Goal: Task Accomplishment & Management: Use online tool/utility

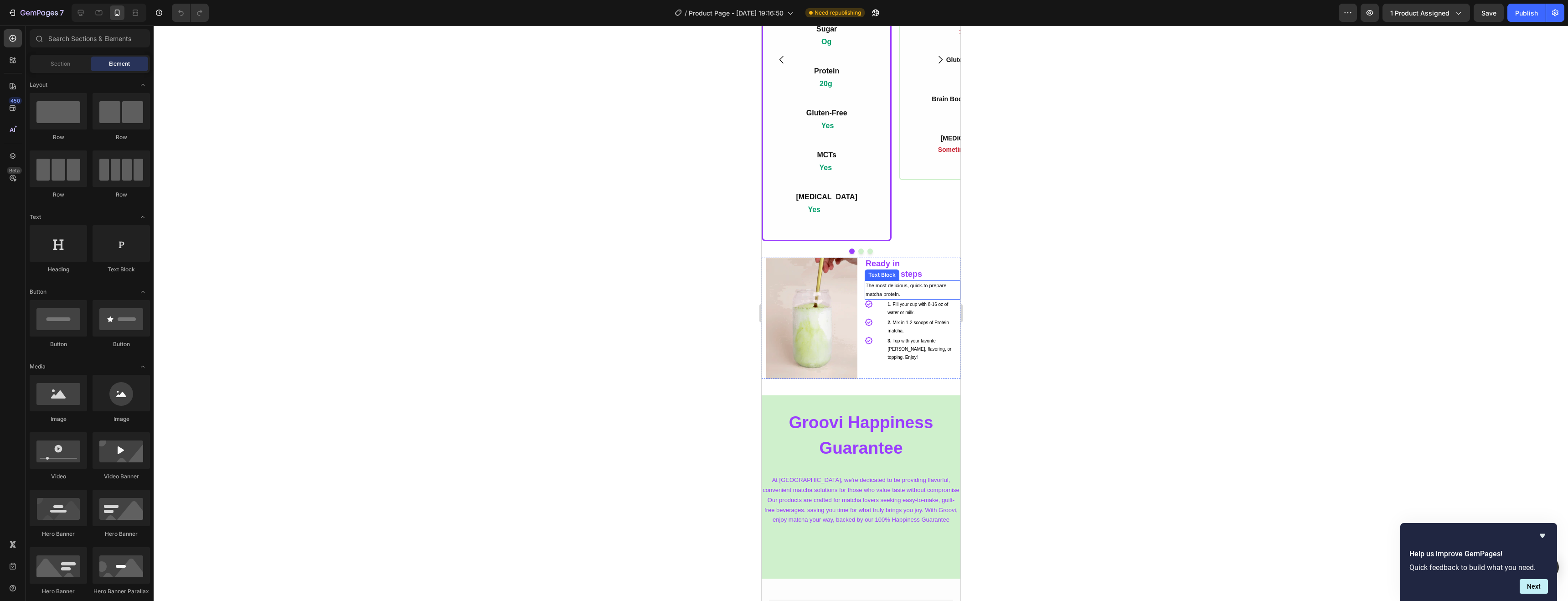
scroll to position [2516, 0]
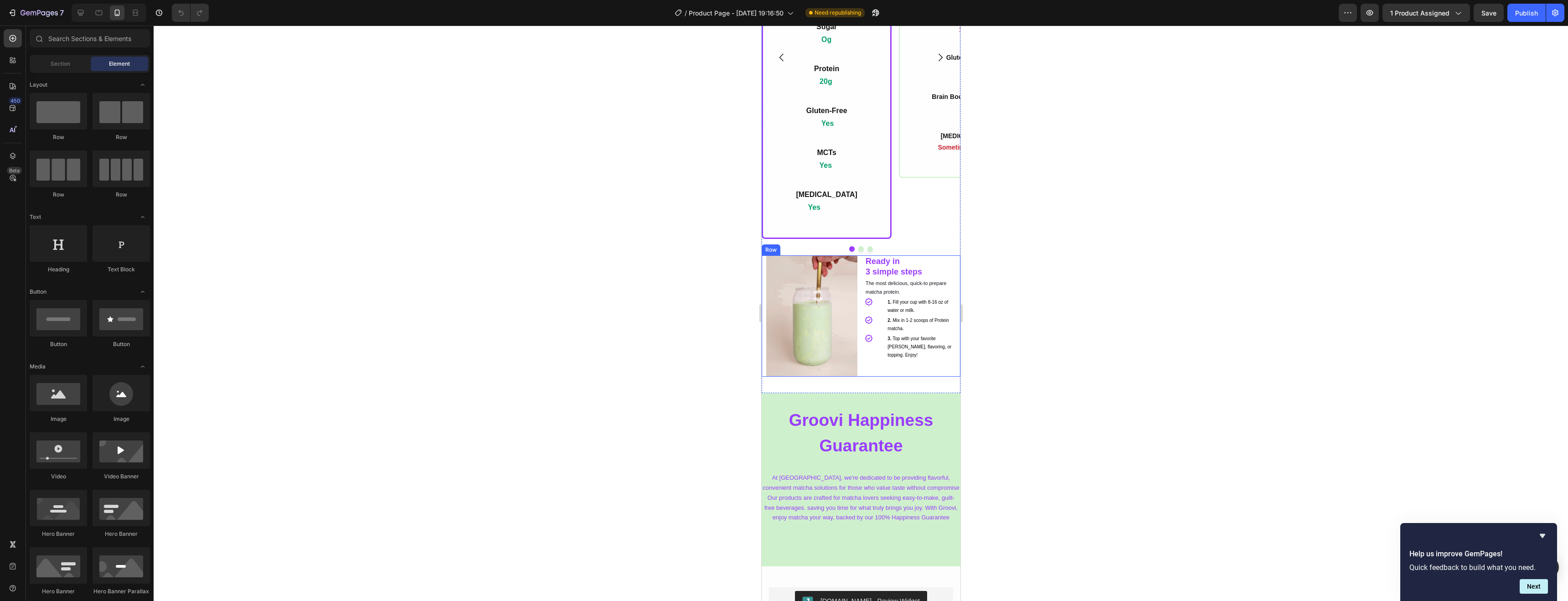
click at [764, 269] on div "Image" at bounding box center [809, 316] width 96 height 122
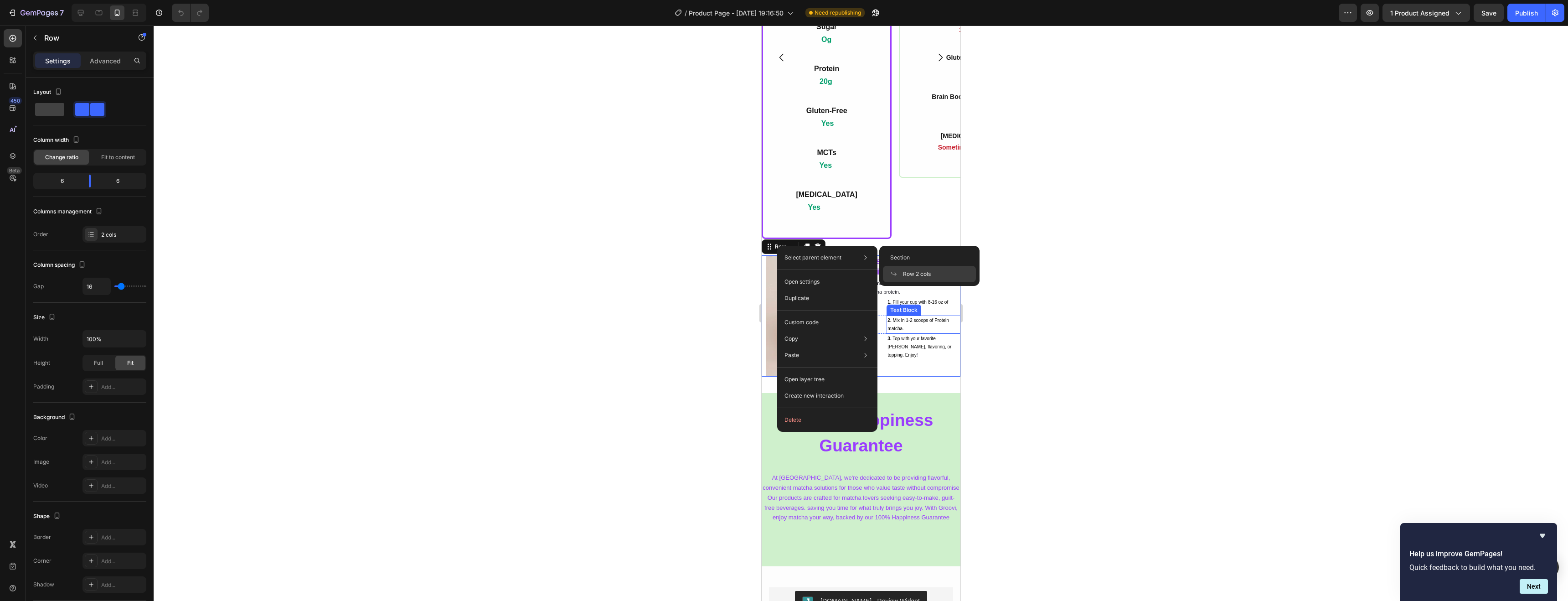
drag, startPoint x: 1066, startPoint y: 348, endPoint x: 1058, endPoint y: 347, distance: 8.1
click at [875, 347] on div at bounding box center [861, 314] width 1415 height 576
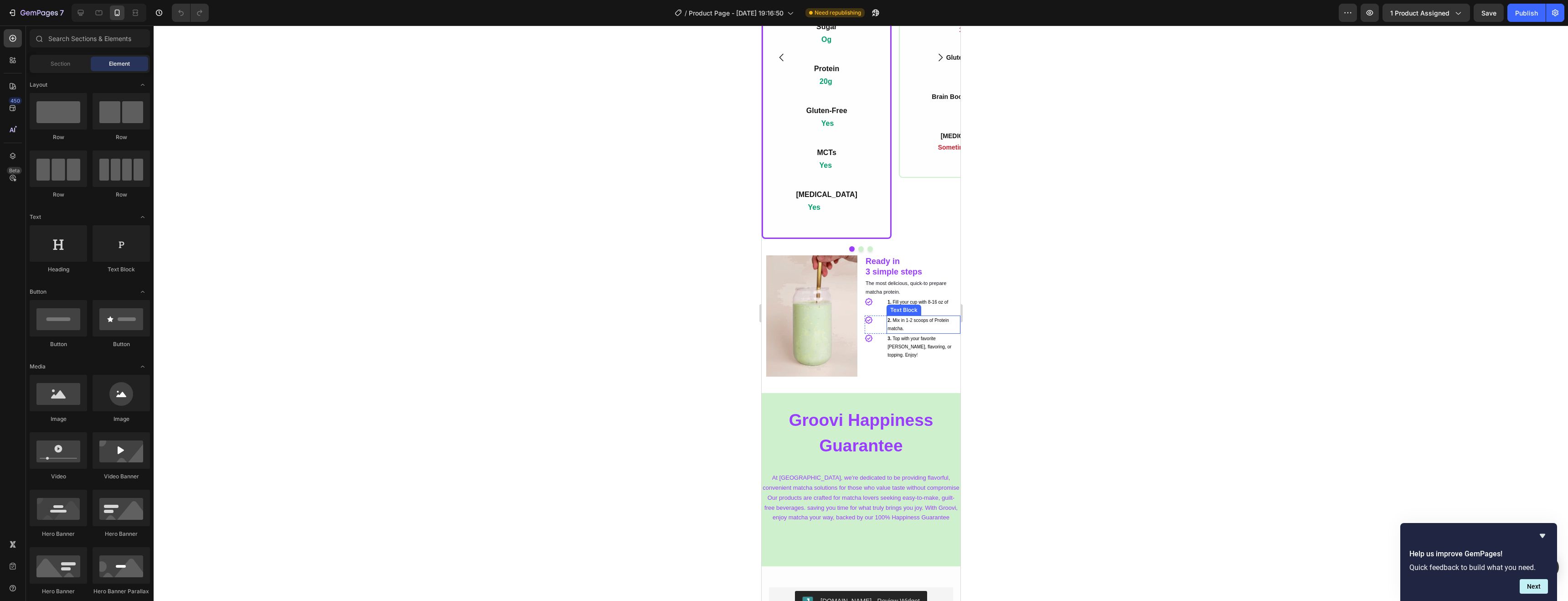
click at [875, 347] on div at bounding box center [861, 314] width 1415 height 576
drag, startPoint x: 1057, startPoint y: 347, endPoint x: 964, endPoint y: 377, distance: 97.7
click at [875, 347] on div at bounding box center [861, 314] width 1415 height 576
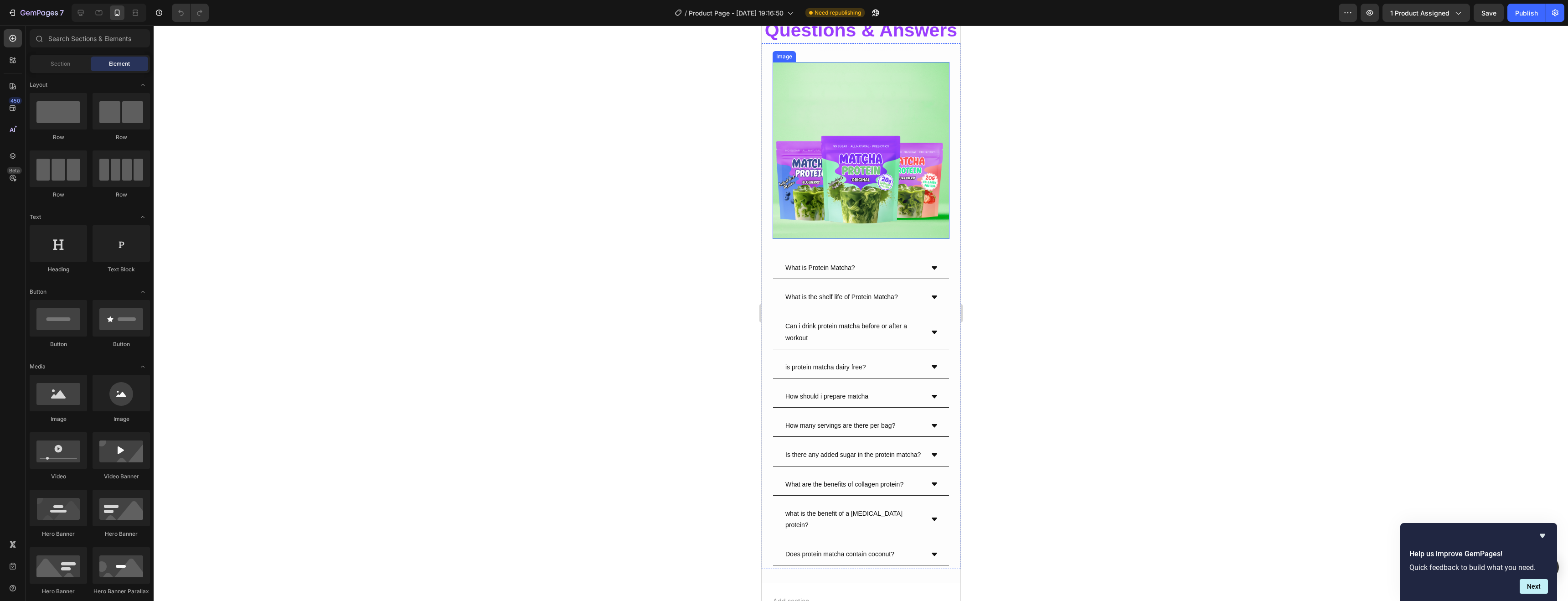
scroll to position [3141, 0]
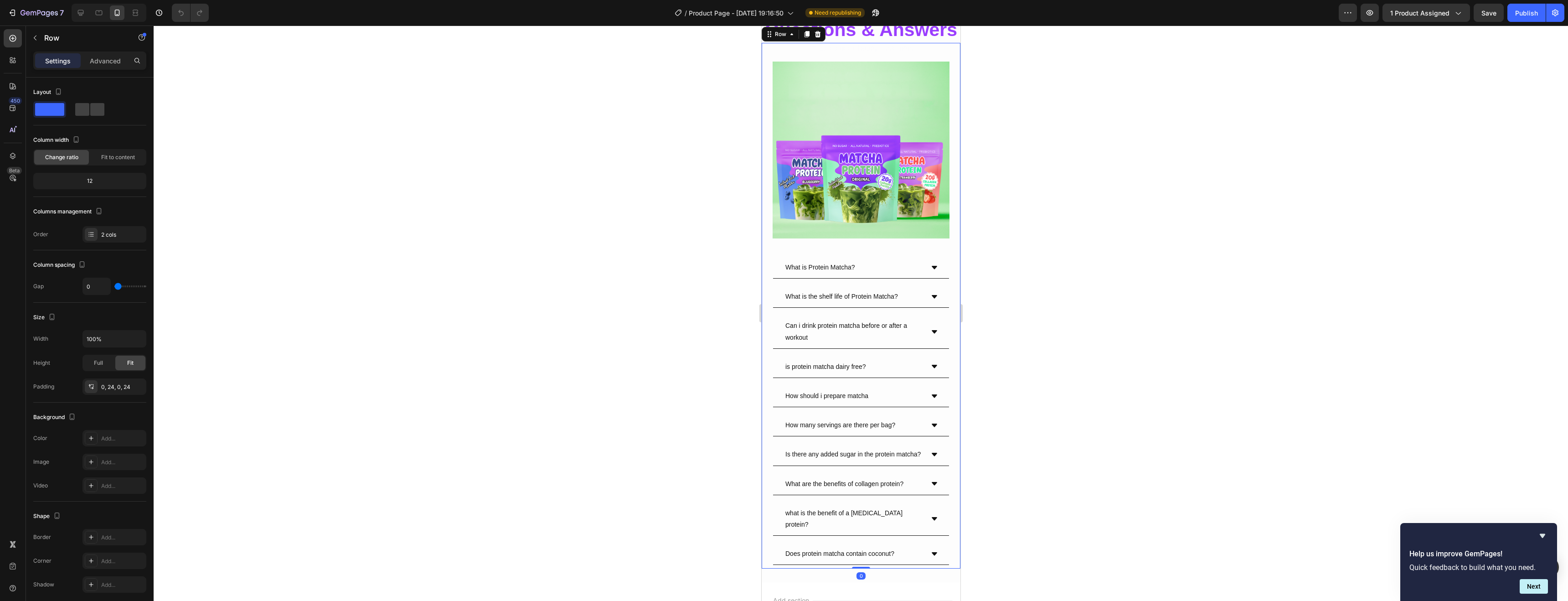
click at [768, 82] on div "*** 1,ooo,ooo+ happy customers Text Block Row Image What is Protein Matcha? Wha…" at bounding box center [860, 306] width 199 height 526
click at [875, 150] on div at bounding box center [861, 314] width 1415 height 576
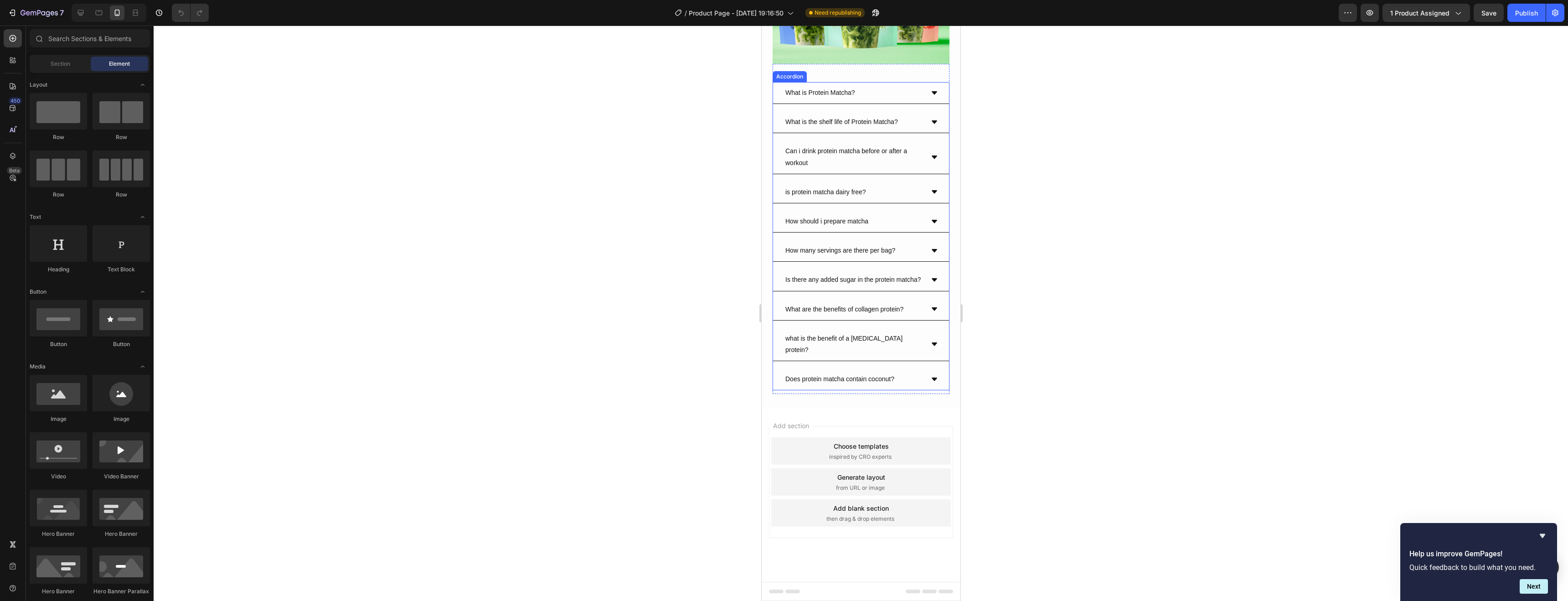
scroll to position [3329, 0]
click at [875, 348] on icon at bounding box center [934, 344] width 7 height 7
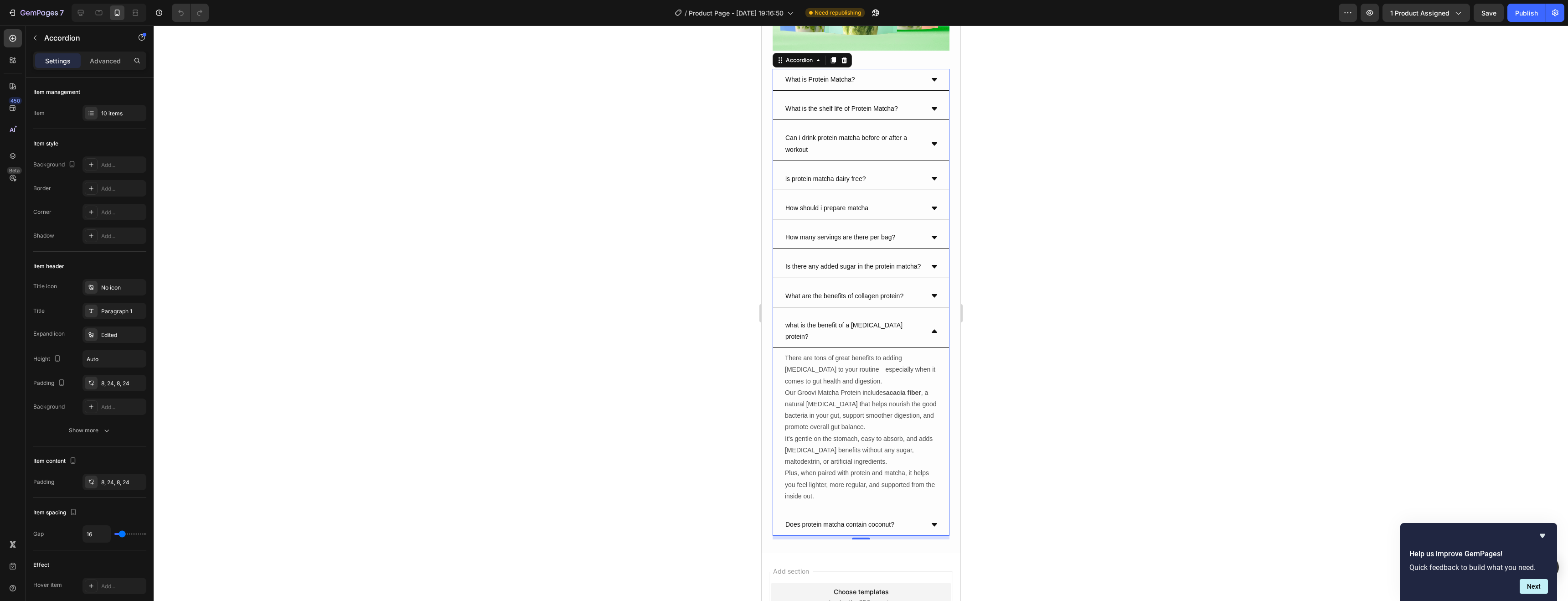
click at [875, 333] on icon at bounding box center [934, 332] width 5 height 3
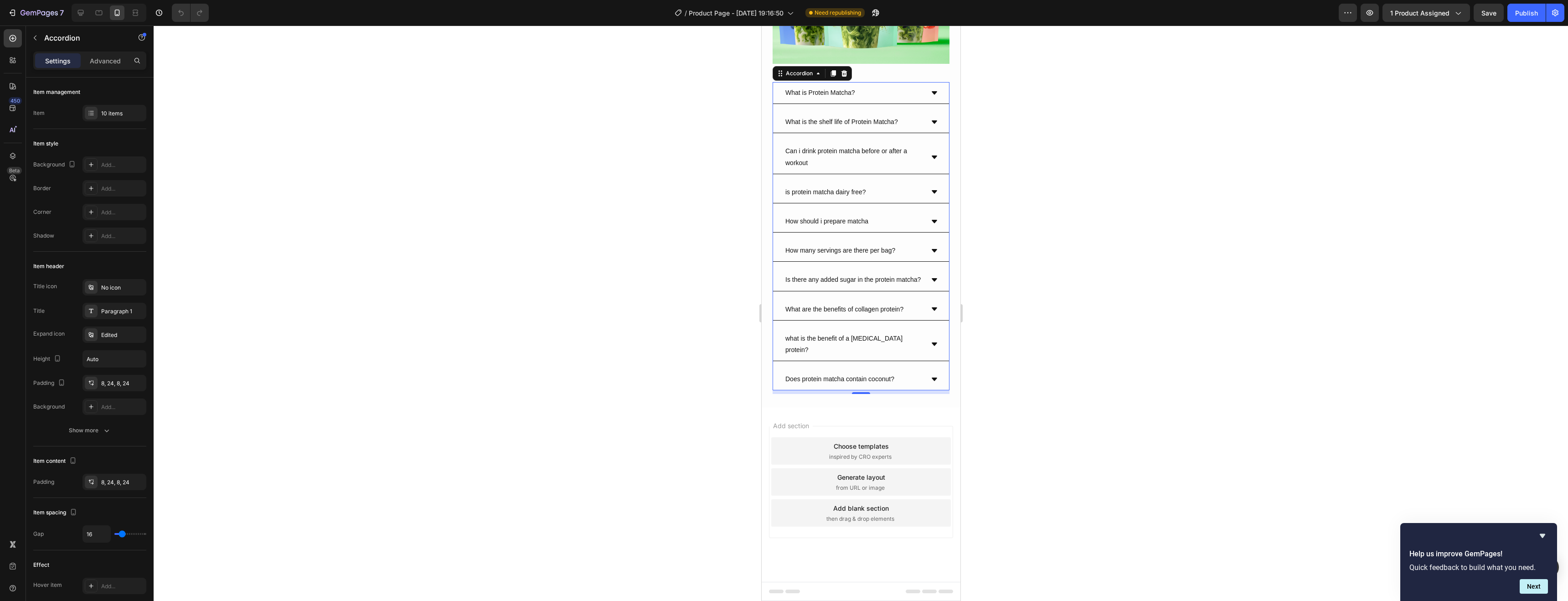
click at [875, 174] on div "Can i drink protein matcha before or after a workout" at bounding box center [861, 157] width 176 height 34
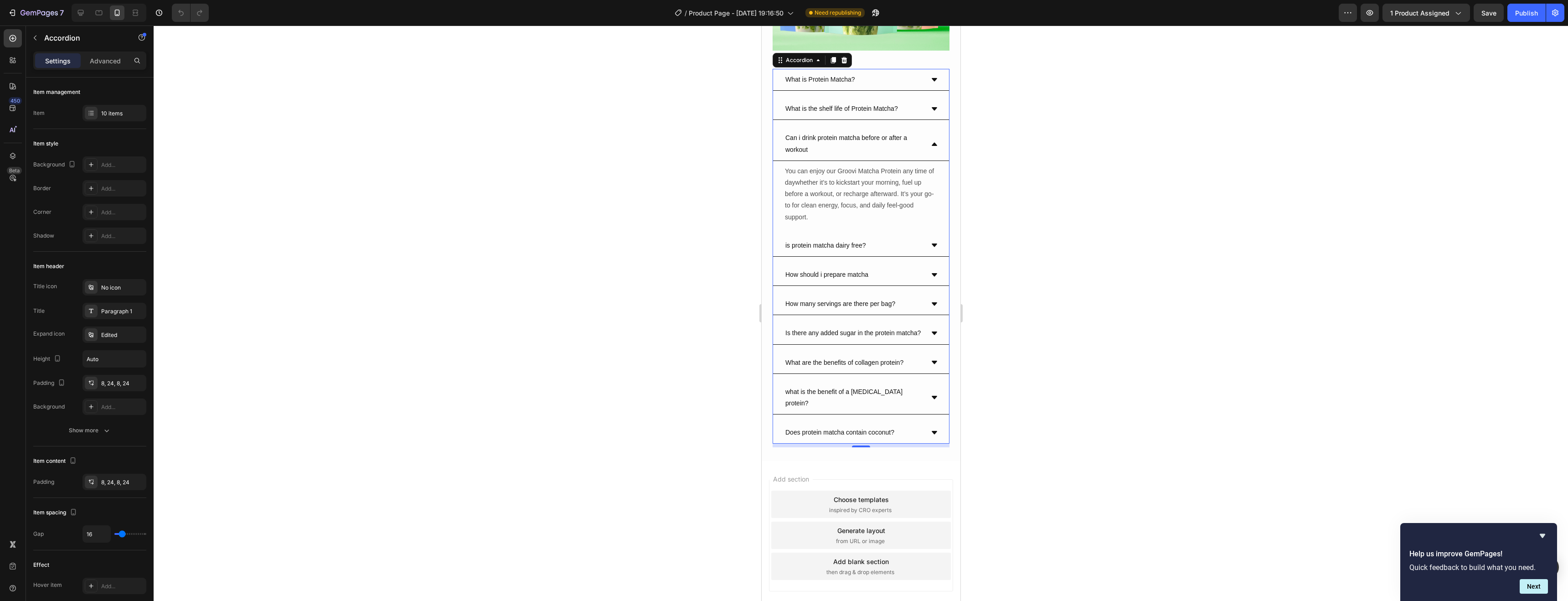
click at [875, 161] on div "Can i drink protein matcha before or after a workout" at bounding box center [861, 144] width 176 height 34
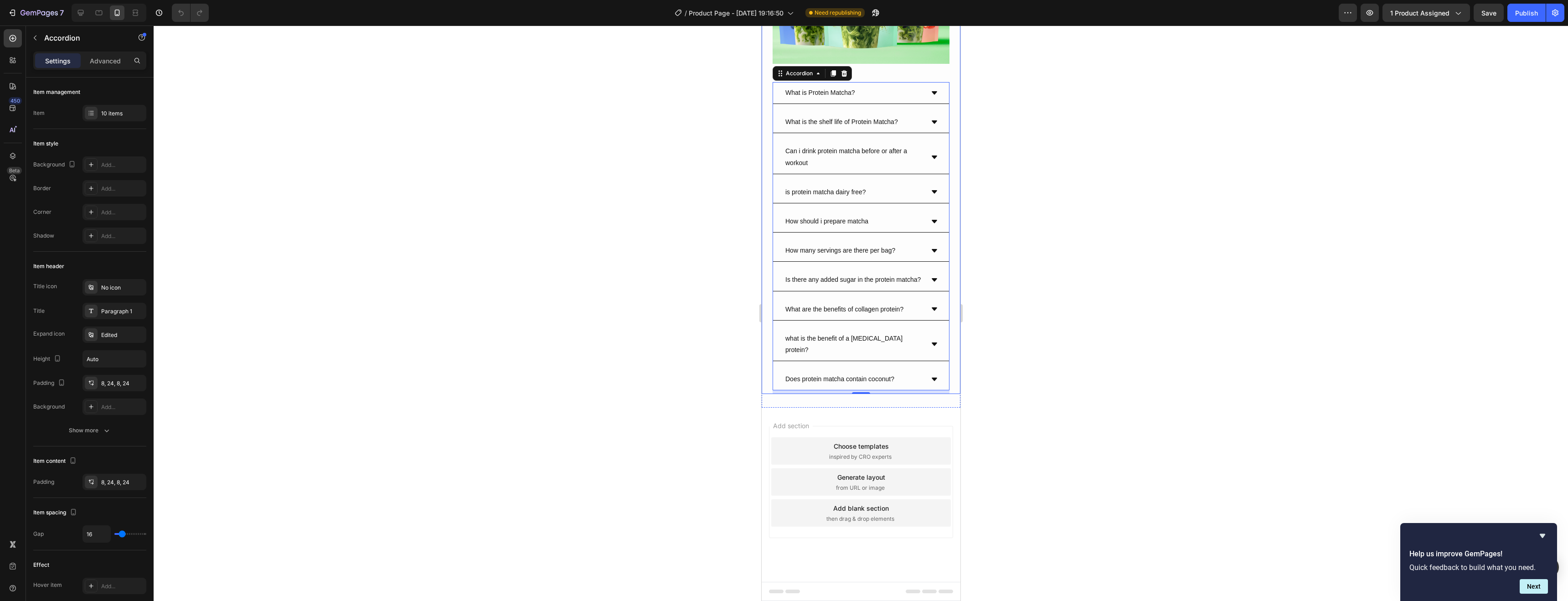
click at [768, 95] on div "*** 1,ooo,ooo+ happy customers Text Block Row Image What is Protein Matcha? Wha…" at bounding box center [860, 131] width 199 height 526
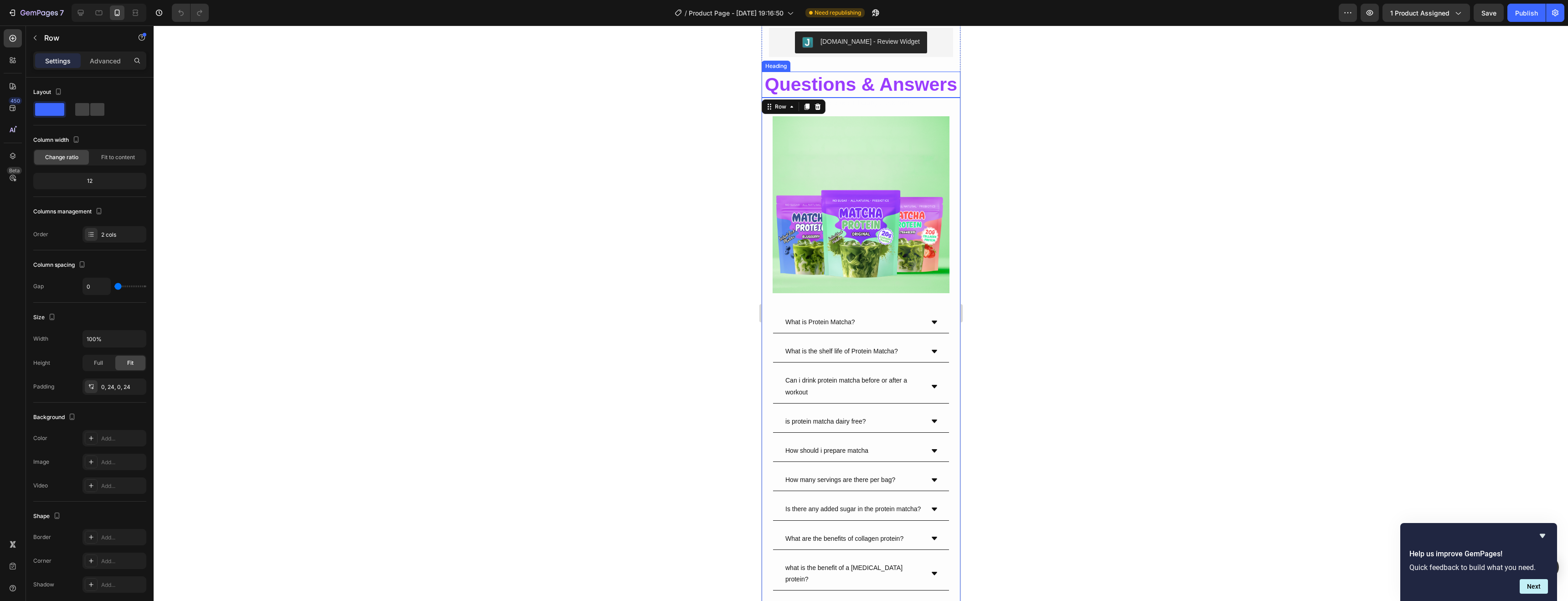
scroll to position [3085, 0]
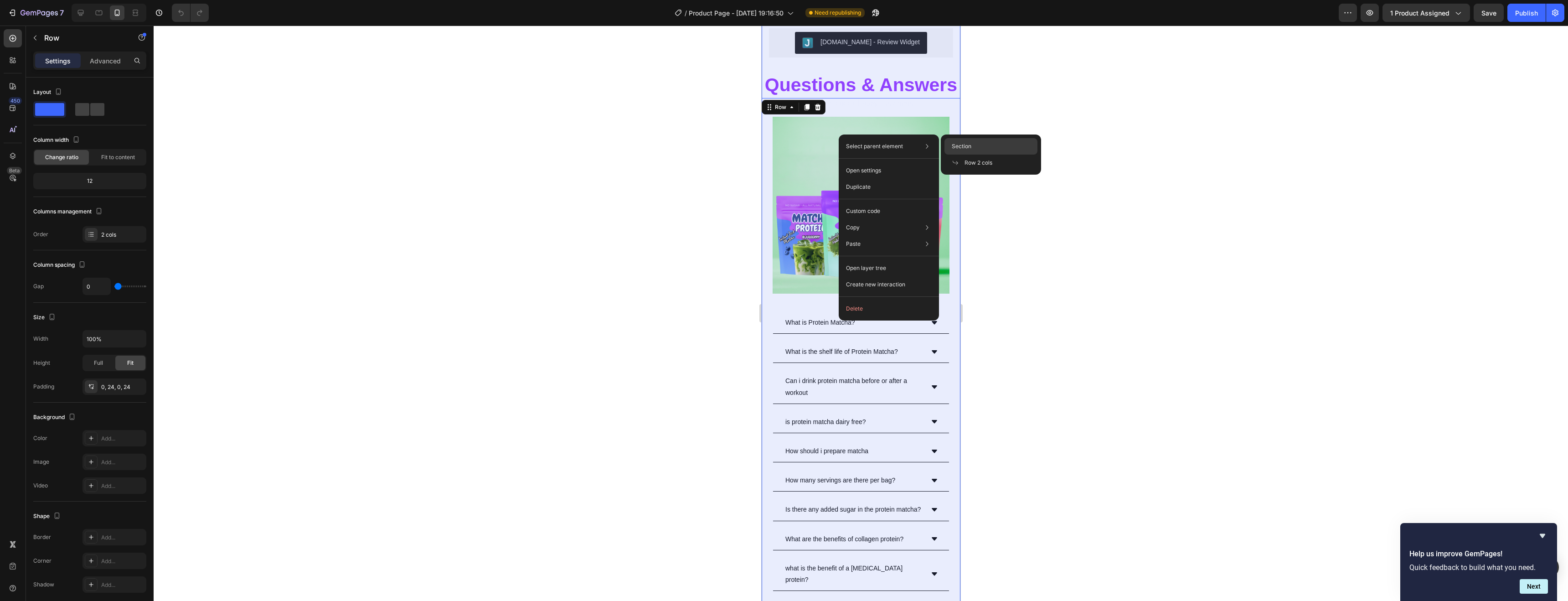
click at [875, 147] on div "Section" at bounding box center [991, 146] width 93 height 16
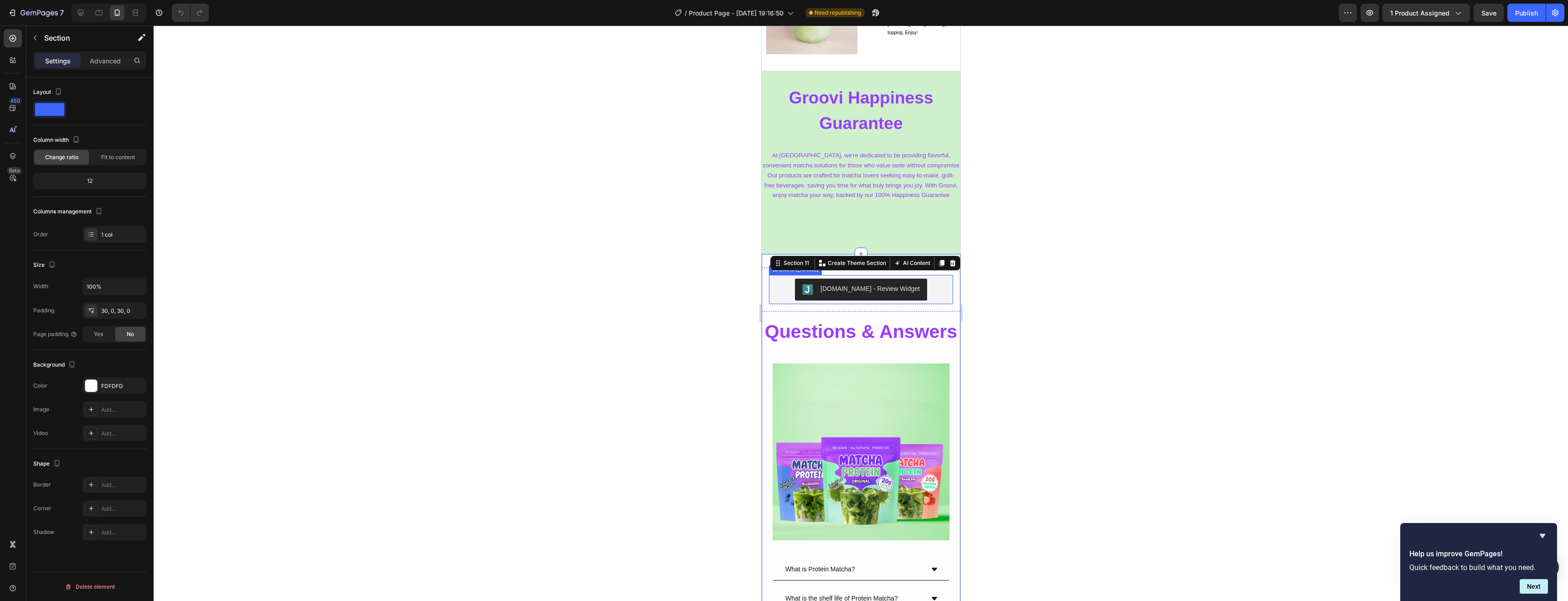
scroll to position [2837, 0]
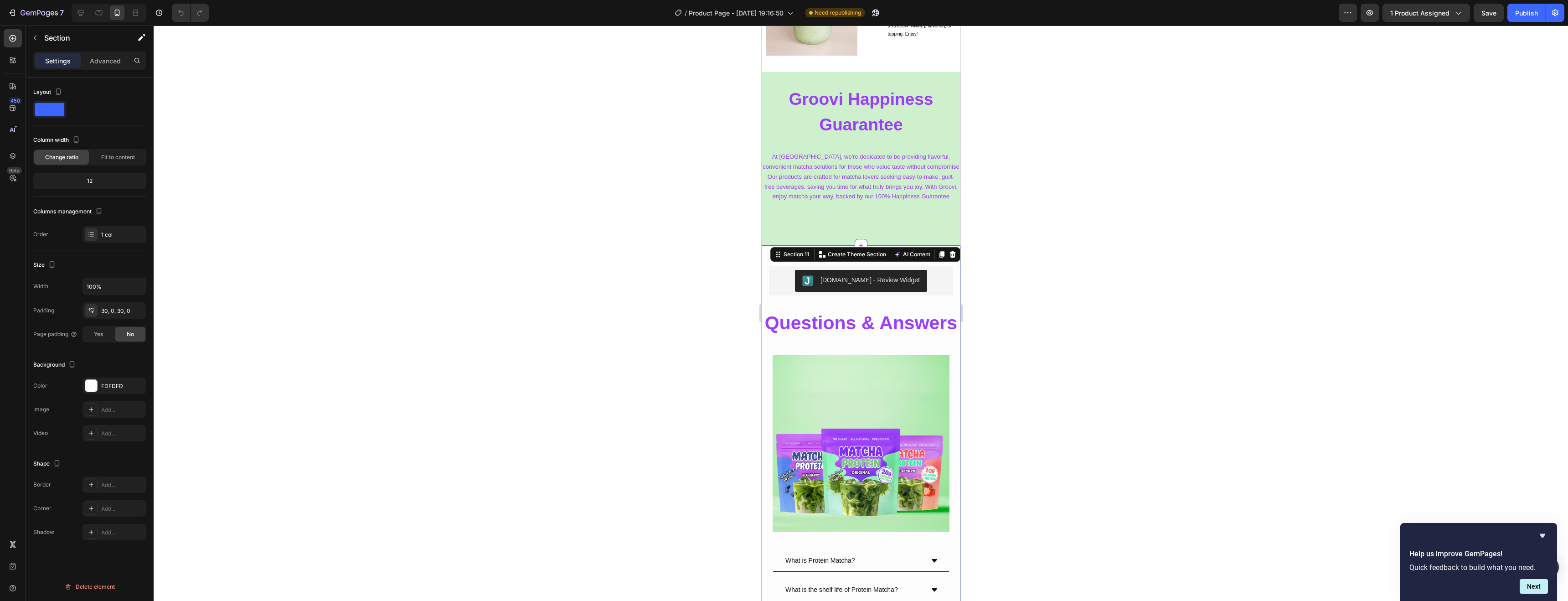
click at [764, 260] on div "Judge.me - Review Widget Judge.me Row Questions & Answers Heading *** 1,ooo,ooo…" at bounding box center [860, 560] width 199 height 631
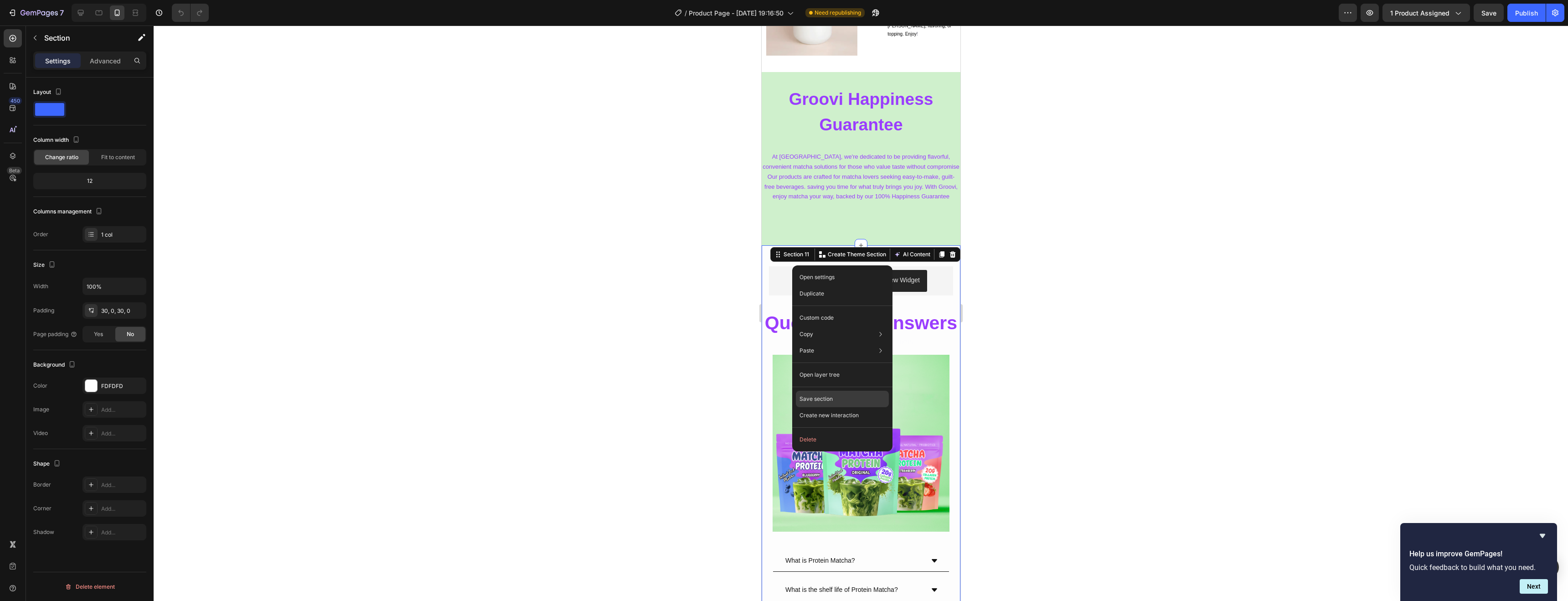
click at [832, 397] on p "Save section" at bounding box center [816, 399] width 34 height 9
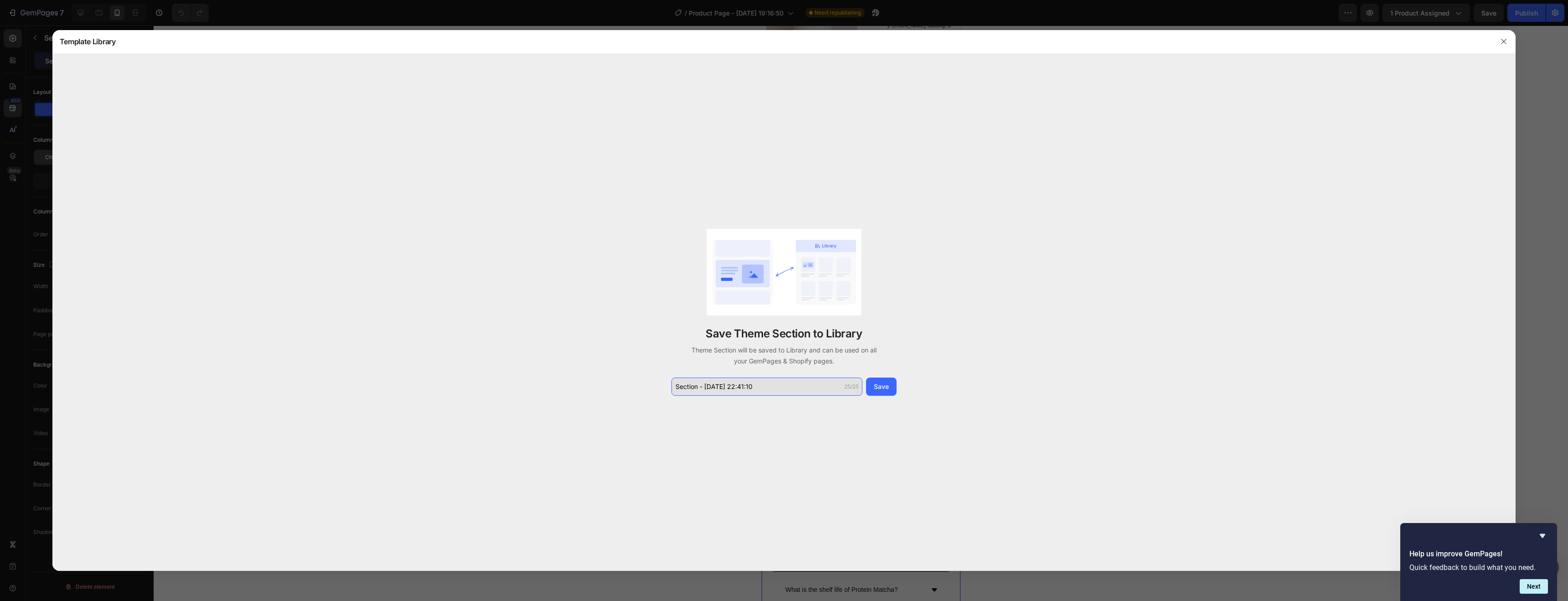
drag, startPoint x: 771, startPoint y: 382, endPoint x: 695, endPoint y: 379, distance: 76.1
click at [658, 368] on div "Save Theme Section to Library Theme Section will be saved to Library and can be…" at bounding box center [784, 312] width 1464 height 517
click at [703, 379] on input "Section - Sep 27 22:41:10" at bounding box center [767, 386] width 191 height 18
click at [703, 376] on div "Save Theme Section to Library Theme Section will be saved to Library and can be…" at bounding box center [784, 312] width 228 height 167
click at [704, 380] on div "Save Theme Section to Library Theme Section will be saved to Library and can be…" at bounding box center [784, 312] width 228 height 167
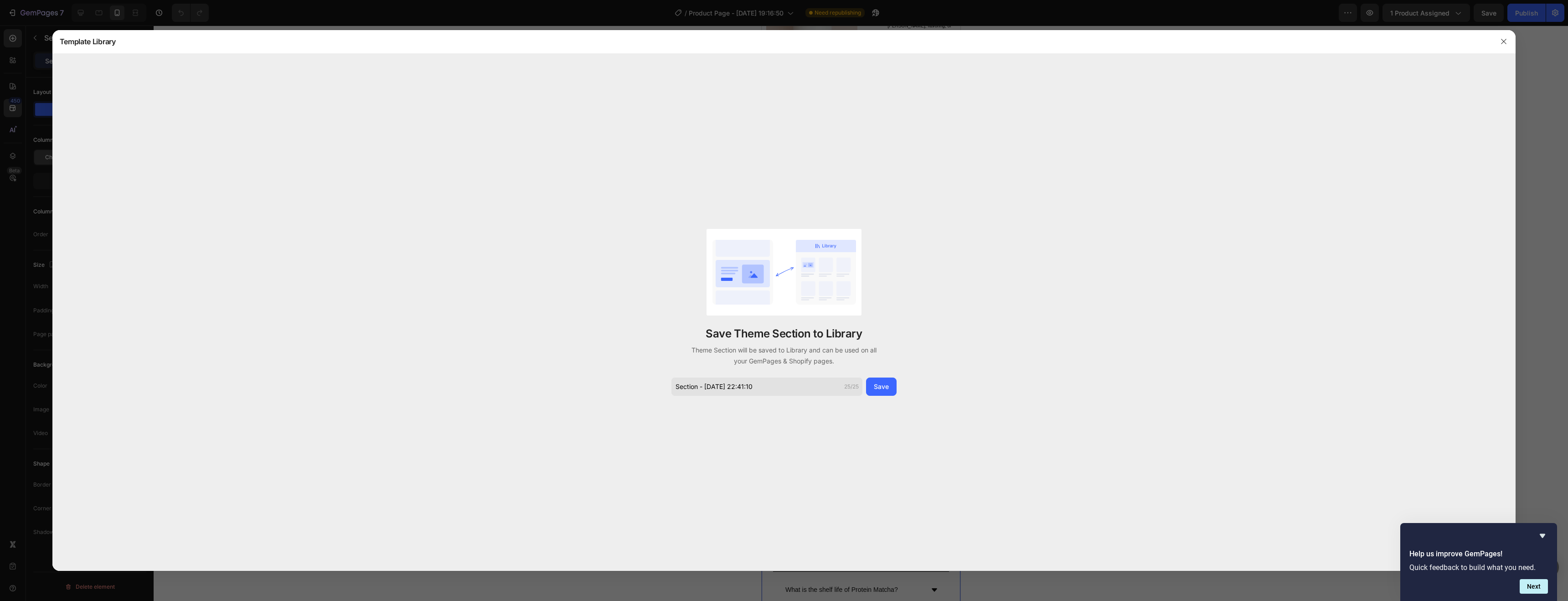
drag, startPoint x: 707, startPoint y: 397, endPoint x: 709, endPoint y: 392, distance: 5.4
click at [707, 397] on div "Save Theme Section to Library Theme Section will be saved to Library and can be…" at bounding box center [784, 312] width 1464 height 517
click at [711, 390] on input "Section - Sep 27 22:41:10" at bounding box center [767, 386] width 191 height 18
click at [711, 388] on input "Section - Sep 27 22:41:10" at bounding box center [767, 386] width 191 height 18
click at [711, 389] on input "Section - Sep 27 22:41:10" at bounding box center [767, 386] width 191 height 18
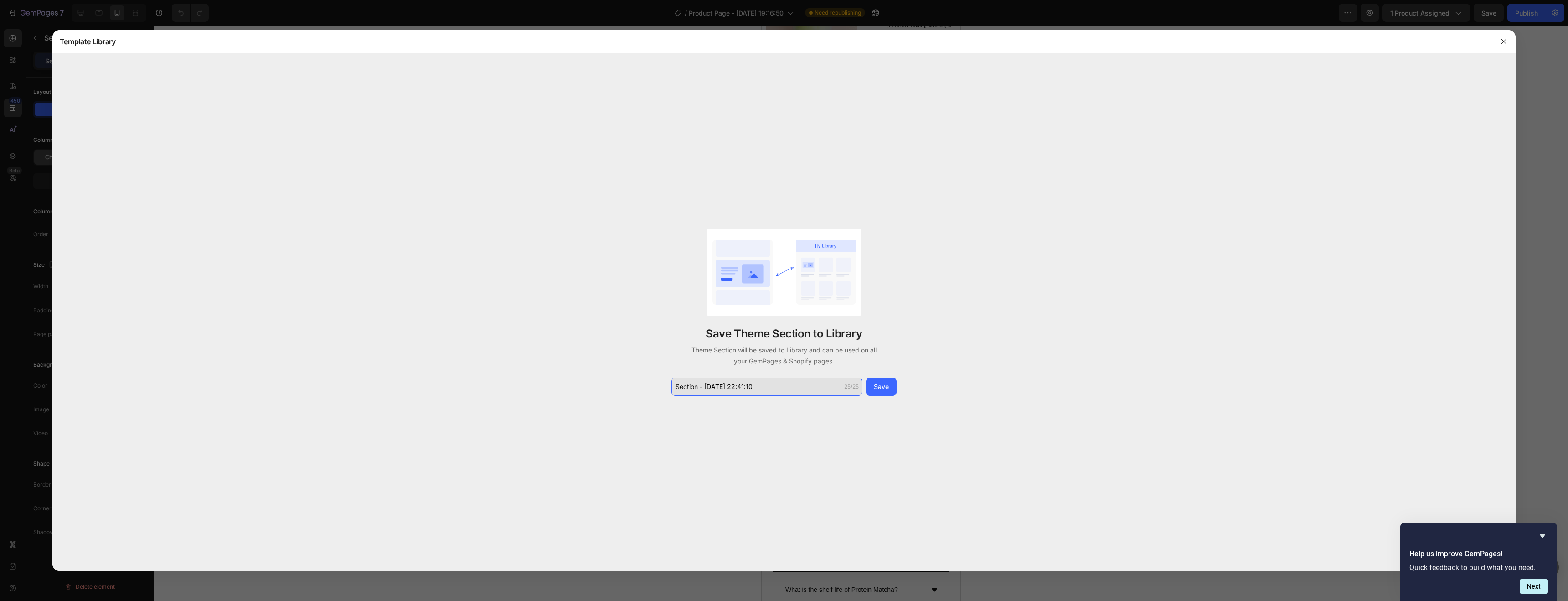
click at [711, 389] on input "Section - Sep 27 22:41:10" at bounding box center [767, 386] width 191 height 18
click at [711, 389] on input "Section - Sep 27 22:41:10" at bounding box center [767, 386] width 191 height 18
type input "Product Page FAQs"
click at [875, 382] on div "Save" at bounding box center [881, 386] width 15 height 9
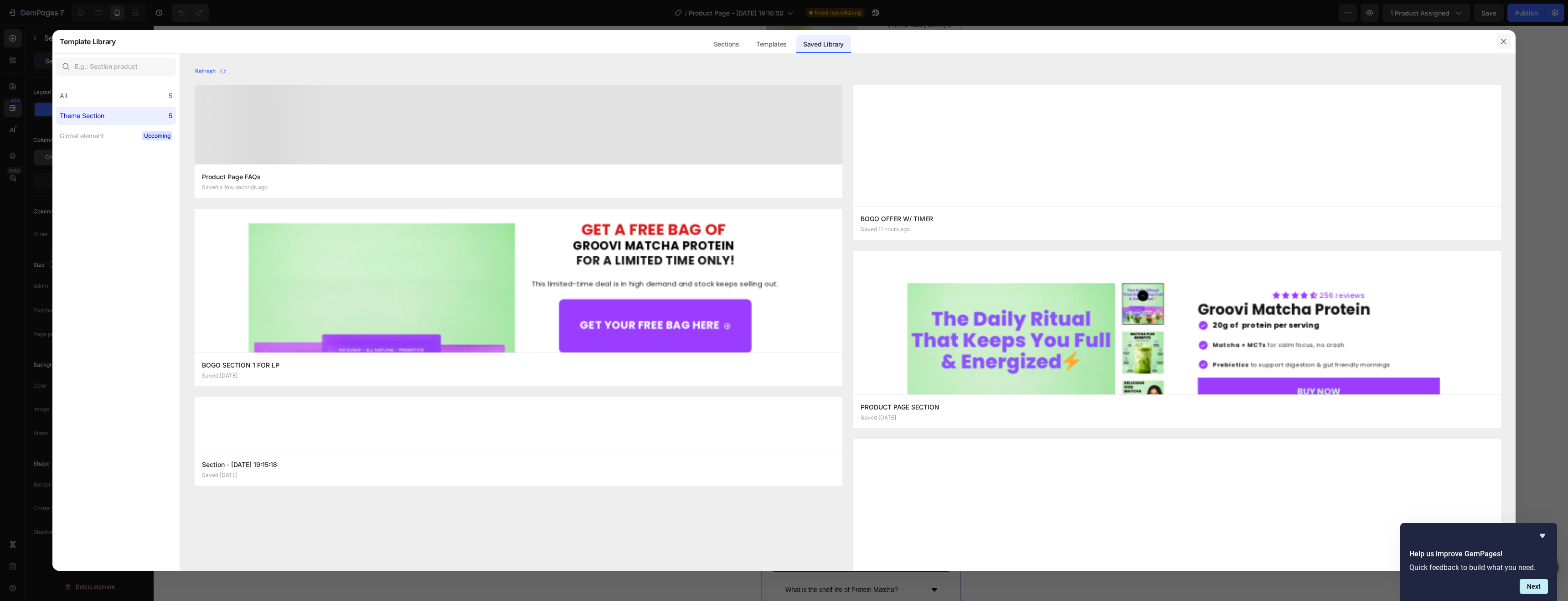
click at [875, 38] on icon "button" at bounding box center [1503, 41] width 7 height 7
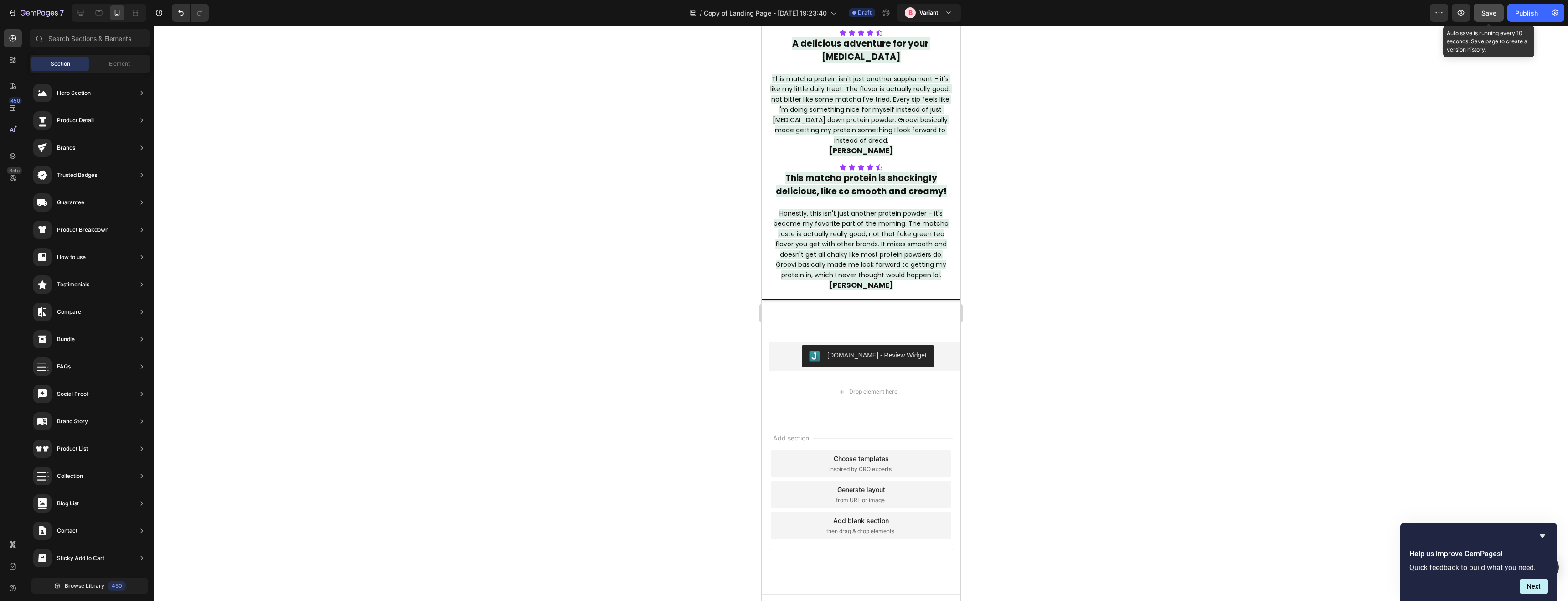
click at [1488, 15] on span "Save" at bounding box center [1488, 13] width 15 height 8
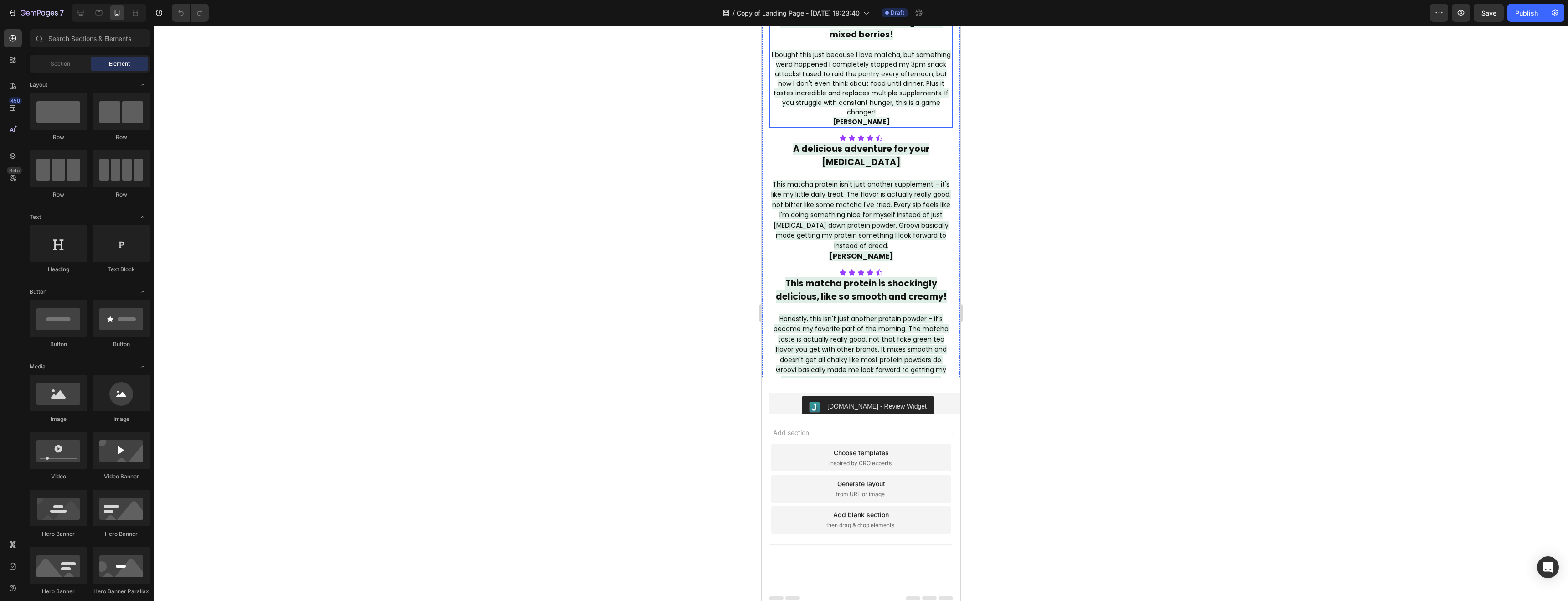
scroll to position [2141, 0]
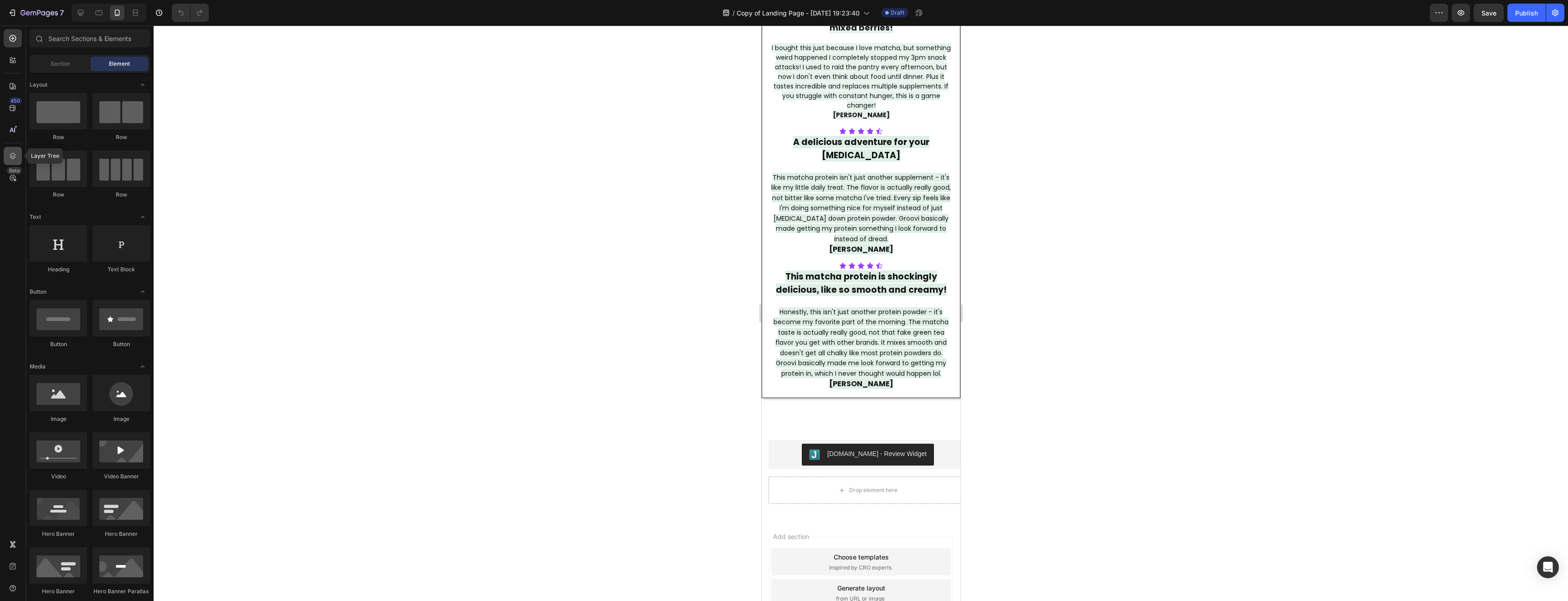
click at [9, 156] on icon at bounding box center [13, 156] width 9 height 9
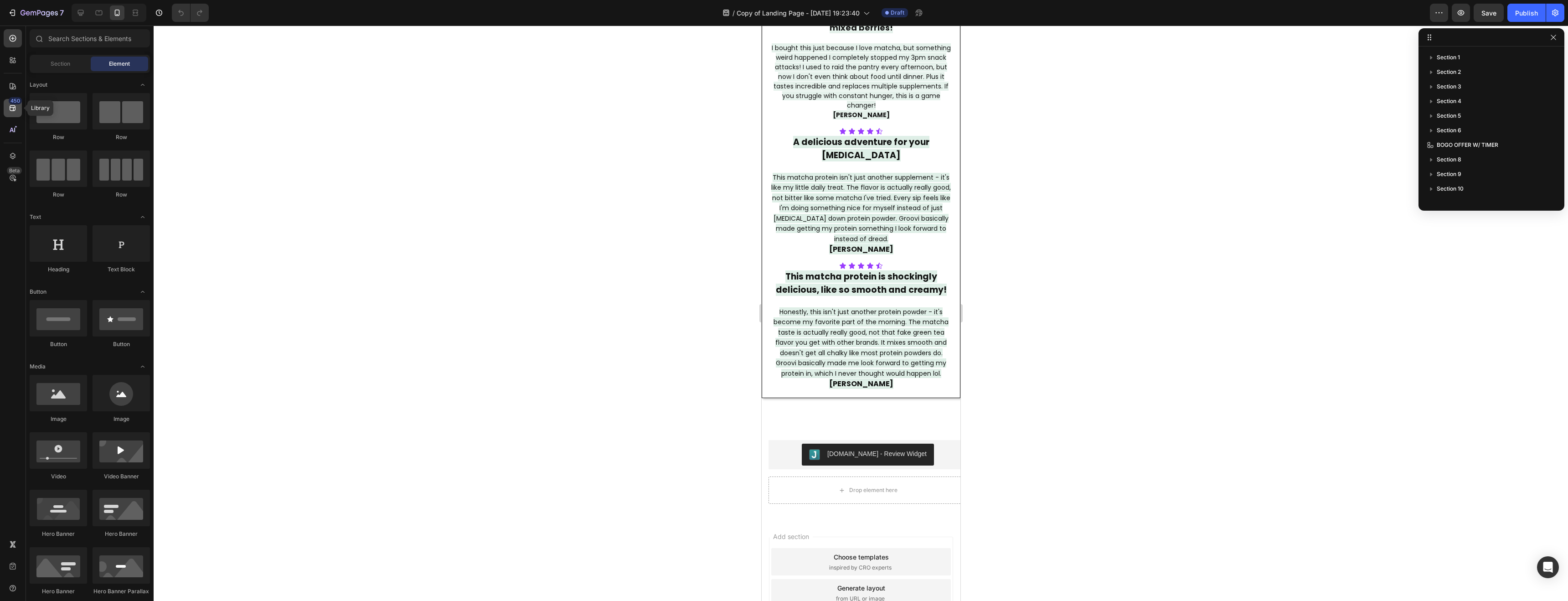
click at [10, 110] on icon at bounding box center [12, 108] width 6 height 6
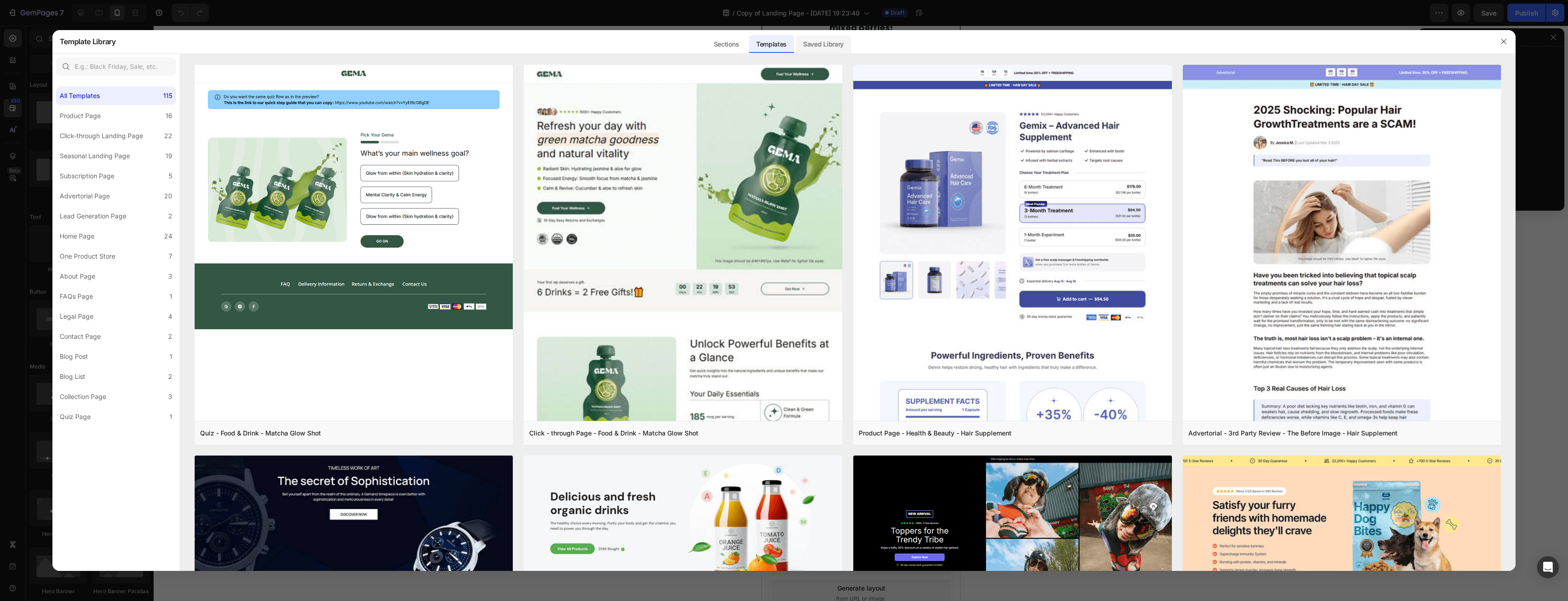
click at [818, 44] on div "Saved Library" at bounding box center [823, 44] width 55 height 18
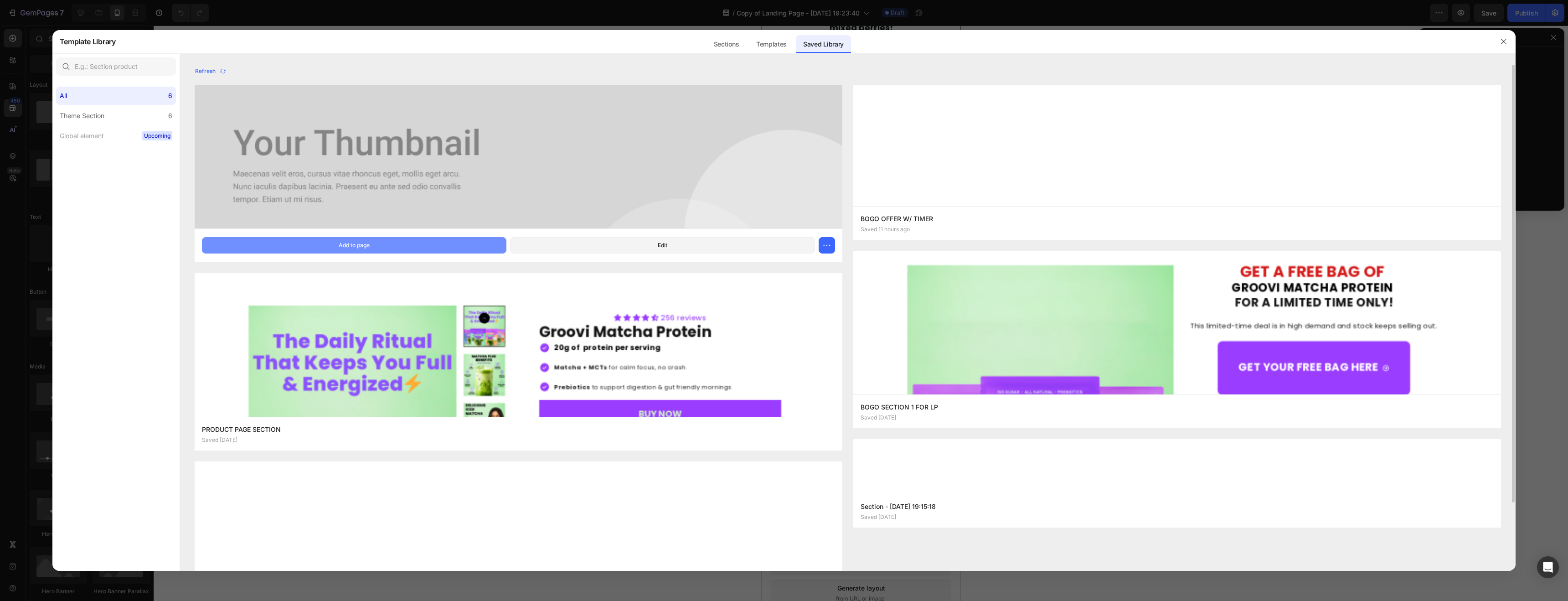
click at [385, 250] on button "Add to page" at bounding box center [354, 245] width 305 height 16
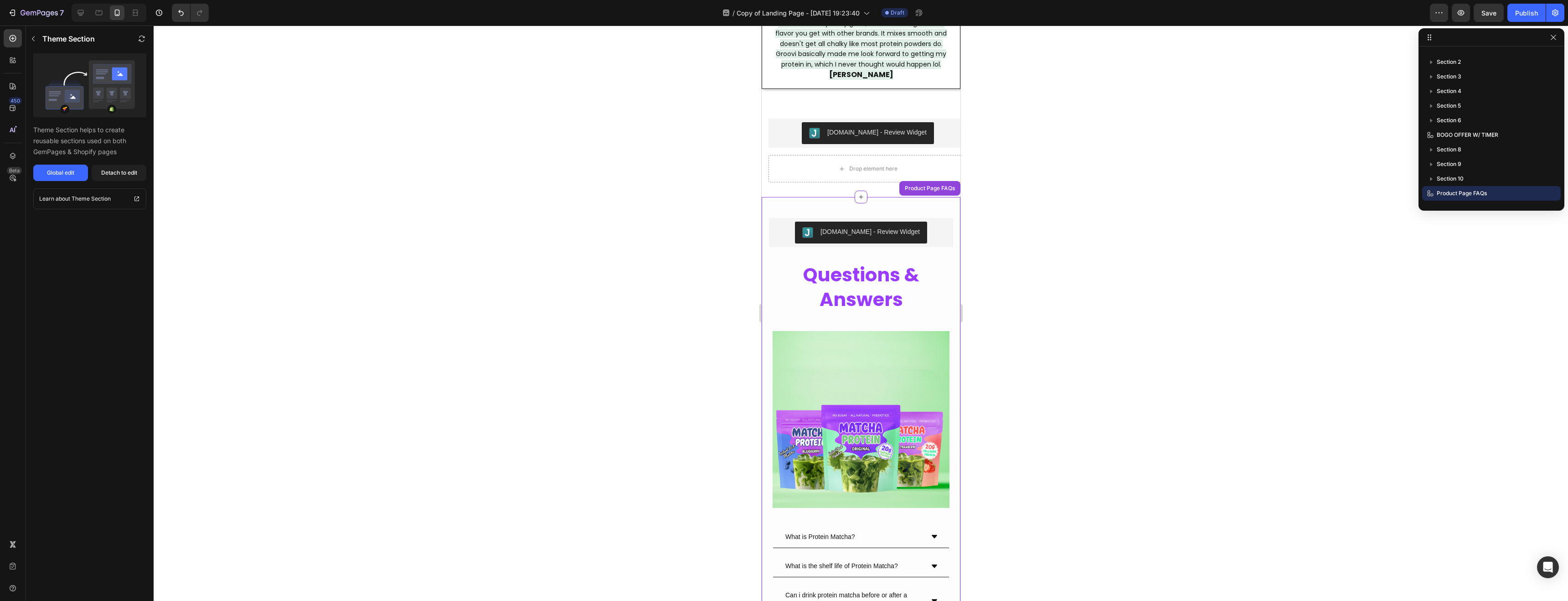
scroll to position [2449, 0]
click at [840, 230] on div "[DOMAIN_NAME] - Review Widget" at bounding box center [869, 233] width 99 height 9
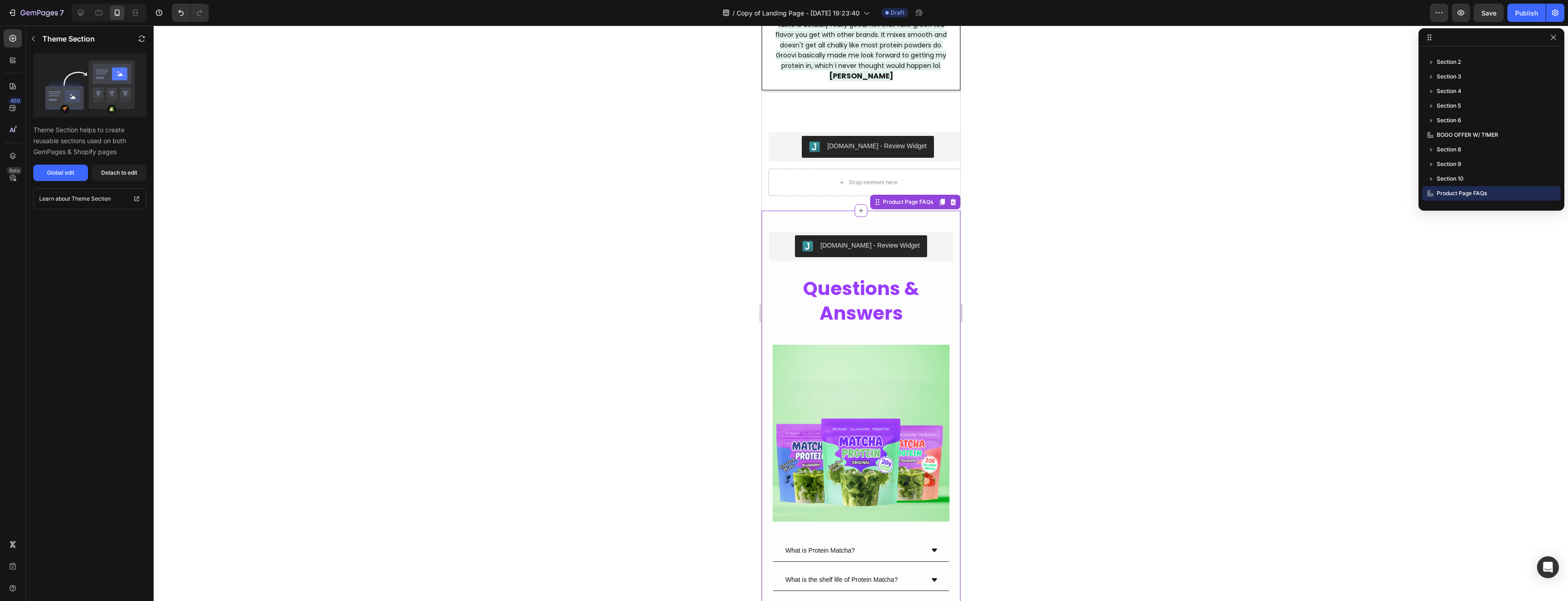
click at [1089, 242] on div at bounding box center [861, 314] width 1415 height 576
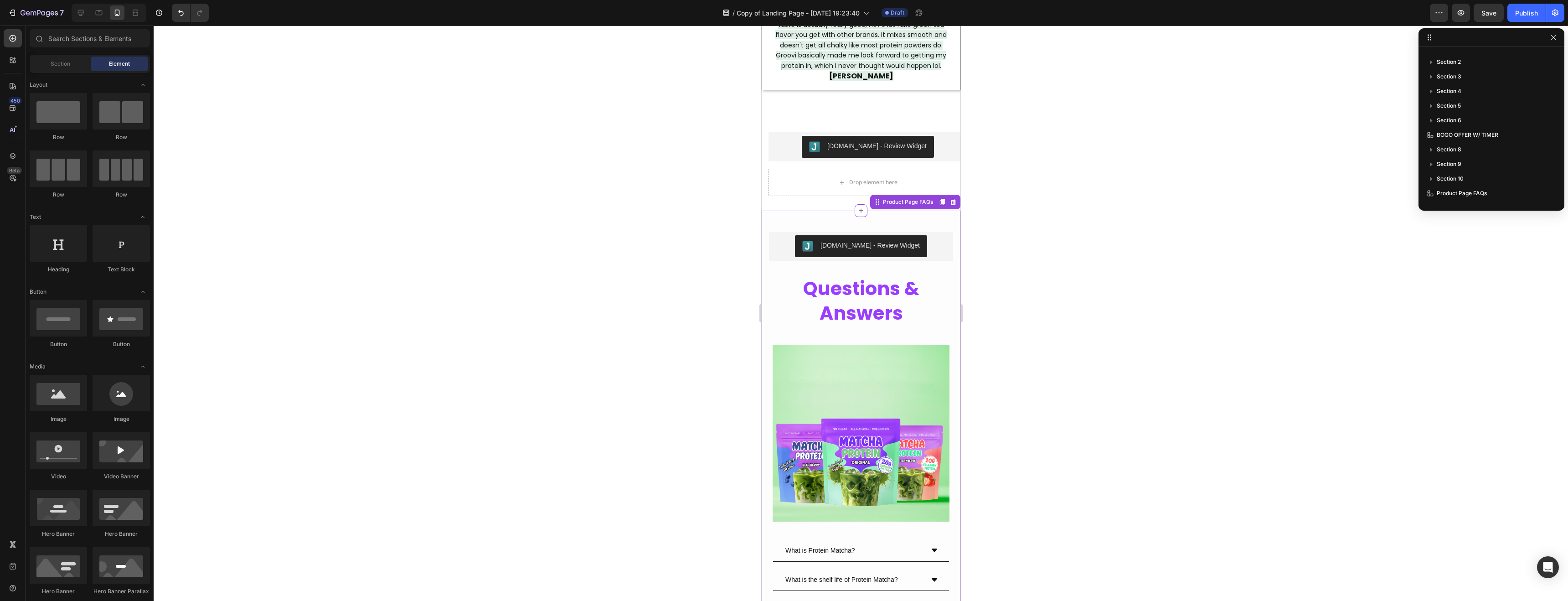
click at [864, 241] on div "[DOMAIN_NAME] - Review Widget" at bounding box center [869, 246] width 99 height 9
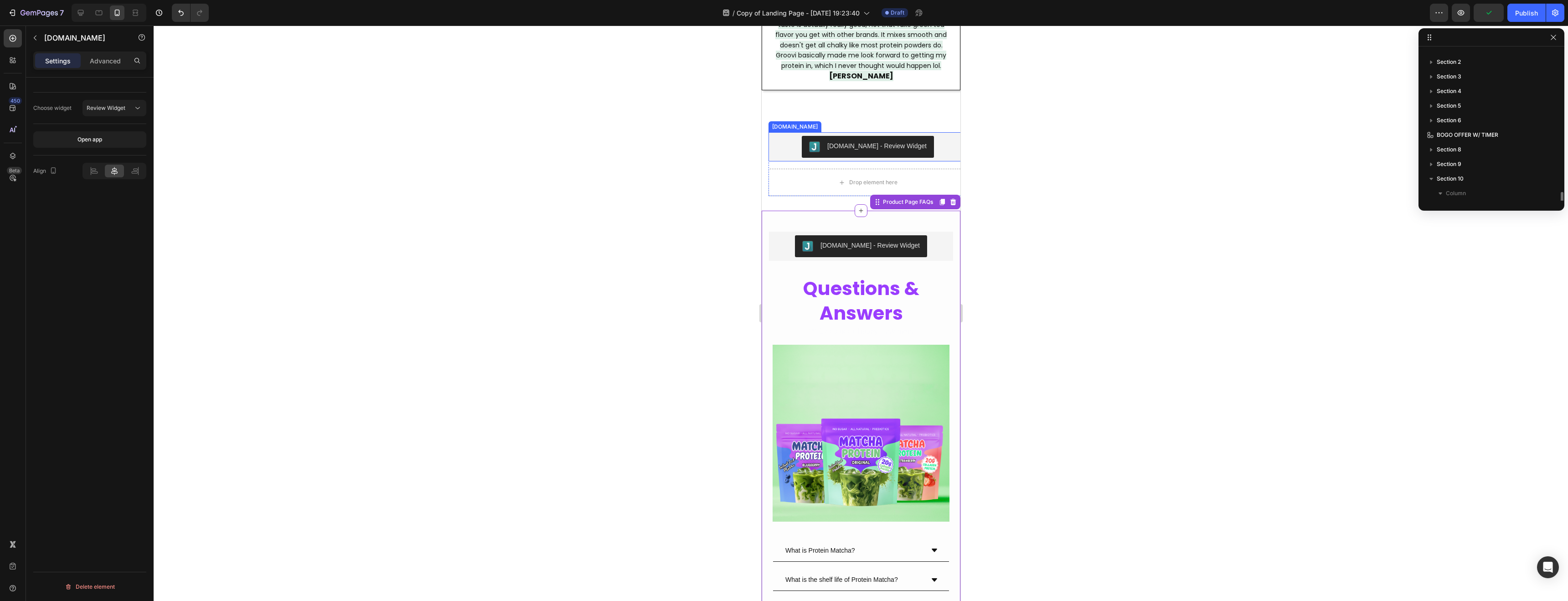
click at [850, 141] on div "[DOMAIN_NAME] - Review Widget" at bounding box center [876, 146] width 99 height 9
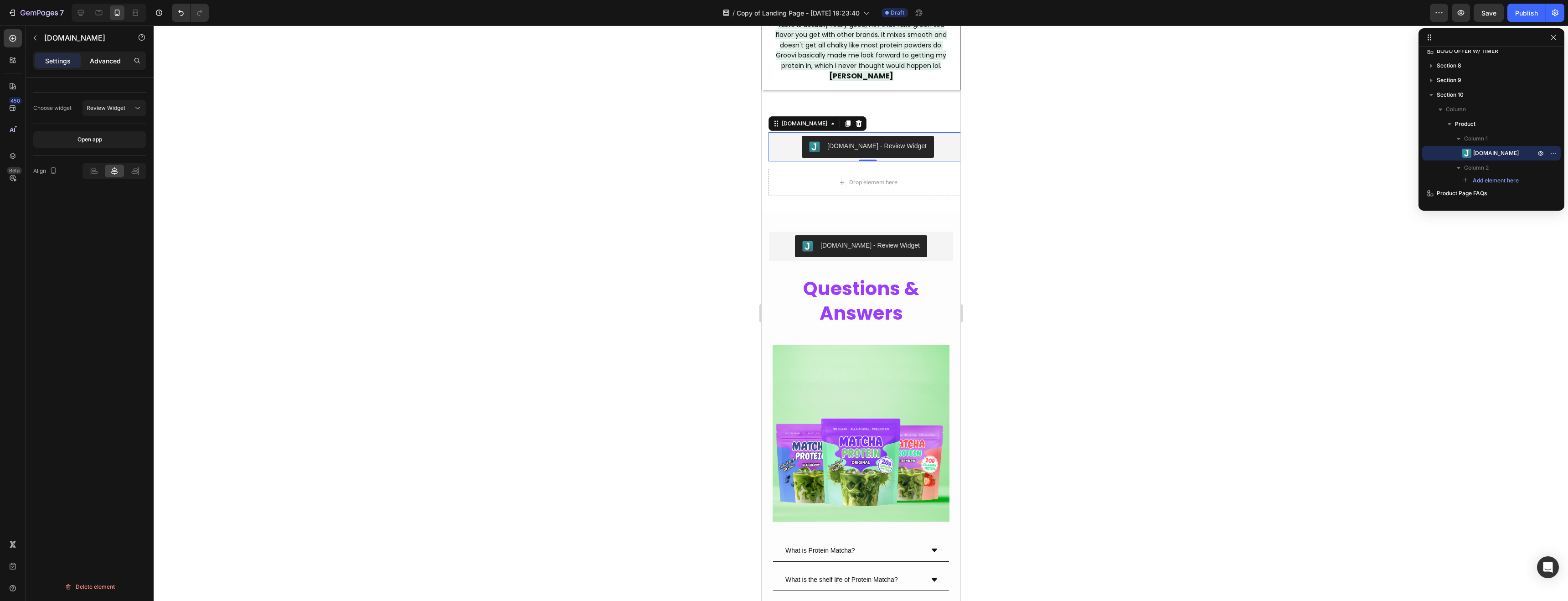
click at [110, 64] on p "Advanced" at bounding box center [105, 61] width 31 height 9
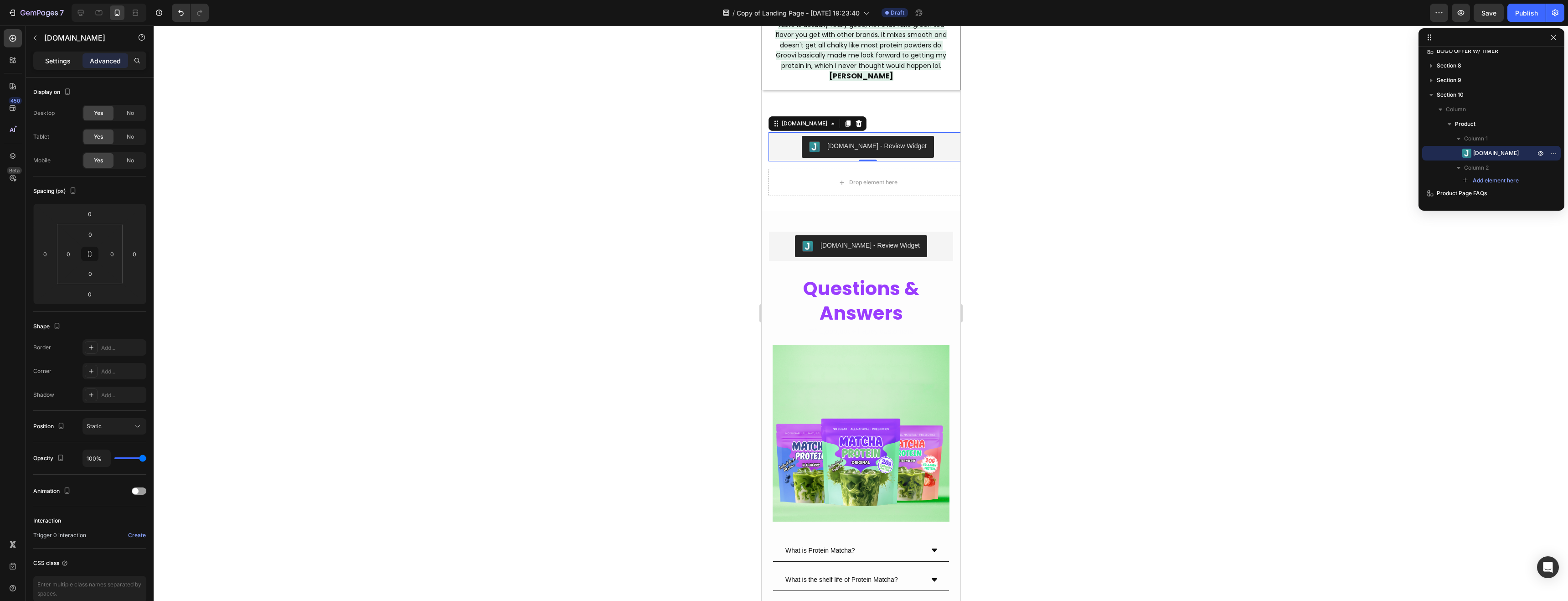
click at [67, 63] on p "Settings" at bounding box center [58, 61] width 26 height 9
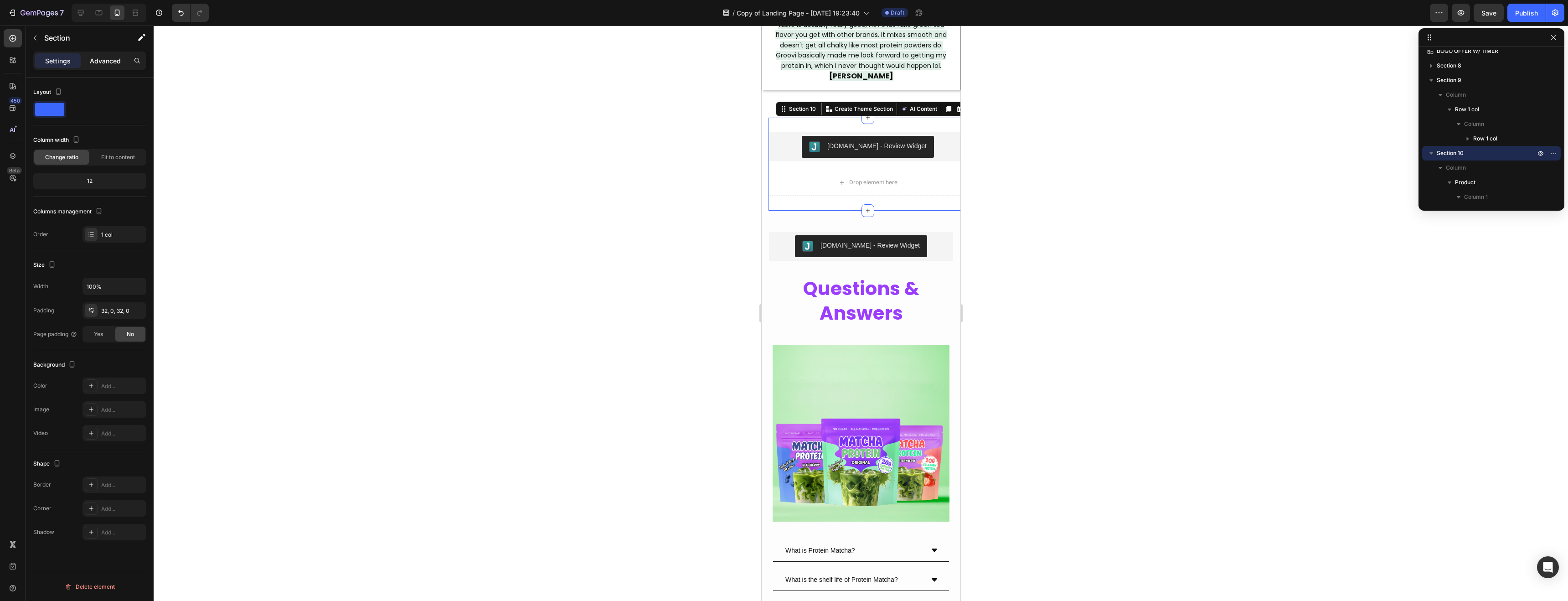
click at [111, 63] on p "Advanced" at bounding box center [105, 61] width 31 height 9
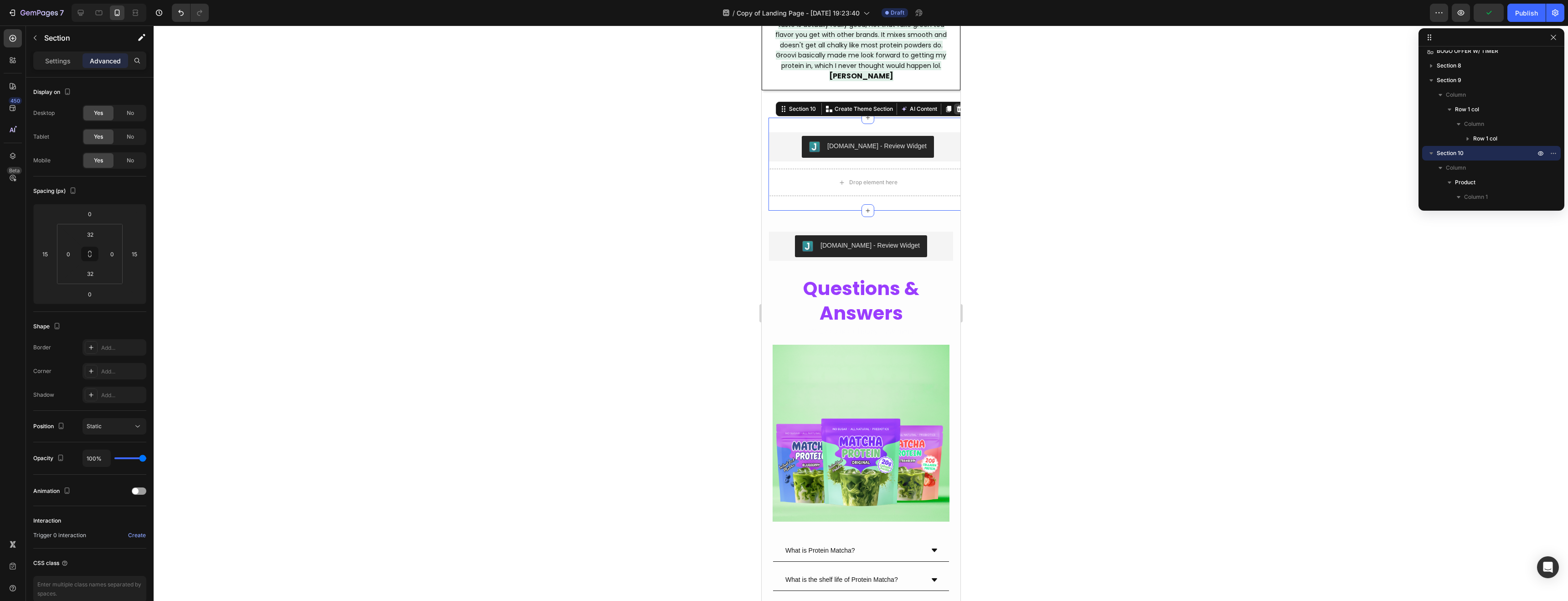
click at [957, 106] on icon at bounding box center [960, 109] width 6 height 6
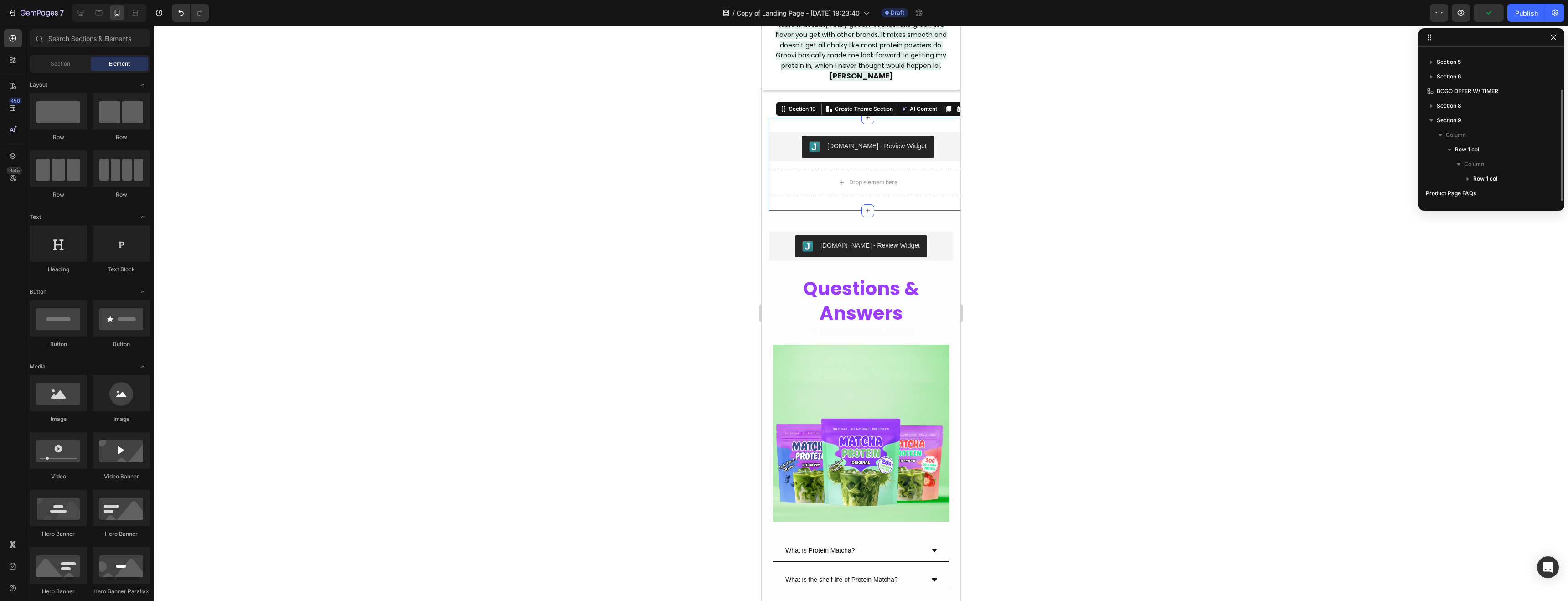
scroll to position [54, 0]
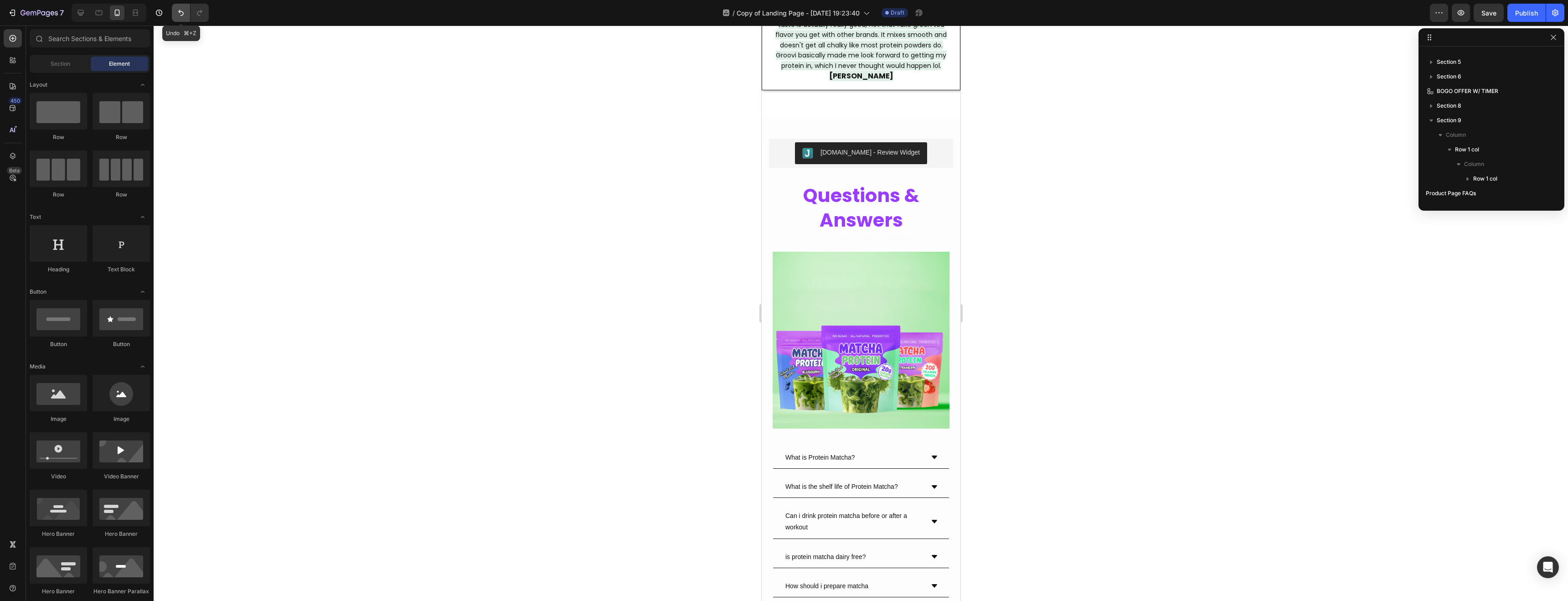
click at [179, 16] on icon "Undo/Redo" at bounding box center [181, 13] width 9 height 9
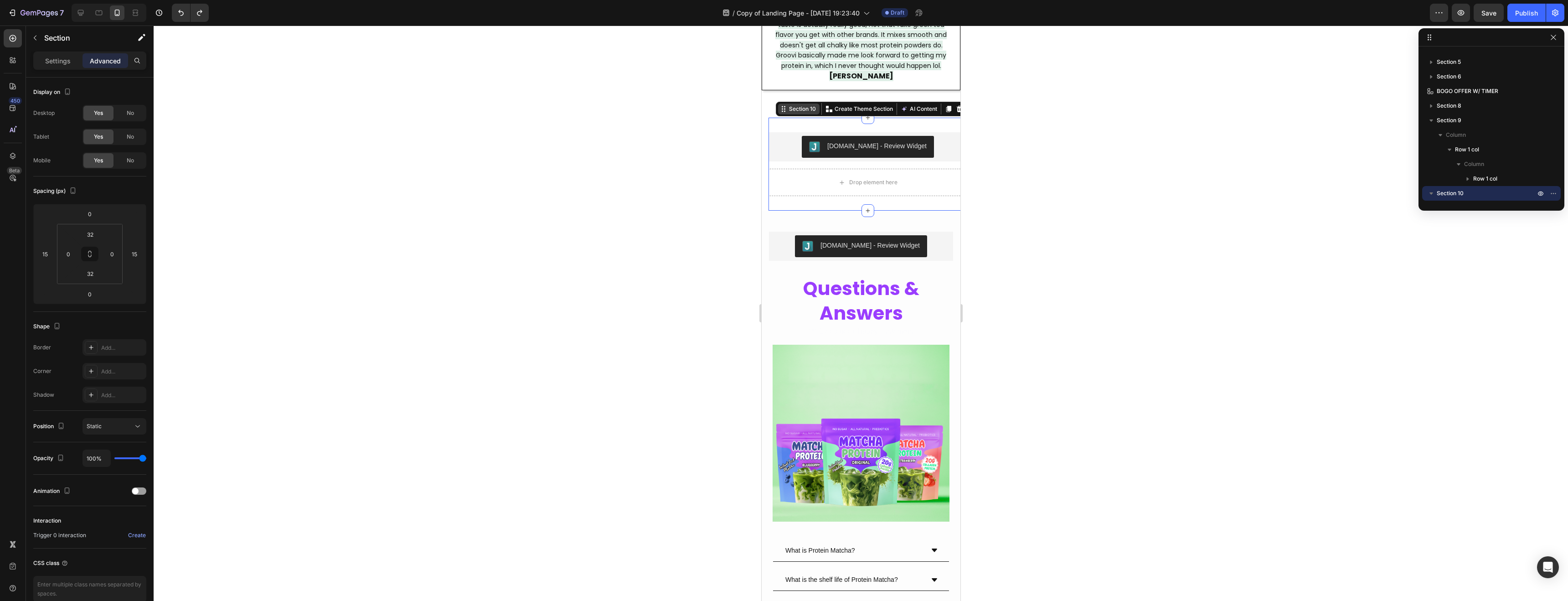
click at [806, 105] on div "Section 10" at bounding box center [802, 108] width 30 height 9
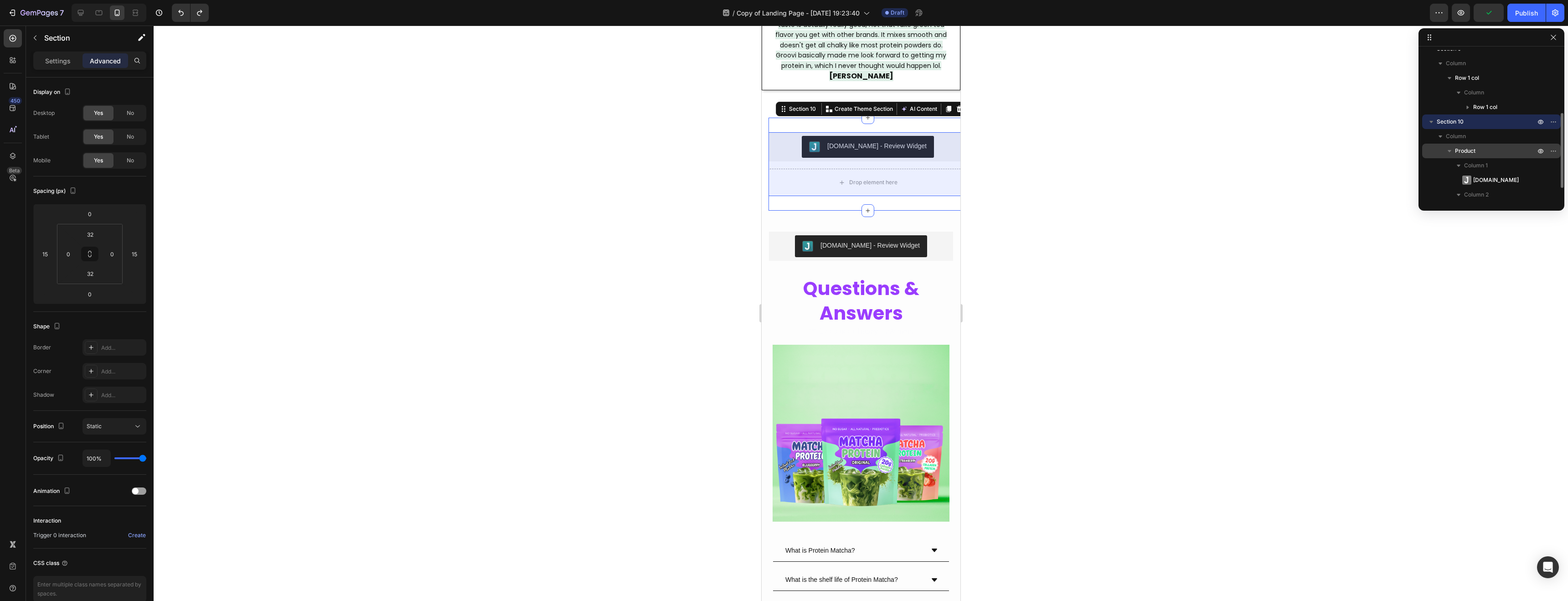
scroll to position [126, 0]
click at [1460, 151] on span "Product" at bounding box center [1466, 151] width 20 height 9
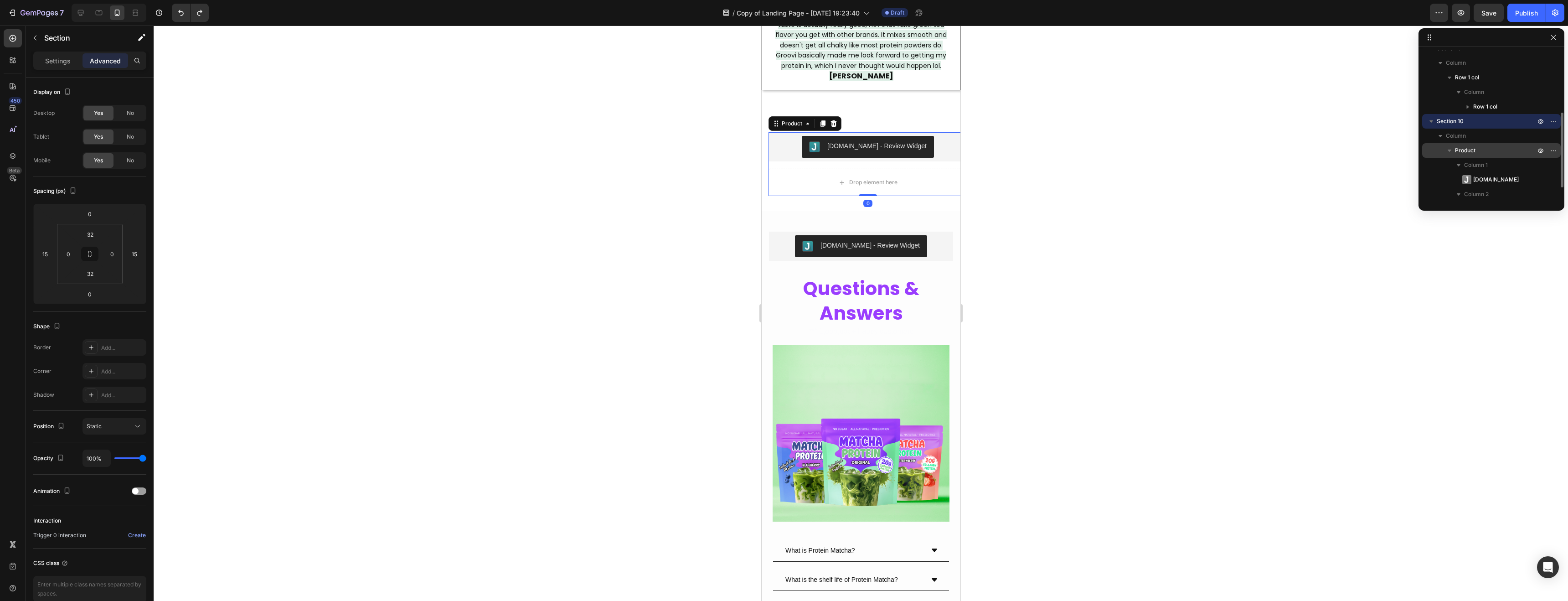
scroll to position [126, 0]
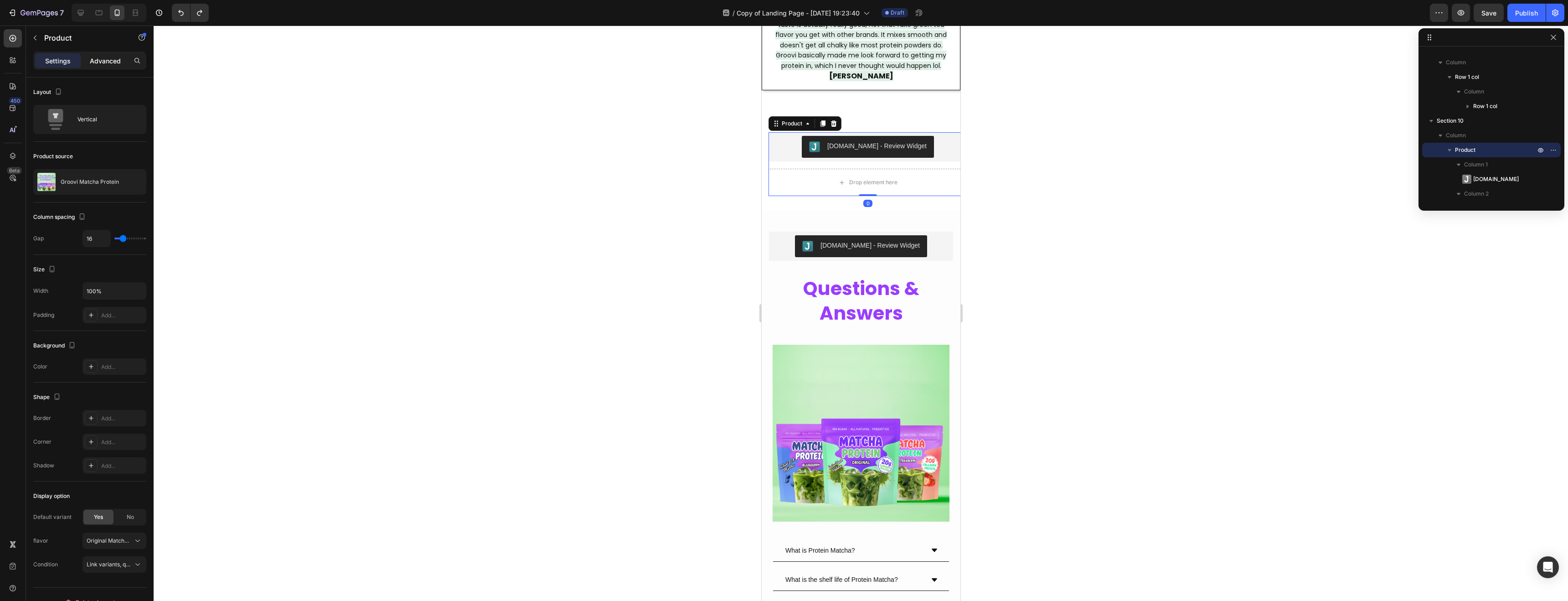
click at [112, 56] on p "Advanced" at bounding box center [105, 61] width 31 height 9
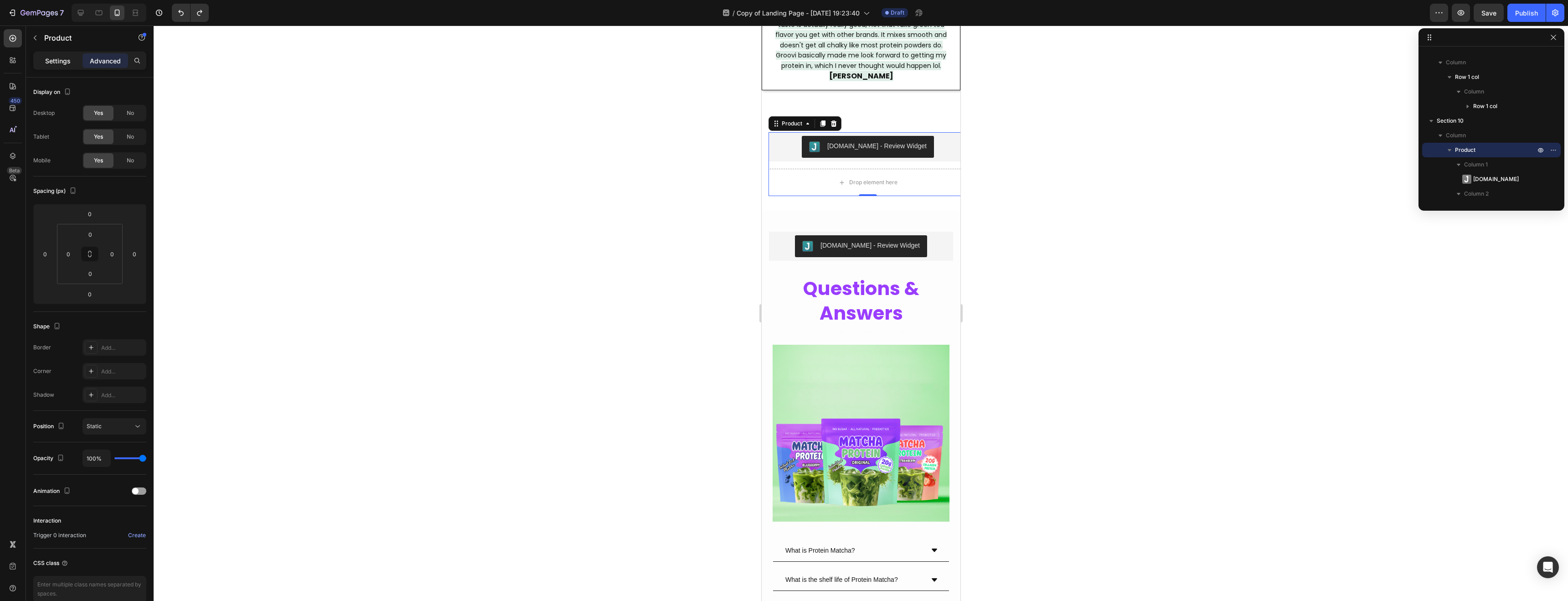
click at [59, 64] on p "Settings" at bounding box center [58, 61] width 26 height 9
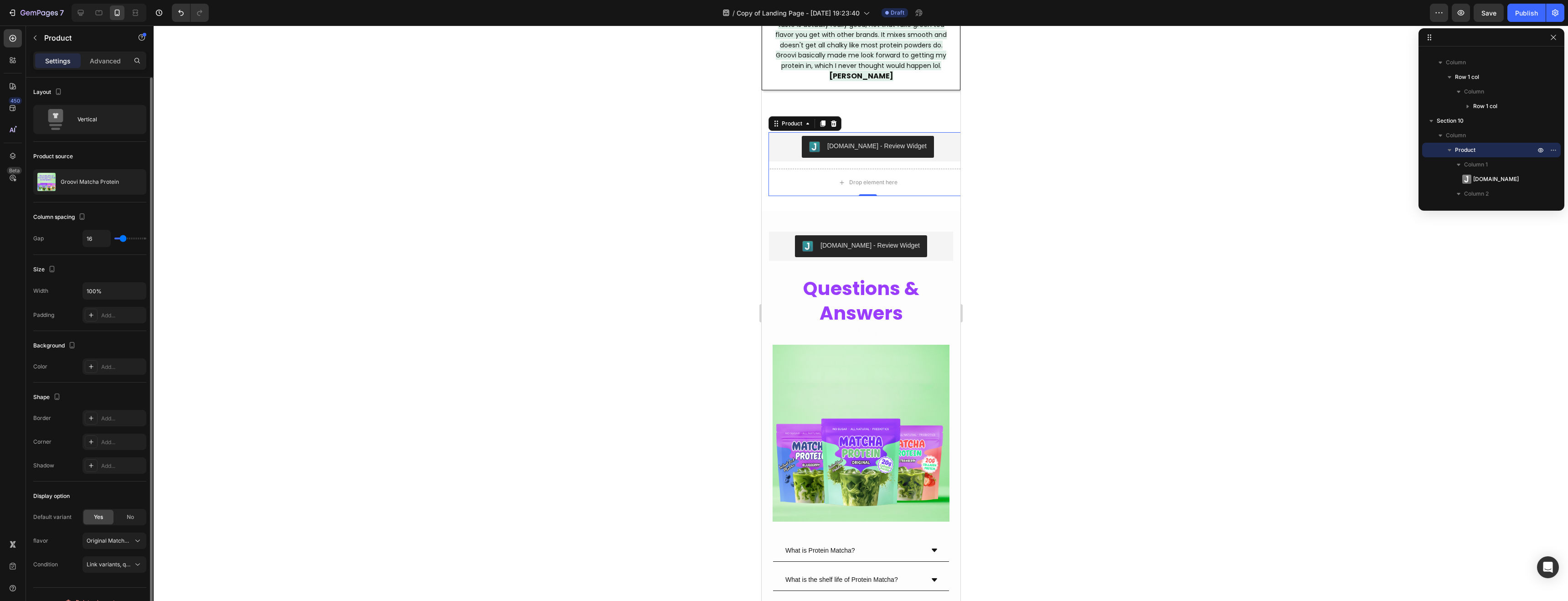
type input "29"
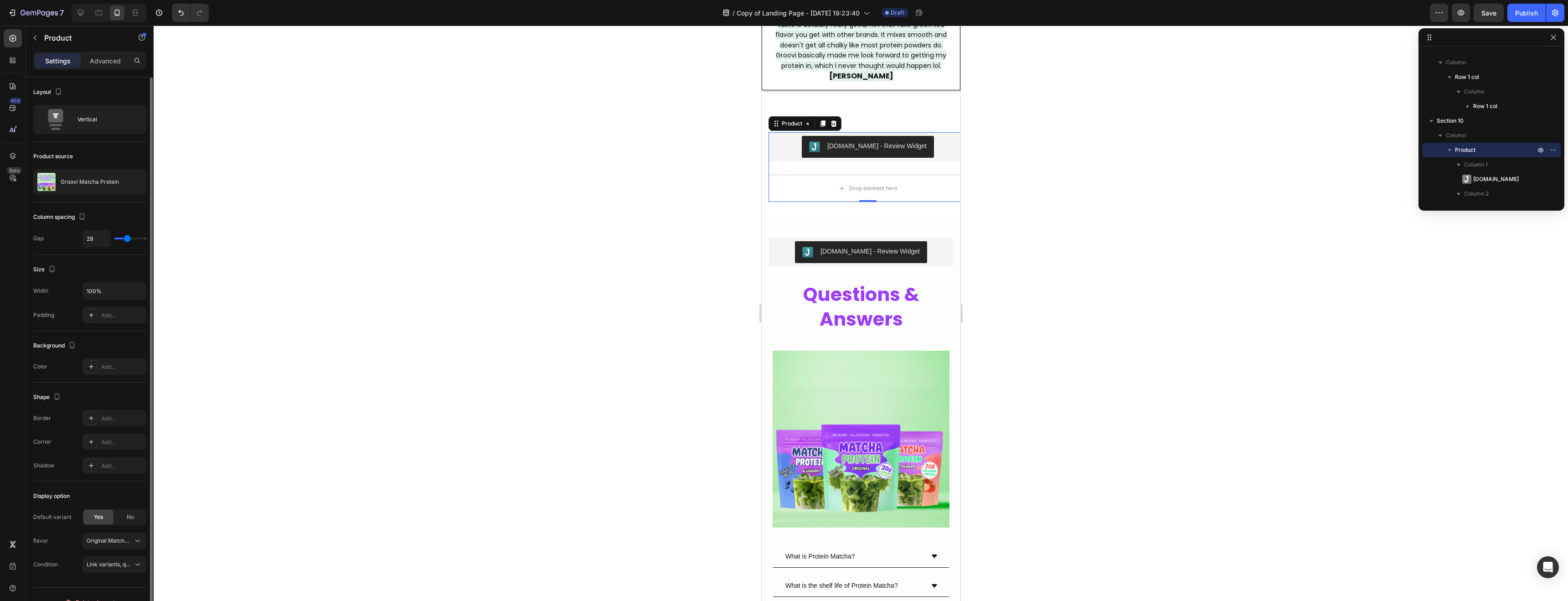
type input "28"
type input "27"
type input "25"
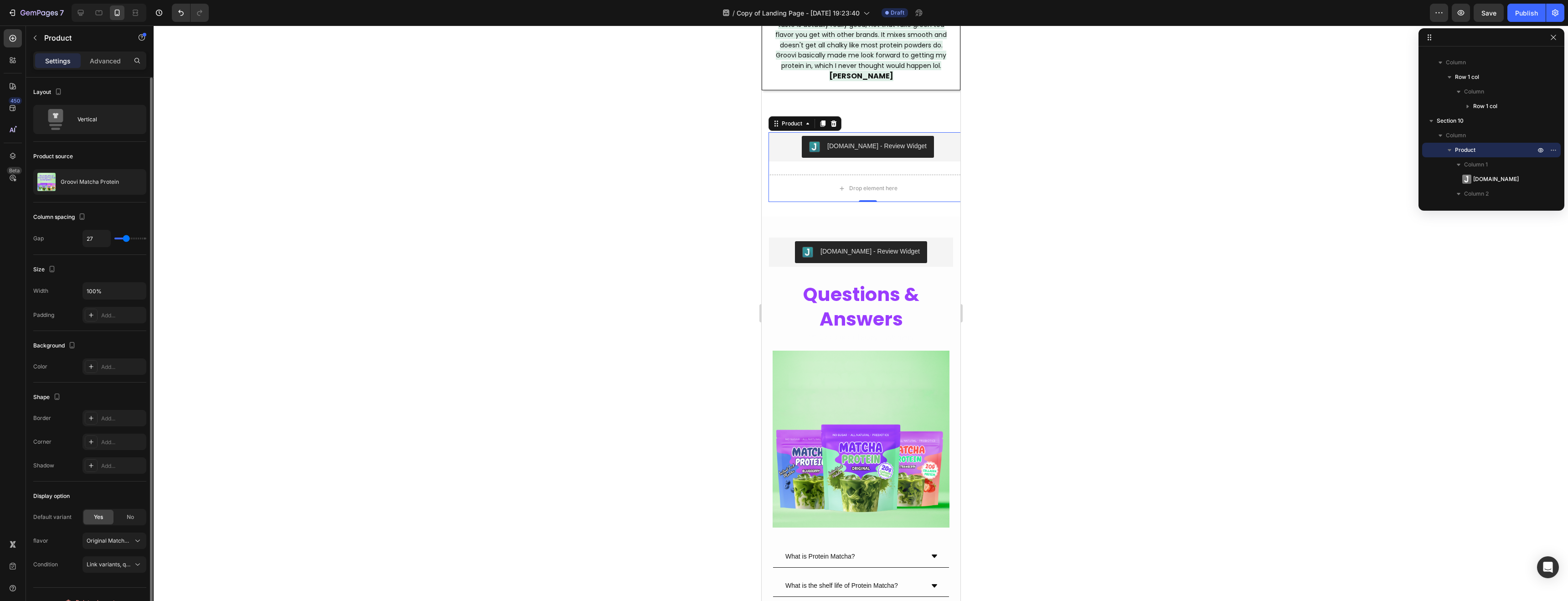
type input "25"
type input "24"
type input "22"
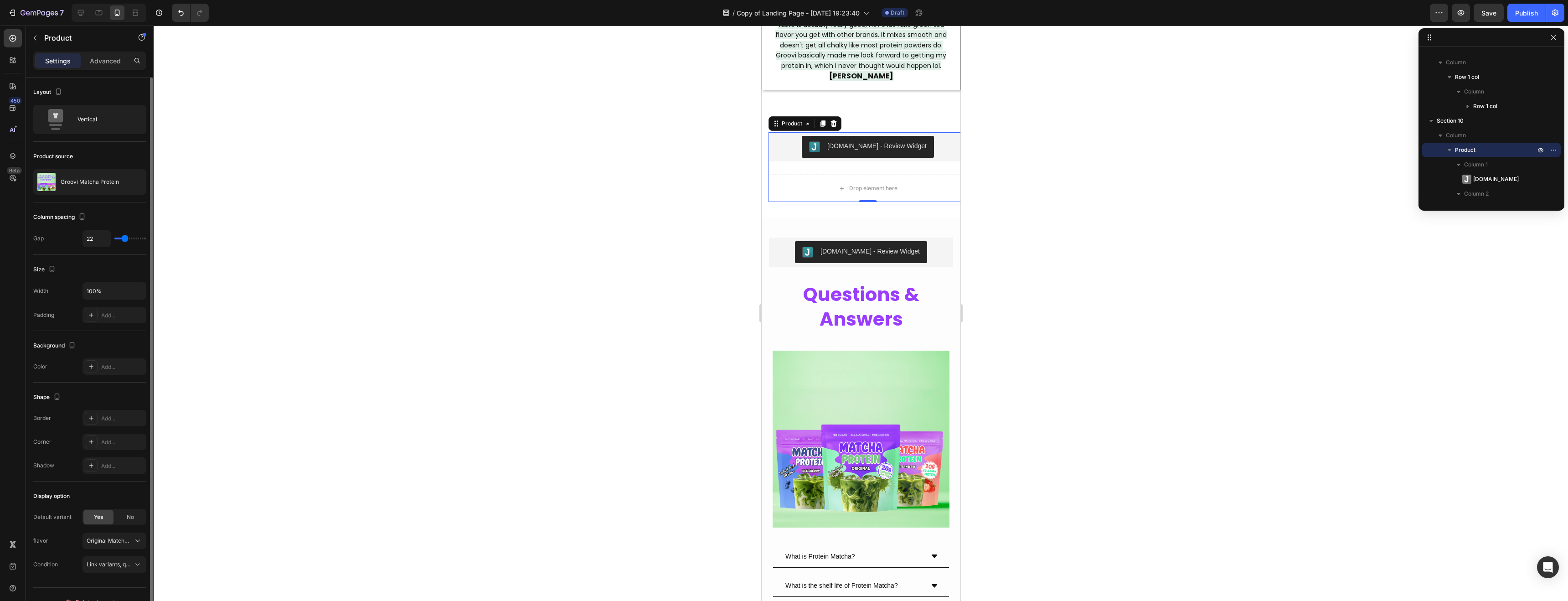
type input "20"
type input "18"
type input "16"
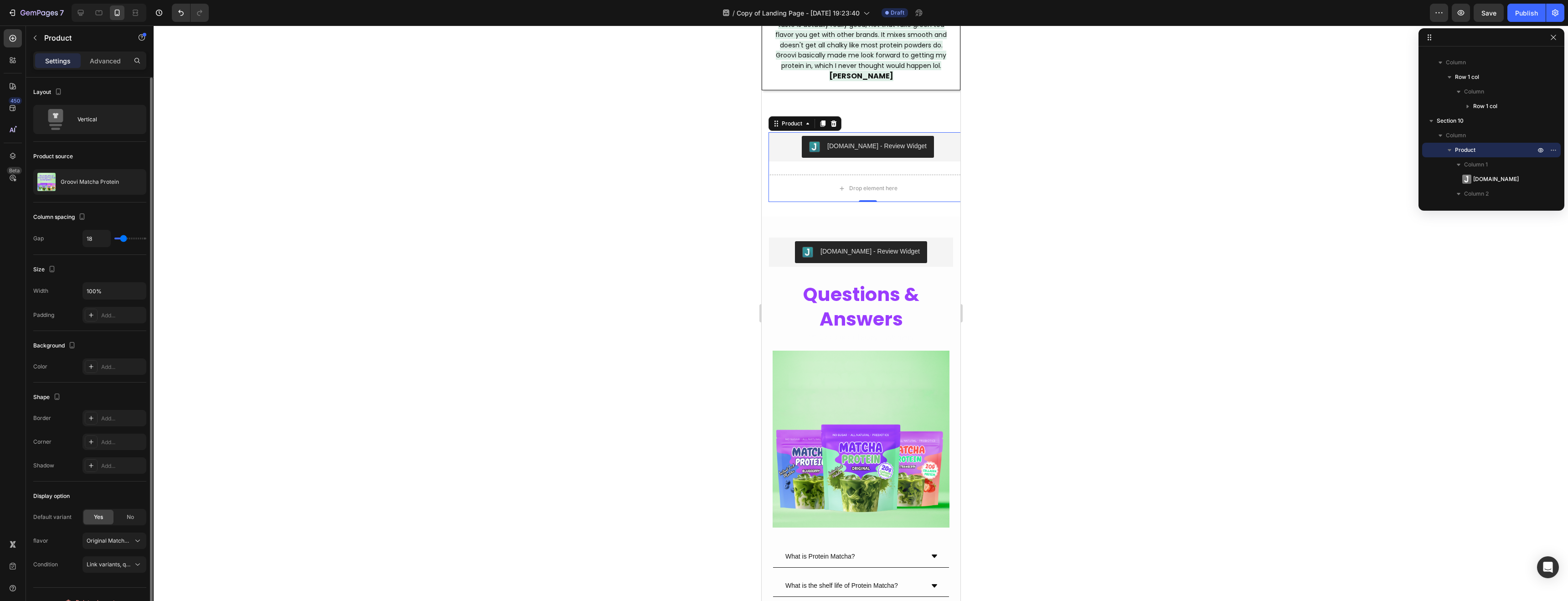
type input "16"
type input "15"
type input "14"
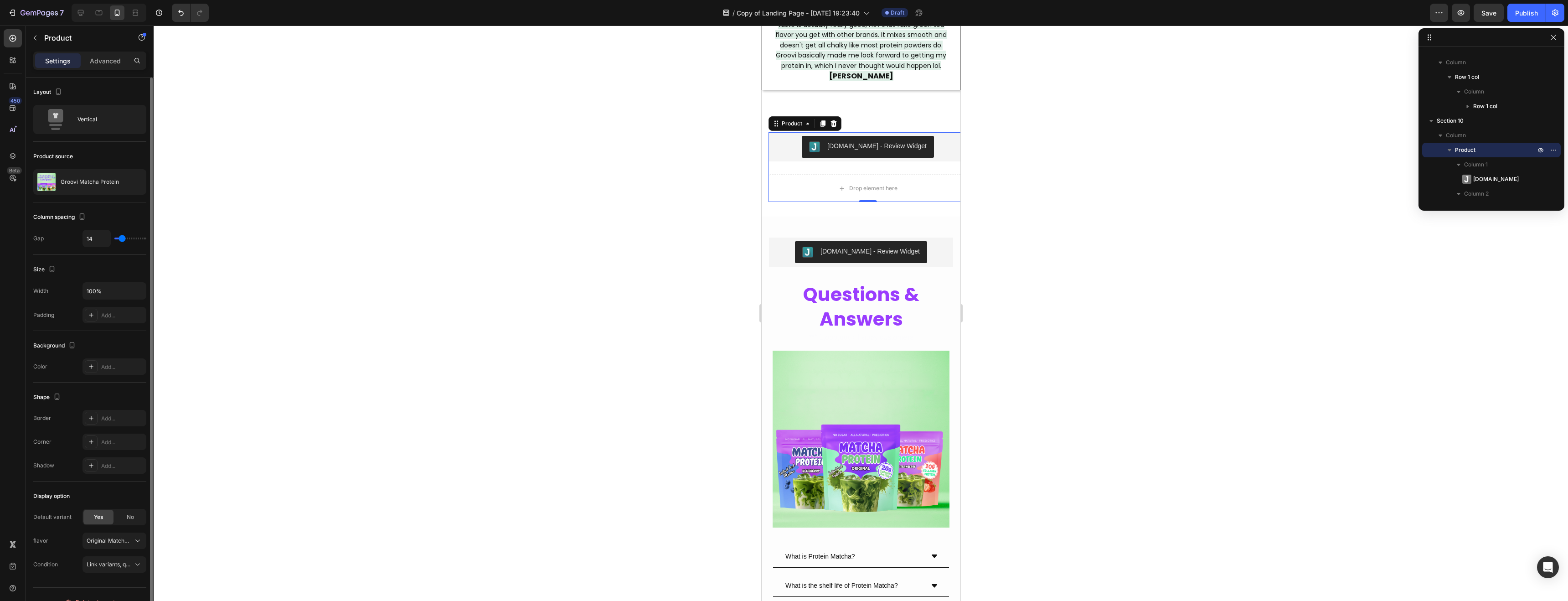
type input "13"
type input "10"
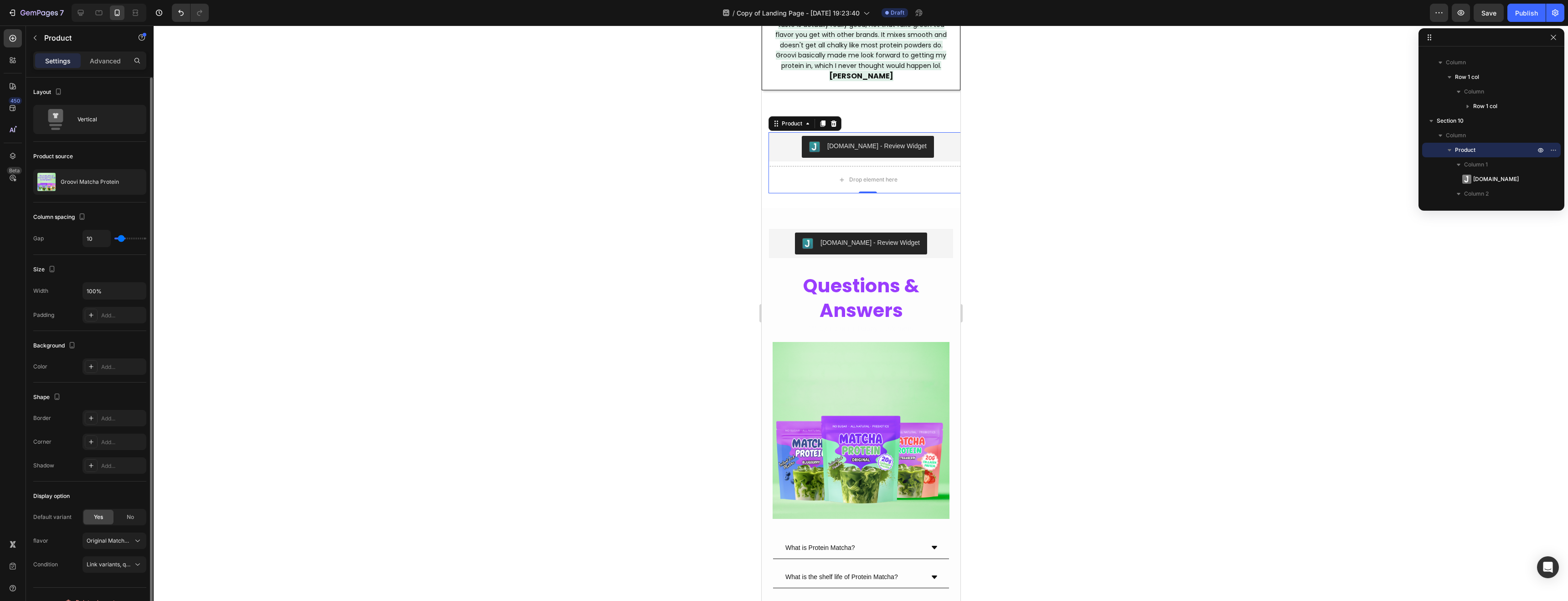
type input "9"
type input "8"
type input "7"
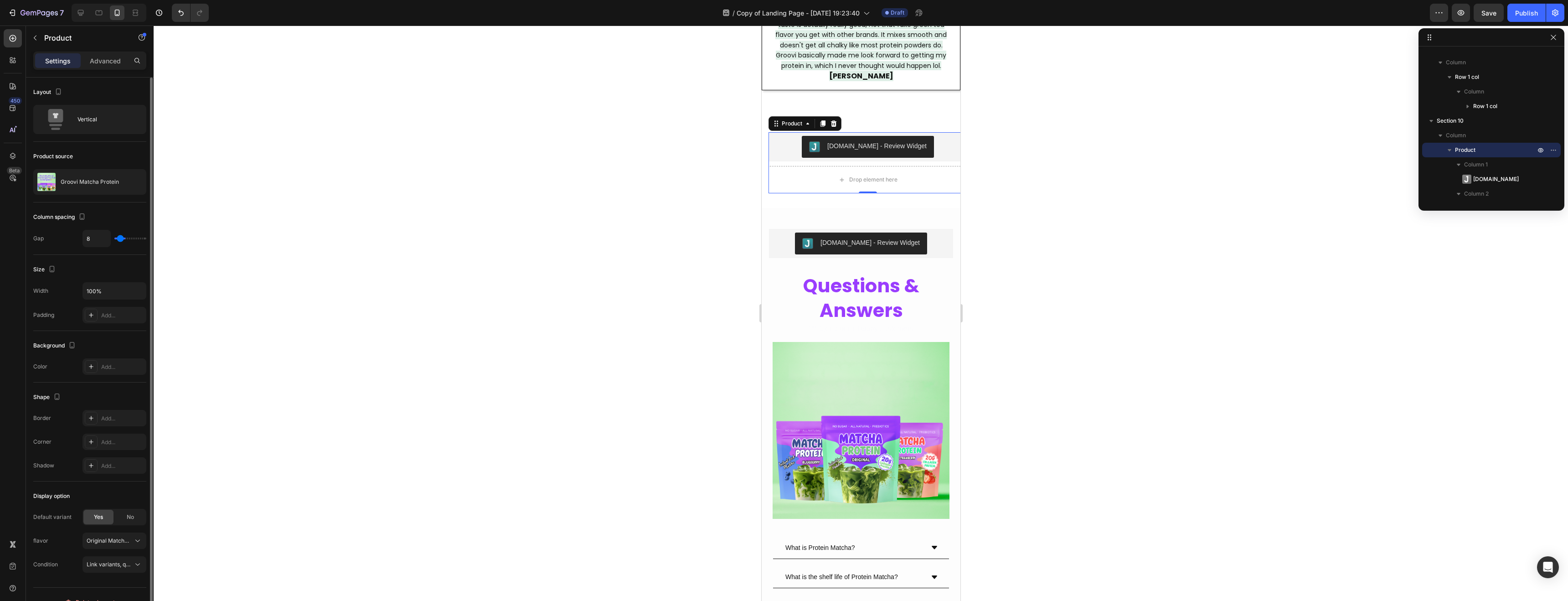
type input "7"
type input "6"
type input "5"
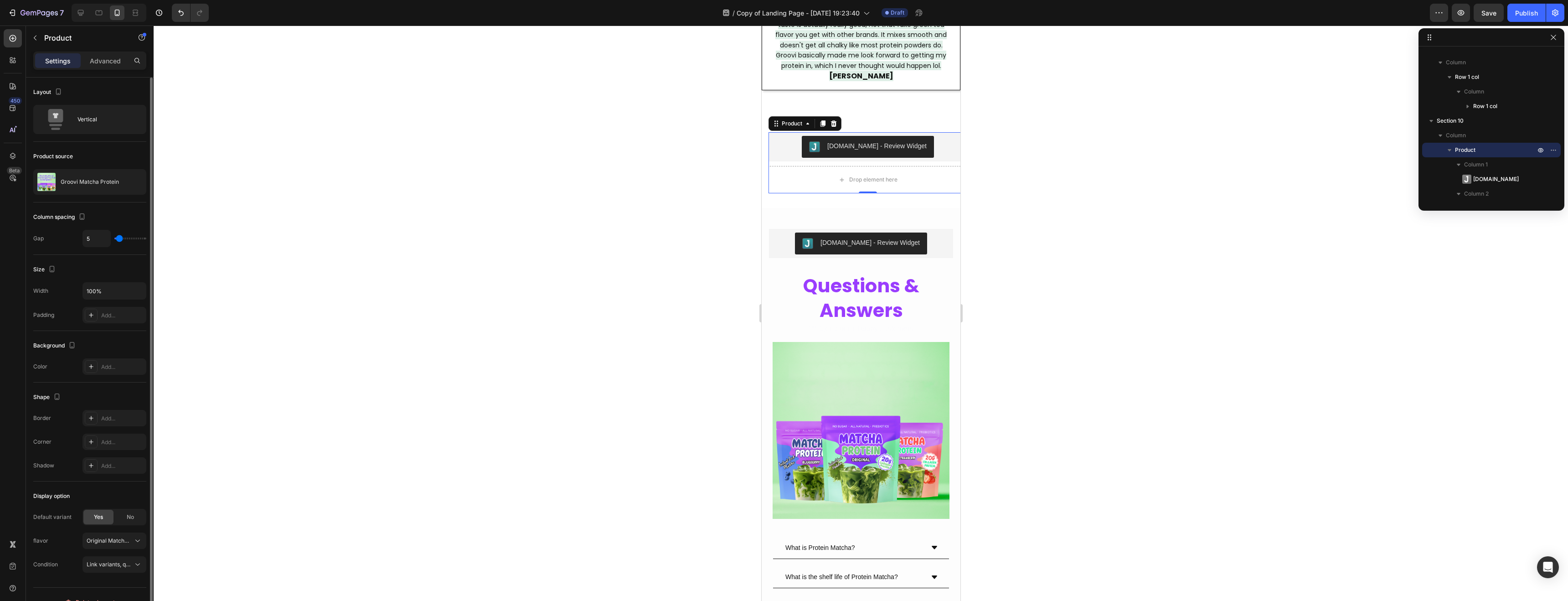
type input "4"
type input "2"
type input "1"
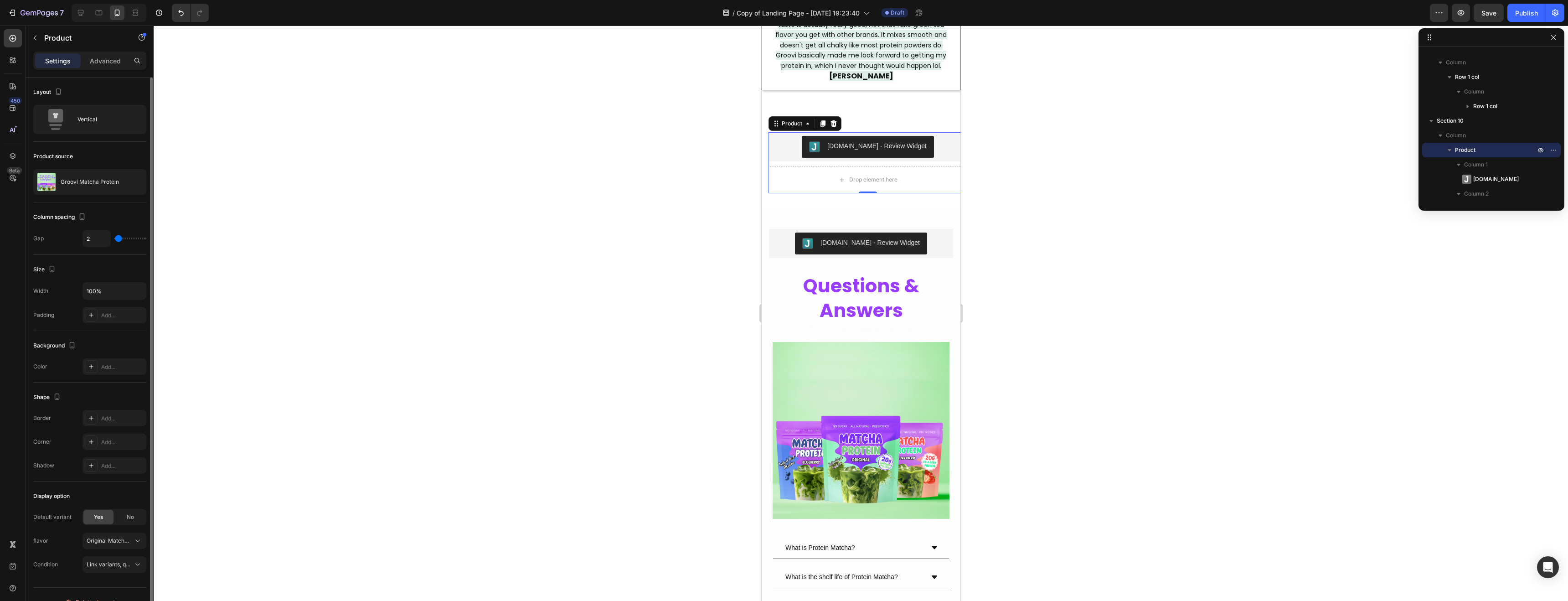
type input "1"
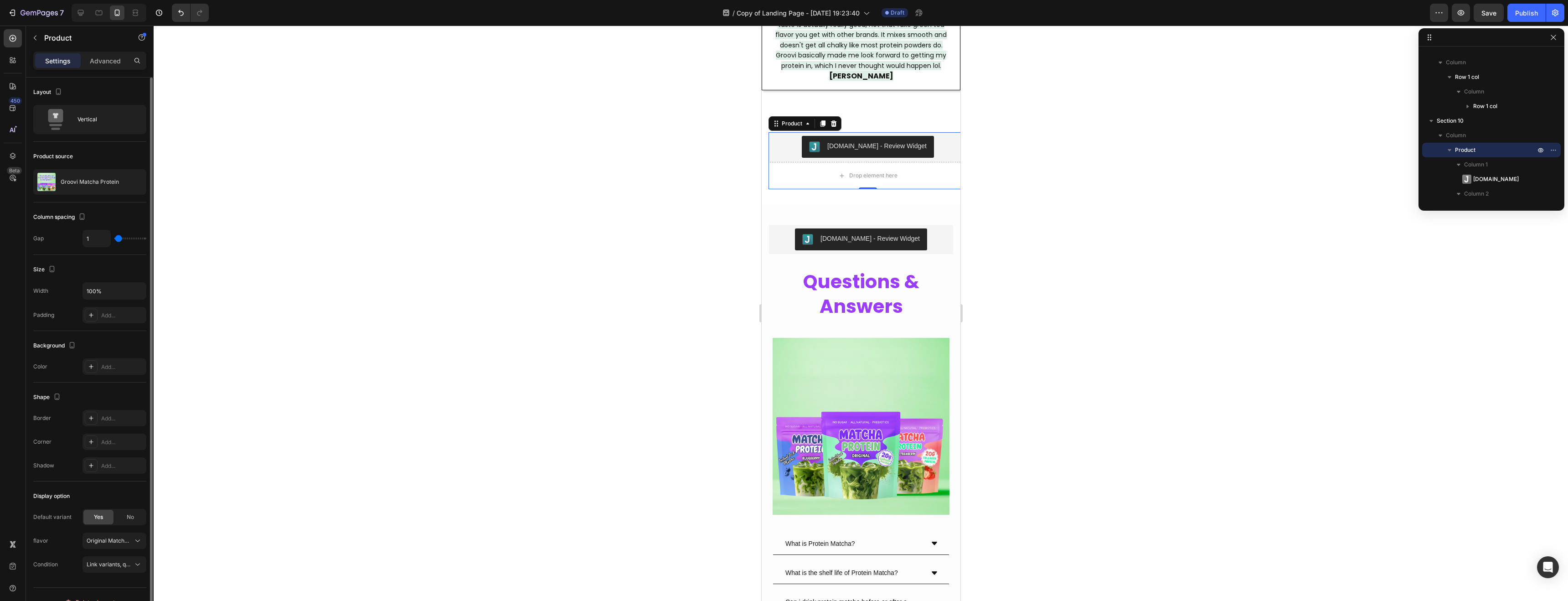
type input "4"
type input "6"
type input "10"
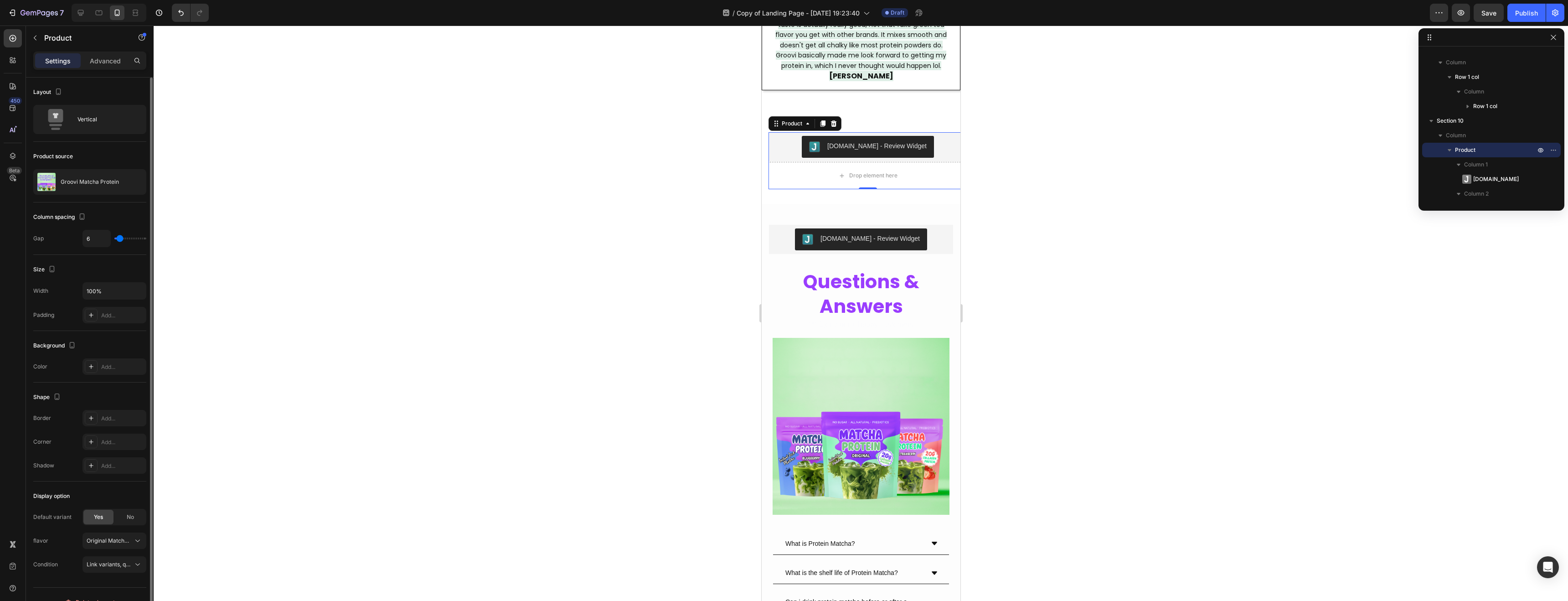
type input "10"
type input "12"
type input "14"
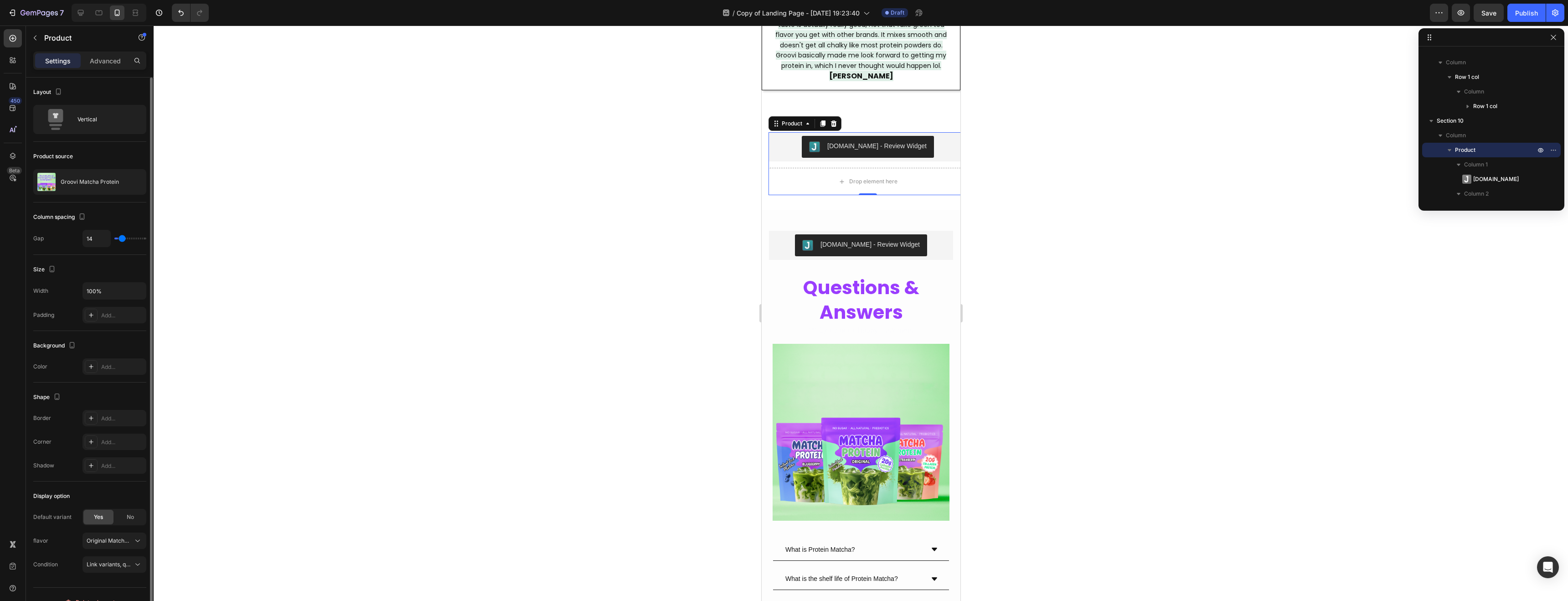
type input "15"
type input "17"
type input "18"
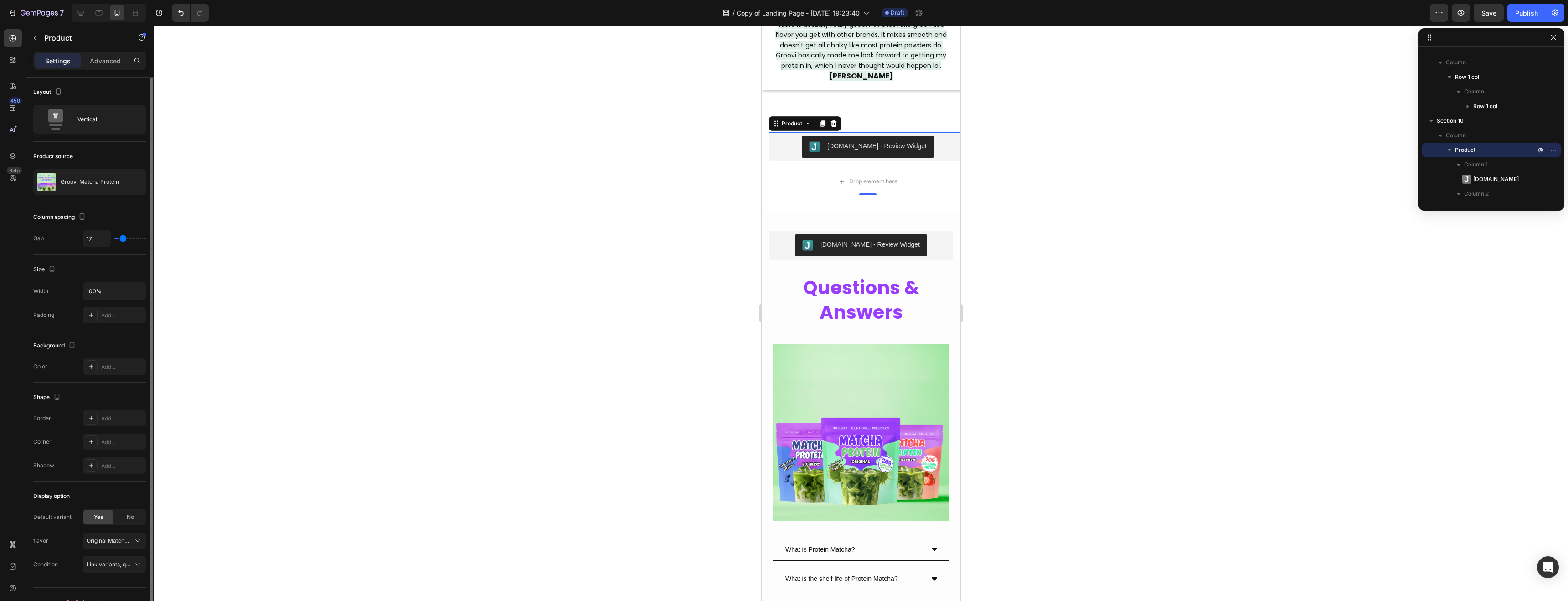
type input "18"
type input "21"
type input "24"
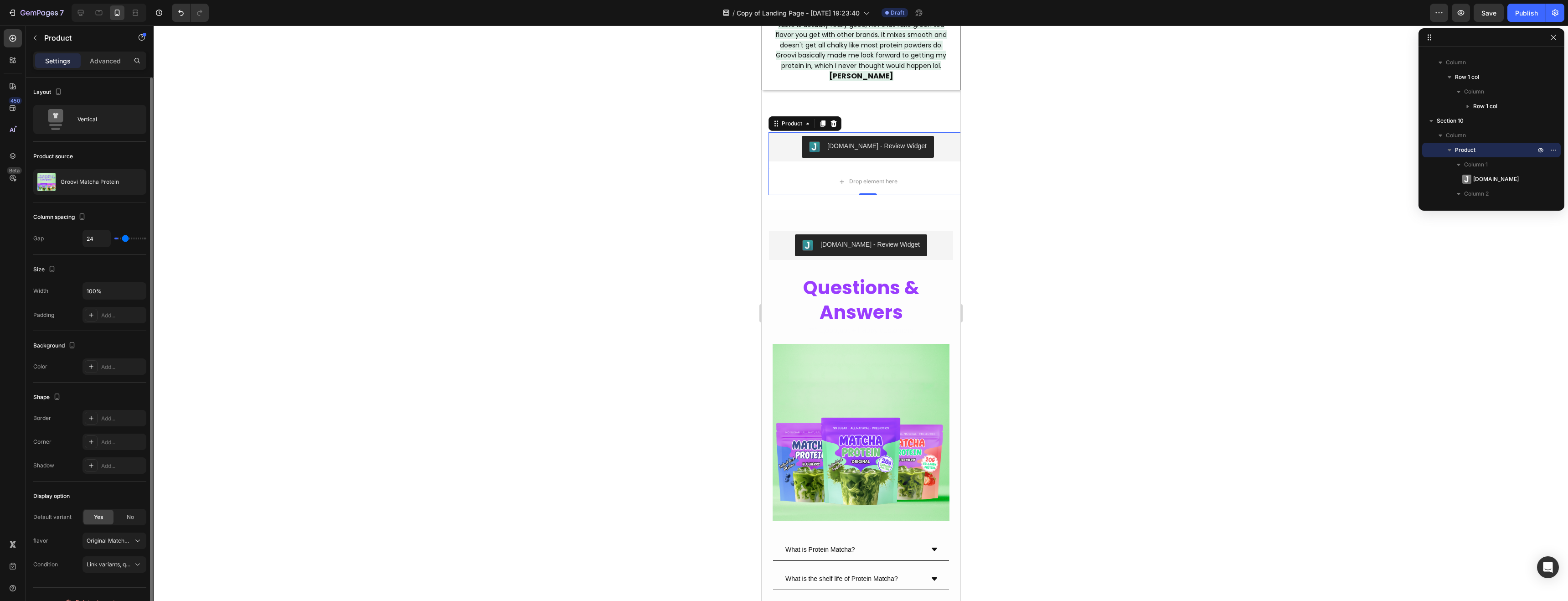
type input "26"
type input "28"
type input "29"
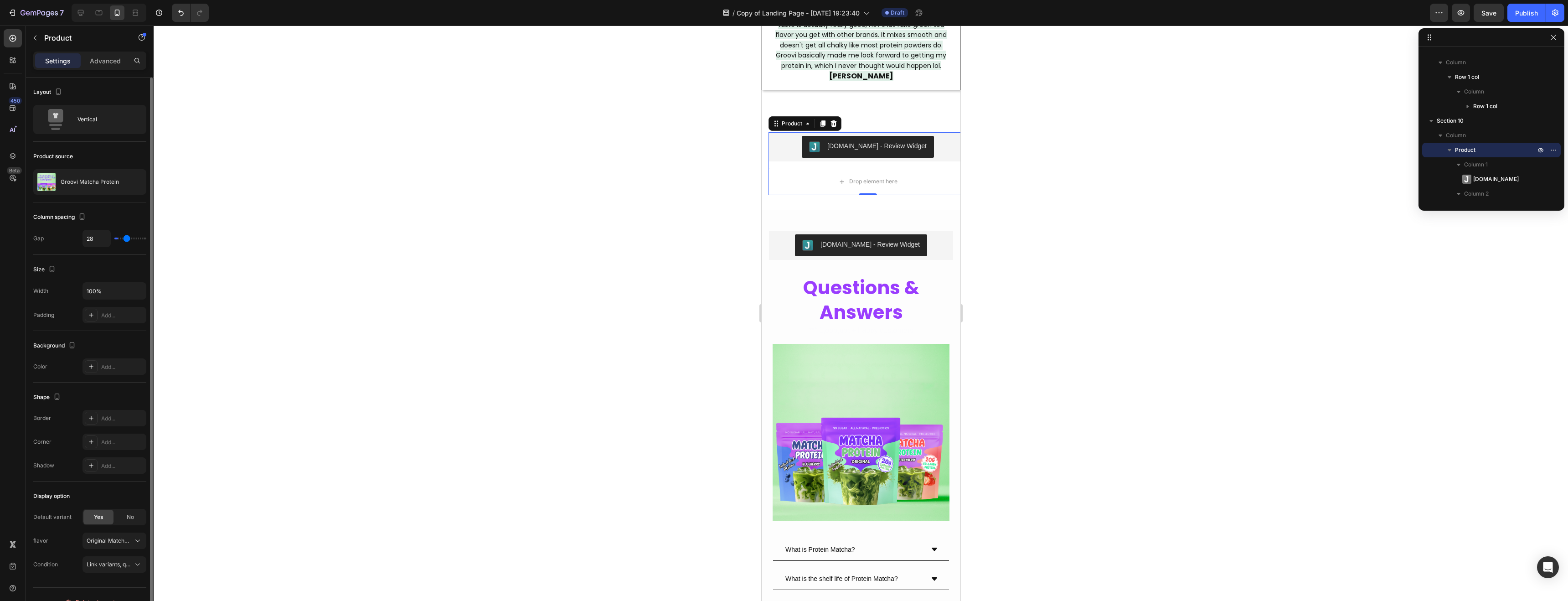
type input "29"
type input "28"
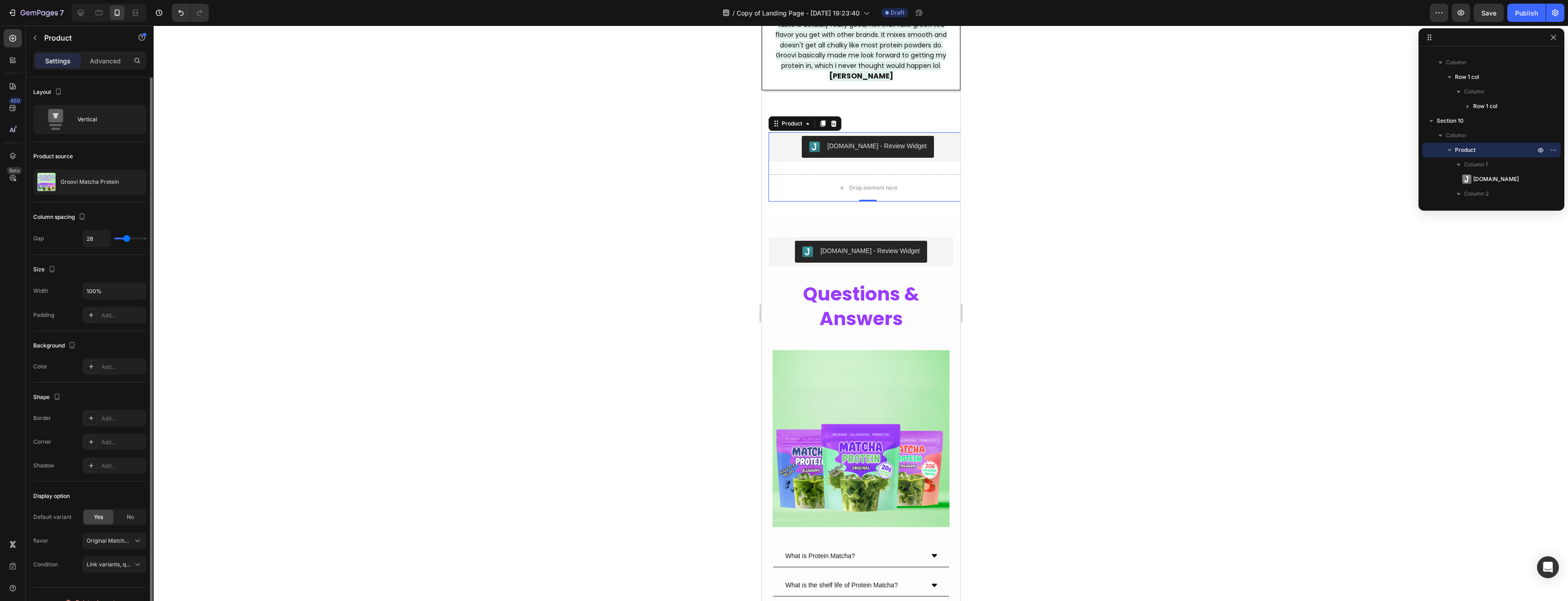
type input "24"
type input "21"
type input "13"
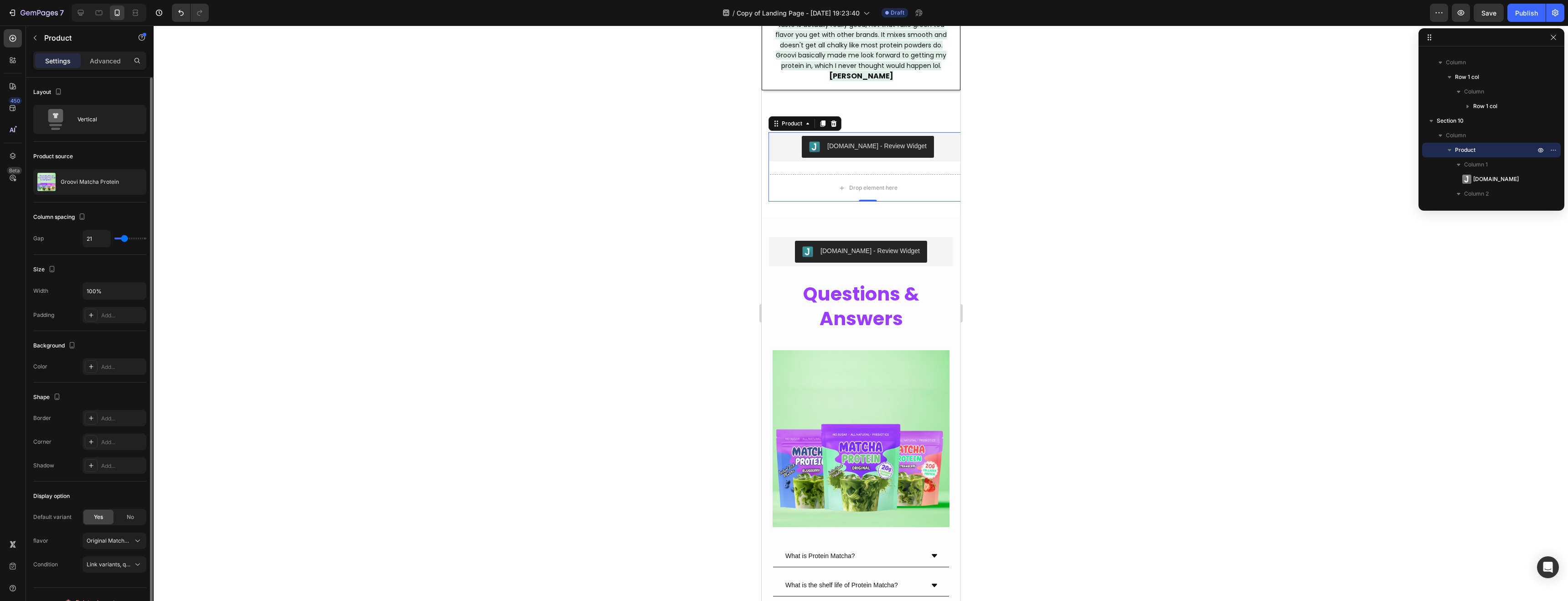
type input "13"
type input "3"
type input "0"
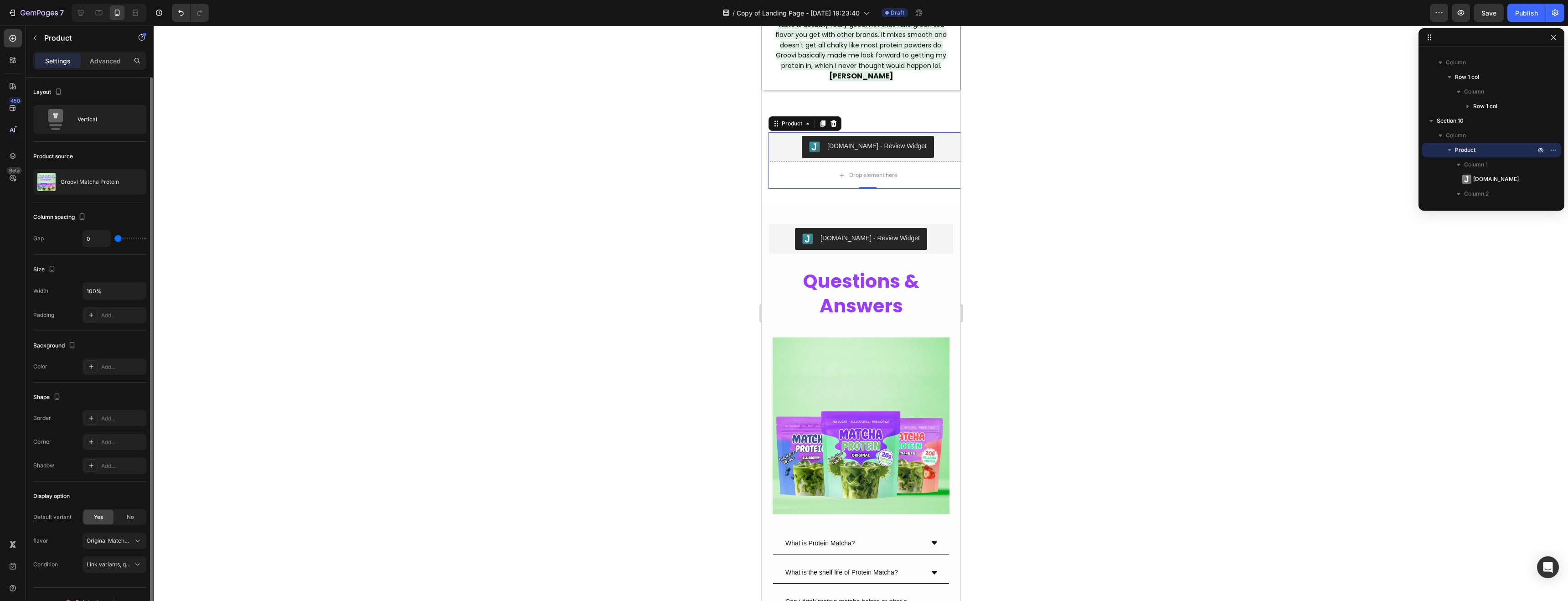
drag, startPoint x: 126, startPoint y: 237, endPoint x: 90, endPoint y: 241, distance: 36.2
type input "0"
click at [115, 240] on input "range" at bounding box center [130, 238] width 32 height 2
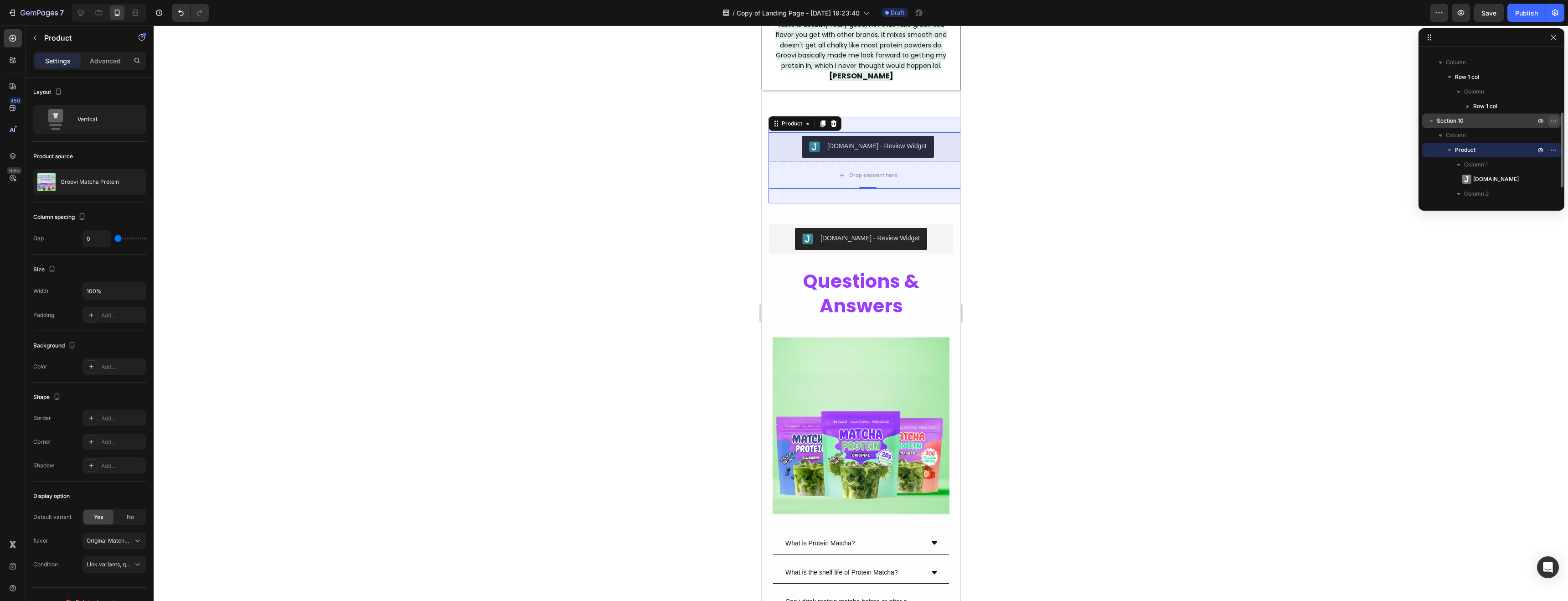
click at [1552, 121] on icon "button" at bounding box center [1551, 120] width 1 height 1
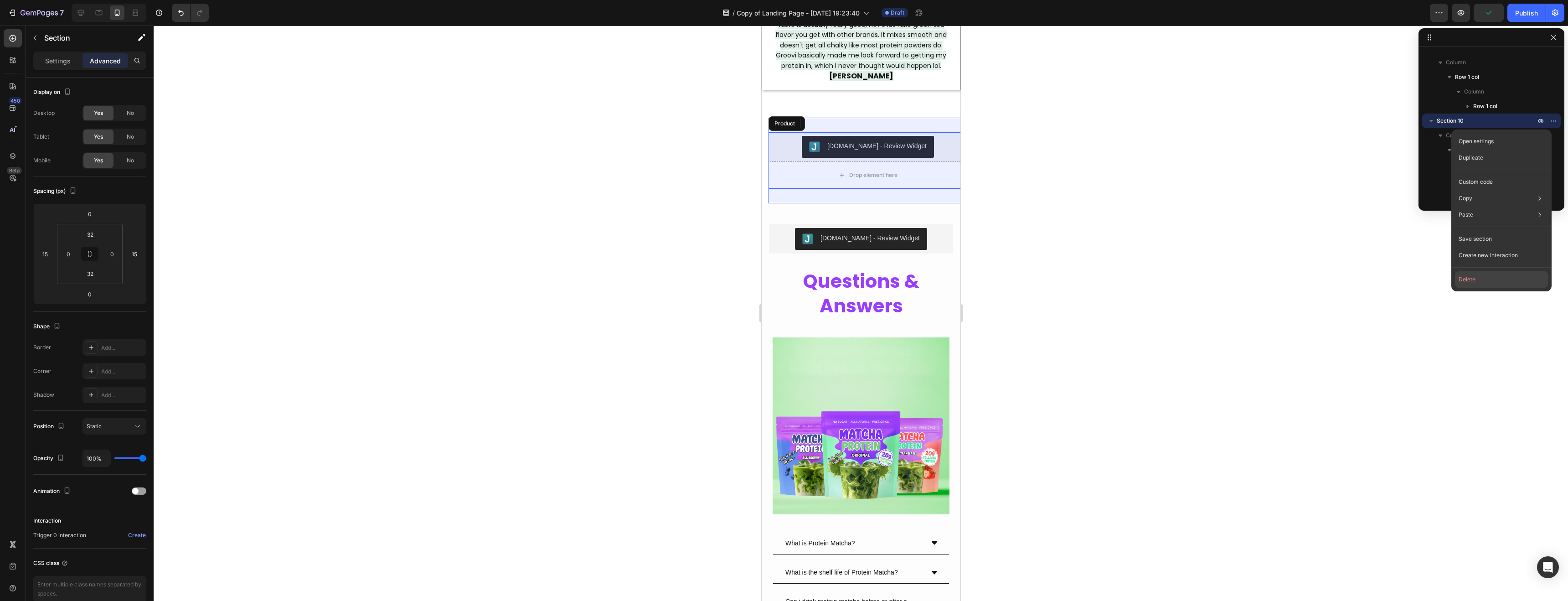
click at [1472, 284] on button "Delete" at bounding box center [1502, 279] width 93 height 16
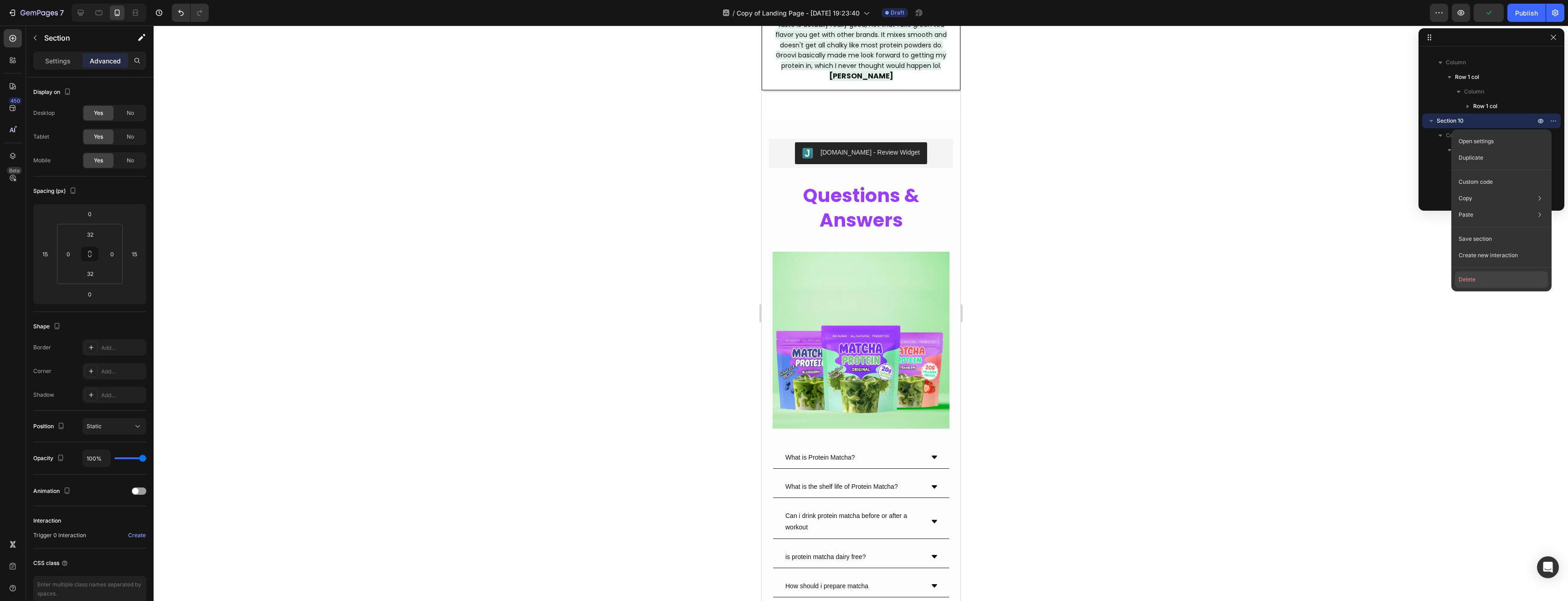
scroll to position [54, 0]
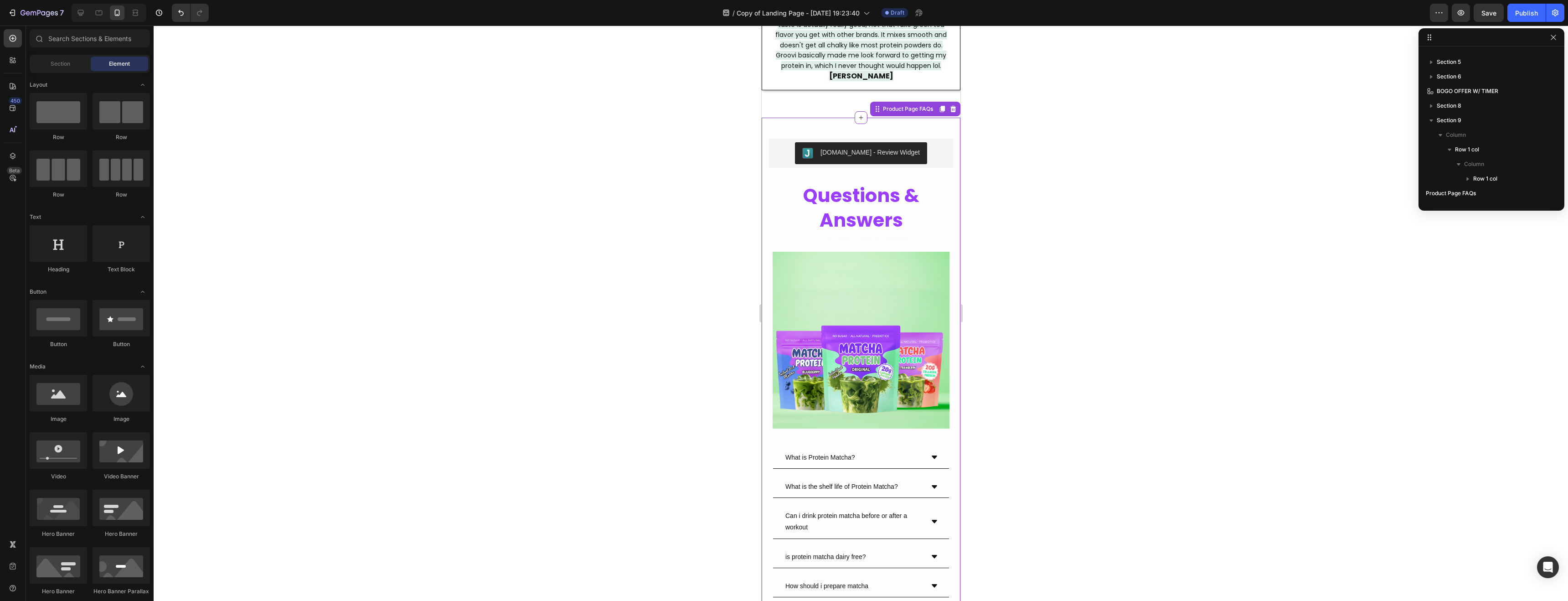
click at [840, 148] on div "Judge.me - Review Widget" at bounding box center [869, 152] width 99 height 9
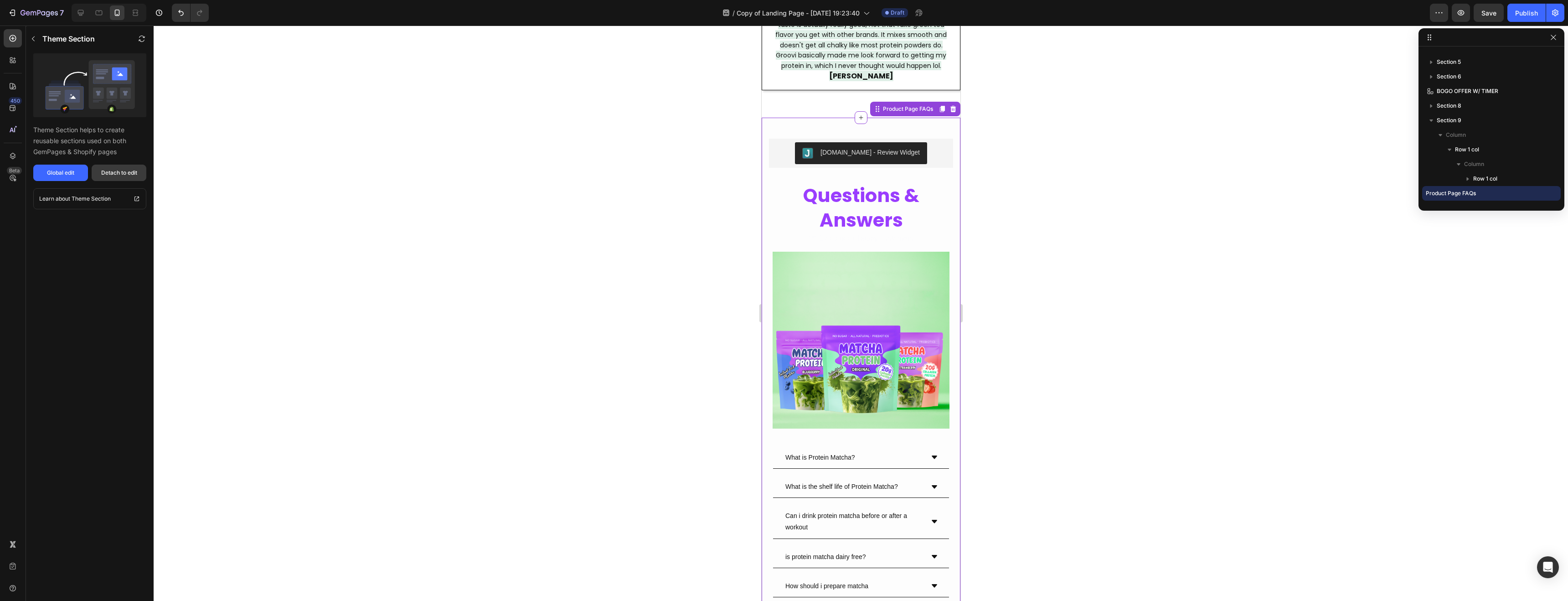
click at [112, 172] on div "Detach to edit" at bounding box center [119, 172] width 36 height 9
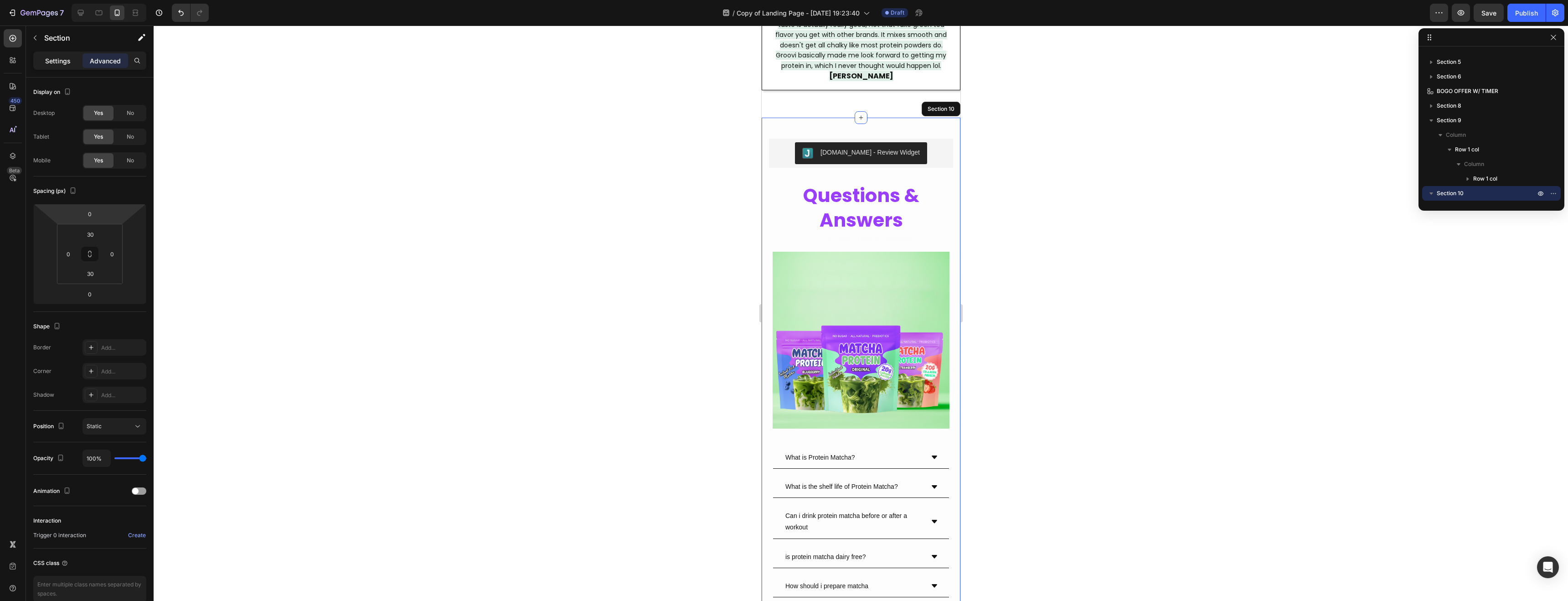
click at [67, 53] on div "Settings" at bounding box center [58, 60] width 45 height 15
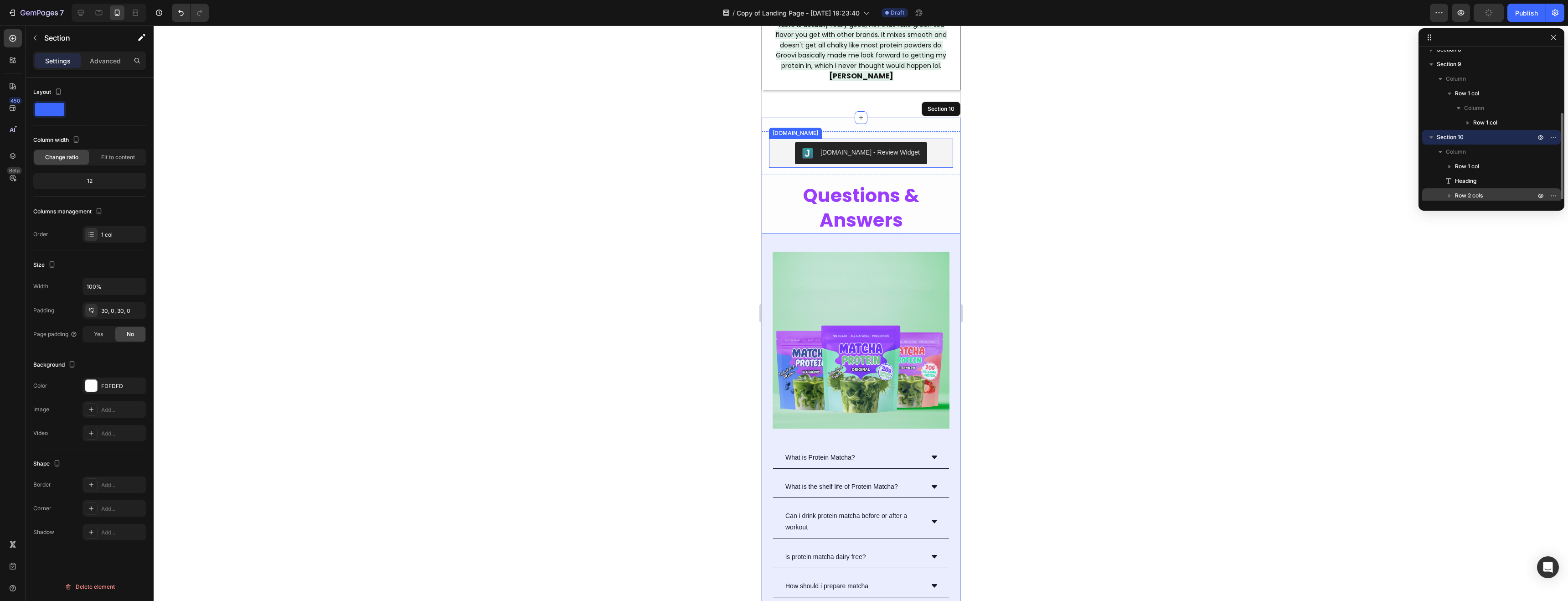
scroll to position [109, 0]
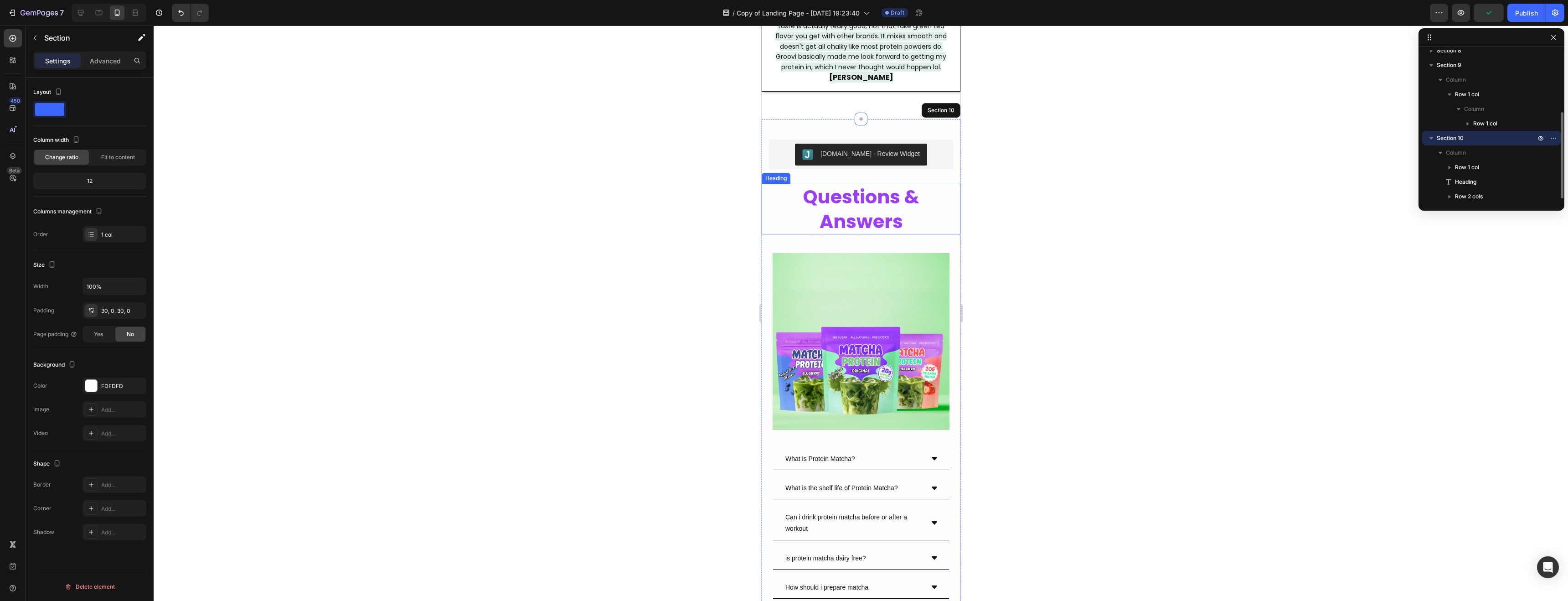
click at [885, 198] on strong "Questions & Answers" at bounding box center [860, 209] width 116 height 50
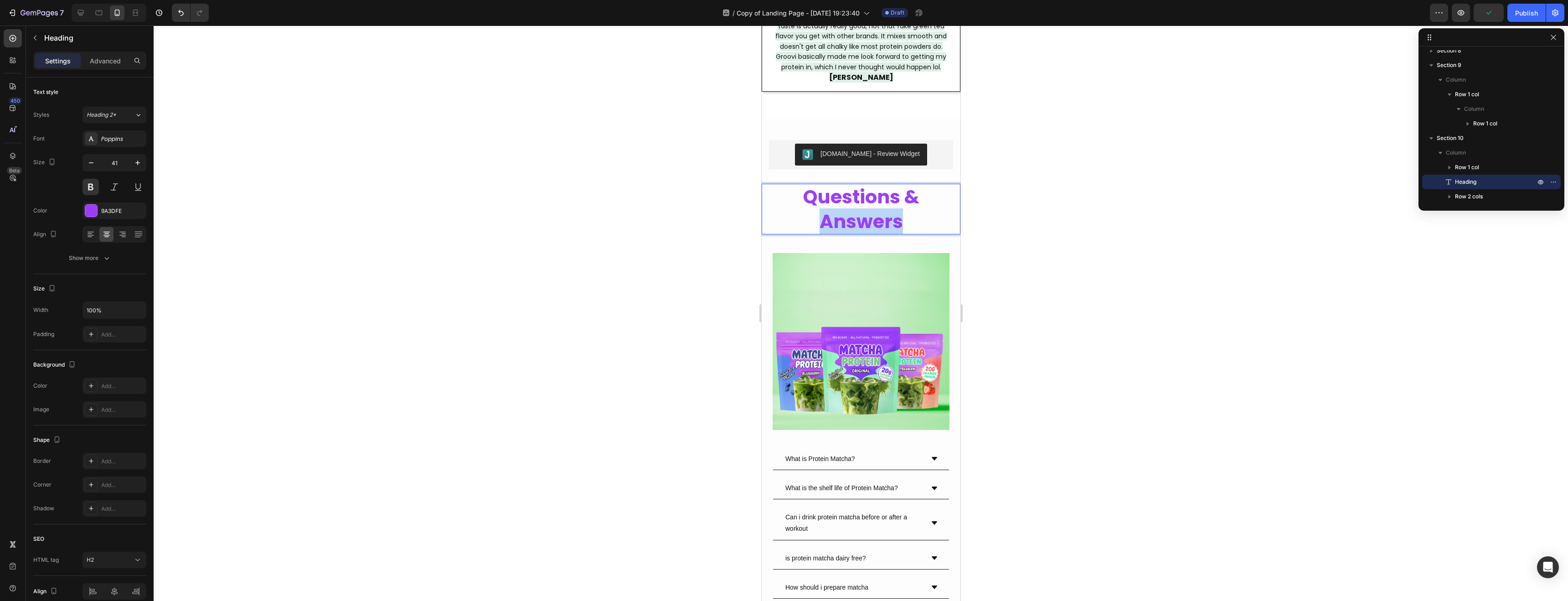
click at [884, 198] on strong "Questions & Answers" at bounding box center [860, 209] width 116 height 50
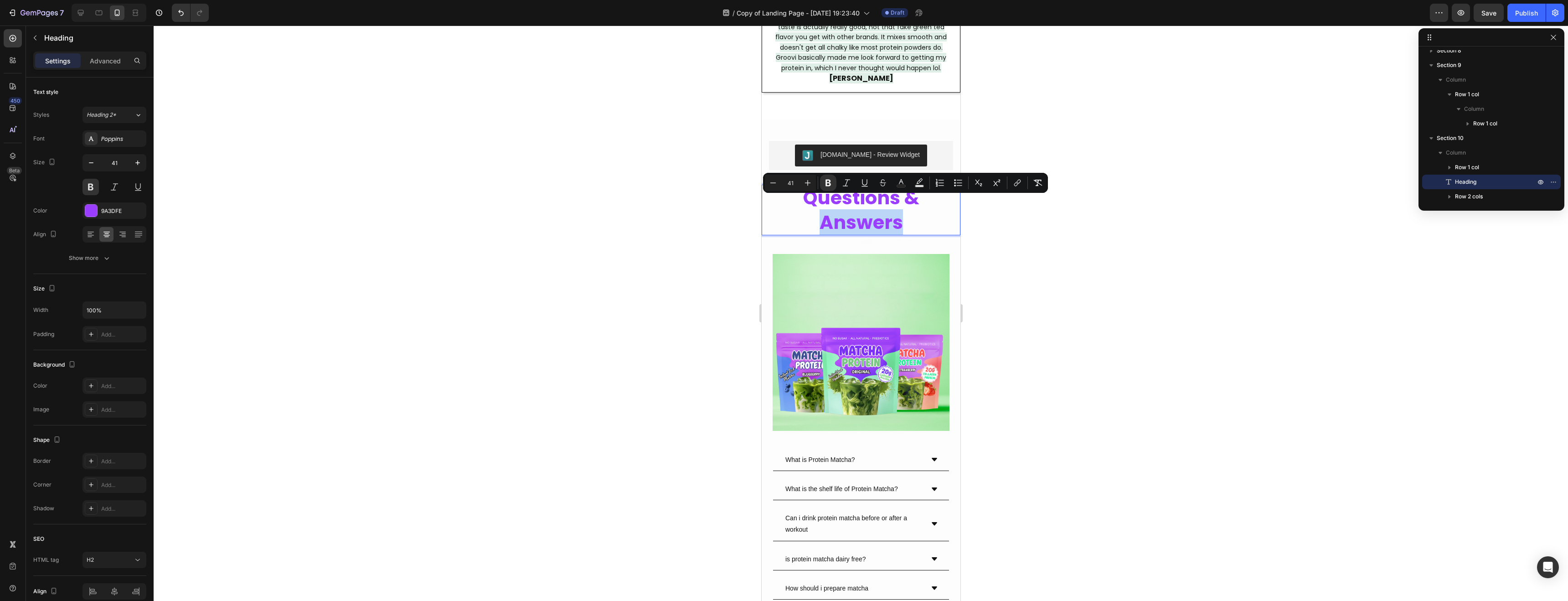
click at [911, 215] on p "Questions & Answers" at bounding box center [860, 210] width 197 height 49
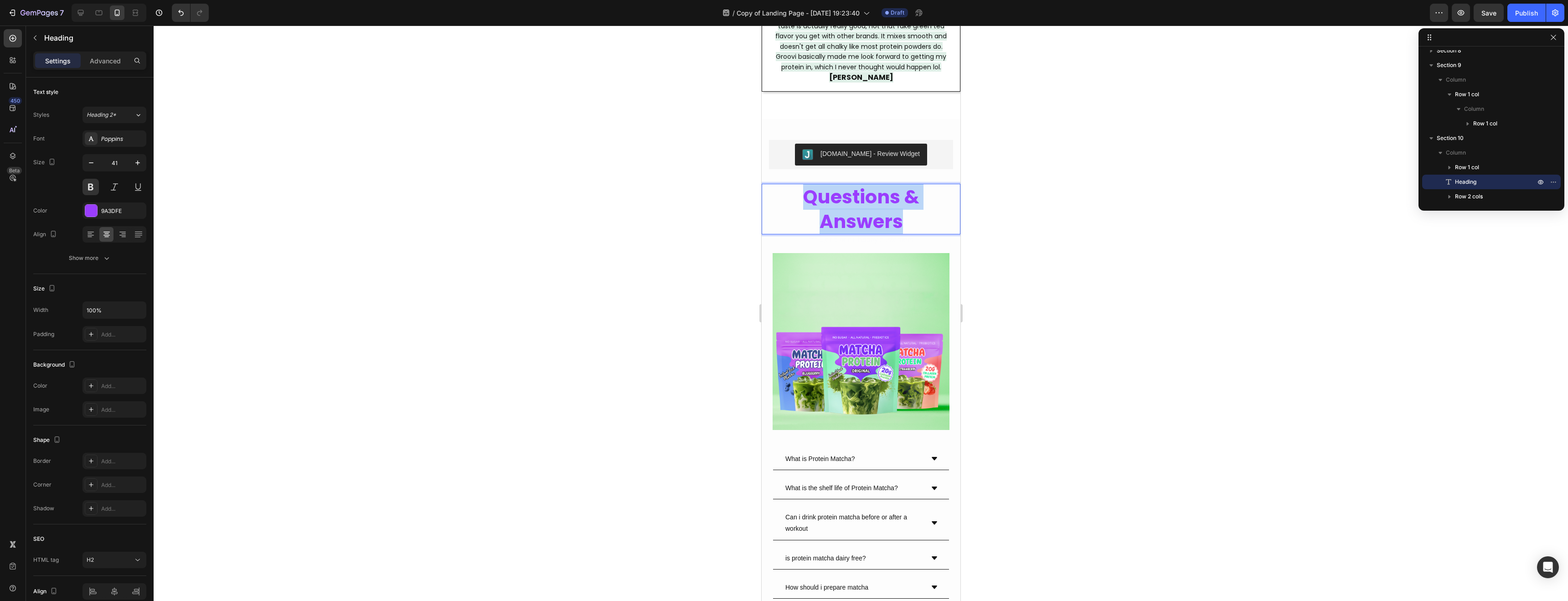
drag, startPoint x: 920, startPoint y: 212, endPoint x: 809, endPoint y: 193, distance: 112.6
click at [809, 193] on p "Questions & Answers" at bounding box center [860, 209] width 197 height 49
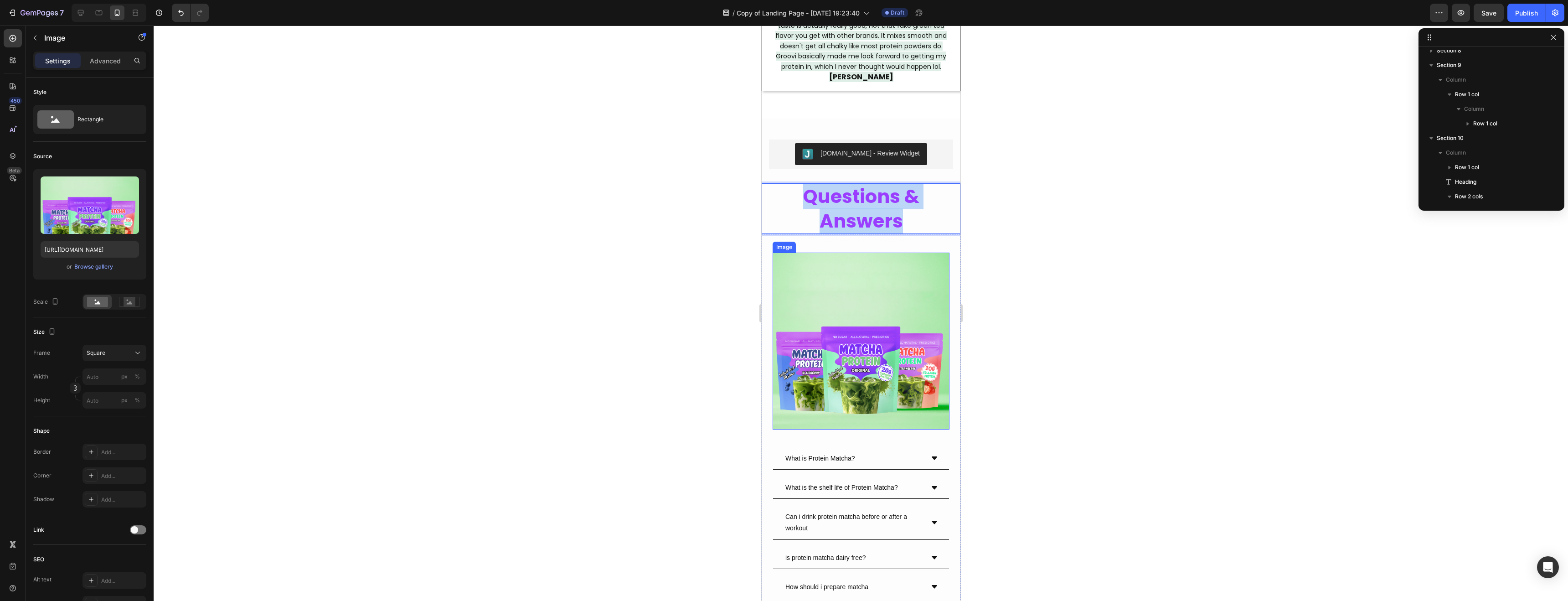
click at [864, 319] on img at bounding box center [860, 341] width 177 height 177
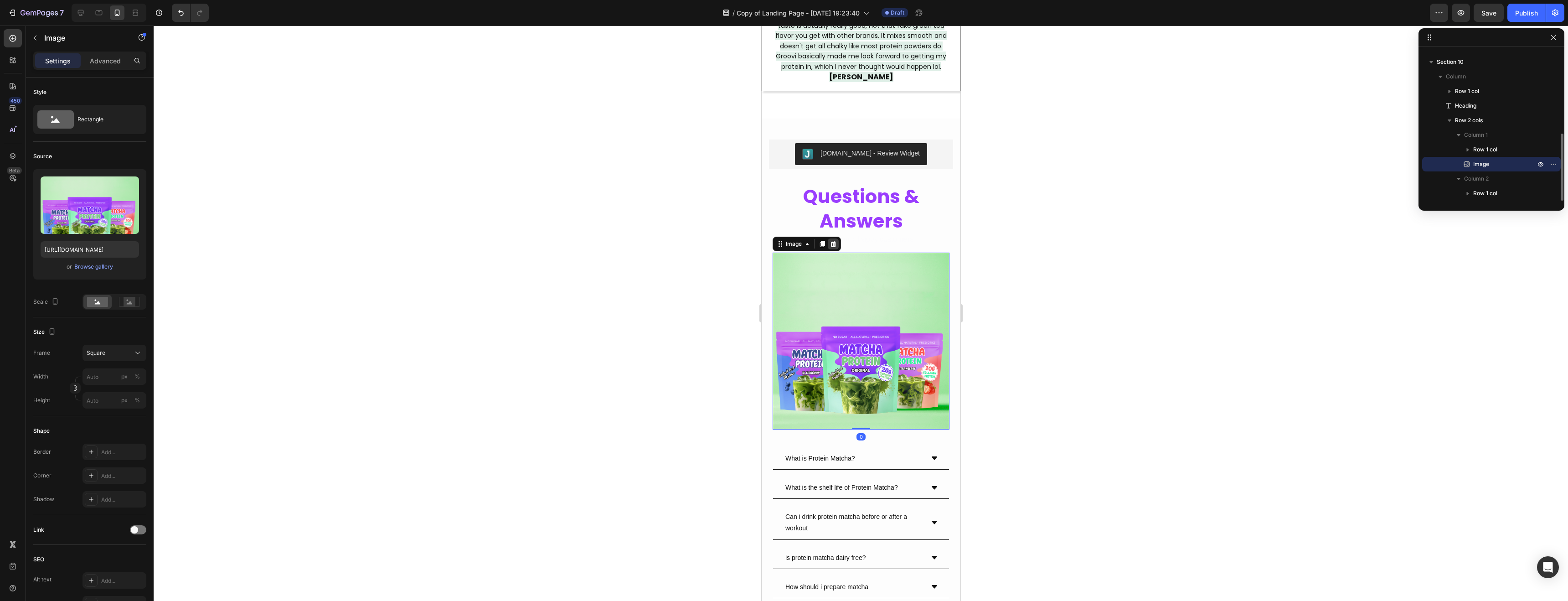
scroll to position [2448, 0]
click at [831, 242] on icon at bounding box center [833, 245] width 6 height 6
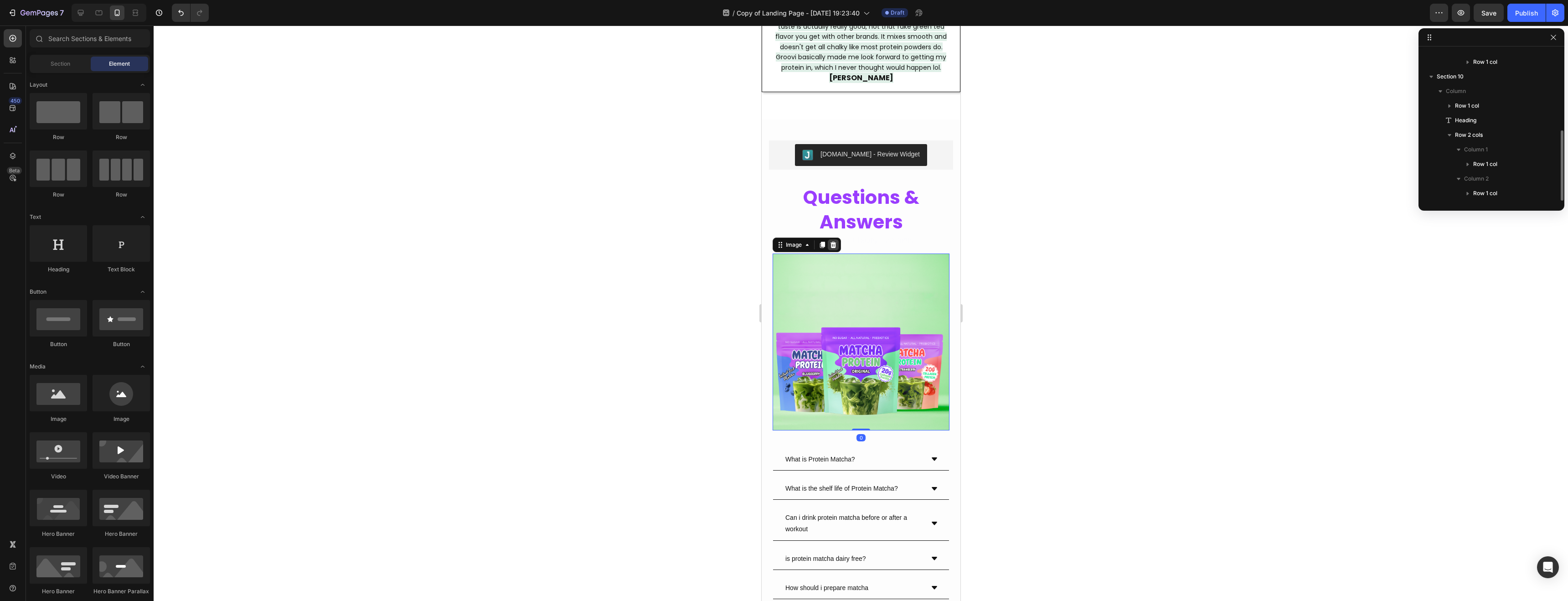
scroll to position [171, 0]
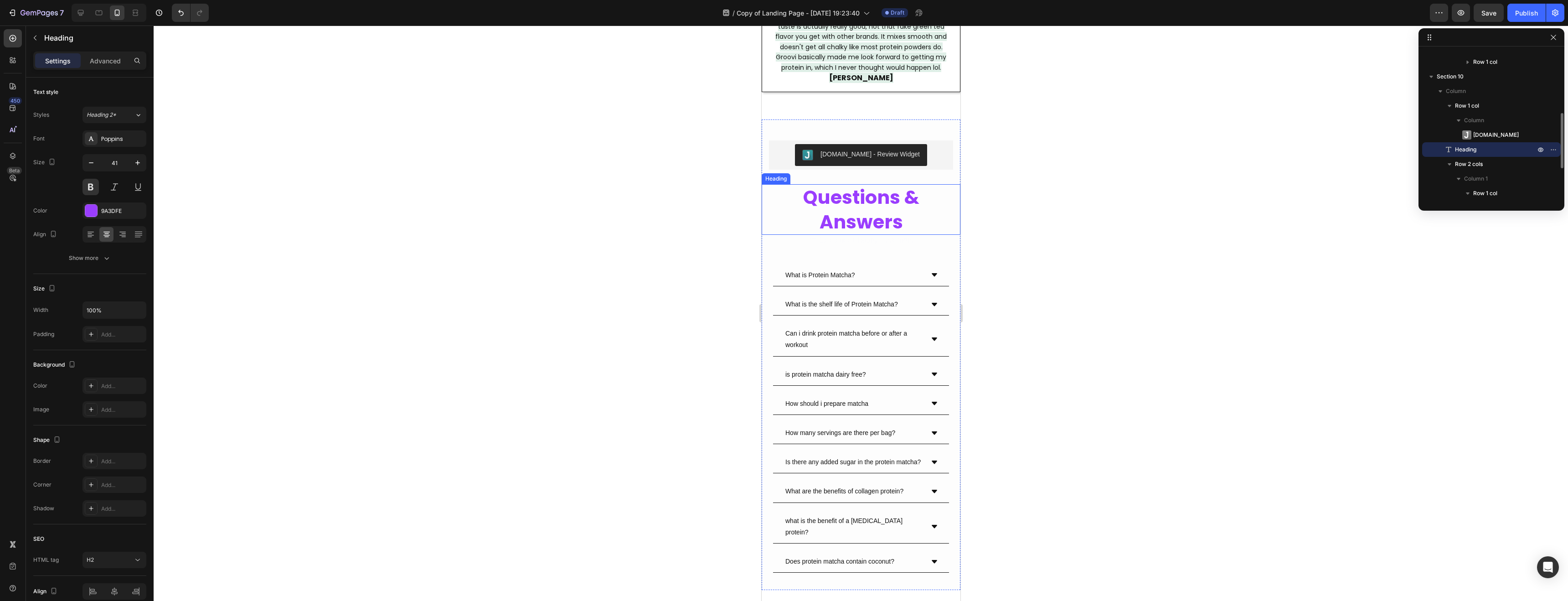
click at [875, 201] on strong "Questions & Answers" at bounding box center [860, 209] width 116 height 50
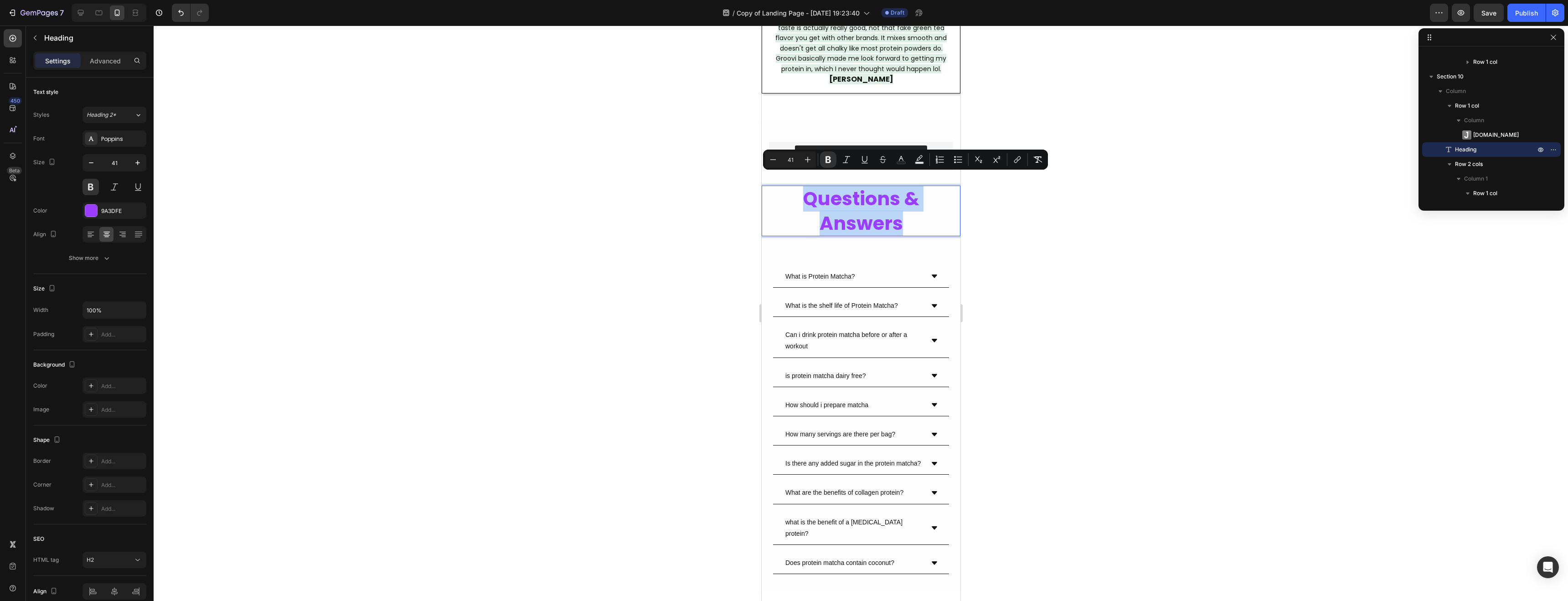
drag, startPoint x: 921, startPoint y: 217, endPoint x: 791, endPoint y: 188, distance: 133.2
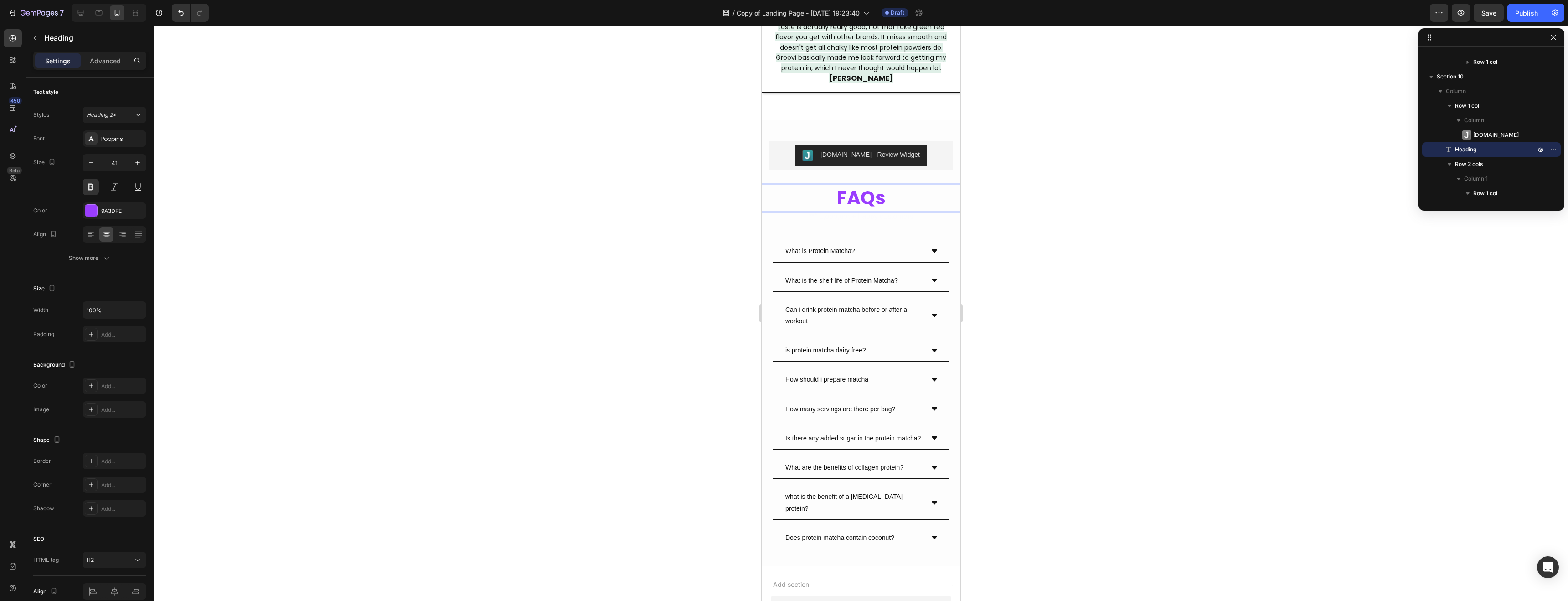
click at [855, 185] on strong "FAQs" at bounding box center [860, 197] width 49 height 26
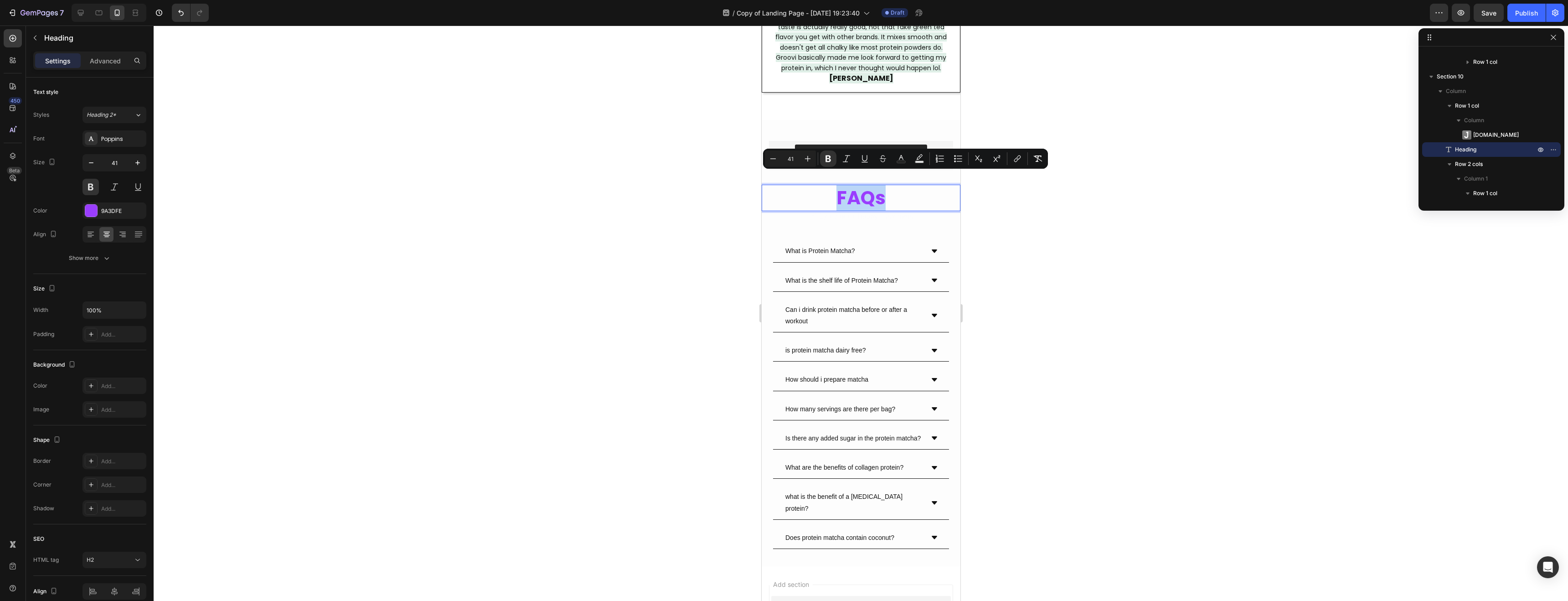
click at [855, 185] on strong "FAQs" at bounding box center [860, 197] width 49 height 26
click at [88, 254] on div "Show more" at bounding box center [90, 258] width 42 height 9
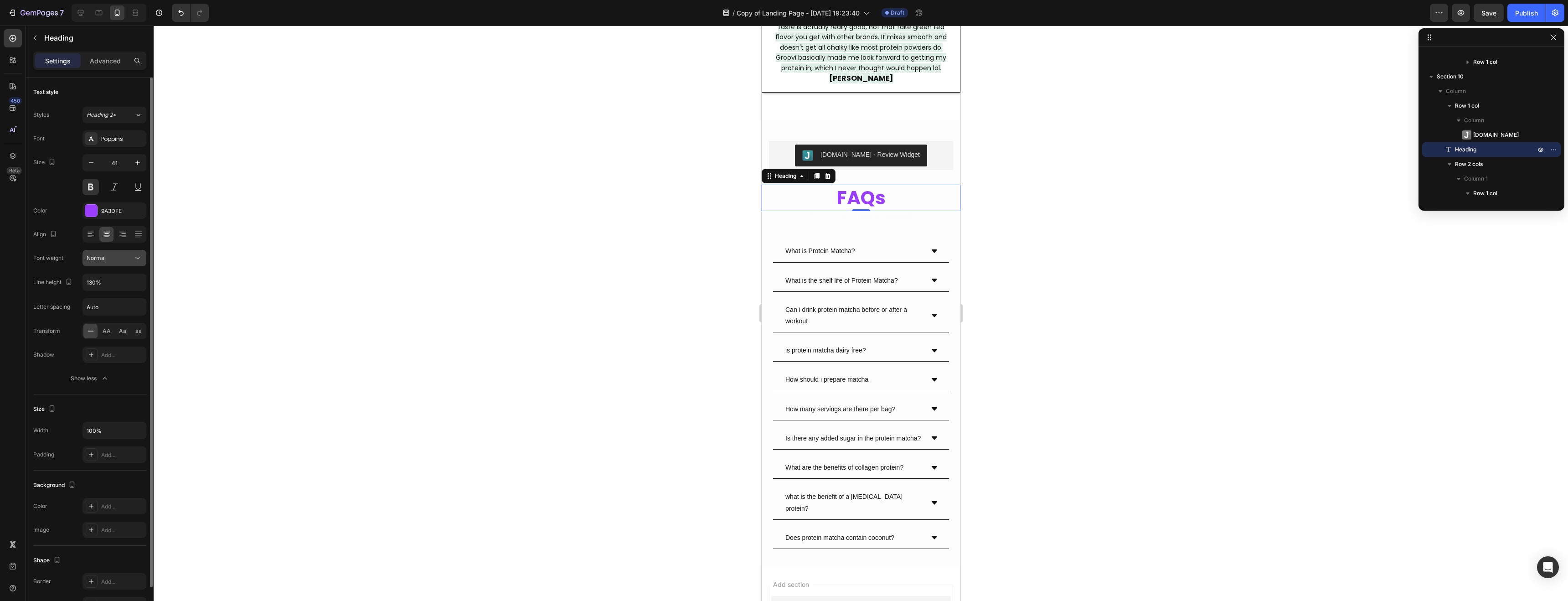
click at [101, 264] on button "Normal" at bounding box center [115, 258] width 64 height 16
click at [105, 346] on p "Black" at bounding box center [111, 348] width 48 height 9
click at [857, 185] on strong "FAQs" at bounding box center [860, 197] width 49 height 26
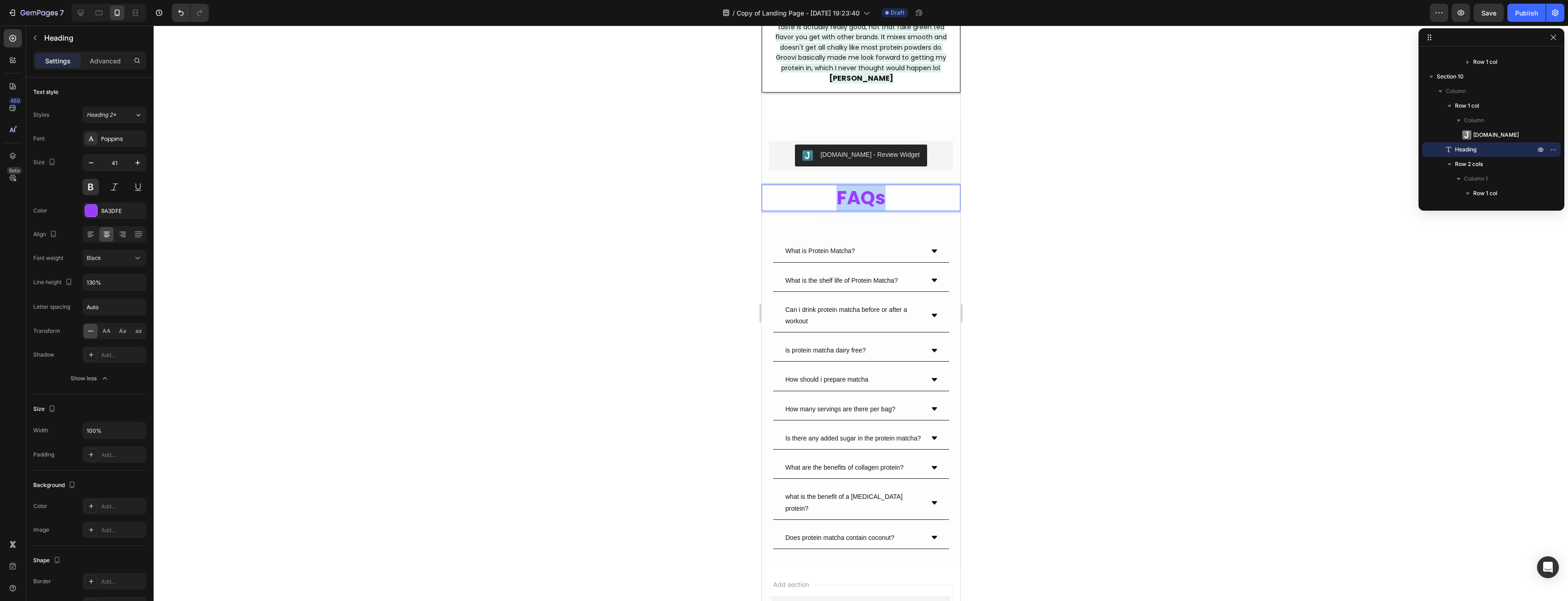
click at [857, 185] on strong "FAQs" at bounding box center [860, 197] width 49 height 26
click at [830, 160] on icon "Editor contextual toolbar" at bounding box center [828, 158] width 5 height 7
click at [853, 186] on p "FAQs" at bounding box center [860, 197] width 197 height 24
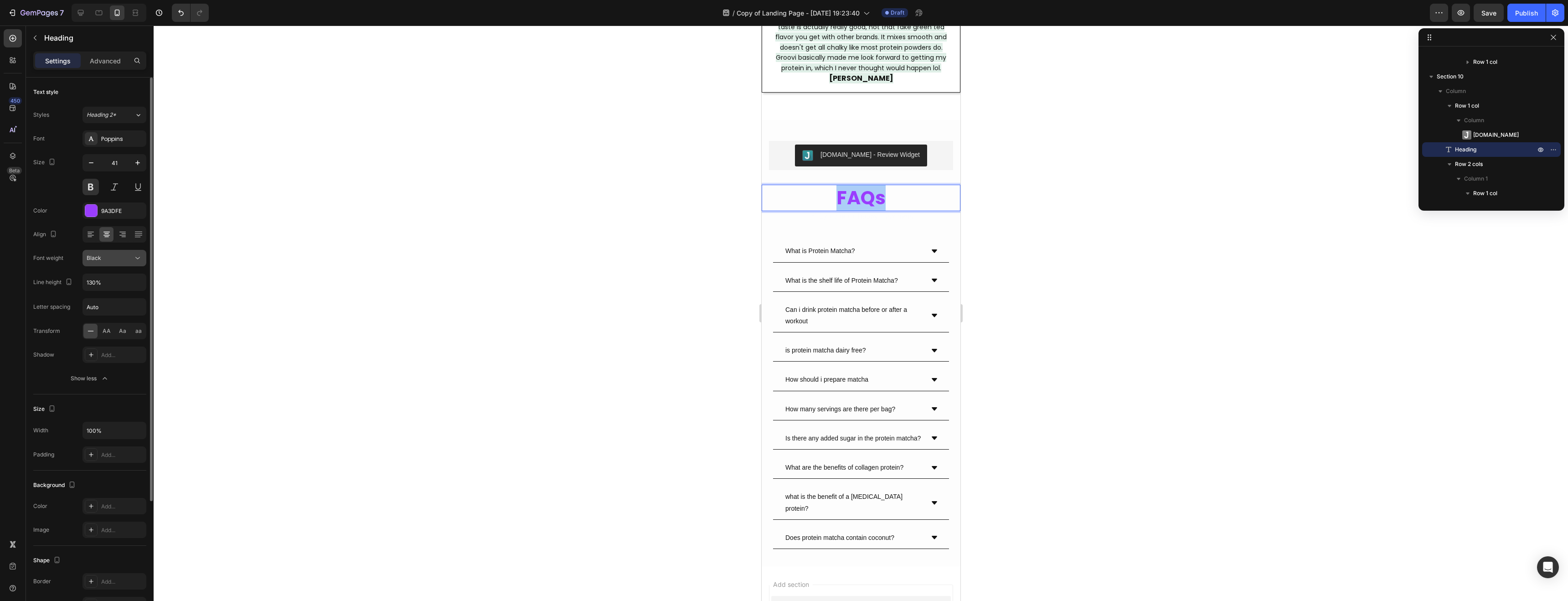
click at [98, 258] on span "Black" at bounding box center [94, 258] width 15 height 7
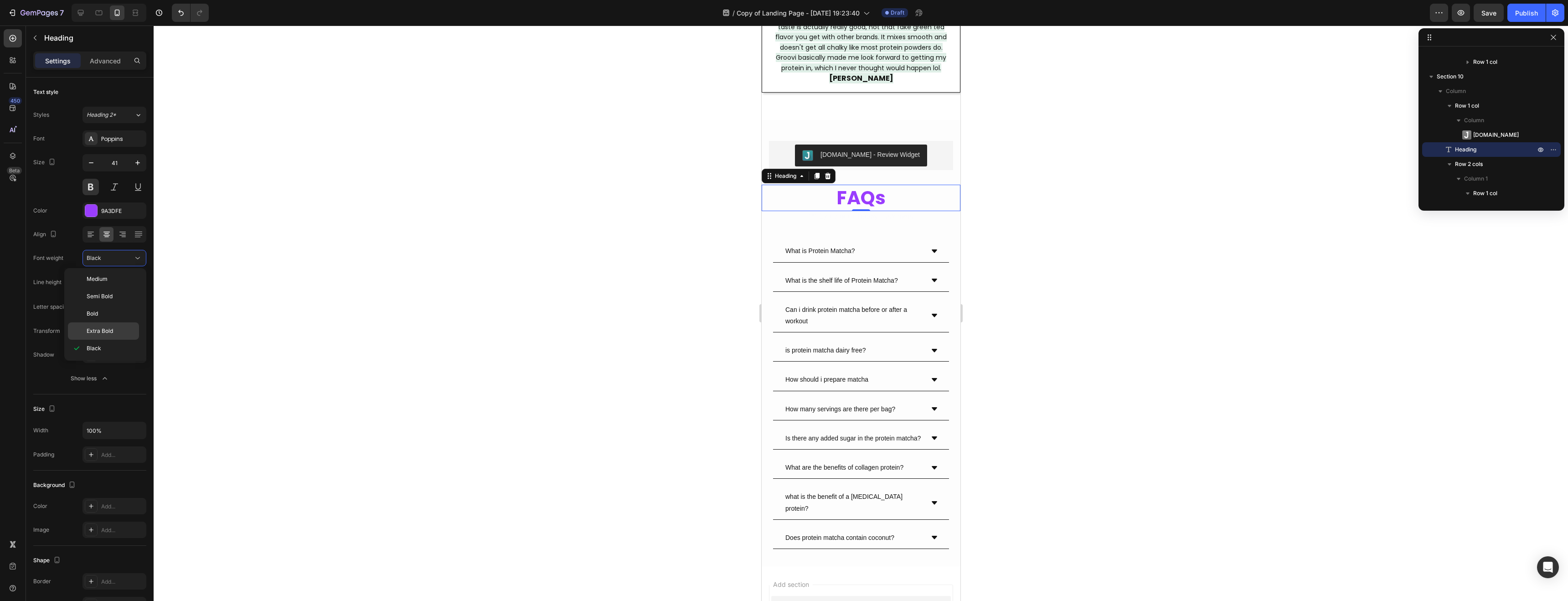
click at [101, 334] on span "Extra Bold" at bounding box center [100, 331] width 27 height 9
drag, startPoint x: 107, startPoint y: 208, endPoint x: 98, endPoint y: 264, distance: 56.7
click at [98, 264] on div "Font Poppins Size 41 Color 9A3DFE Align Font weight Extra Bold Line height 130%…" at bounding box center [90, 258] width 113 height 256
click at [98, 264] on button "Extra Bold" at bounding box center [115, 258] width 64 height 16
click at [101, 283] on span "Medium" at bounding box center [97, 279] width 21 height 9
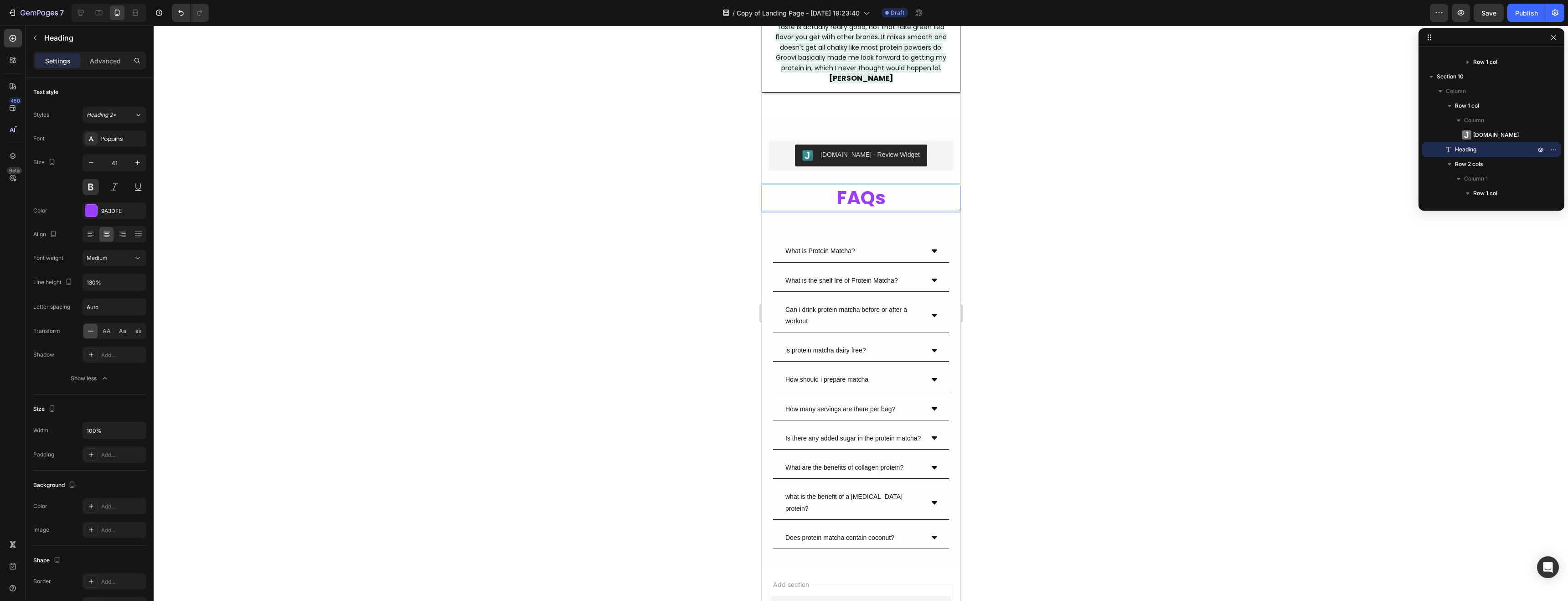
click at [866, 188] on p "FAQs" at bounding box center [860, 197] width 197 height 24
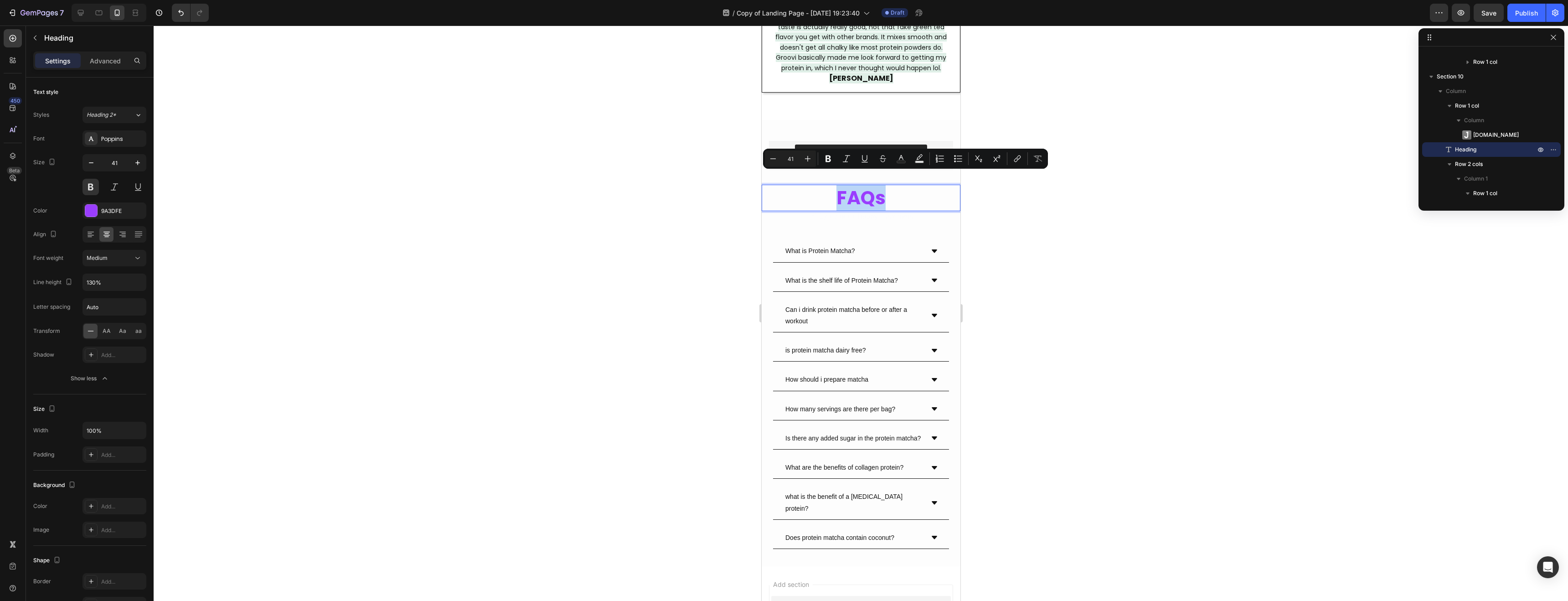
click at [866, 189] on p "FAQs" at bounding box center [860, 197] width 197 height 24
click at [828, 155] on icon "Editor contextual toolbar" at bounding box center [828, 159] width 9 height 9
drag, startPoint x: 897, startPoint y: 187, endPoint x: 825, endPoint y: 188, distance: 72.0
click at [825, 188] on p "FAQs" at bounding box center [860, 197] width 197 height 24
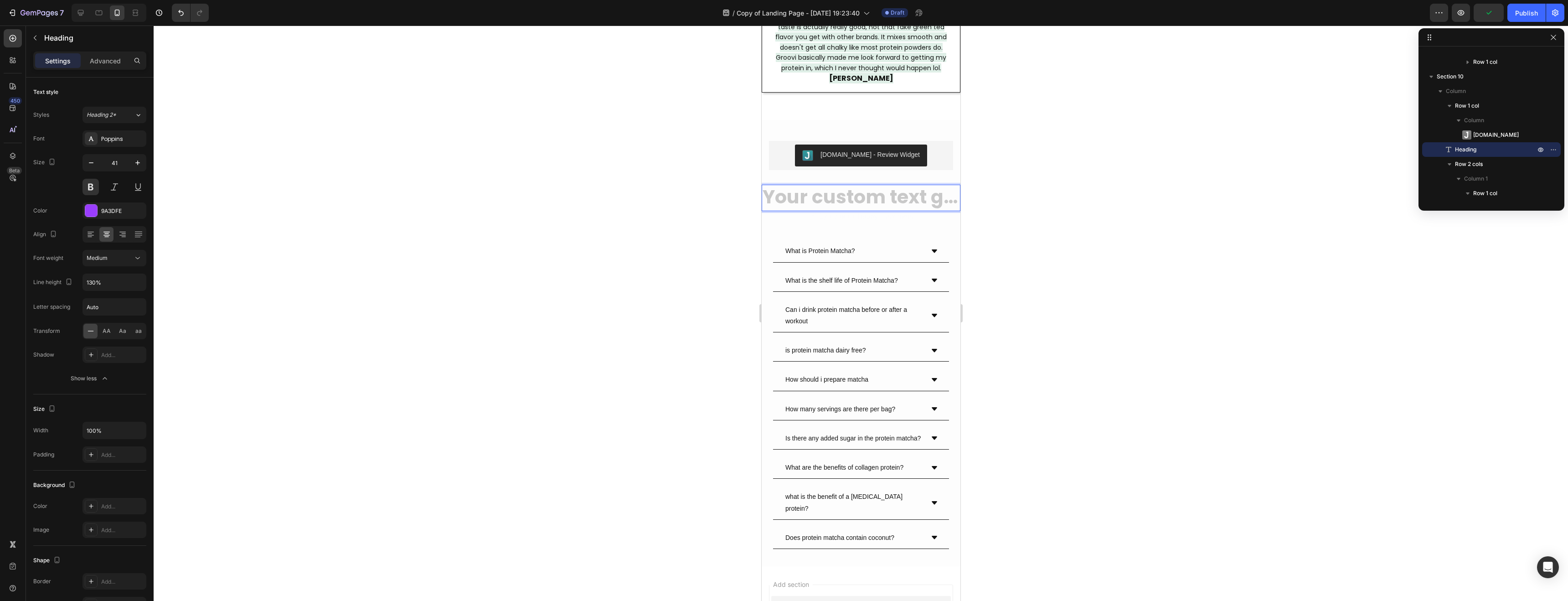
drag, startPoint x: 110, startPoint y: 261, endPoint x: 108, endPoint y: 274, distance: 13.2
click at [109, 261] on div "Medium" at bounding box center [110, 258] width 47 height 9
click at [105, 350] on p "Black" at bounding box center [111, 348] width 48 height 9
click at [122, 113] on div "Heading 2*" at bounding box center [105, 115] width 37 height 9
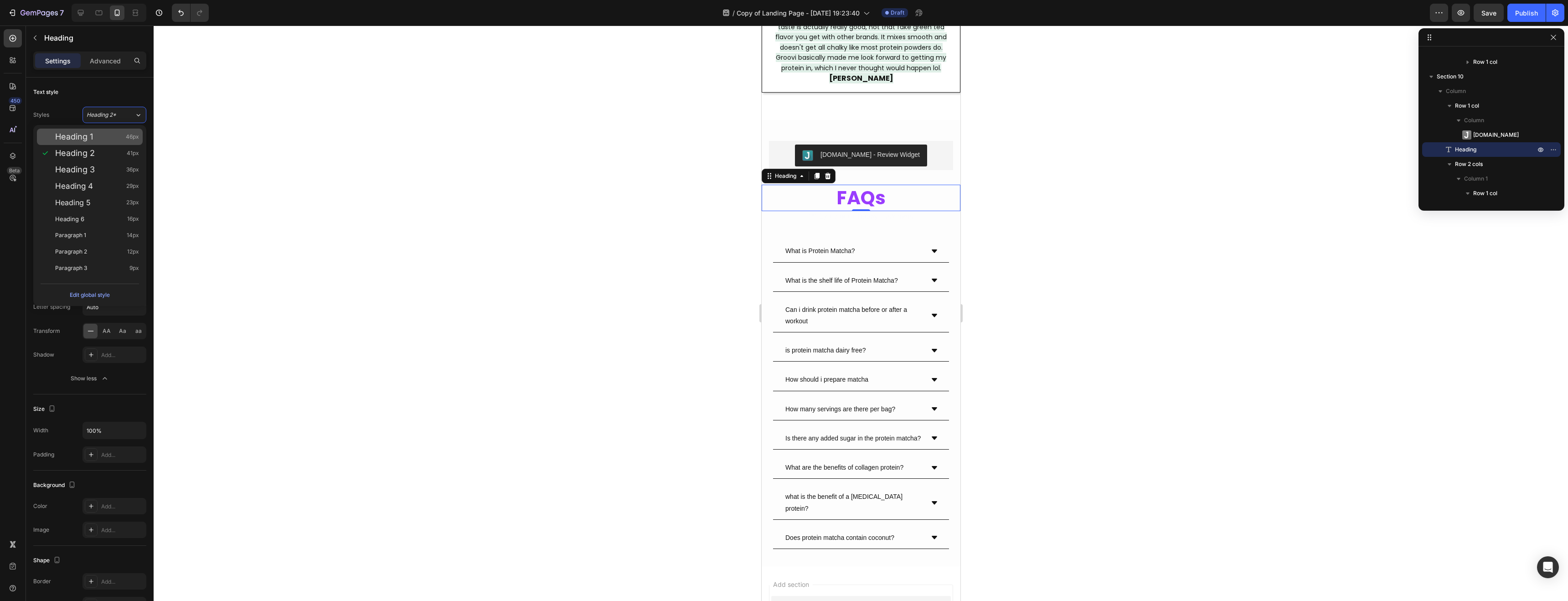
click at [110, 136] on div "Heading 1 46px" at bounding box center [98, 137] width 84 height 9
type input "46"
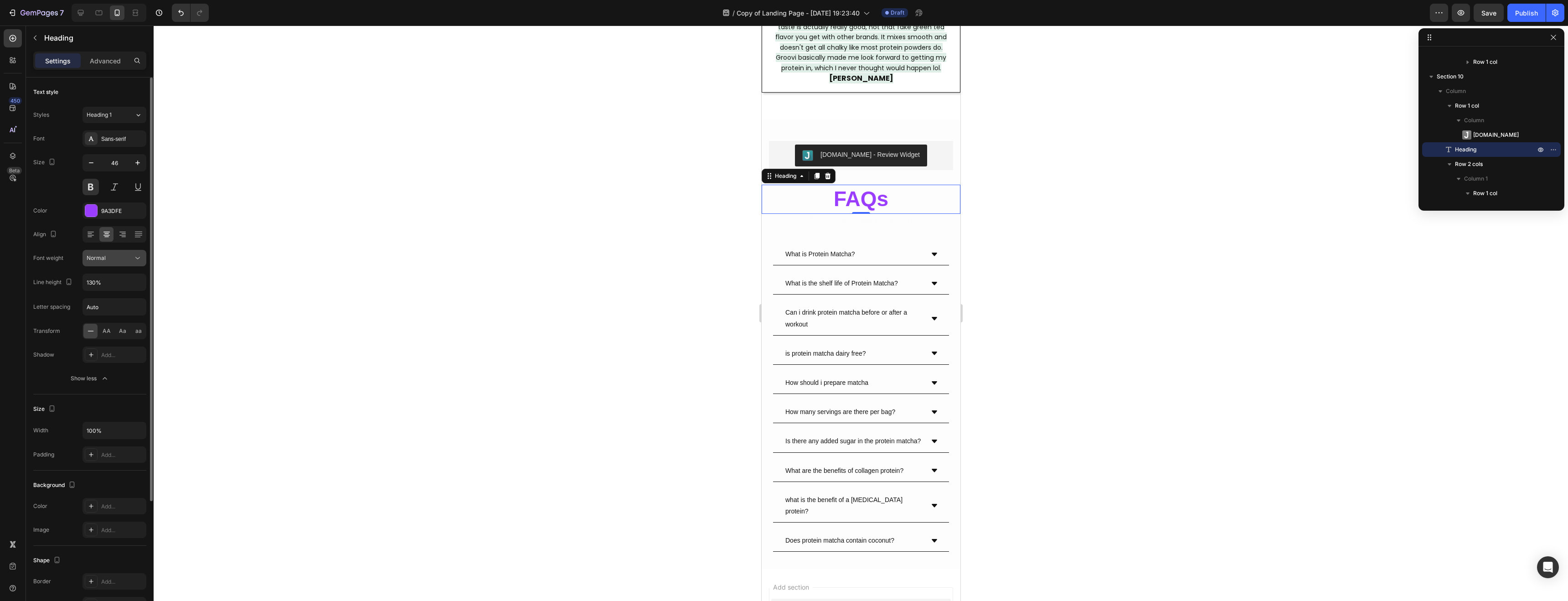
click at [98, 265] on button "Normal" at bounding box center [115, 258] width 64 height 16
click at [99, 345] on span "Extra Bold" at bounding box center [100, 348] width 27 height 9
click at [854, 186] on p "FAQs" at bounding box center [860, 199] width 197 height 27
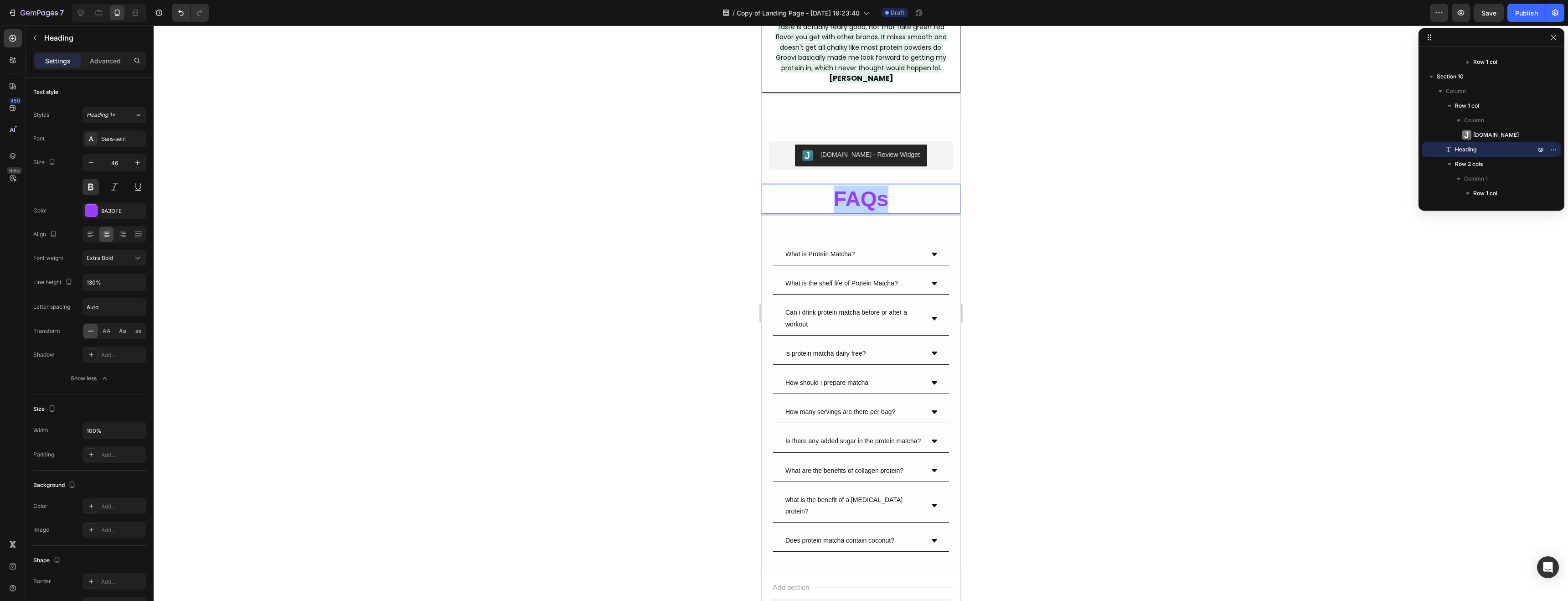
click at [853, 186] on p "FAQs" at bounding box center [860, 199] width 197 height 27
click at [830, 163] on icon "Editor contextual toolbar" at bounding box center [828, 161] width 9 height 9
click at [1100, 214] on div at bounding box center [861, 314] width 1415 height 576
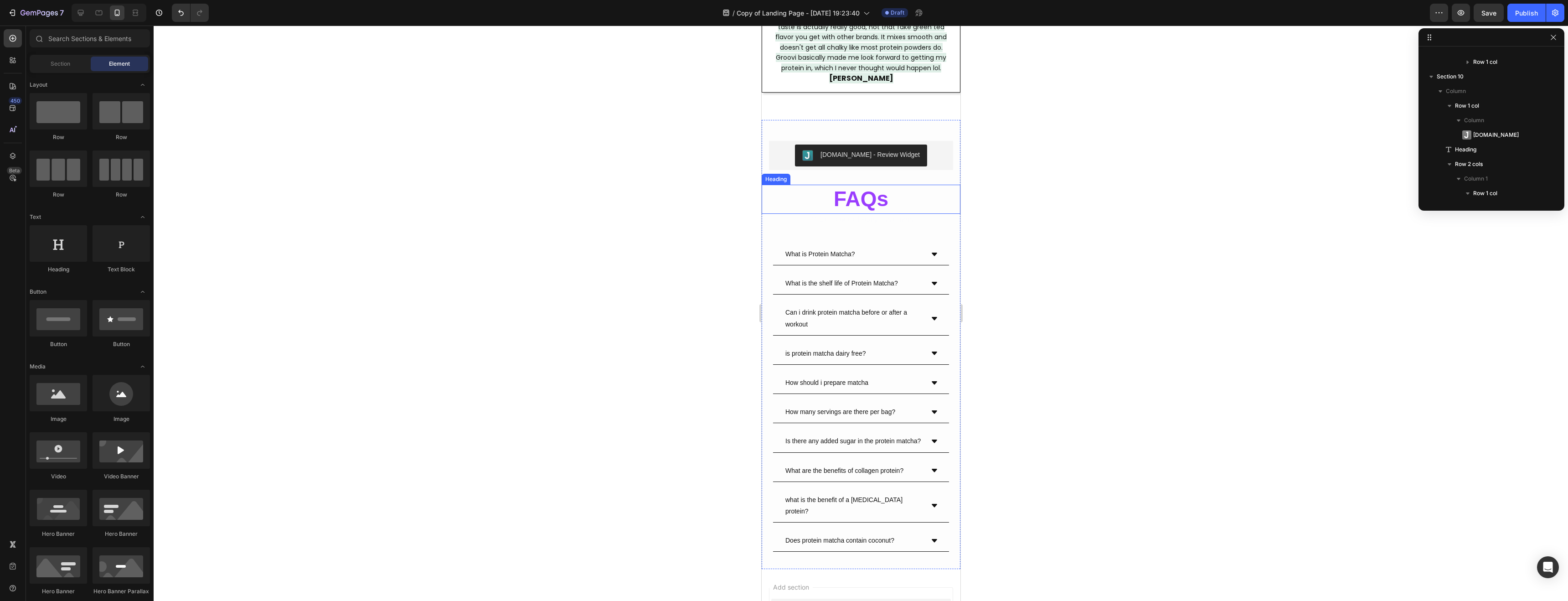
click at [832, 186] on p "⁠⁠⁠⁠⁠⁠⁠ FAQs" at bounding box center [860, 199] width 197 height 27
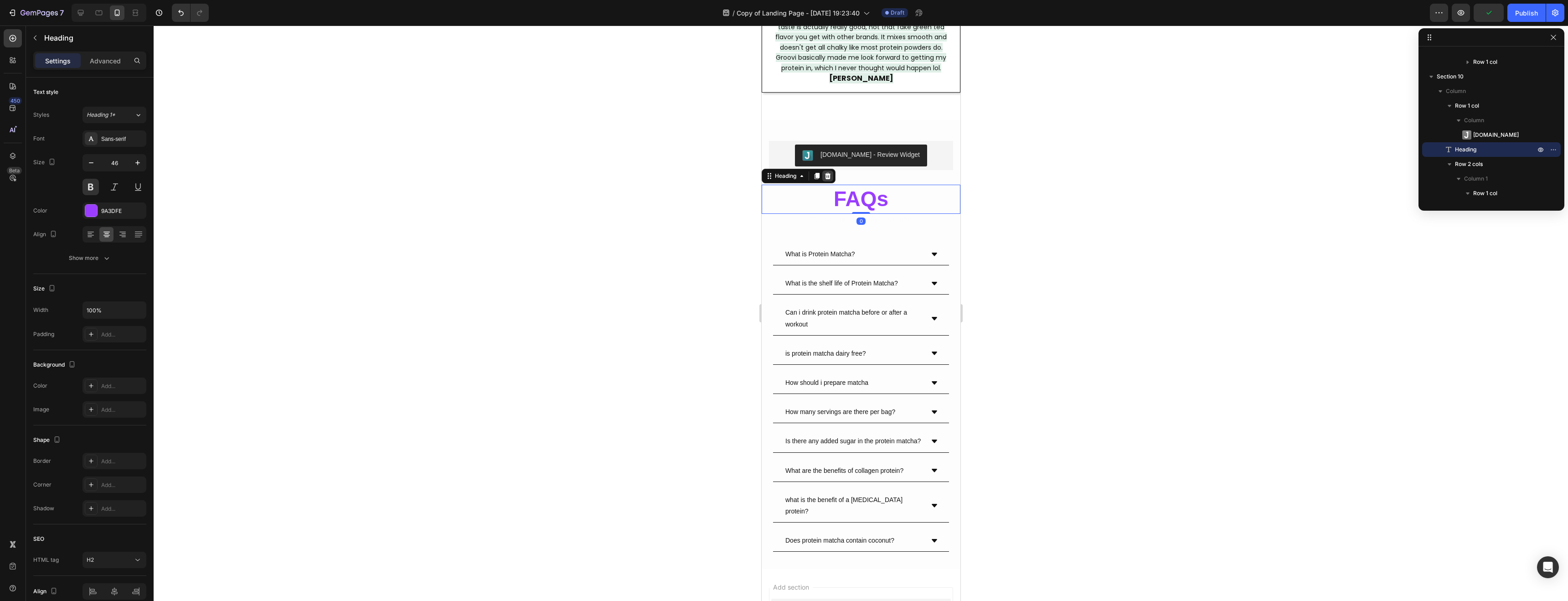
click at [830, 172] on icon at bounding box center [827, 176] width 7 height 7
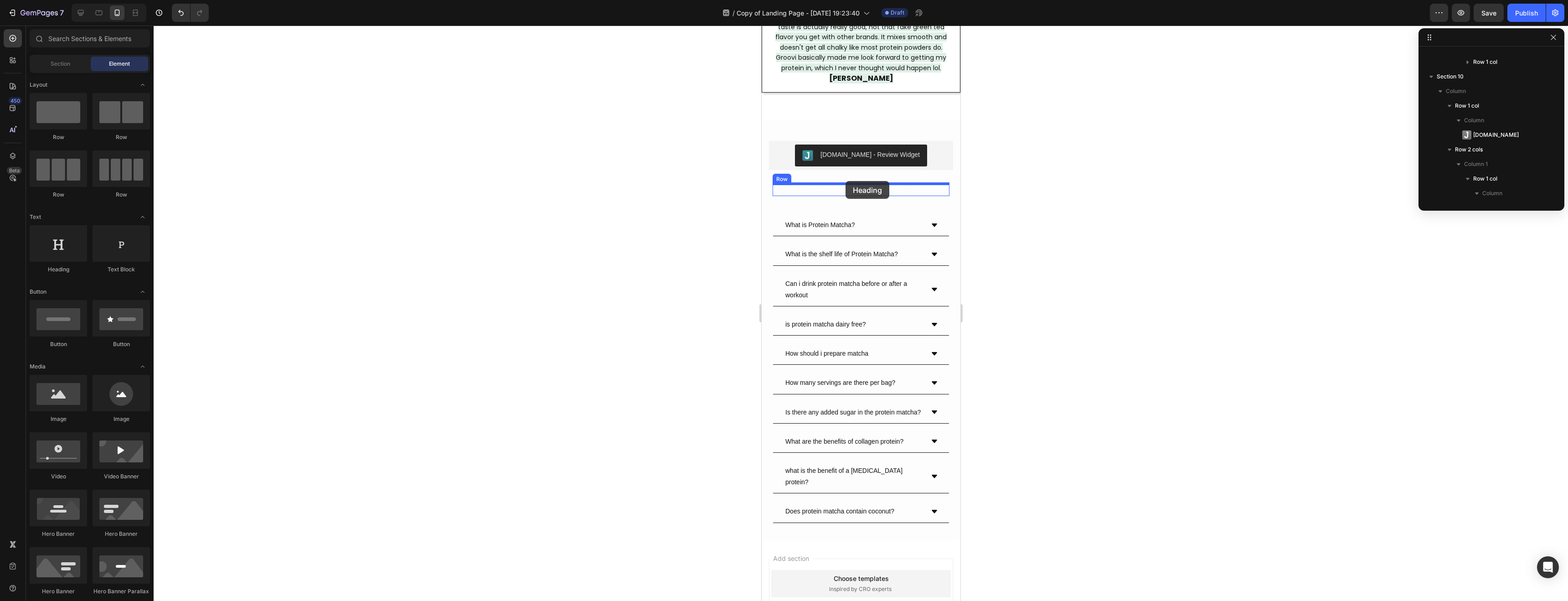
drag, startPoint x: 811, startPoint y: 274, endPoint x: 846, endPoint y: 181, distance: 99.4
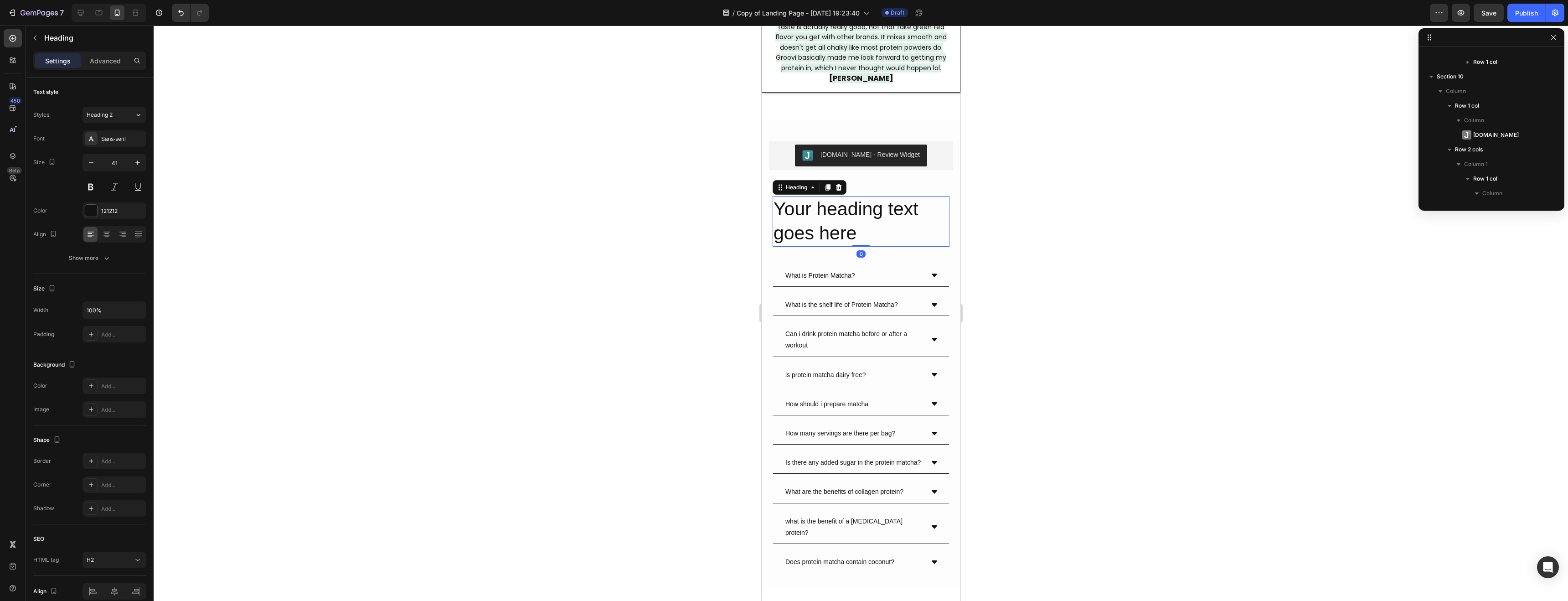
scroll to position [275, 0]
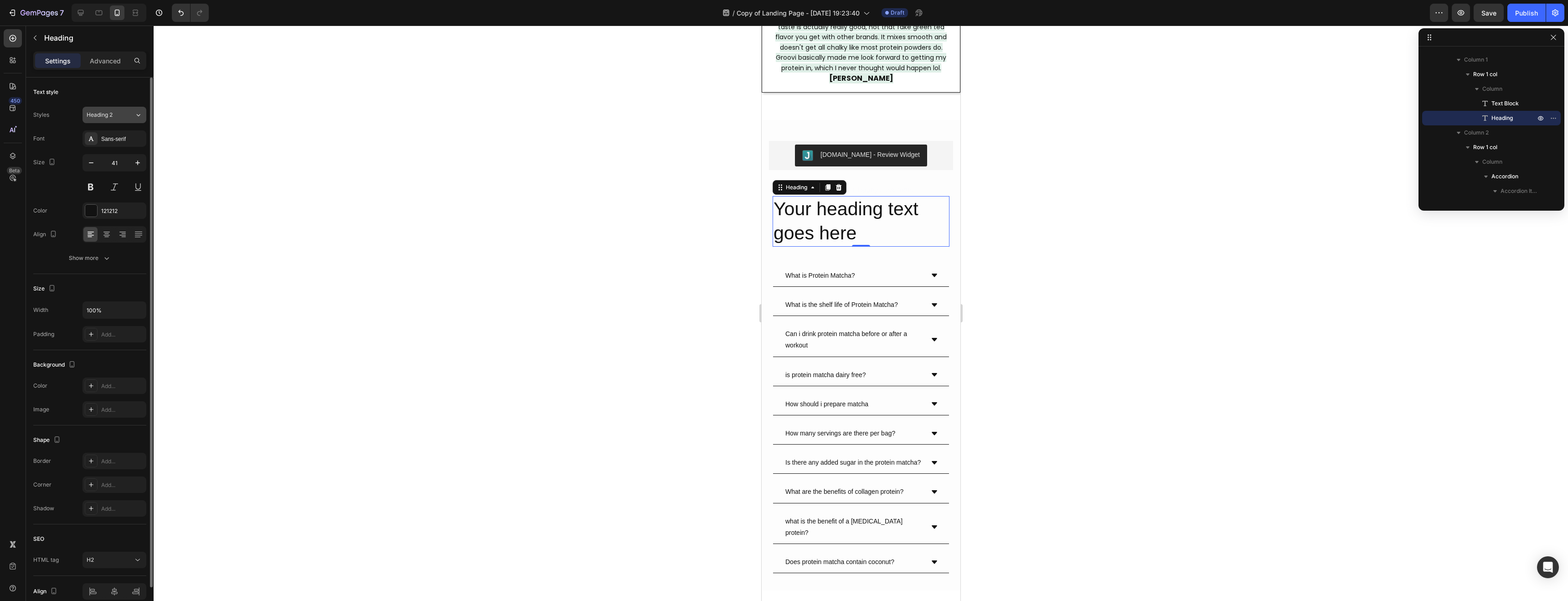
click at [112, 108] on button "Heading 2" at bounding box center [115, 115] width 64 height 16
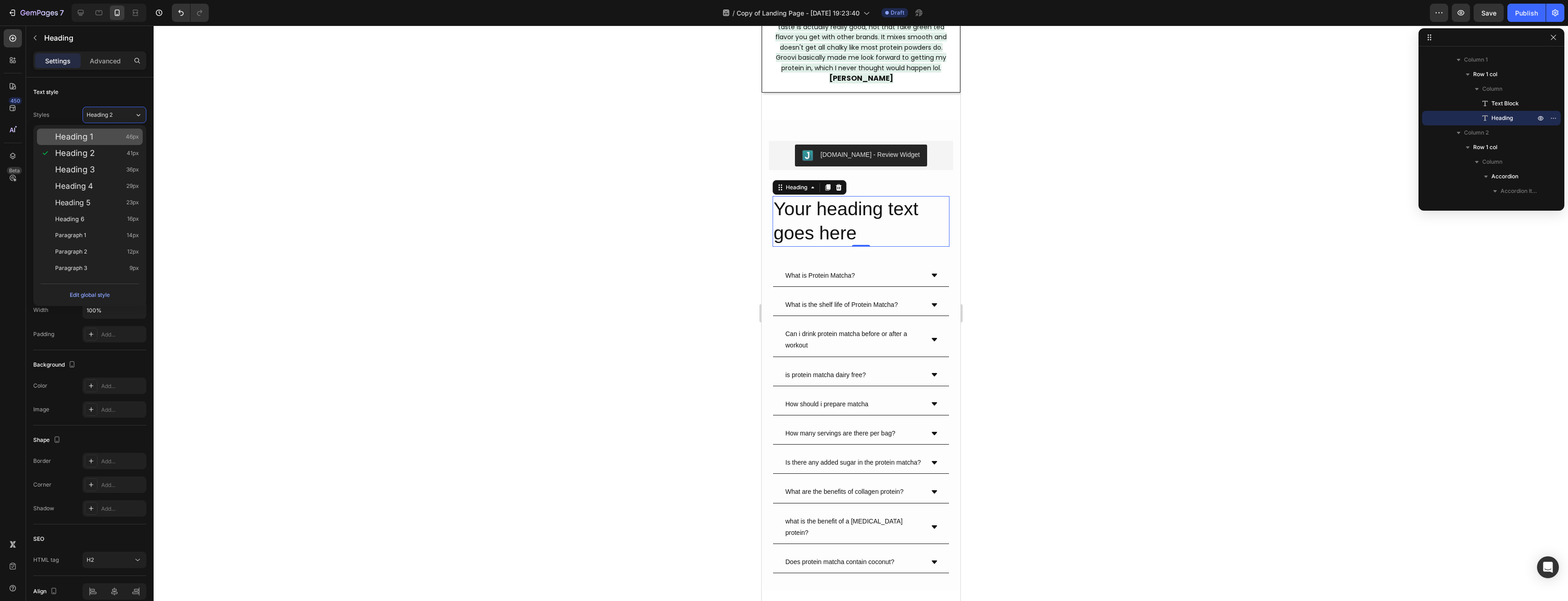
click at [108, 137] on div "Heading 1 46px" at bounding box center [98, 137] width 84 height 9
type input "46"
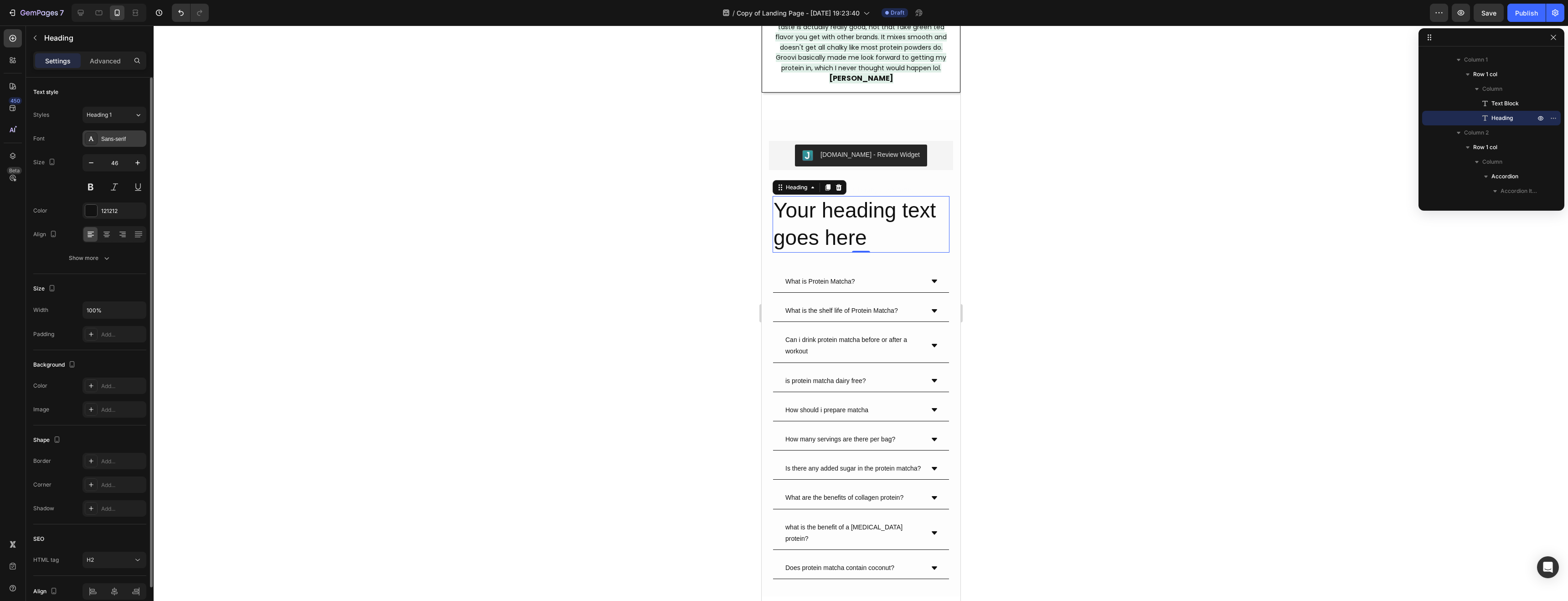
click at [115, 145] on div "Sans-serif" at bounding box center [115, 138] width 64 height 16
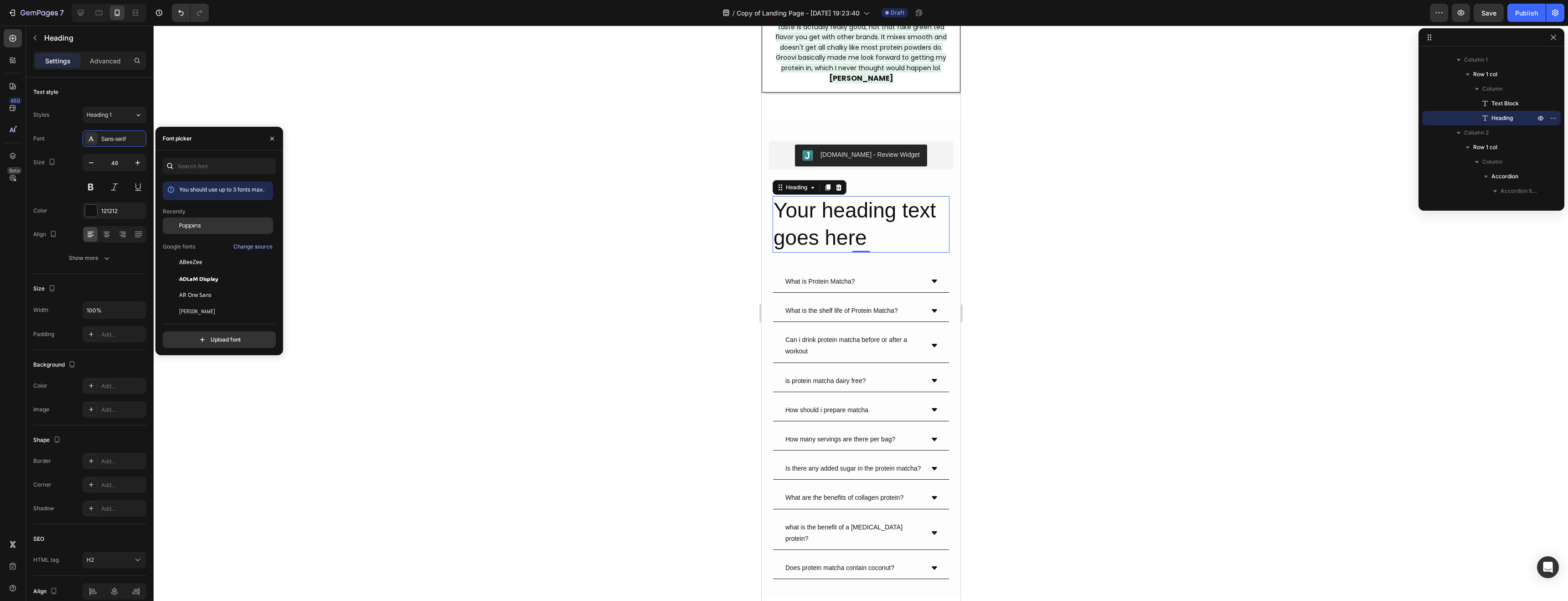
click at [188, 226] on span "Poppins" at bounding box center [190, 226] width 22 height 9
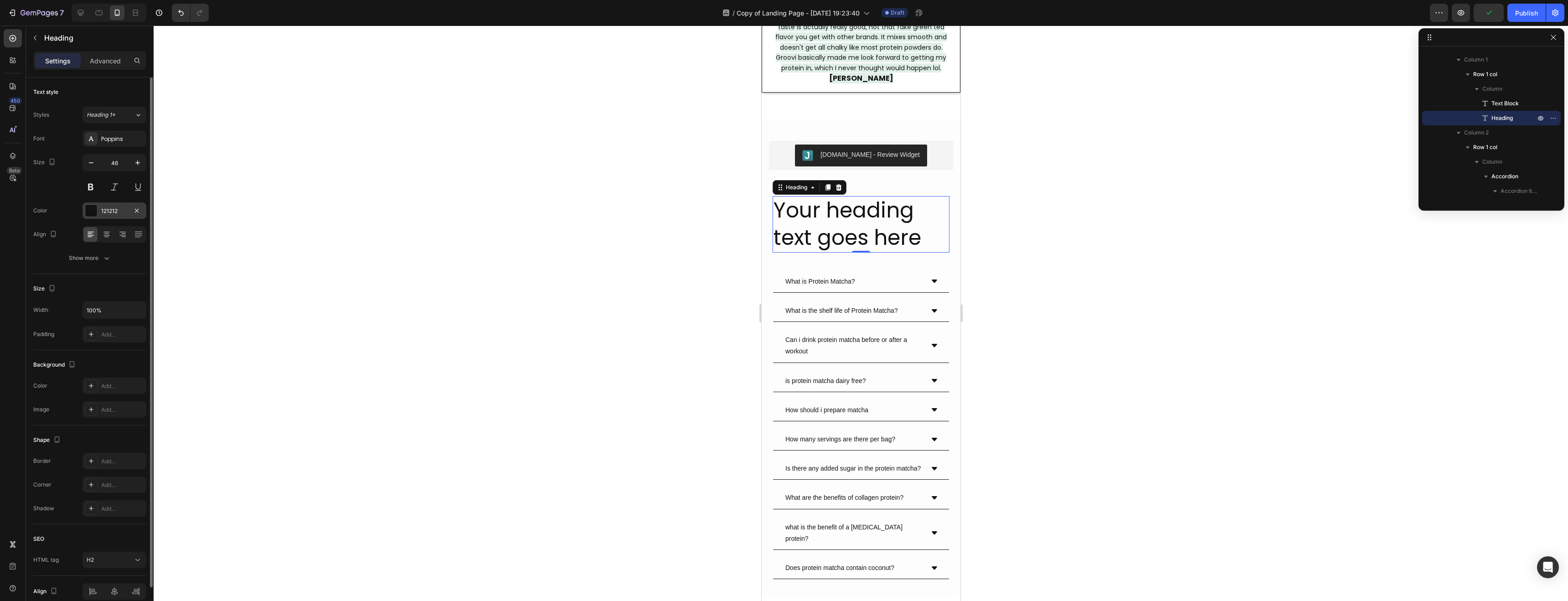
click at [117, 212] on div "121212" at bounding box center [115, 211] width 27 height 9
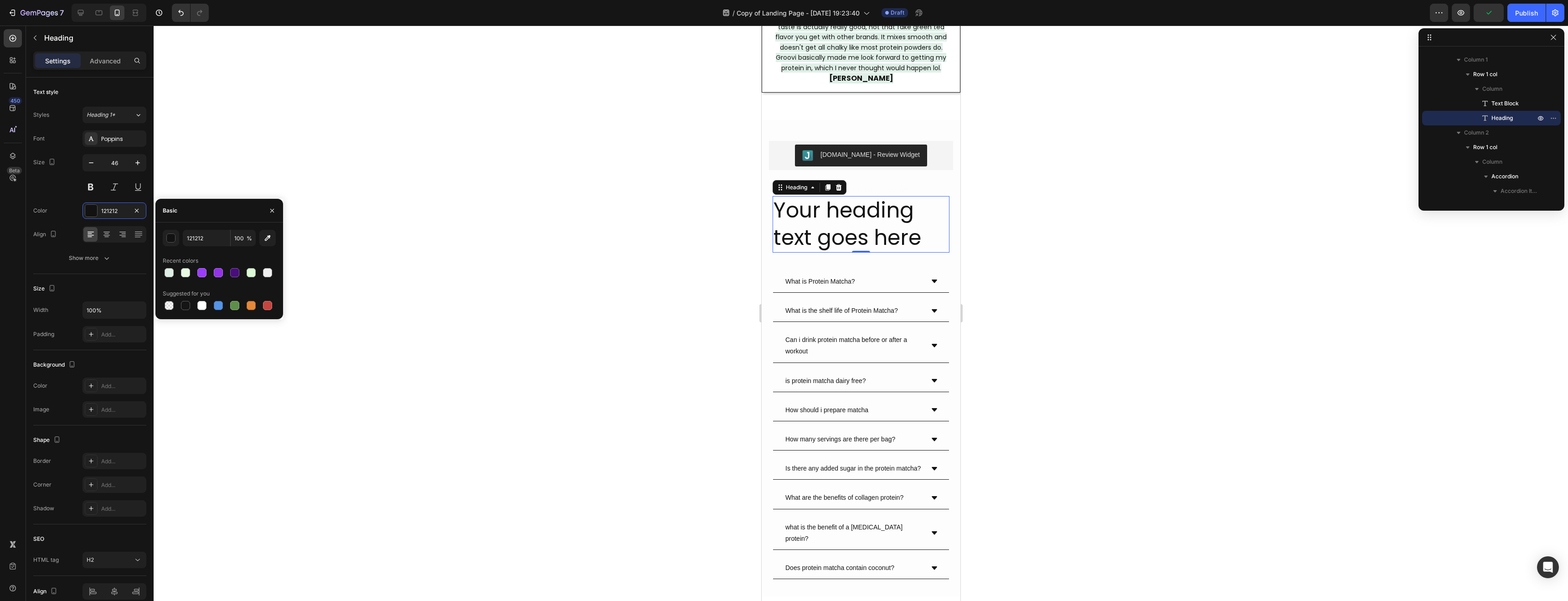
drag, startPoint x: 204, startPoint y: 275, endPoint x: 193, endPoint y: 274, distance: 11.0
click at [204, 275] on div at bounding box center [202, 273] width 9 height 9
type input "9A3DFE"
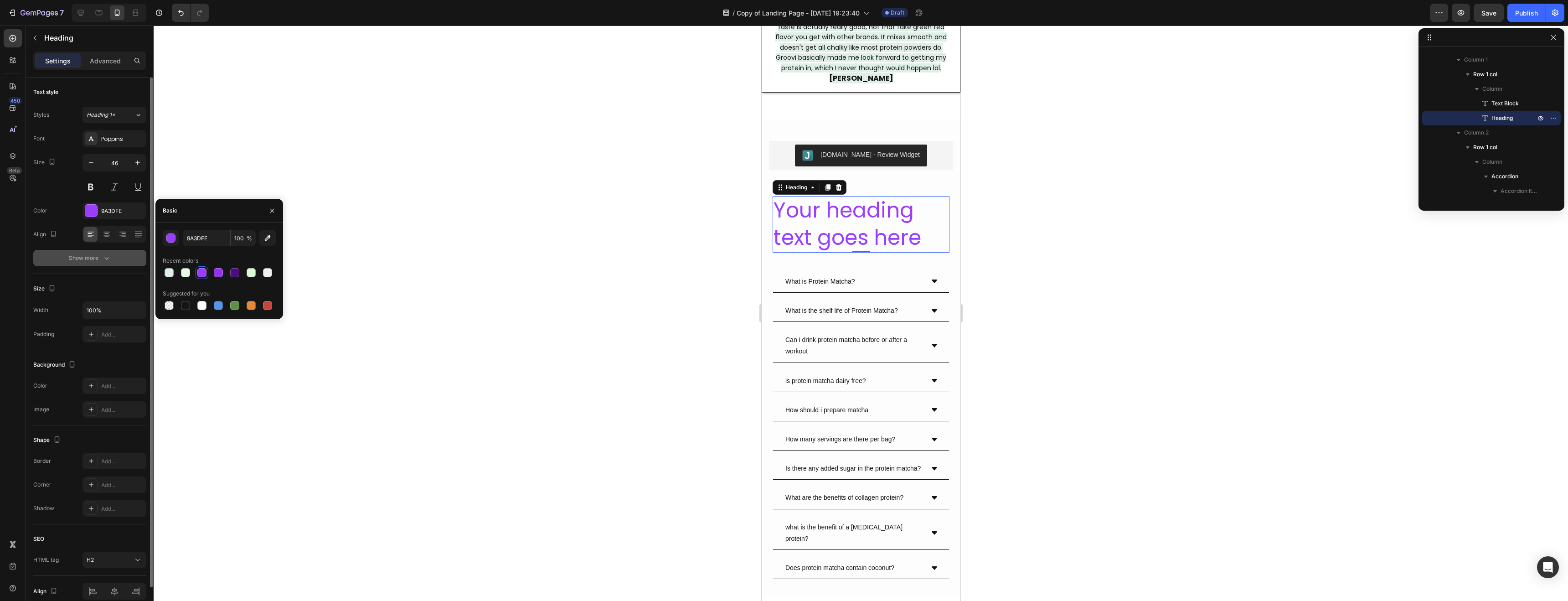
click at [92, 261] on div "Show more" at bounding box center [90, 258] width 42 height 9
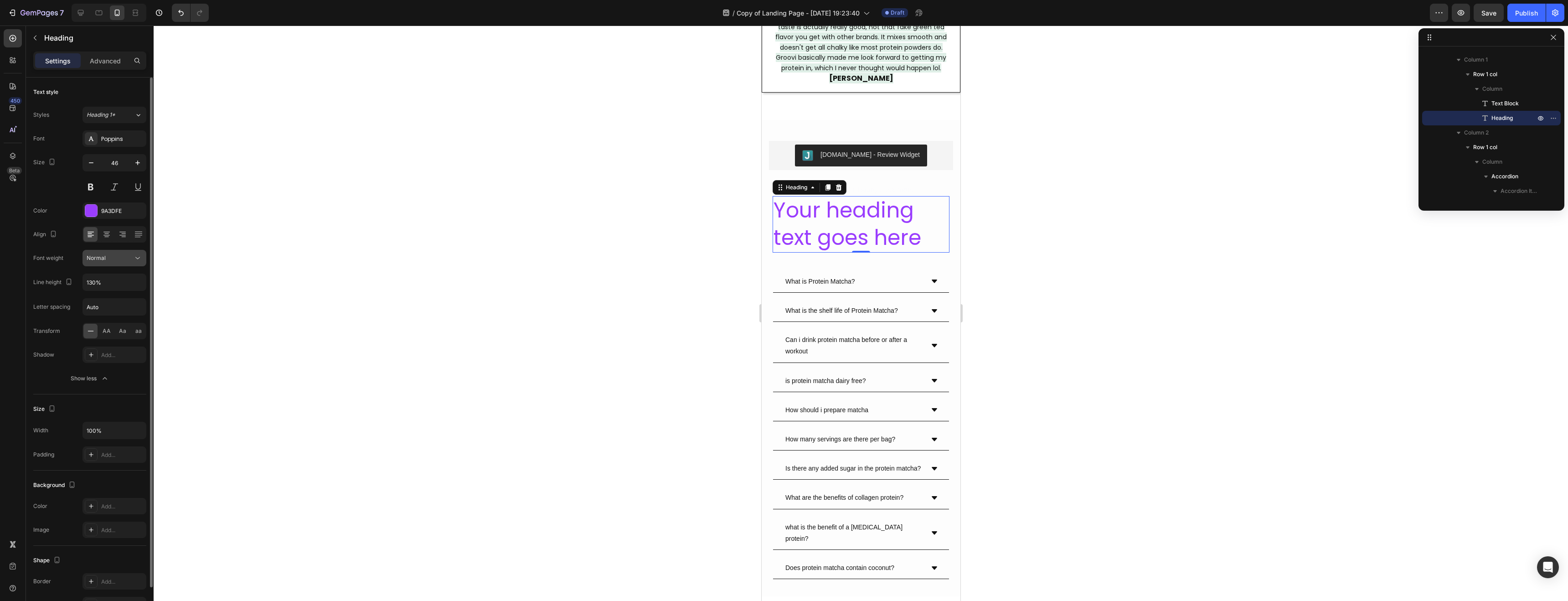
click at [107, 260] on div "Normal" at bounding box center [110, 258] width 47 height 9
click at [104, 347] on p "Black" at bounding box center [111, 348] width 48 height 9
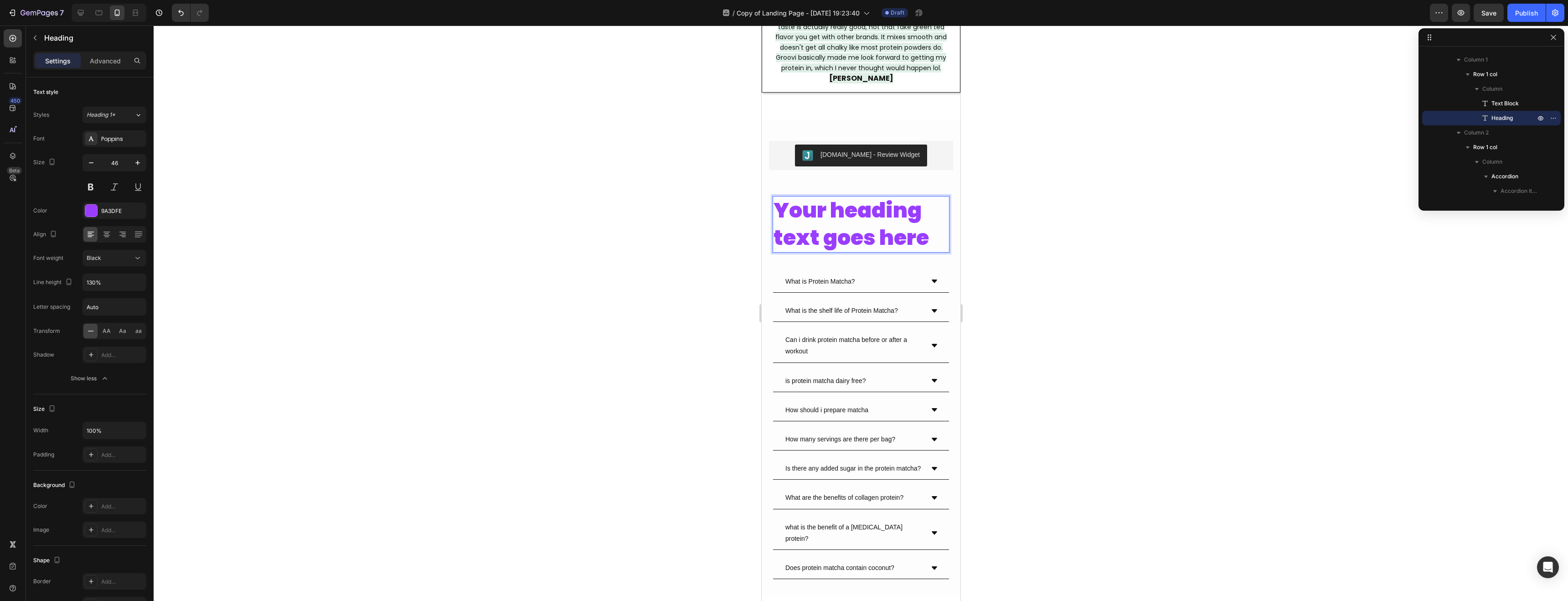
click at [832, 223] on h2 "Your heading text goes here" at bounding box center [860, 224] width 177 height 56
click at [832, 223] on p "Your heading text goes here" at bounding box center [860, 224] width 175 height 55
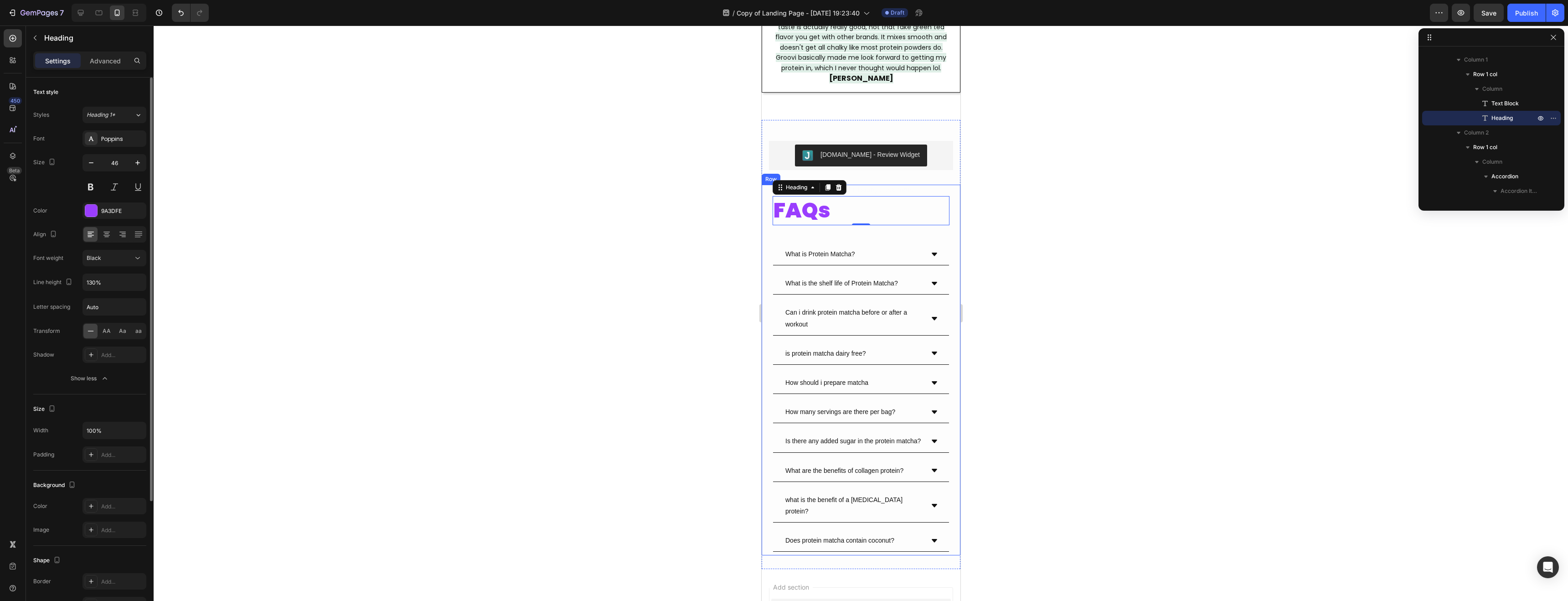
click at [98, 232] on div at bounding box center [115, 234] width 64 height 16
click at [108, 233] on icon at bounding box center [107, 233] width 5 height 1
click at [587, 232] on div at bounding box center [861, 314] width 1415 height 576
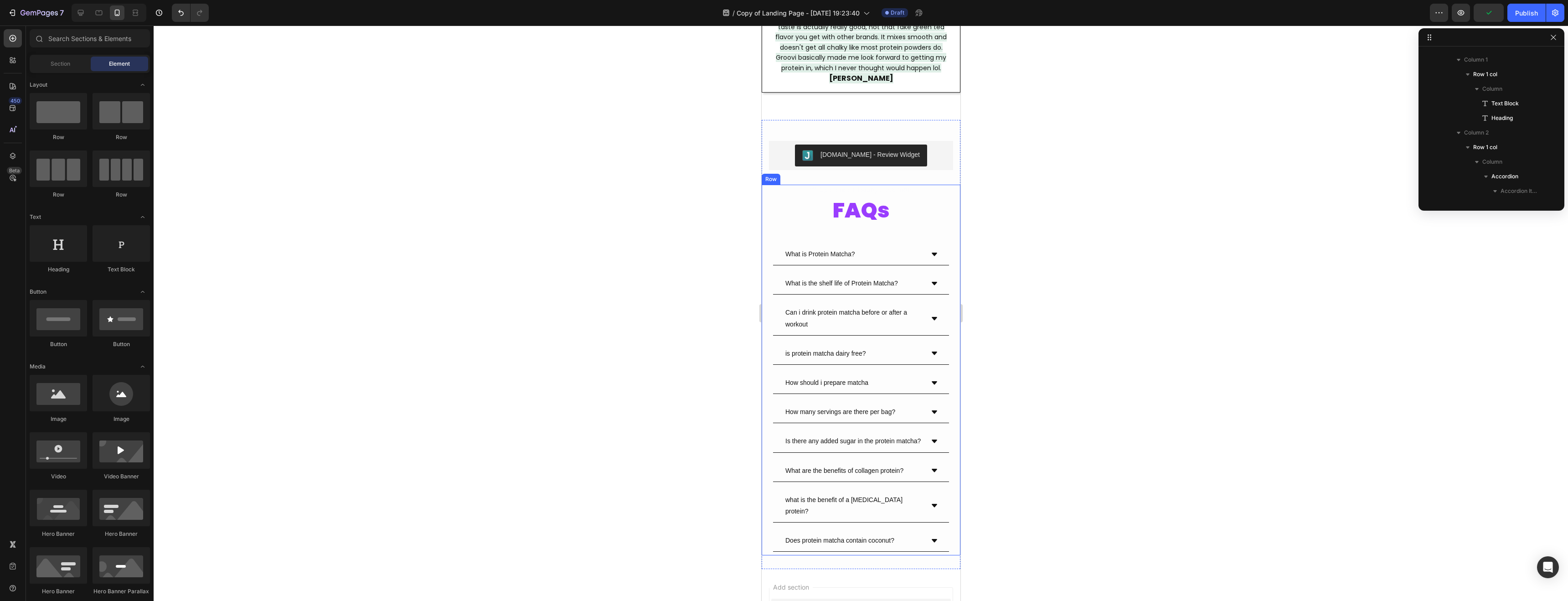
click at [587, 232] on div at bounding box center [861, 314] width 1415 height 576
drag, startPoint x: 668, startPoint y: 136, endPoint x: 602, endPoint y: 137, distance: 66.0
click at [669, 136] on div at bounding box center [861, 314] width 1415 height 576
click at [66, 44] on input "text" at bounding box center [90, 37] width 120 height 18
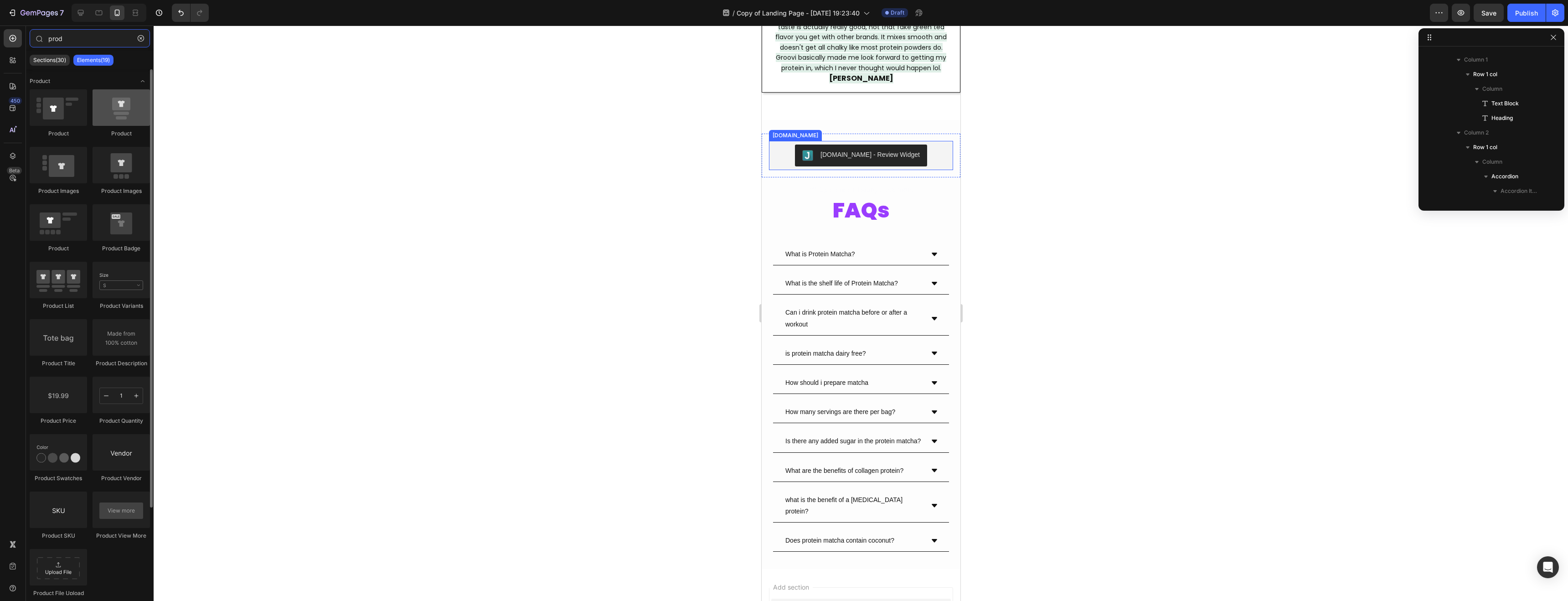
type input "prod"
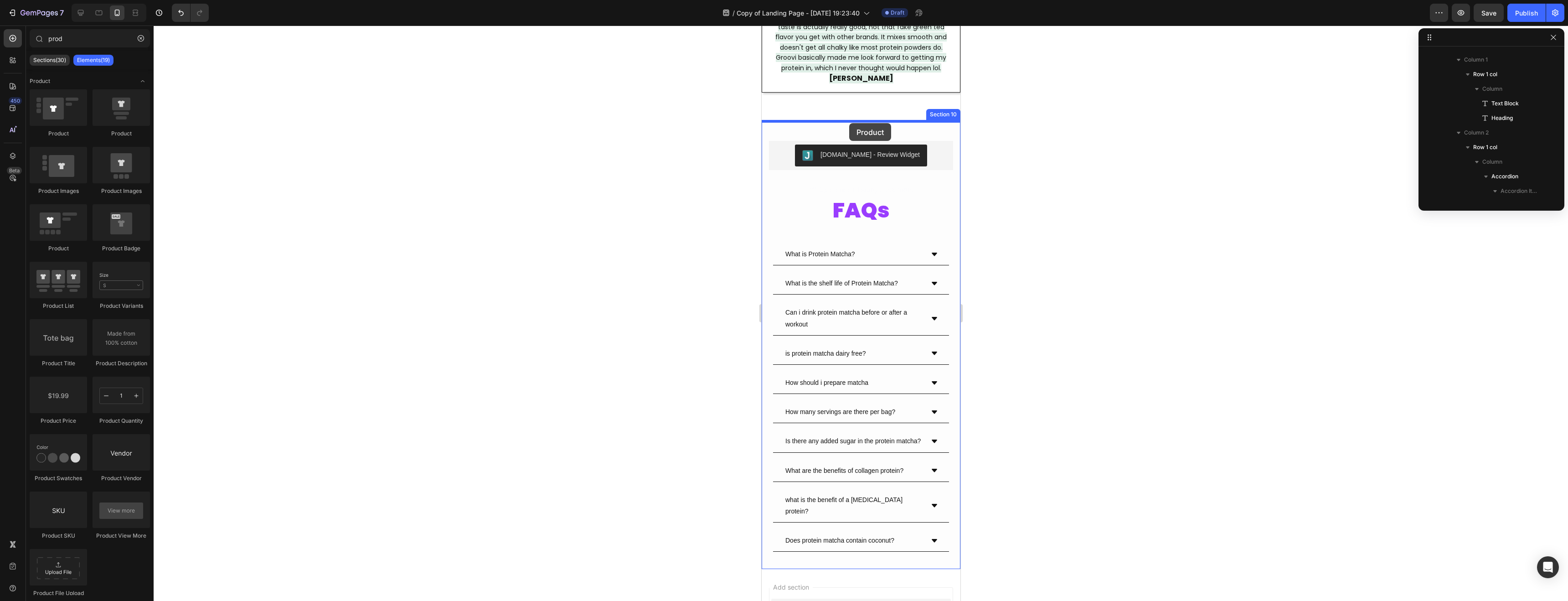
drag, startPoint x: 881, startPoint y: 137, endPoint x: 849, endPoint y: 123, distance: 34.9
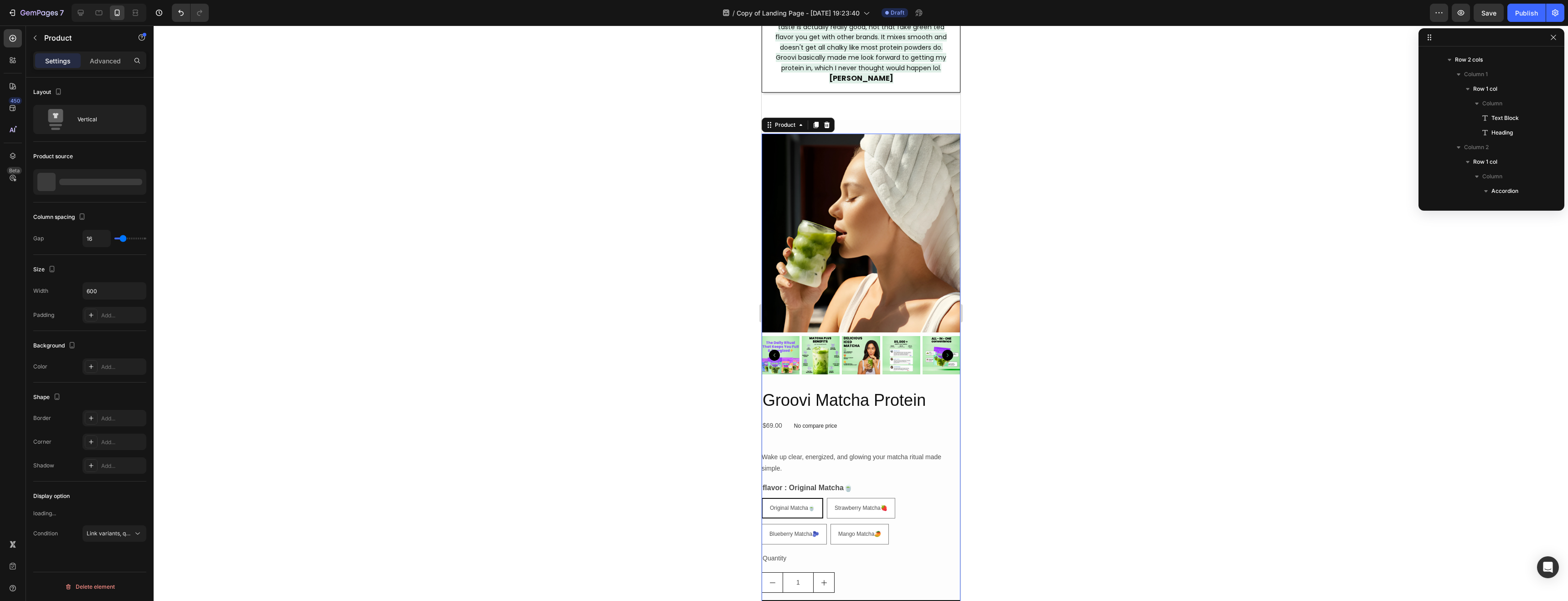
scroll to position [158, 0]
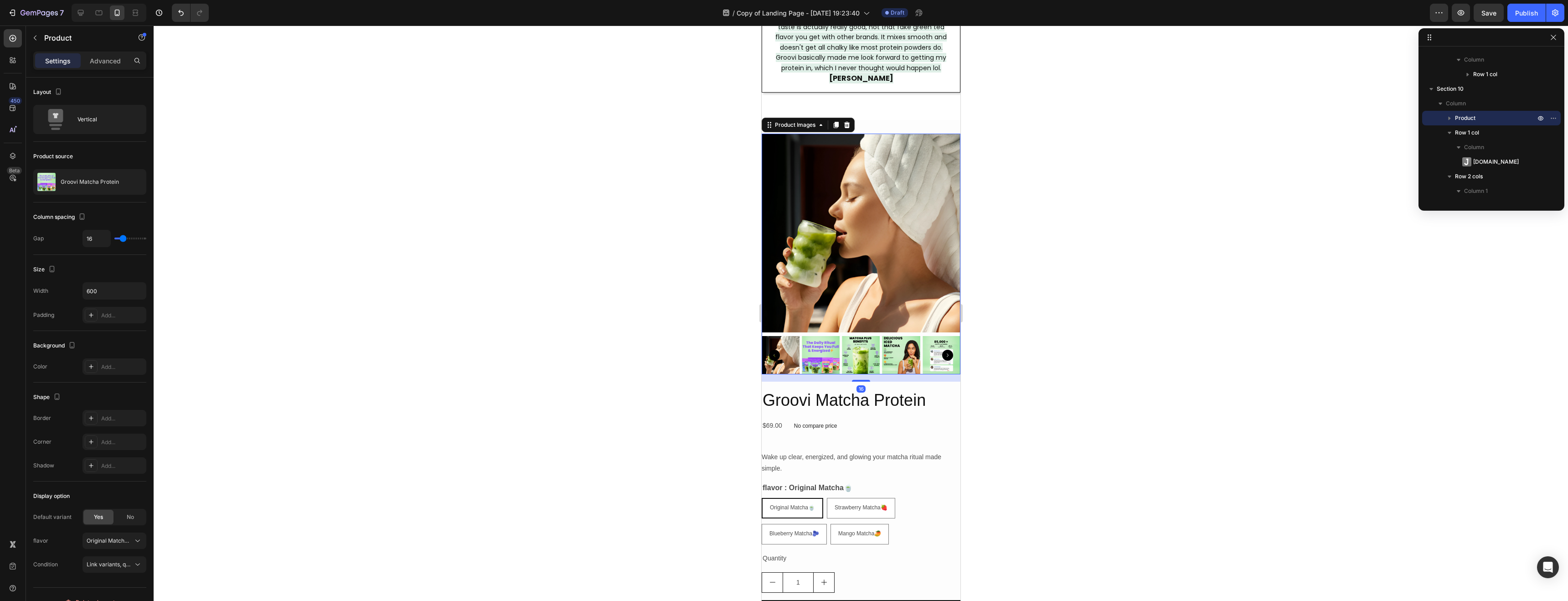
click at [818, 184] on img at bounding box center [860, 233] width 199 height 199
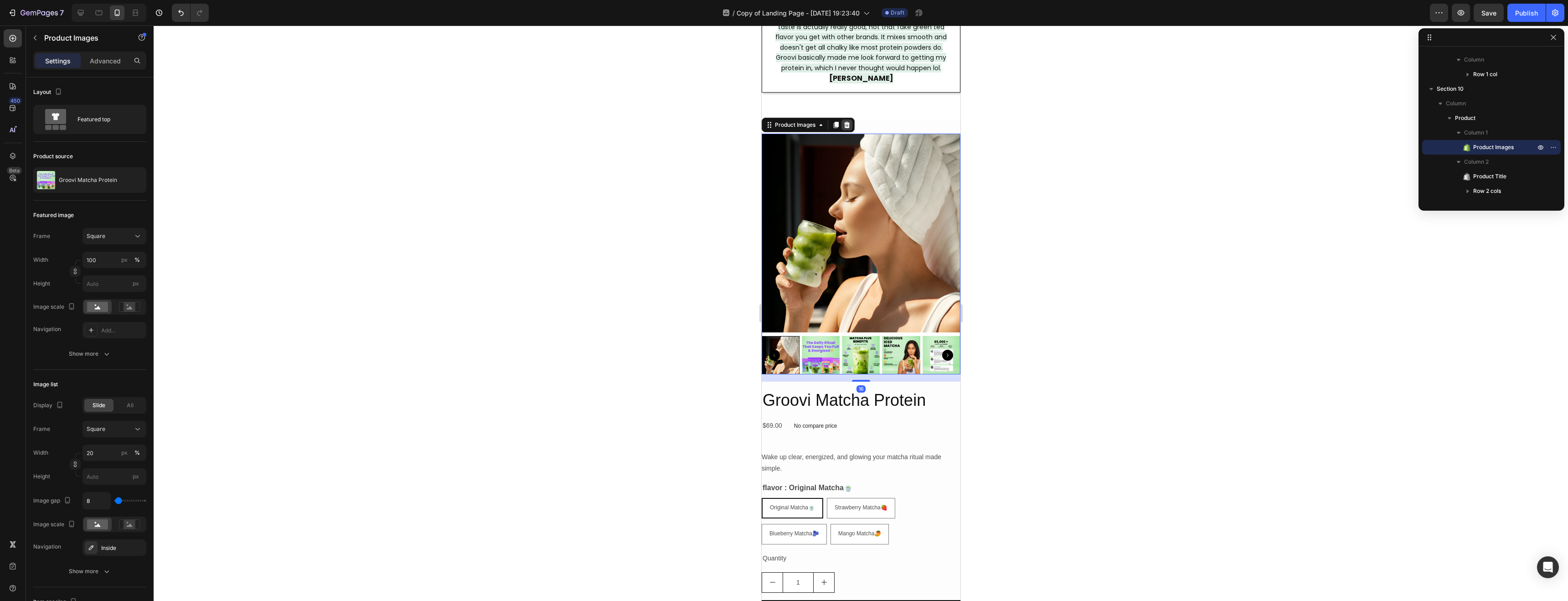
click at [849, 122] on icon at bounding box center [847, 125] width 6 height 6
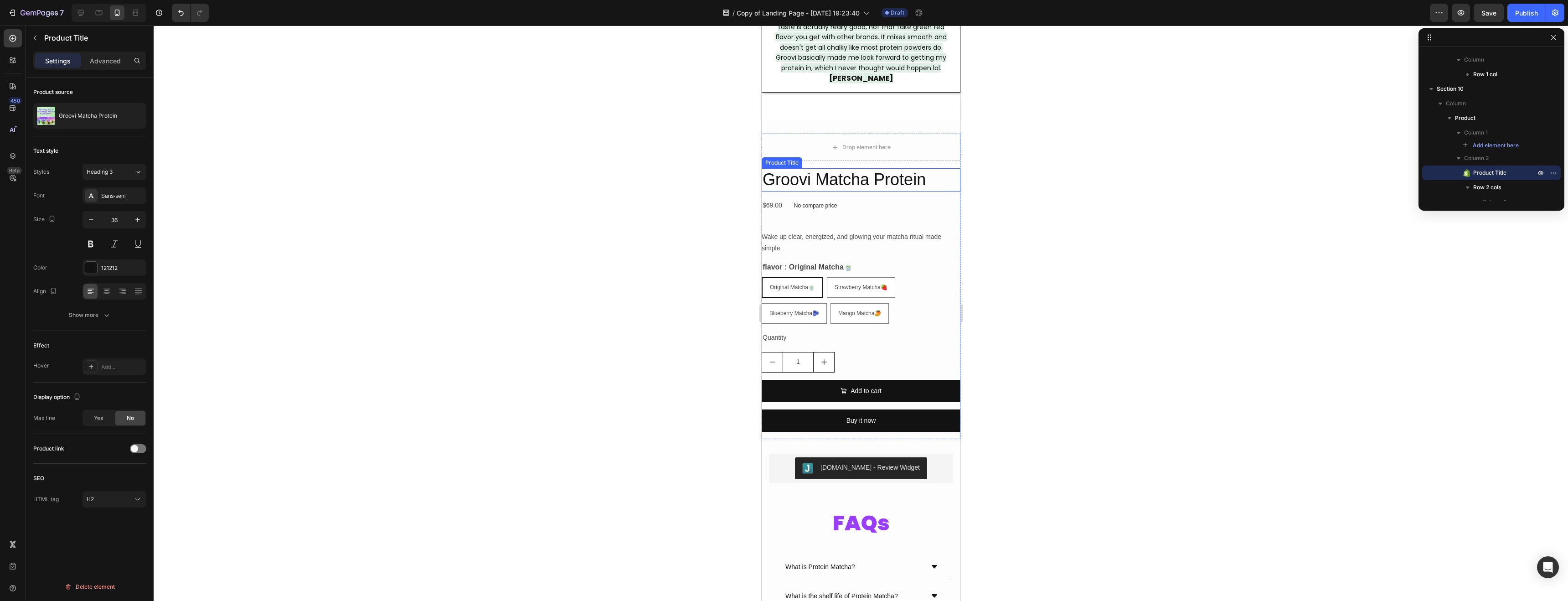
click at [823, 169] on h2 "Groovi Matcha Protein" at bounding box center [860, 180] width 199 height 23
click at [853, 156] on icon at bounding box center [850, 159] width 7 height 7
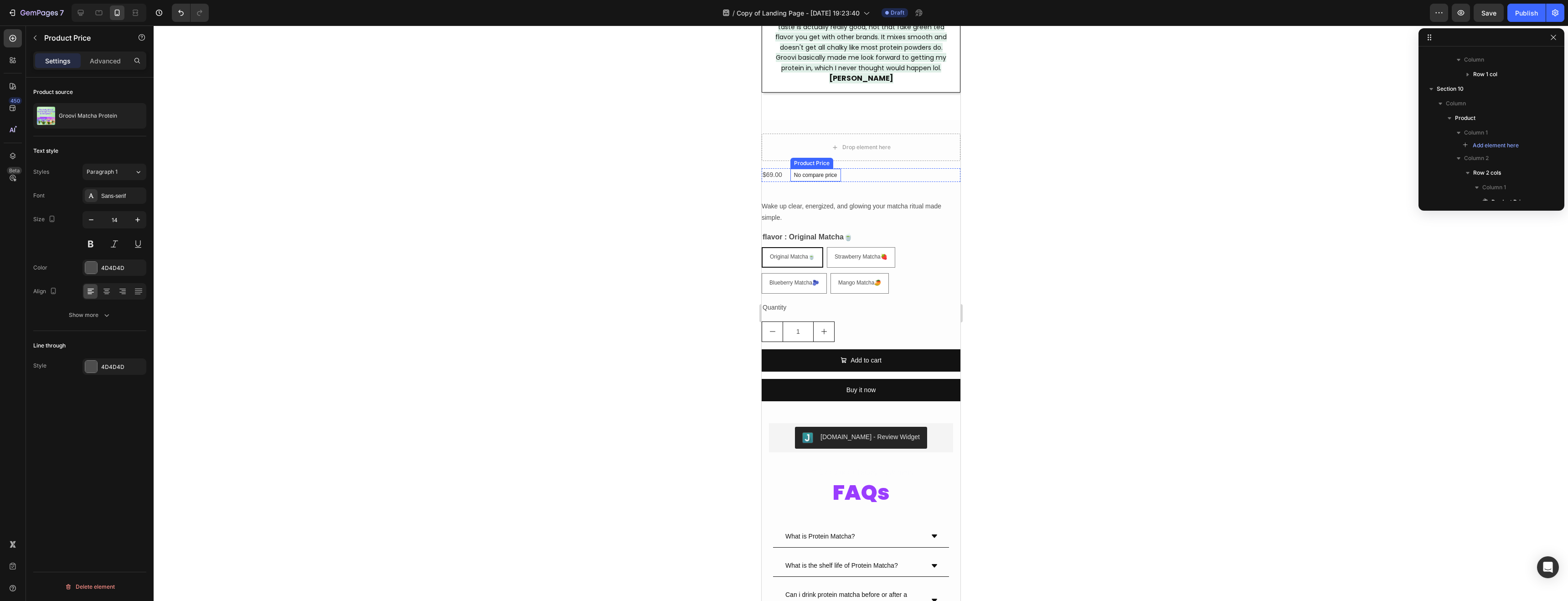
click at [822, 172] on p "No compare price" at bounding box center [816, 175] width 44 height 5
click at [780, 155] on div "Product Price" at bounding box center [793, 160] width 58 height 11
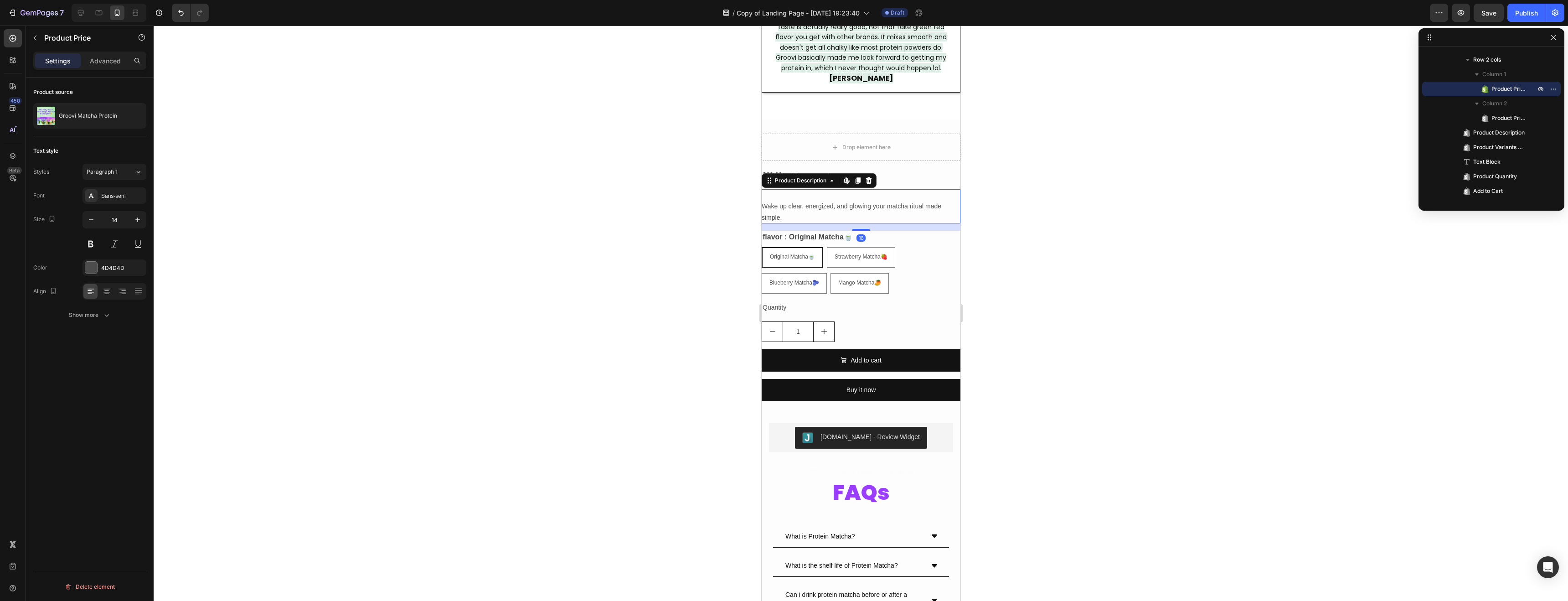
click at [882, 209] on div "Wake up clear, energized, and glowing your matcha ritual made simple." at bounding box center [860, 207] width 199 height 34
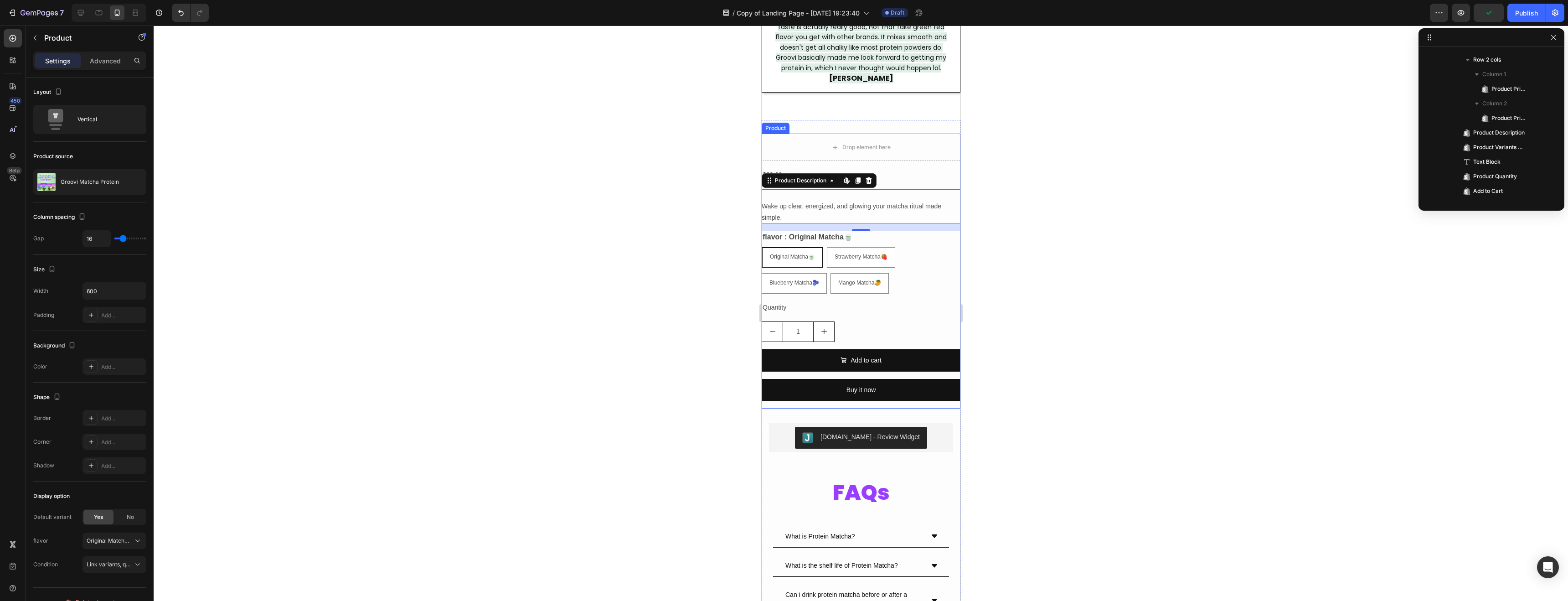
click at [782, 153] on div "Drop element here $69.00 Product Price Product Price No compare price Product P…" at bounding box center [860, 271] width 199 height 275
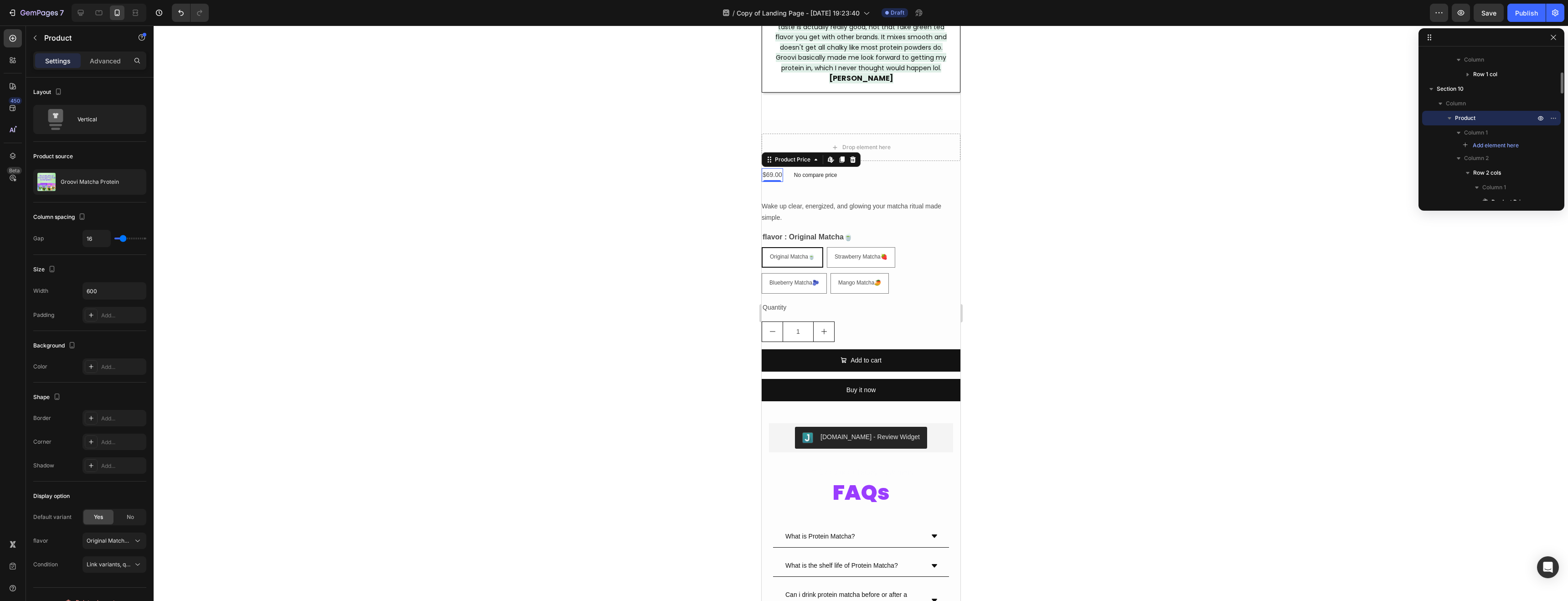
click at [776, 169] on div "$69.00" at bounding box center [772, 175] width 21 height 13
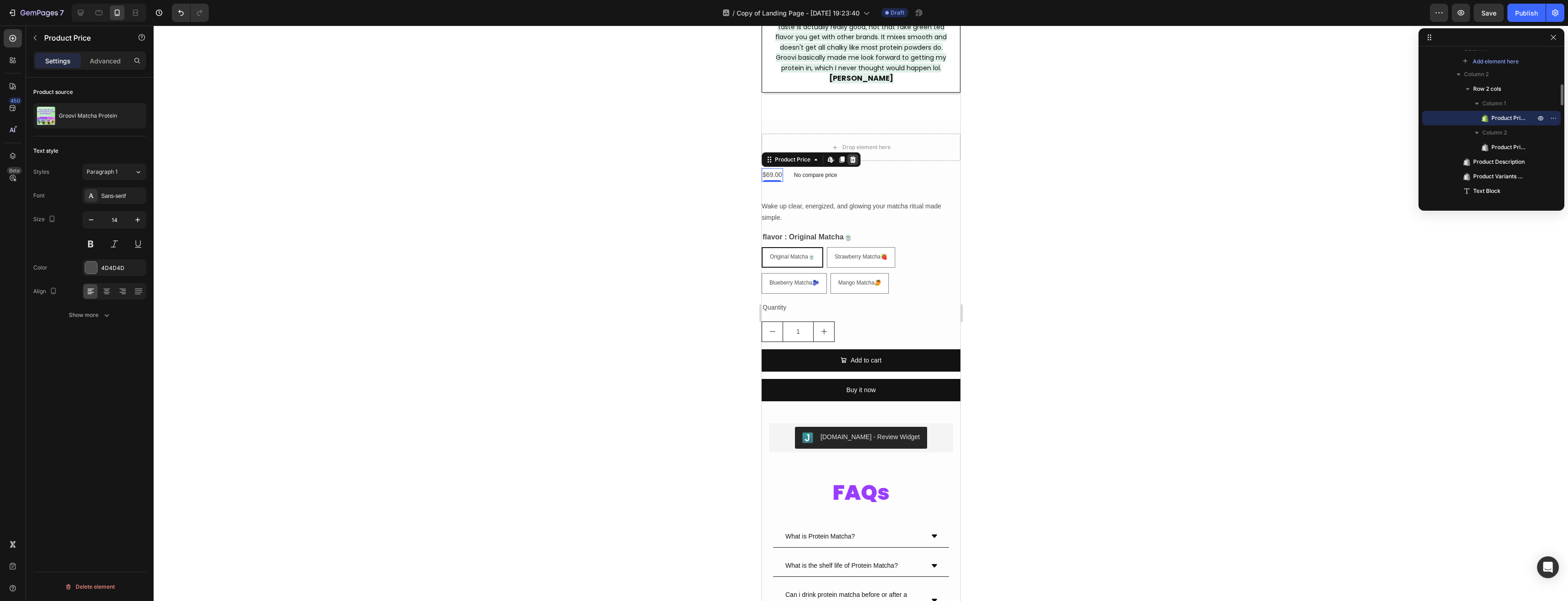
click at [857, 155] on div at bounding box center [853, 160] width 11 height 11
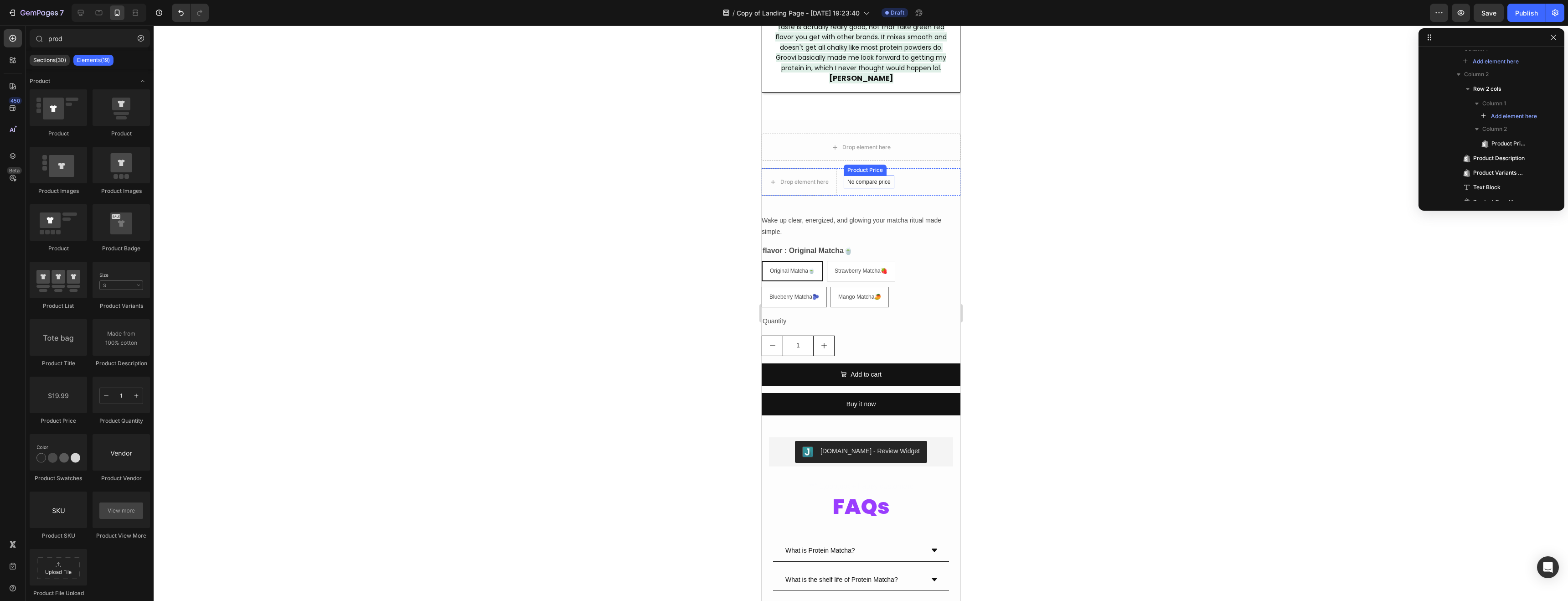
click at [867, 180] on p "No compare price" at bounding box center [869, 182] width 44 height 5
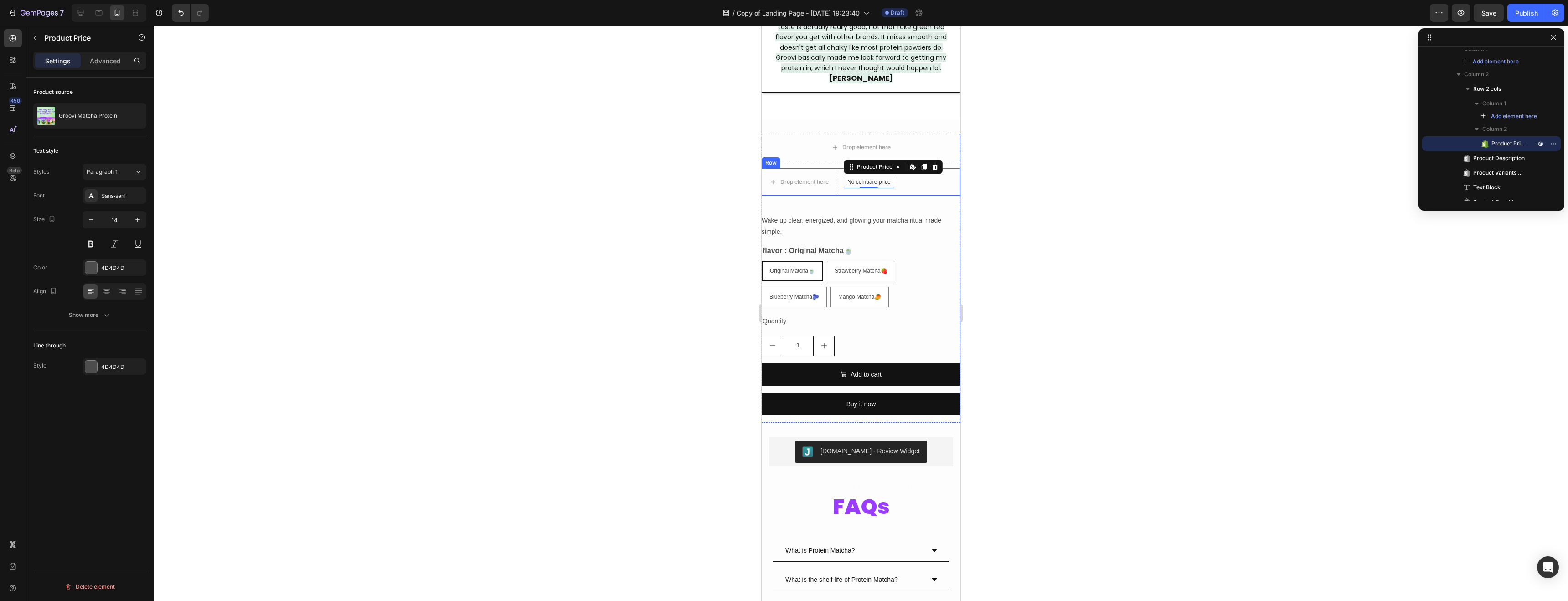
click at [857, 182] on div "No compare price Product Price Edit content in Shopify 0" at bounding box center [868, 182] width 51 height 27
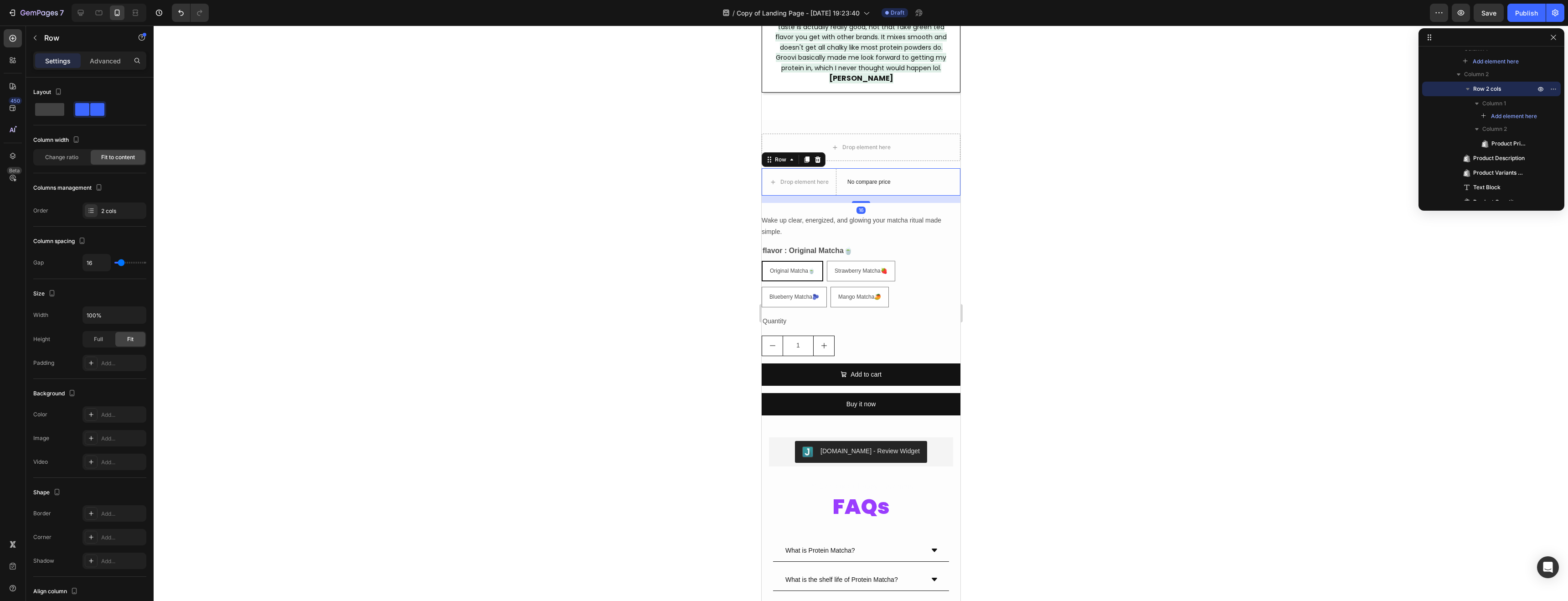
click at [818, 156] on icon at bounding box center [817, 159] width 7 height 7
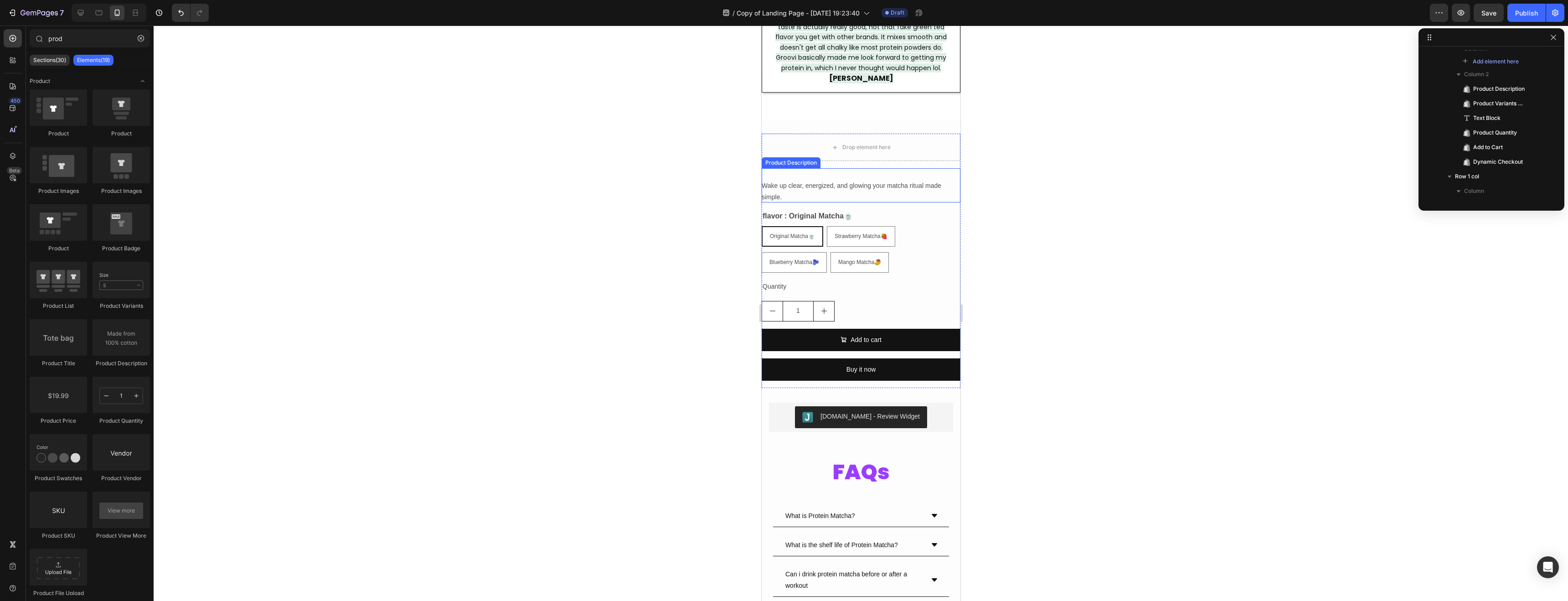
click at [828, 179] on div "Wake up clear, energized, and glowing your matcha ritual made simple." at bounding box center [860, 186] width 199 height 34
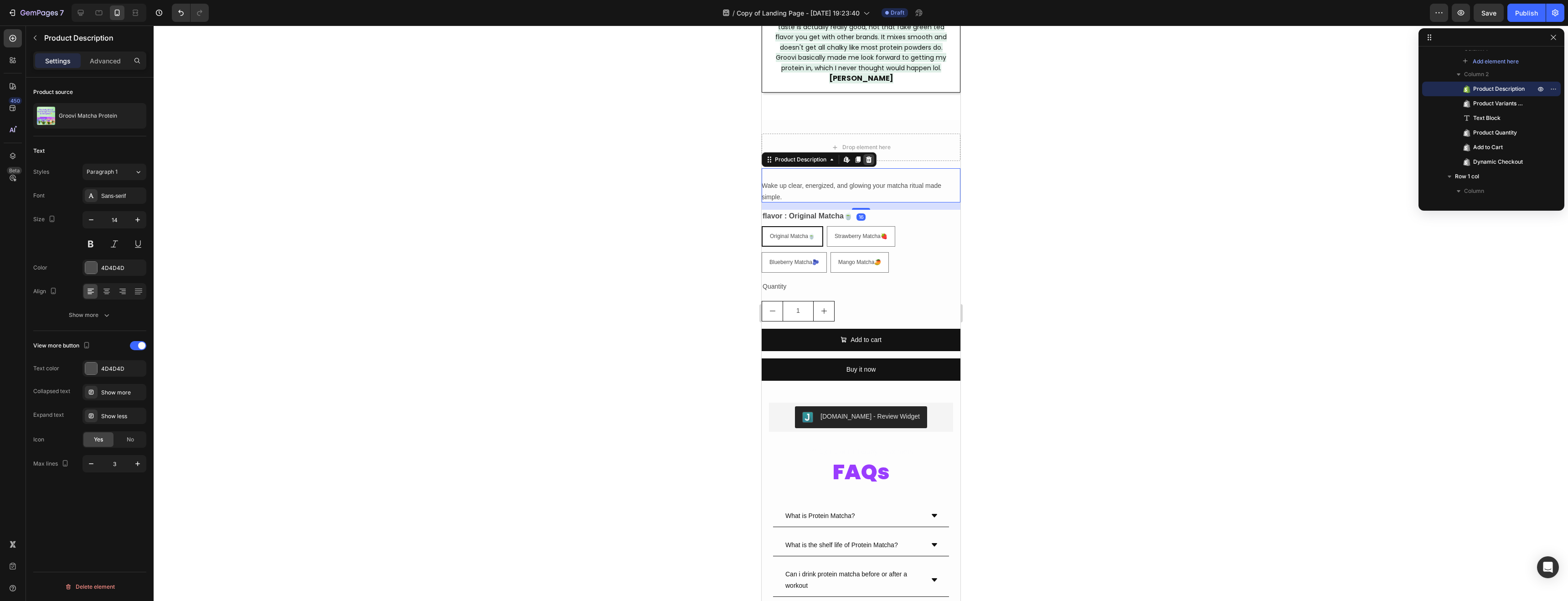
click at [871, 156] on icon at bounding box center [868, 159] width 7 height 7
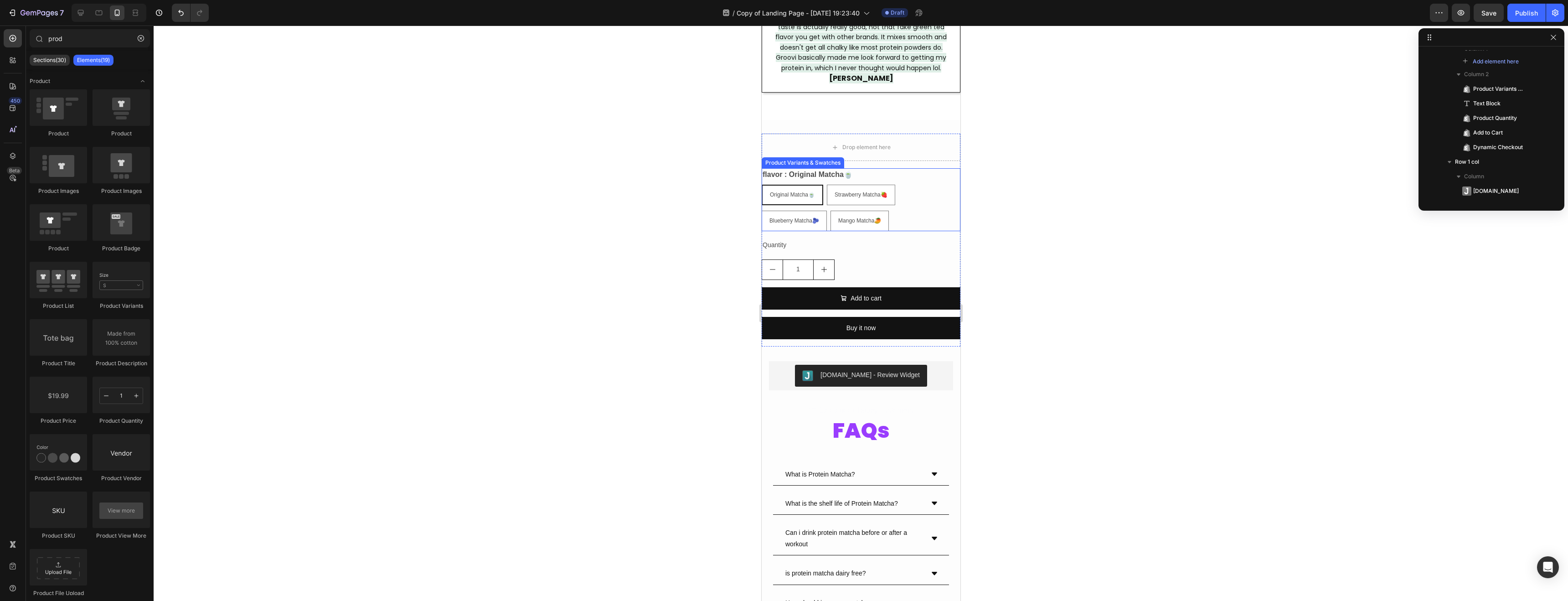
click at [824, 158] on div "Product Variants & Swatches" at bounding box center [802, 162] width 79 height 9
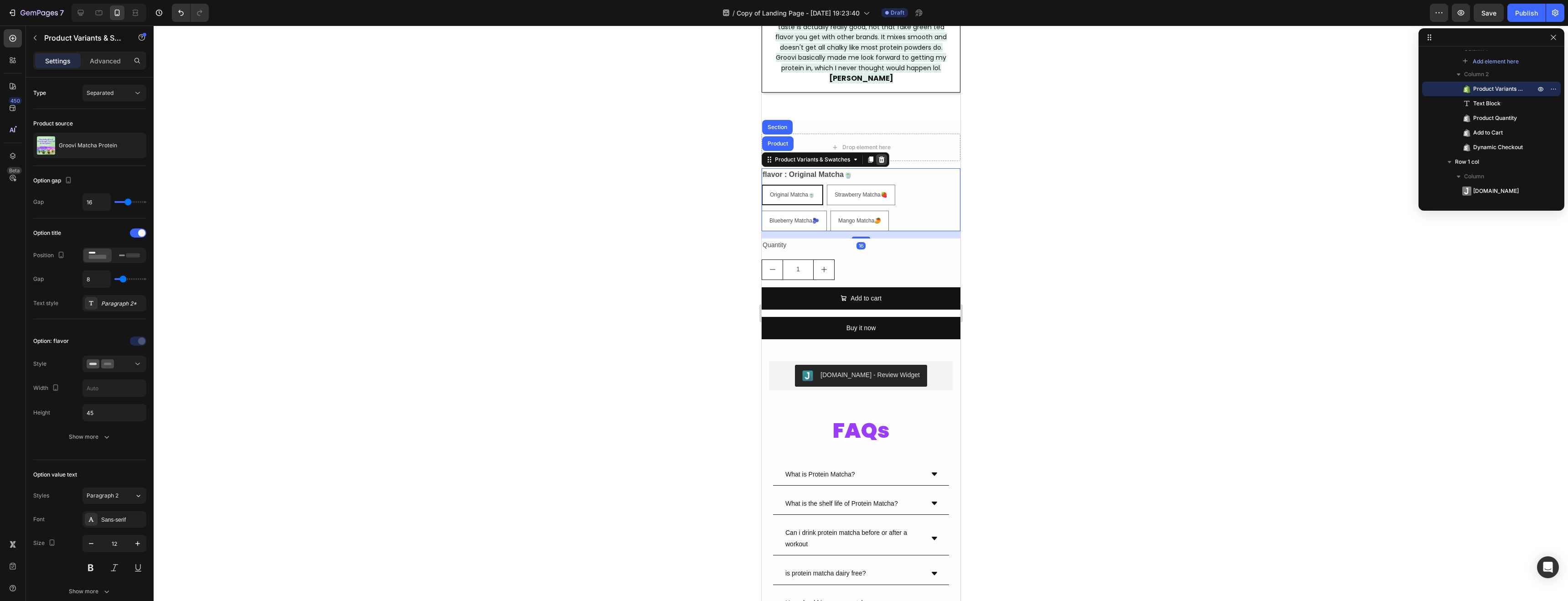
click at [882, 156] on icon at bounding box center [882, 159] width 6 height 6
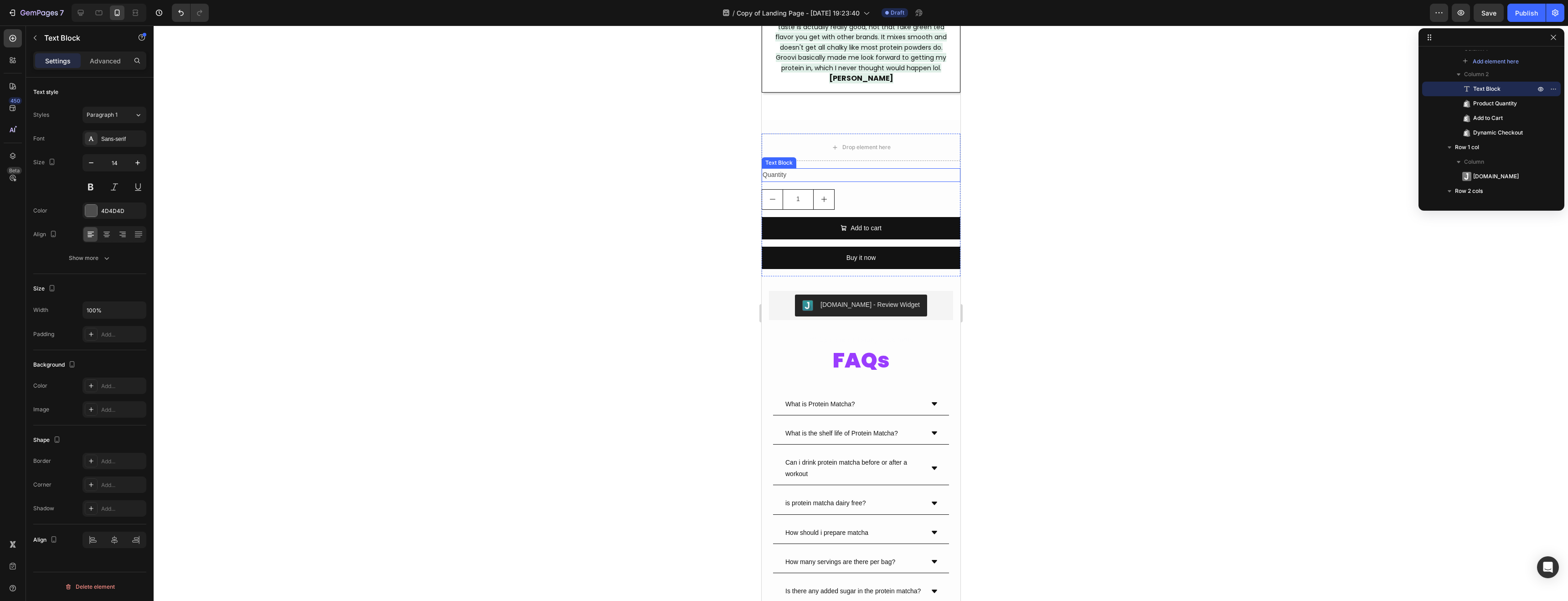
click at [800, 169] on div "Quantity" at bounding box center [860, 175] width 199 height 13
click at [836, 156] on icon at bounding box center [833, 159] width 7 height 7
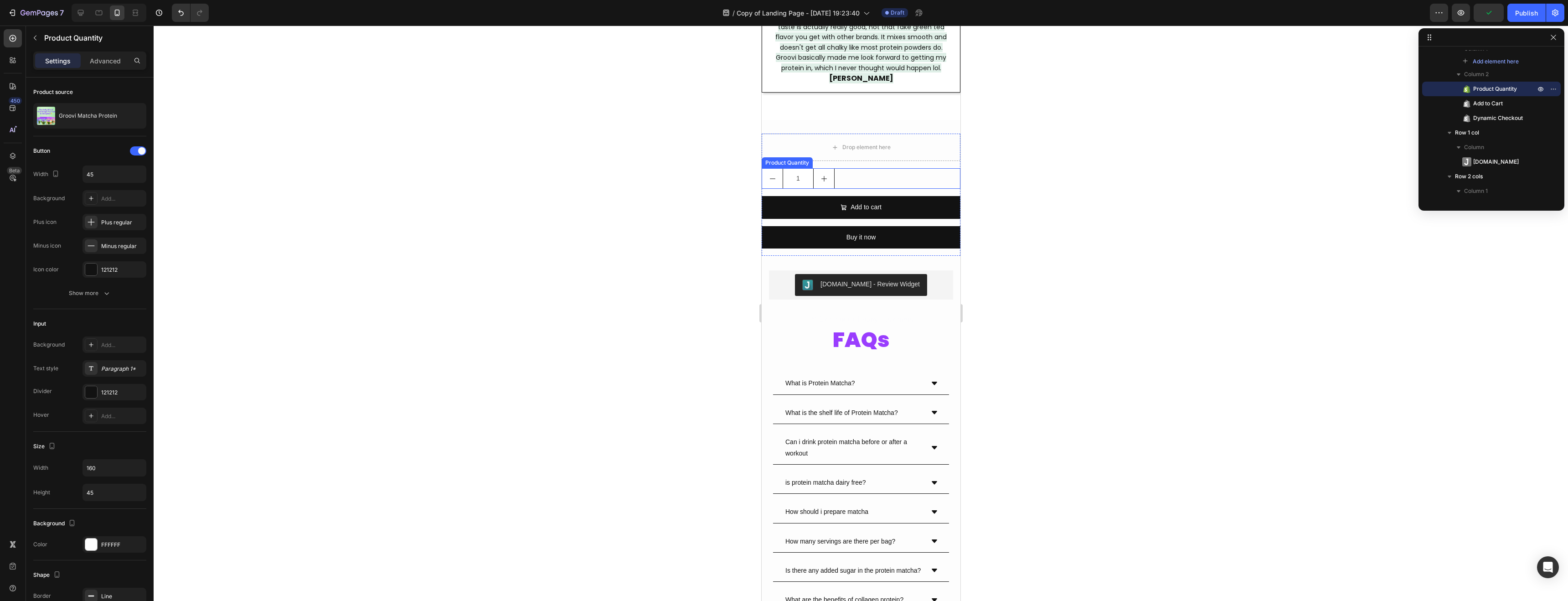
click at [797, 158] on div "Product Quantity" at bounding box center [786, 163] width 51 height 11
click at [852, 156] on icon at bounding box center [850, 159] width 6 height 6
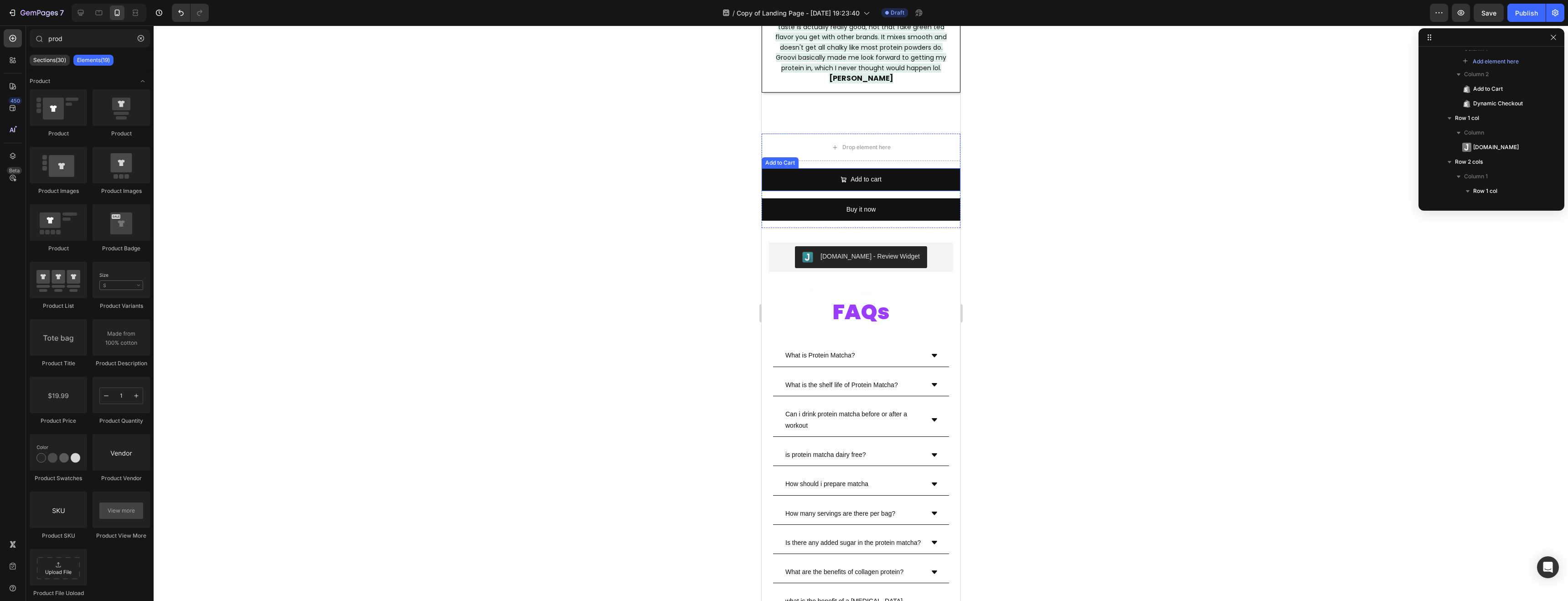
click at [789, 158] on div "Add to Cart" at bounding box center [779, 162] width 34 height 9
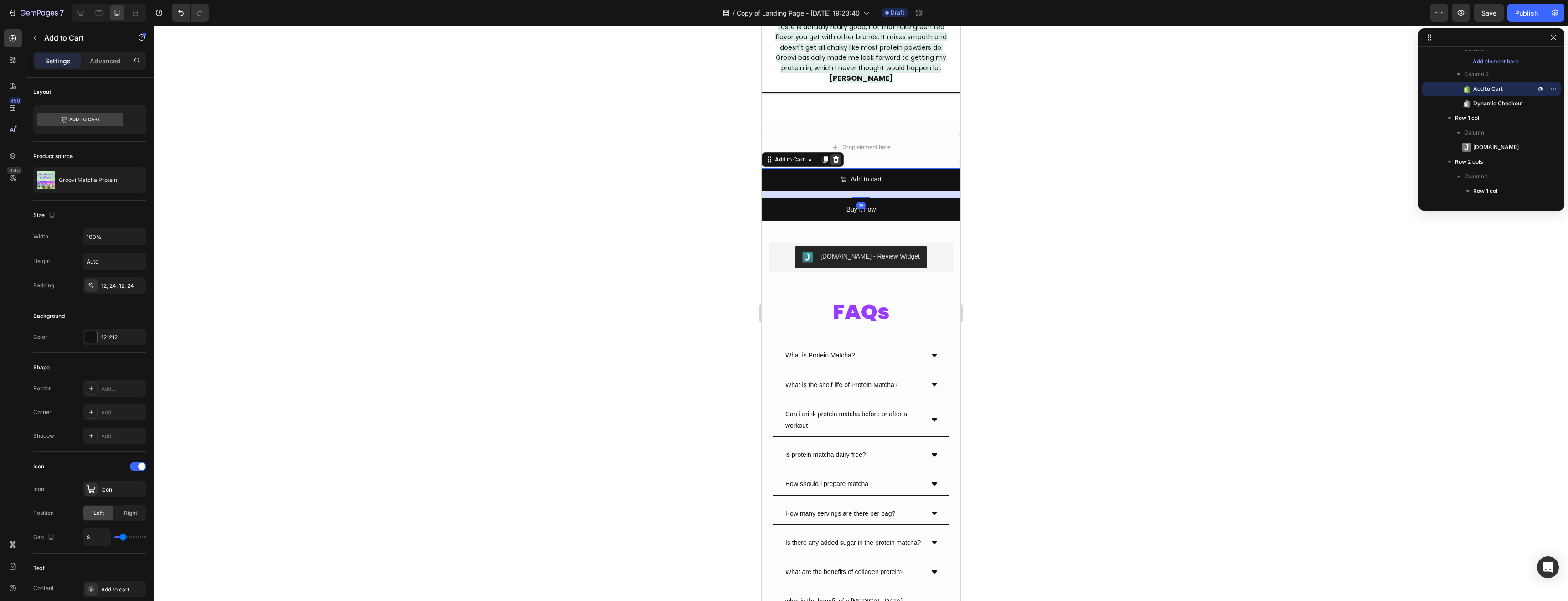
click at [835, 156] on icon at bounding box center [836, 159] width 6 height 6
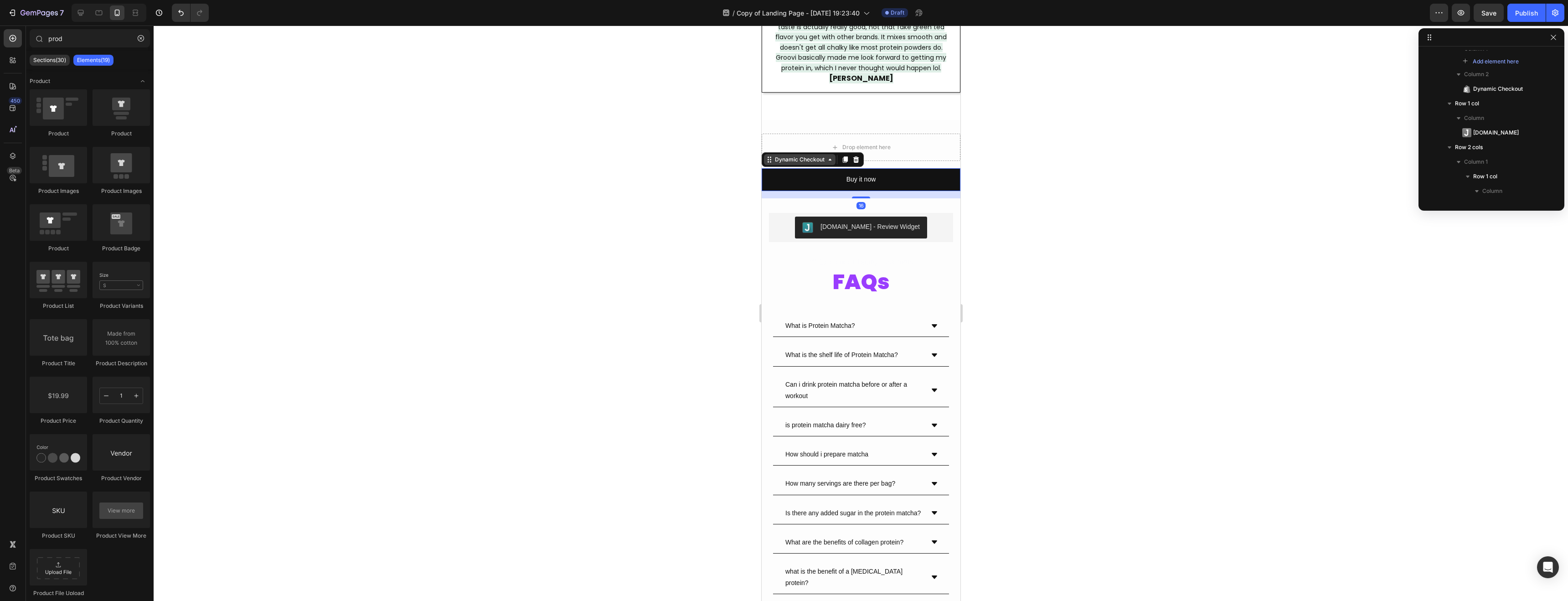
click at [796, 155] on div "Dynamic Checkout" at bounding box center [800, 159] width 53 height 9
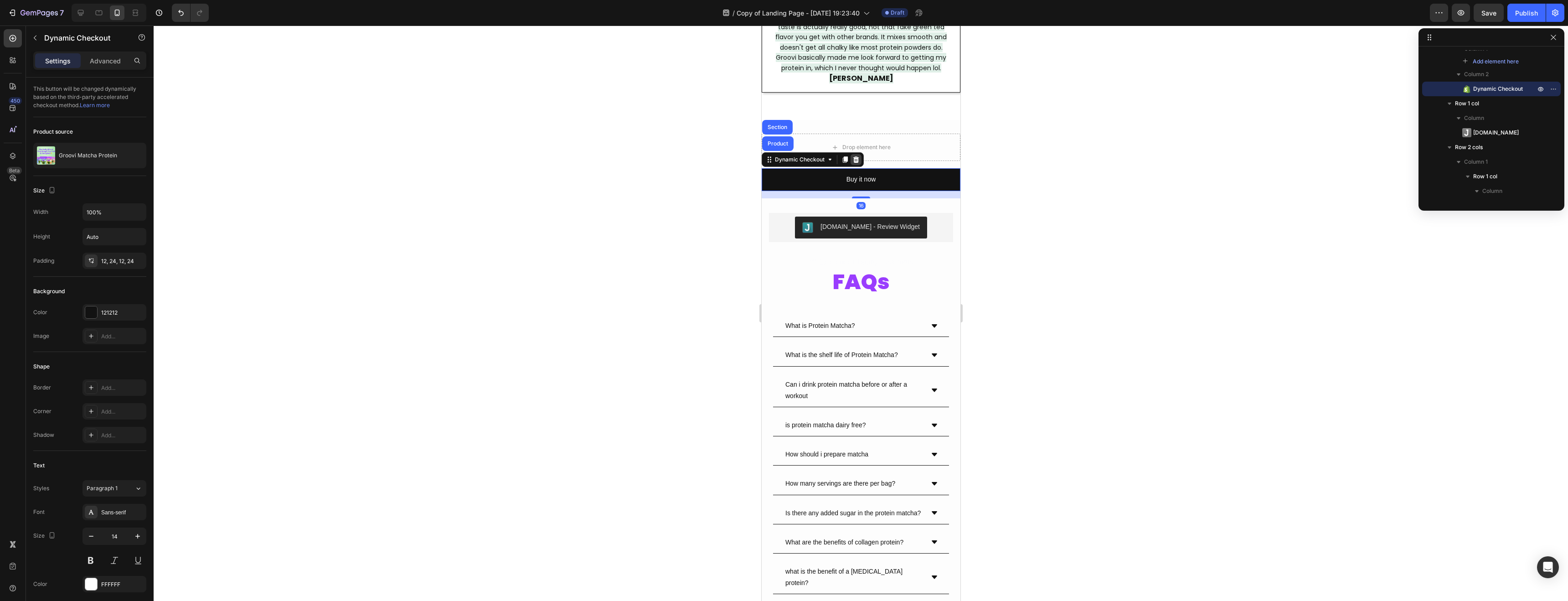
click at [857, 156] on icon at bounding box center [856, 159] width 6 height 6
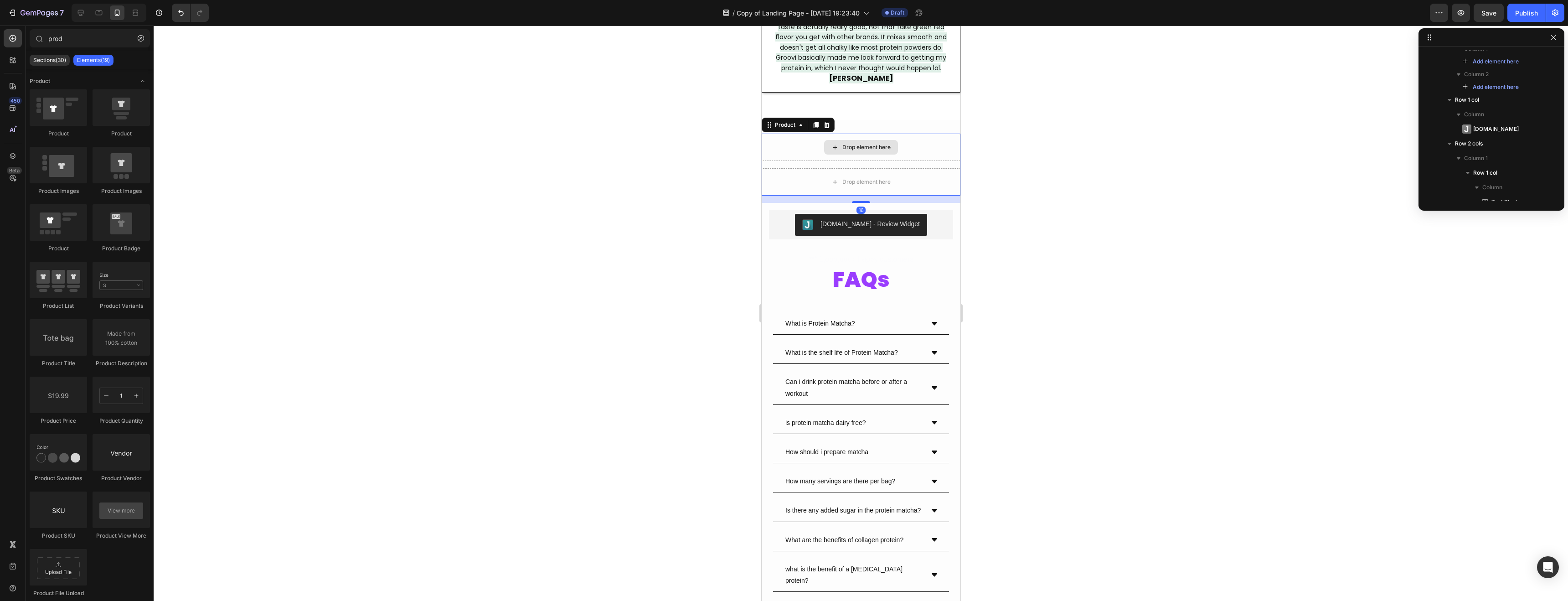
click at [803, 144] on div "Drop element here" at bounding box center [860, 147] width 199 height 27
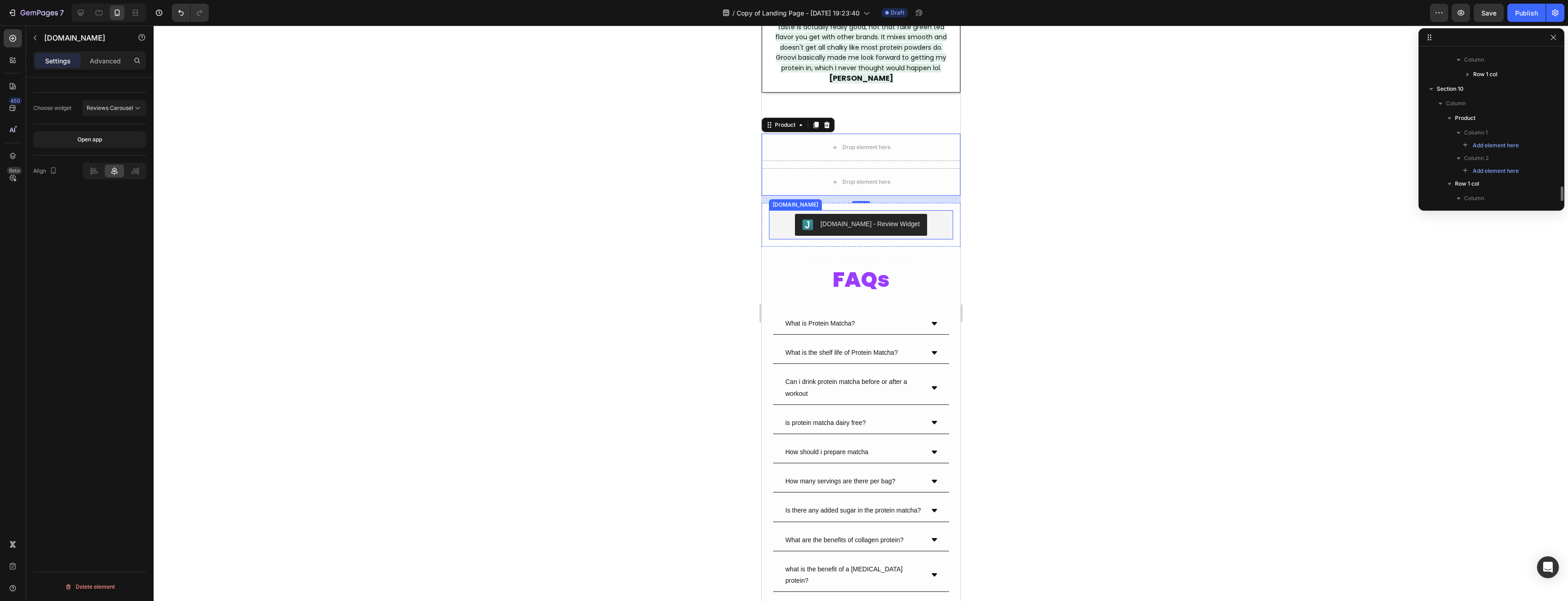
scroll to position [253, 0]
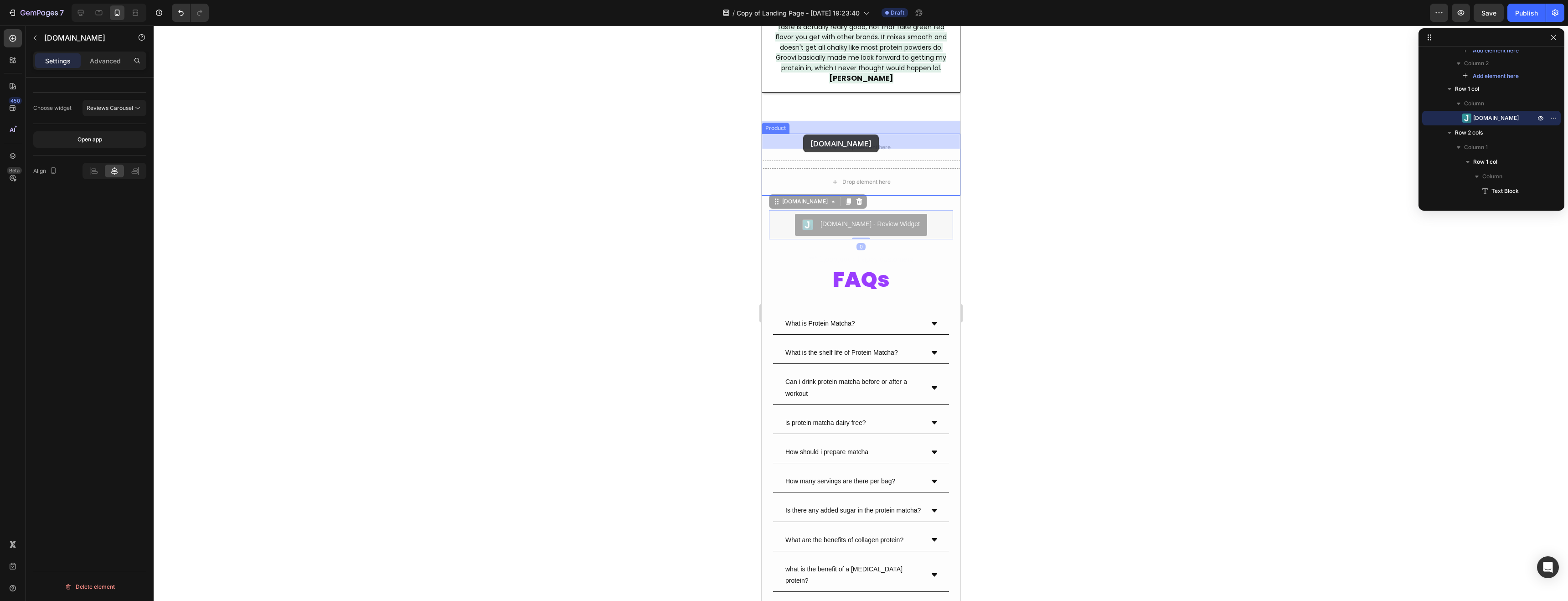
drag, startPoint x: 793, startPoint y: 196, endPoint x: 803, endPoint y: 134, distance: 62.8
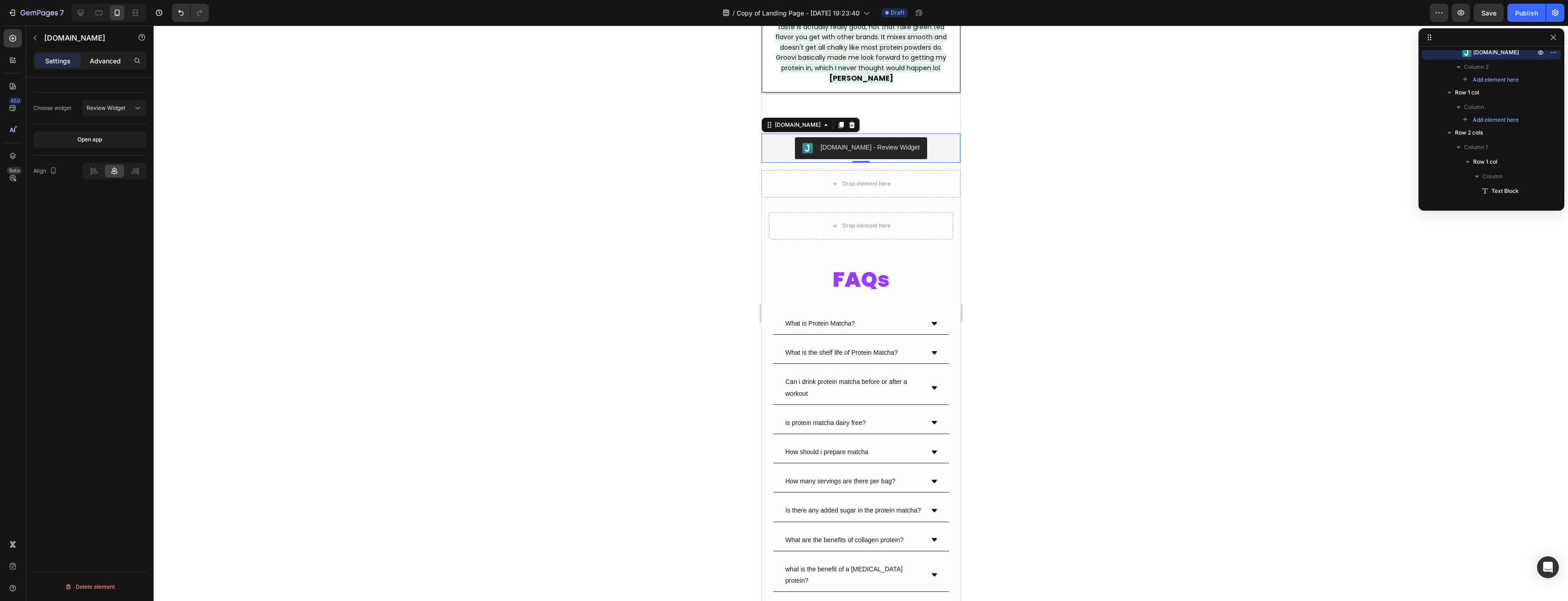
click at [107, 60] on p "Advanced" at bounding box center [105, 61] width 31 height 9
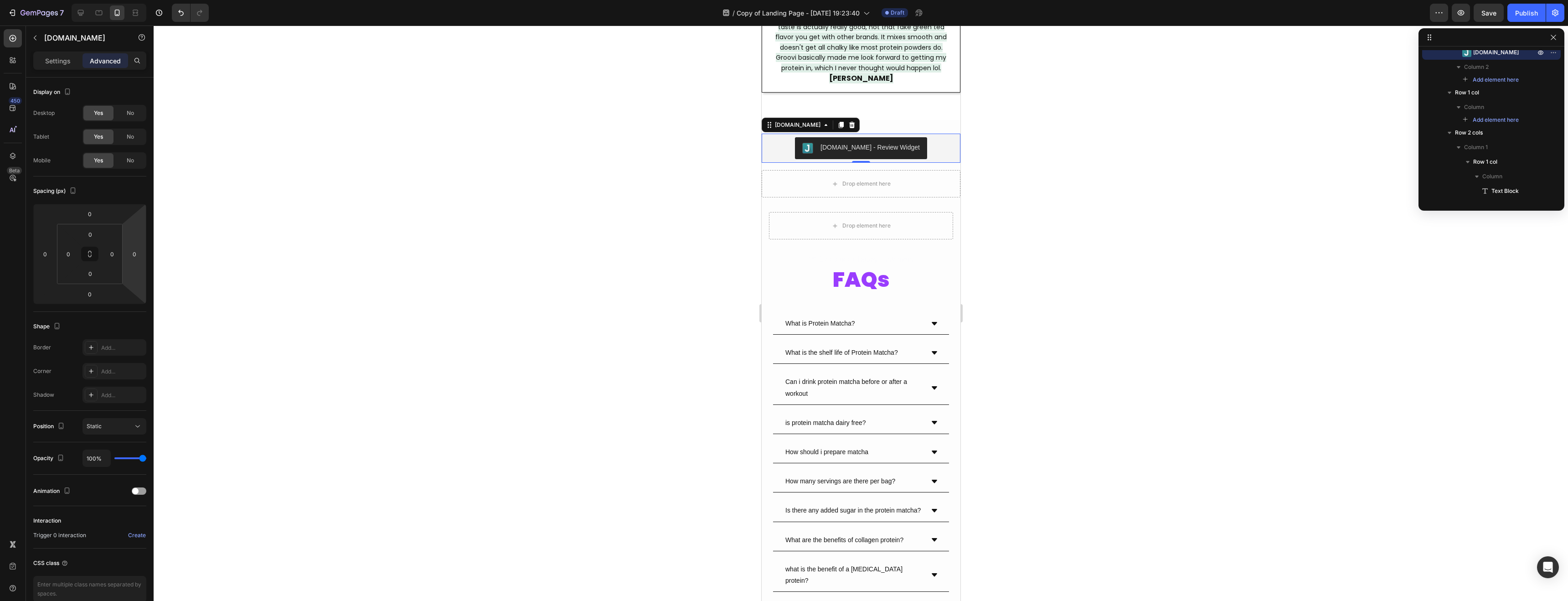
click at [722, 155] on div at bounding box center [861, 314] width 1415 height 576
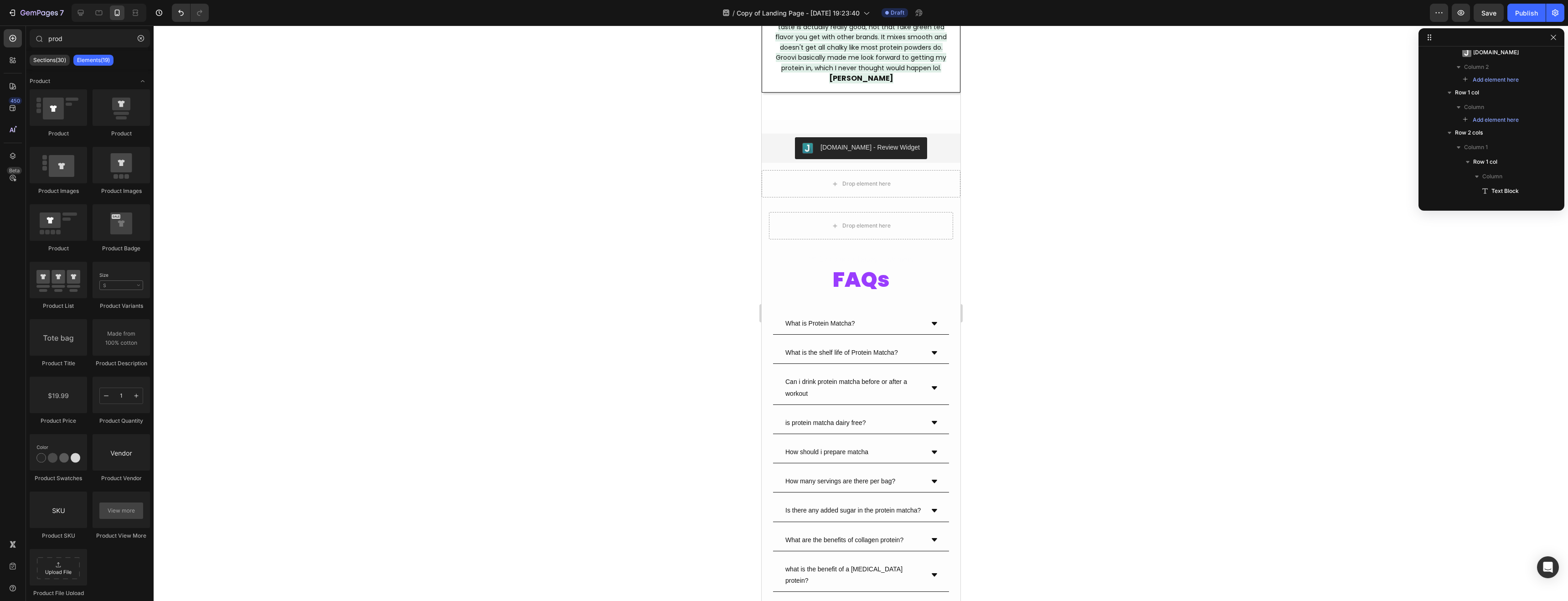
drag, startPoint x: 722, startPoint y: 155, endPoint x: 729, endPoint y: 149, distance: 9.2
click at [725, 151] on div at bounding box center [861, 314] width 1415 height 576
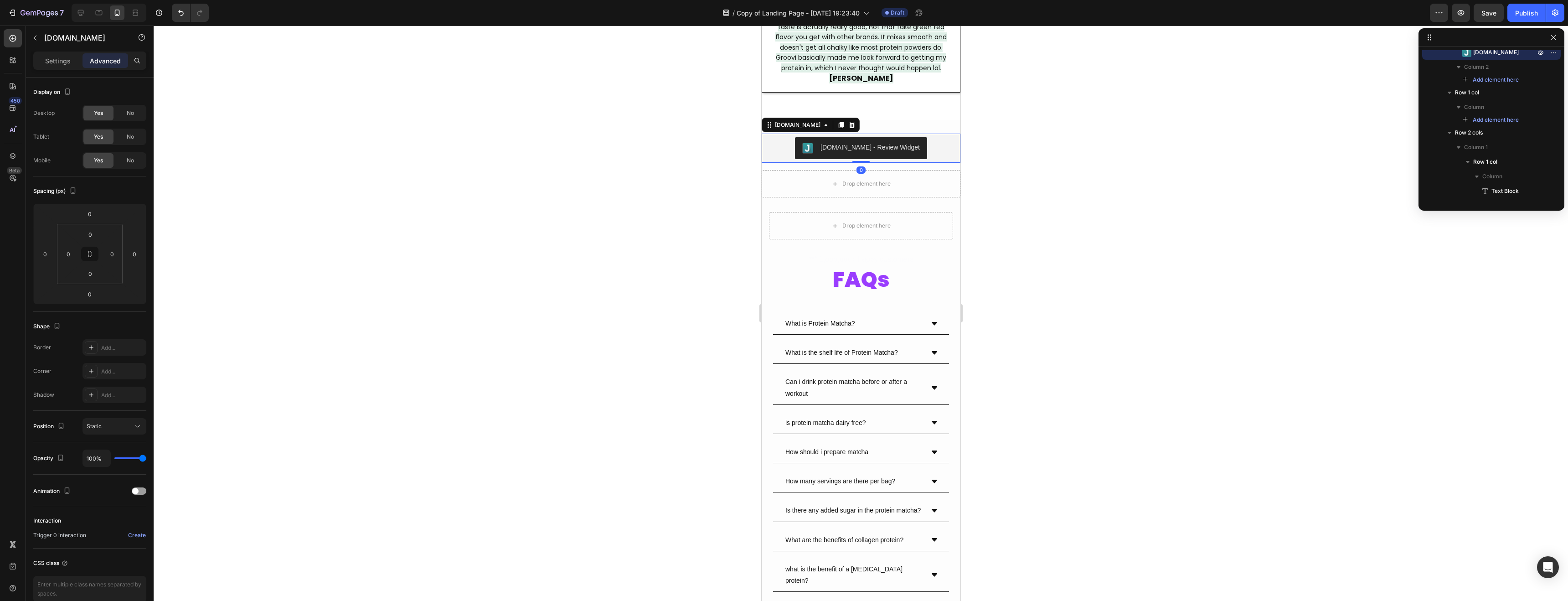
scroll to position [187, 0]
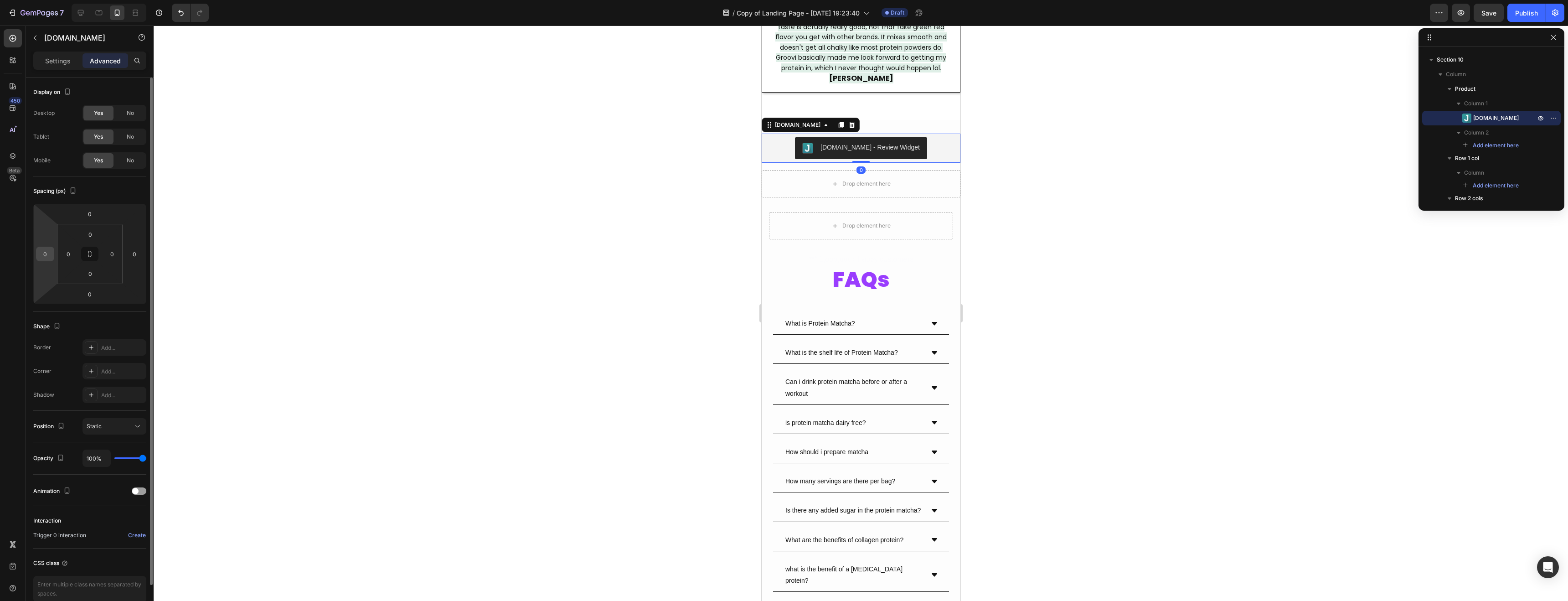
click at [37, 254] on div "0" at bounding box center [44, 254] width 18 height 15
click at [44, 254] on input "0" at bounding box center [45, 254] width 14 height 14
type input "10"
click at [133, 253] on input "0" at bounding box center [135, 254] width 14 height 14
type input "10"
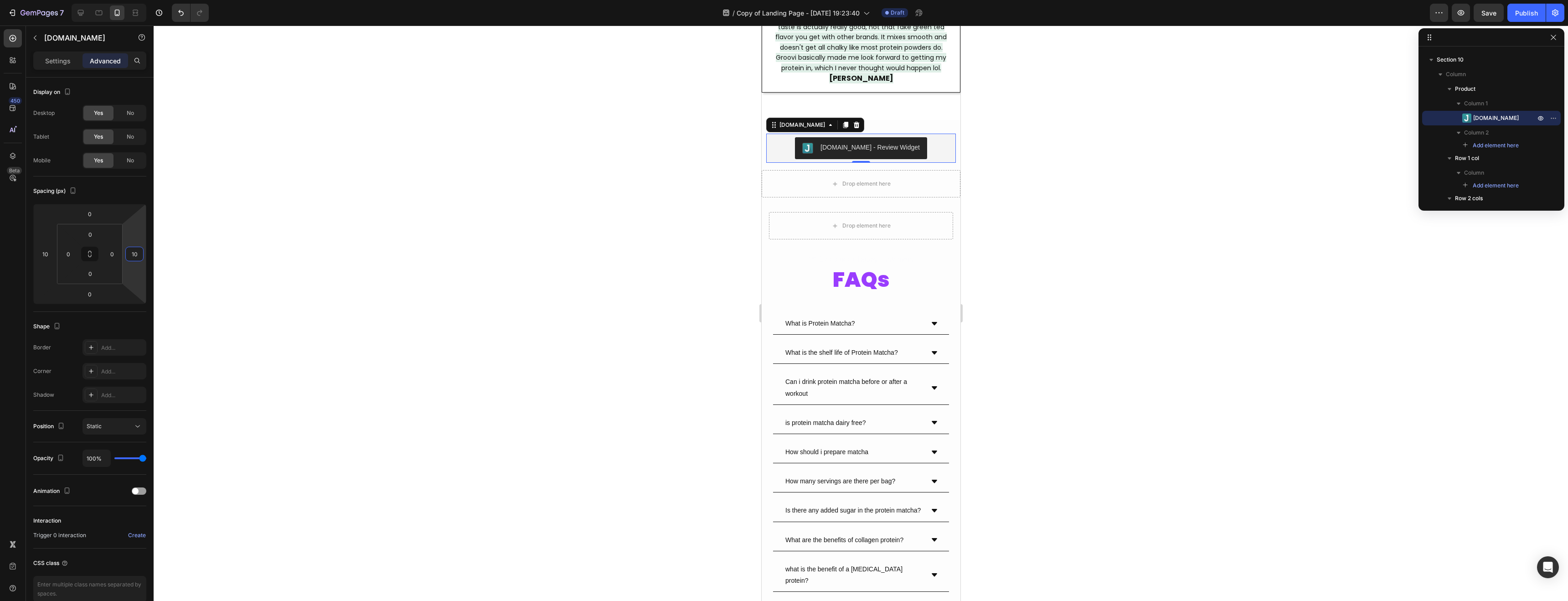
click at [569, 197] on div at bounding box center [861, 314] width 1415 height 576
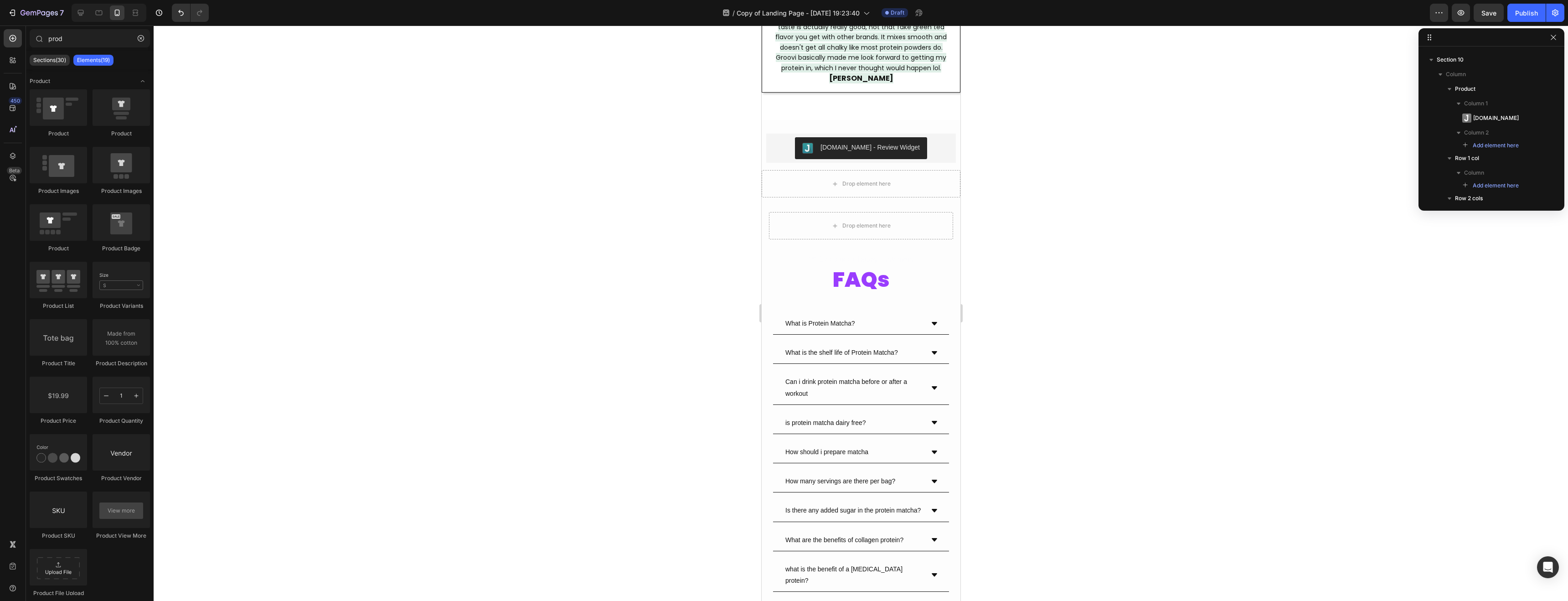
click at [569, 197] on div at bounding box center [861, 314] width 1415 height 576
click at [779, 212] on div "Drop element here" at bounding box center [860, 226] width 184 height 27
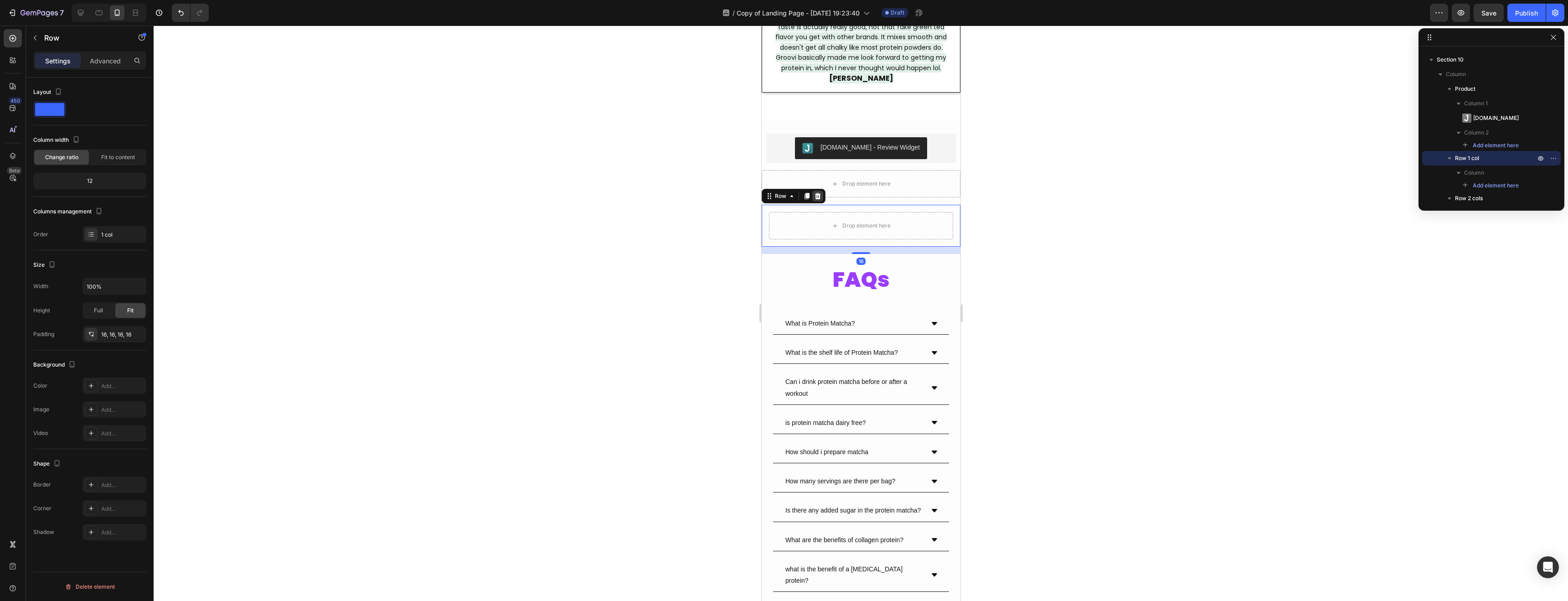
click at [821, 190] on div at bounding box center [818, 196] width 11 height 11
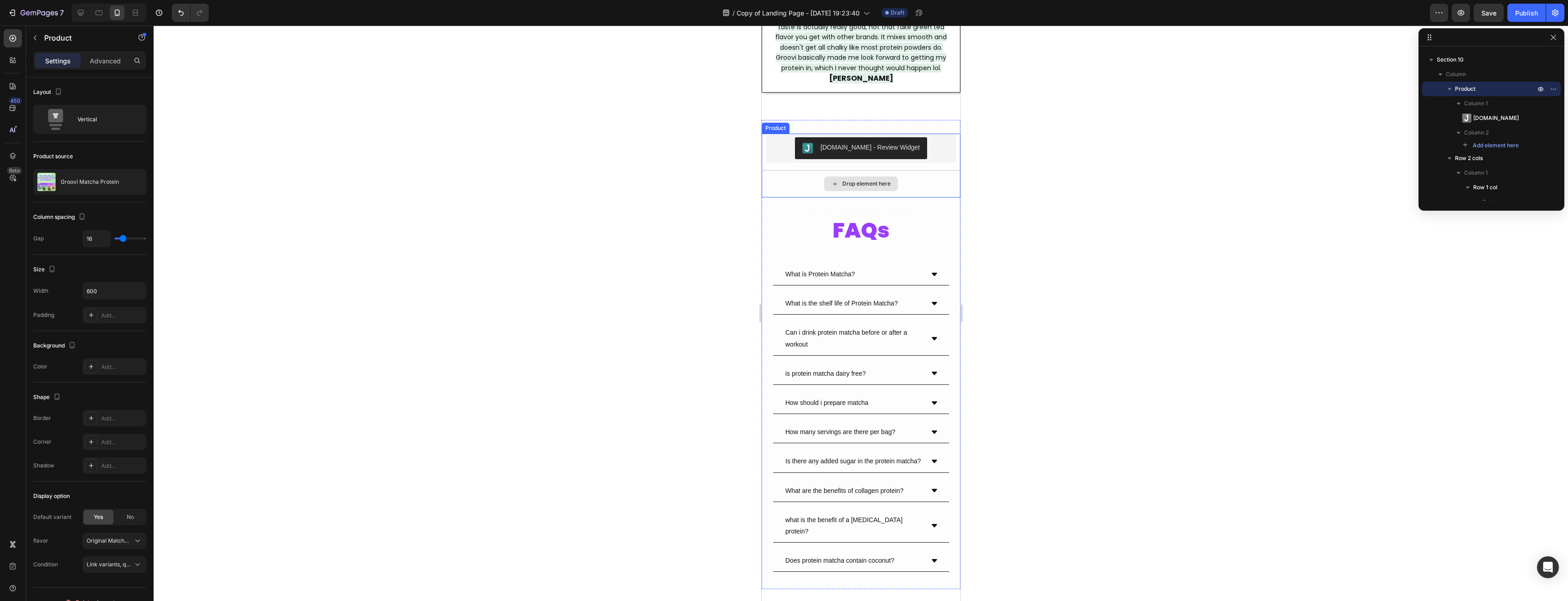
click at [818, 170] on div "Drop element here" at bounding box center [860, 183] width 199 height 27
drag, startPoint x: 864, startPoint y: 192, endPoint x: 868, endPoint y: 182, distance: 10.8
click at [868, 195] on div at bounding box center [860, 197] width 18 height 3
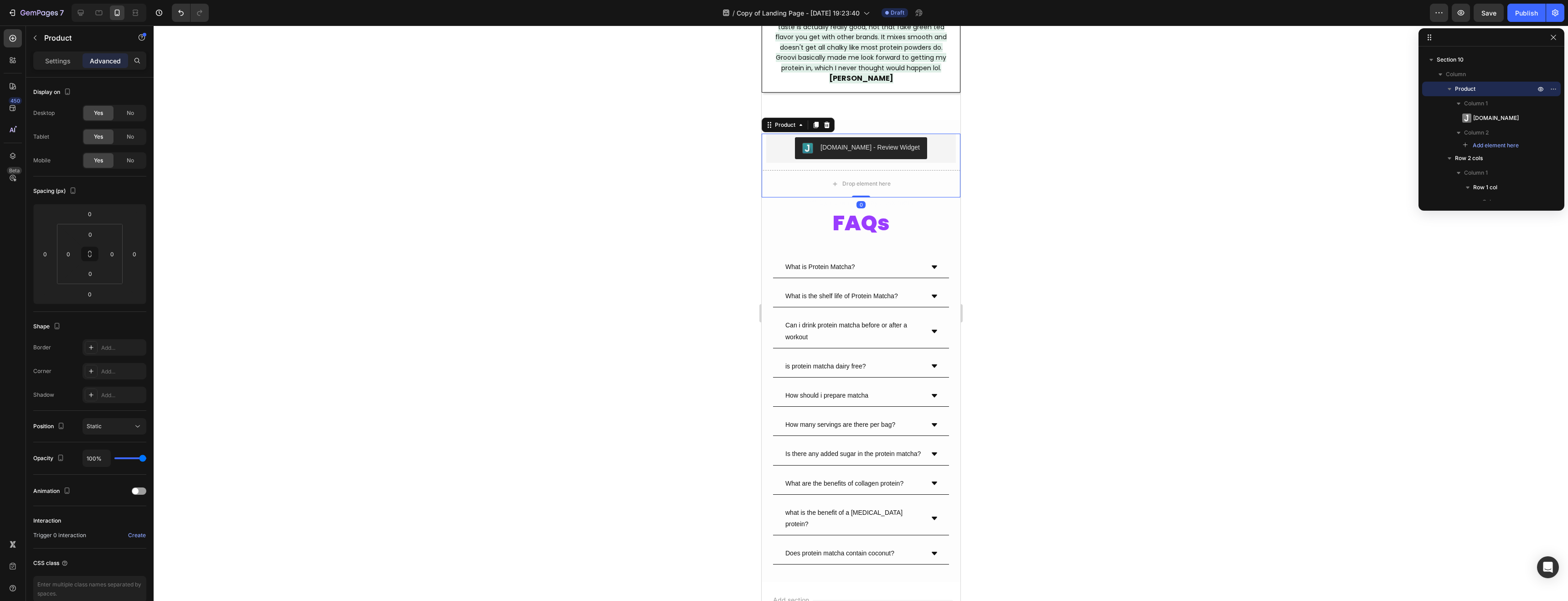
click at [1075, 212] on div at bounding box center [861, 314] width 1415 height 576
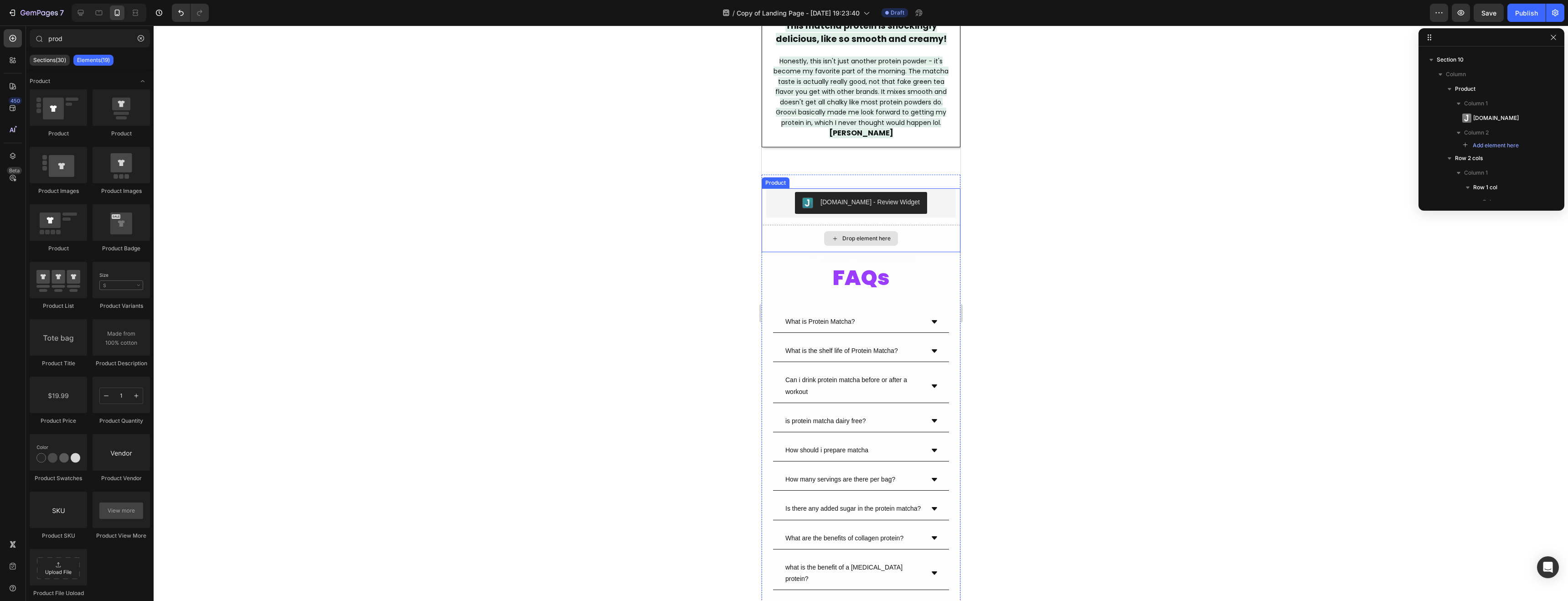
scroll to position [2390, 0]
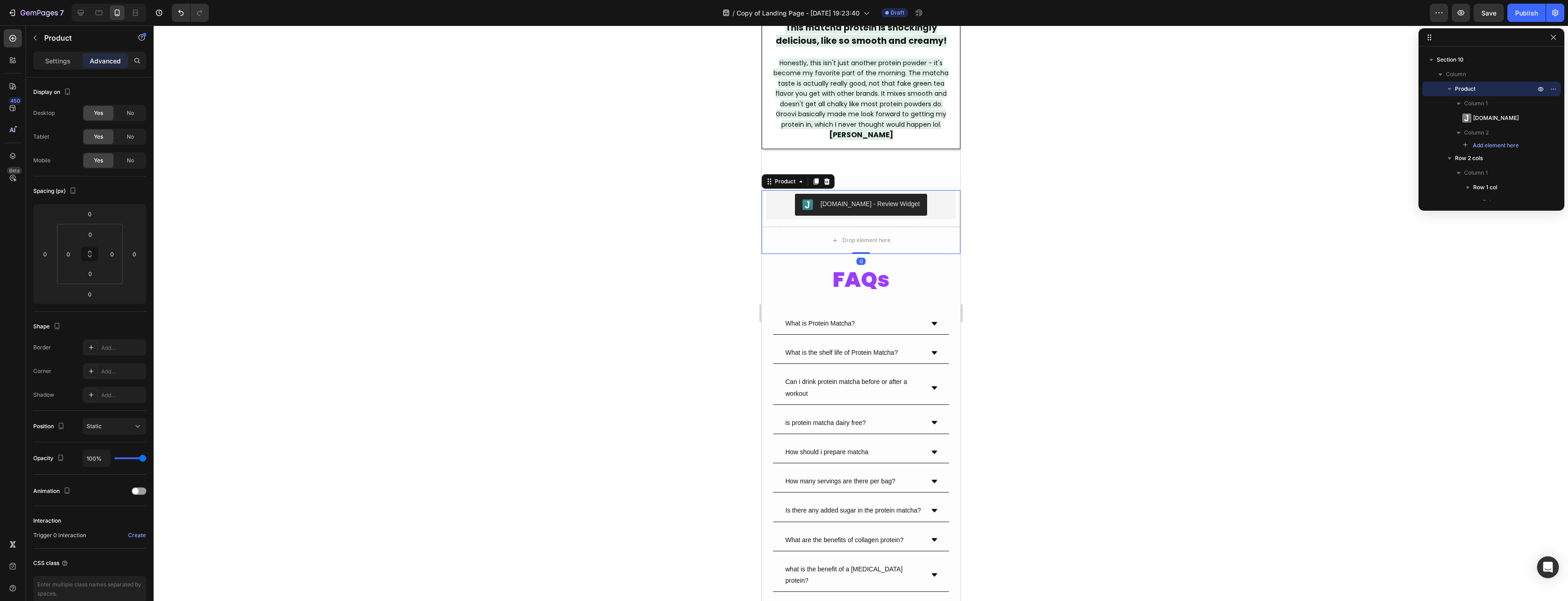
click at [768, 210] on div "Judge.me - Review Widget Judge.me Drop element here Product 0" at bounding box center [860, 222] width 199 height 64
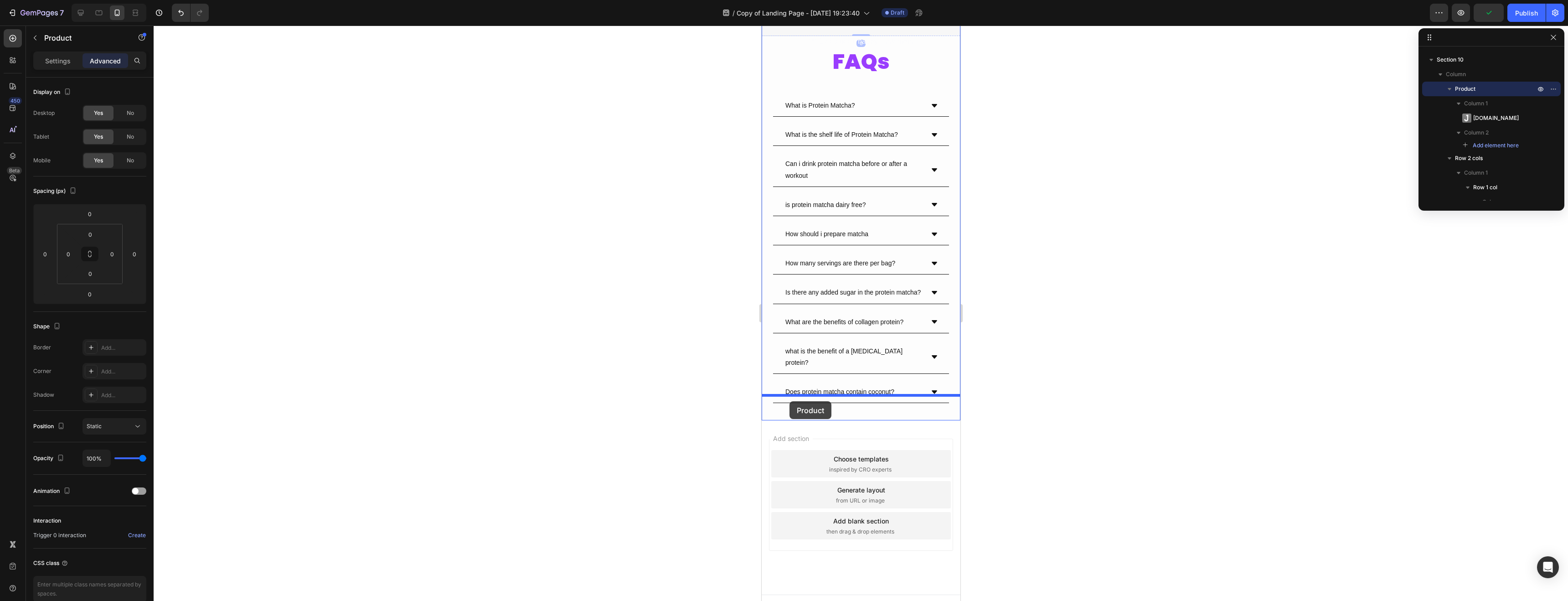
scroll to position [2595, 0]
drag, startPoint x: 782, startPoint y: 170, endPoint x: 789, endPoint y: 413, distance: 243.1
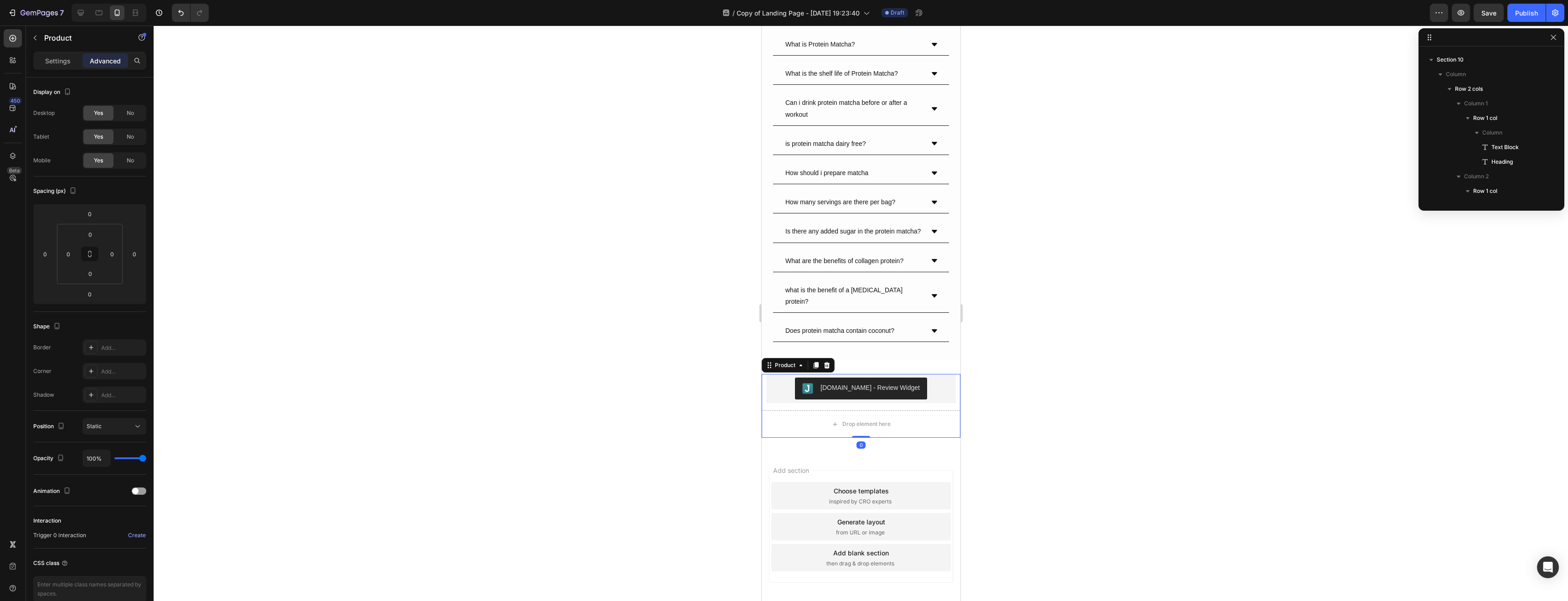
scroll to position [2530, 0]
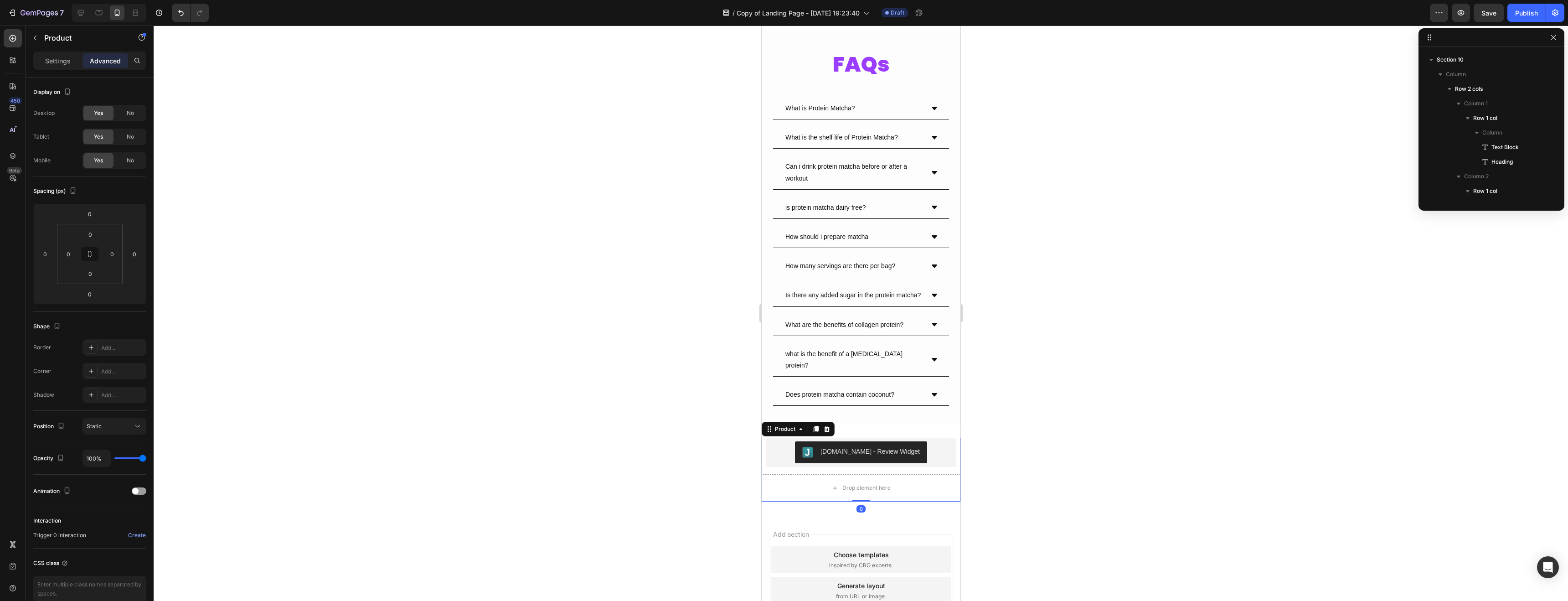
click at [1087, 389] on div at bounding box center [861, 314] width 1415 height 576
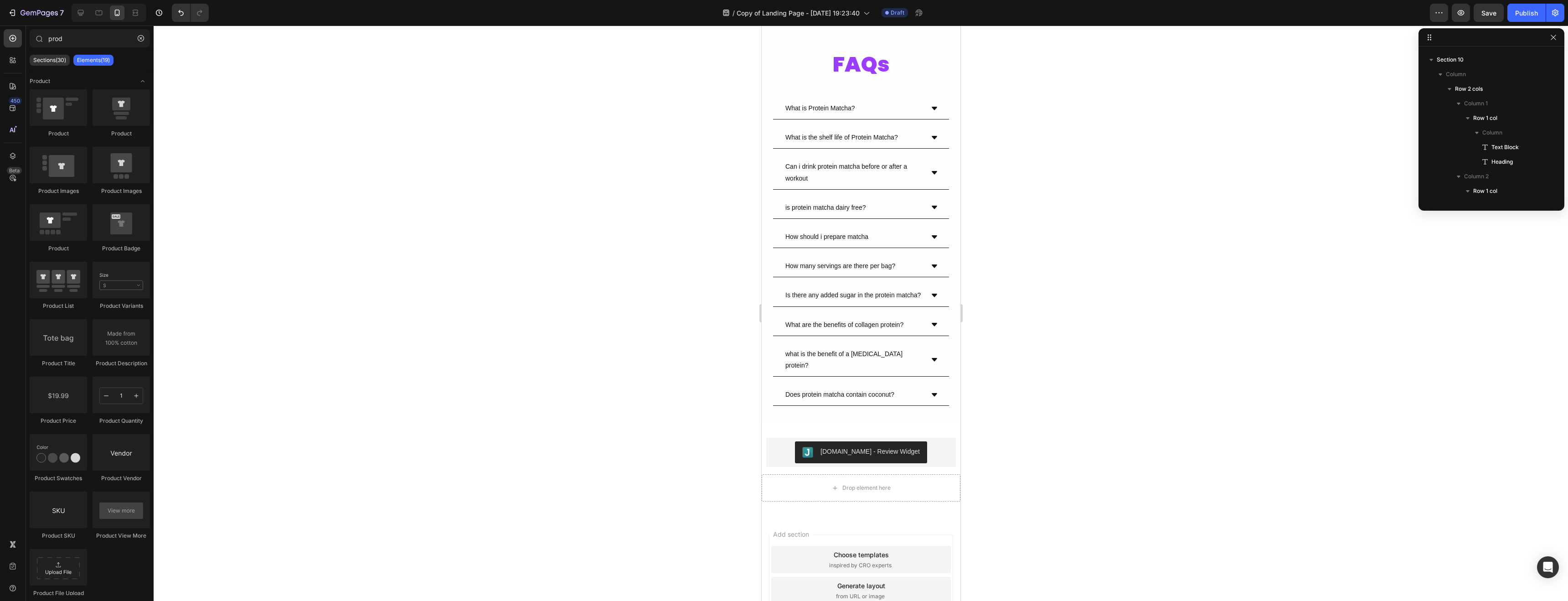
click at [1087, 389] on div at bounding box center [861, 314] width 1415 height 576
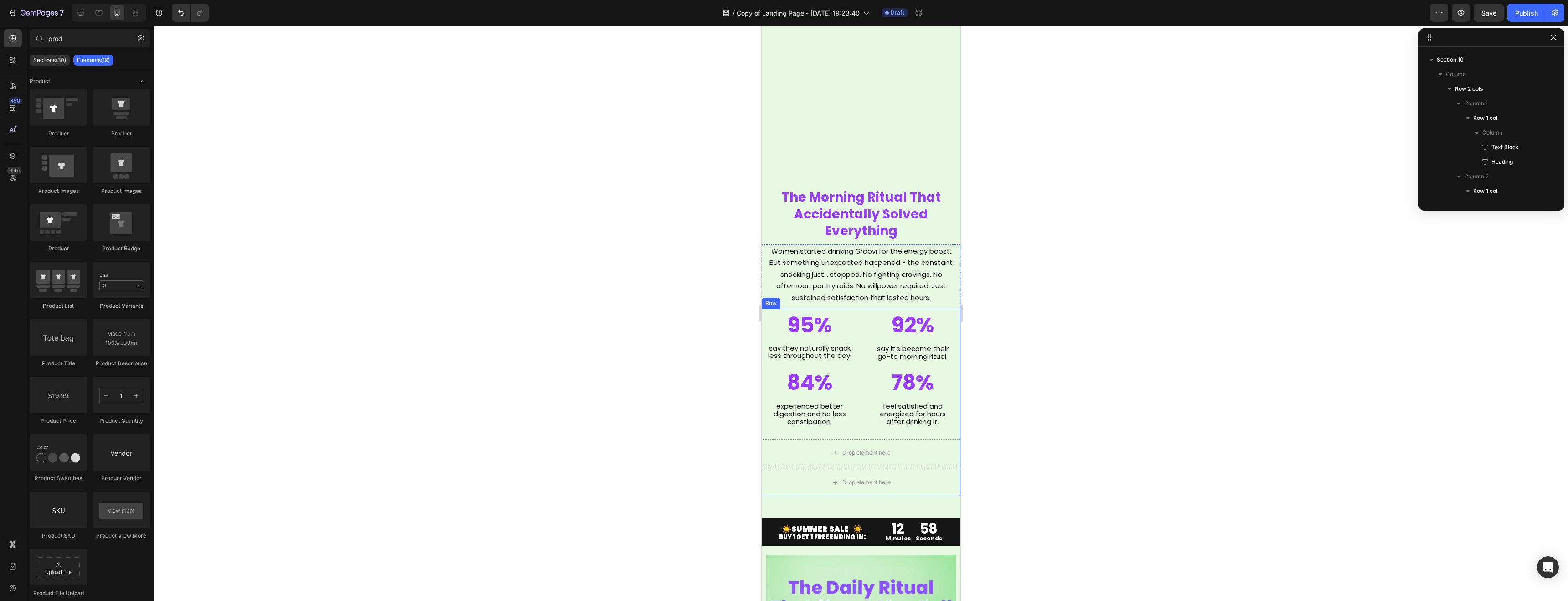
scroll to position [1450, 0]
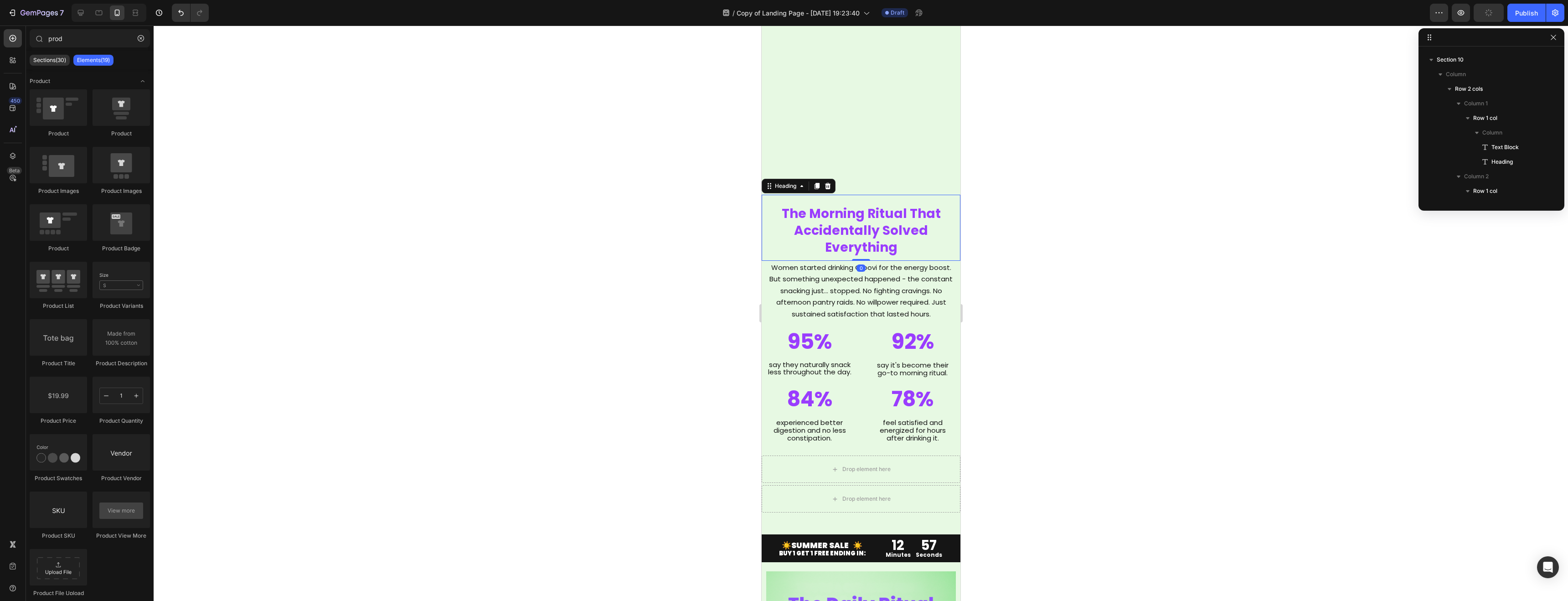
click at [849, 218] on span "The Morning Ritual That Accidentally Solved Everything" at bounding box center [861, 230] width 159 height 52
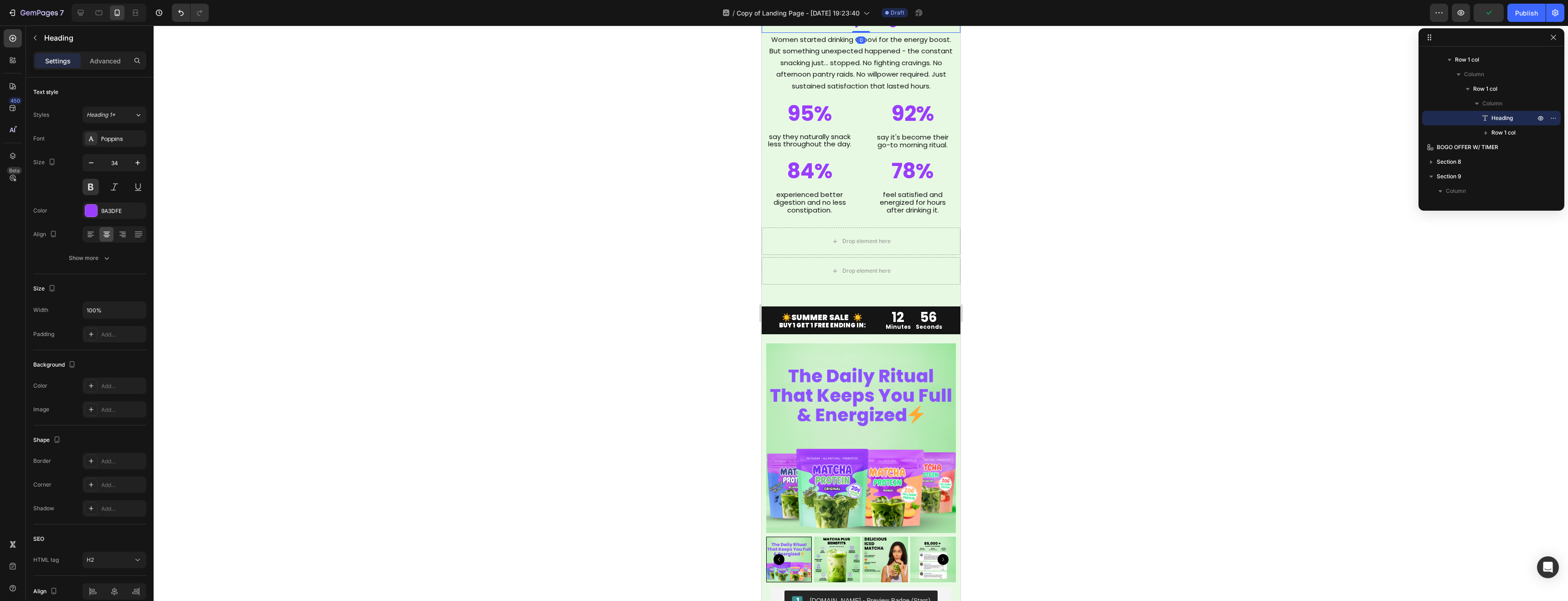
click at [1052, 207] on div at bounding box center [861, 314] width 1415 height 576
click at [857, 28] on span "The Morning Ritual That Accidentally Solved Everything" at bounding box center [861, 2] width 159 height 52
click at [847, 28] on span "The Morning Ritual That Accidentally Solved Everything" at bounding box center [861, 2] width 159 height 52
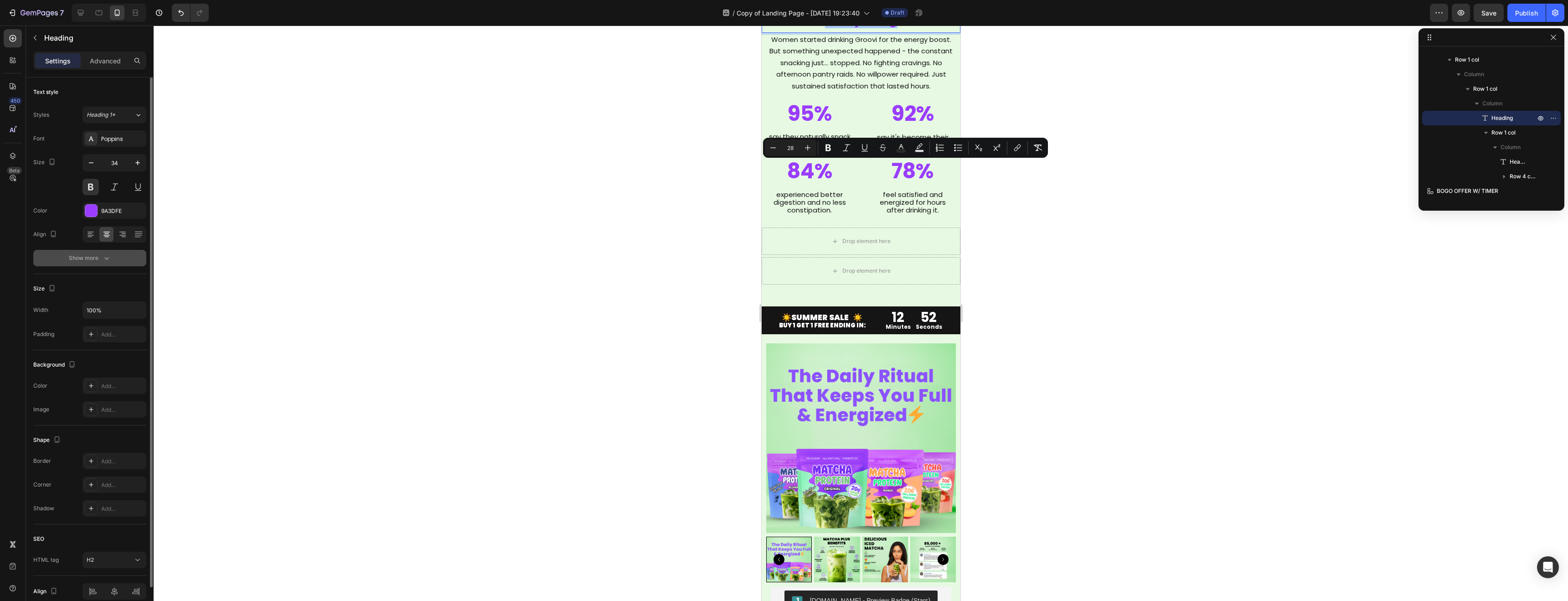
click at [102, 260] on icon "button" at bounding box center [107, 258] width 9 height 9
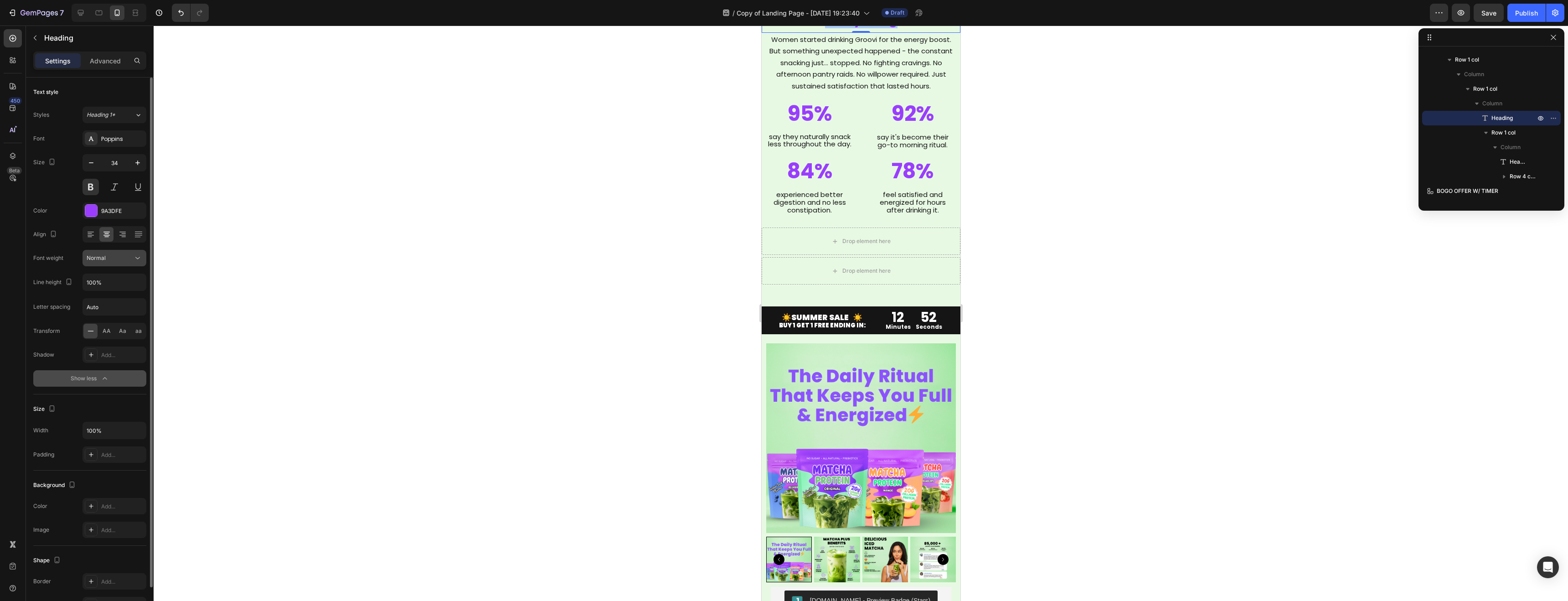
click at [110, 259] on div "Normal" at bounding box center [110, 258] width 47 height 9
click at [102, 343] on div "Black" at bounding box center [103, 348] width 71 height 17
click at [553, 228] on div at bounding box center [861, 314] width 1415 height 576
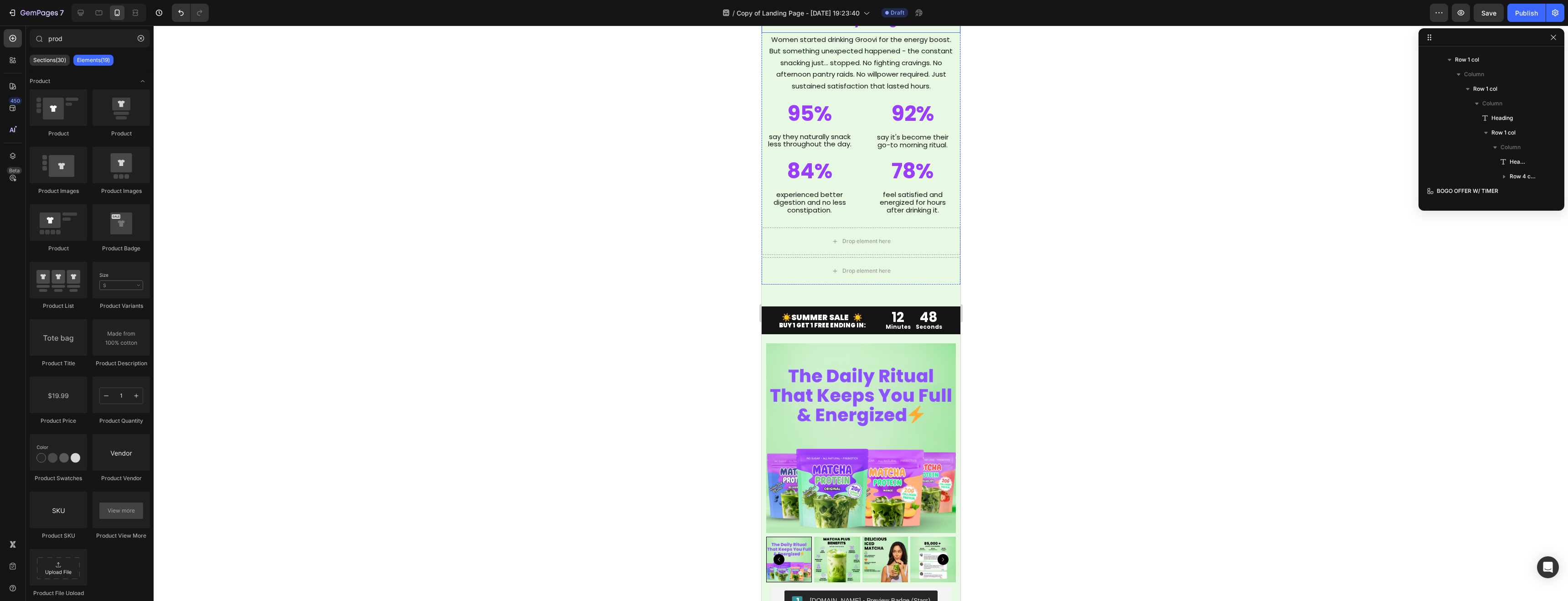
click at [835, 28] on span "The Morning Ritual That Accidentally Solved Everything" at bounding box center [861, 2] width 159 height 52
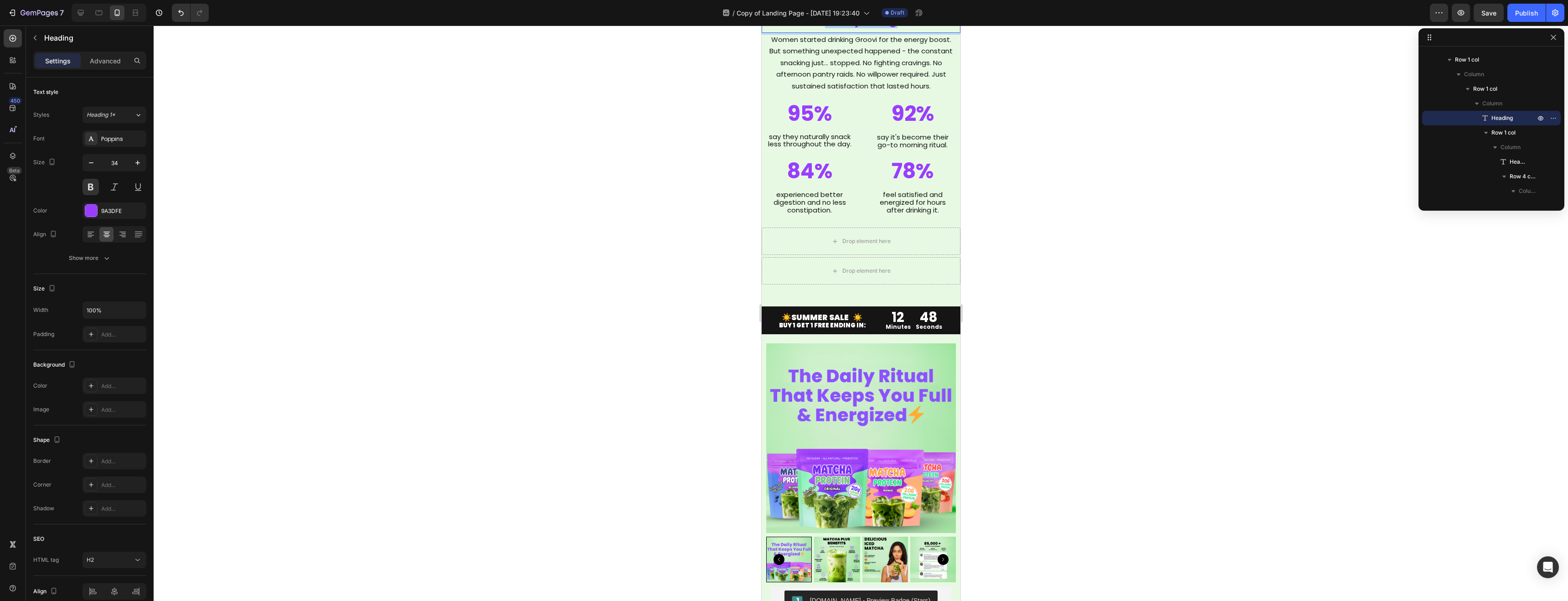
click at [834, 28] on span "The Morning Ritual That Accidentally Solved Everything" at bounding box center [861, 2] width 159 height 52
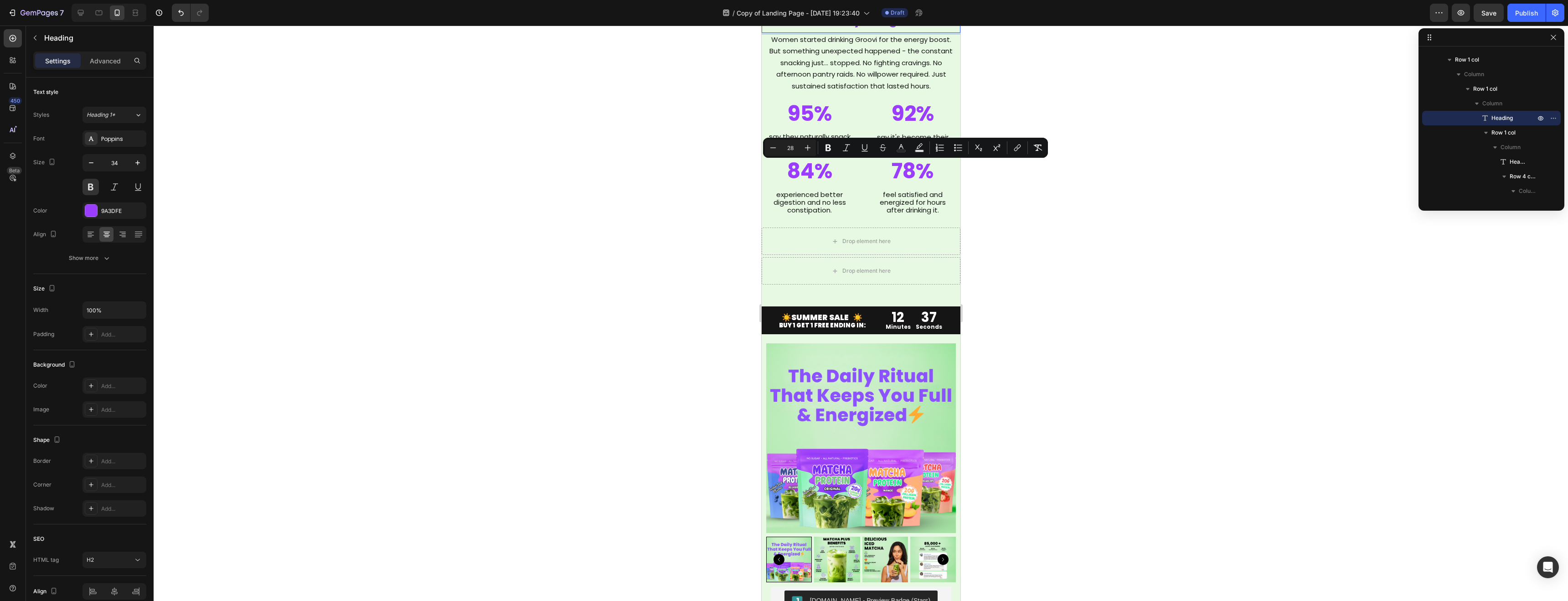
click at [1127, 222] on div at bounding box center [861, 314] width 1415 height 576
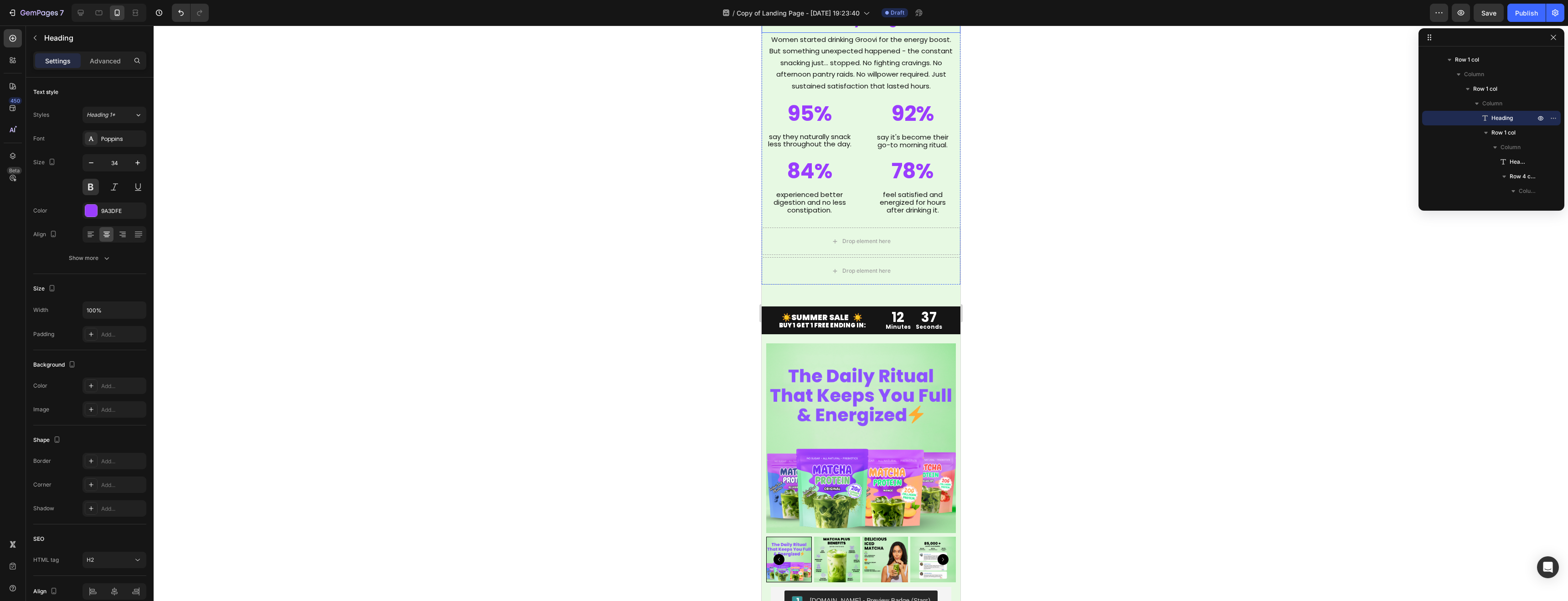
click at [889, 28] on span "The Morning Ritual That Accidentally Solved Everything" at bounding box center [861, 2] width 159 height 52
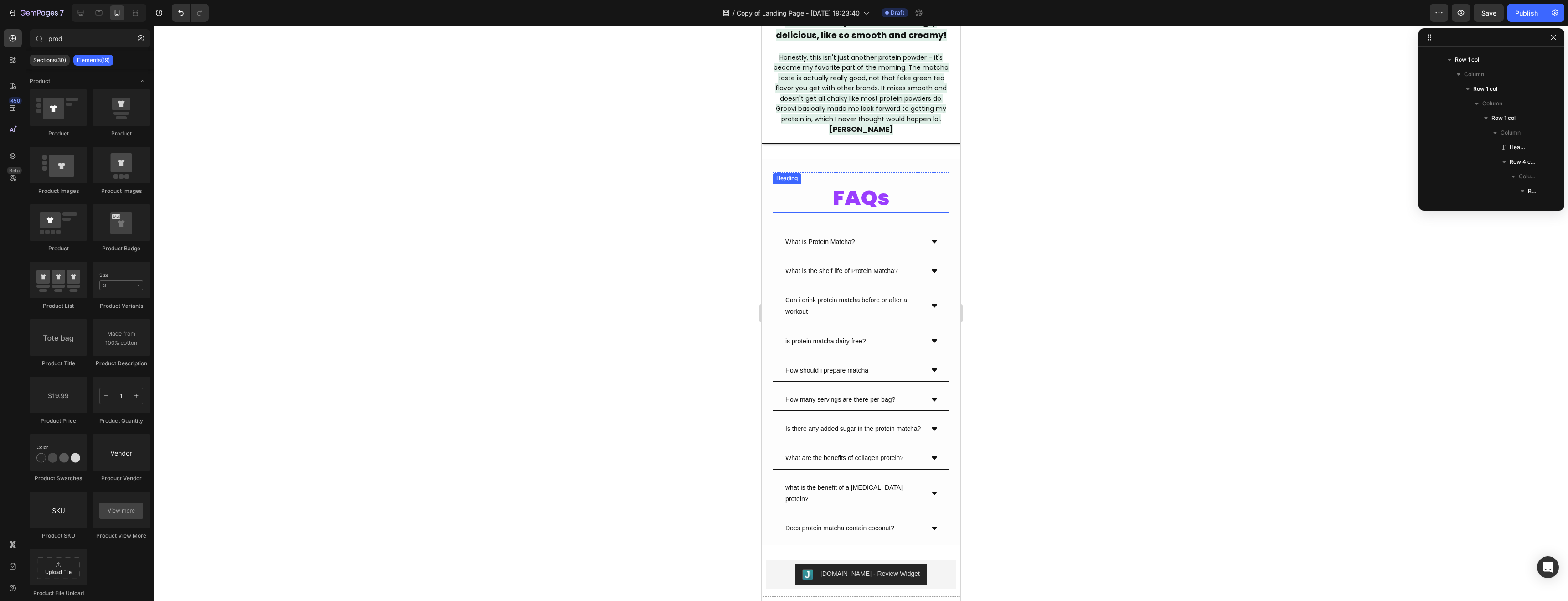
scroll to position [2717, 0]
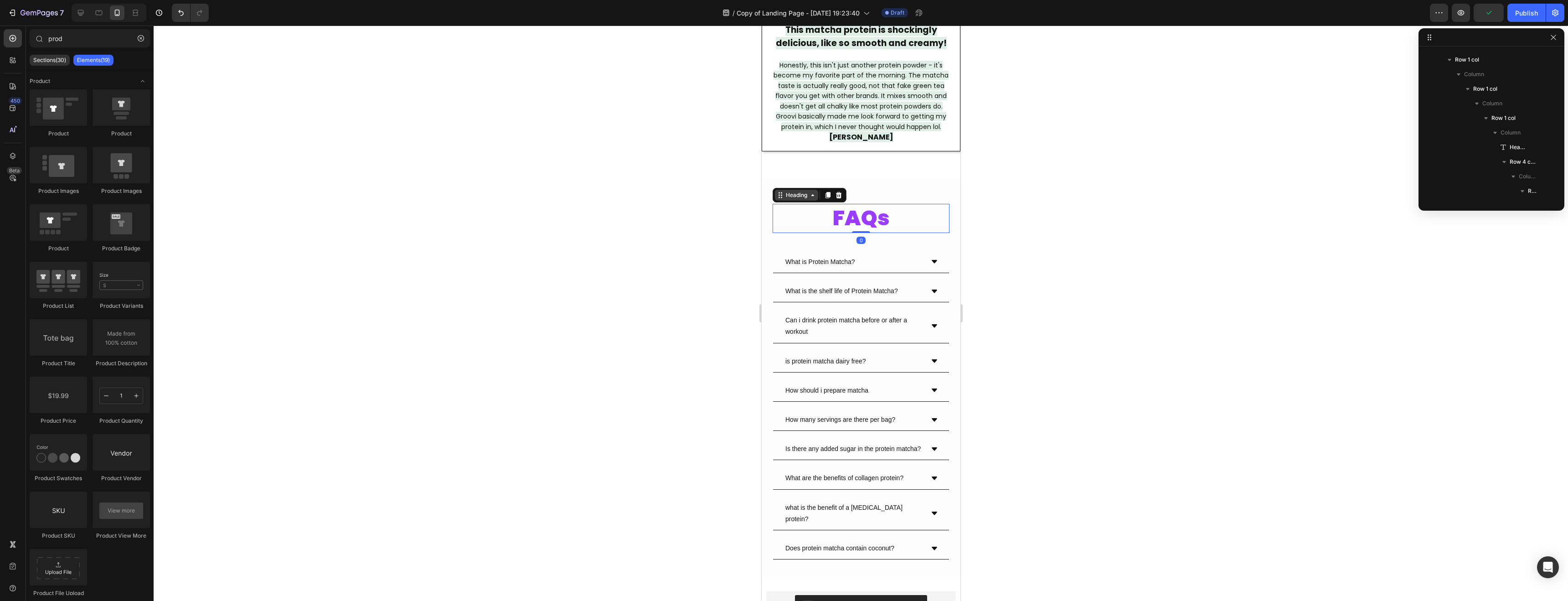
click at [788, 191] on div "Heading" at bounding box center [796, 195] width 25 height 9
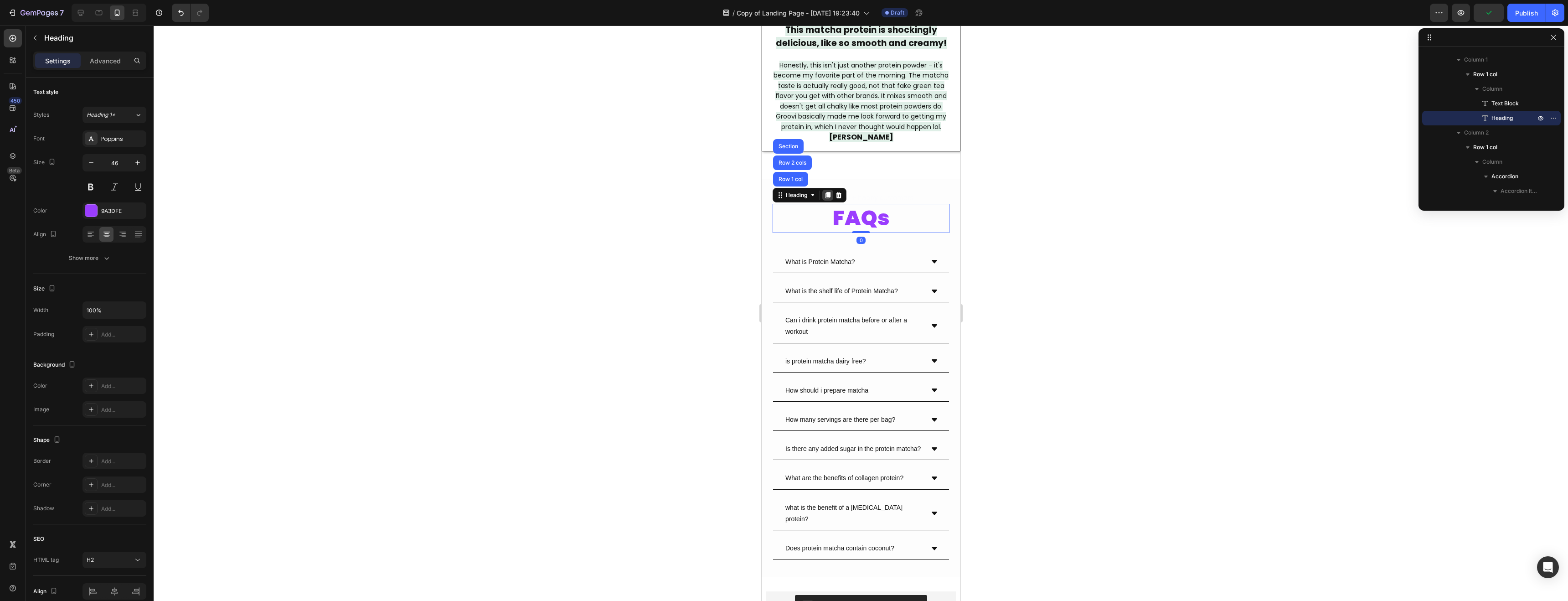
click at [828, 191] on icon at bounding box center [827, 194] width 7 height 7
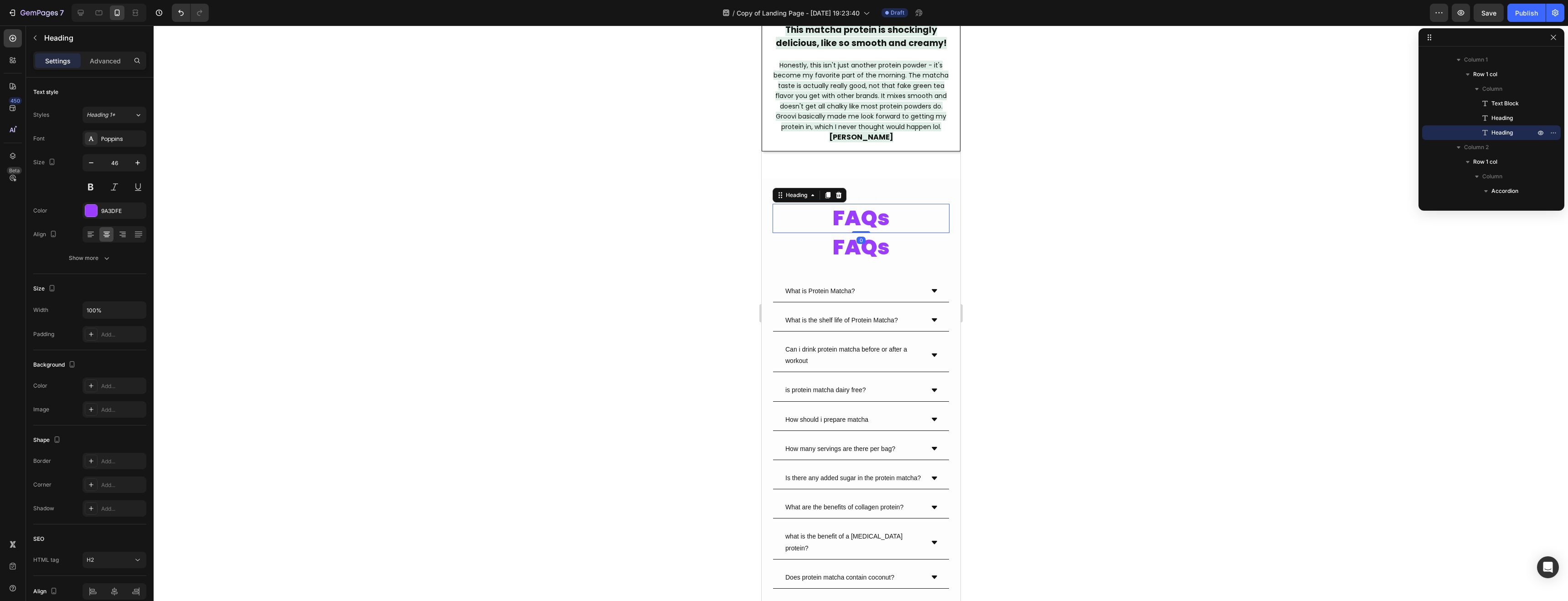
click at [860, 204] on h2 "FAQs" at bounding box center [860, 218] width 177 height 29
click at [860, 204] on p "FAQs" at bounding box center [860, 218] width 175 height 27
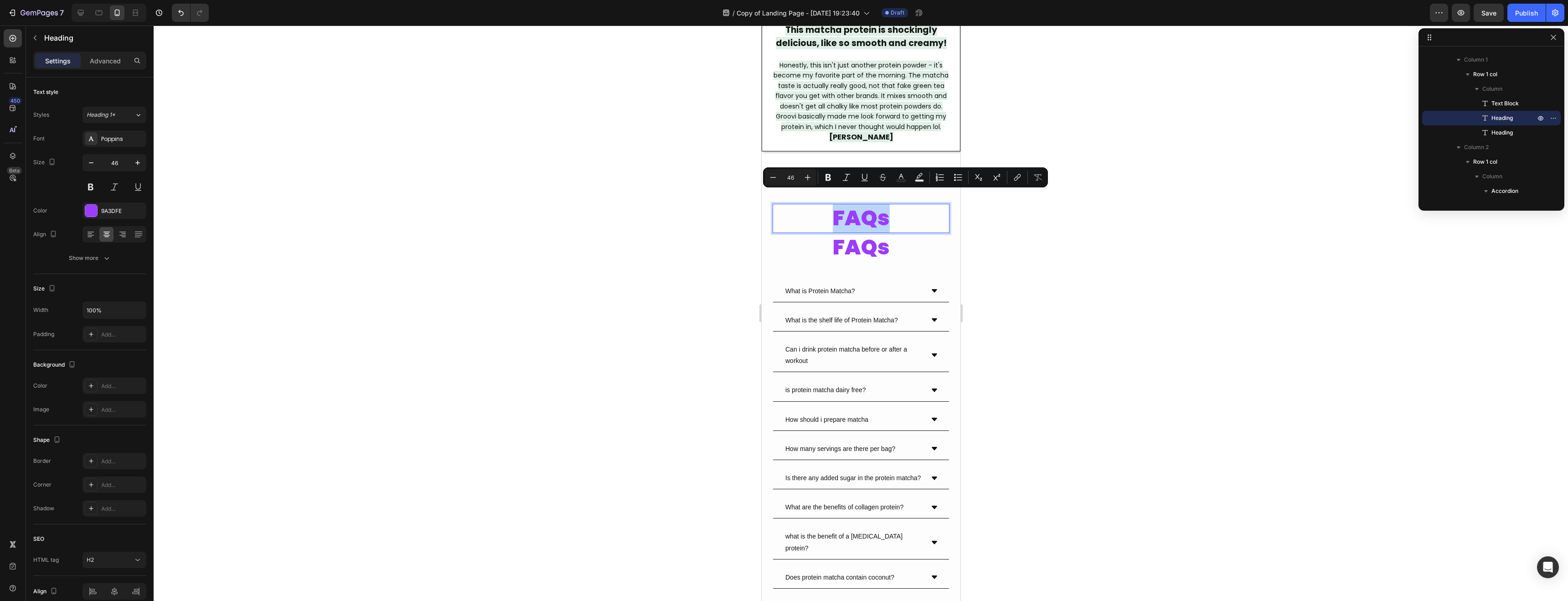
type input "28"
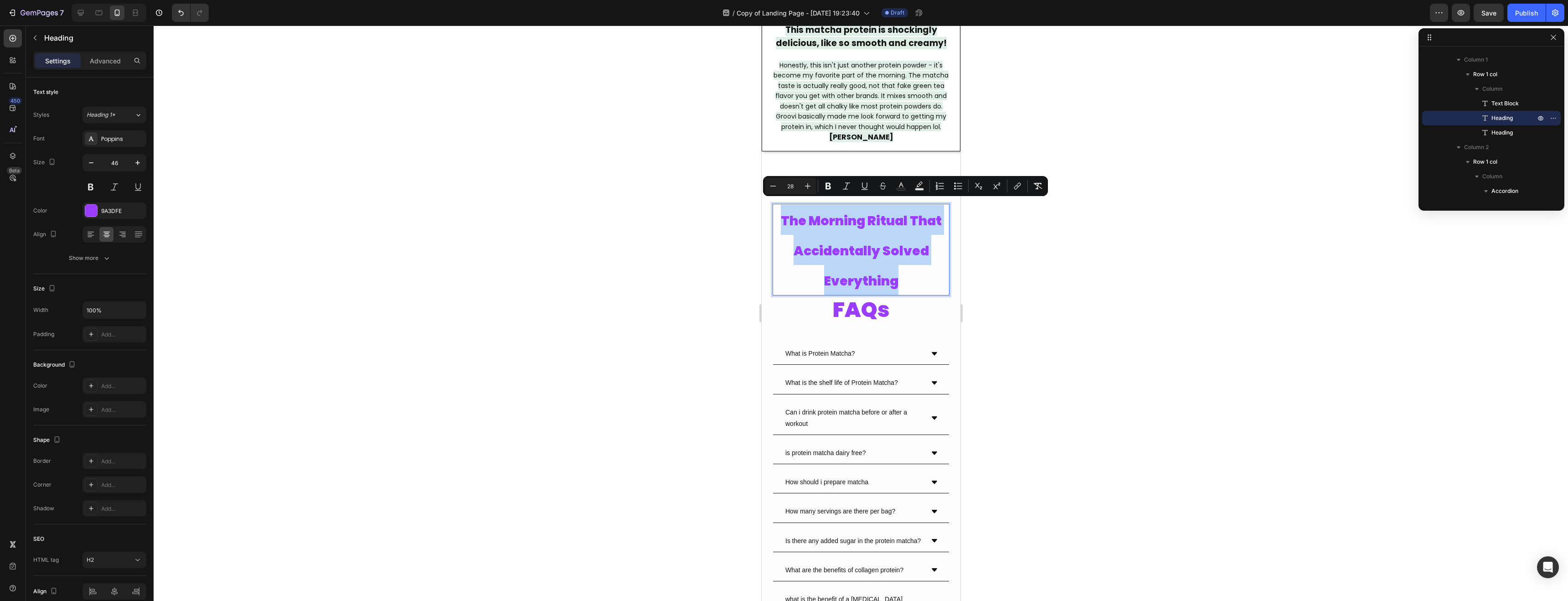
drag, startPoint x: 906, startPoint y: 269, endPoint x: 784, endPoint y: 215, distance: 133.4
click at [784, 215] on p "The Morning Ritual That Accidentally Solved Everything" at bounding box center [860, 249] width 175 height 90
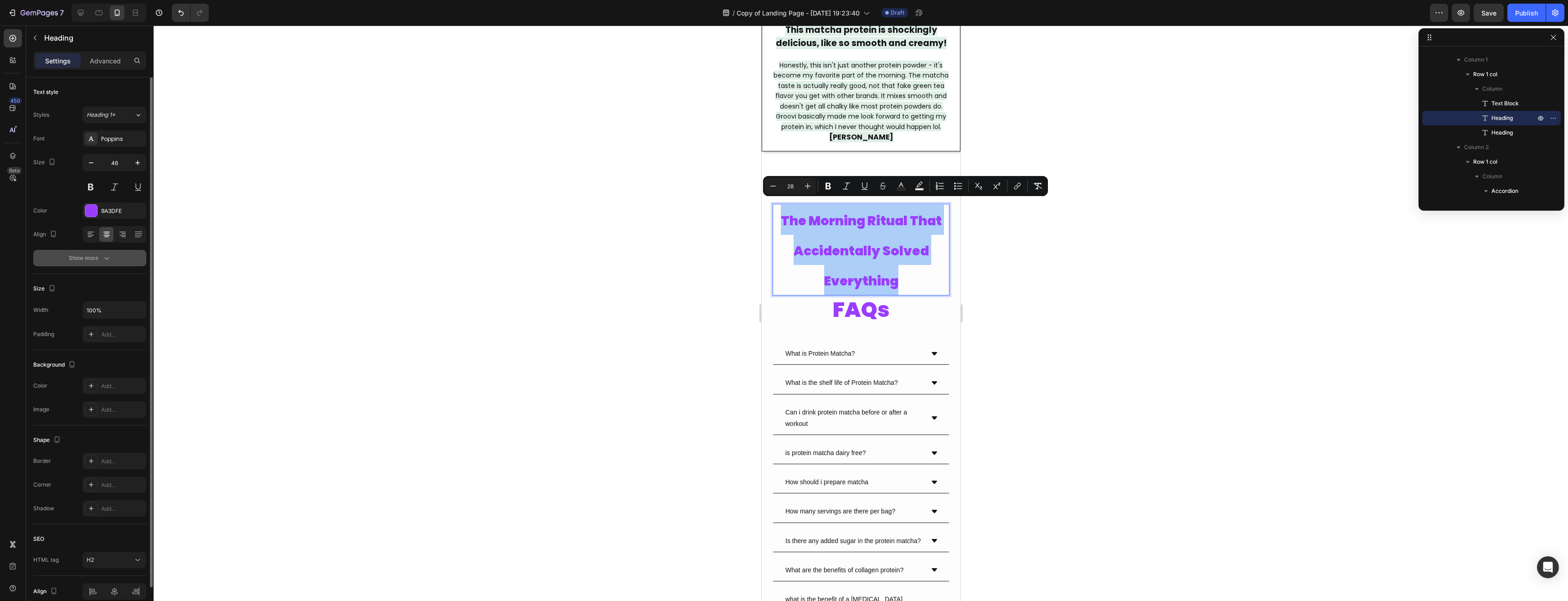
click at [102, 255] on icon "button" at bounding box center [107, 258] width 9 height 9
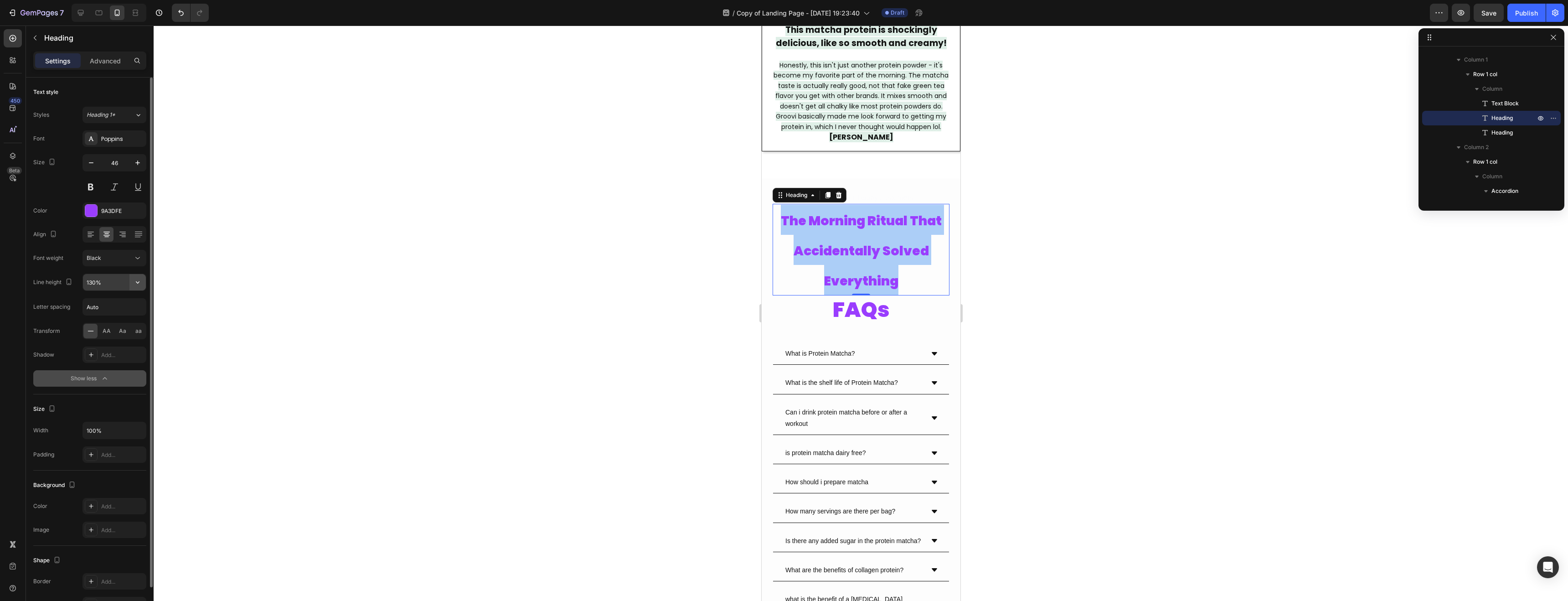
click at [136, 284] on icon "button" at bounding box center [138, 283] width 9 height 9
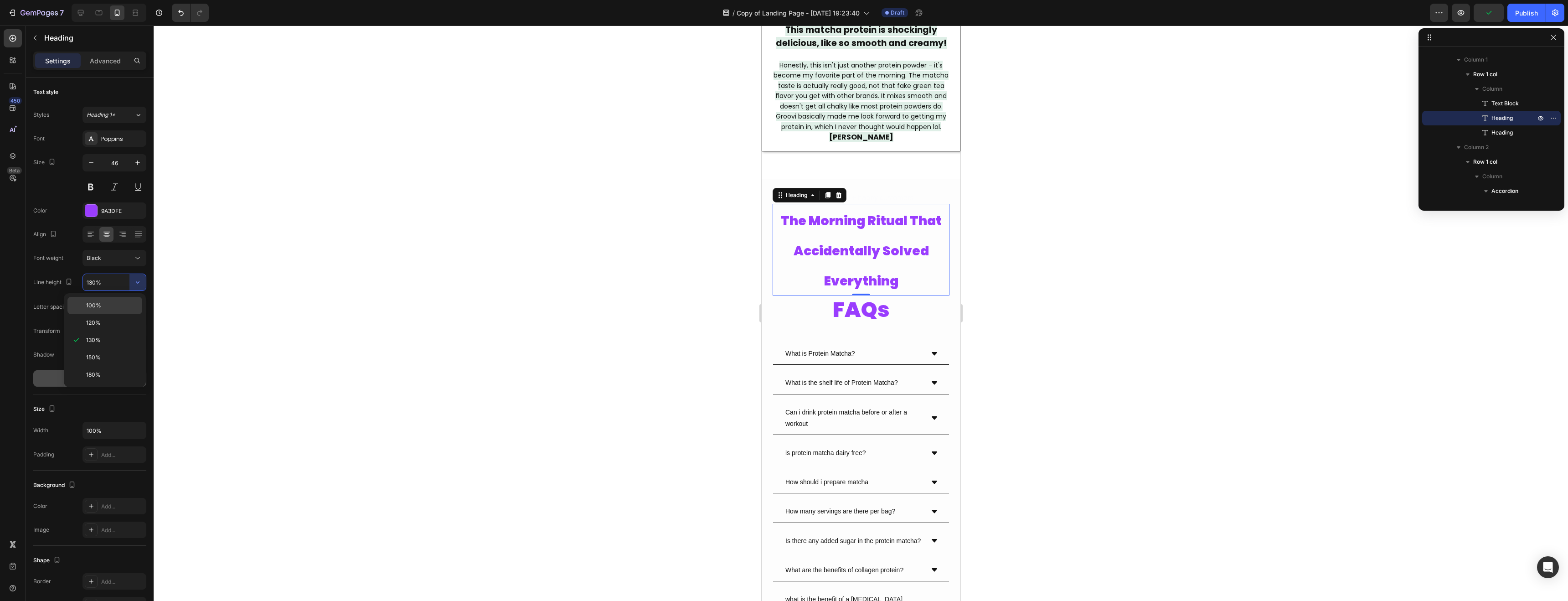
click at [117, 304] on p "100%" at bounding box center [112, 305] width 52 height 9
type input "100%"
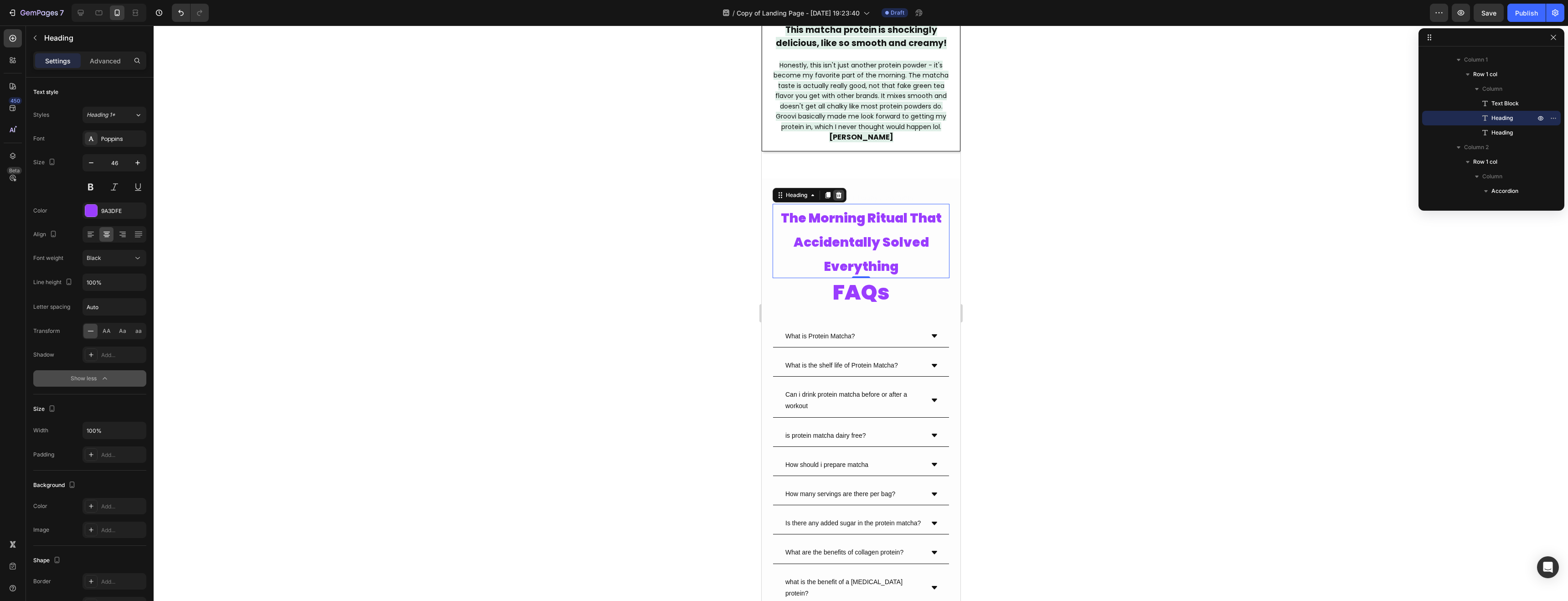
click at [844, 188] on div "Heading" at bounding box center [809, 195] width 74 height 15
click at [839, 192] on icon at bounding box center [839, 195] width 6 height 6
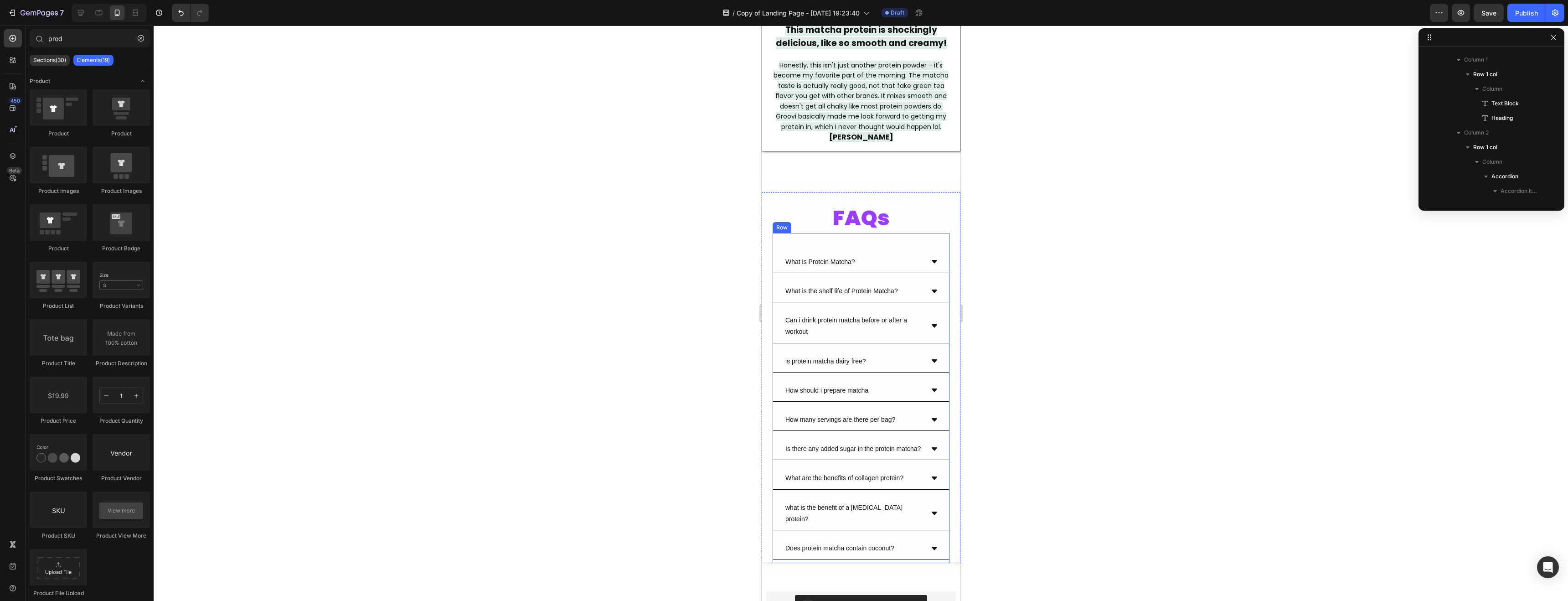
click at [1079, 236] on div at bounding box center [861, 314] width 1415 height 576
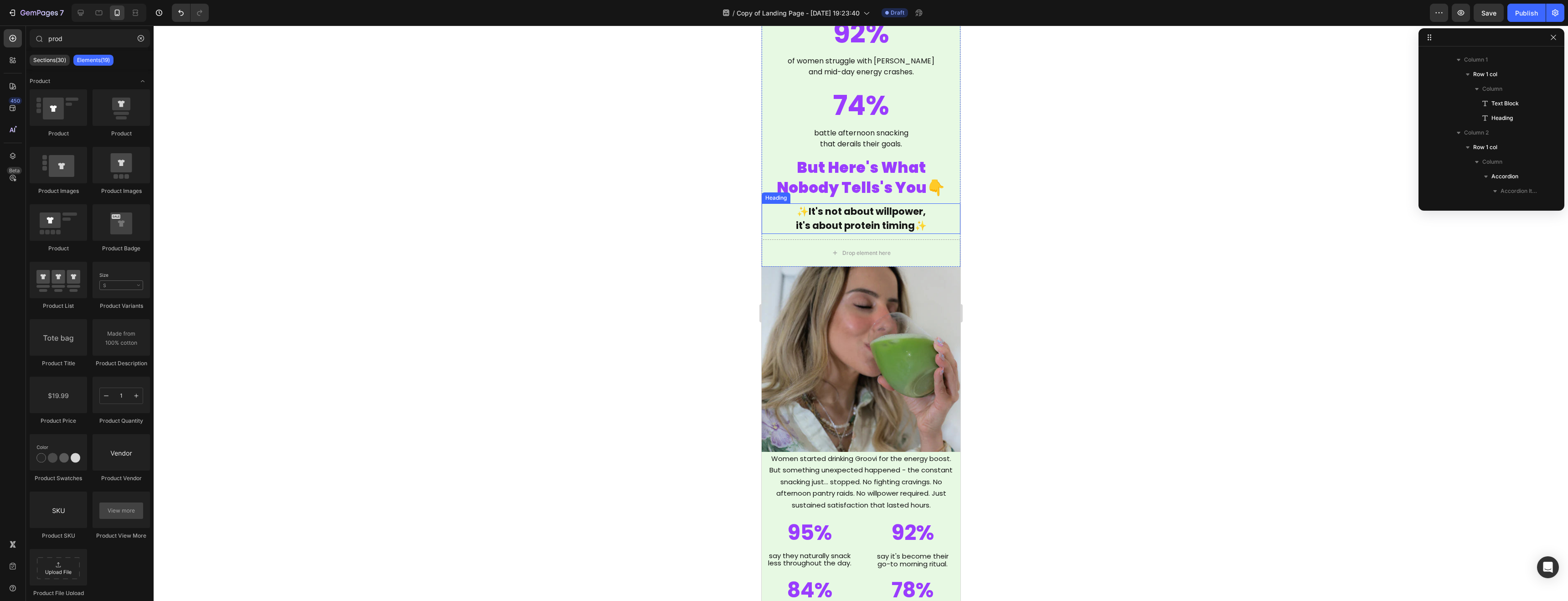
scroll to position [1149, 0]
click at [787, 155] on div "Heading" at bounding box center [780, 151] width 29 height 11
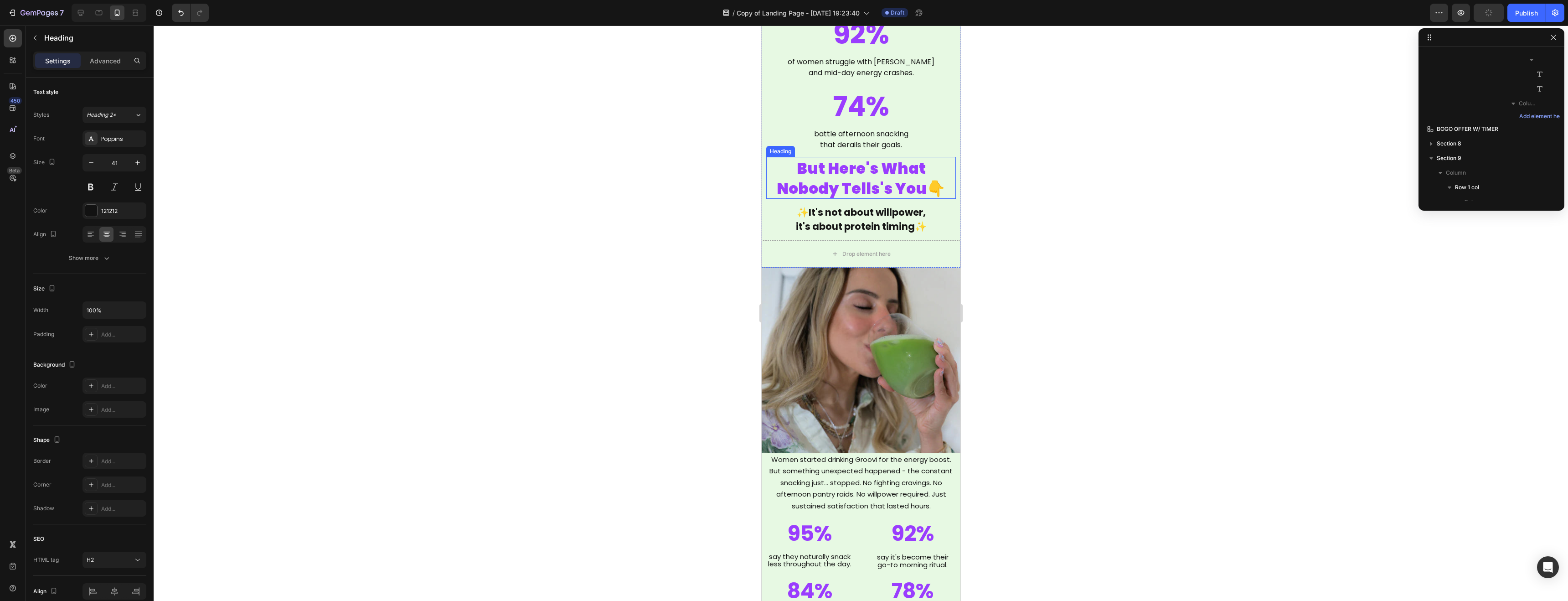
scroll to position [158, 0]
click at [705, 175] on div at bounding box center [861, 314] width 1415 height 576
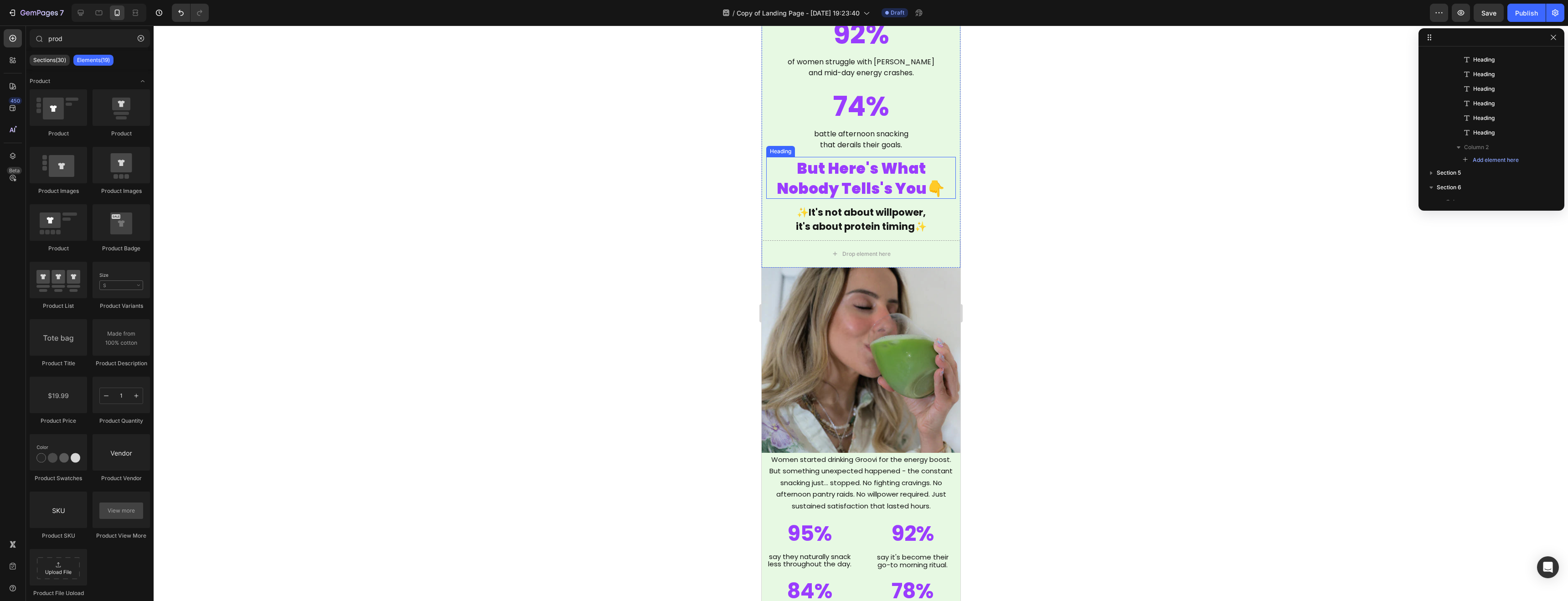
click at [785, 155] on div "Heading" at bounding box center [780, 151] width 29 height 11
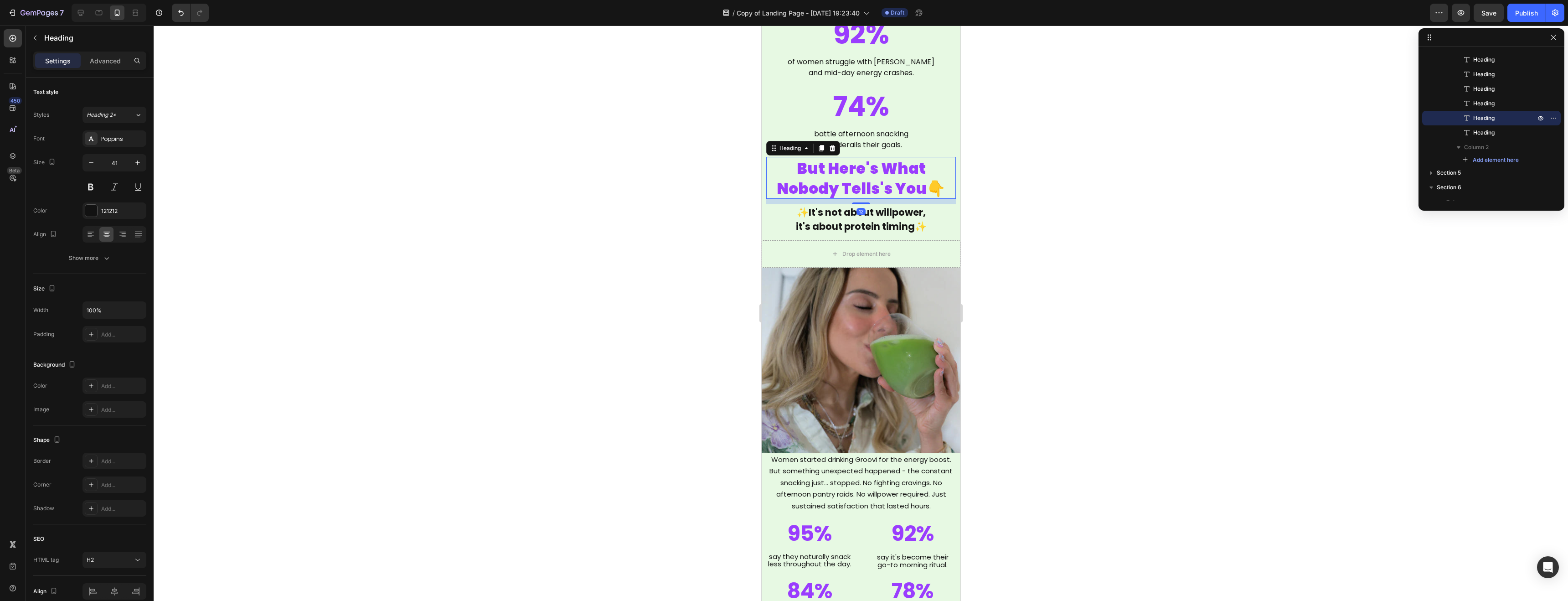
drag, startPoint x: 6, startPoint y: 140, endPoint x: 736, endPoint y: 165, distance: 730.4
click at [728, 164] on div at bounding box center [861, 314] width 1415 height 576
click at [787, 153] on div "Heading" at bounding box center [780, 151] width 25 height 9
click at [722, 162] on div at bounding box center [861, 314] width 1415 height 576
click at [822, 151] on icon at bounding box center [821, 148] width 7 height 7
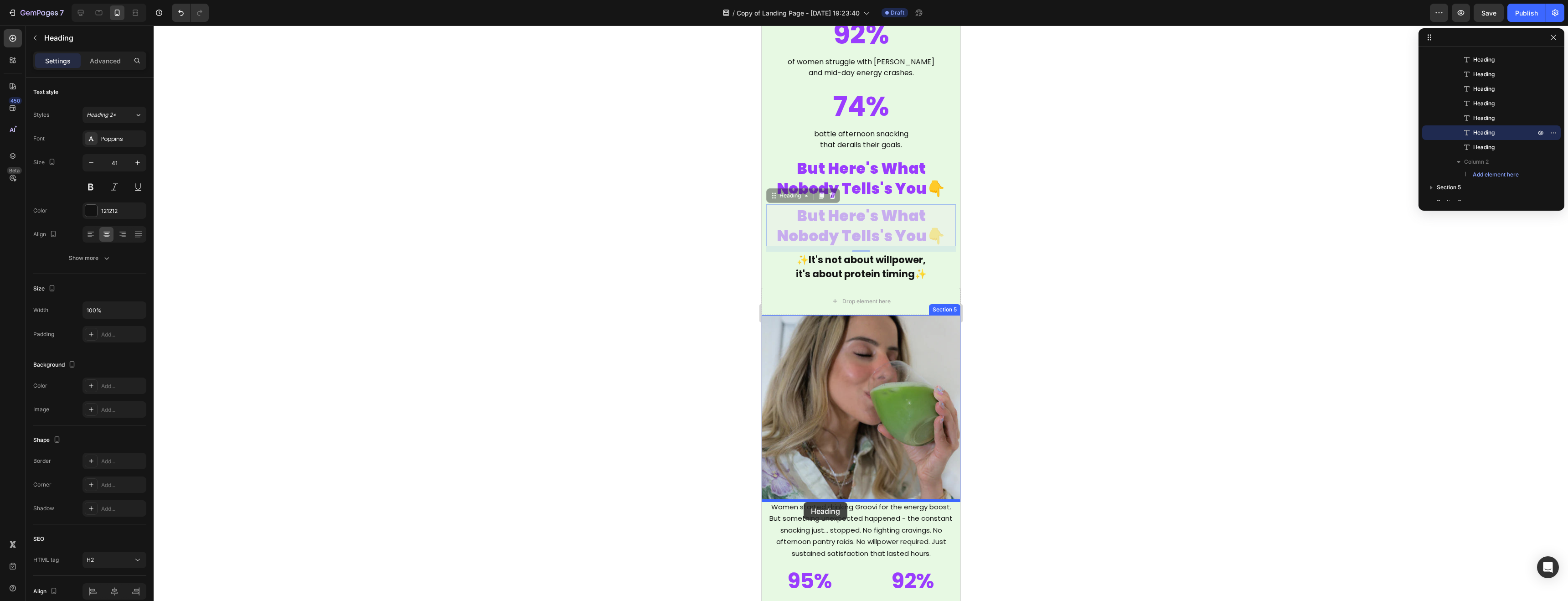
drag, startPoint x: 795, startPoint y: 199, endPoint x: 804, endPoint y: 502, distance: 303.1
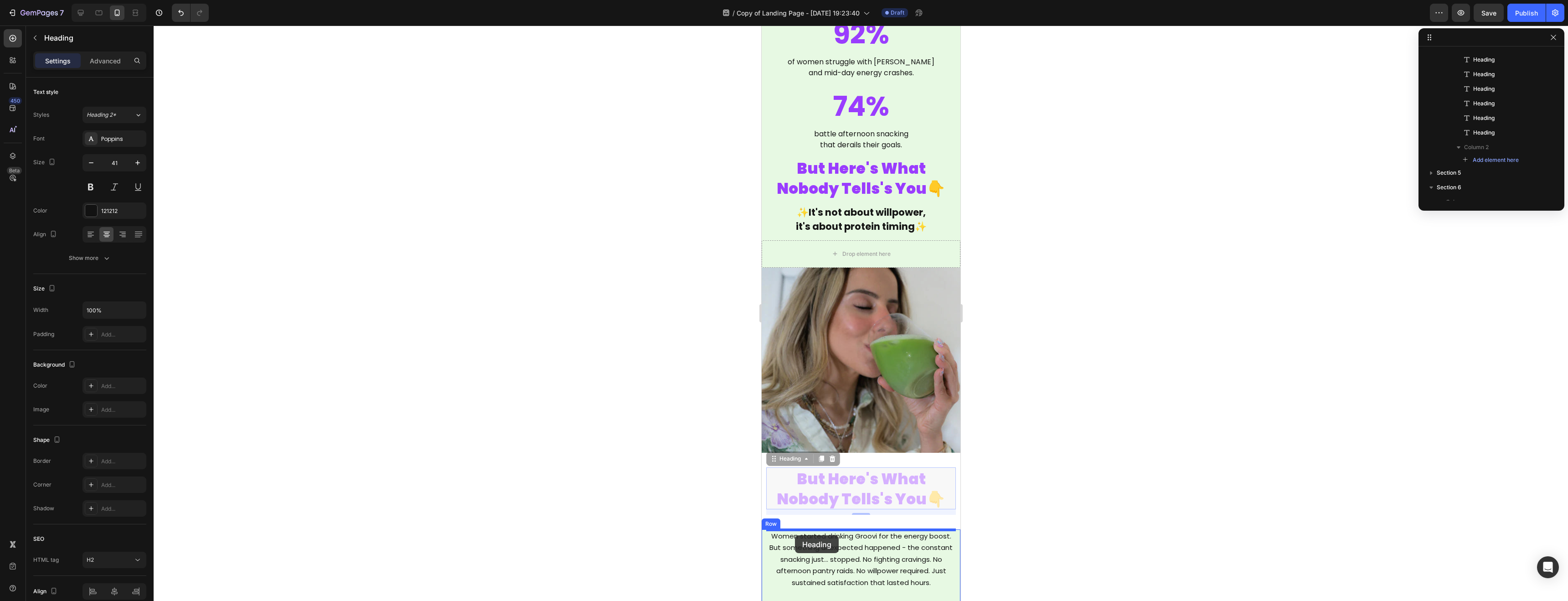
drag, startPoint x: 795, startPoint y: 465, endPoint x: 795, endPoint y: 535, distance: 70.0
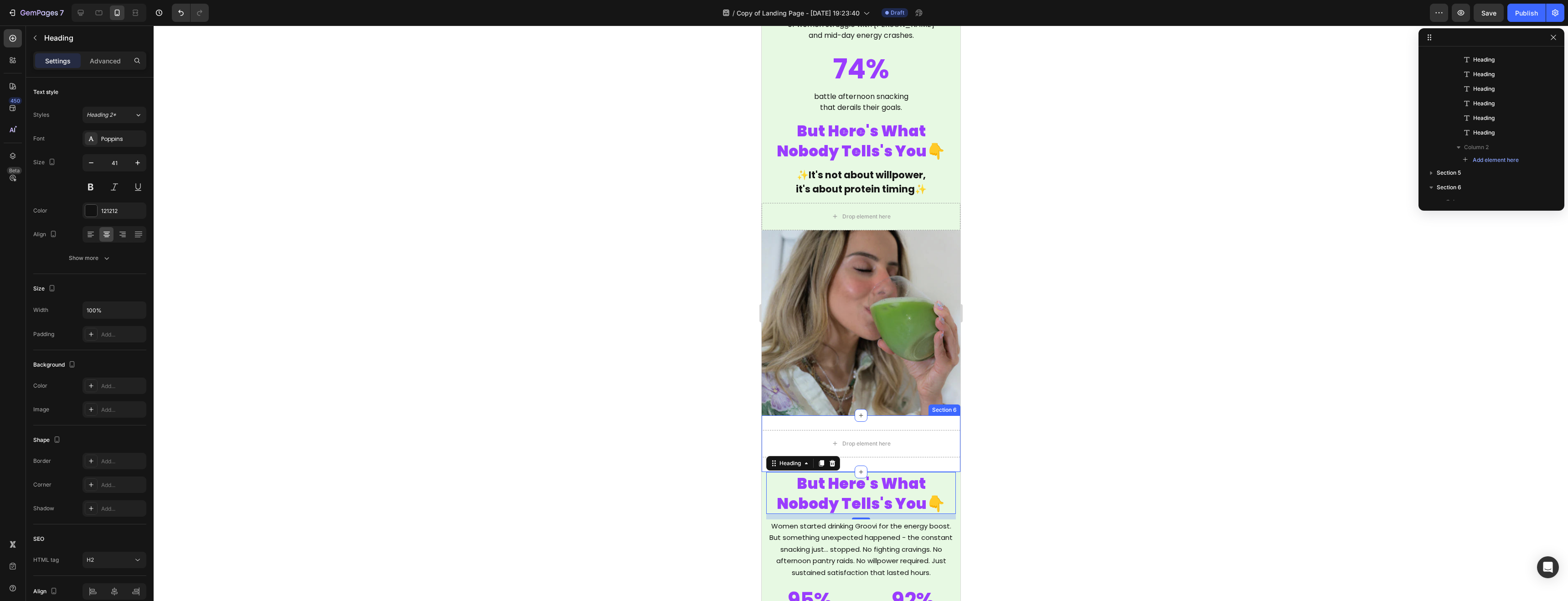
scroll to position [1182, 0]
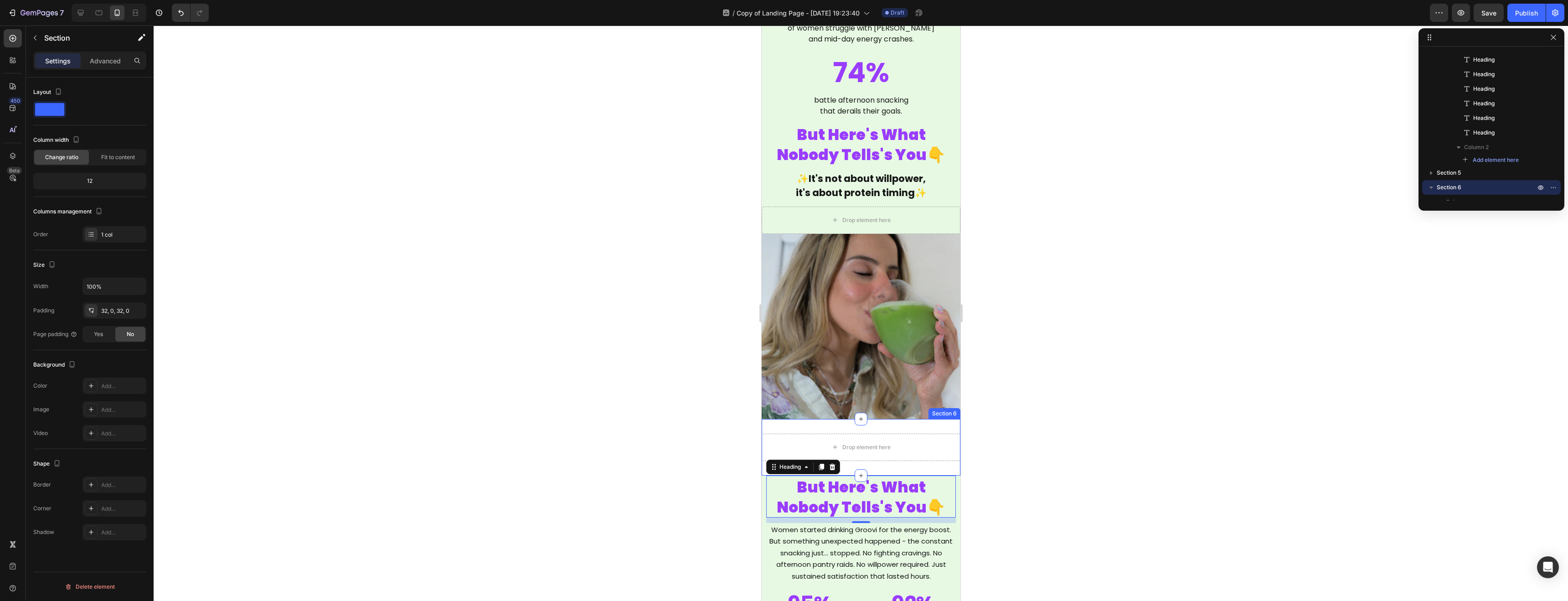
click at [946, 417] on div "Section 6" at bounding box center [944, 414] width 32 height 11
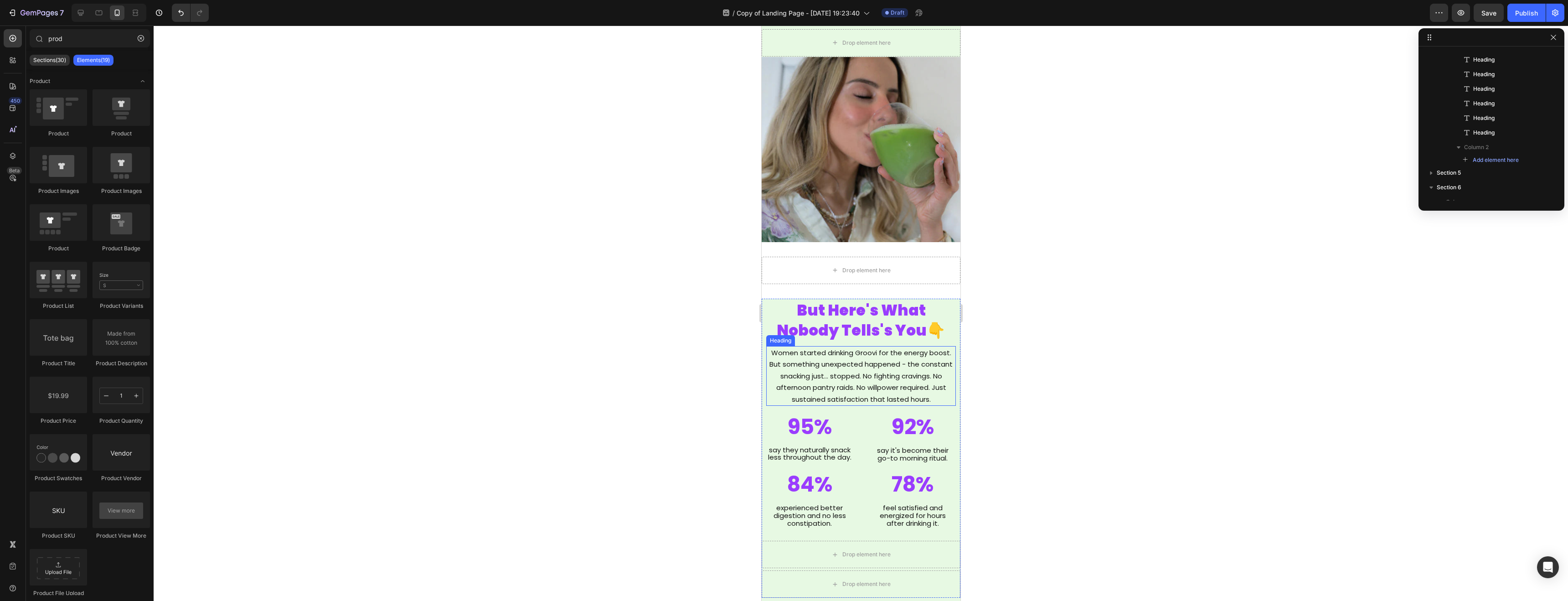
scroll to position [1329, 0]
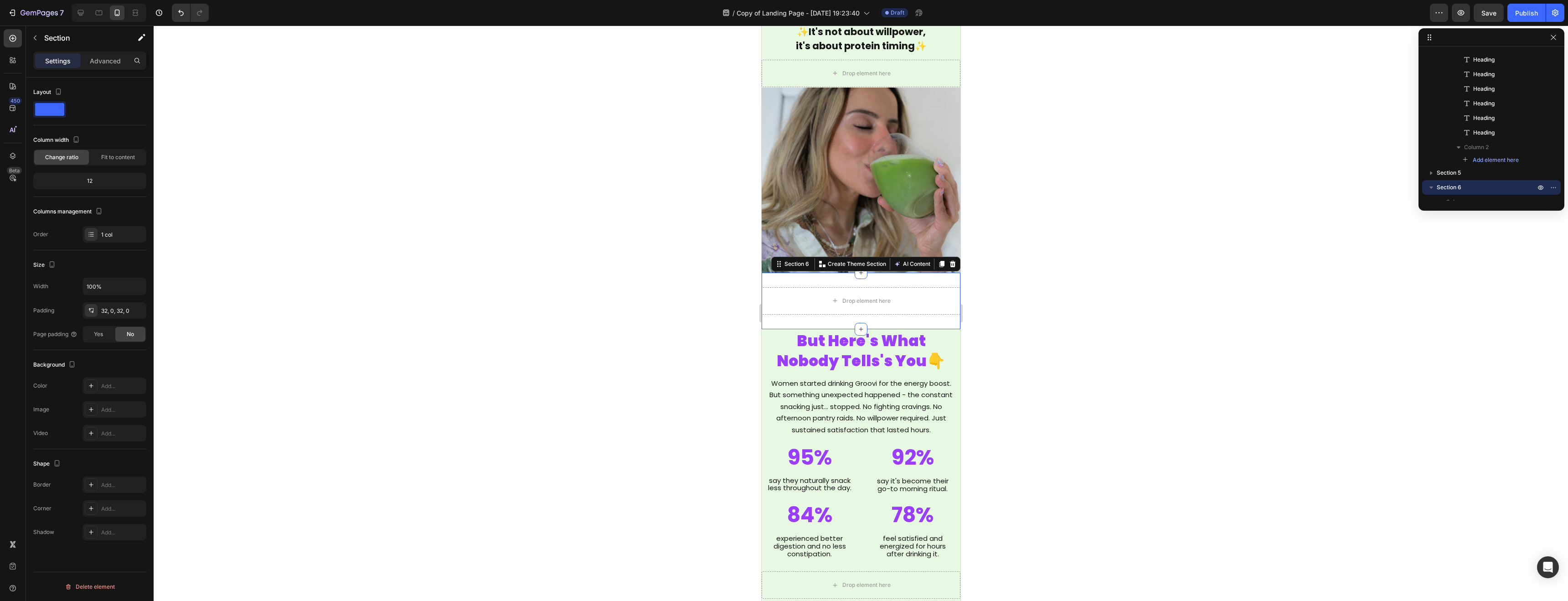
click at [923, 282] on div "Drop element here Section 6 Create Theme Section AI Content Write with GemAI Wh…" at bounding box center [860, 300] width 199 height 56
click at [953, 266] on icon at bounding box center [953, 264] width 6 height 6
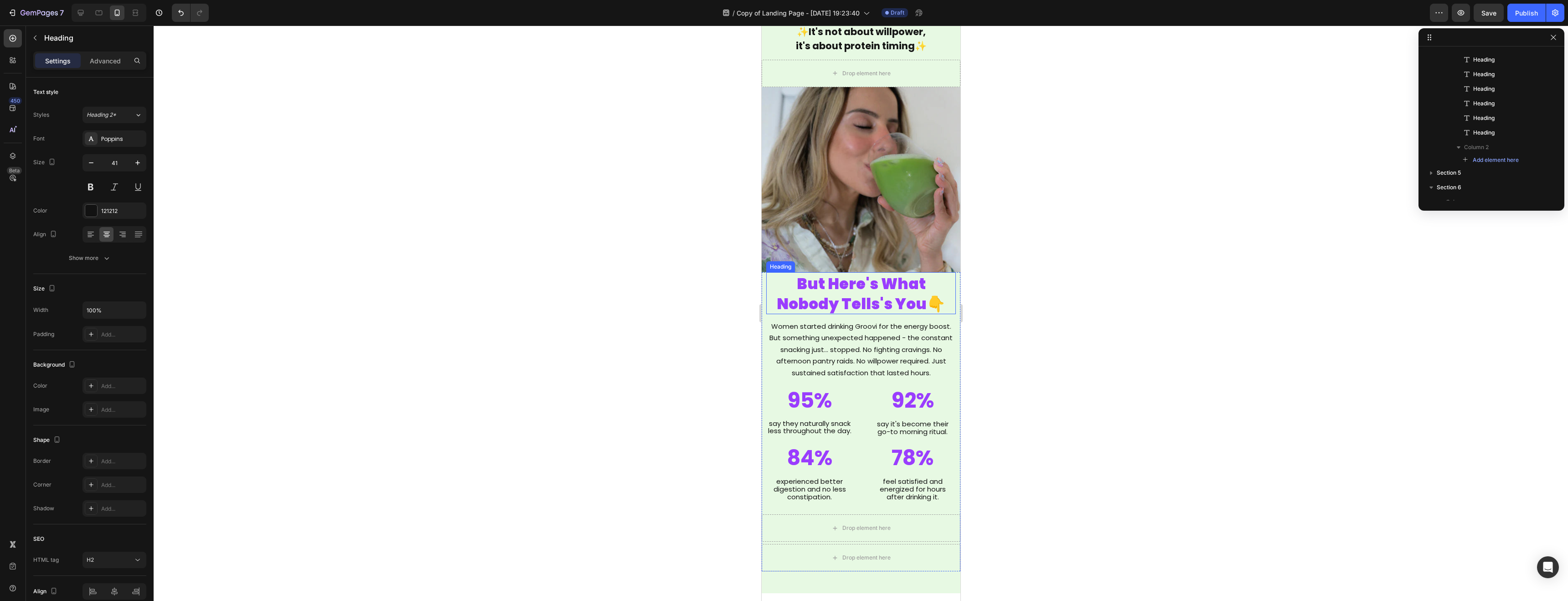
scroll to position [344, 0]
click at [803, 286] on span "But Here's What Nobody Tells's You👇" at bounding box center [860, 293] width 169 height 41
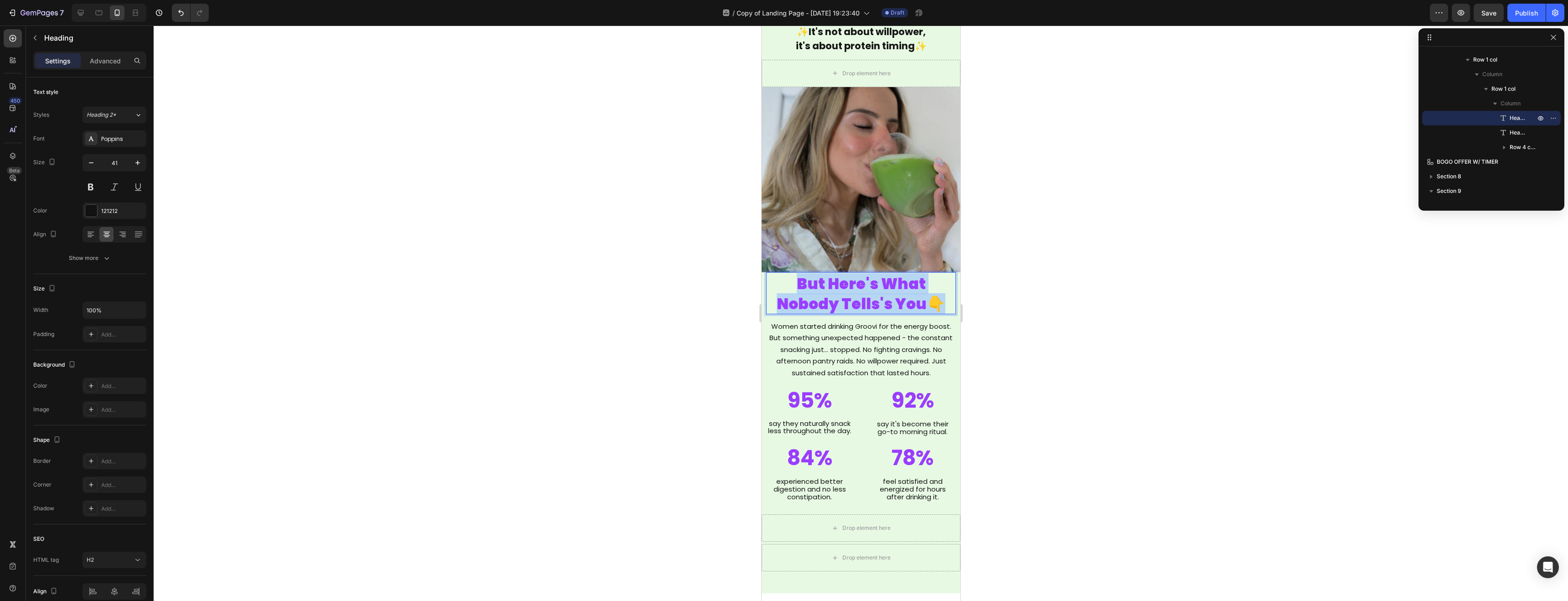
click at [803, 286] on span "But Here's What Nobody Tells's You👇" at bounding box center [860, 293] width 169 height 41
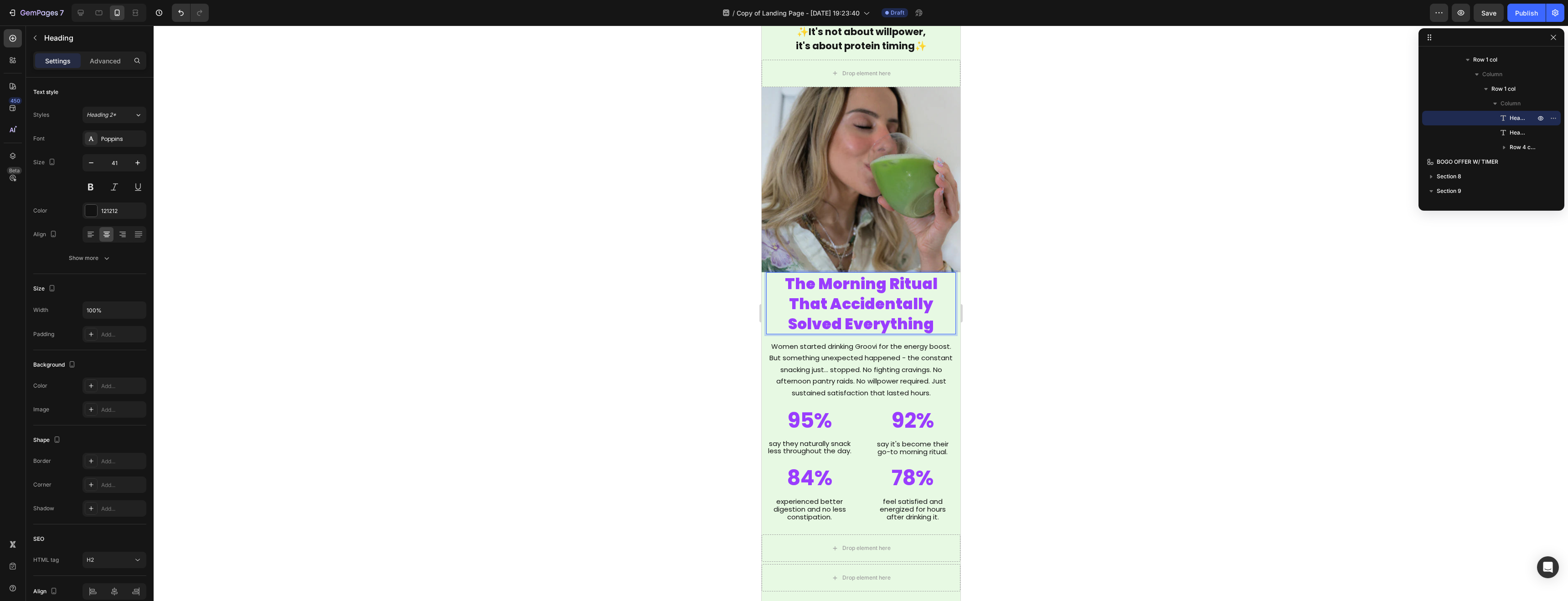
click at [856, 307] on span "The Morning Ritual That Accidentally Solved Everything" at bounding box center [861, 304] width 153 height 62
click at [855, 307] on span "The Morning Ritual That Accidentally Solved Everything" at bounding box center [861, 304] width 153 height 62
click at [774, 260] on icon "Editor contextual toolbar" at bounding box center [773, 260] width 9 height 9
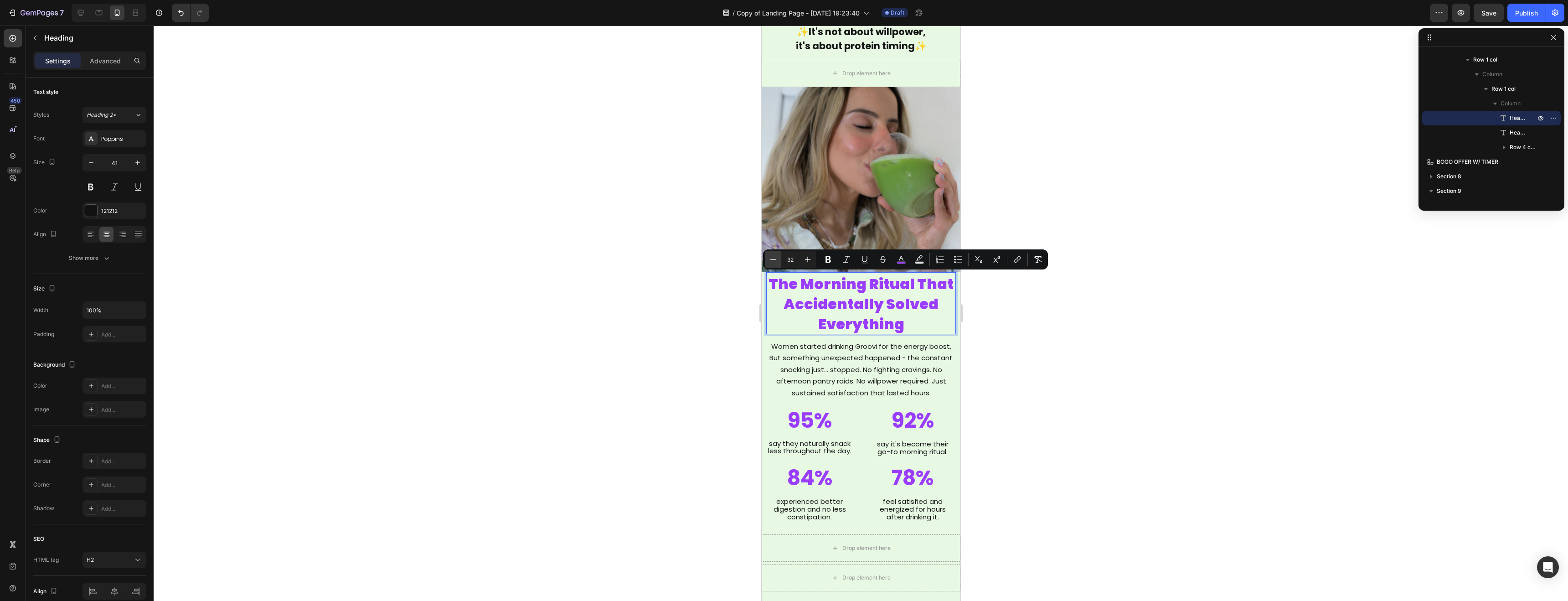
click at [774, 260] on icon "Editor contextual toolbar" at bounding box center [773, 260] width 9 height 9
type input "30"
click at [1010, 329] on div at bounding box center [861, 314] width 1415 height 576
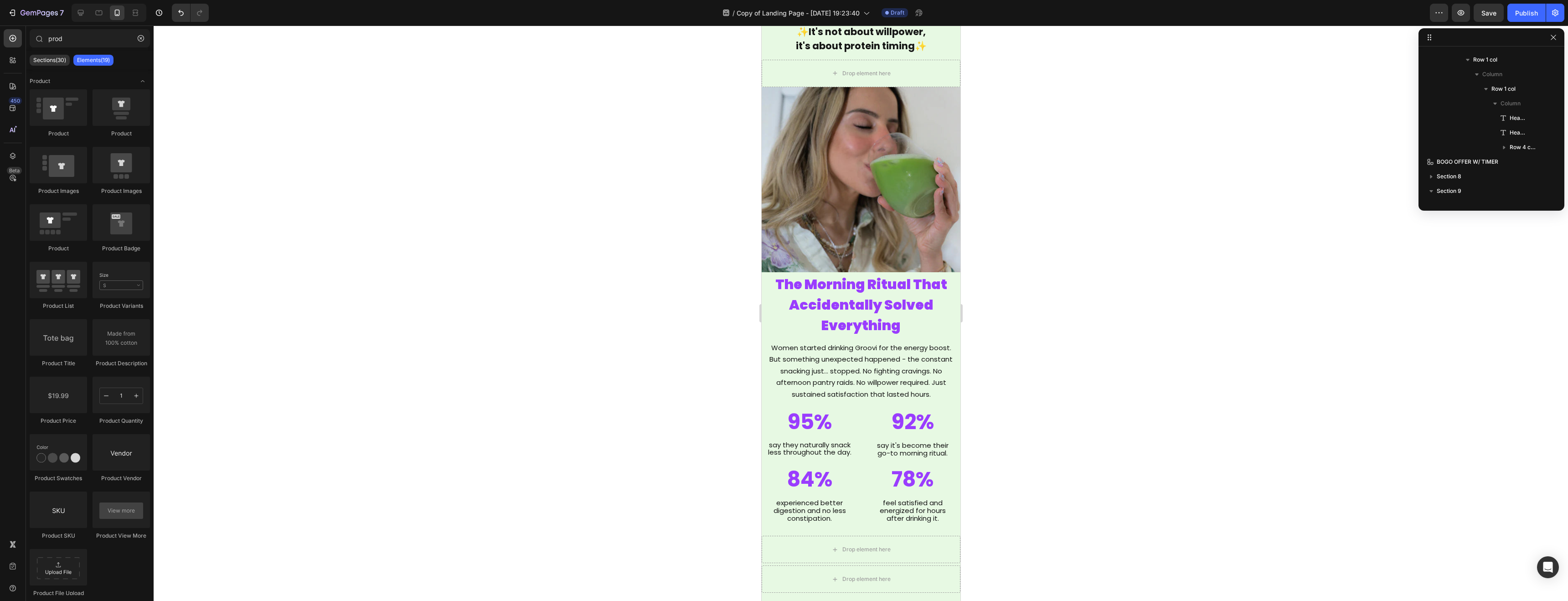
click at [1009, 328] on div at bounding box center [861, 314] width 1415 height 576
click at [867, 299] on span "The Morning Ritual That Accidentally Solved Everything" at bounding box center [861, 305] width 172 height 61
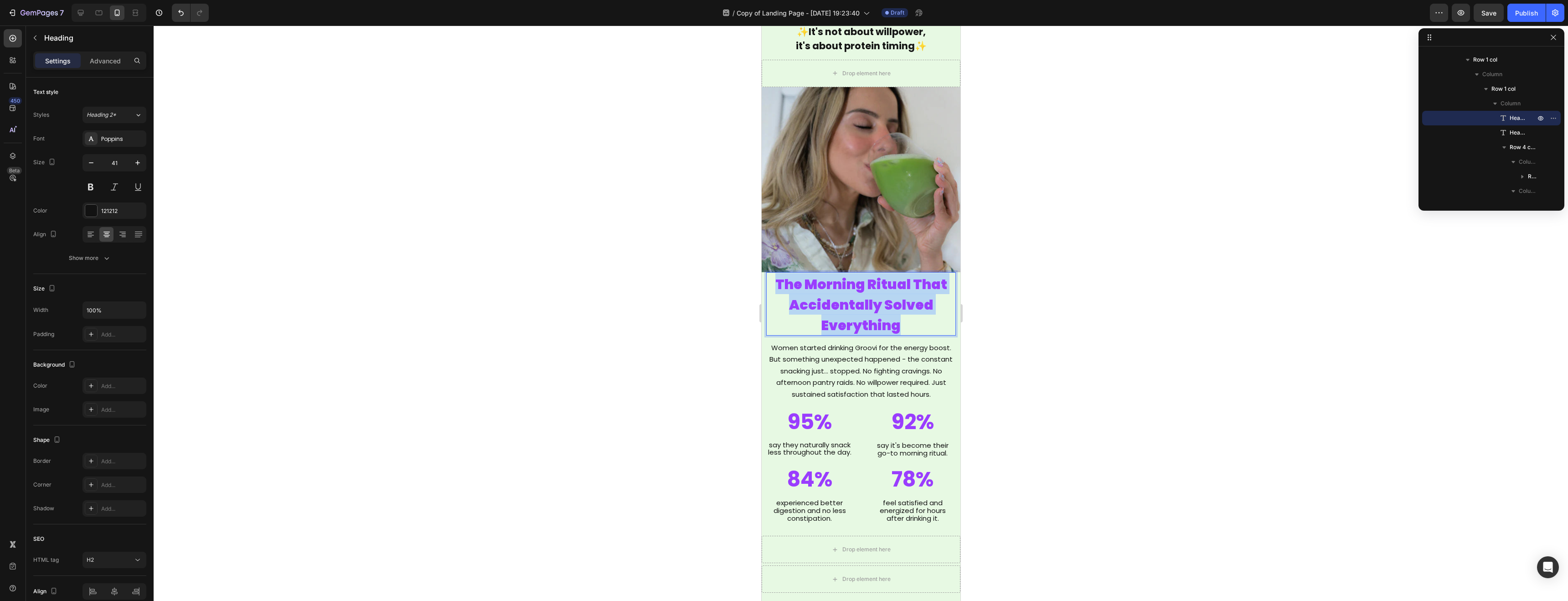
click at [867, 299] on span "The Morning Ritual That Accidentally Solved Everything" at bounding box center [861, 305] width 172 height 61
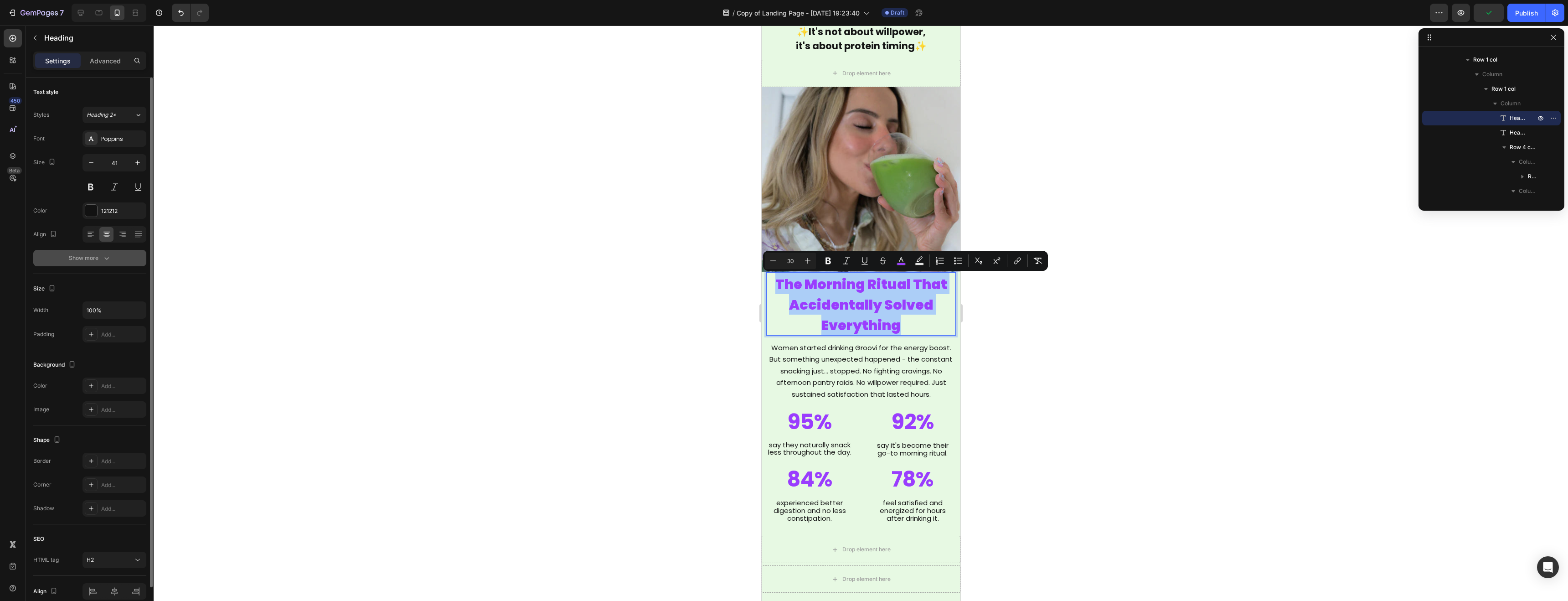
click at [105, 252] on button "Show more" at bounding box center [90, 258] width 113 height 16
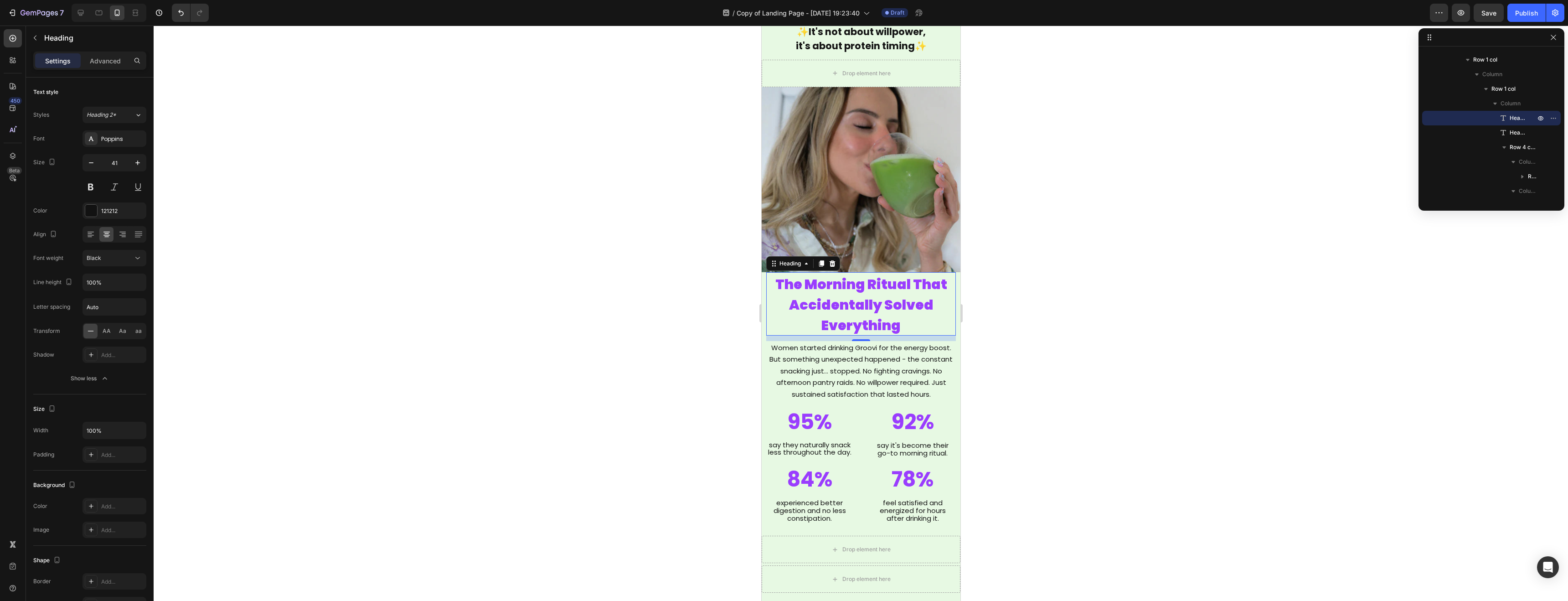
click at [472, 293] on div at bounding box center [861, 314] width 1415 height 576
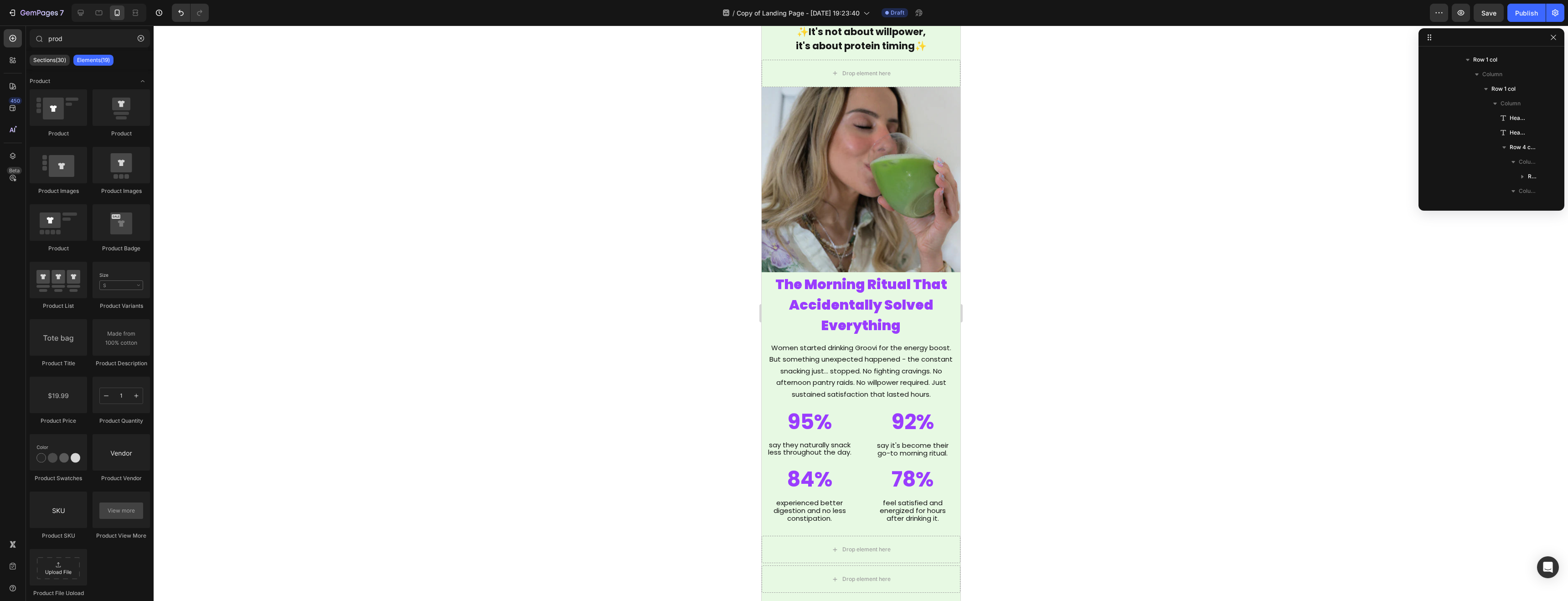
drag, startPoint x: 472, startPoint y: 293, endPoint x: 739, endPoint y: 307, distance: 267.4
click at [491, 293] on div at bounding box center [861, 314] width 1415 height 576
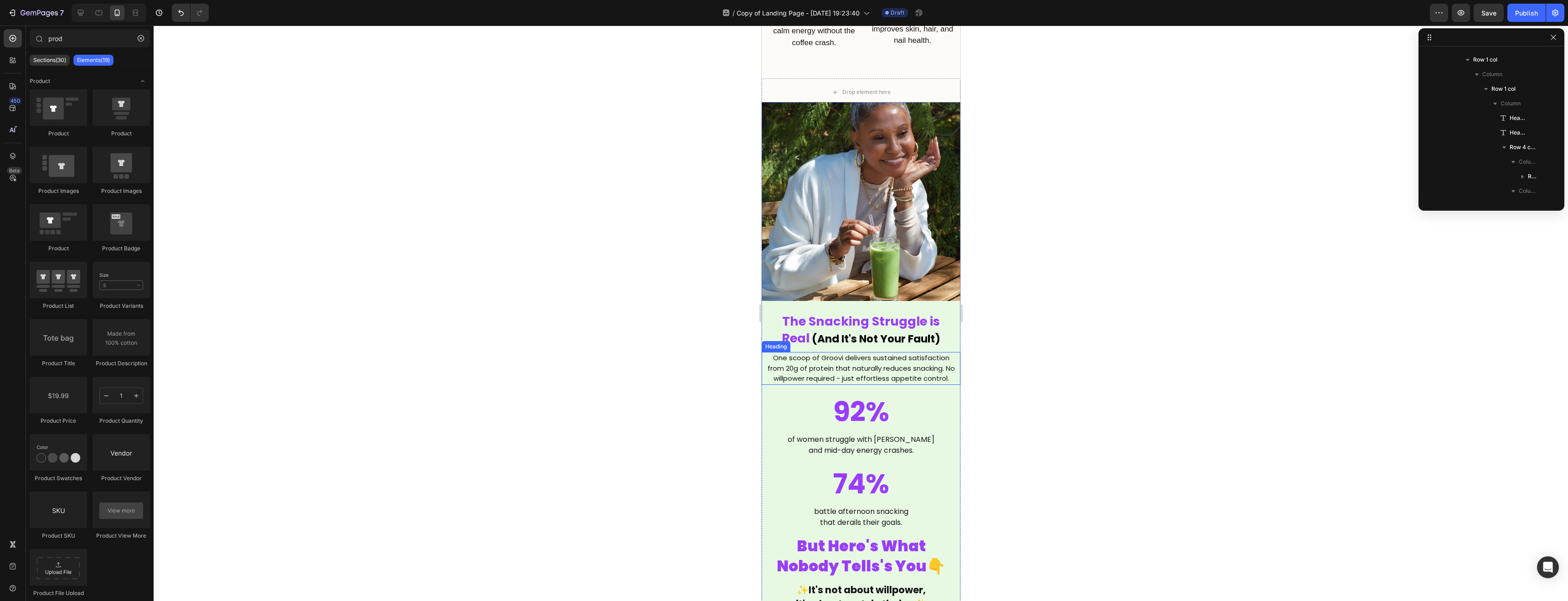
scroll to position [757, 0]
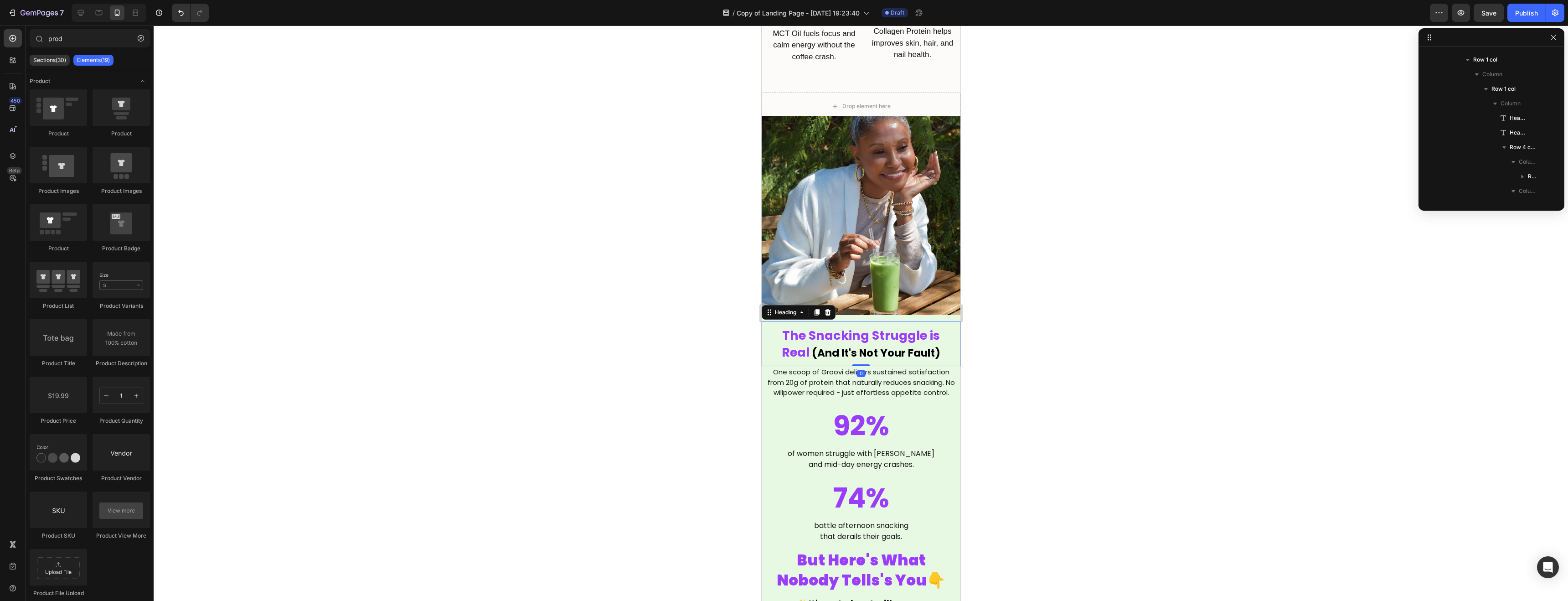
click at [850, 343] on span "The Snacking Struggle is Real" at bounding box center [860, 343] width 158 height 34
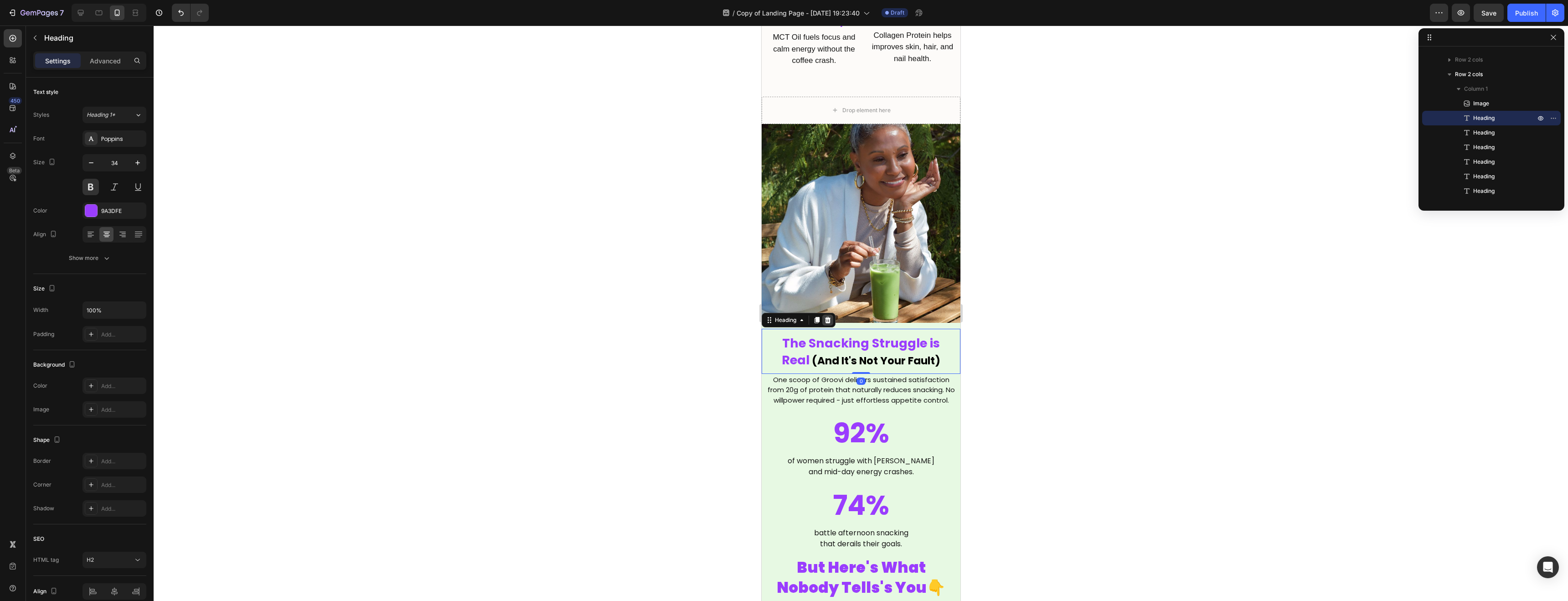
click at [829, 317] on icon at bounding box center [827, 320] width 7 height 7
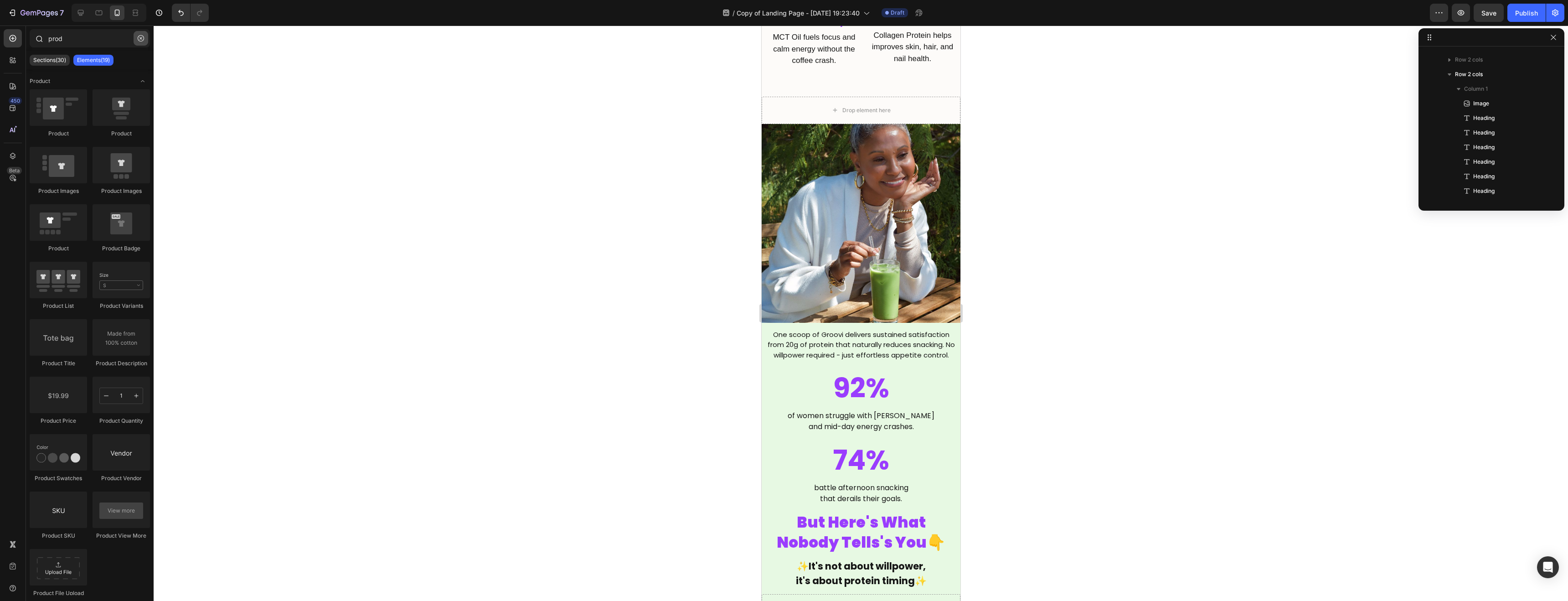
click at [144, 41] on icon "button" at bounding box center [140, 38] width 6 height 6
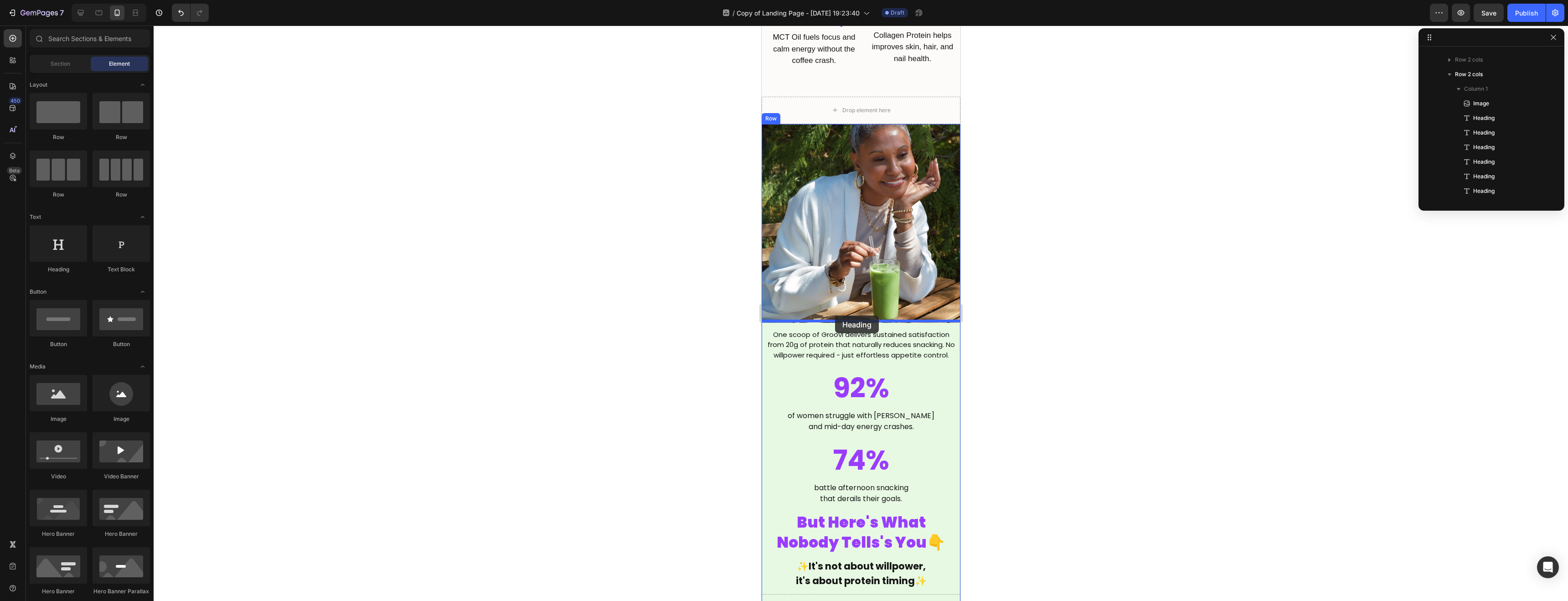
drag, startPoint x: 823, startPoint y: 271, endPoint x: 835, endPoint y: 316, distance: 46.6
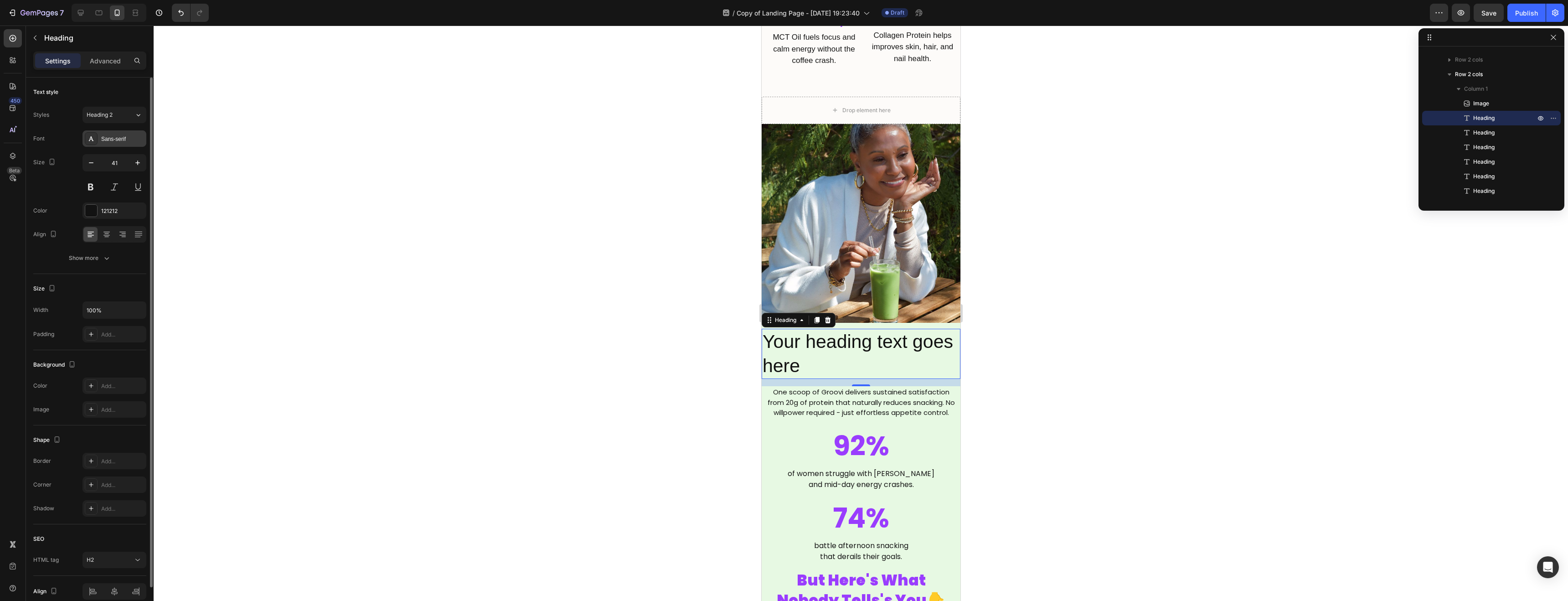
click at [107, 140] on div "Sans-serif" at bounding box center [122, 139] width 43 height 9
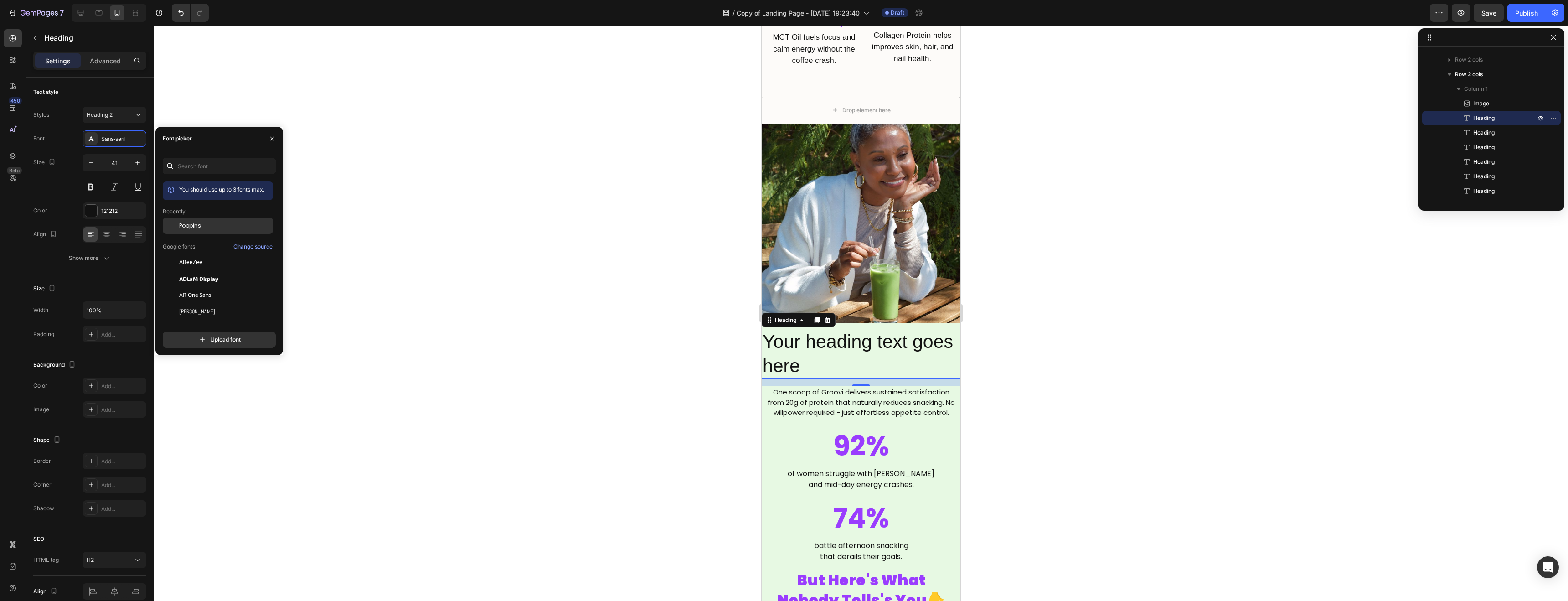
click at [209, 226] on div "Poppins" at bounding box center [225, 226] width 92 height 9
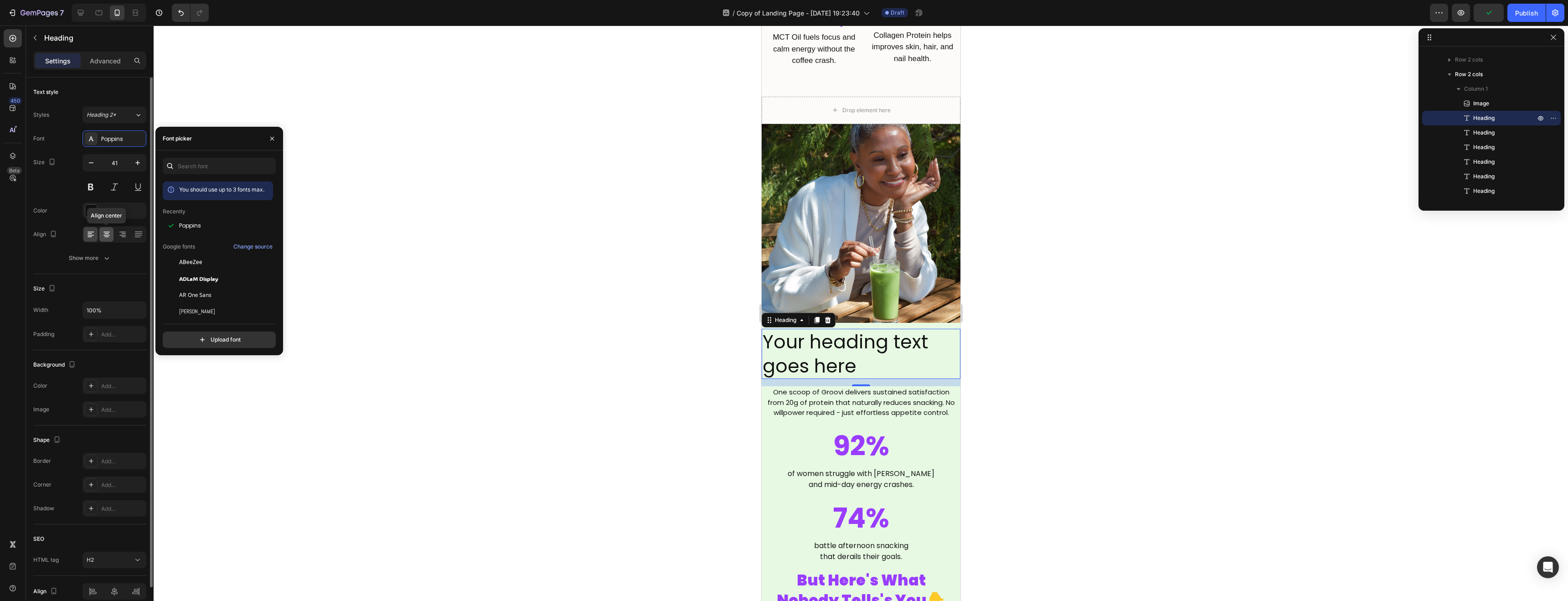
click at [104, 235] on icon at bounding box center [107, 235] width 9 height 9
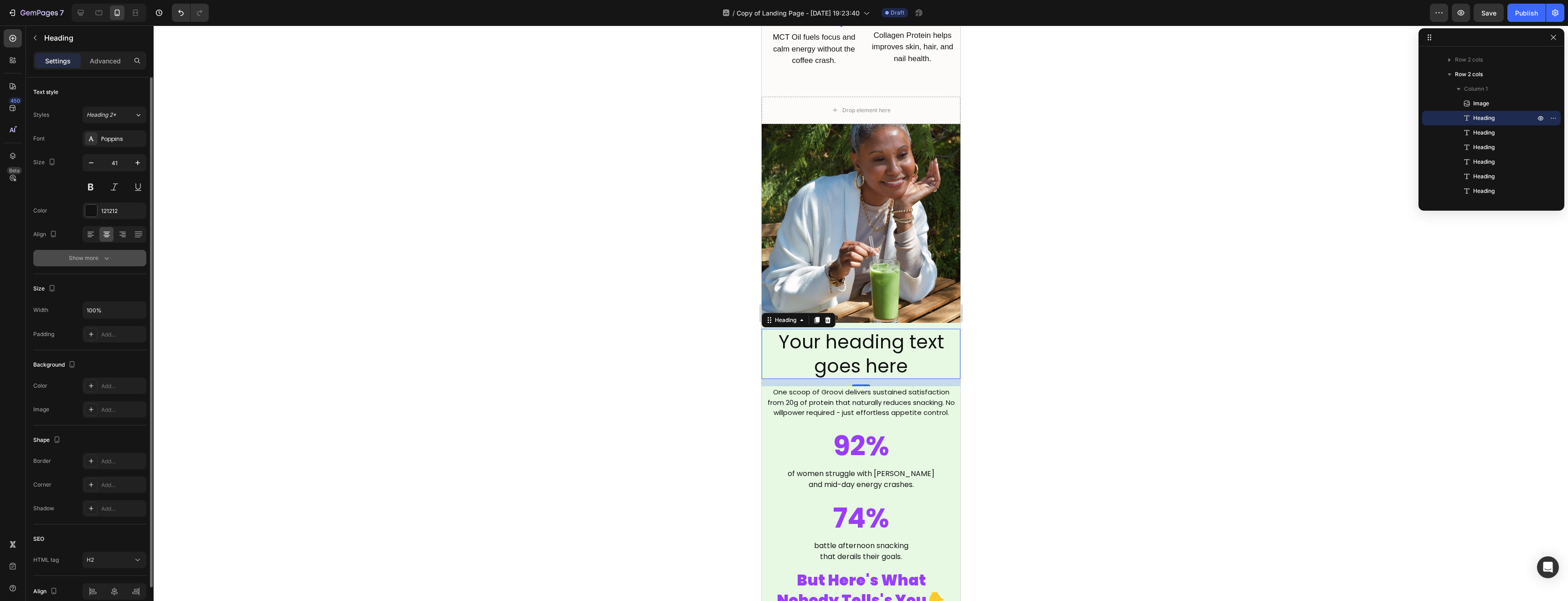
click at [87, 261] on div "Show more" at bounding box center [90, 258] width 42 height 9
click at [110, 209] on div "121212" at bounding box center [115, 211] width 27 height 9
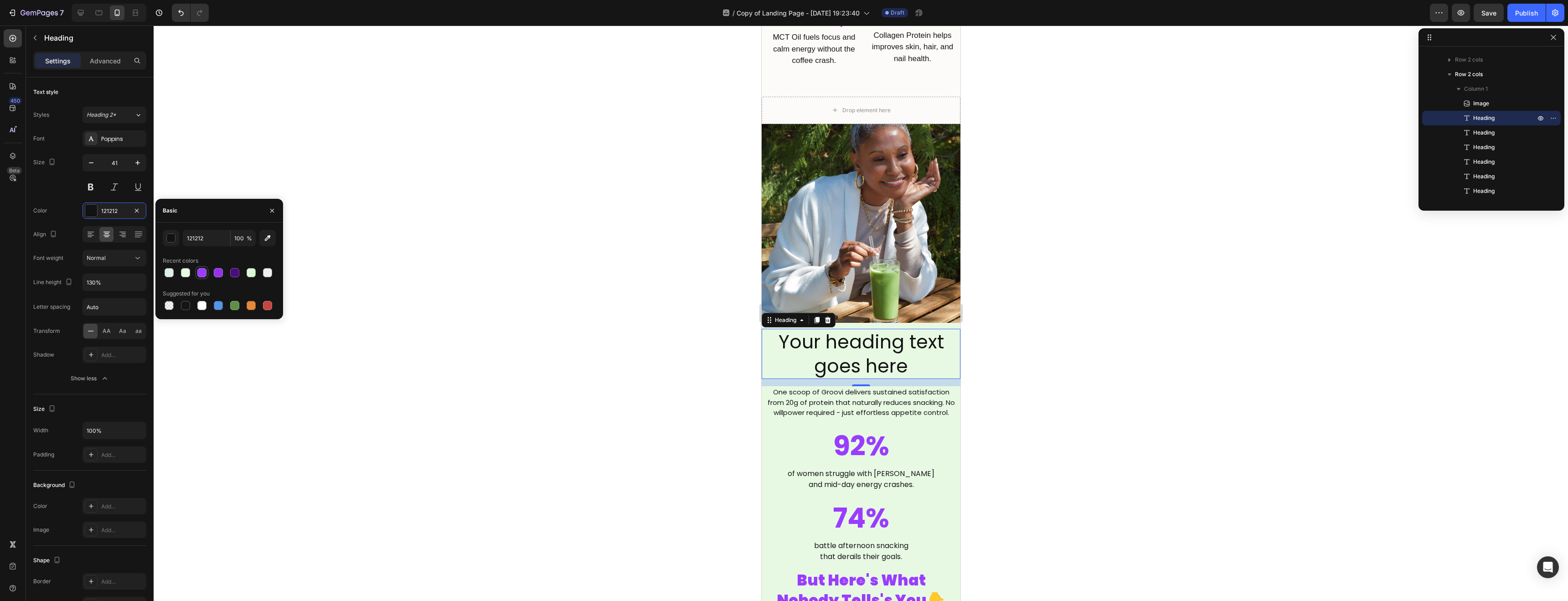
click at [203, 274] on div at bounding box center [202, 273] width 9 height 9
type input "9A3DFE"
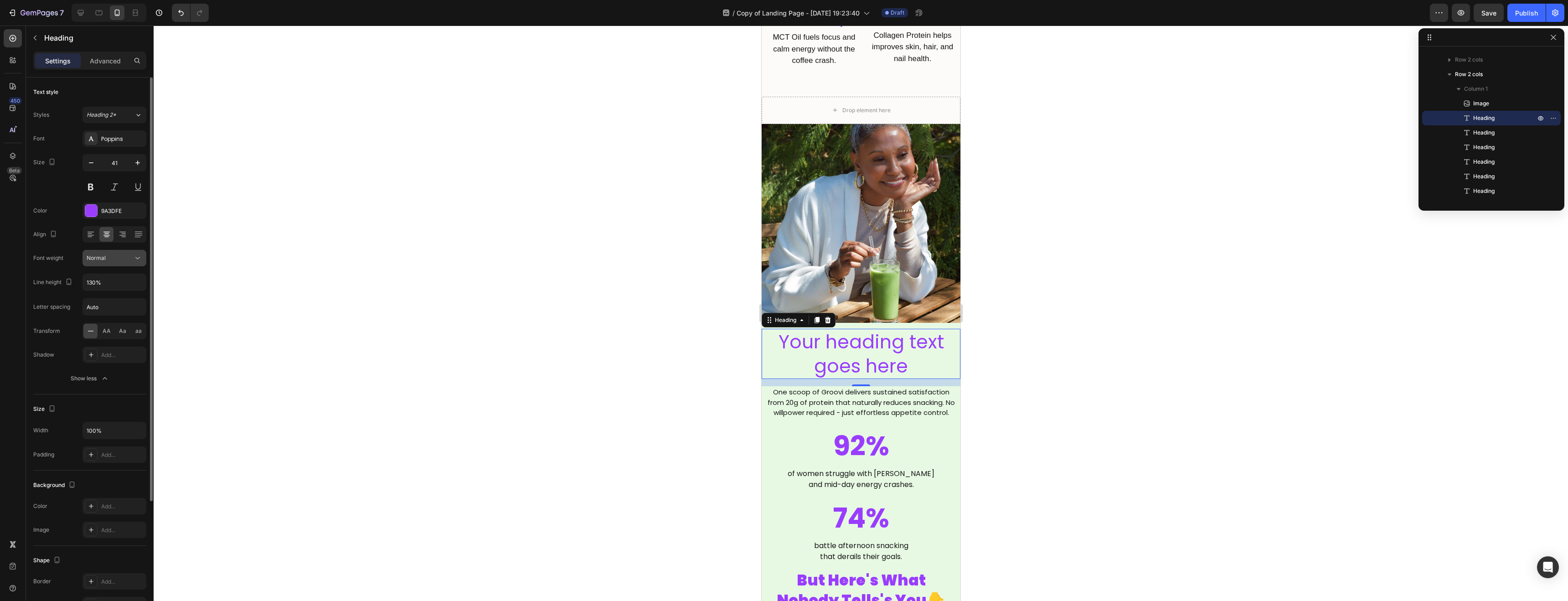
click at [135, 261] on icon at bounding box center [138, 258] width 9 height 9
click at [111, 347] on p "Black" at bounding box center [111, 348] width 48 height 9
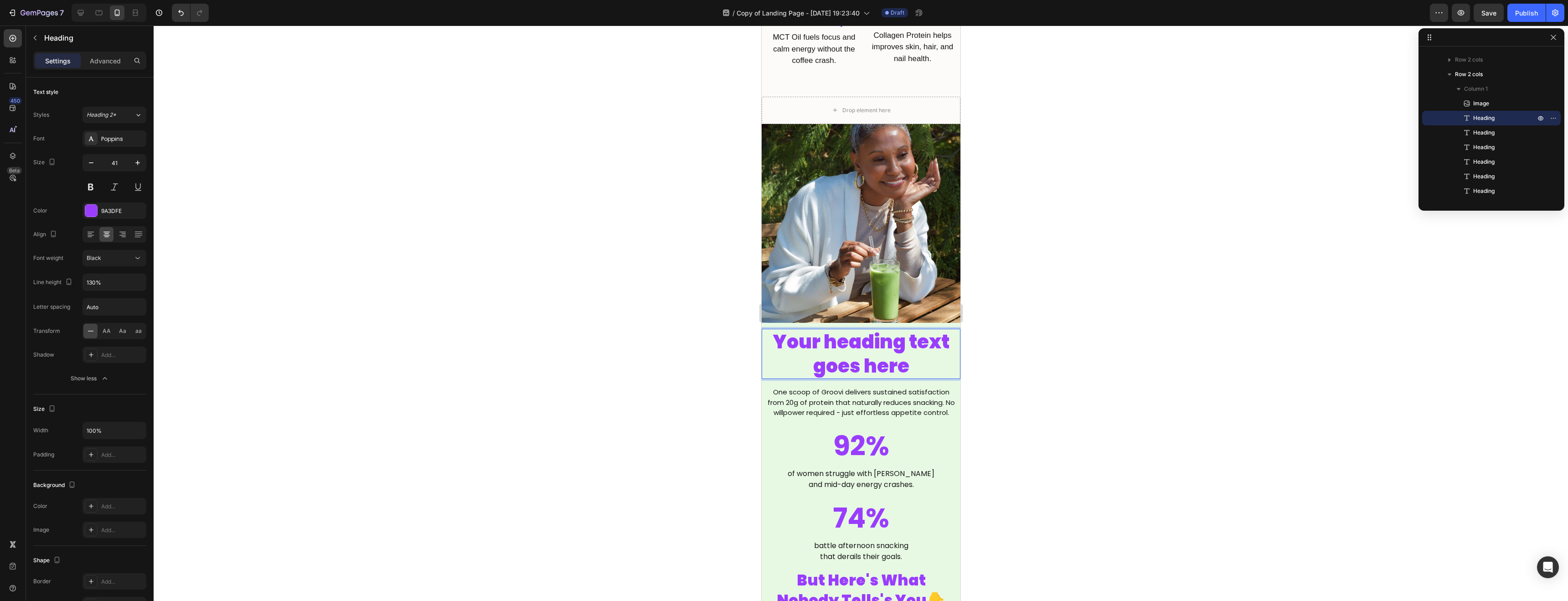
click at [850, 341] on h2 "Your heading text goes here" at bounding box center [860, 354] width 199 height 51
click at [850, 341] on p "Your heading text goes here" at bounding box center [860, 354] width 197 height 49
click at [1040, 367] on div at bounding box center [861, 314] width 1415 height 576
click at [897, 352] on p "The Snacking Struggle Is Real!" at bounding box center [860, 354] width 197 height 49
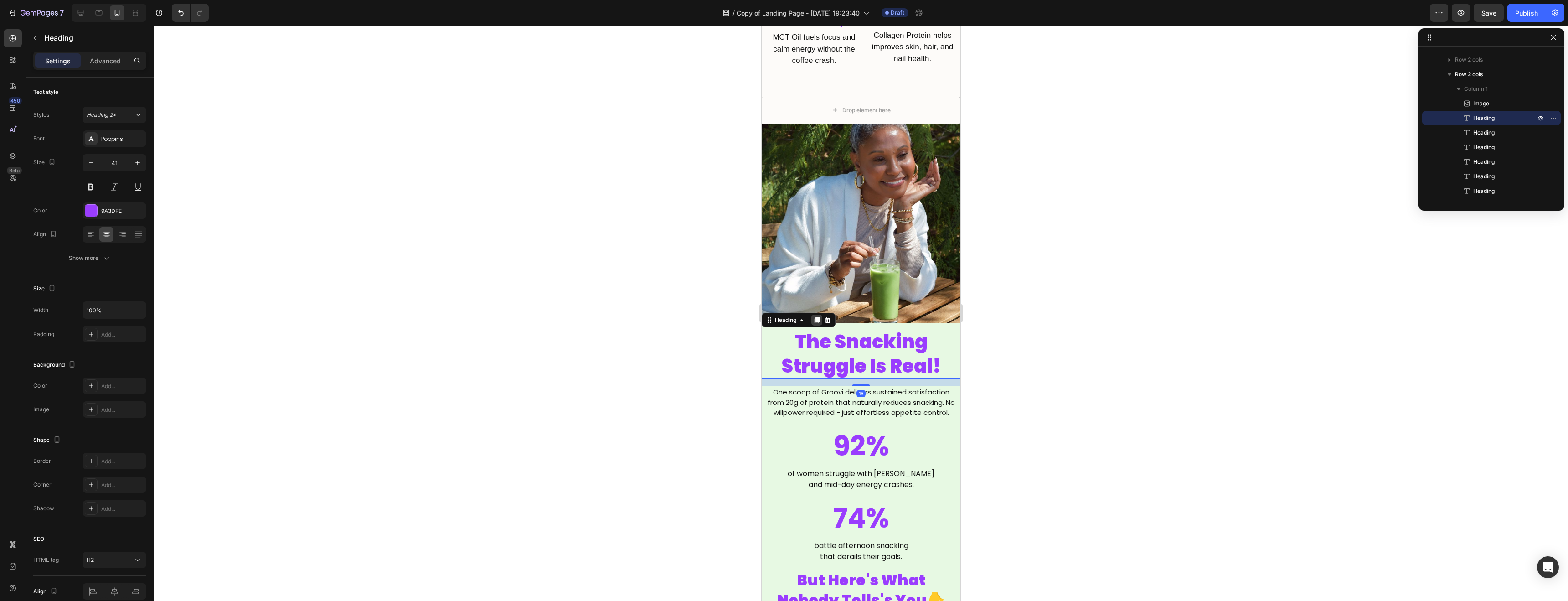
click at [814, 317] on icon at bounding box center [817, 320] width 5 height 6
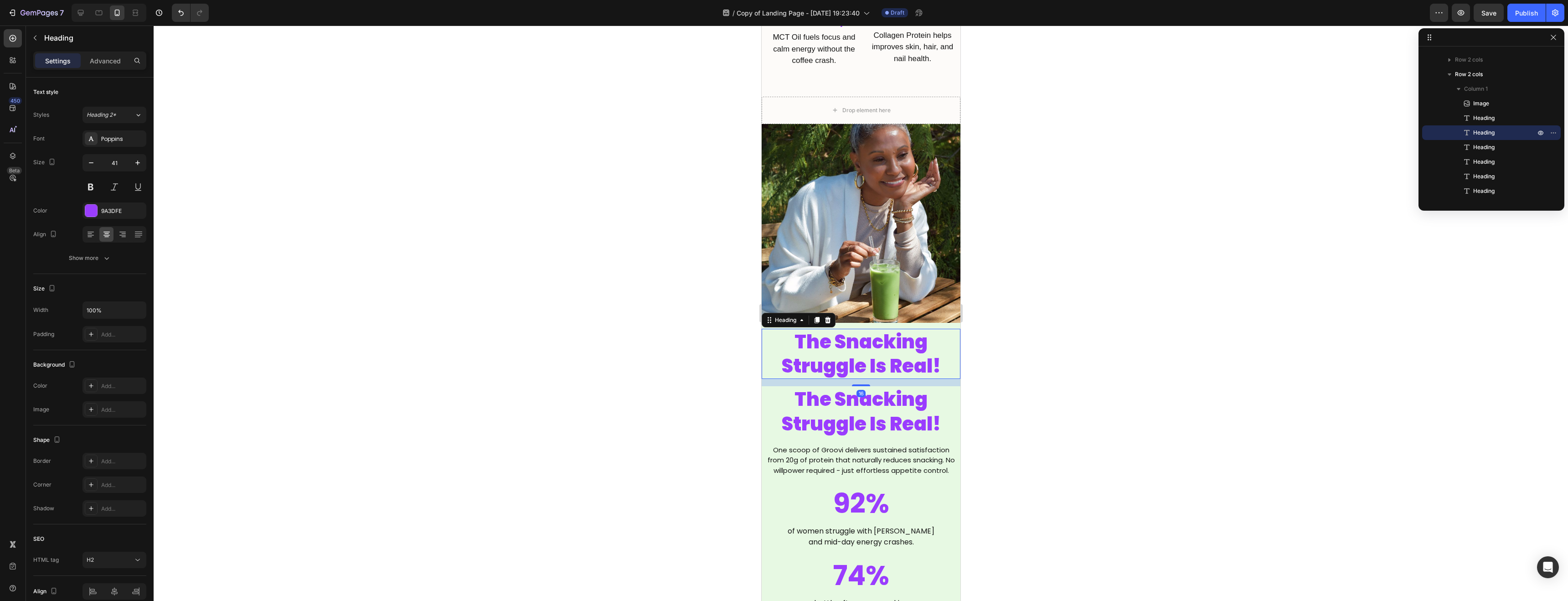
click at [870, 365] on p "The Snacking Struggle Is Real!" at bounding box center [860, 354] width 197 height 49
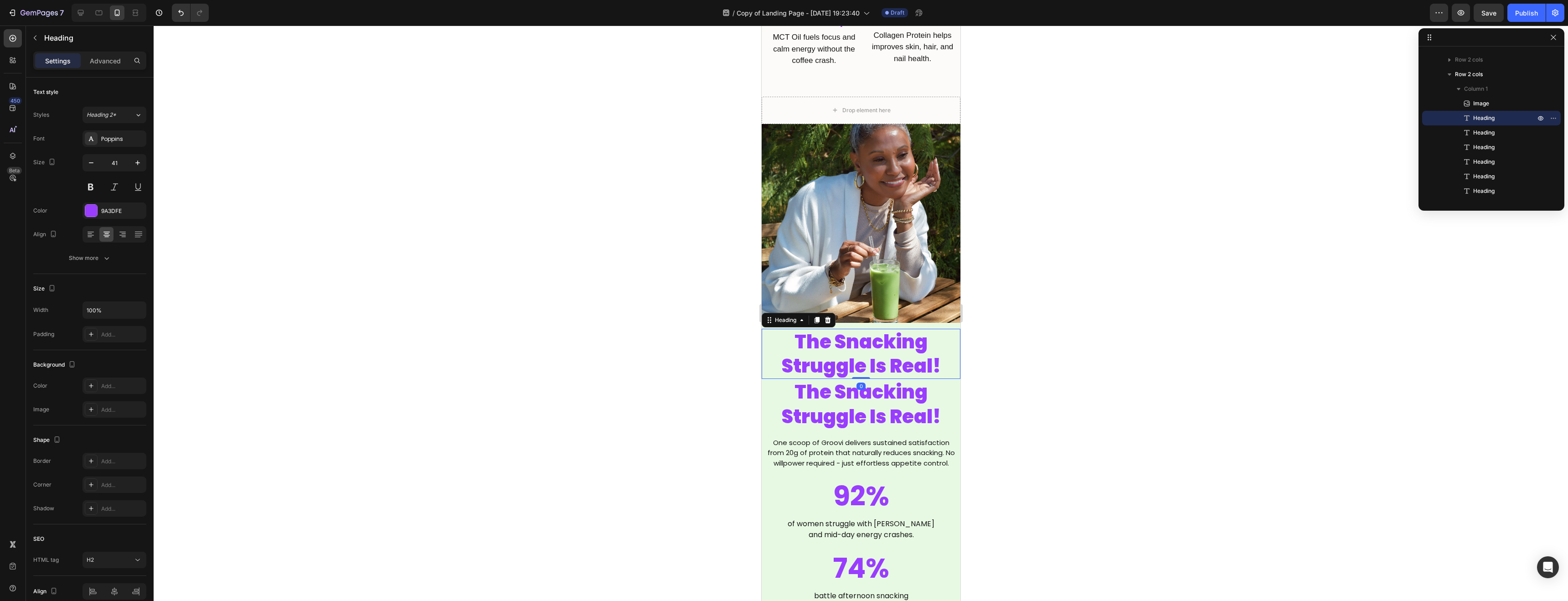
drag, startPoint x: 862, startPoint y: 378, endPoint x: 864, endPoint y: 367, distance: 11.2
click at [864, 367] on div "The Snacking Struggle Is Real! Heading 0" at bounding box center [860, 354] width 199 height 51
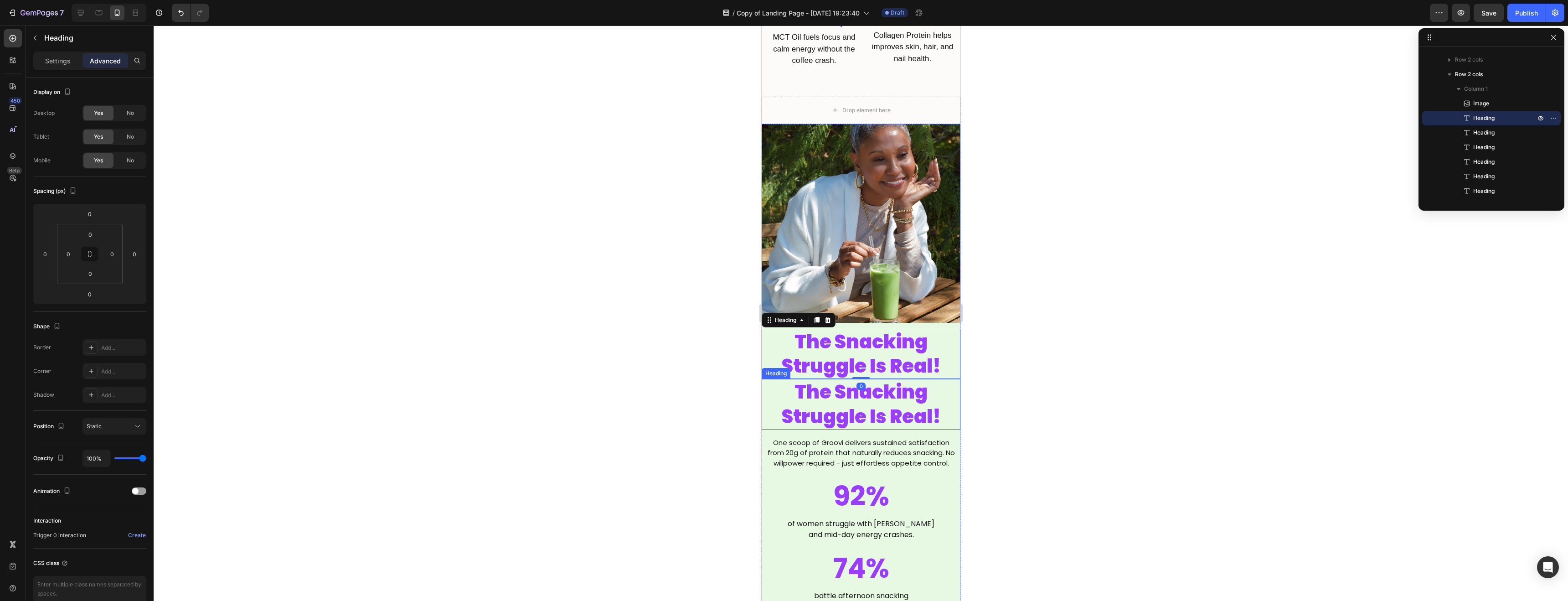
click at [846, 389] on h2 "The Snacking Struggle Is Real!" at bounding box center [860, 404] width 199 height 51
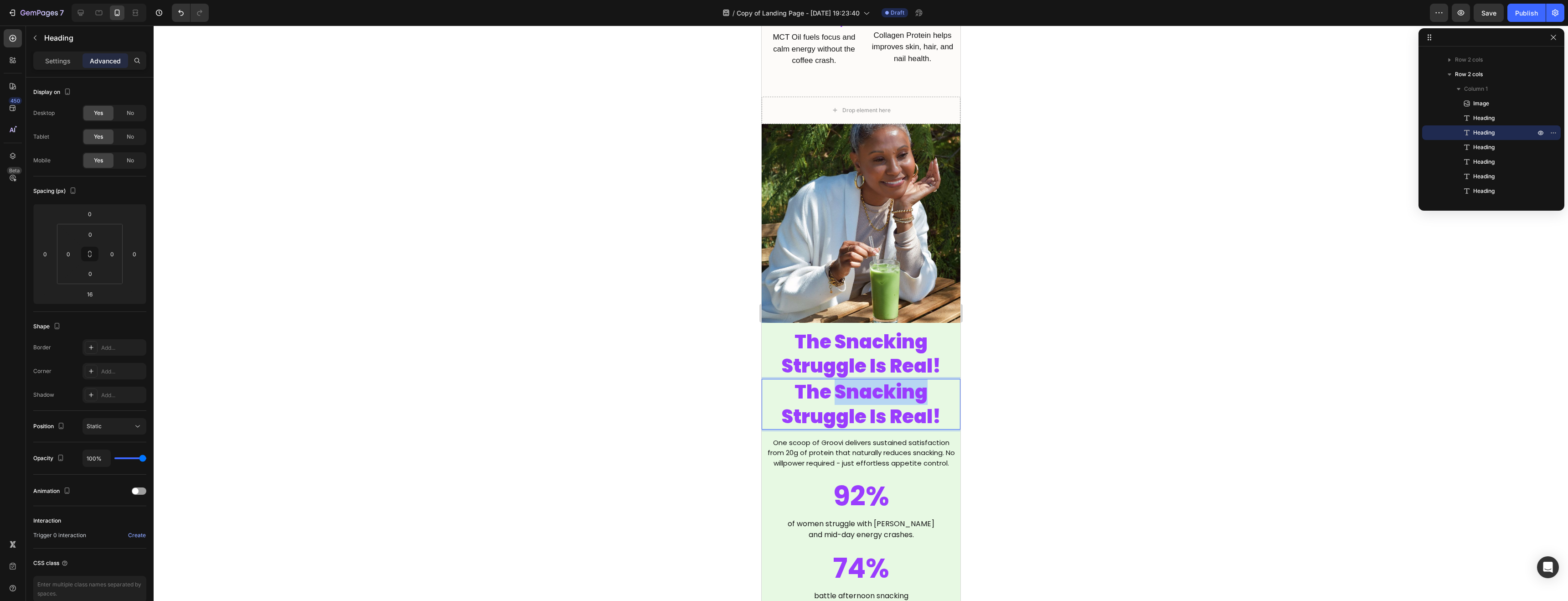
click at [846, 389] on h2 "The Snacking Struggle Is Real!" at bounding box center [860, 404] width 199 height 51
click at [846, 389] on p "The Snacking Struggle Is Real!" at bounding box center [860, 404] width 197 height 49
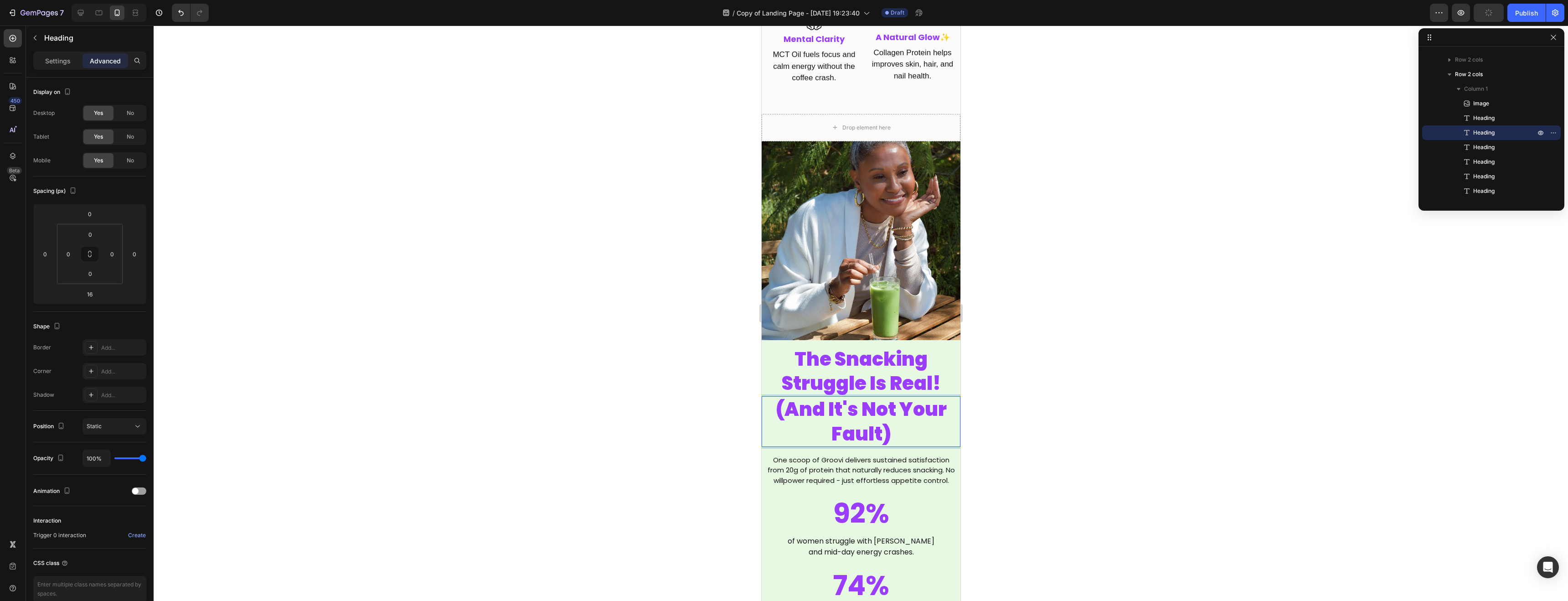
click at [853, 411] on p "(And It's Not Your Fault)" at bounding box center [860, 421] width 197 height 49
click at [852, 411] on p "(And It's Not Your Fault)" at bounding box center [860, 421] width 197 height 49
drag, startPoint x: 912, startPoint y: 425, endPoint x: 775, endPoint y: 407, distance: 138.2
click at [775, 407] on p "(And It's Not Your Fault)" at bounding box center [860, 421] width 197 height 49
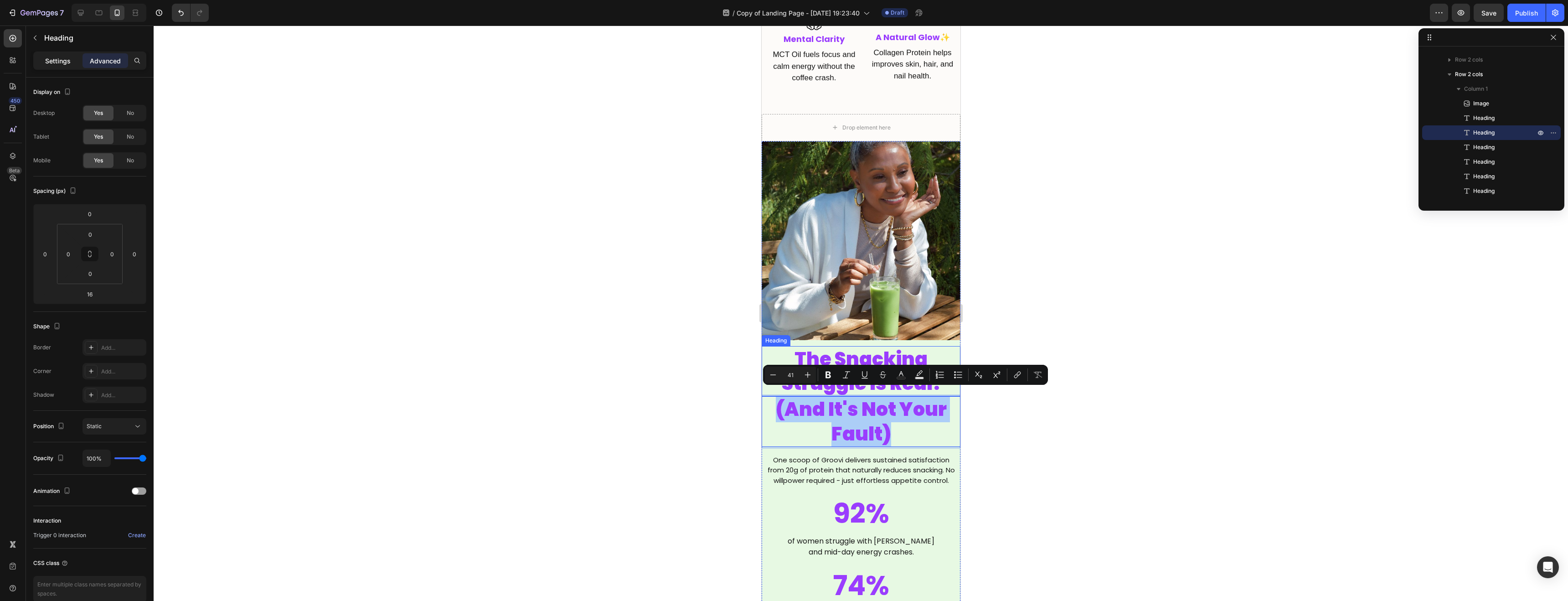
click at [64, 62] on p "Settings" at bounding box center [58, 61] width 26 height 9
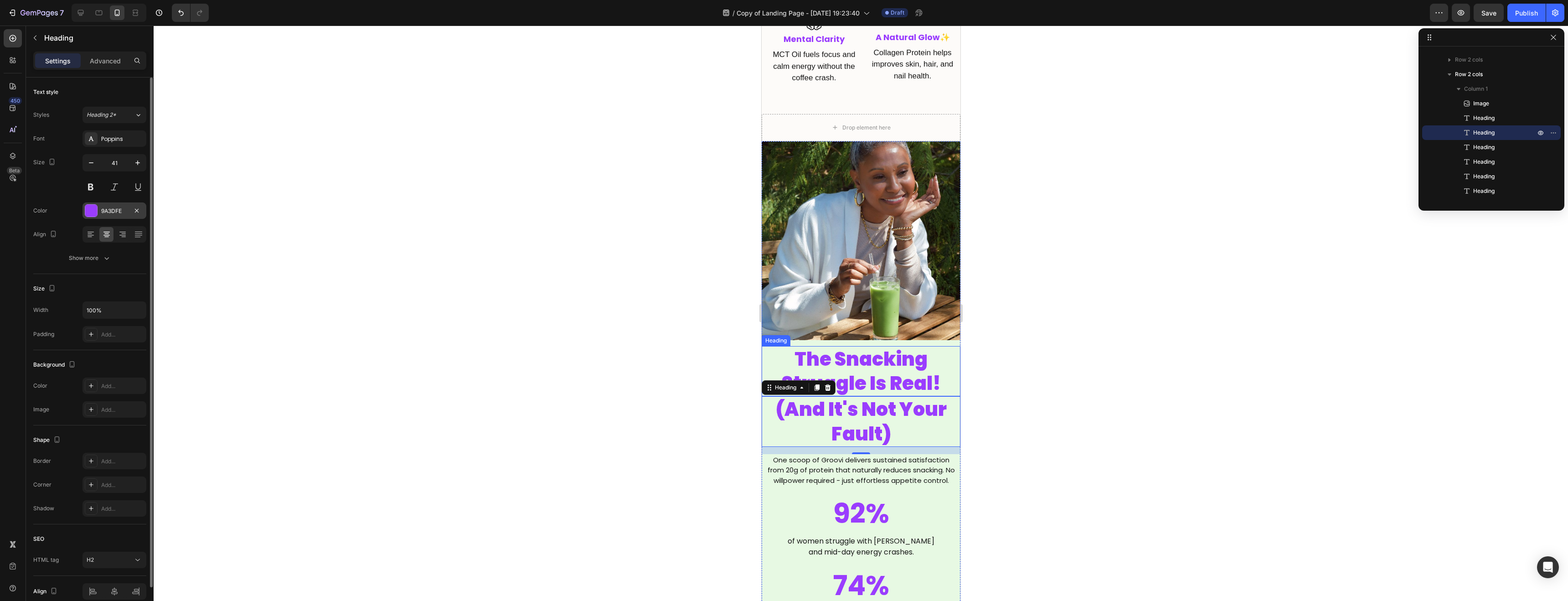
click at [108, 215] on div "9A3DFE" at bounding box center [115, 210] width 64 height 16
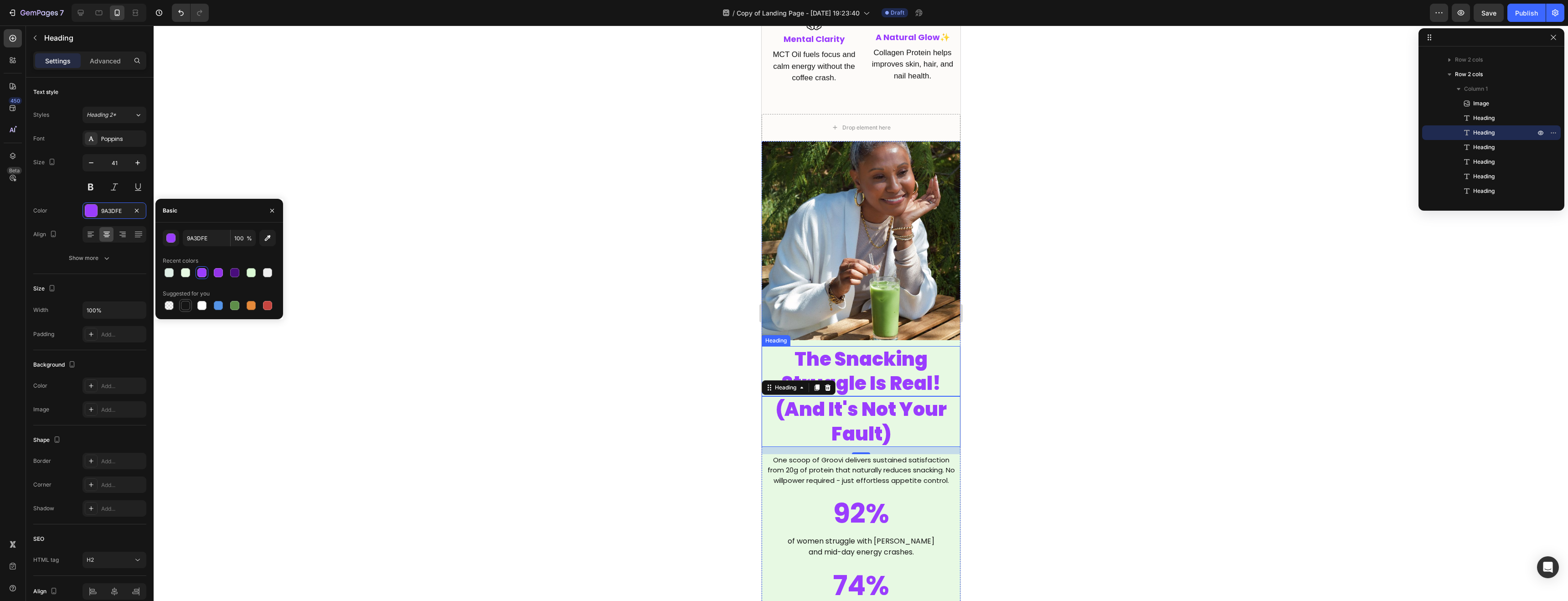
click at [183, 307] on div at bounding box center [186, 306] width 9 height 9
type input "151515"
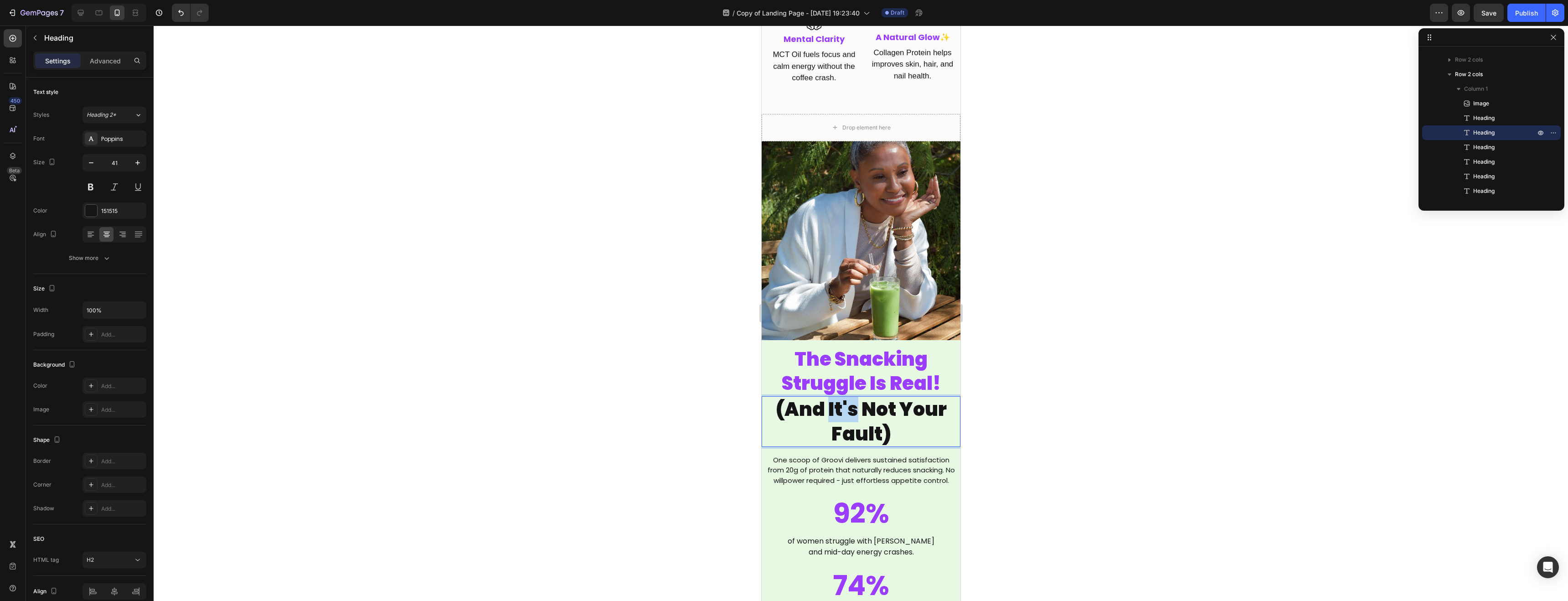
click at [850, 407] on p "(And It's Not Your Fault)" at bounding box center [860, 421] width 197 height 49
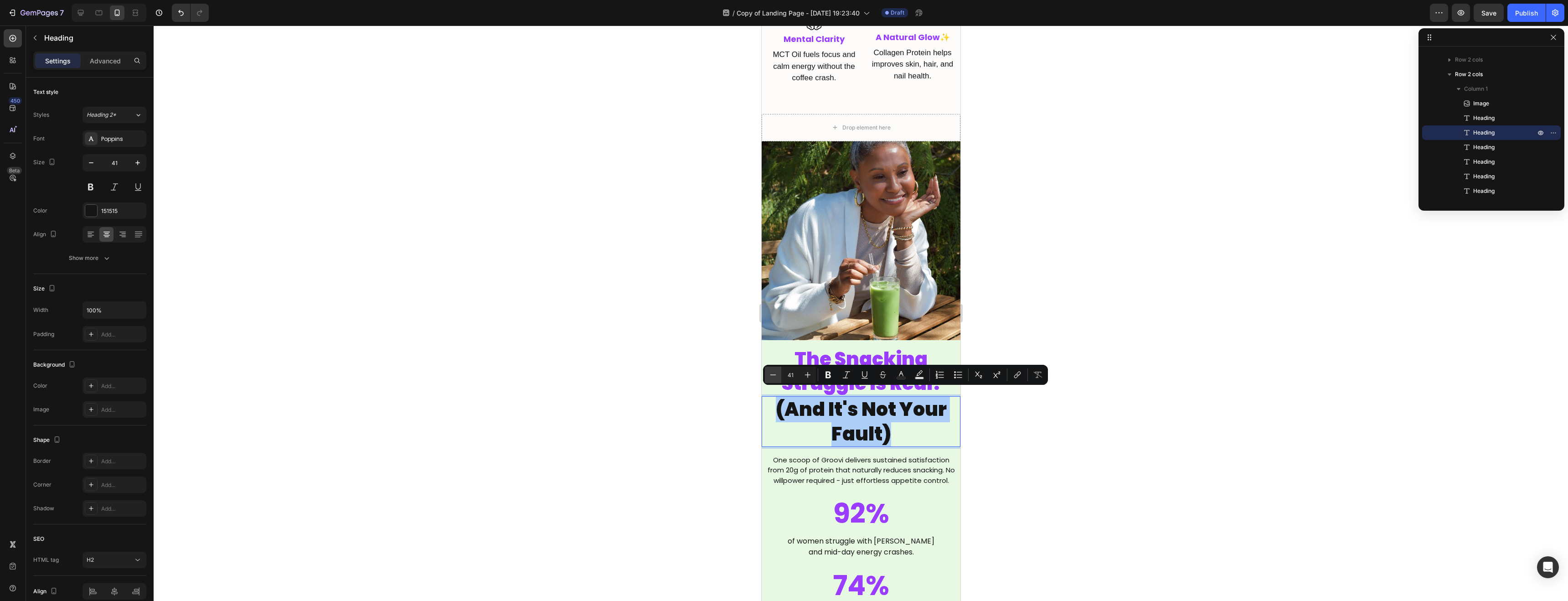
click at [773, 375] on icon "Editor contextual toolbar" at bounding box center [773, 375] width 9 height 9
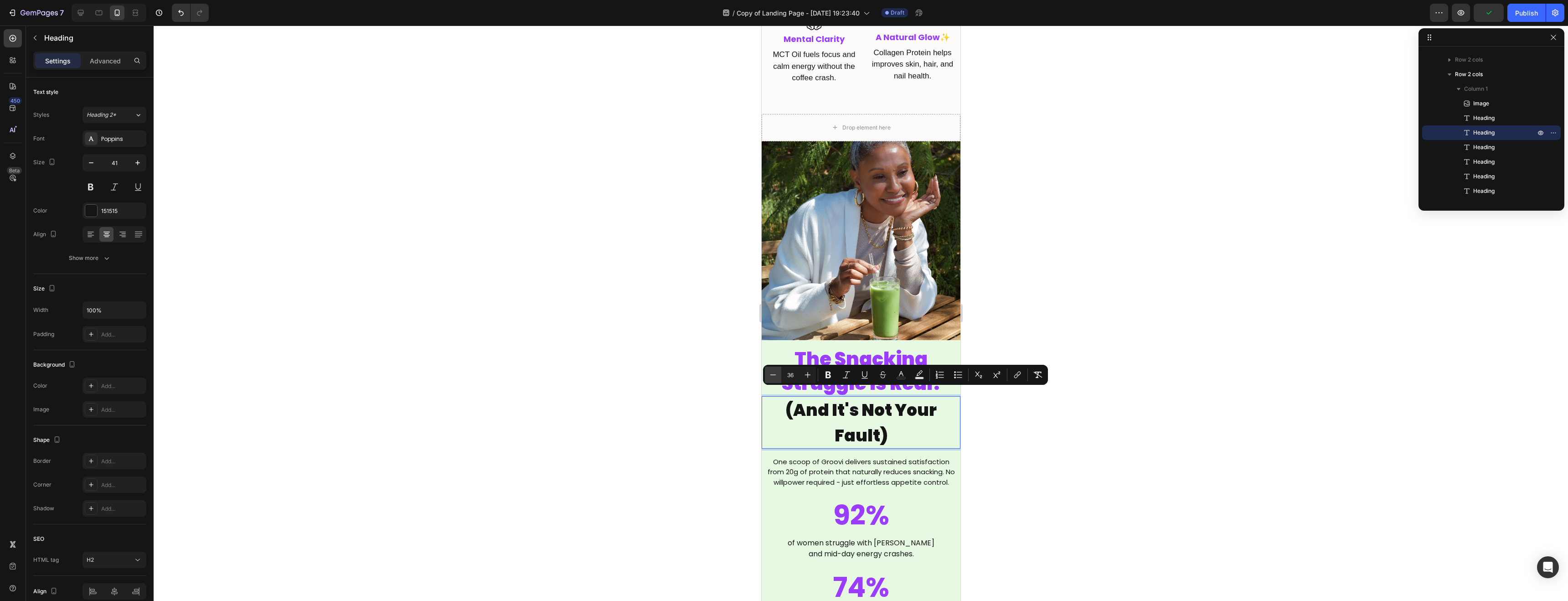
click at [773, 375] on icon "Editor contextual toolbar" at bounding box center [773, 375] width 9 height 9
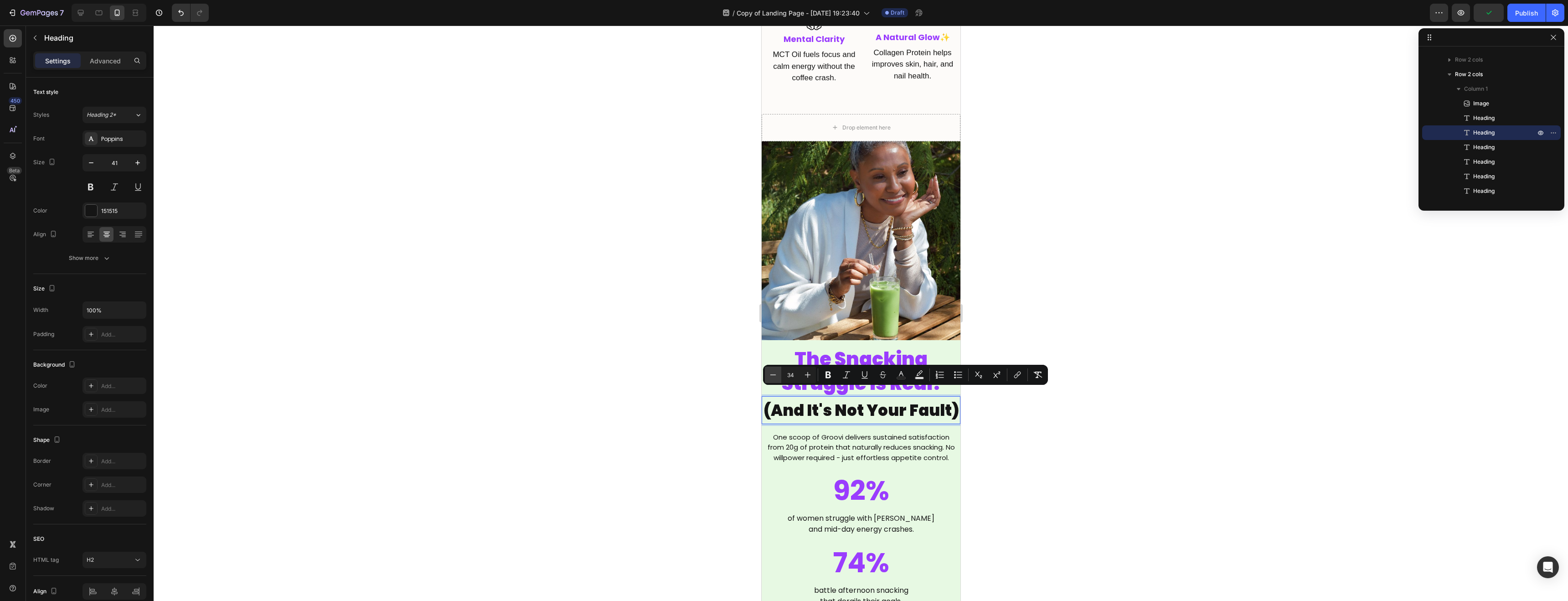
click at [773, 375] on icon "Editor contextual toolbar" at bounding box center [773, 375] width 9 height 9
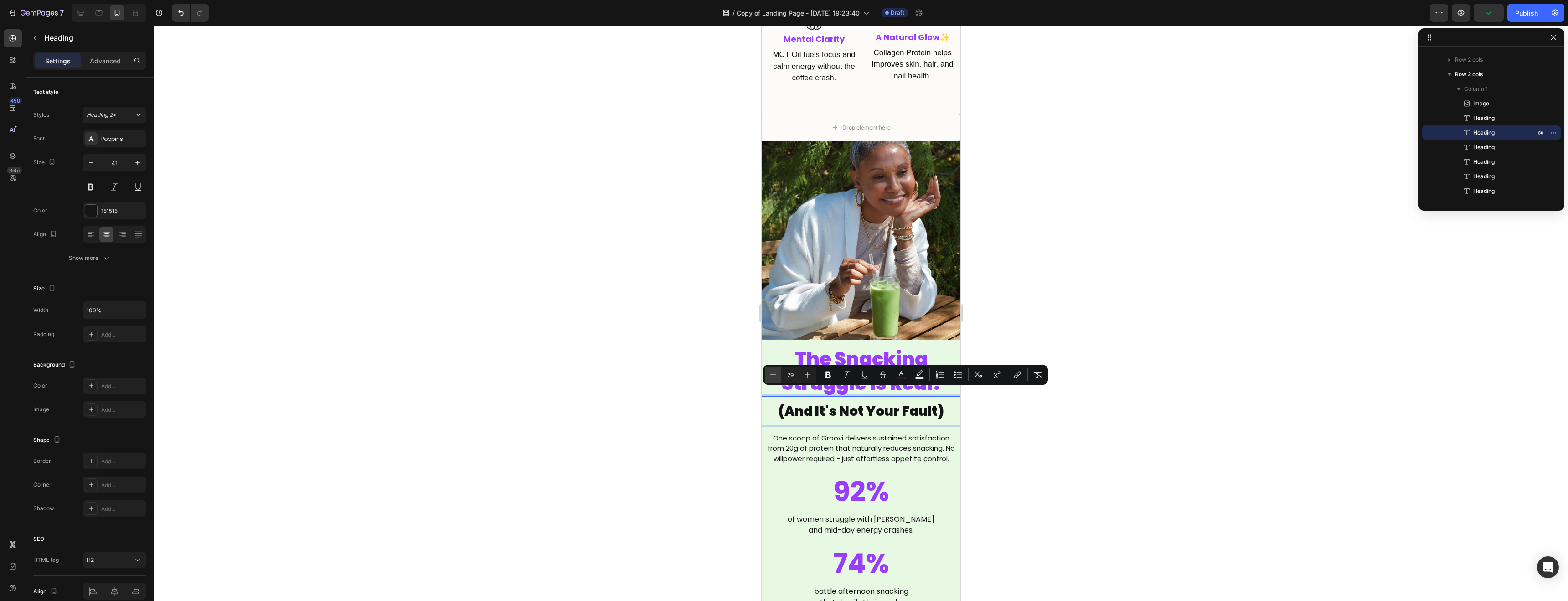
click at [774, 375] on icon "Editor contextual toolbar" at bounding box center [773, 375] width 9 height 9
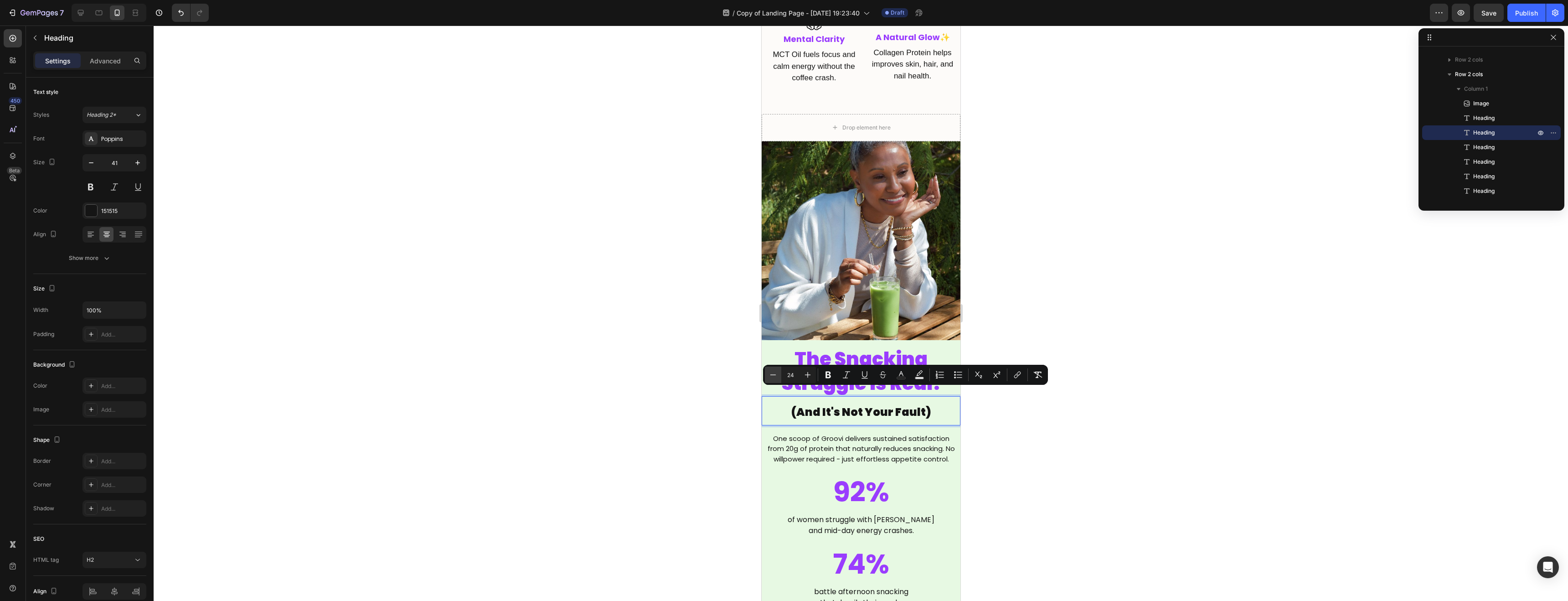
click at [774, 375] on icon "Editor contextual toolbar" at bounding box center [773, 375] width 9 height 9
type input "23"
click at [690, 379] on div at bounding box center [861, 314] width 1415 height 576
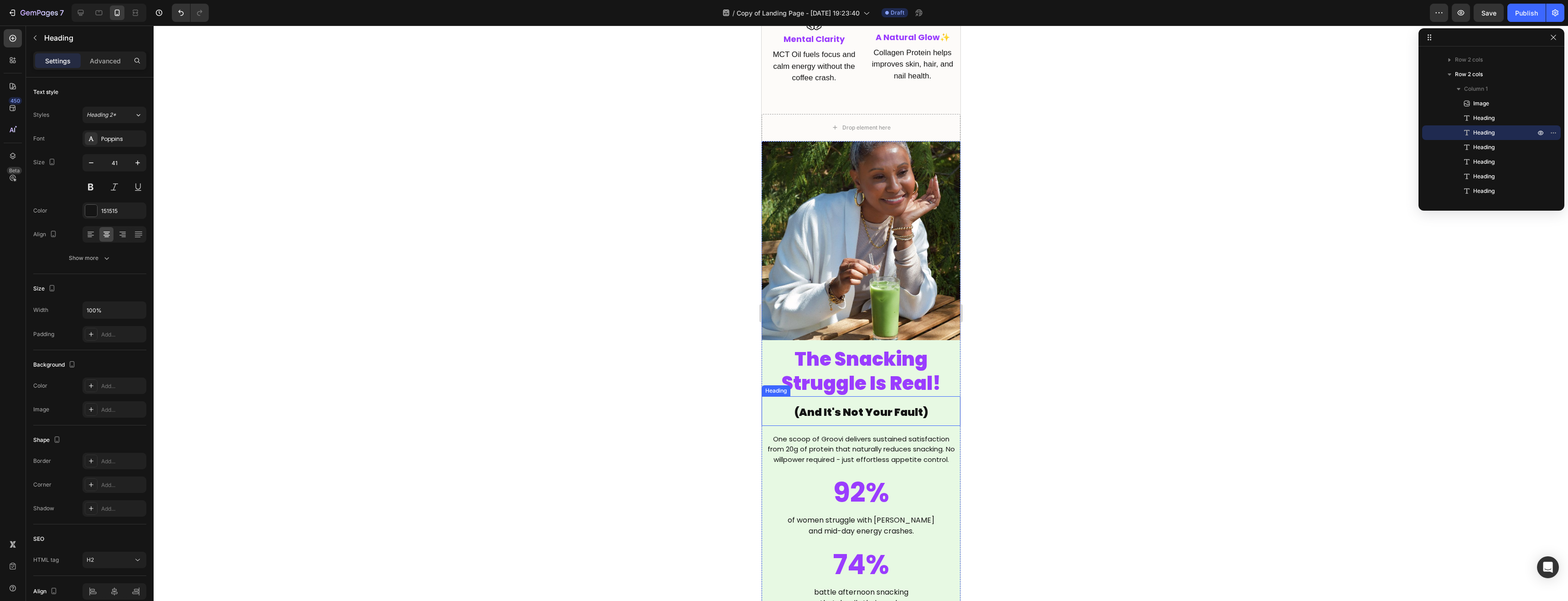
click at [825, 405] on span "(And It's Not Your Fault)" at bounding box center [860, 412] width 133 height 15
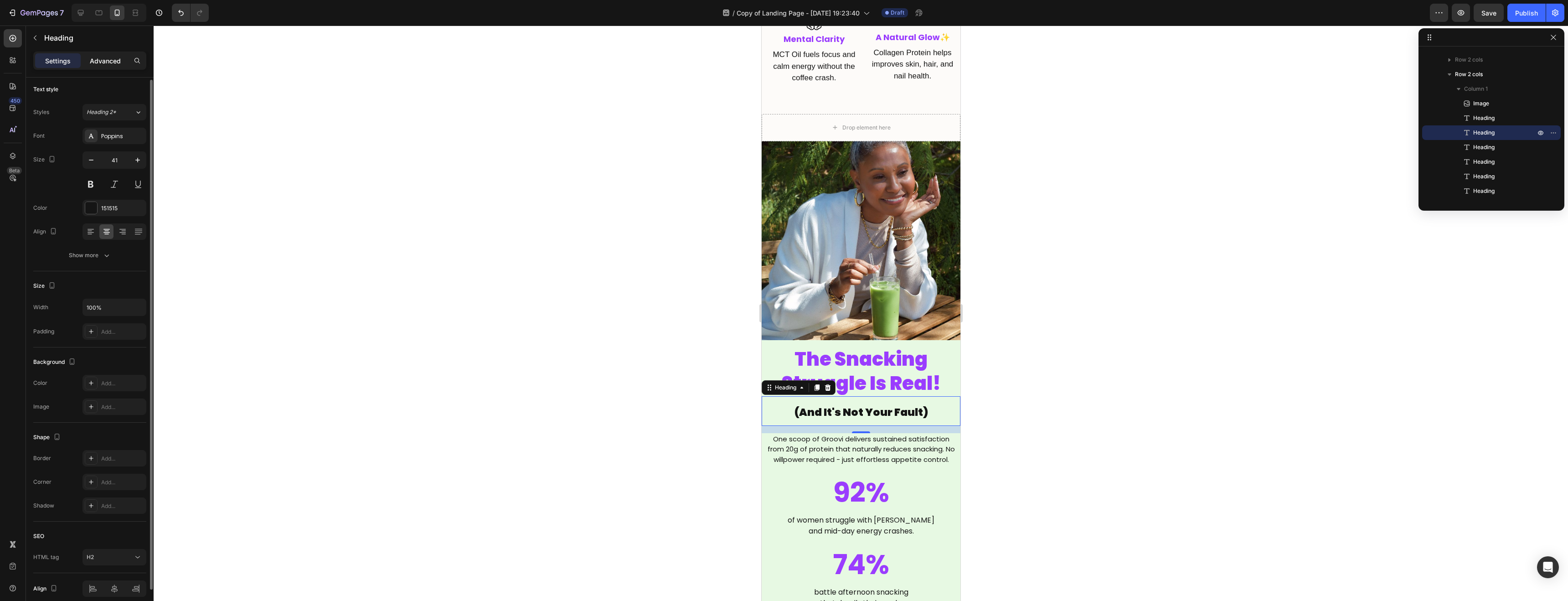
click at [102, 55] on div "Advanced" at bounding box center [105, 60] width 45 height 15
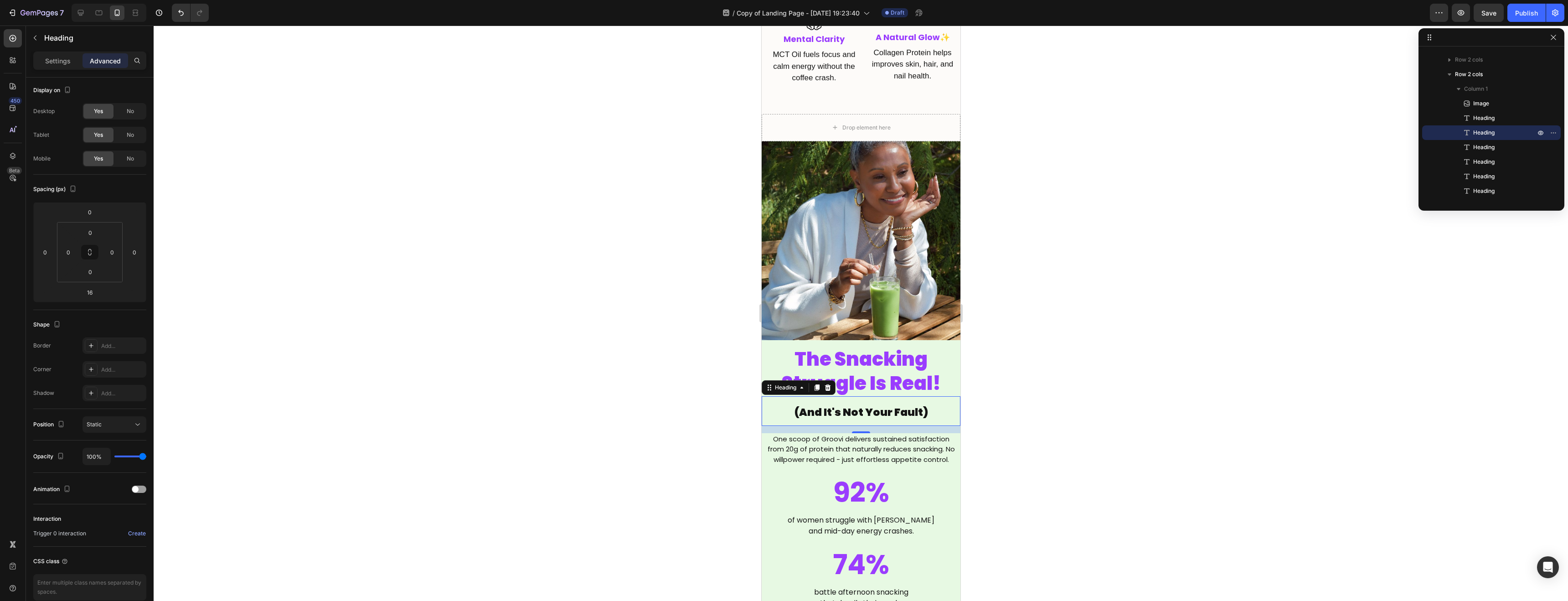
click at [58, 69] on div "Settings Advanced" at bounding box center [90, 64] width 128 height 26
click at [57, 66] on div "Settings" at bounding box center [58, 60] width 45 height 15
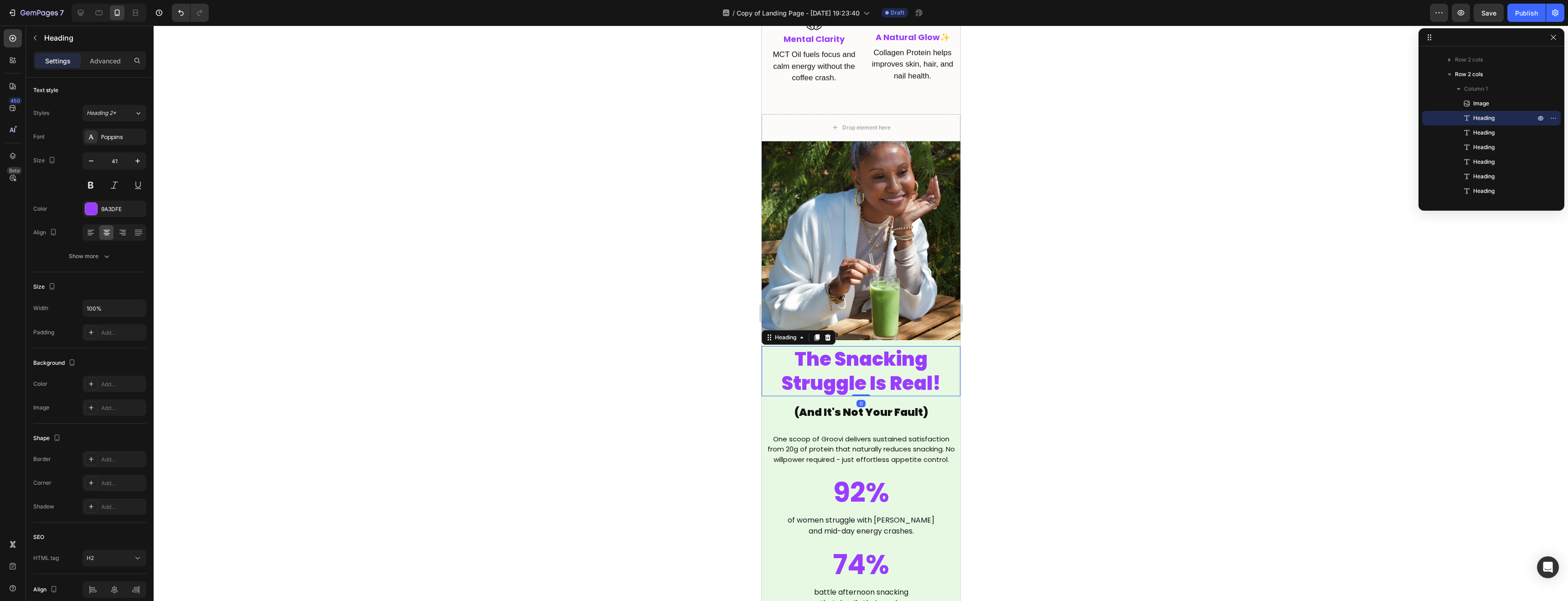
click at [943, 378] on p "The Snacking Struggle Is Real!" at bounding box center [860, 372] width 197 height 49
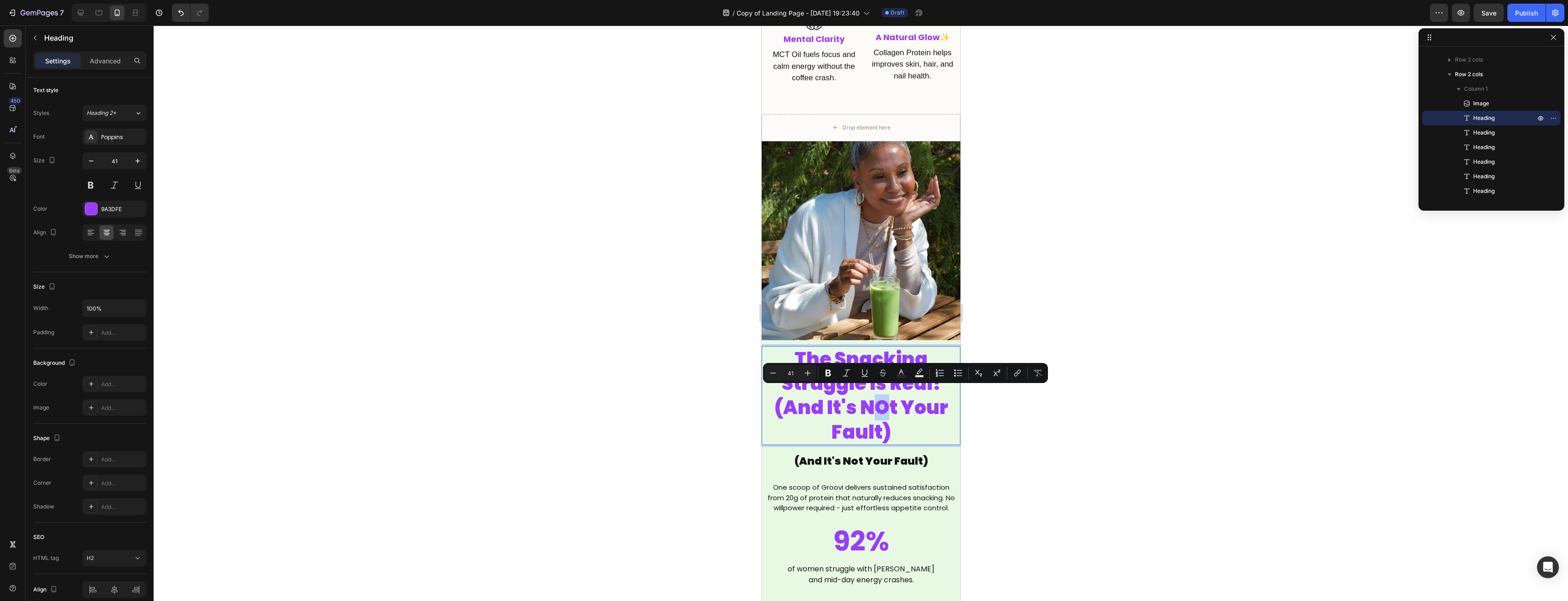
drag, startPoint x: 889, startPoint y: 399, endPoint x: 876, endPoint y: 399, distance: 13.0
click at [876, 399] on p "The Snacking Struggle Is Real! (And It's NOt Your Fault)" at bounding box center [860, 396] width 197 height 97
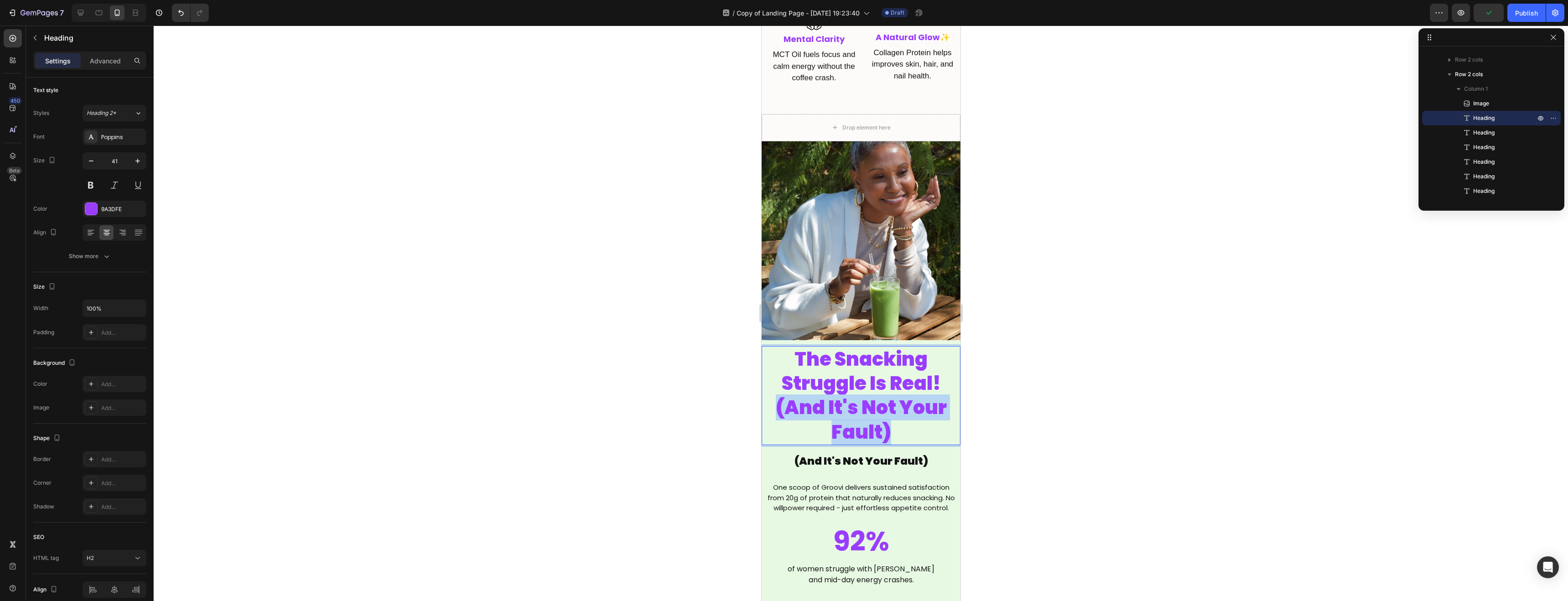
drag, startPoint x: 906, startPoint y: 422, endPoint x: 779, endPoint y: 406, distance: 128.0
click at [779, 406] on p "The Snacking Struggle Is Real! (And It's Not Your Fault)" at bounding box center [860, 396] width 197 height 97
click at [907, 375] on button "Text Color" at bounding box center [901, 373] width 16 height 16
type input "9A3DFE"
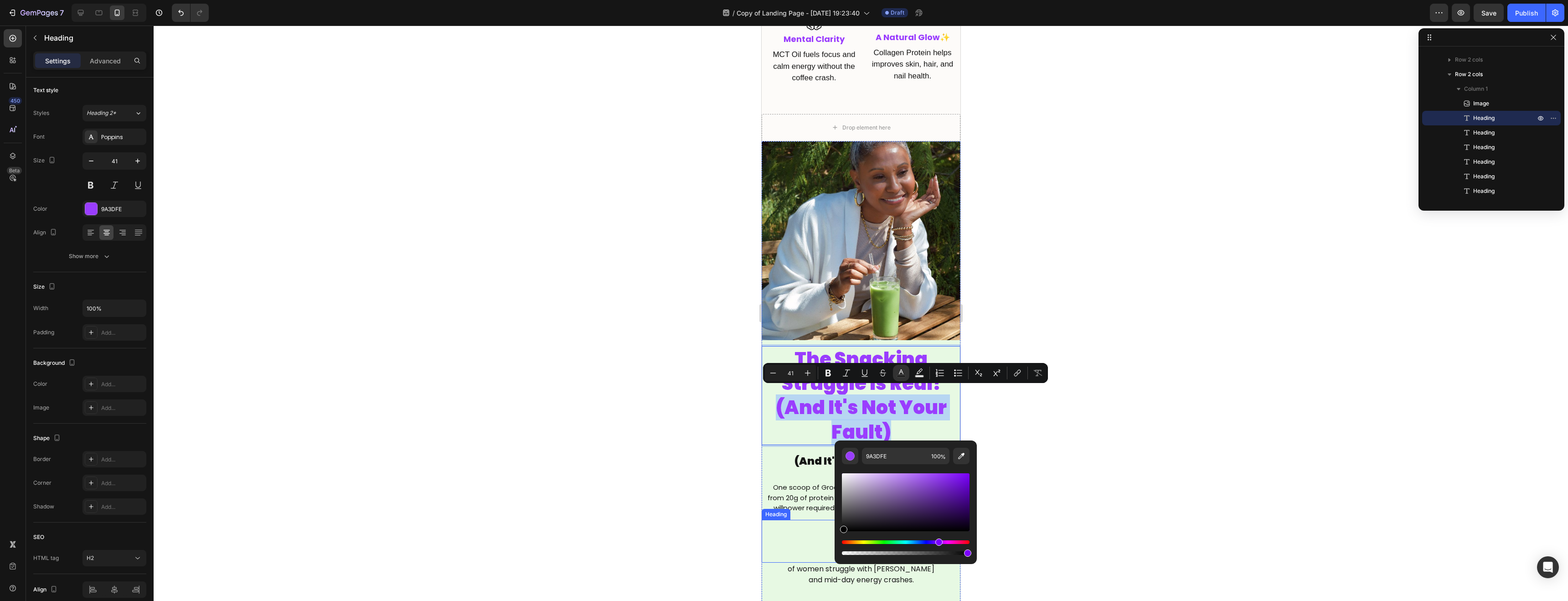
type input "000000"
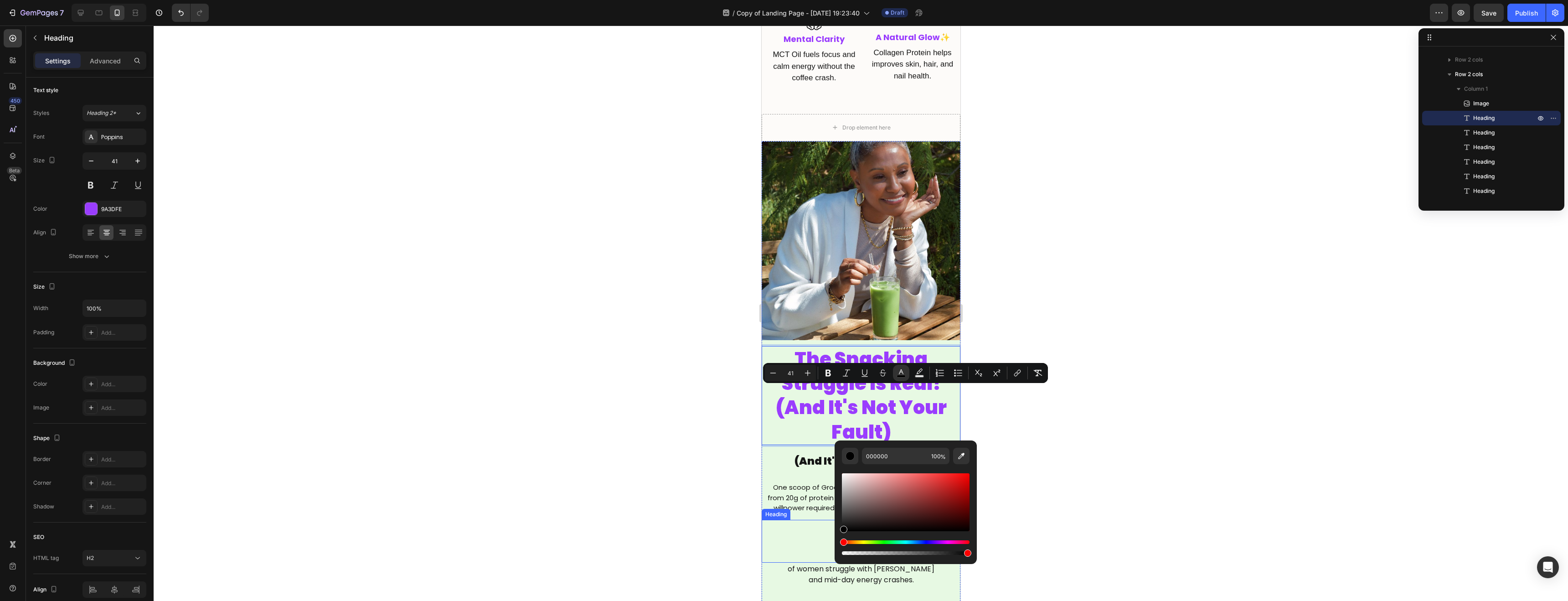
drag, startPoint x: 1621, startPoint y: 543, endPoint x: 830, endPoint y: 539, distance: 791.0
click at [828, 373] on icon "Editor contextual toolbar" at bounding box center [828, 373] width 5 height 7
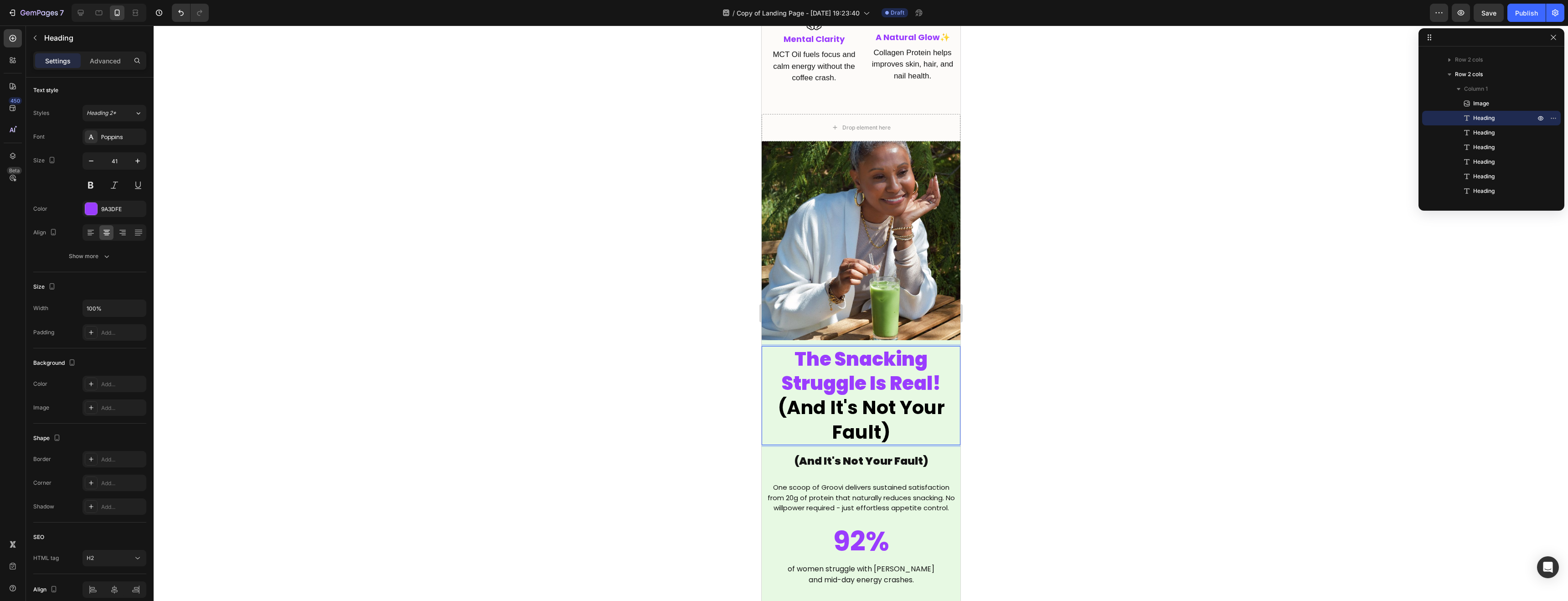
click at [828, 407] on strong "(And It's Not Your Fault)" at bounding box center [860, 420] width 167 height 50
click at [827, 407] on strong "(And It's Not Your Fault)" at bounding box center [860, 420] width 167 height 50
drag, startPoint x: 804, startPoint y: 407, endPoint x: 798, endPoint y: 407, distance: 6.0
click at [804, 407] on strong "(And It's Not Your Fault)" at bounding box center [860, 420] width 167 height 50
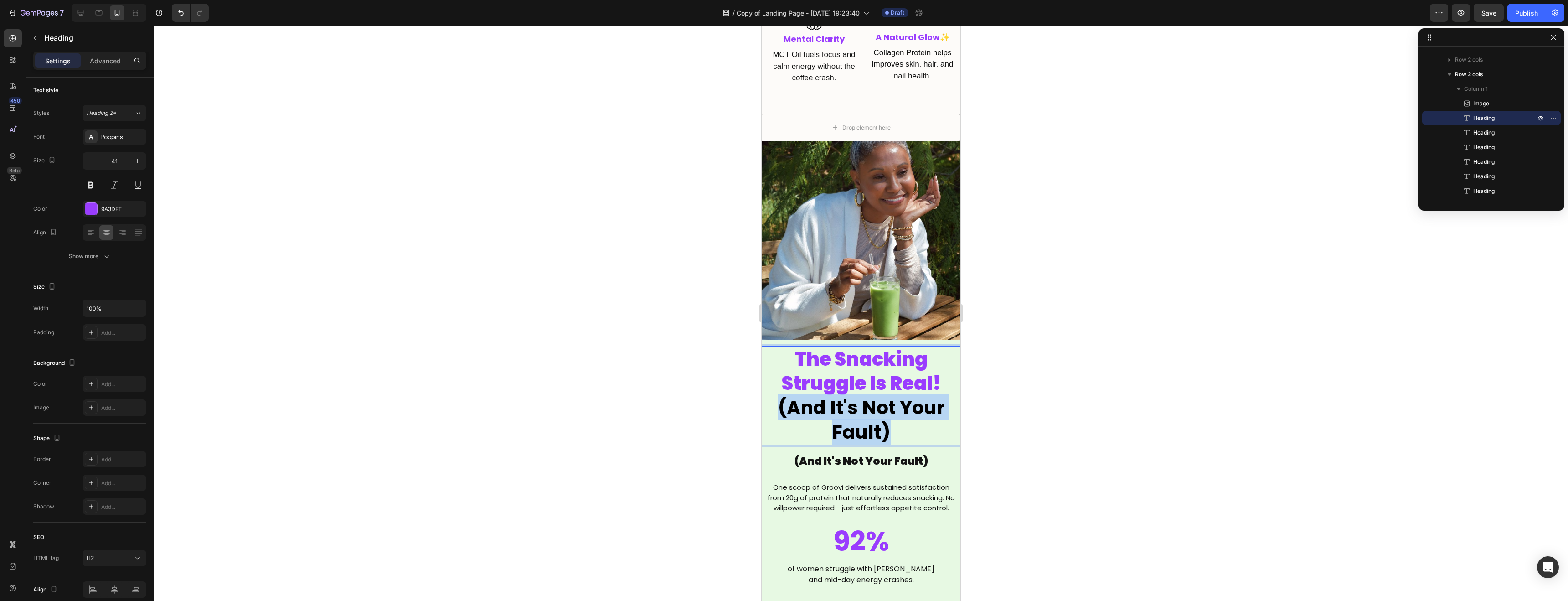
drag, startPoint x: 779, startPoint y: 397, endPoint x: 899, endPoint y: 429, distance: 124.2
click at [800, 399] on strong "(And It's Not Your Fault)" at bounding box center [860, 420] width 167 height 50
click at [813, 404] on strong "(And It's Not Your Fault)" at bounding box center [860, 420] width 167 height 50
click at [893, 415] on p "The Snacking Struggle Is Real! (And It's Not Your Fault)" at bounding box center [860, 396] width 197 height 97
click at [1052, 429] on div at bounding box center [861, 314] width 1415 height 576
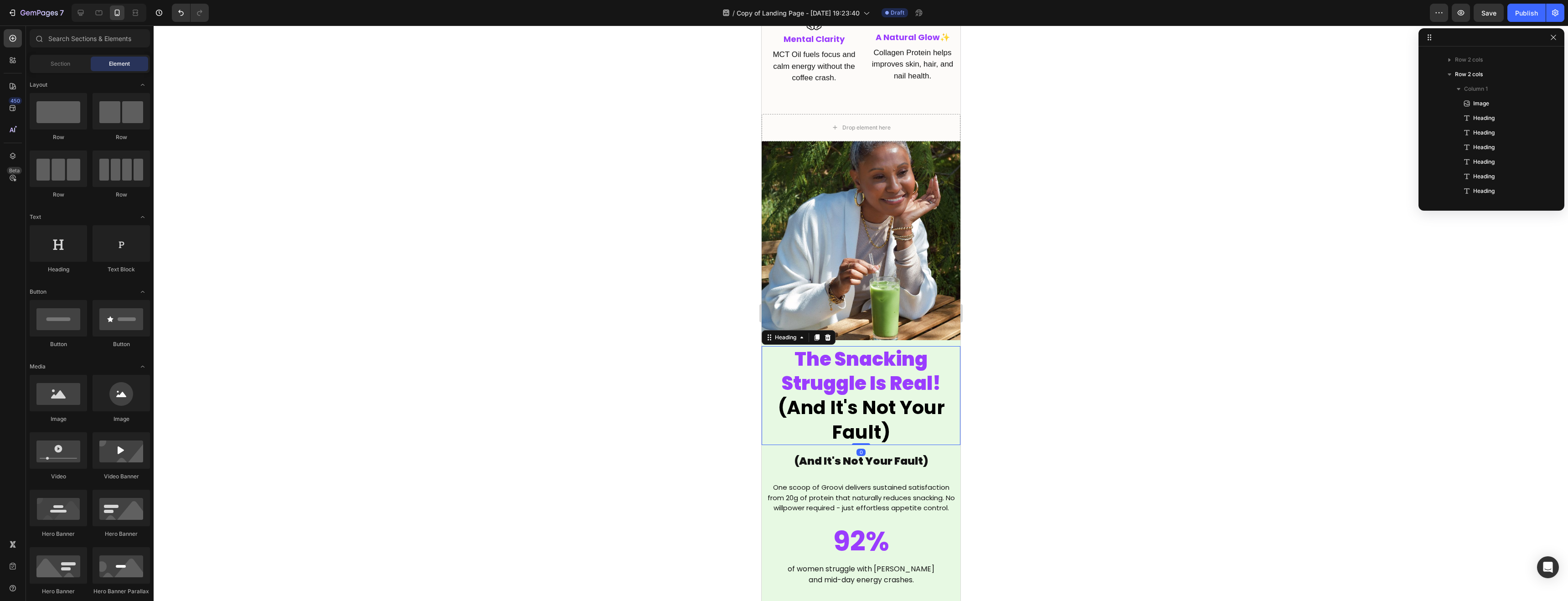
click at [903, 425] on p "The Snacking Struggle Is Real! (And It's Not Your Fault)" at bounding box center [860, 396] width 197 height 97
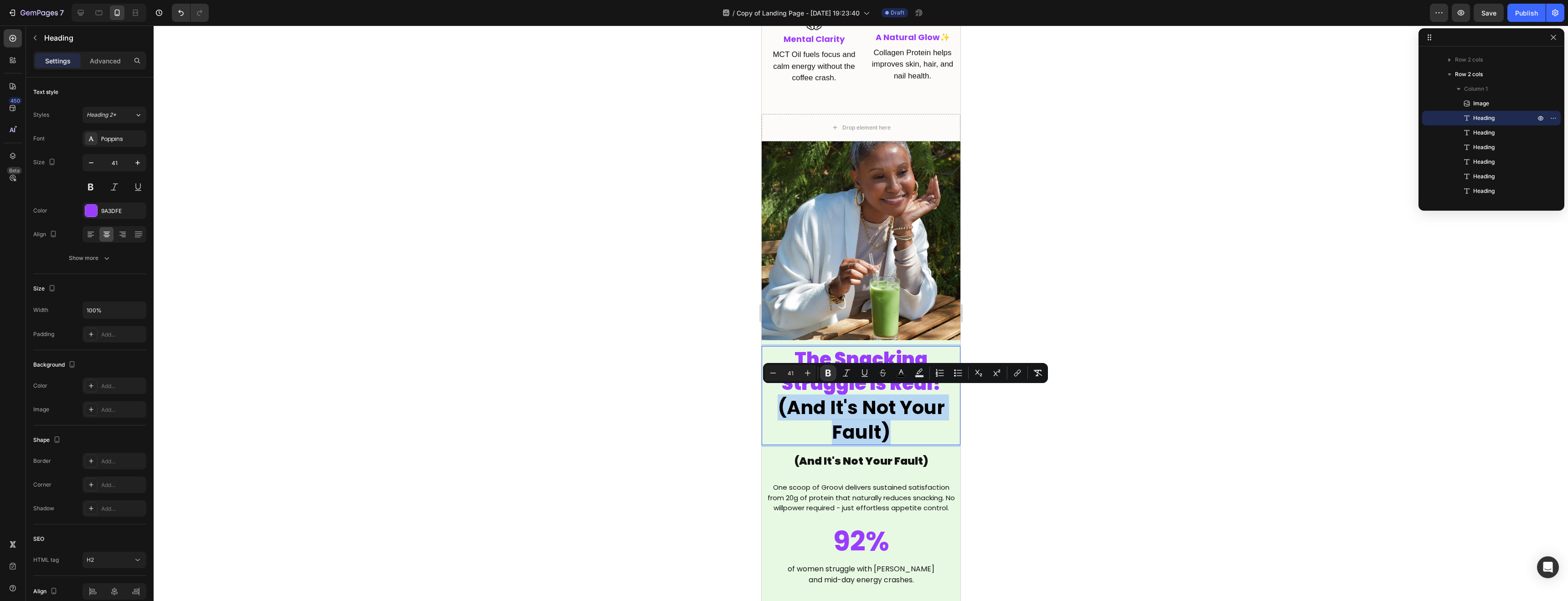
drag, startPoint x: 906, startPoint y: 425, endPoint x: 782, endPoint y: 402, distance: 126.1
click at [775, 376] on icon "Editor contextual toolbar" at bounding box center [773, 373] width 9 height 9
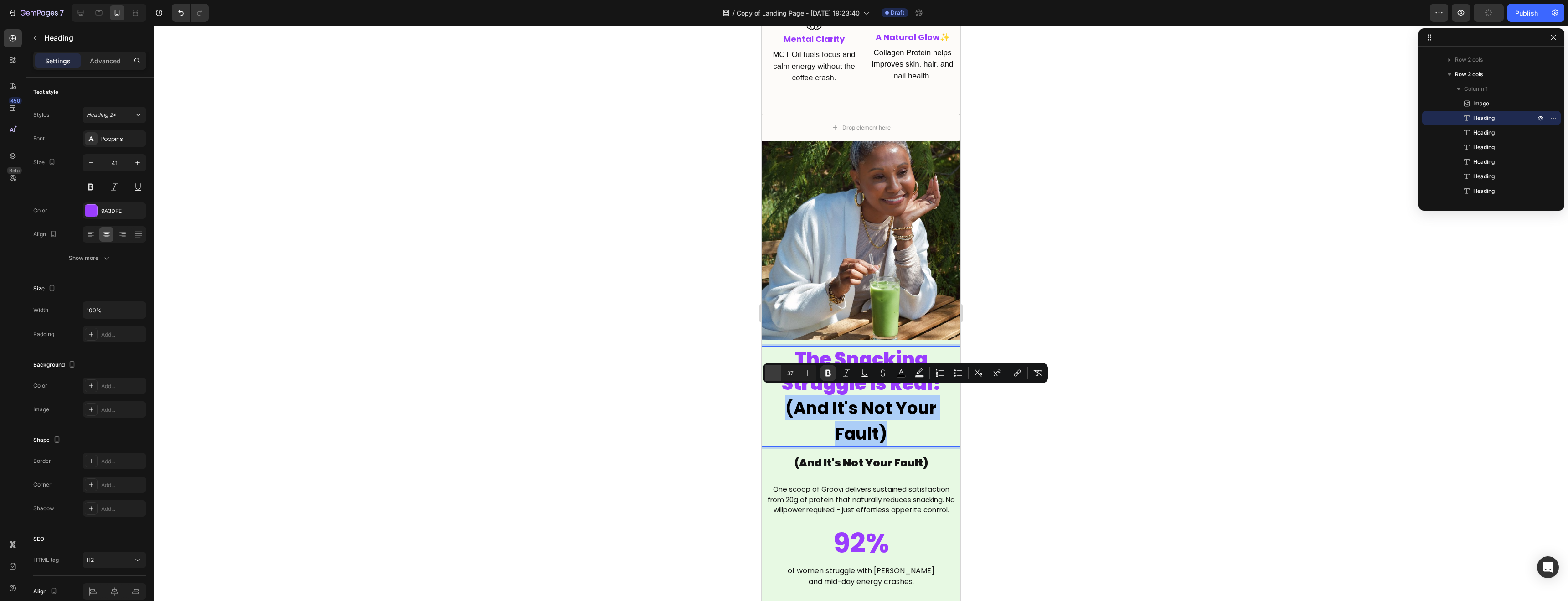
click at [775, 376] on icon "Editor contextual toolbar" at bounding box center [773, 373] width 9 height 9
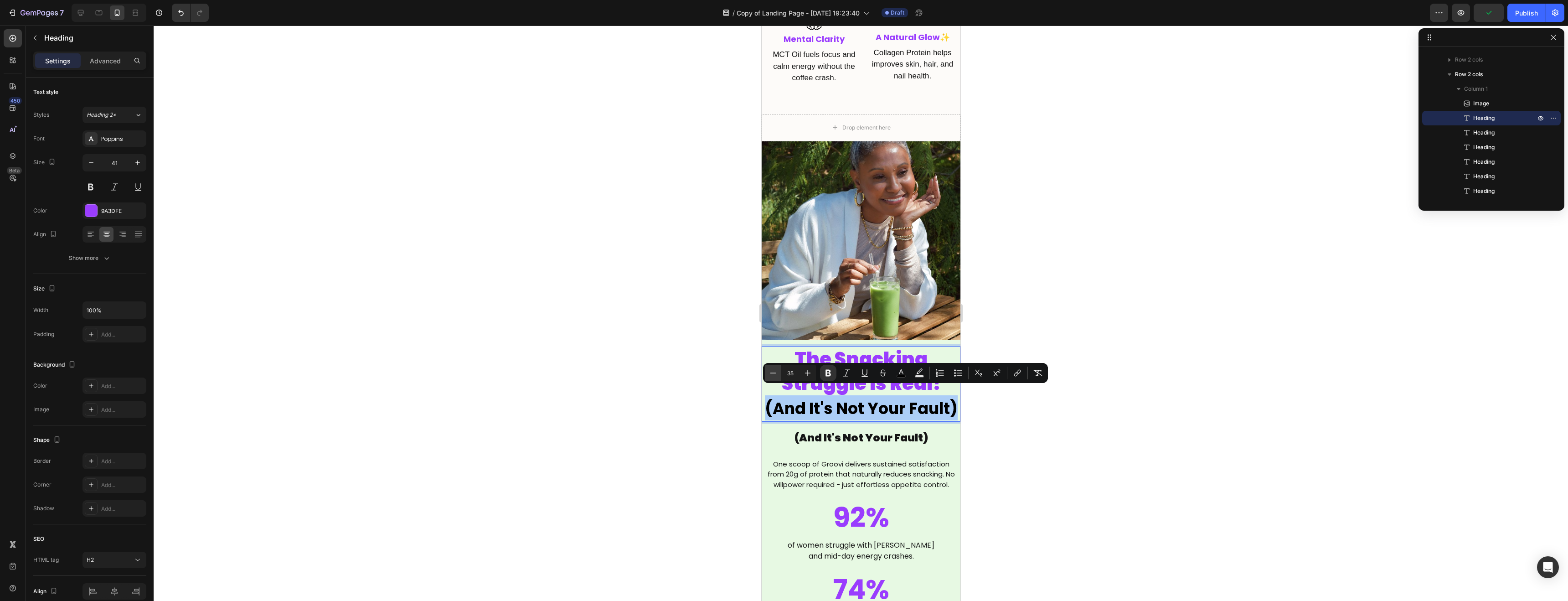
click at [775, 376] on icon "Editor contextual toolbar" at bounding box center [773, 373] width 9 height 9
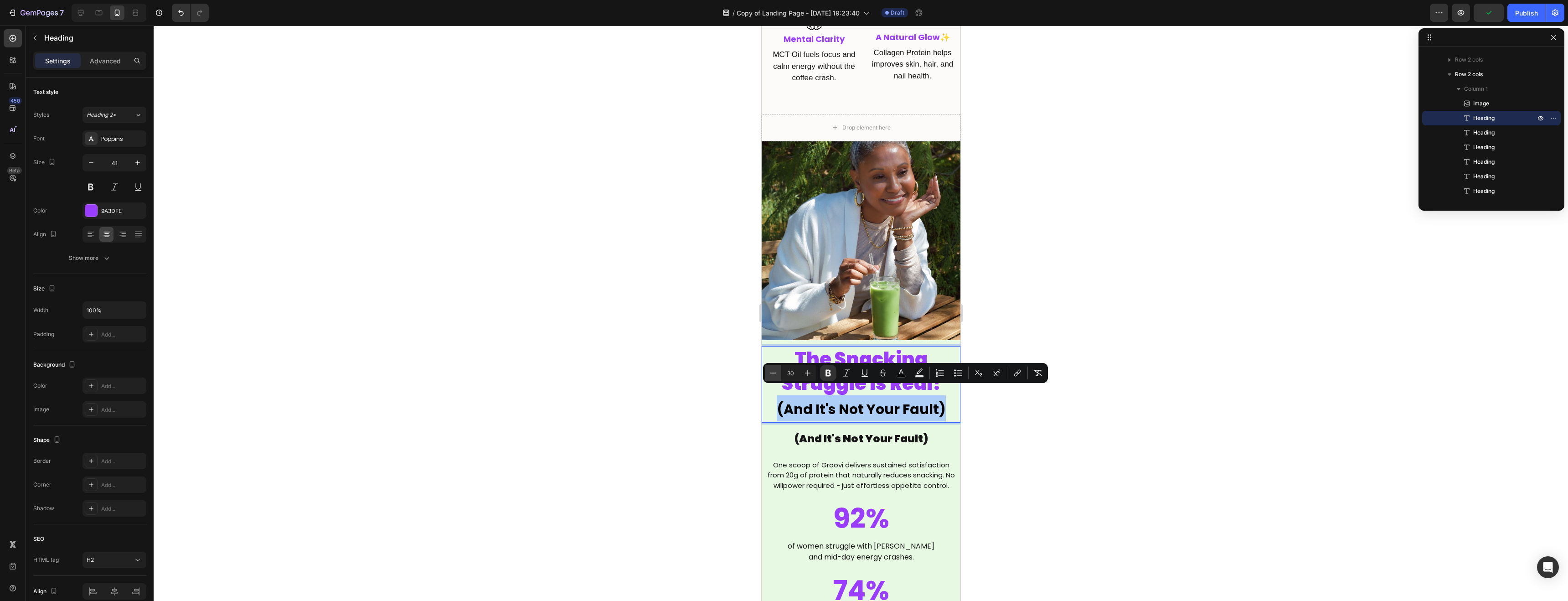
click at [775, 376] on icon "Editor contextual toolbar" at bounding box center [773, 373] width 9 height 9
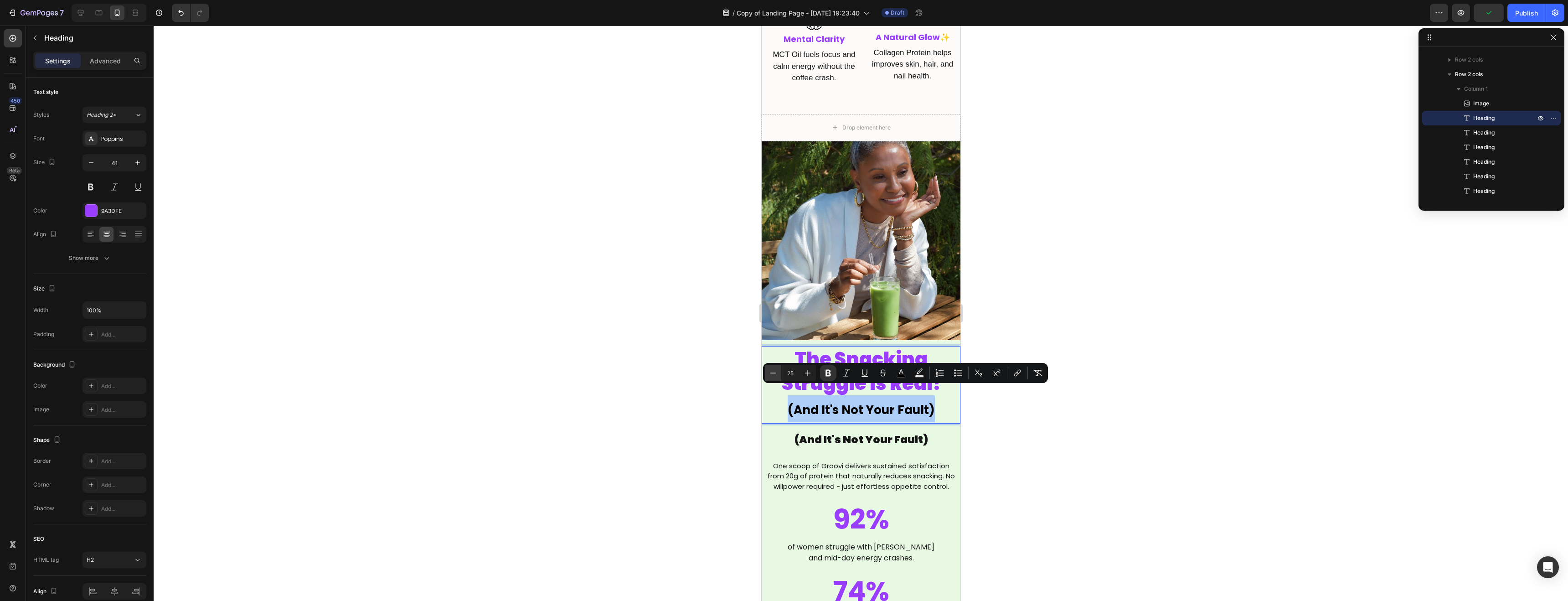
click at [775, 376] on icon "Editor contextual toolbar" at bounding box center [773, 373] width 9 height 9
type input "24"
click at [1094, 411] on div at bounding box center [861, 314] width 1415 height 576
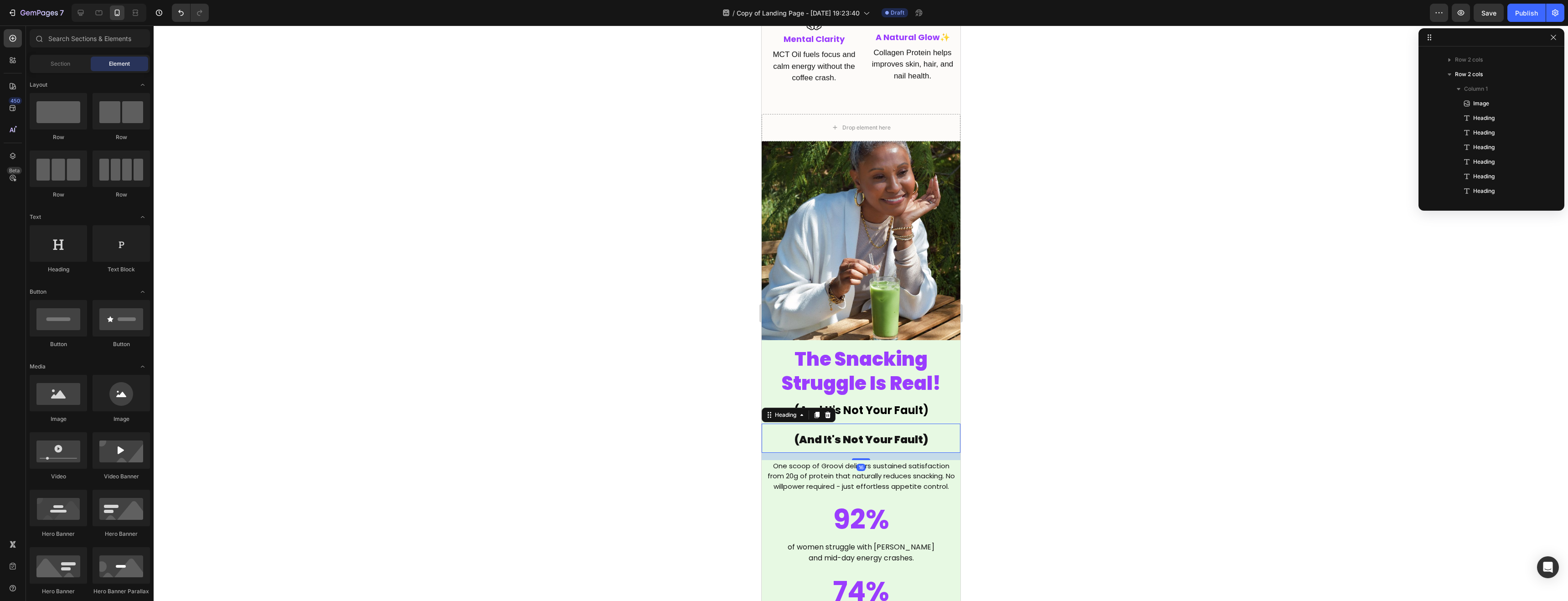
click at [857, 434] on span "(And It's Not Your Fault)" at bounding box center [860, 439] width 133 height 15
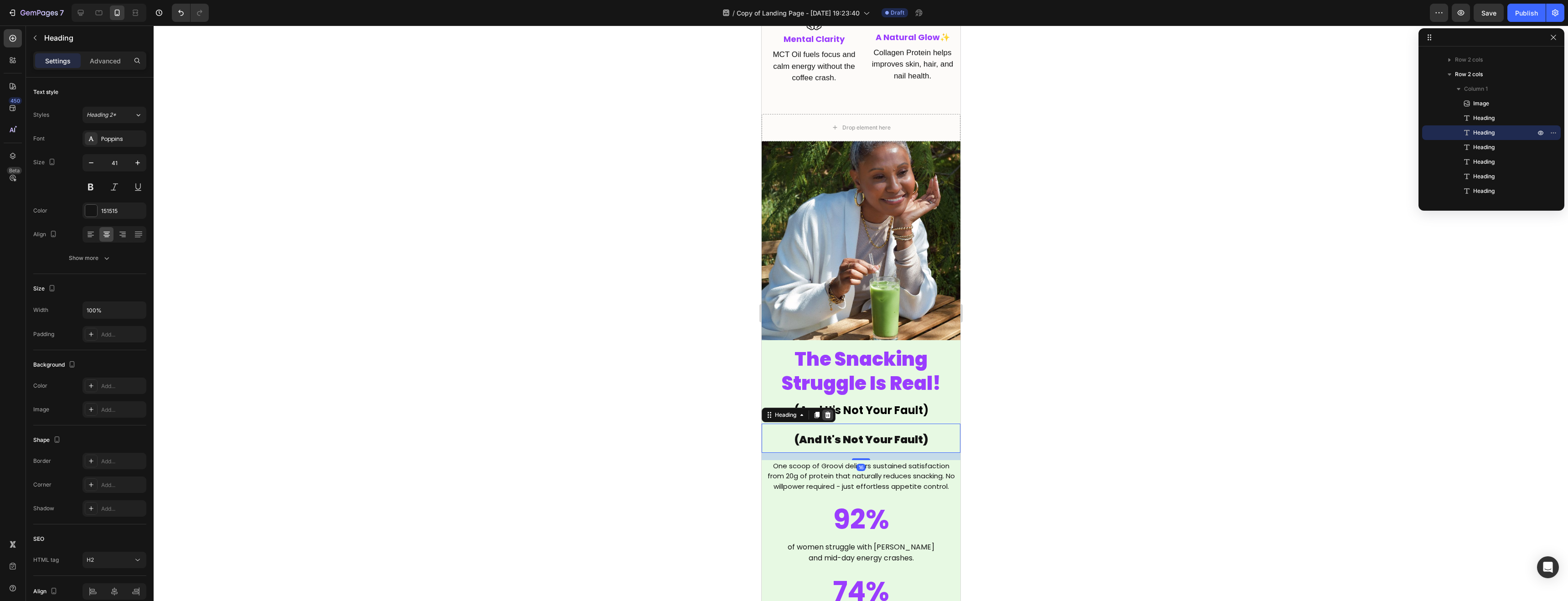
click at [828, 411] on icon at bounding box center [828, 414] width 6 height 6
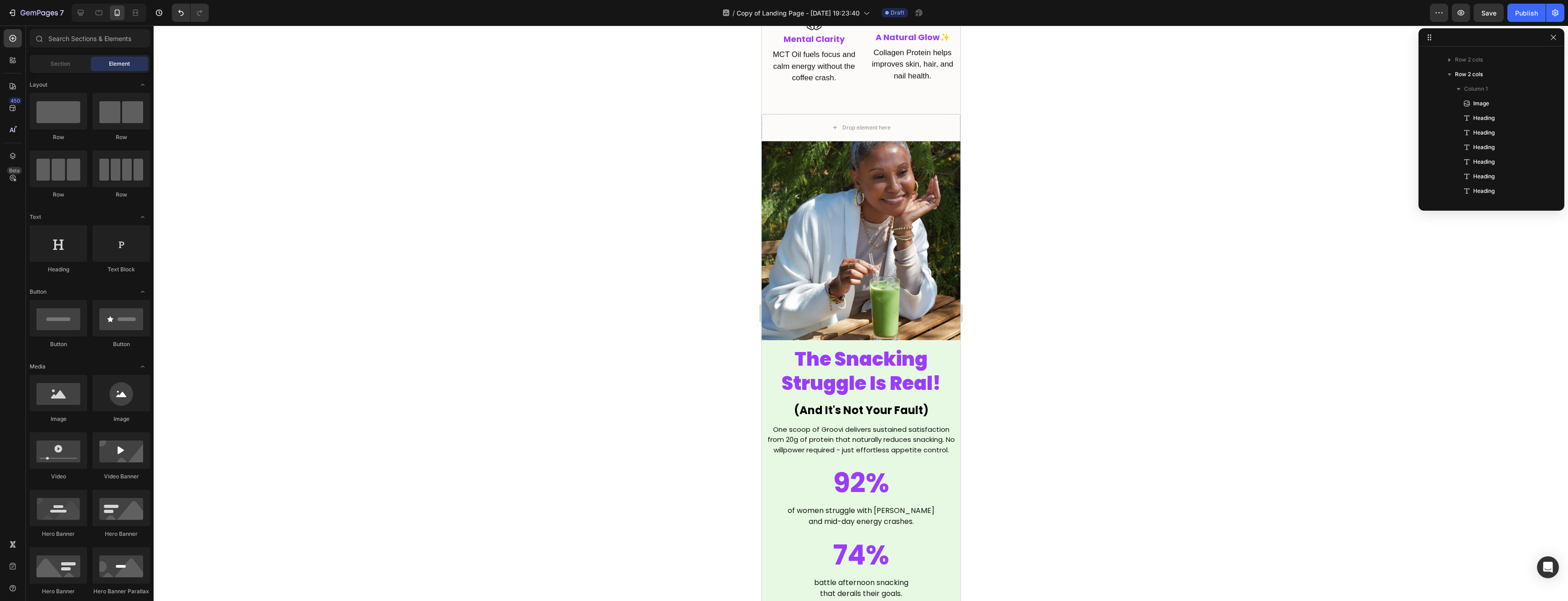
click at [1058, 405] on div at bounding box center [861, 314] width 1415 height 576
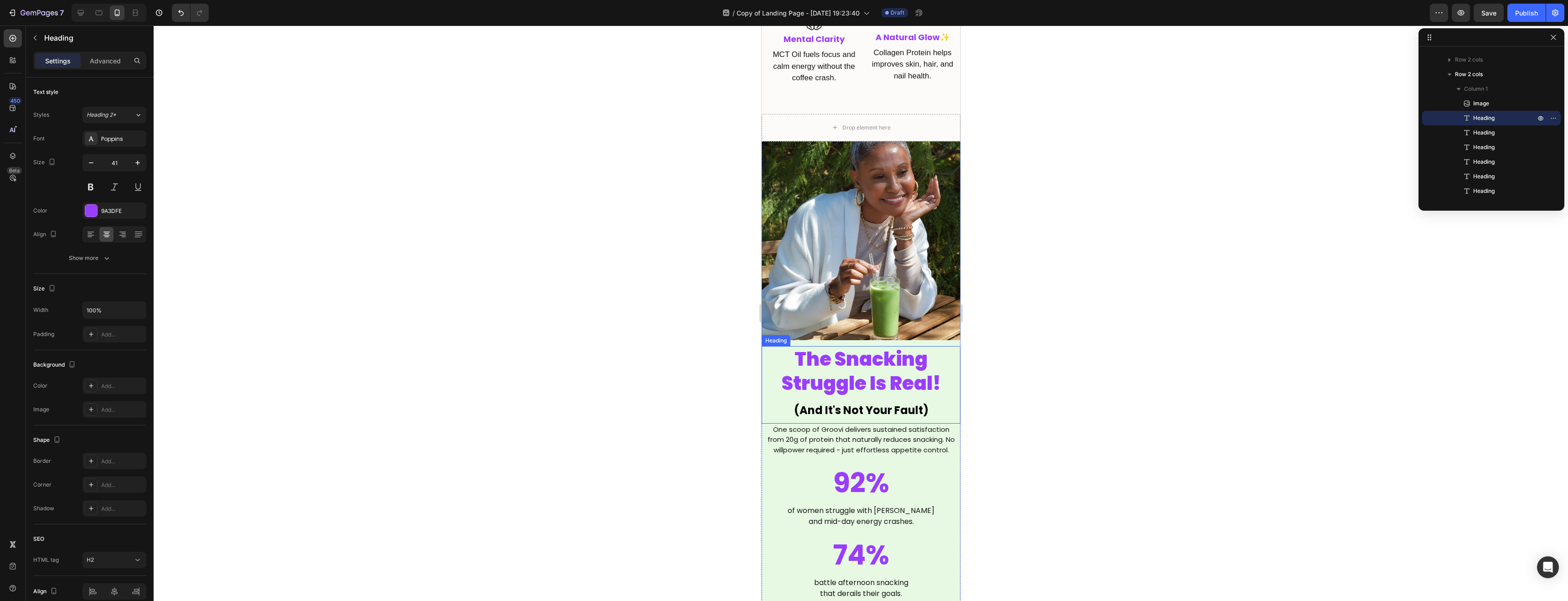
click at [846, 393] on p "The Snacking Struggle Is Real! (And It's Not Your Fault)" at bounding box center [860, 385] width 197 height 76
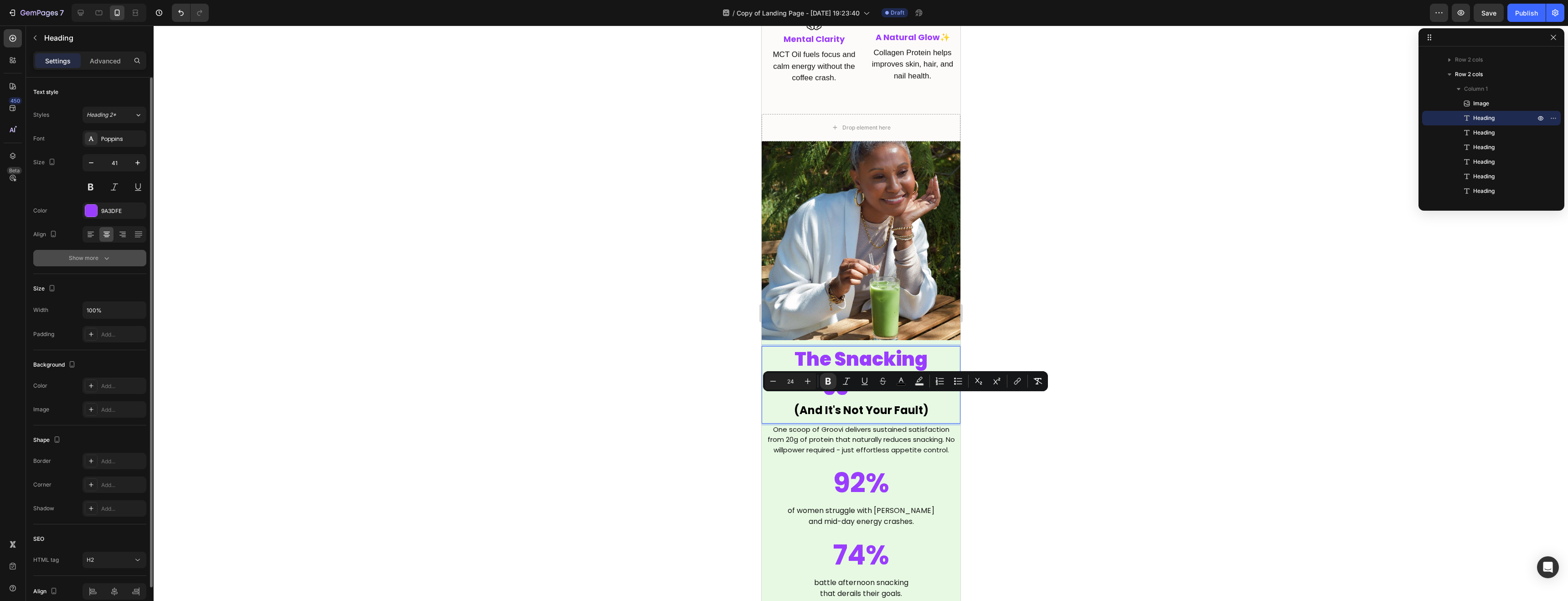
click at [102, 262] on icon "button" at bounding box center [107, 258] width 9 height 9
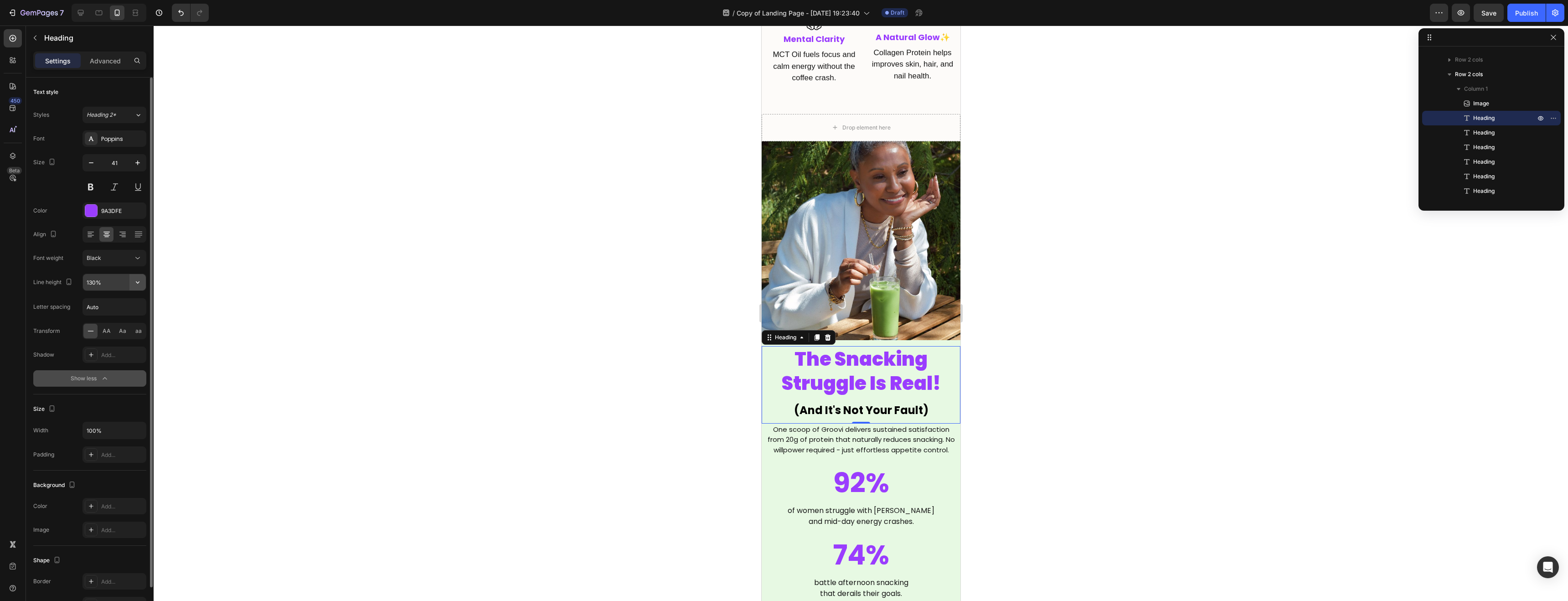
click at [140, 284] on icon "button" at bounding box center [138, 283] width 9 height 9
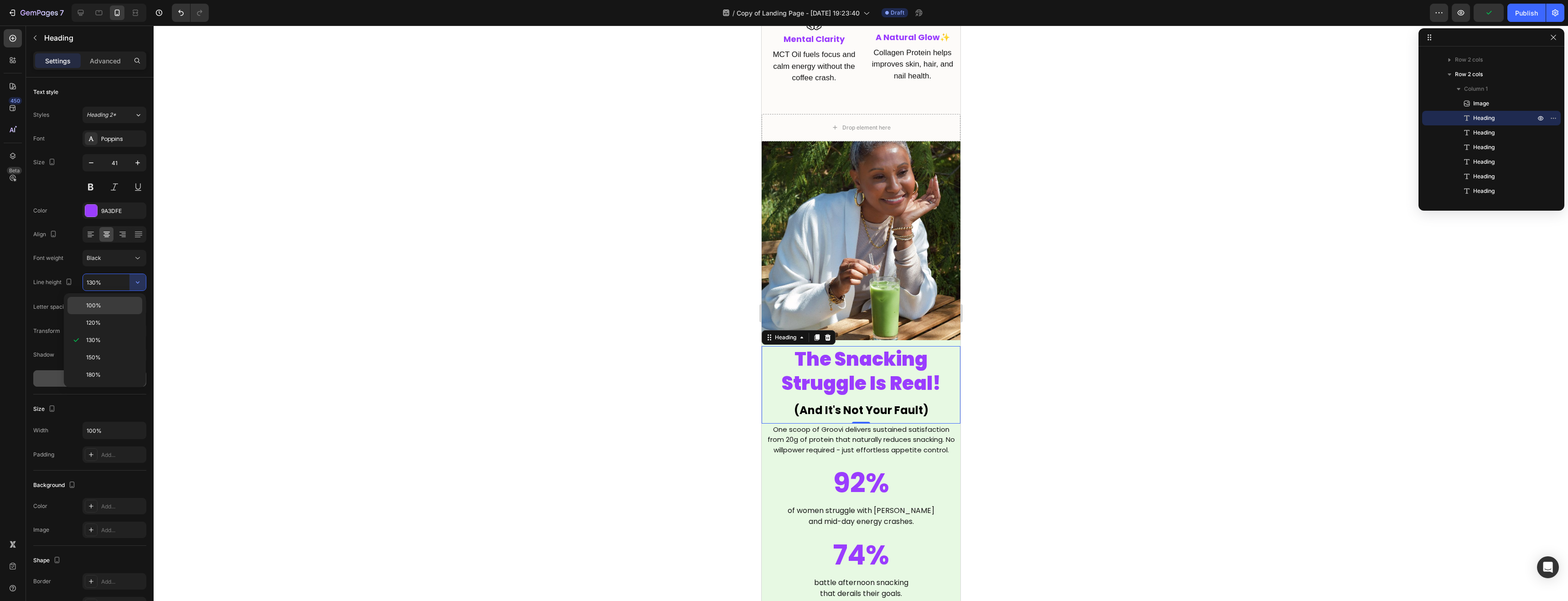
click at [105, 309] on p "100%" at bounding box center [112, 305] width 52 height 9
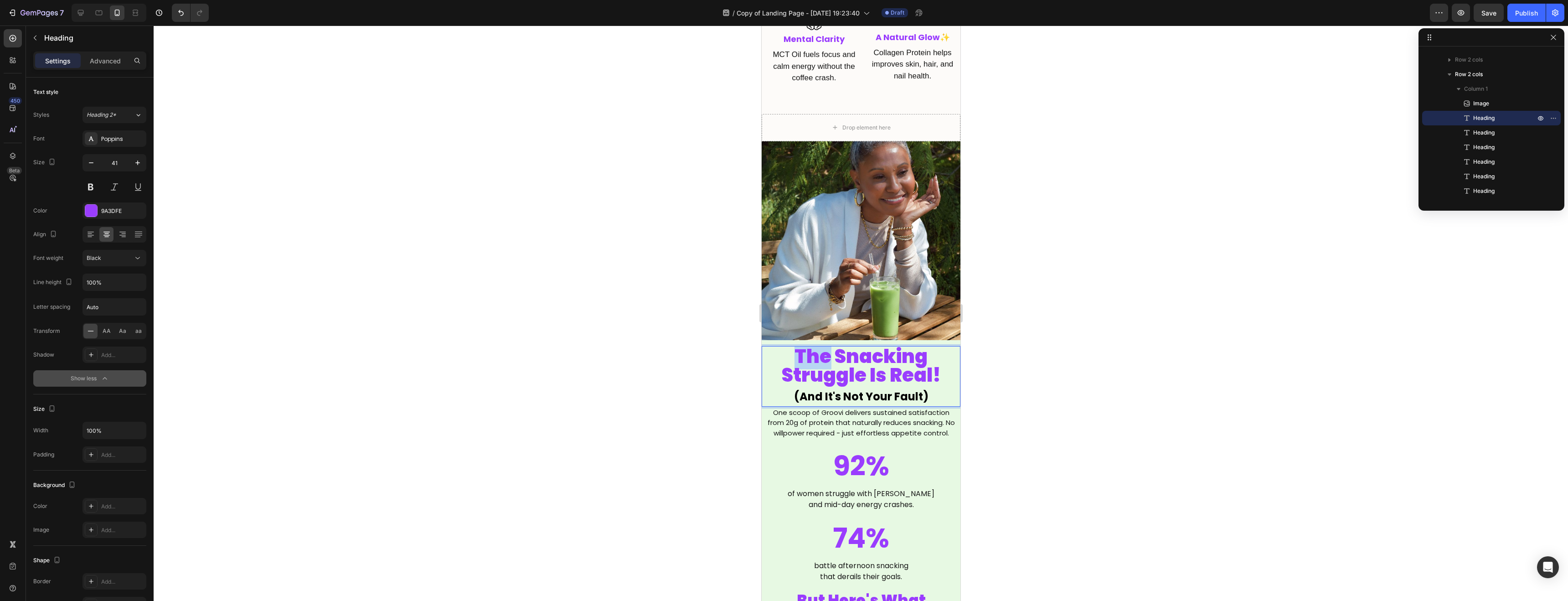
click at [814, 350] on p "The Snacking Struggle Is Real! (And It's Not Your Fault)" at bounding box center [860, 376] width 197 height 59
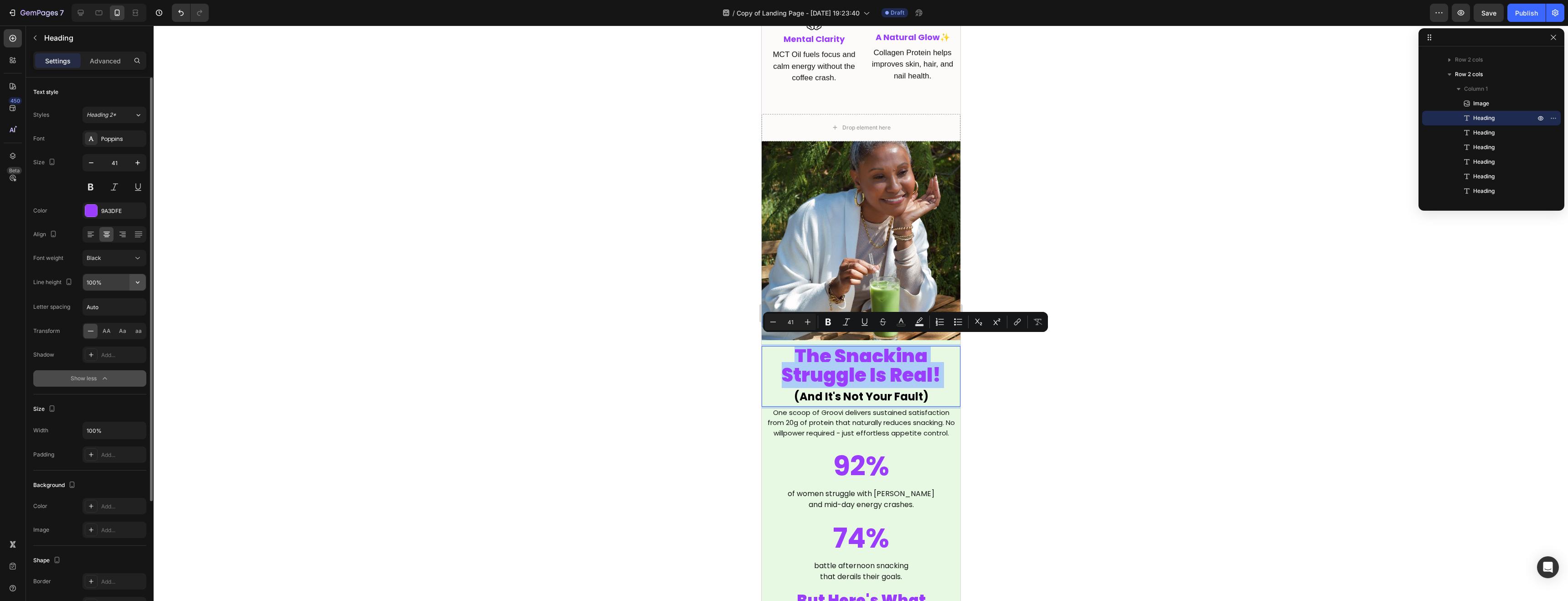
click at [136, 282] on icon "button" at bounding box center [138, 283] width 9 height 9
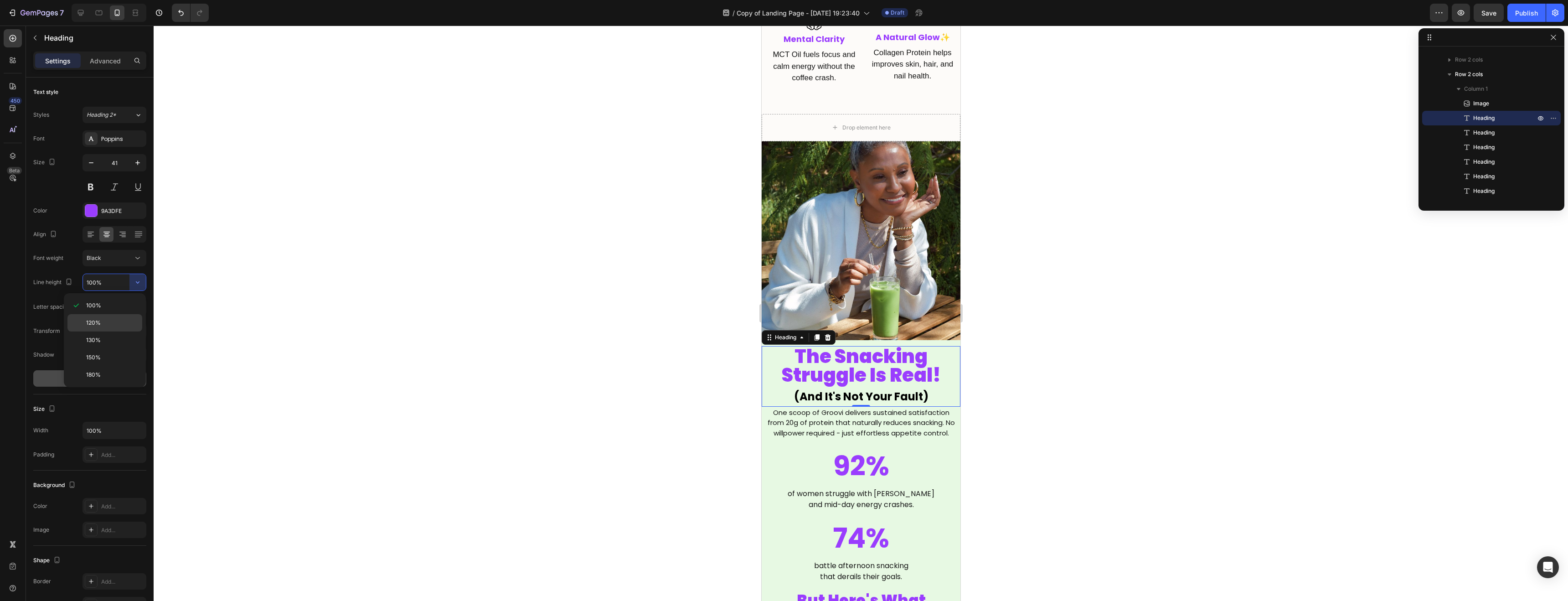
click at [106, 323] on p "120%" at bounding box center [112, 323] width 52 height 9
type input "120%"
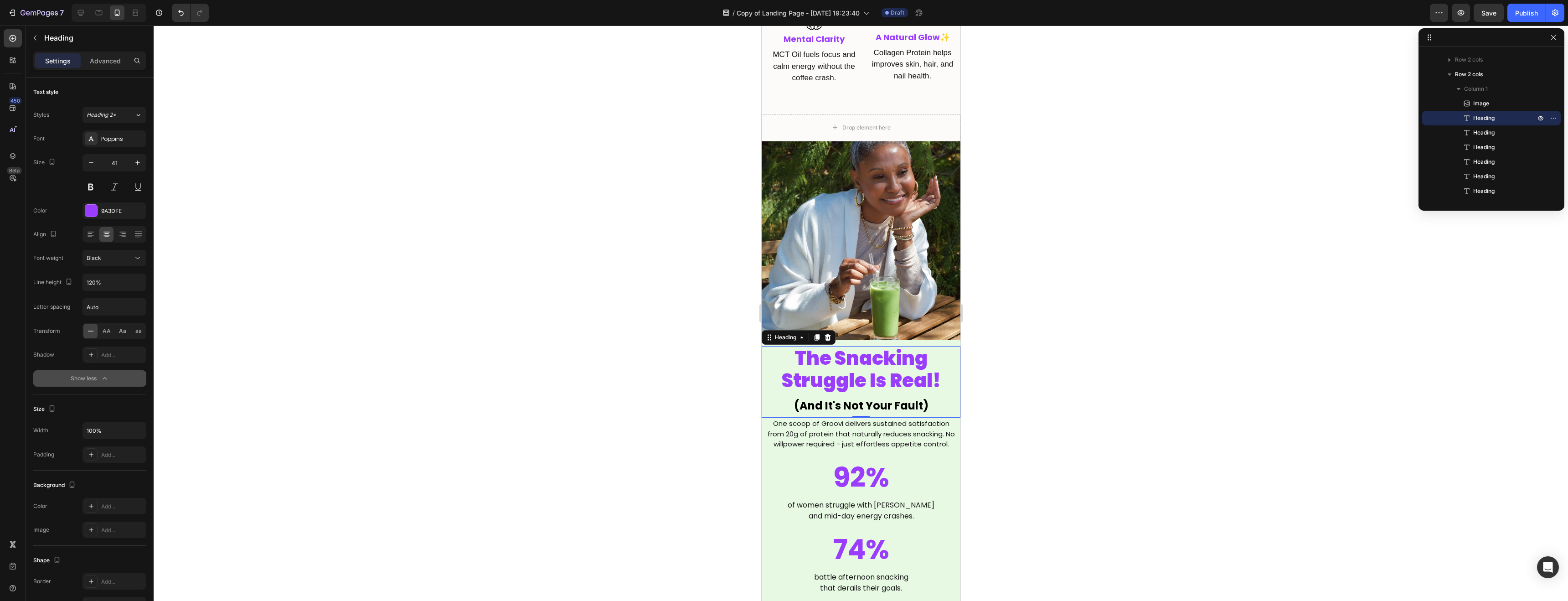
click at [504, 323] on div at bounding box center [861, 314] width 1415 height 576
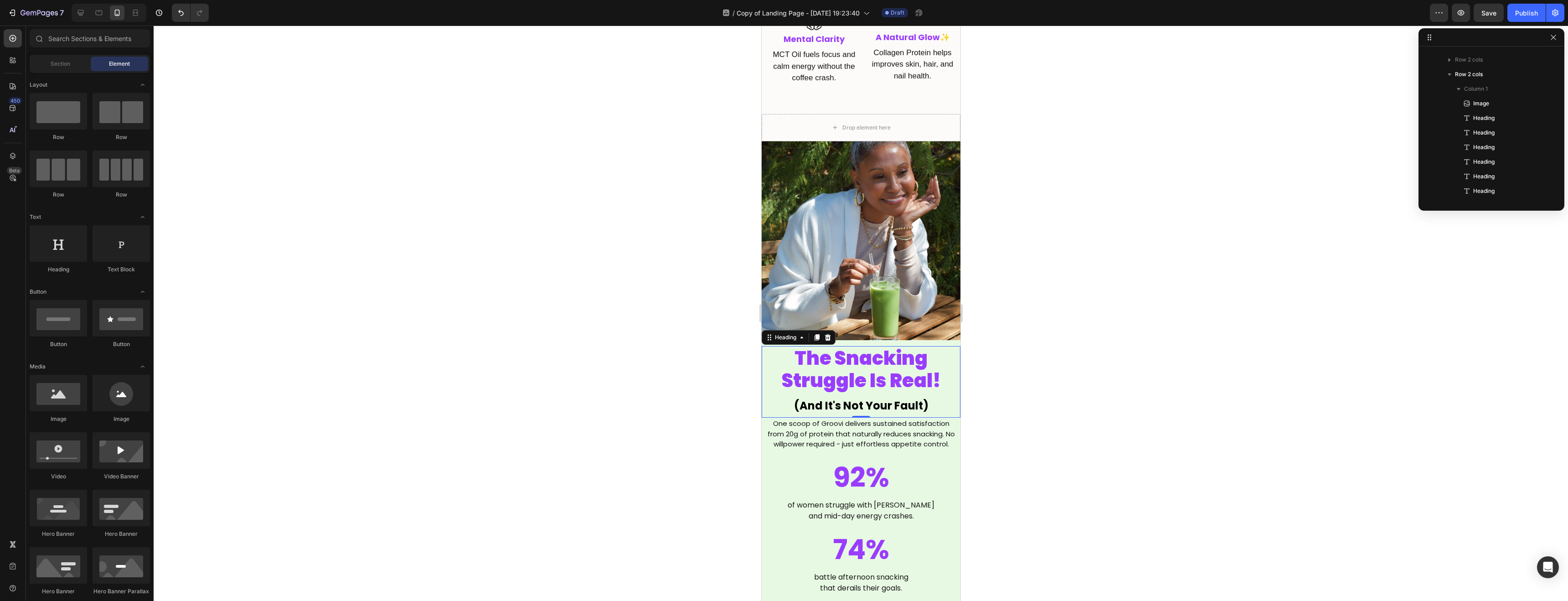
click at [504, 323] on div at bounding box center [861, 314] width 1415 height 576
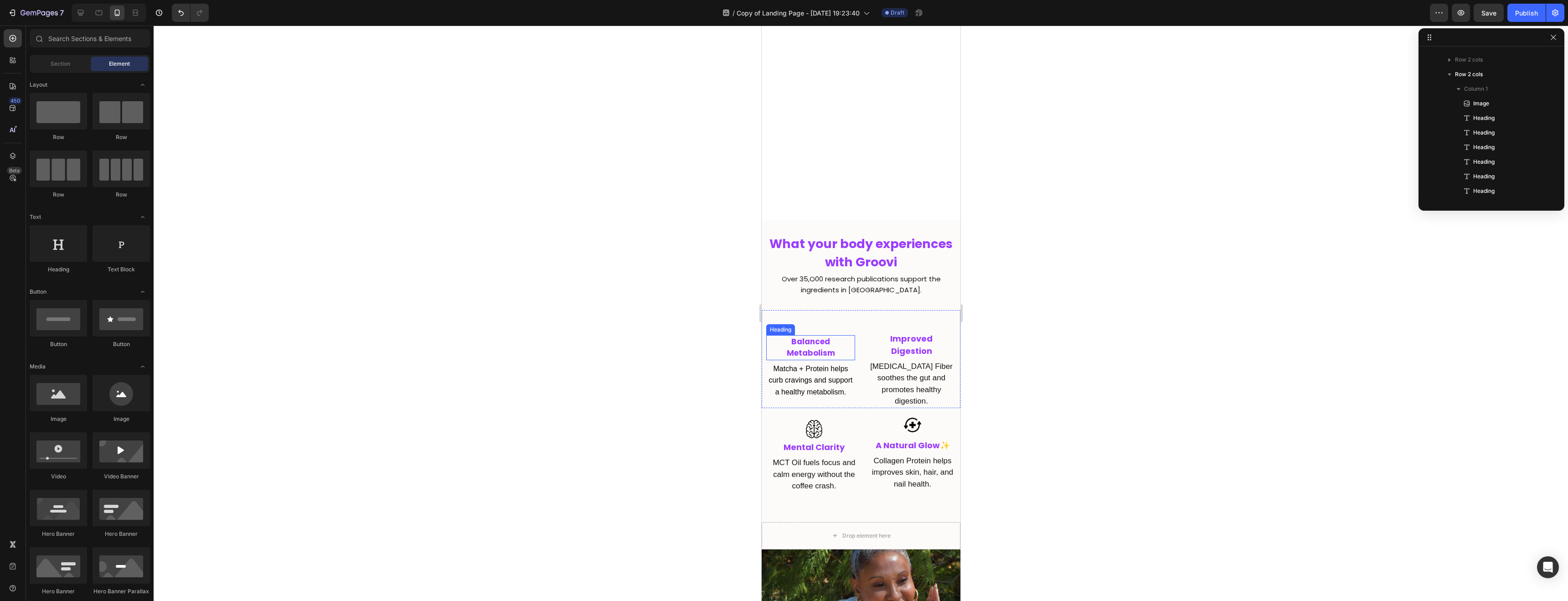
scroll to position [314, 0]
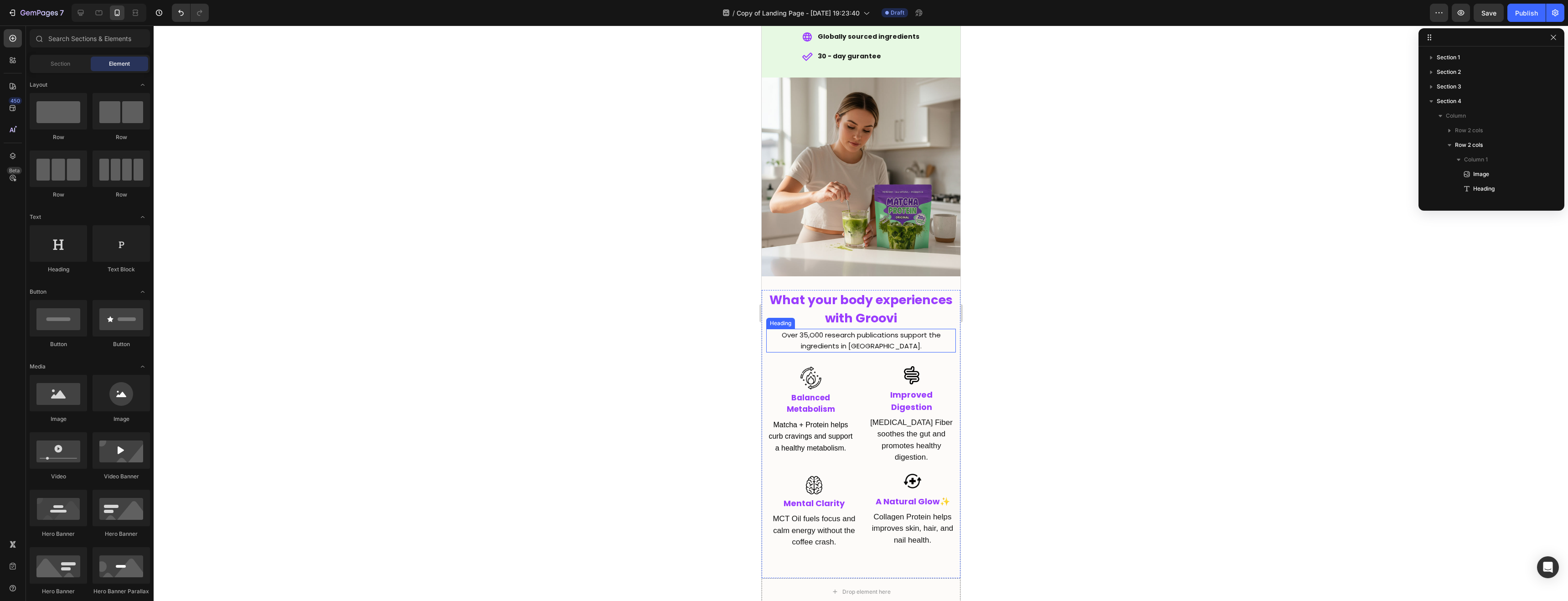
scroll to position [71, 0]
click at [846, 309] on span "What your body experiences with Groovi" at bounding box center [860, 309] width 183 height 36
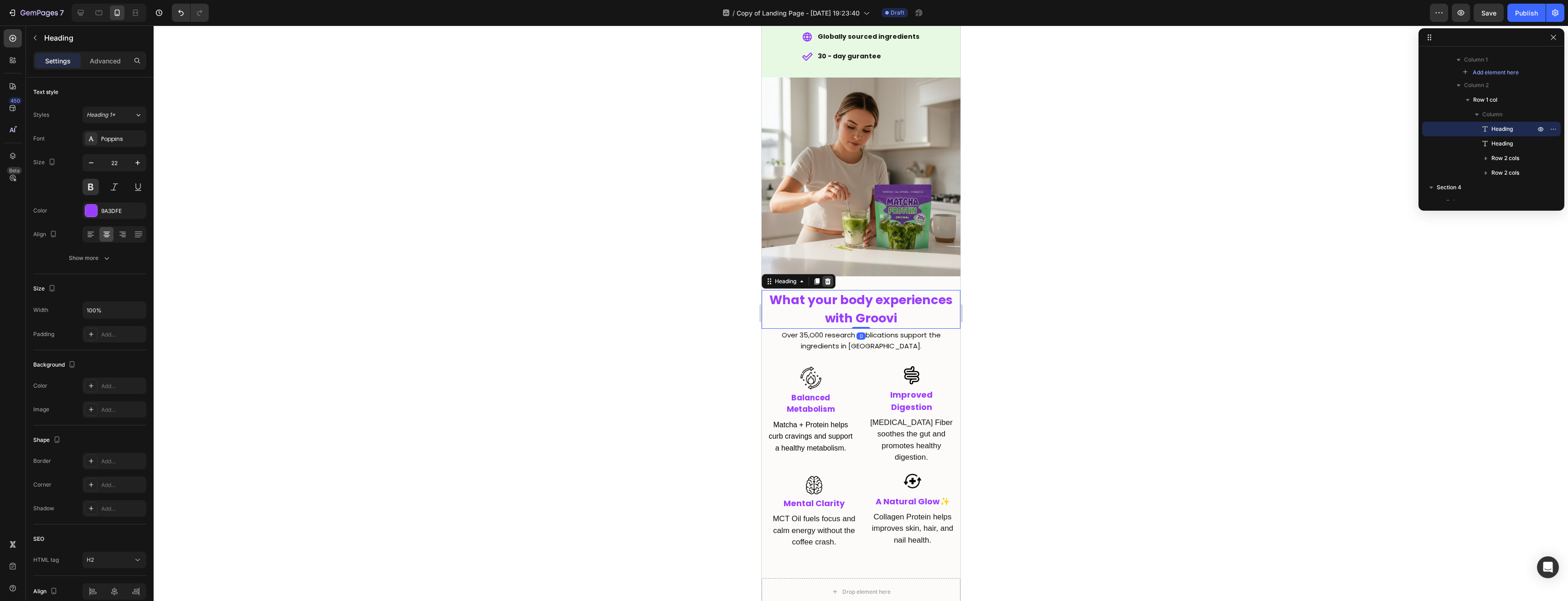
click at [828, 284] on icon at bounding box center [828, 282] width 6 height 6
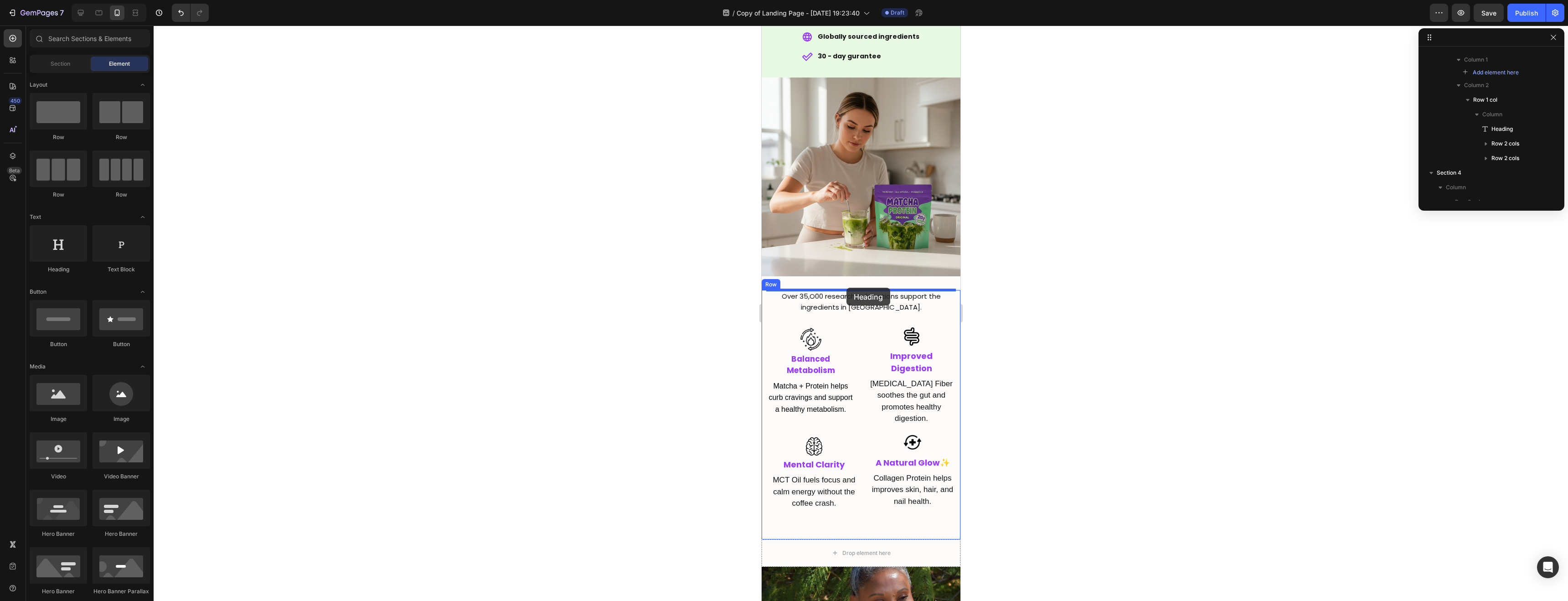
drag, startPoint x: 817, startPoint y: 274, endPoint x: 846, endPoint y: 288, distance: 32.2
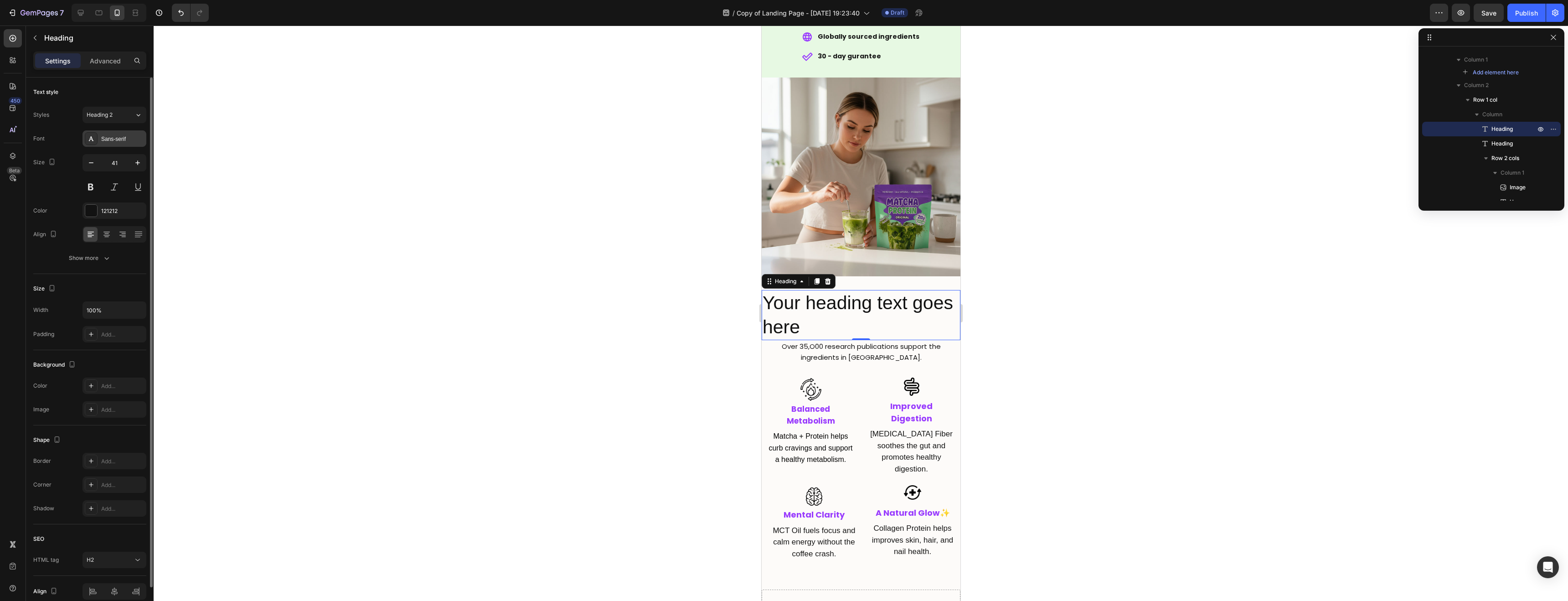
click at [112, 137] on div "Sans-serif" at bounding box center [122, 139] width 43 height 9
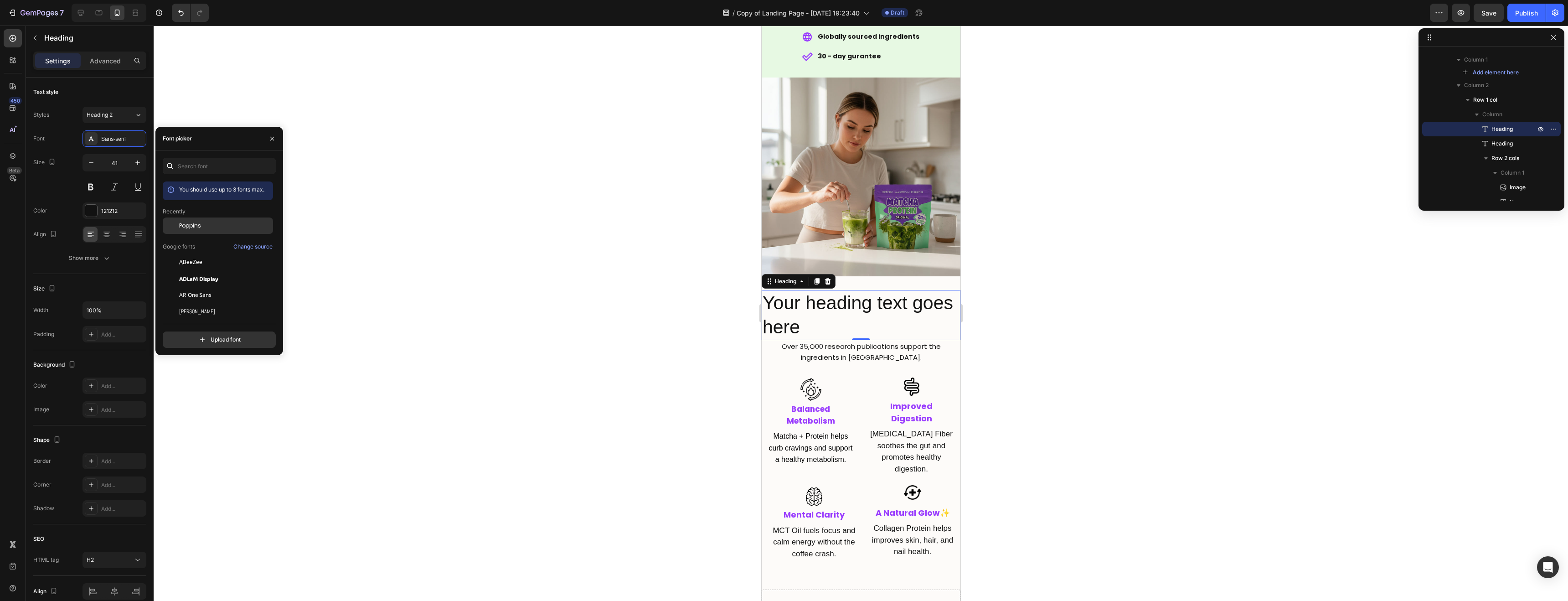
click at [217, 231] on div "Poppins" at bounding box center [218, 226] width 110 height 16
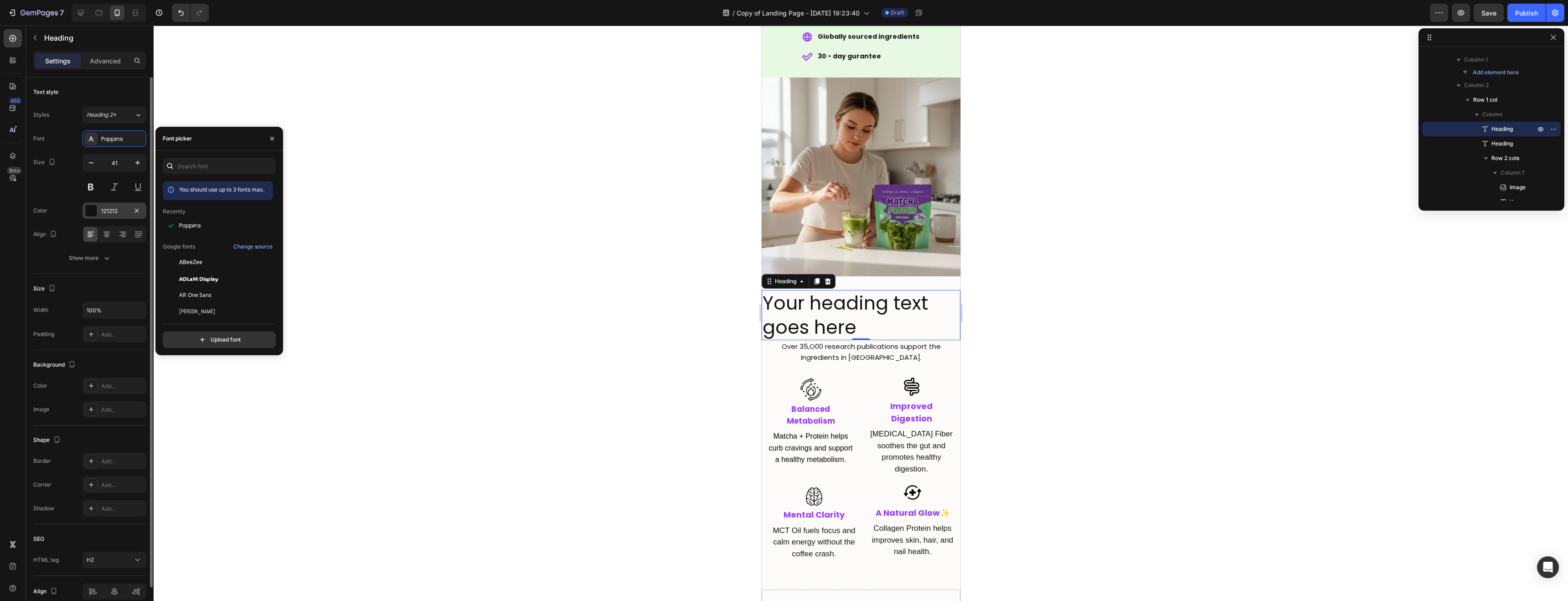
click at [95, 215] on div at bounding box center [90, 210] width 12 height 12
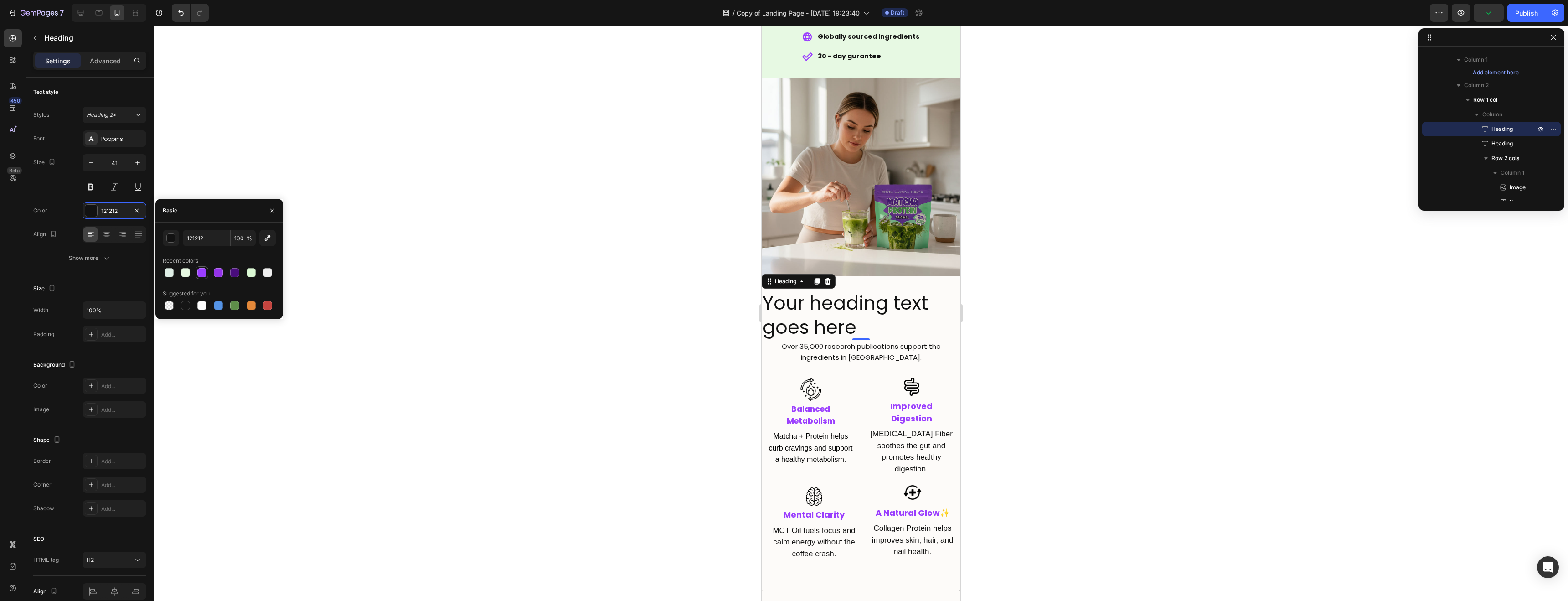
click at [201, 276] on div at bounding box center [202, 273] width 9 height 9
type input "9A3DFE"
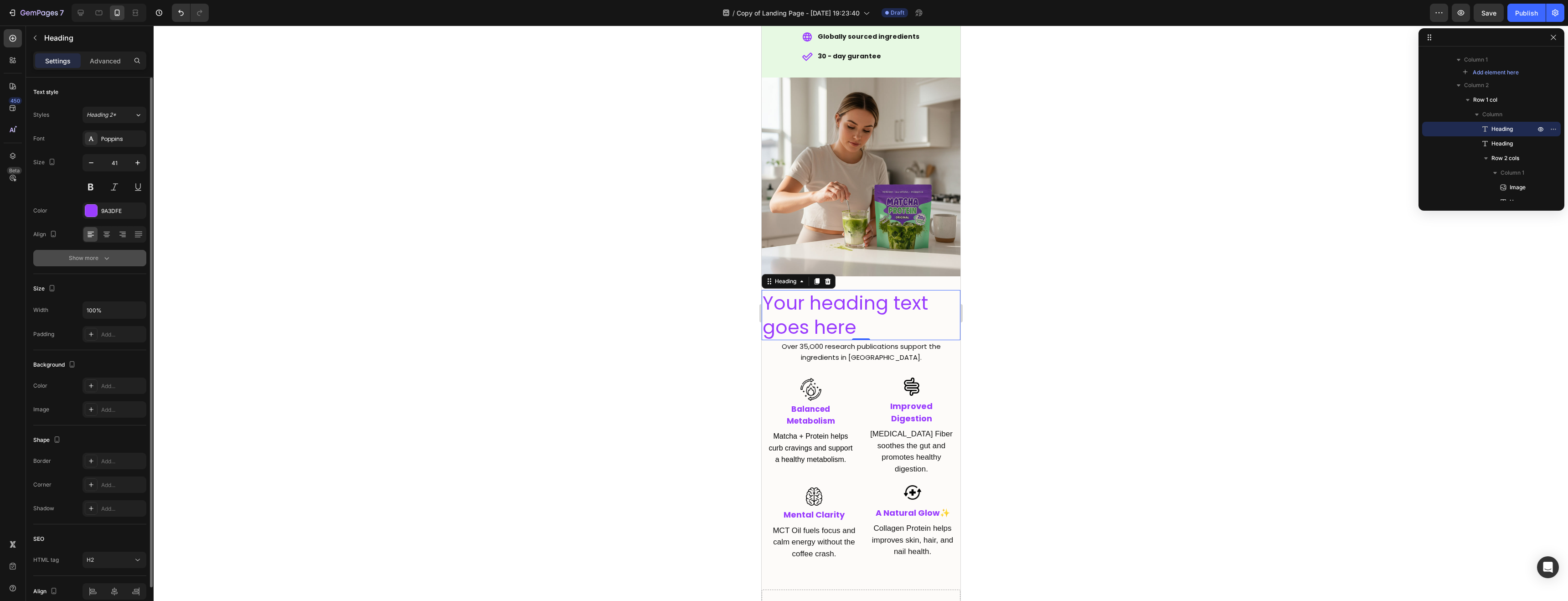
click at [95, 256] on div "Show more" at bounding box center [90, 258] width 42 height 9
click at [104, 255] on span "Normal" at bounding box center [96, 258] width 20 height 7
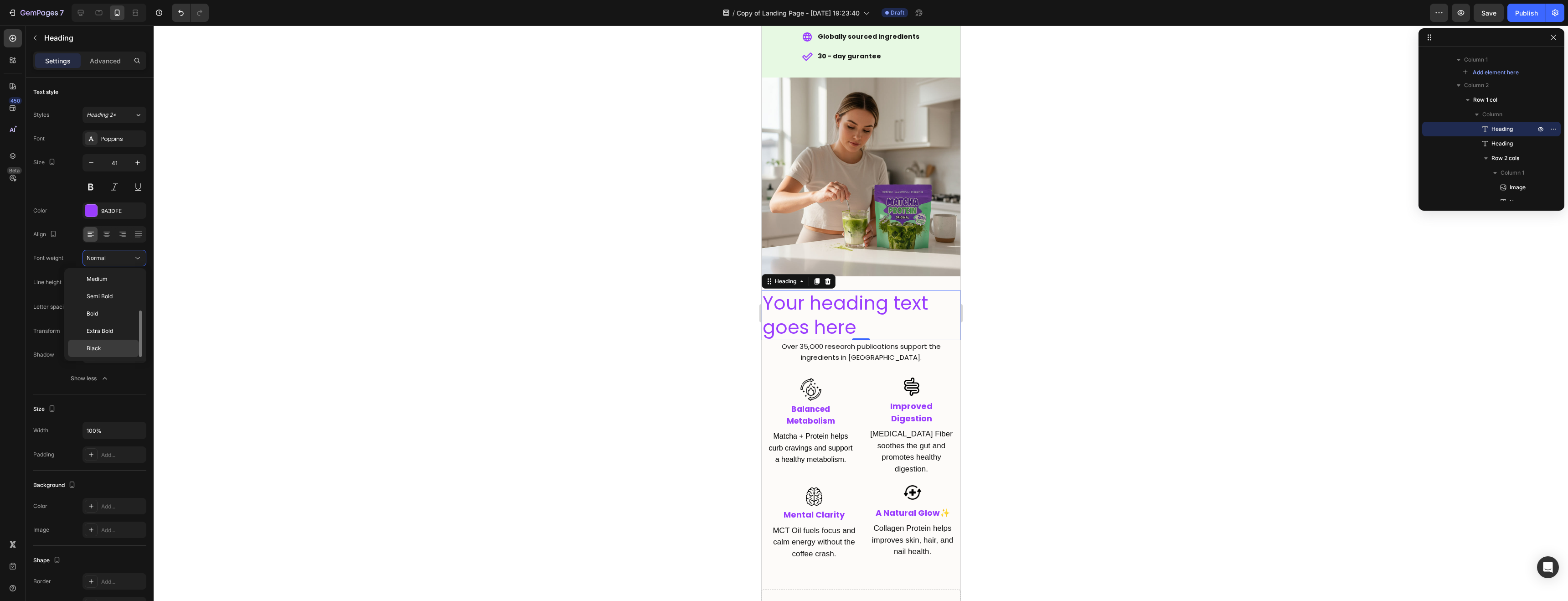
click at [105, 343] on div "Black" at bounding box center [103, 348] width 71 height 17
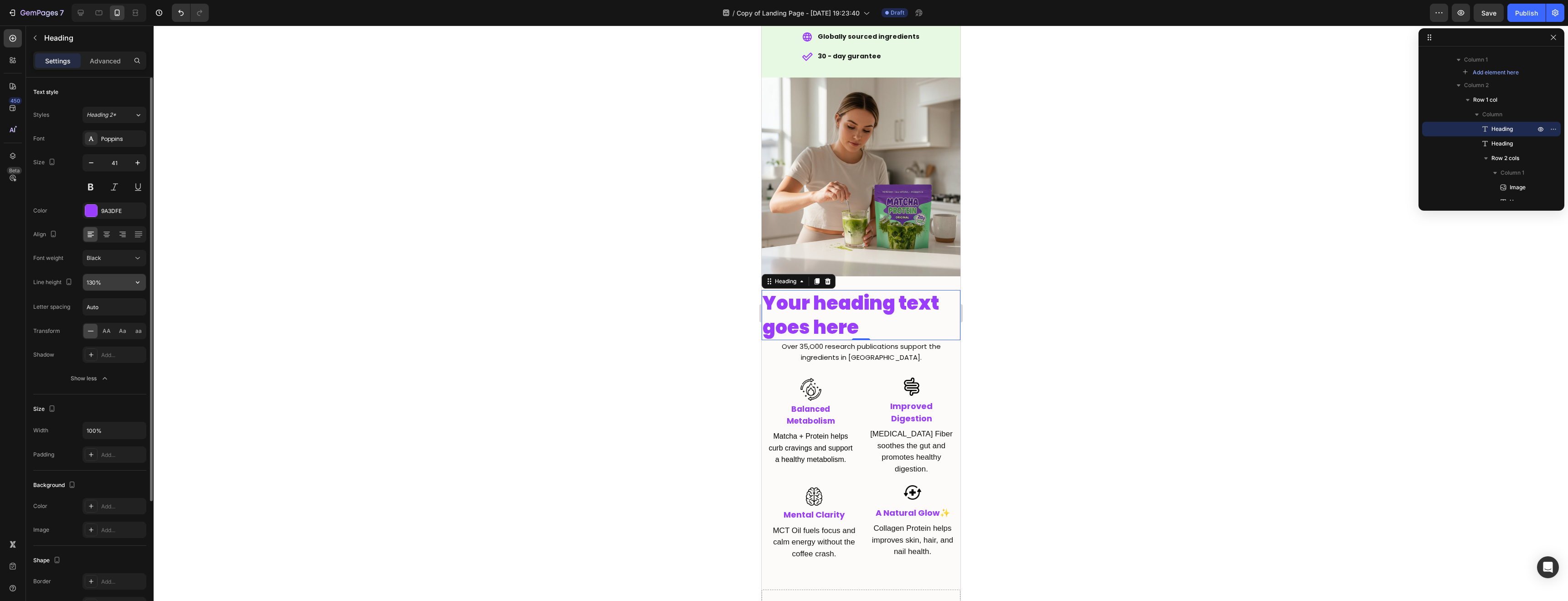
click at [104, 275] on input "130%" at bounding box center [114, 282] width 63 height 16
click at [112, 237] on div at bounding box center [106, 234] width 14 height 15
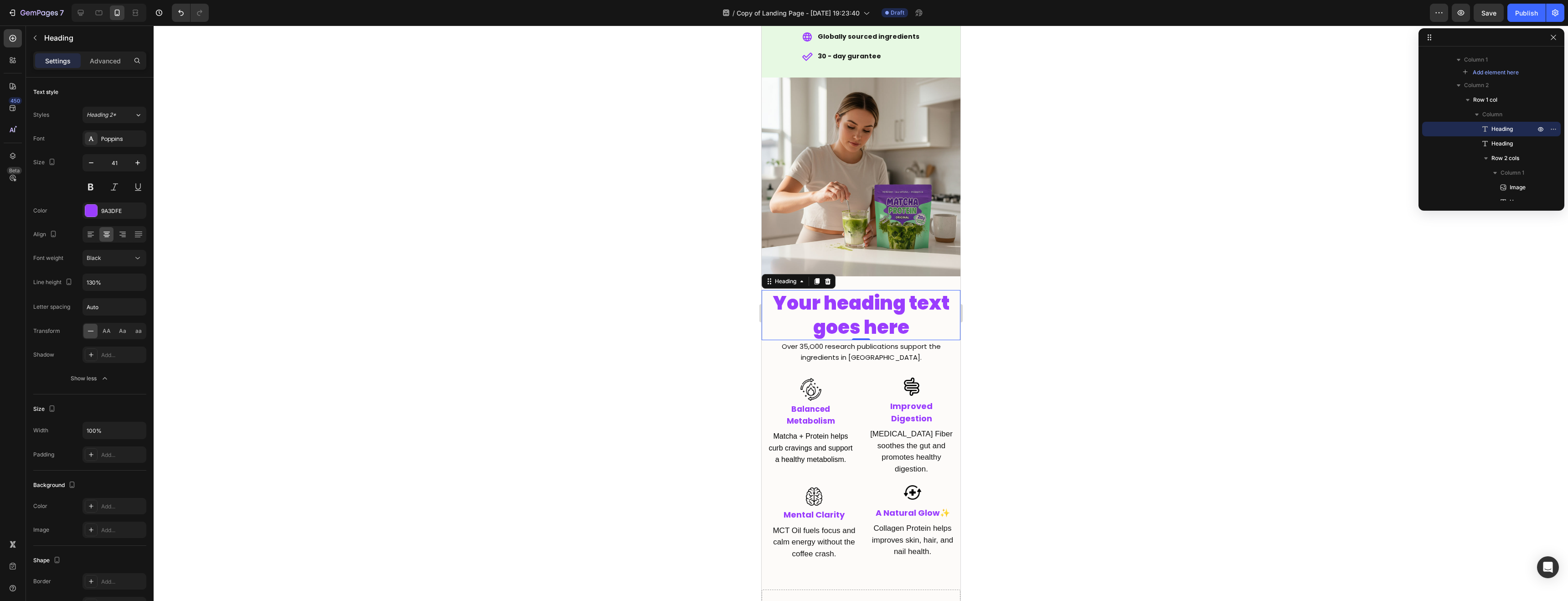
click at [842, 311] on h2 "Your heading text goes here" at bounding box center [860, 315] width 199 height 51
click at [842, 310] on p "Your heading text goes here" at bounding box center [860, 315] width 197 height 49
click at [841, 310] on p "Your heading text goes here" at bounding box center [860, 315] width 197 height 49
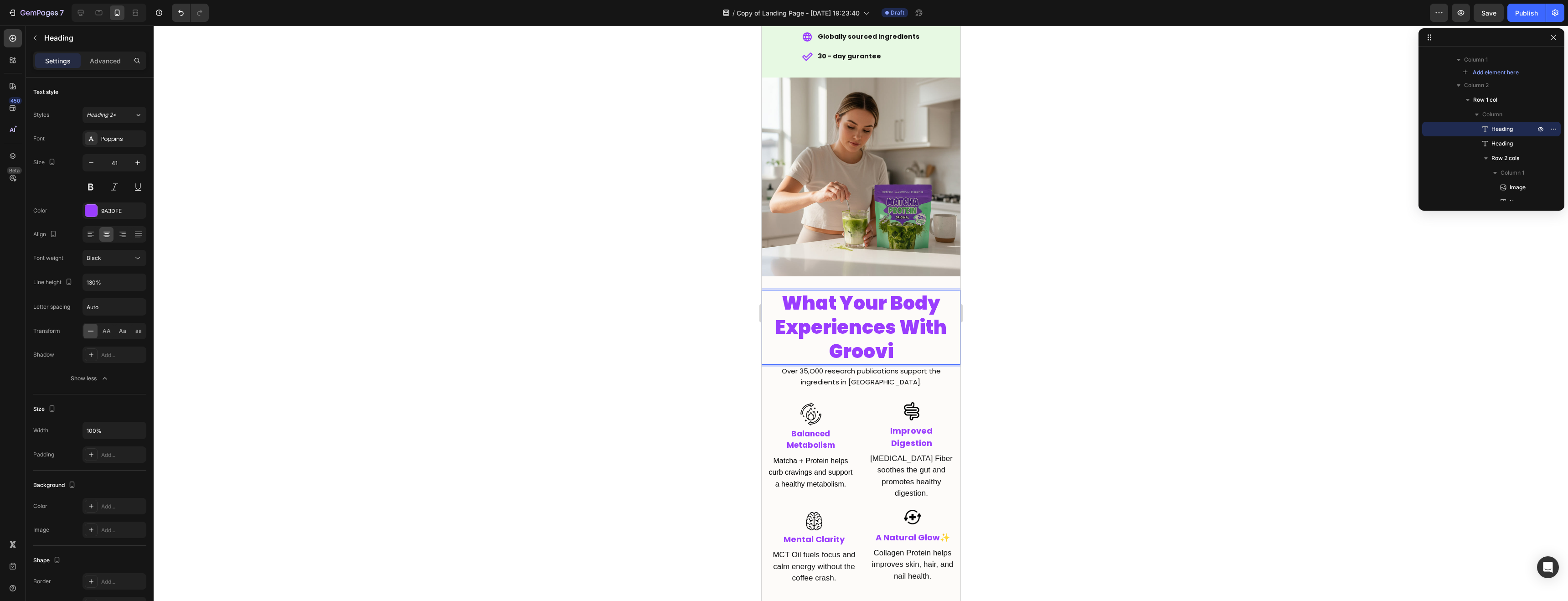
click at [888, 349] on p "What Your Body Experiences With Groovi" at bounding box center [860, 328] width 197 height 73
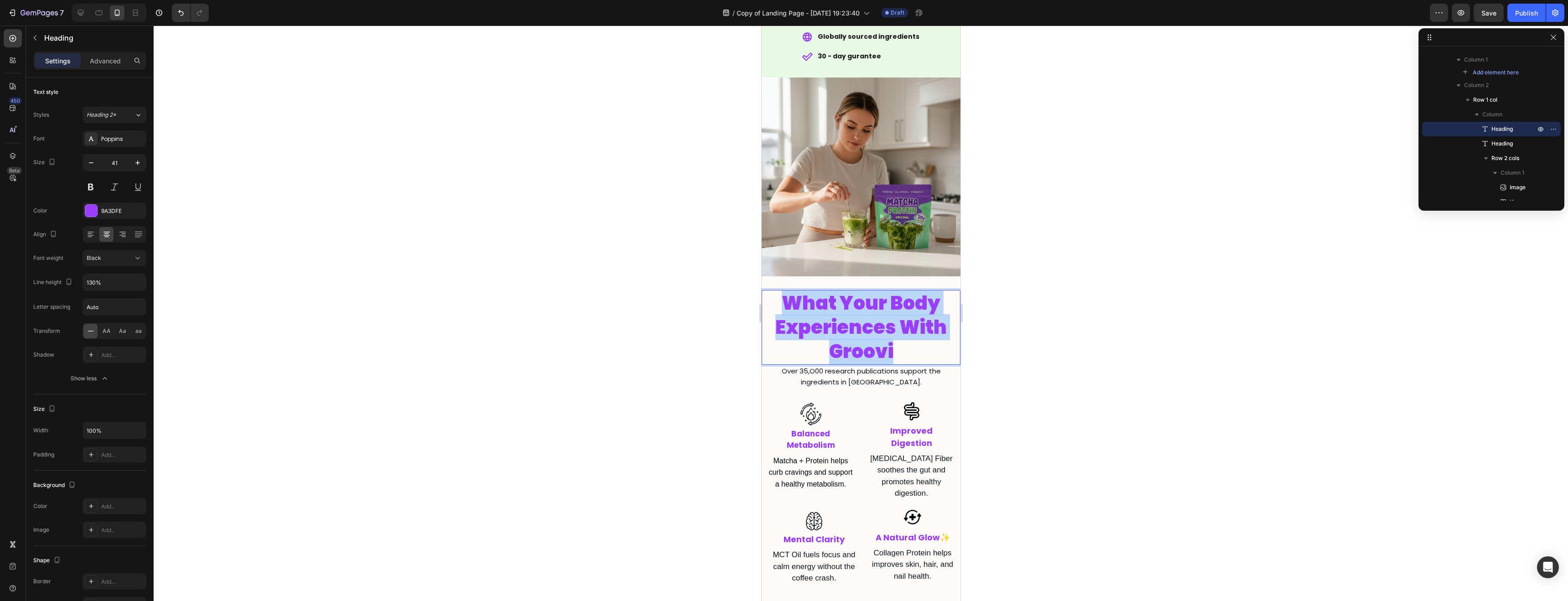
drag, startPoint x: 915, startPoint y: 354, endPoint x: 770, endPoint y: 301, distance: 154.4
click at [770, 301] on p "What Your Body Experiences With Groovi" at bounding box center [860, 328] width 197 height 73
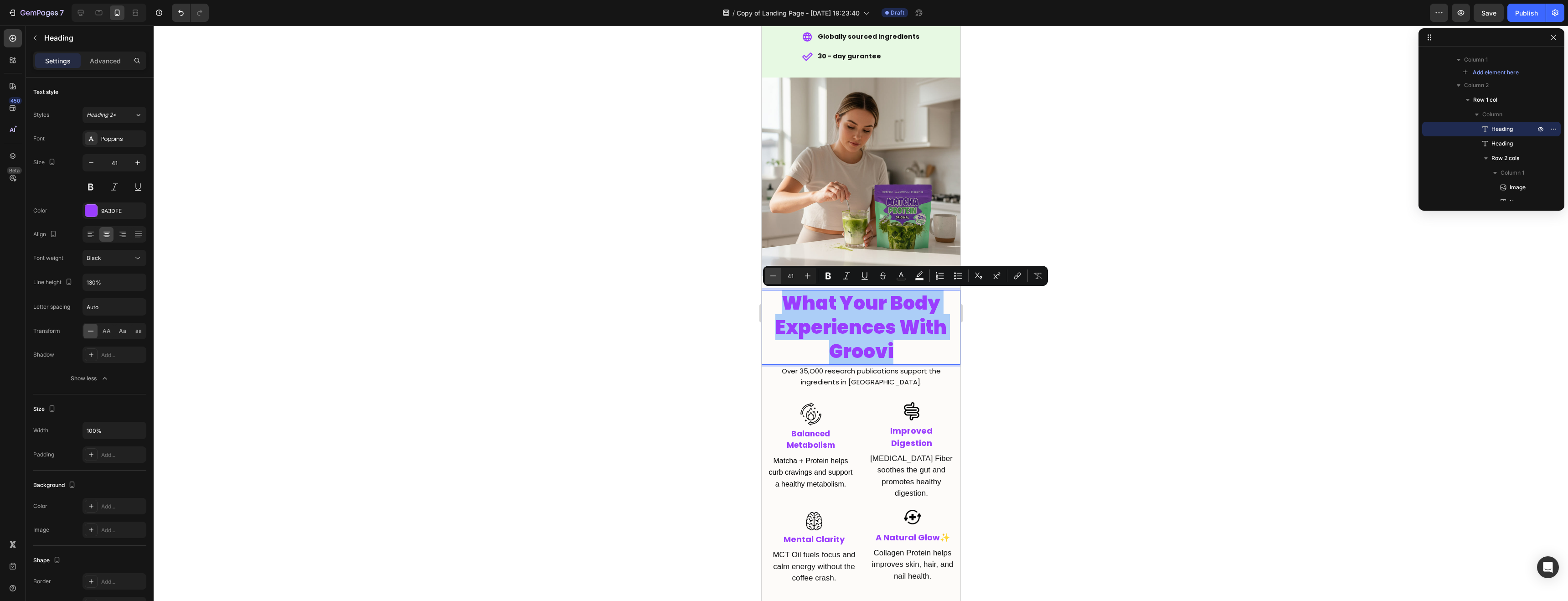
click at [767, 277] on button "Minus" at bounding box center [773, 276] width 16 height 16
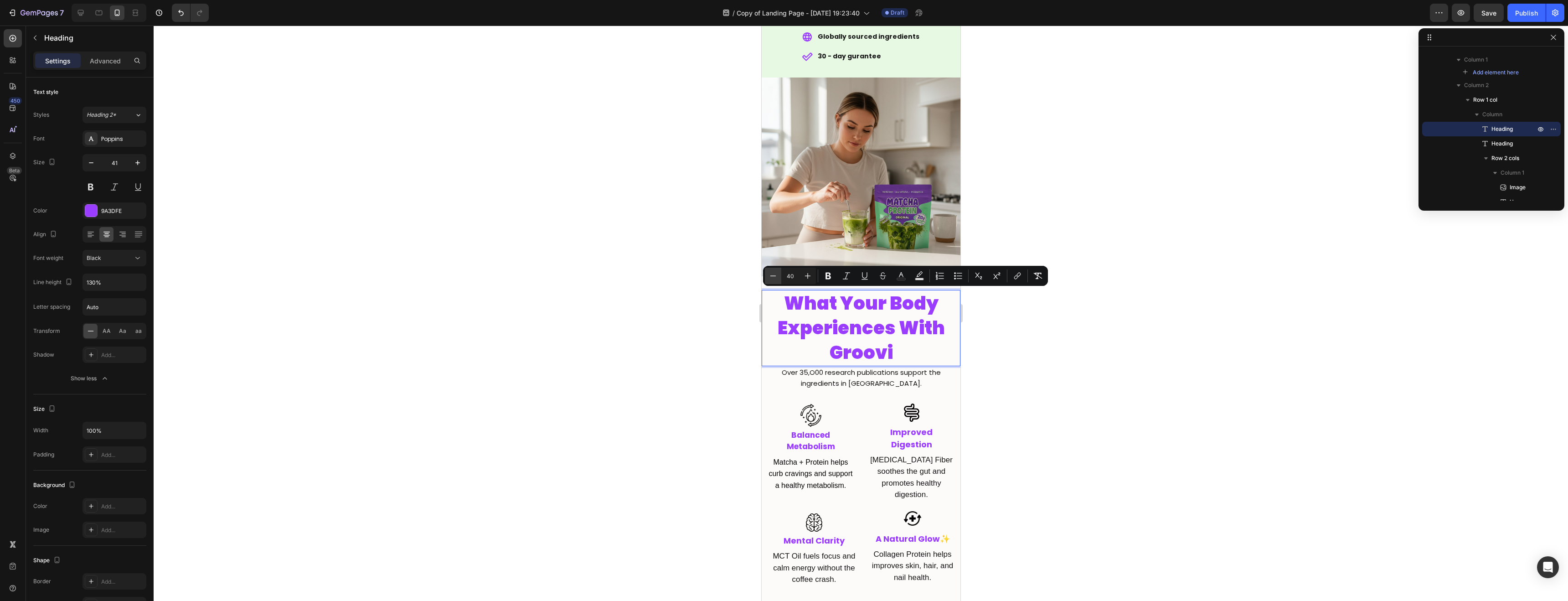
click at [768, 277] on button "Minus" at bounding box center [773, 276] width 16 height 16
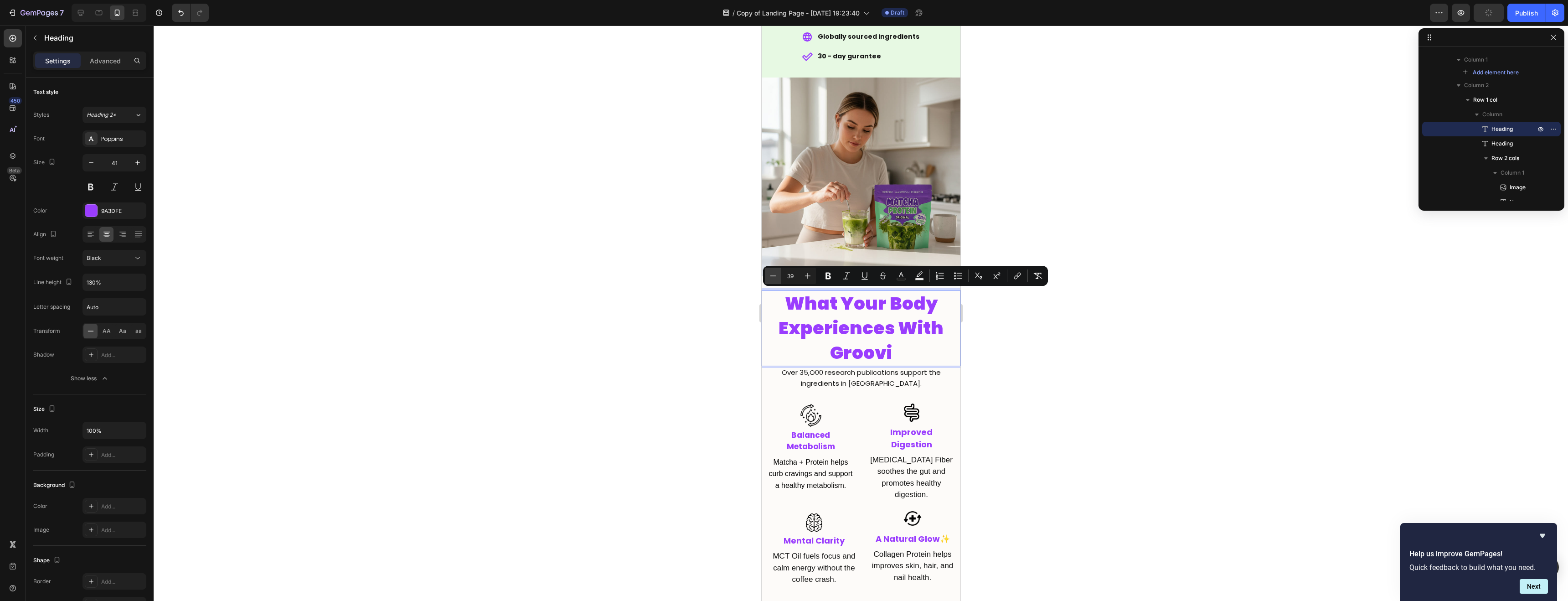
click at [771, 278] on icon "Editor contextual toolbar" at bounding box center [773, 276] width 9 height 9
click at [771, 279] on icon "Editor contextual toolbar" at bounding box center [773, 276] width 9 height 9
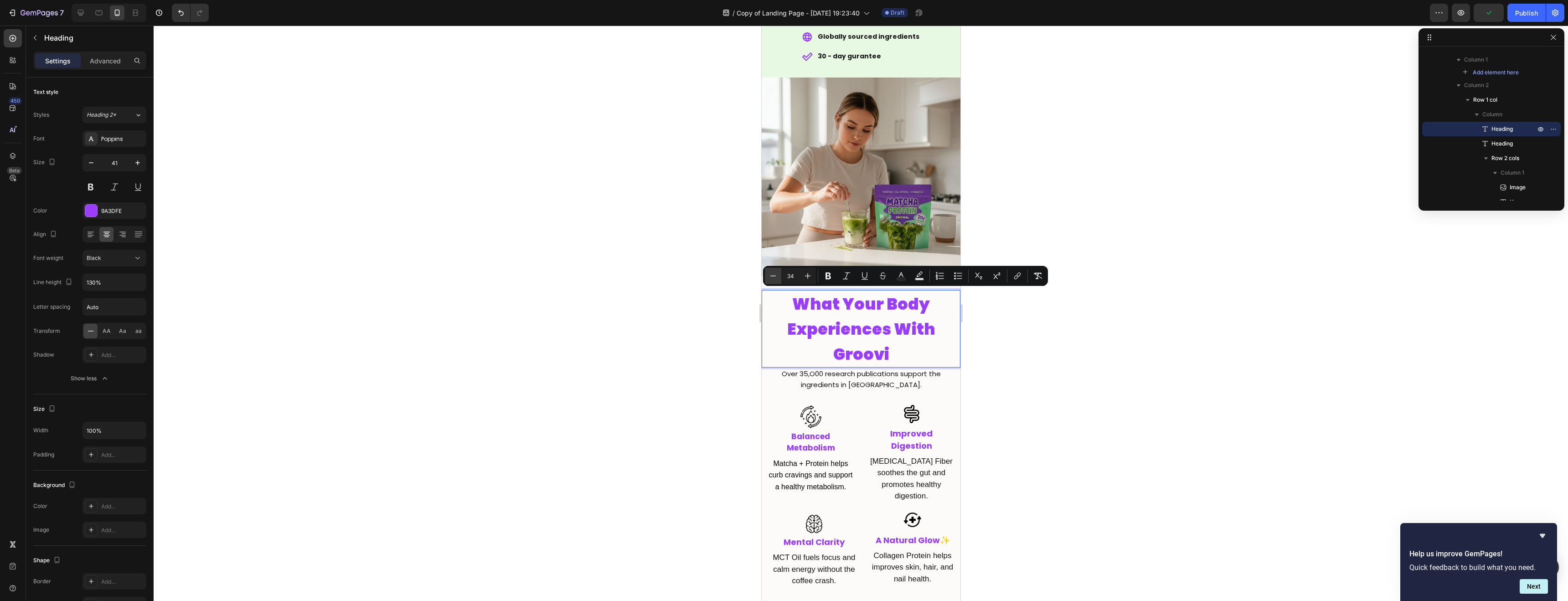
click at [771, 279] on icon "Editor contextual toolbar" at bounding box center [773, 276] width 9 height 9
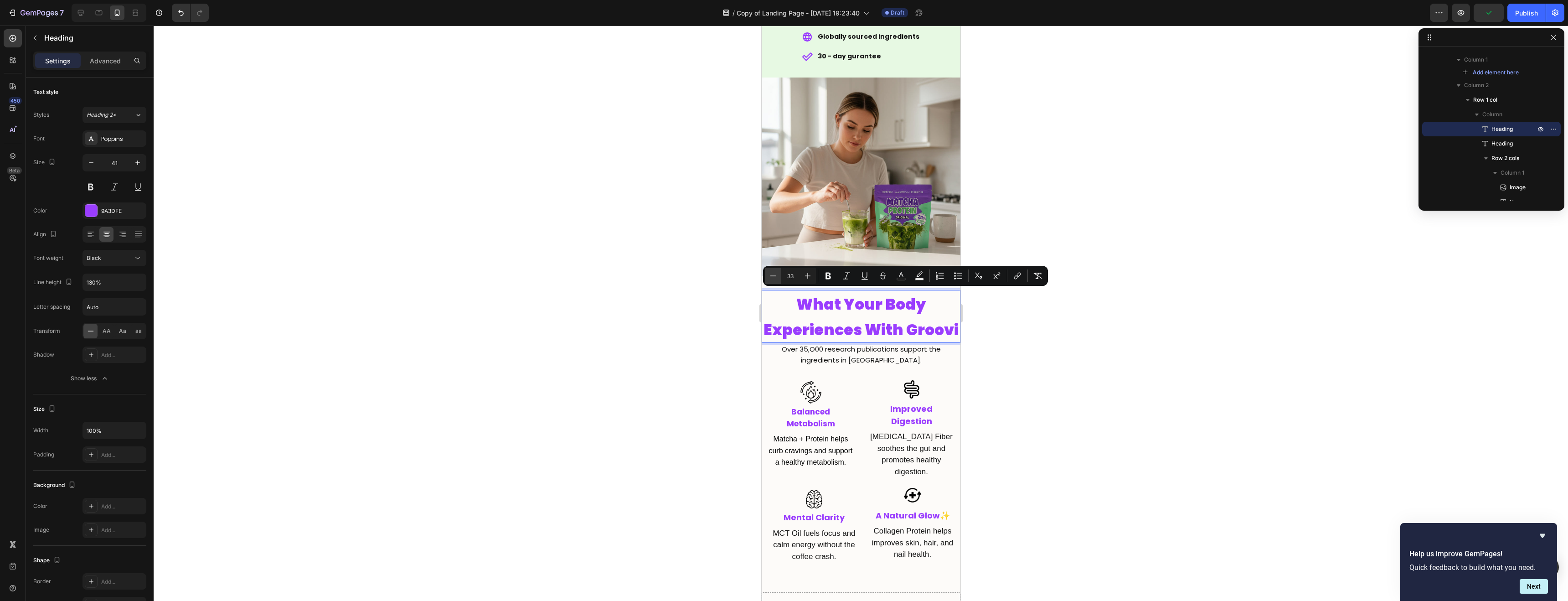
click at [771, 279] on icon "Editor contextual toolbar" at bounding box center [773, 276] width 9 height 9
type input "30"
click at [144, 283] on button "button" at bounding box center [137, 282] width 16 height 16
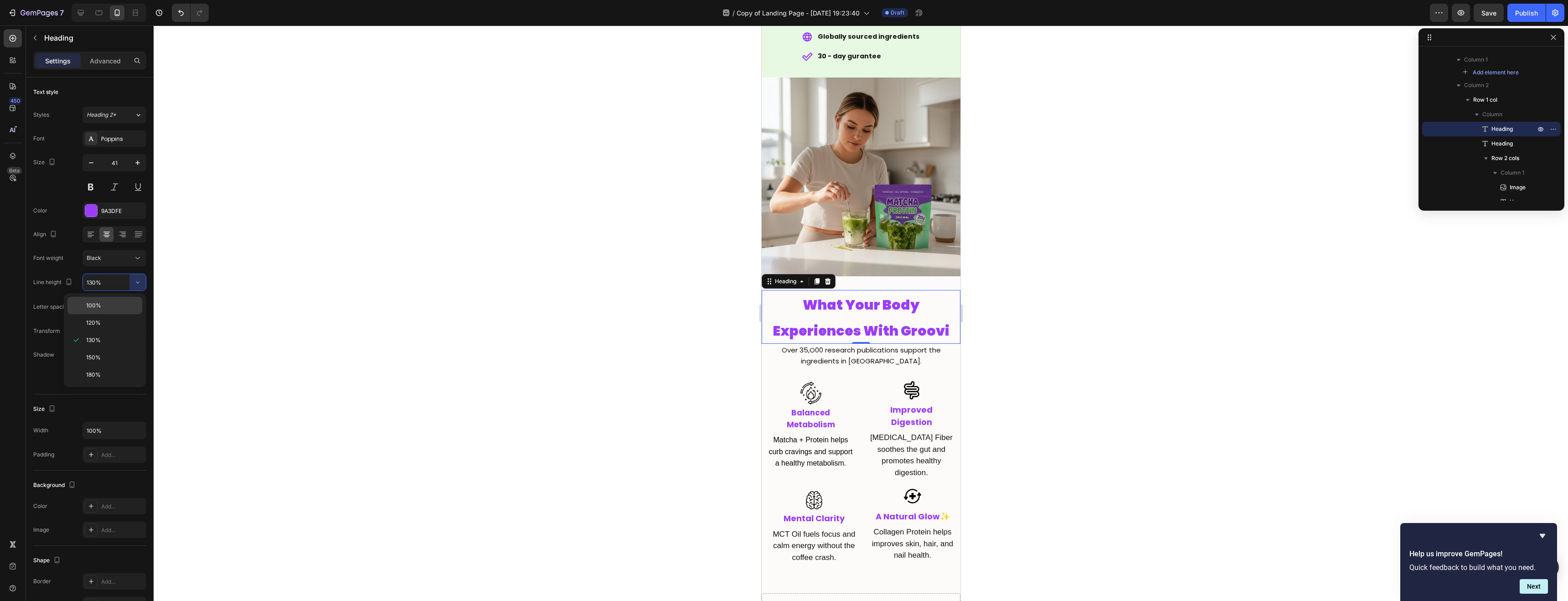
click at [115, 311] on div "100%" at bounding box center [105, 305] width 75 height 17
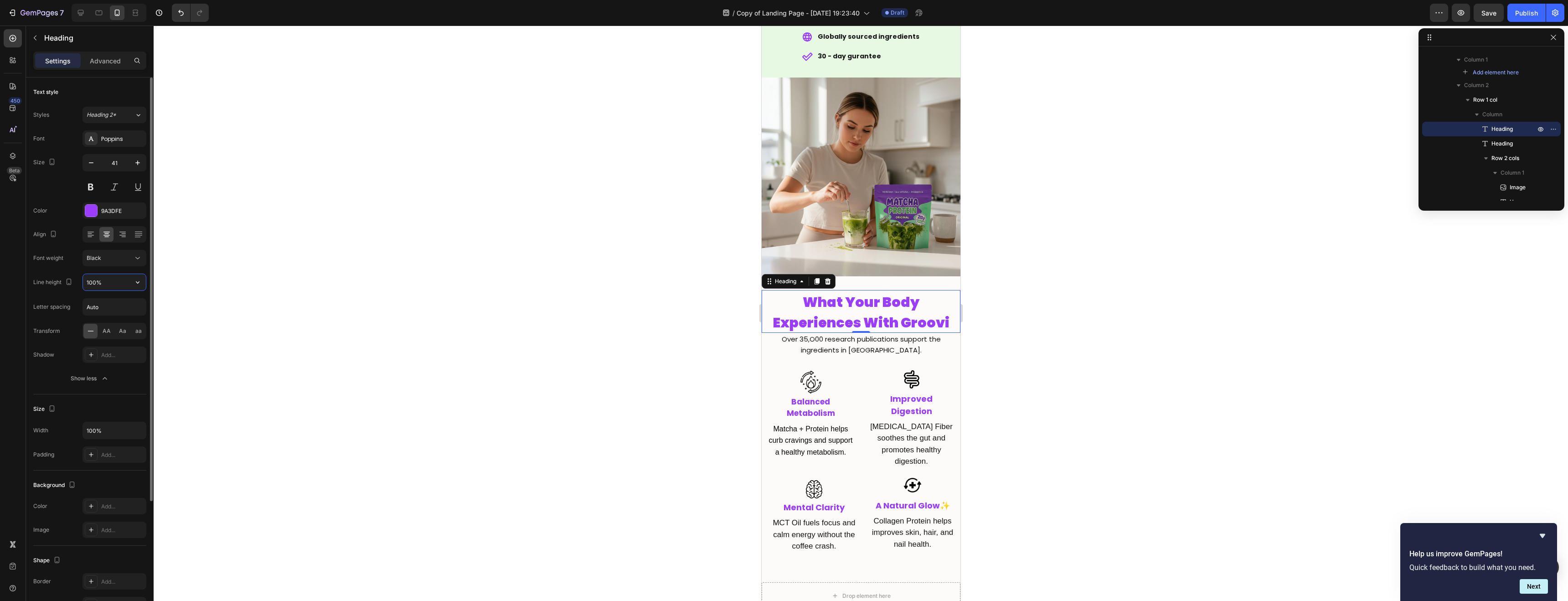
click at [95, 284] on input "100%" at bounding box center [114, 282] width 63 height 16
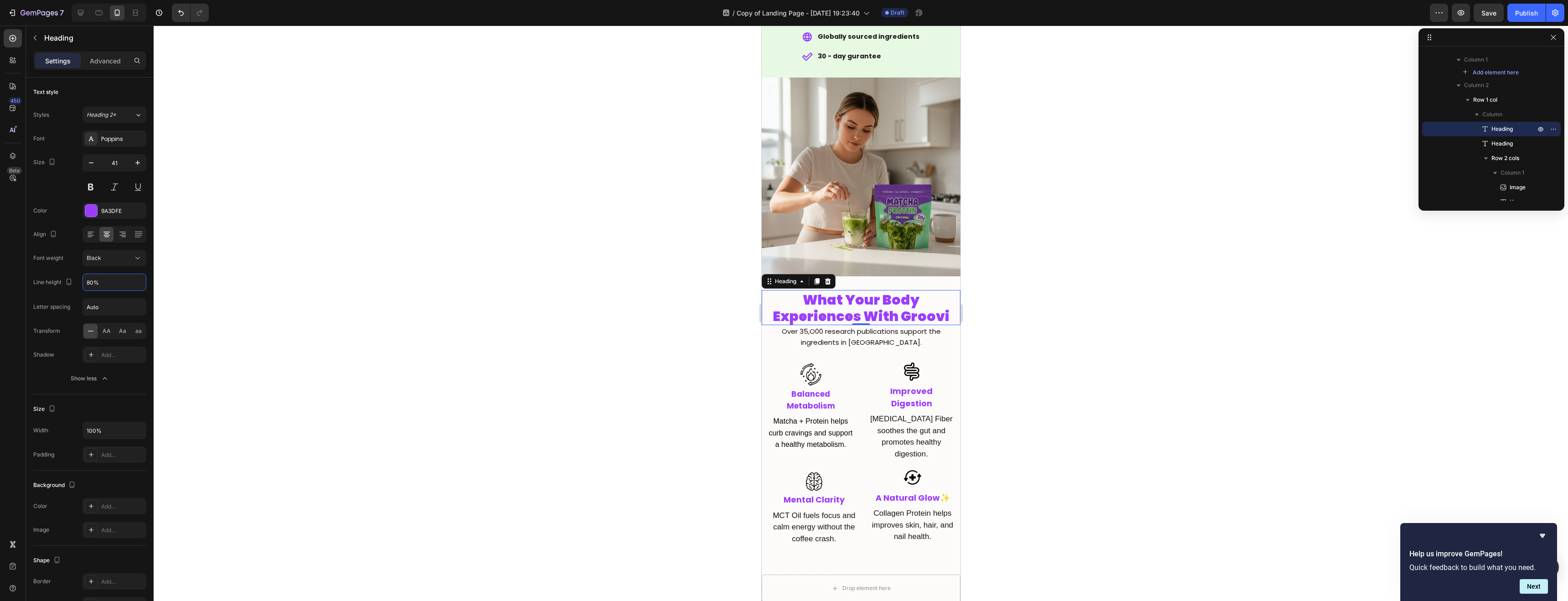
type input "80%"
click at [657, 326] on div at bounding box center [861, 314] width 1415 height 576
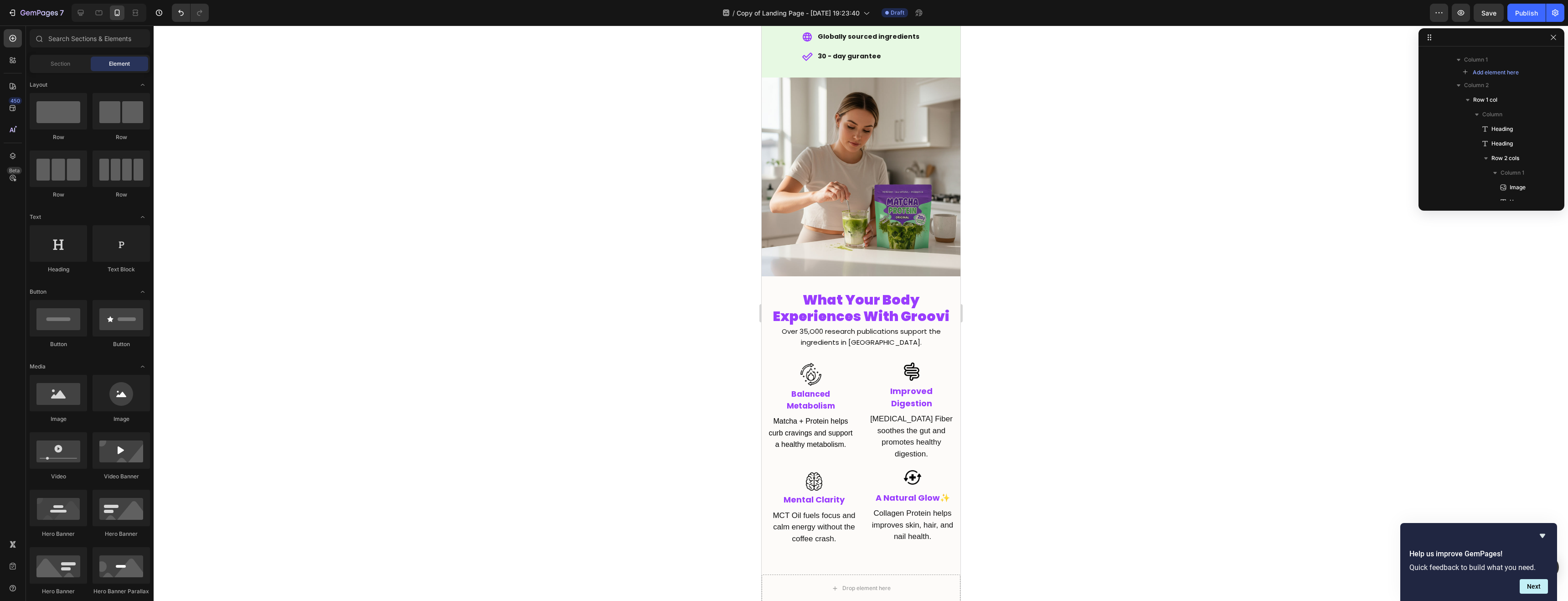
click at [655, 326] on div at bounding box center [861, 314] width 1415 height 576
click at [1006, 402] on div at bounding box center [861, 314] width 1415 height 576
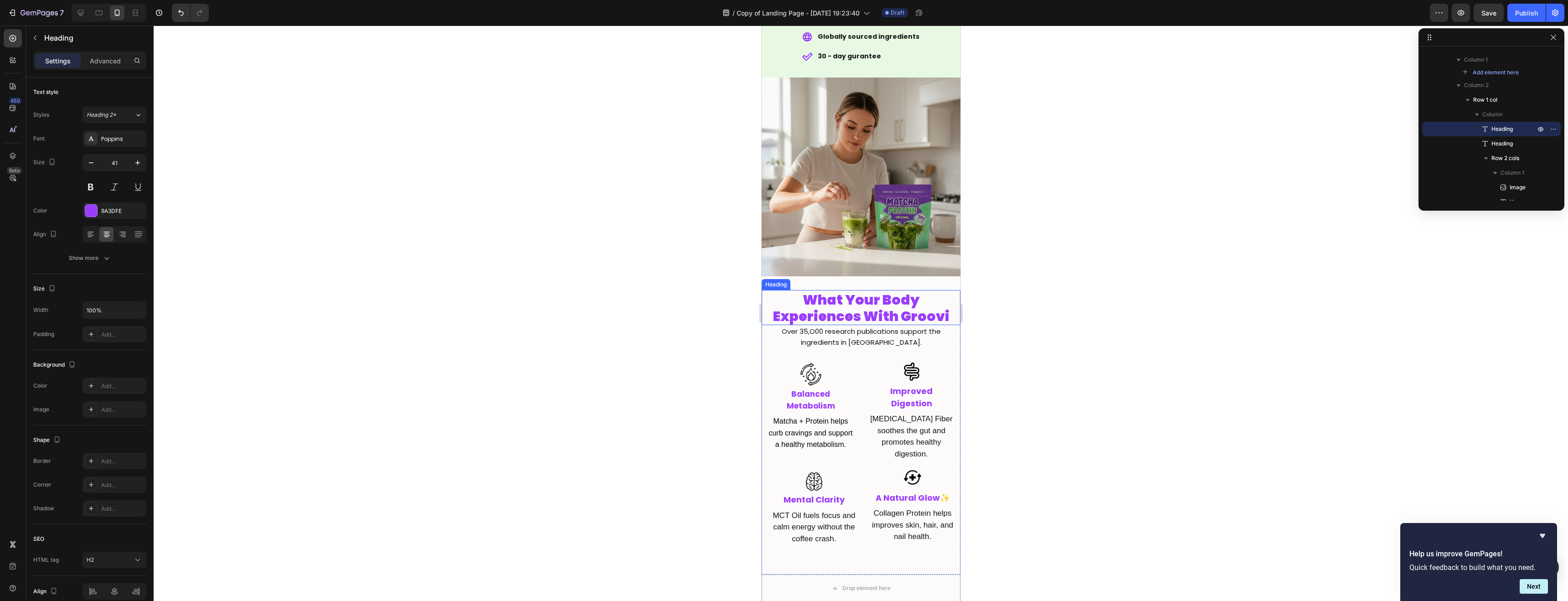
click at [866, 302] on span "What Your Body Experiences With Groovi" at bounding box center [861, 308] width 176 height 37
click at [1049, 306] on div at bounding box center [861, 314] width 1415 height 576
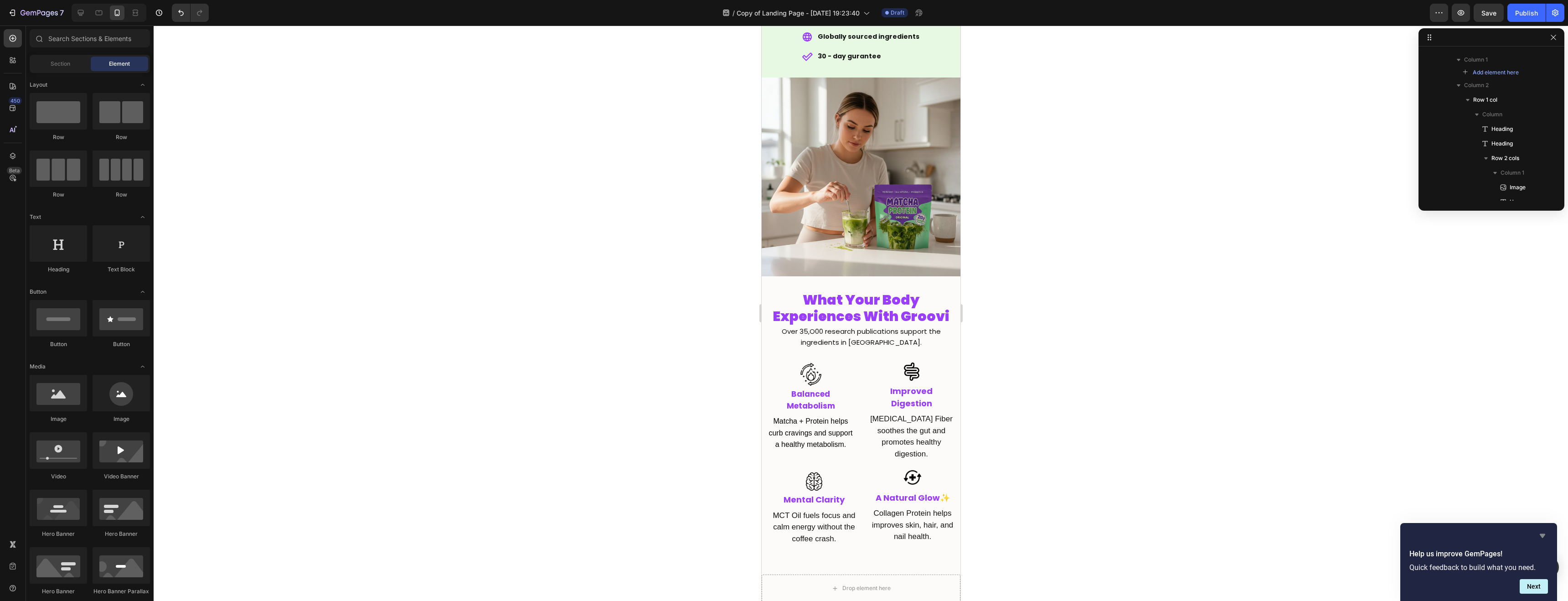
drag, startPoint x: 1551, startPoint y: 536, endPoint x: 1545, endPoint y: 535, distance: 6.1
click at [1547, 535] on div "Help us improve GemPages! Quick feedback to build what you need. Next" at bounding box center [1478, 562] width 157 height 78
click at [1544, 535] on icon "Hide survey" at bounding box center [1542, 535] width 5 height 4
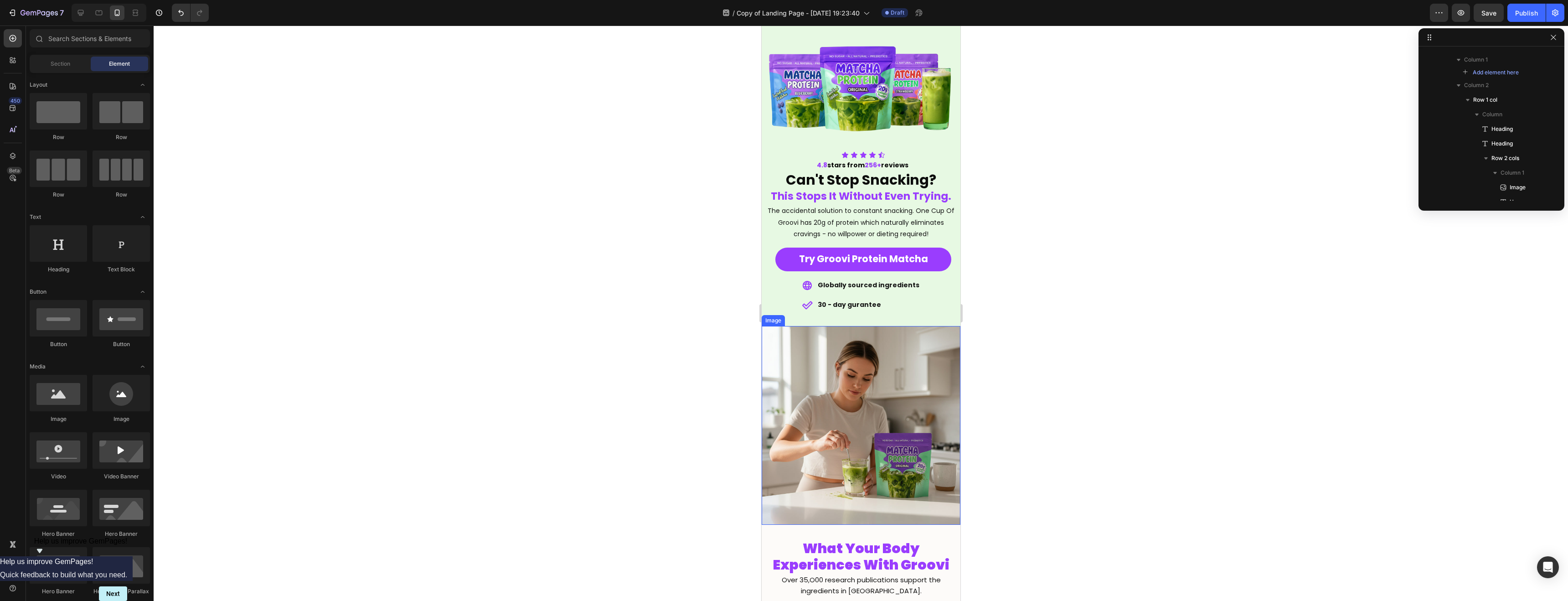
scroll to position [25, 0]
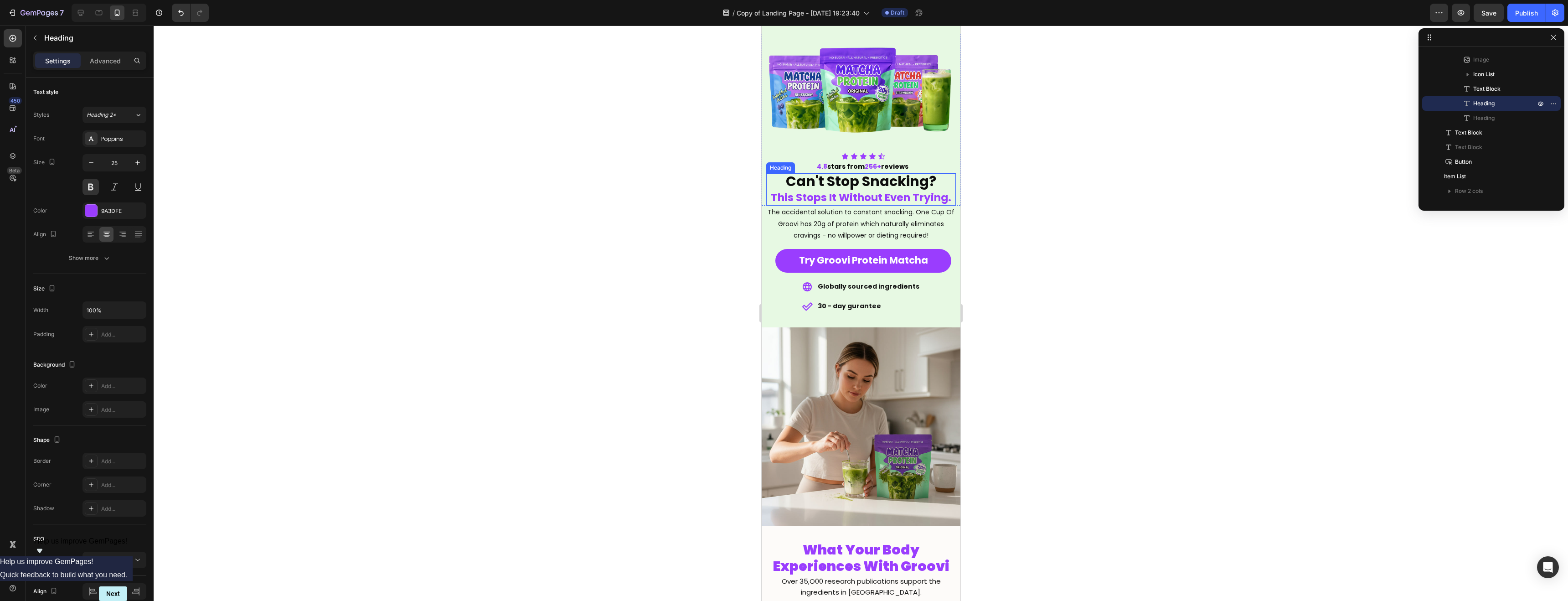
click at [856, 187] on span "Can't Stop Snacking?" at bounding box center [860, 181] width 151 height 20
click at [34, 37] on icon "button" at bounding box center [34, 37] width 7 height 7
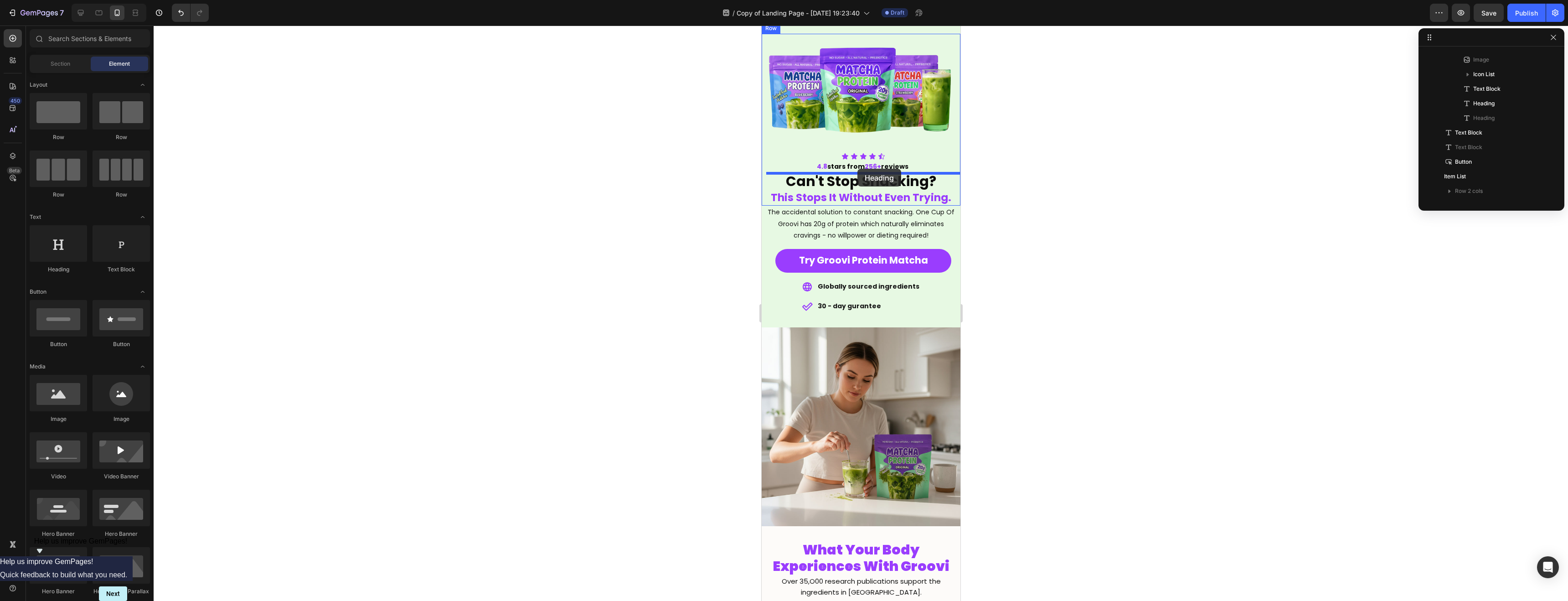
drag, startPoint x: 814, startPoint y: 284, endPoint x: 857, endPoint y: 169, distance: 122.8
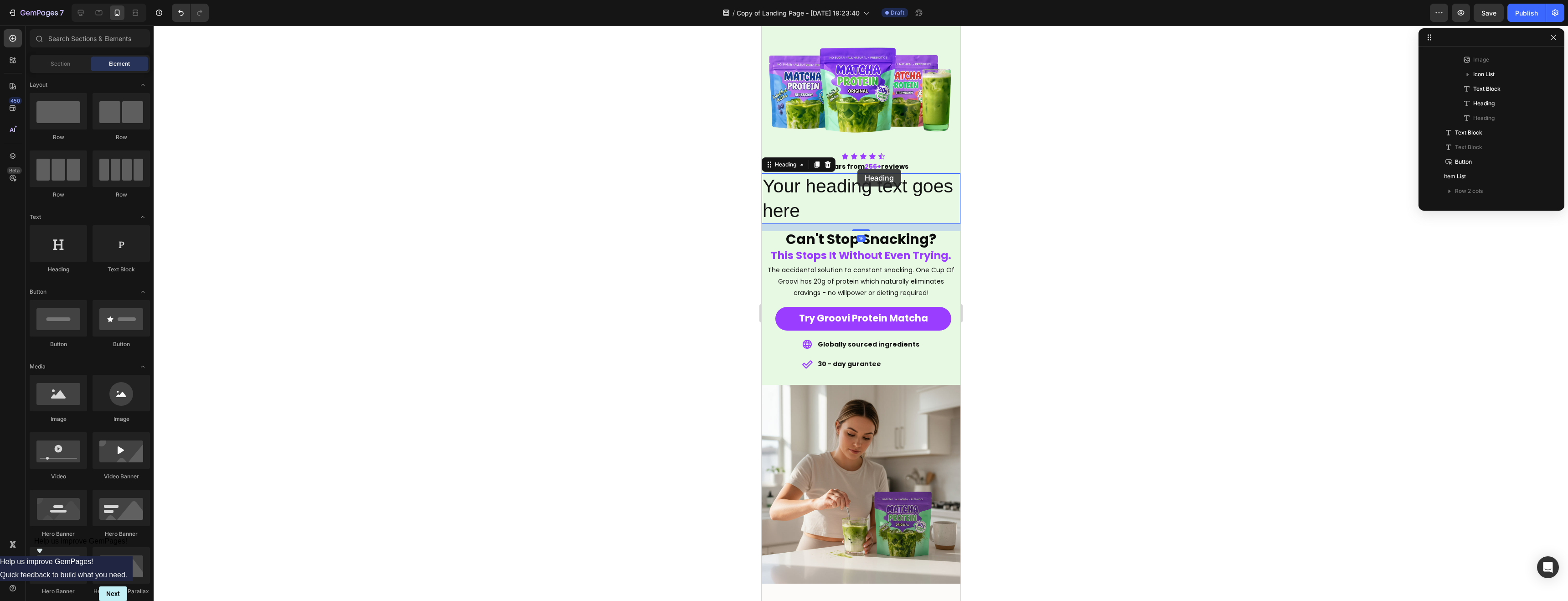
scroll to position [202, 0]
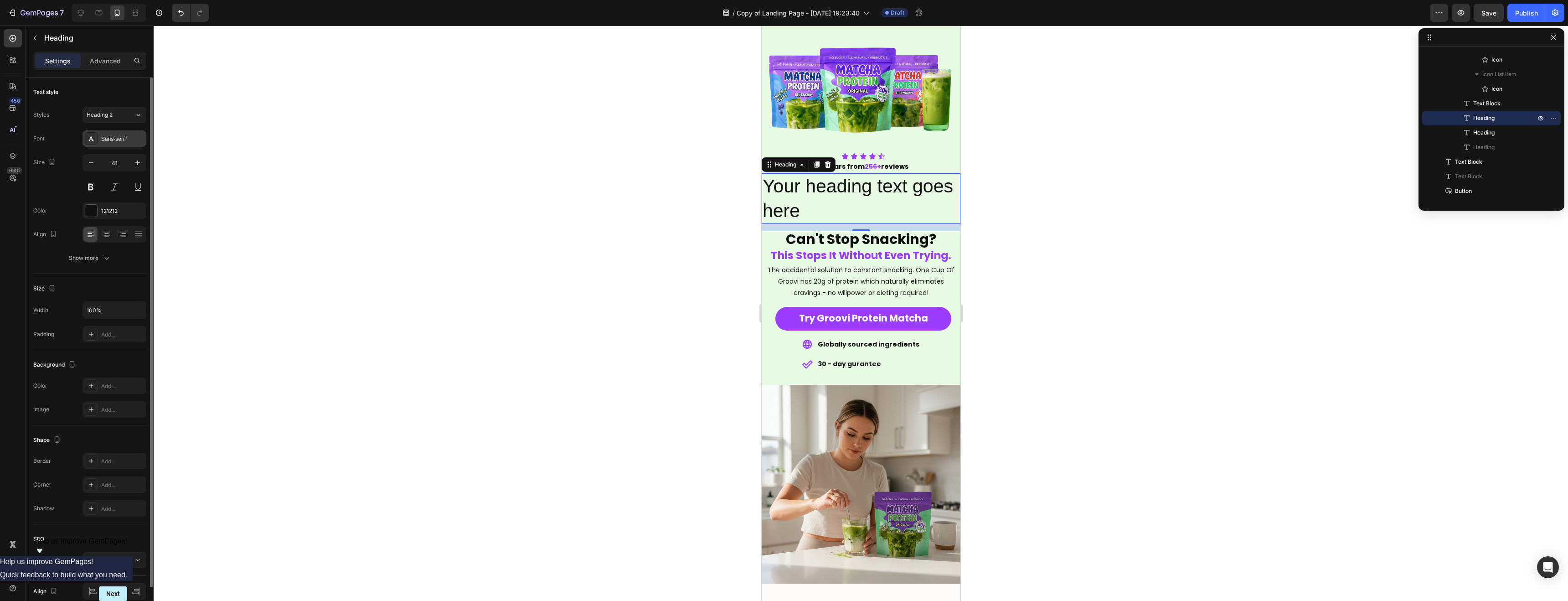
click at [108, 140] on div "Sans-serif" at bounding box center [122, 139] width 43 height 9
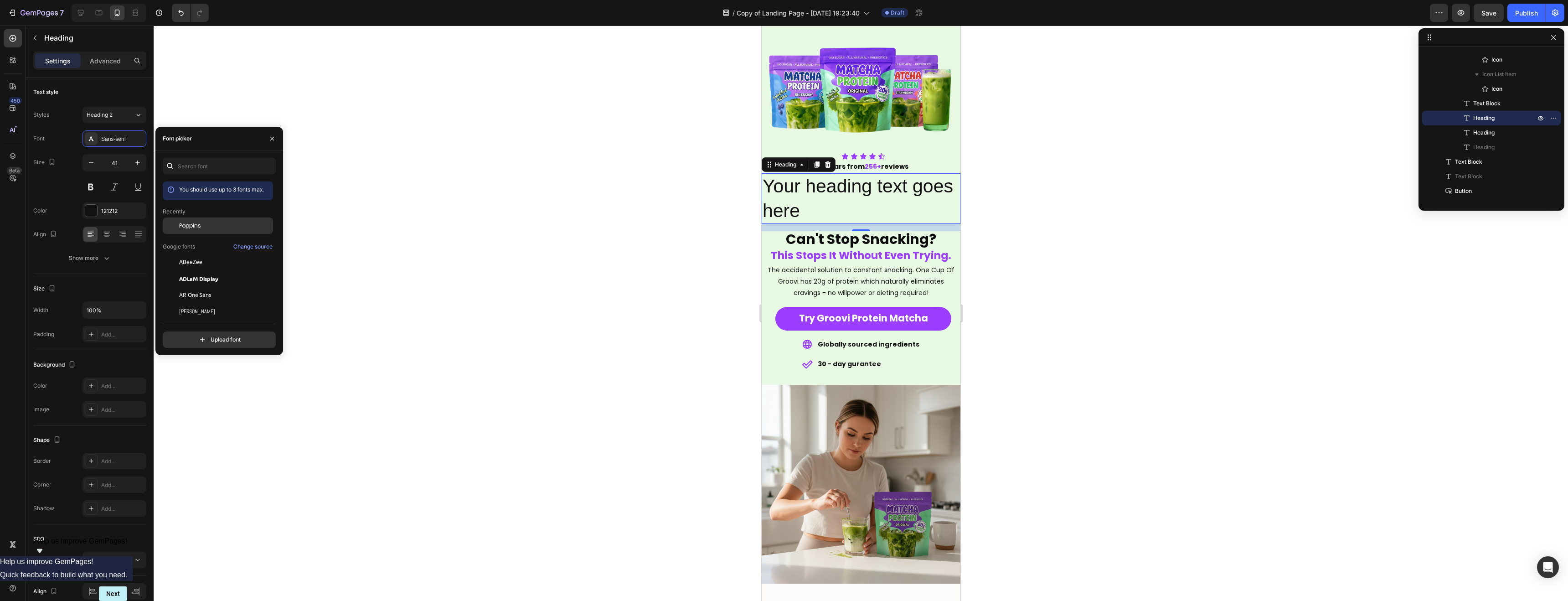
click at [193, 231] on div "Poppins" at bounding box center [218, 226] width 110 height 16
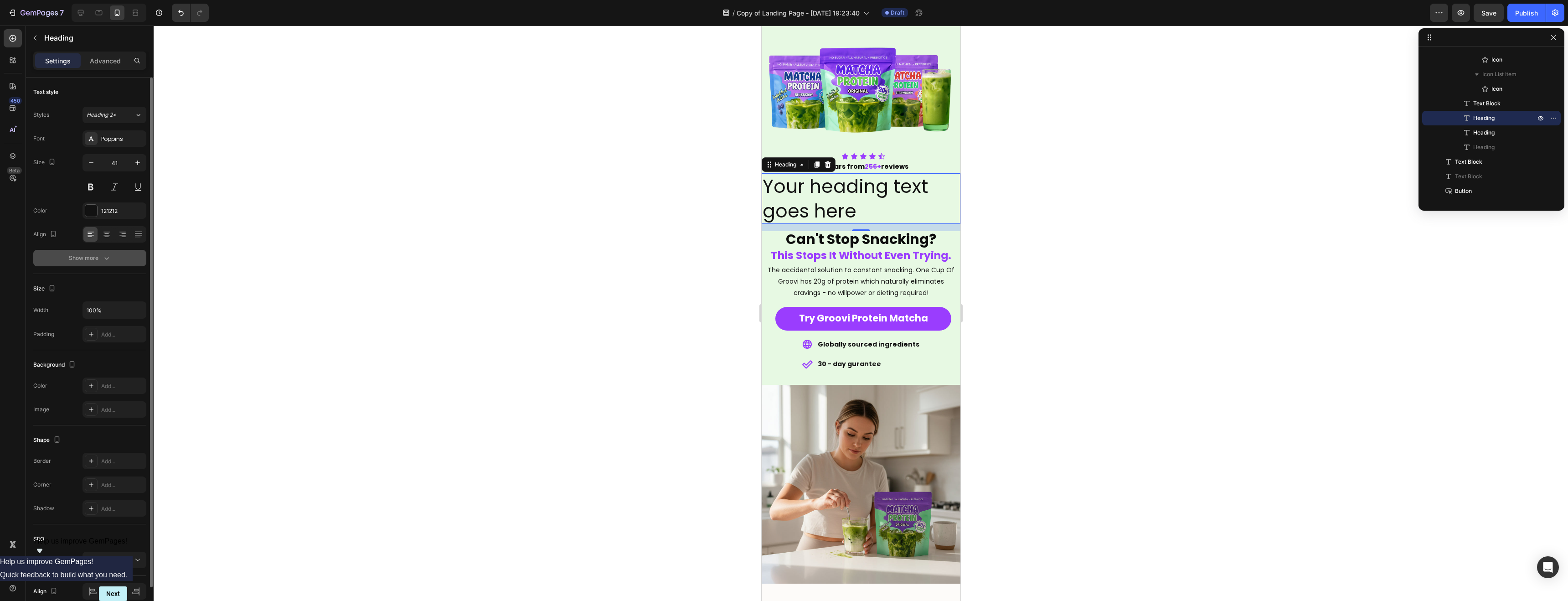
click at [95, 261] on div "Show more" at bounding box center [90, 258] width 42 height 9
click at [105, 261] on span "Normal" at bounding box center [96, 258] width 20 height 7
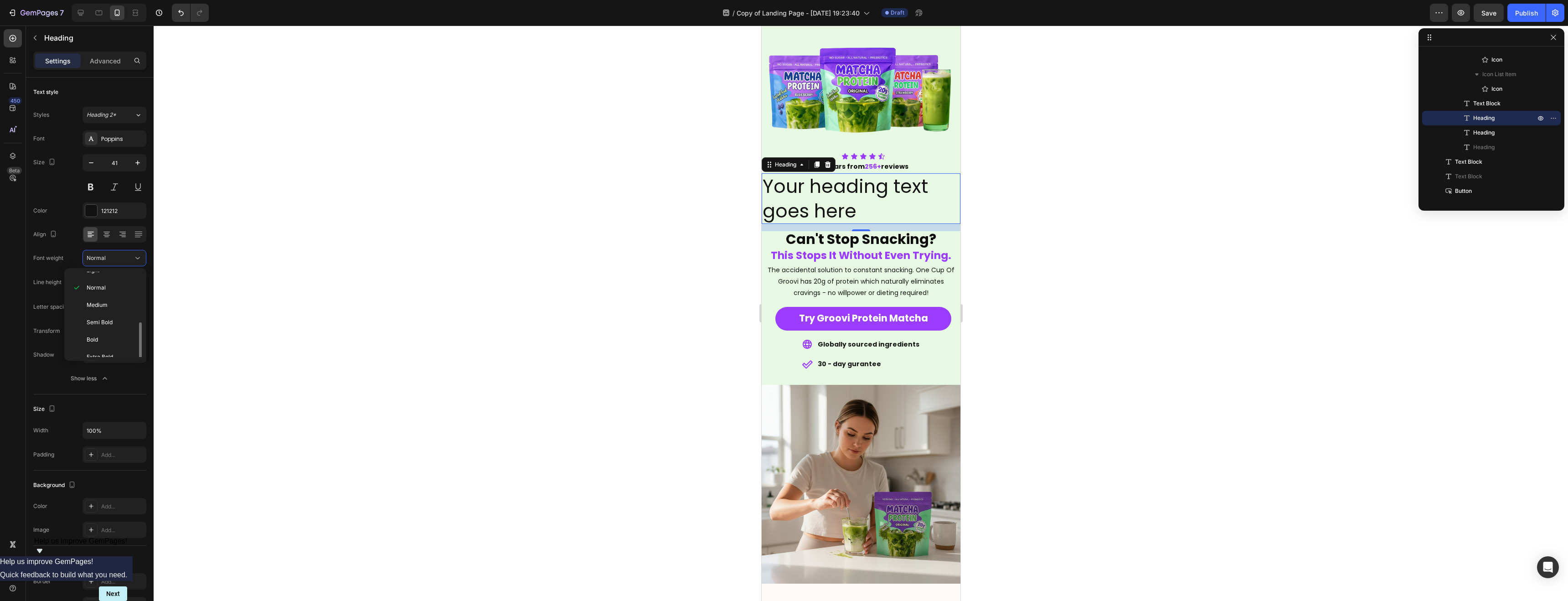
scroll to position [71, 0]
click at [102, 350] on p "Black" at bounding box center [111, 348] width 48 height 9
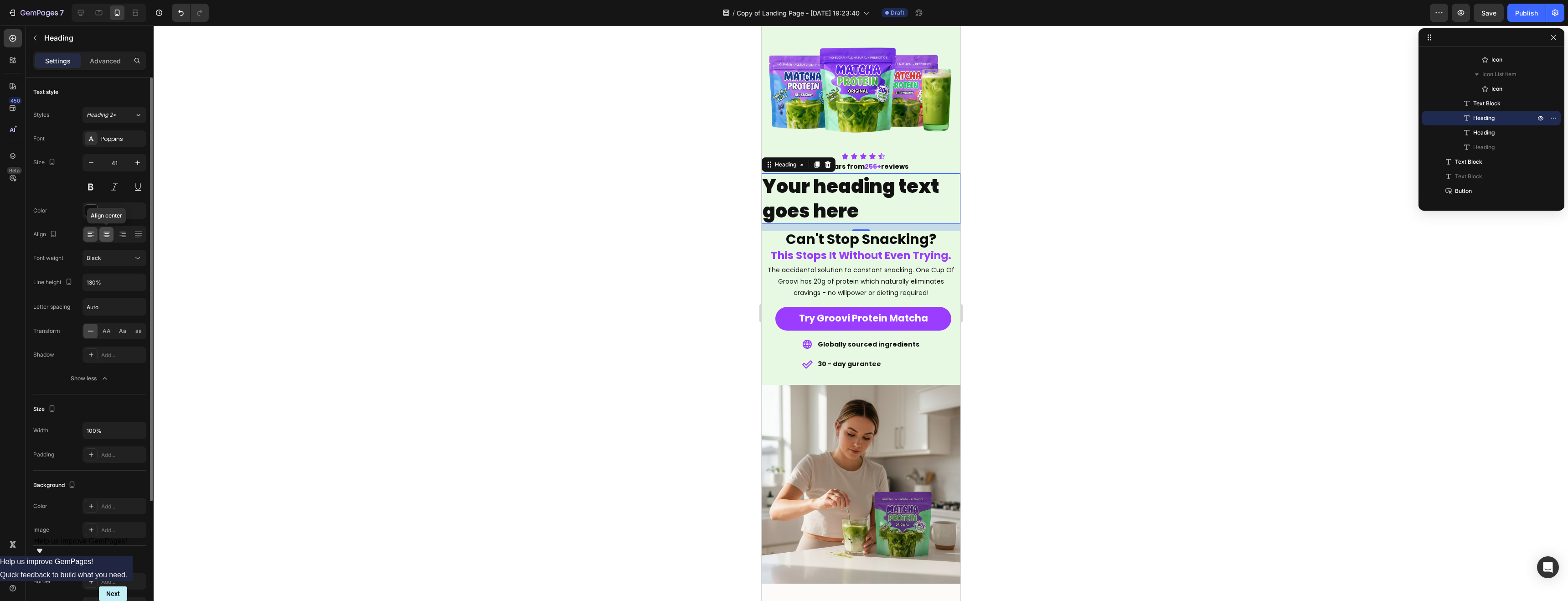
click at [108, 236] on icon at bounding box center [107, 235] width 9 height 9
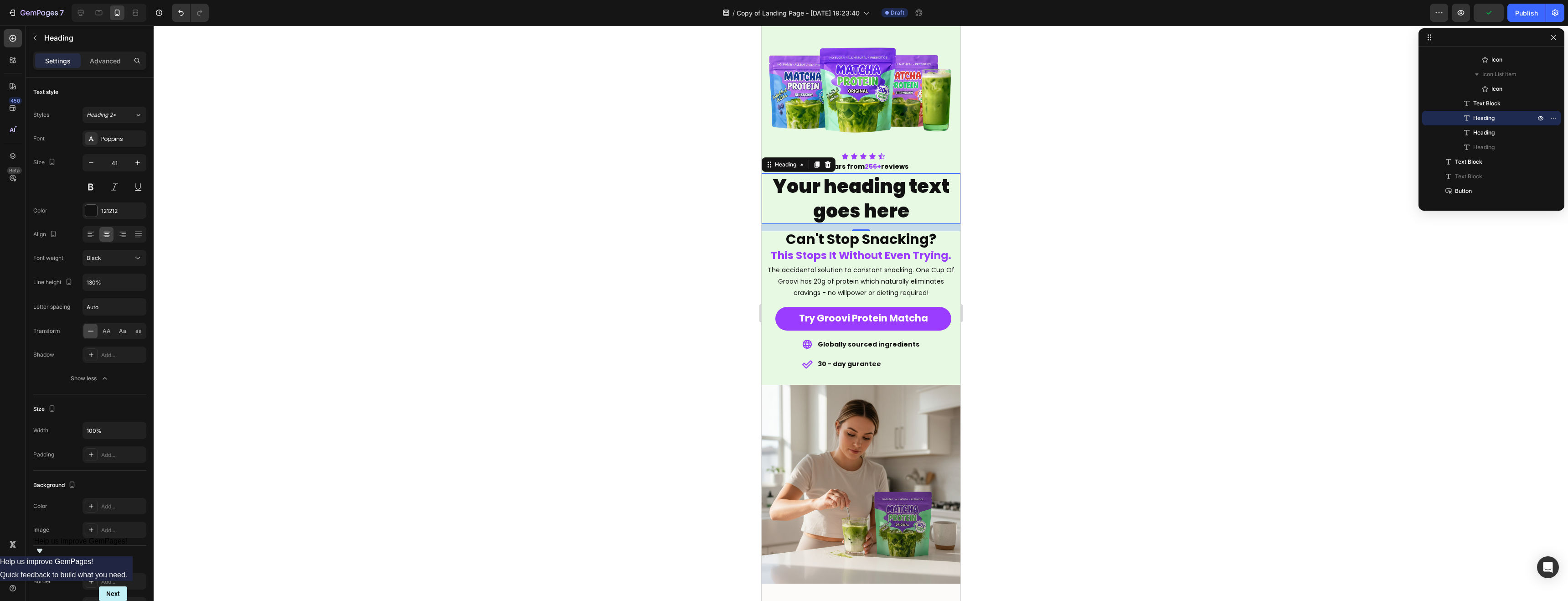
click at [861, 197] on h2 "Your heading text goes here" at bounding box center [860, 198] width 199 height 51
click at [861, 197] on p "Your heading text goes here" at bounding box center [860, 198] width 197 height 49
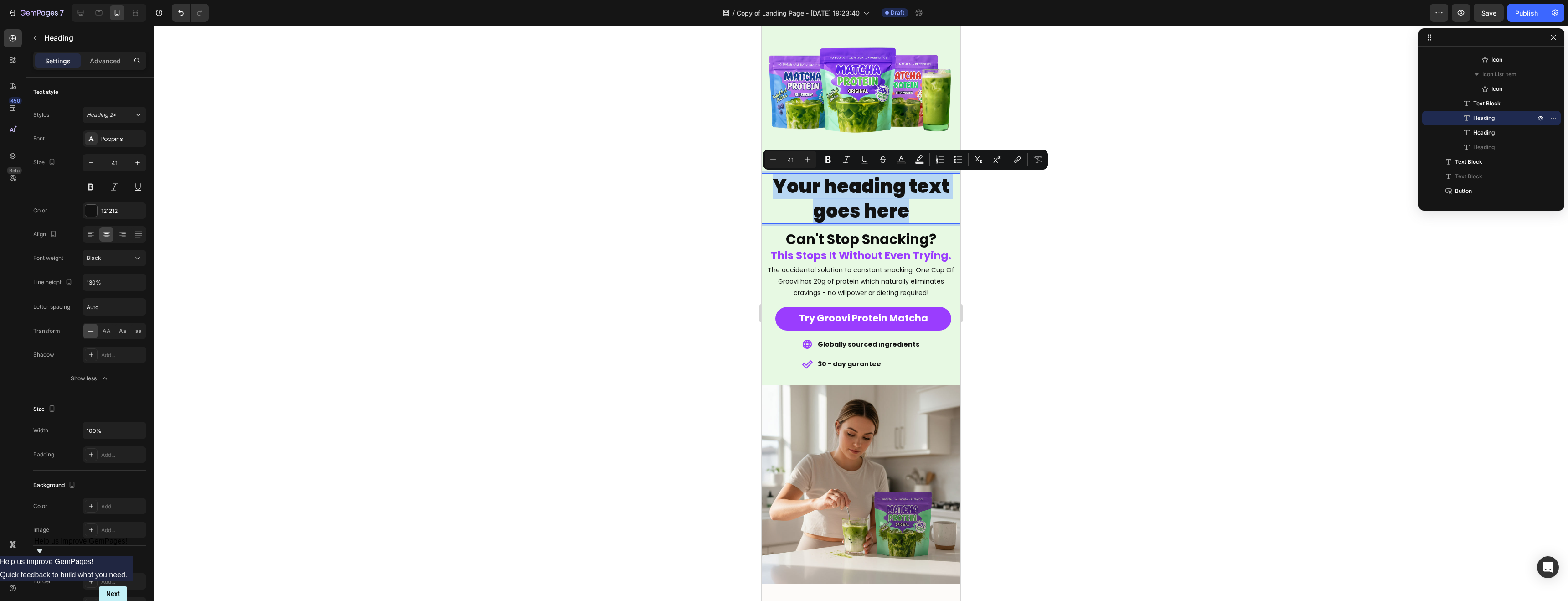
click at [860, 196] on p "Your heading text goes here" at bounding box center [860, 198] width 197 height 49
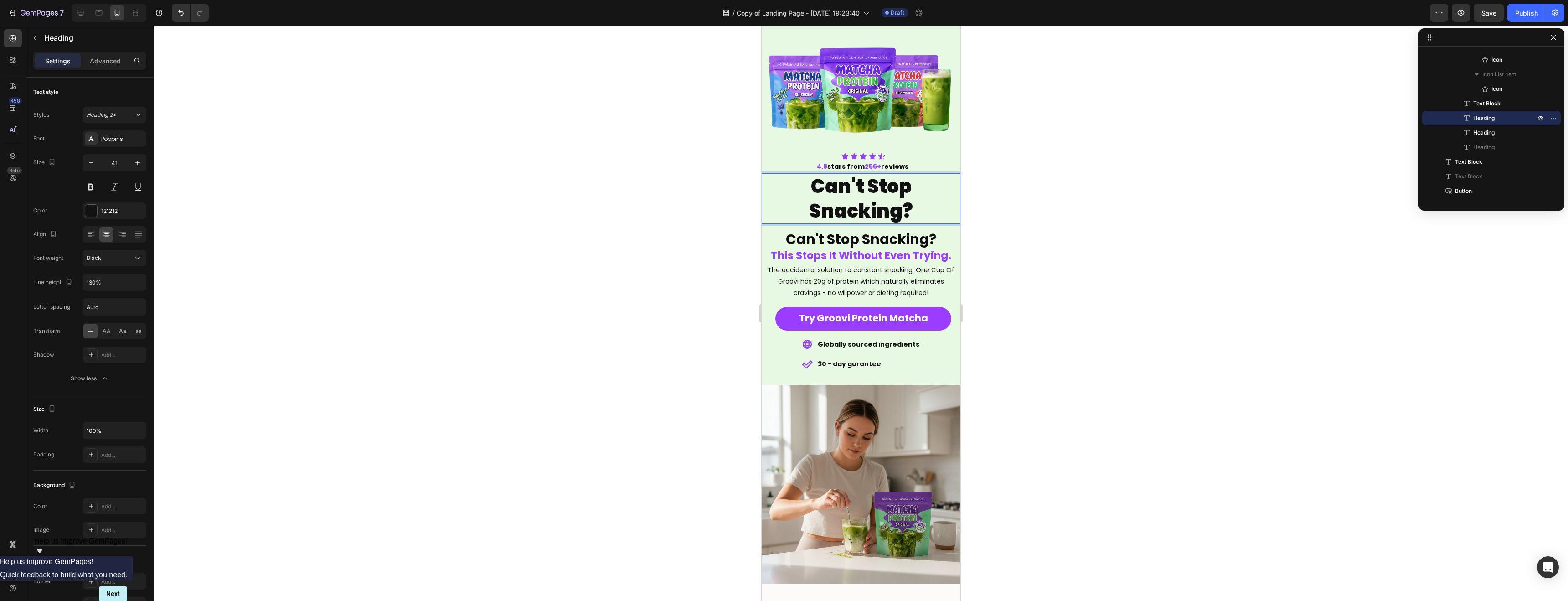
click at [850, 212] on p "Can't Stop Snacking?" at bounding box center [860, 198] width 197 height 49
click at [851, 212] on p "Can't Stop Snacking?" at bounding box center [860, 198] width 197 height 49
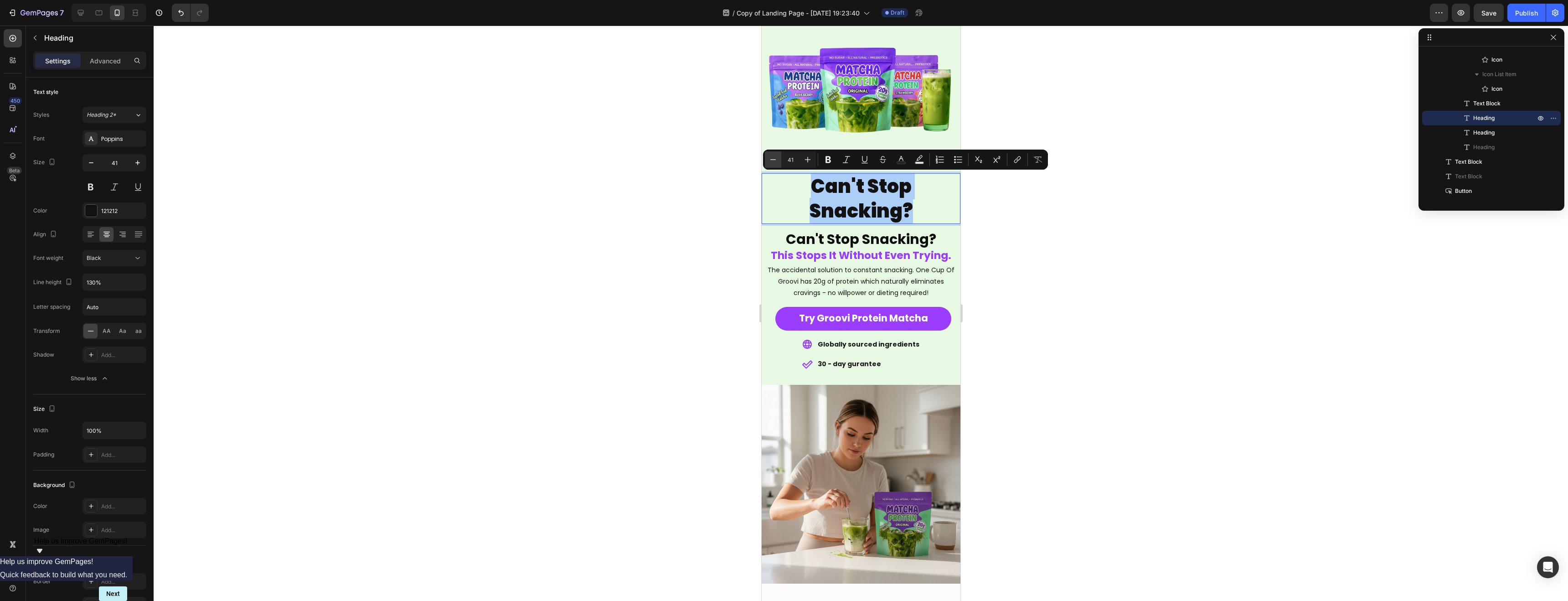
click at [772, 161] on icon "Editor contextual toolbar" at bounding box center [773, 160] width 9 height 9
click at [772, 162] on icon "Editor contextual toolbar" at bounding box center [773, 160] width 9 height 9
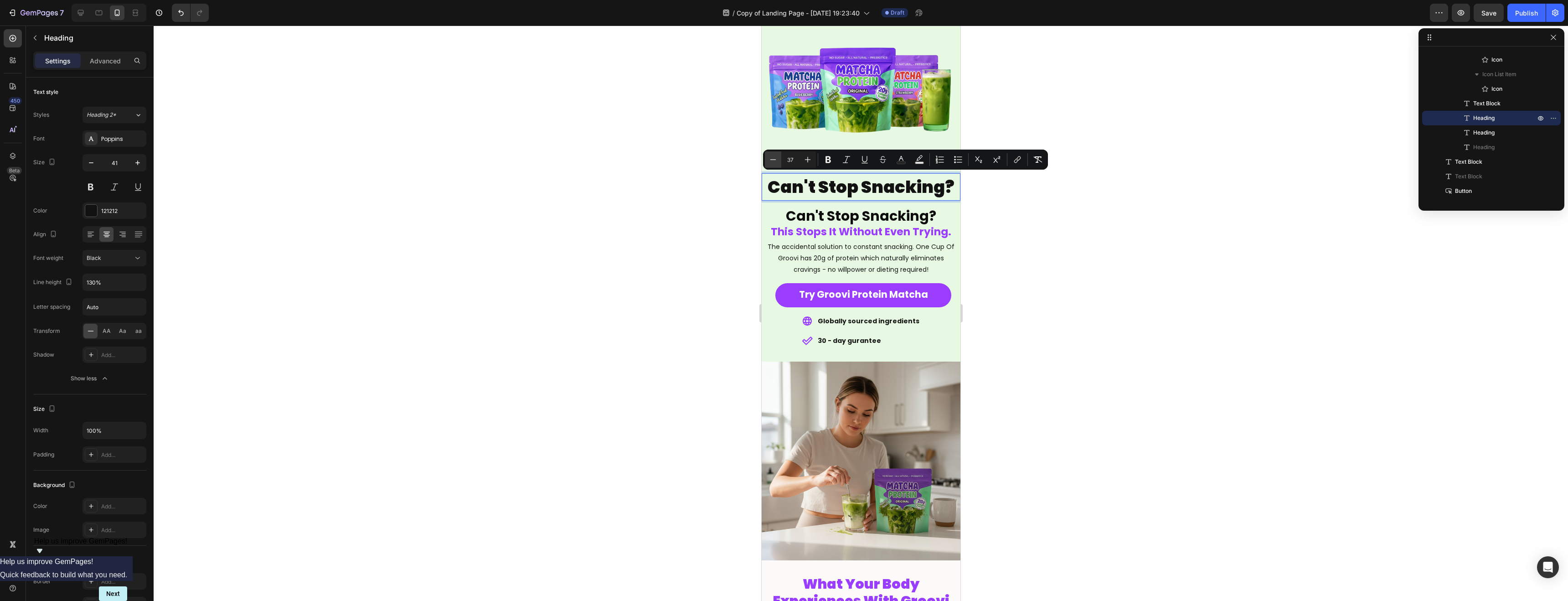
click at [772, 162] on icon "Editor contextual toolbar" at bounding box center [773, 160] width 9 height 9
type input "35"
click at [140, 283] on icon "button" at bounding box center [138, 283] width 9 height 9
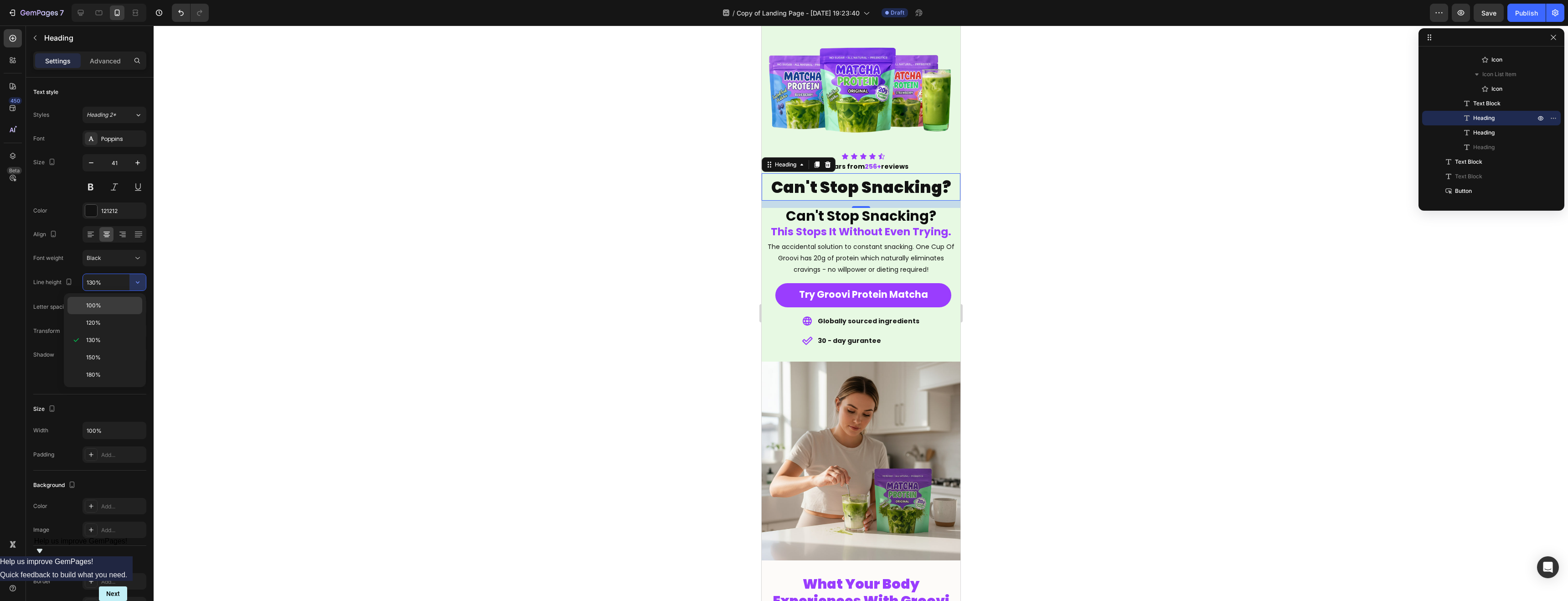
click at [118, 304] on p "100%" at bounding box center [112, 305] width 52 height 9
type input "100%"
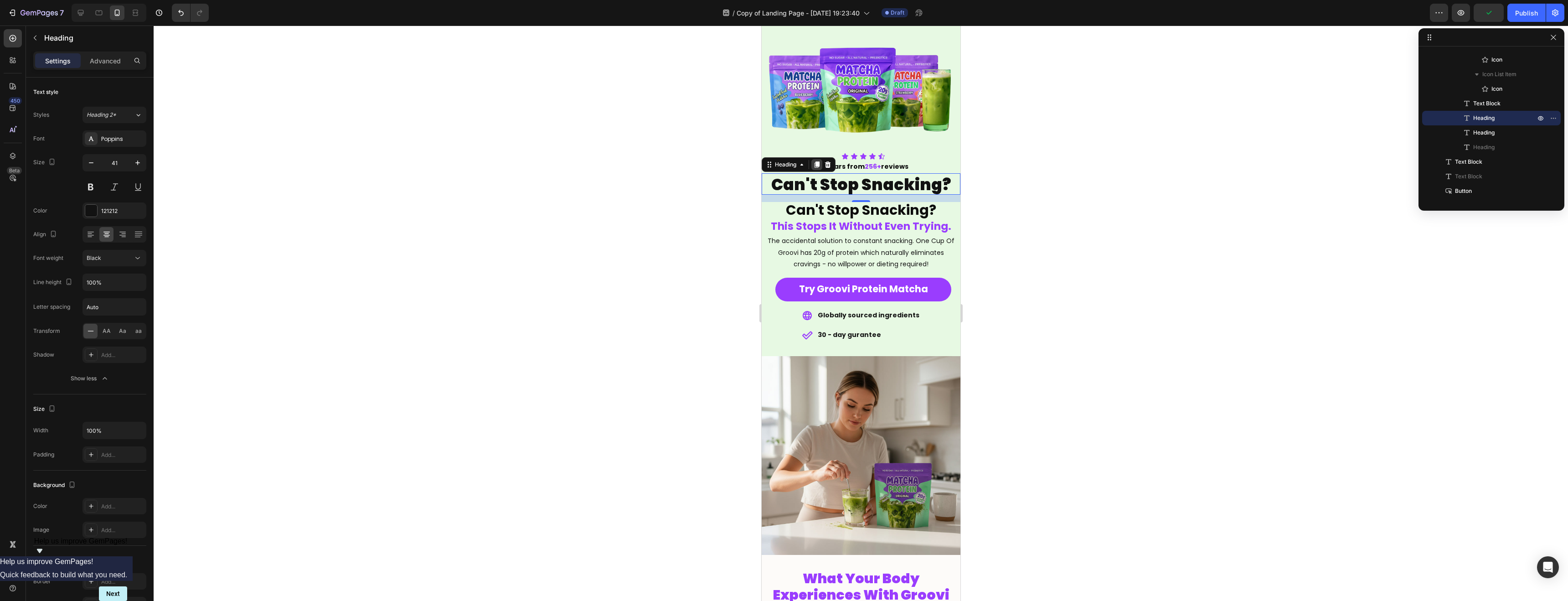
click at [818, 167] on icon at bounding box center [817, 165] width 5 height 6
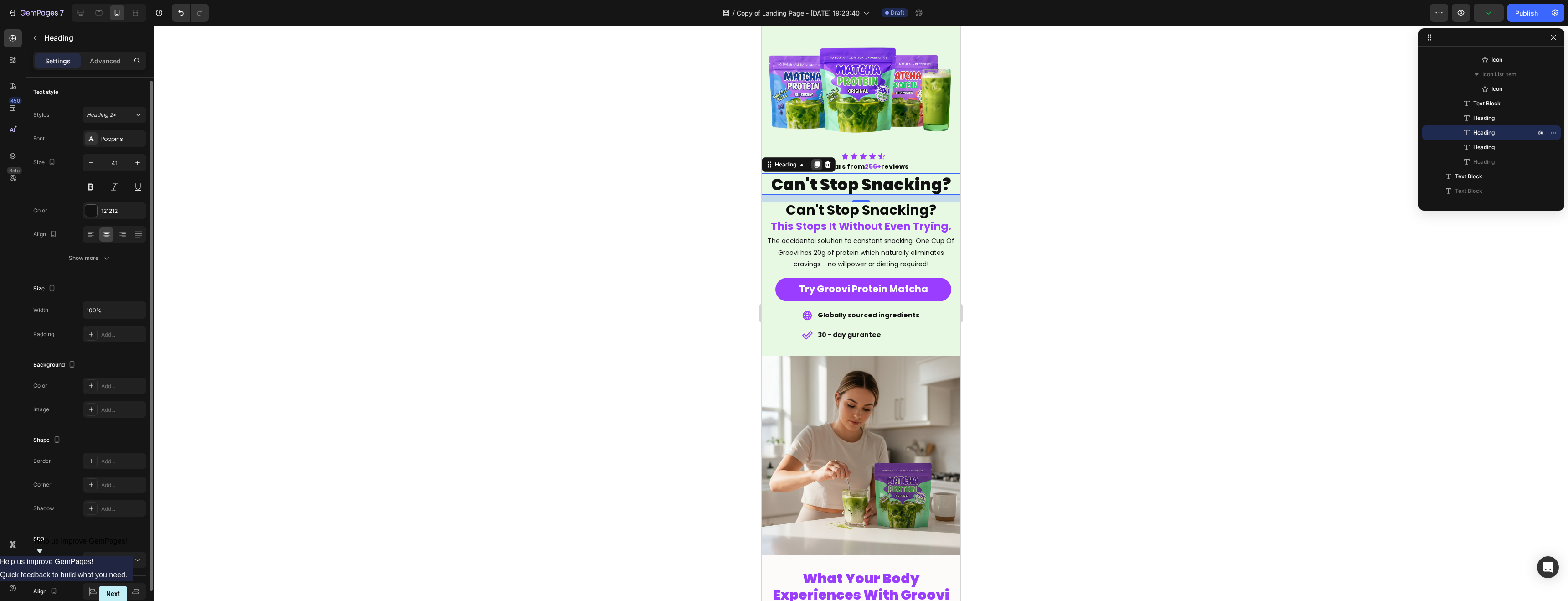
scroll to position [2, 0]
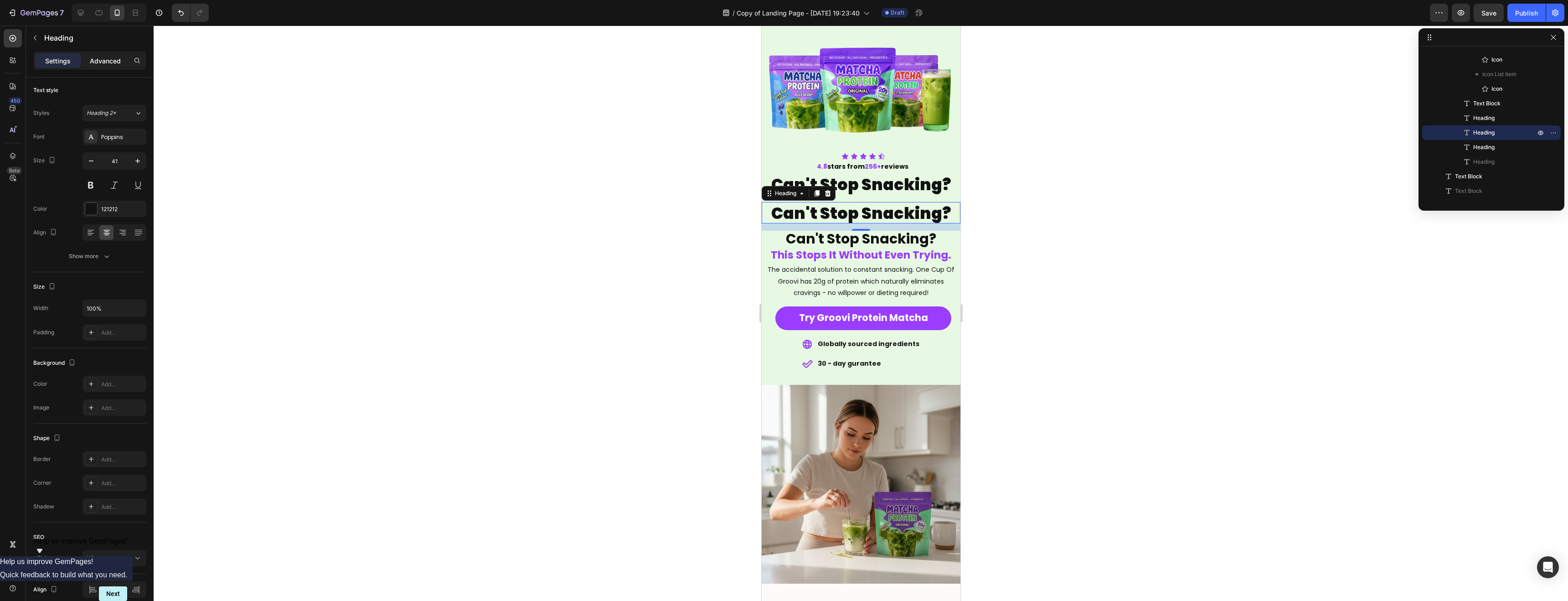
click at [110, 57] on p "Advanced" at bounding box center [105, 61] width 31 height 9
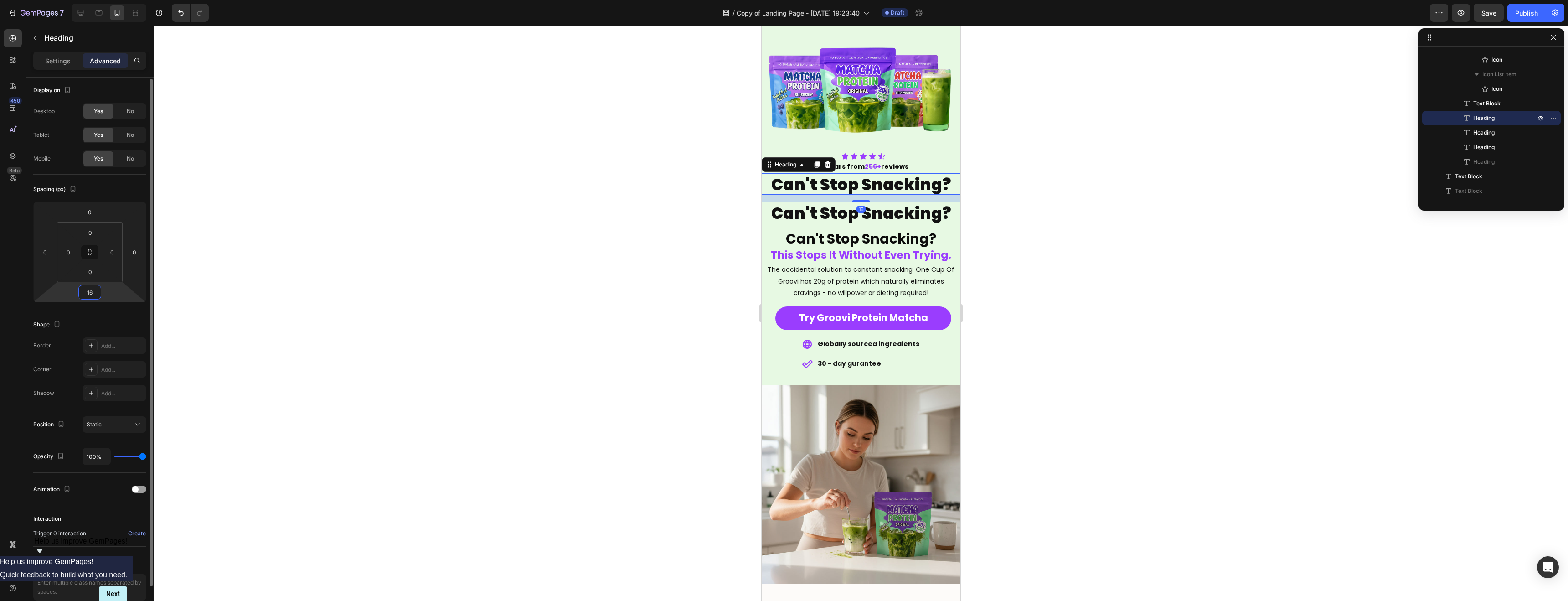
click at [97, 290] on input "16" at bounding box center [89, 293] width 18 height 14
type input "0"
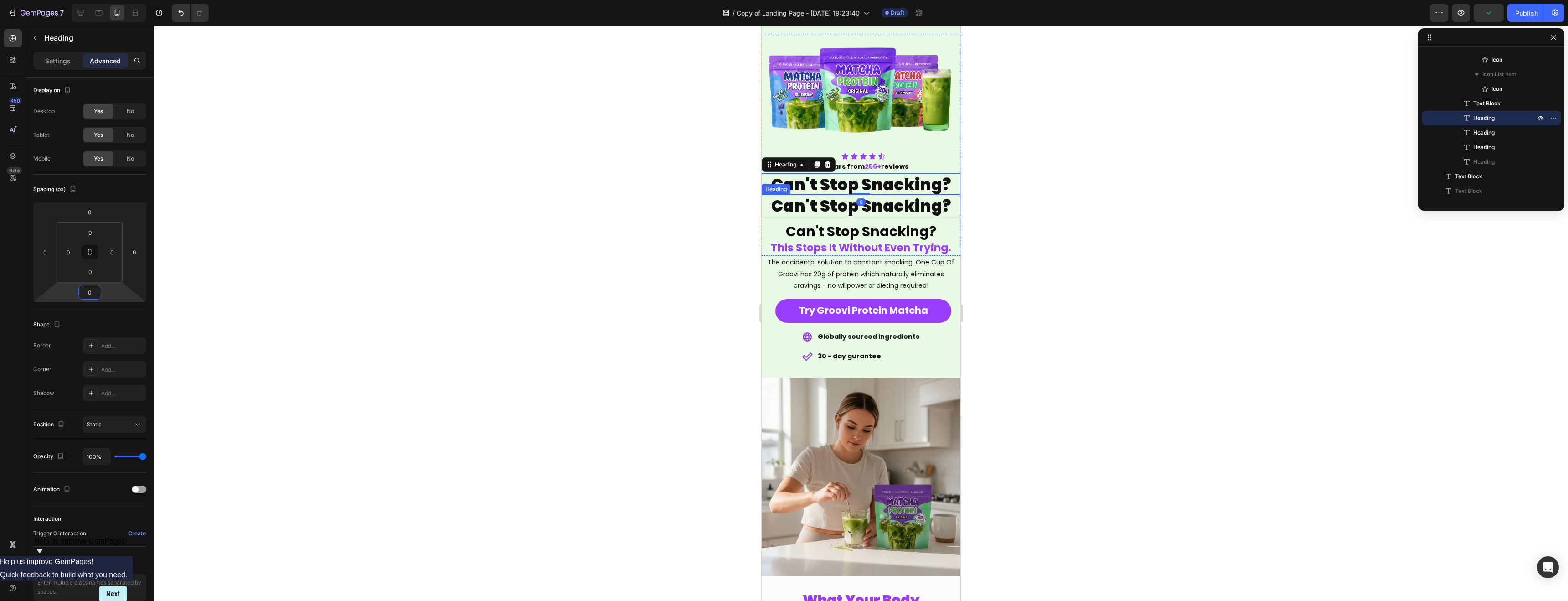
click at [817, 201] on span "Can't Stop Snacking?" at bounding box center [860, 206] width 180 height 23
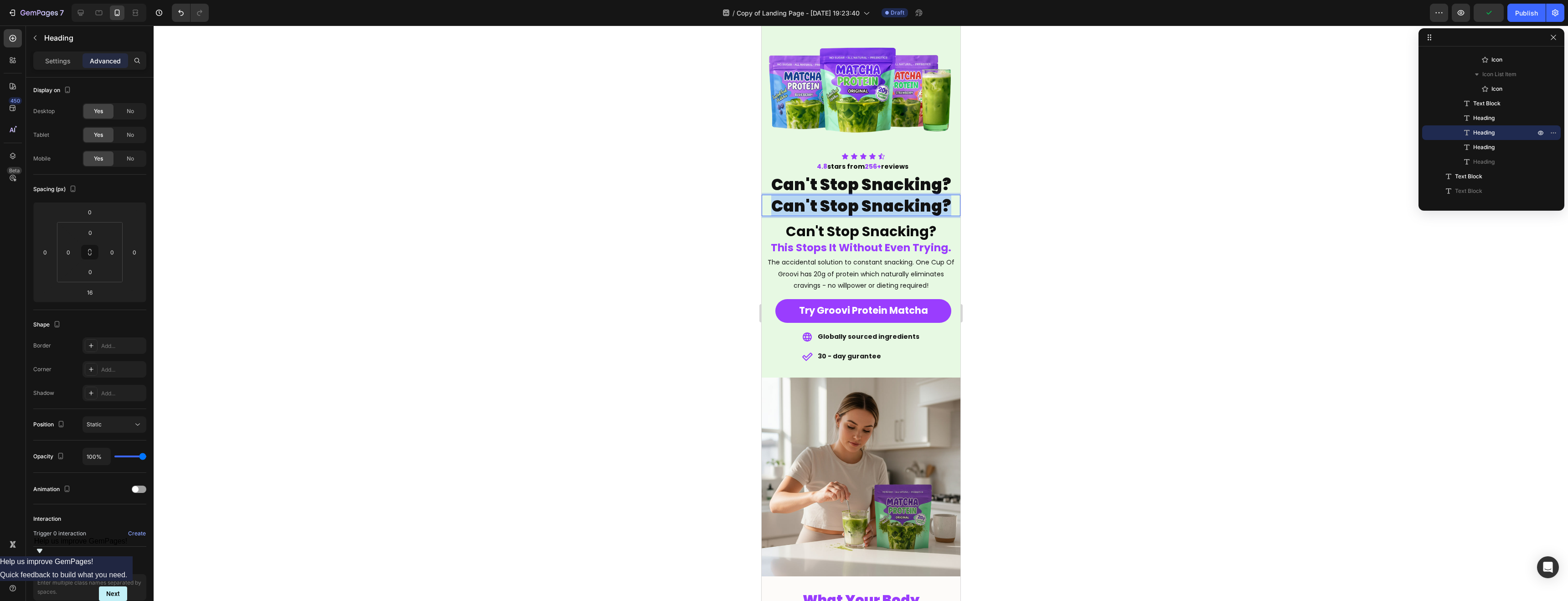
click at [817, 201] on span "Can't Stop Snacking?" at bounding box center [860, 206] width 180 height 23
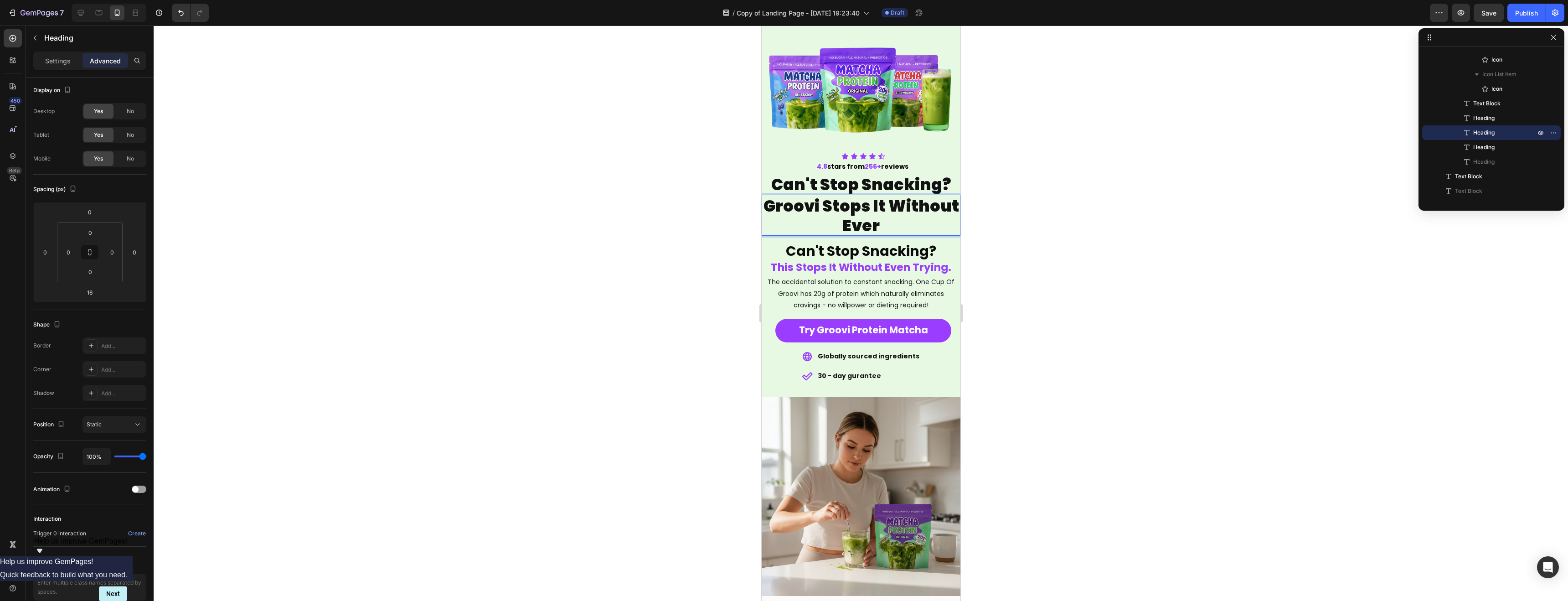
scroll to position [1, 0]
click at [867, 219] on span "Groovi Stops It Without Even Trying" at bounding box center [860, 215] width 196 height 42
click at [866, 220] on span "Groovi Stops It Without Even Trying" at bounding box center [860, 216] width 196 height 42
drag, startPoint x: 921, startPoint y: 219, endPoint x: 757, endPoint y: 204, distance: 164.7
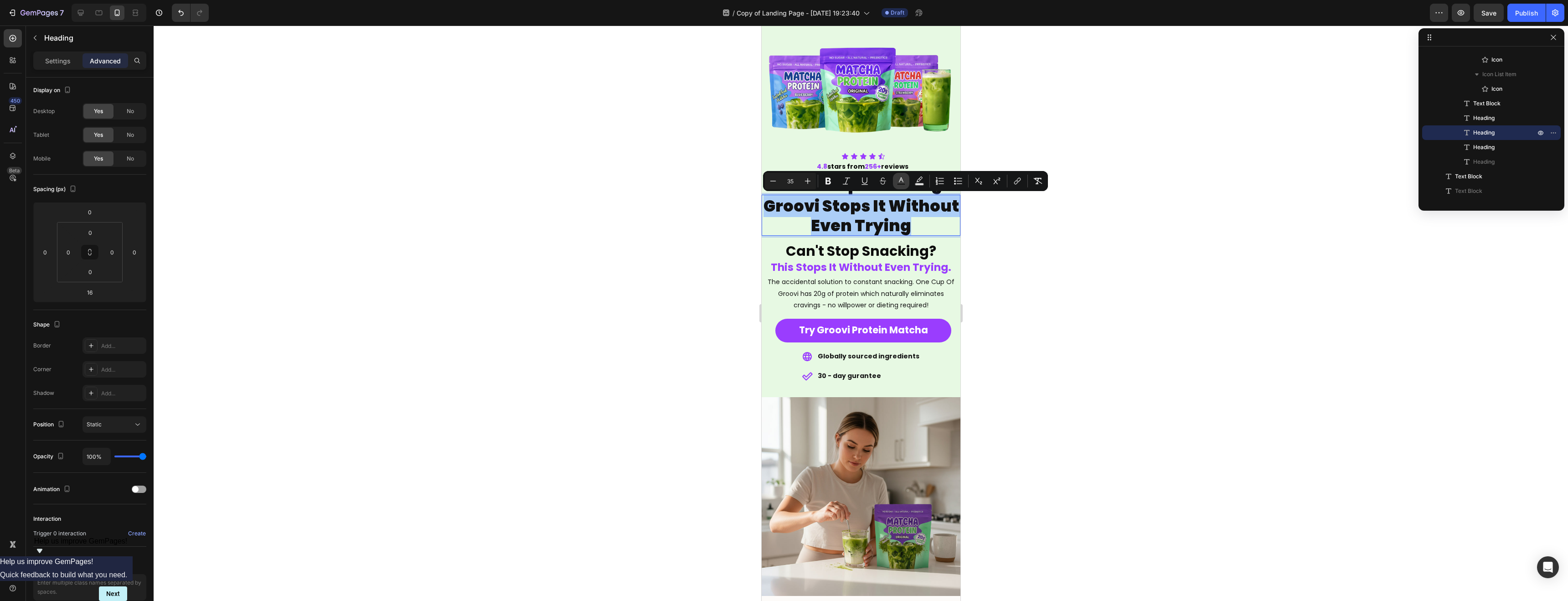
click at [899, 186] on button "Text Color" at bounding box center [901, 181] width 16 height 16
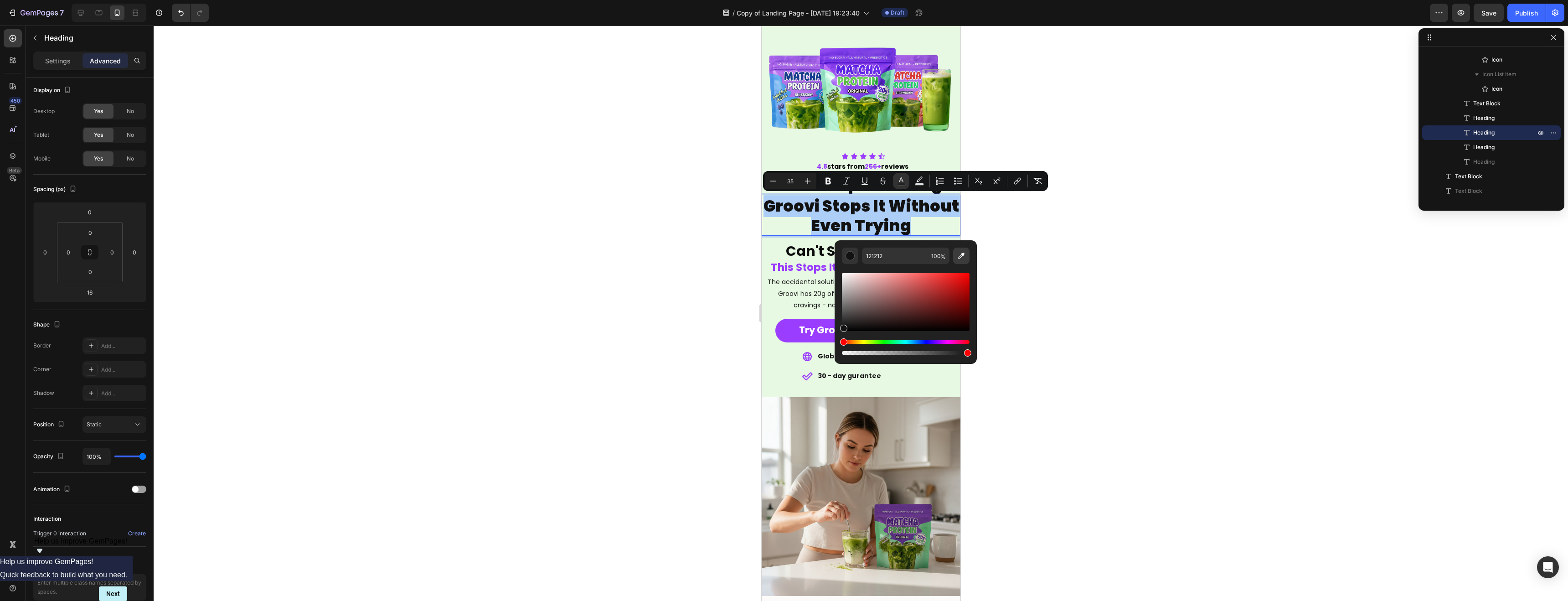
click at [963, 255] on icon "Editor contextual toolbar" at bounding box center [961, 256] width 6 height 6
type input "9A3DFE"
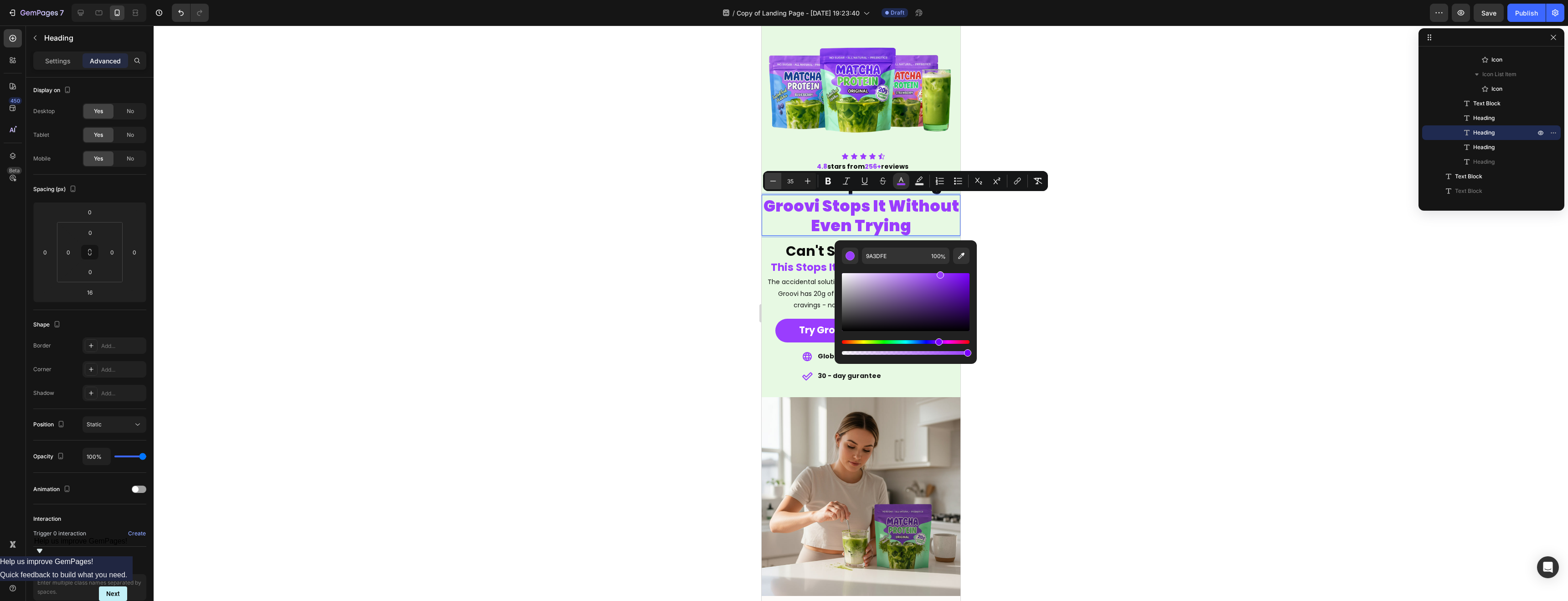
click at [770, 183] on icon "Editor contextual toolbar" at bounding box center [773, 181] width 9 height 9
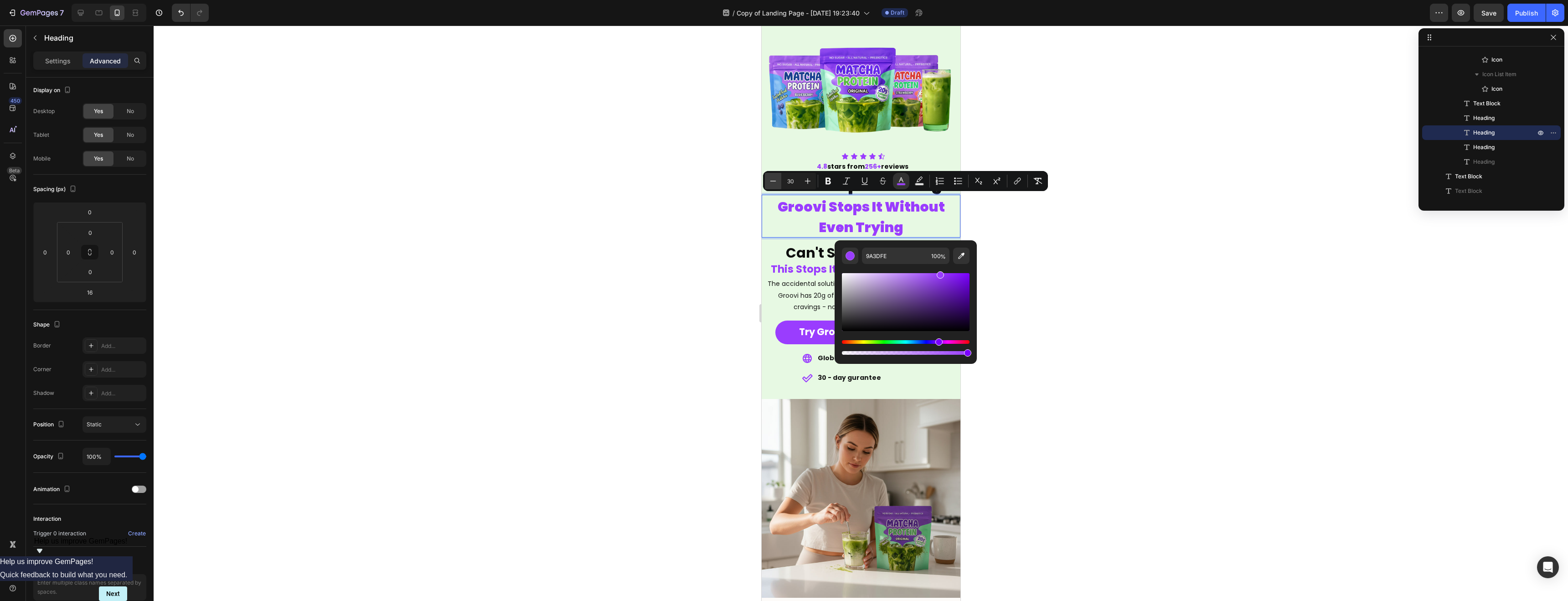
click at [770, 183] on icon "Editor contextual toolbar" at bounding box center [773, 181] width 9 height 9
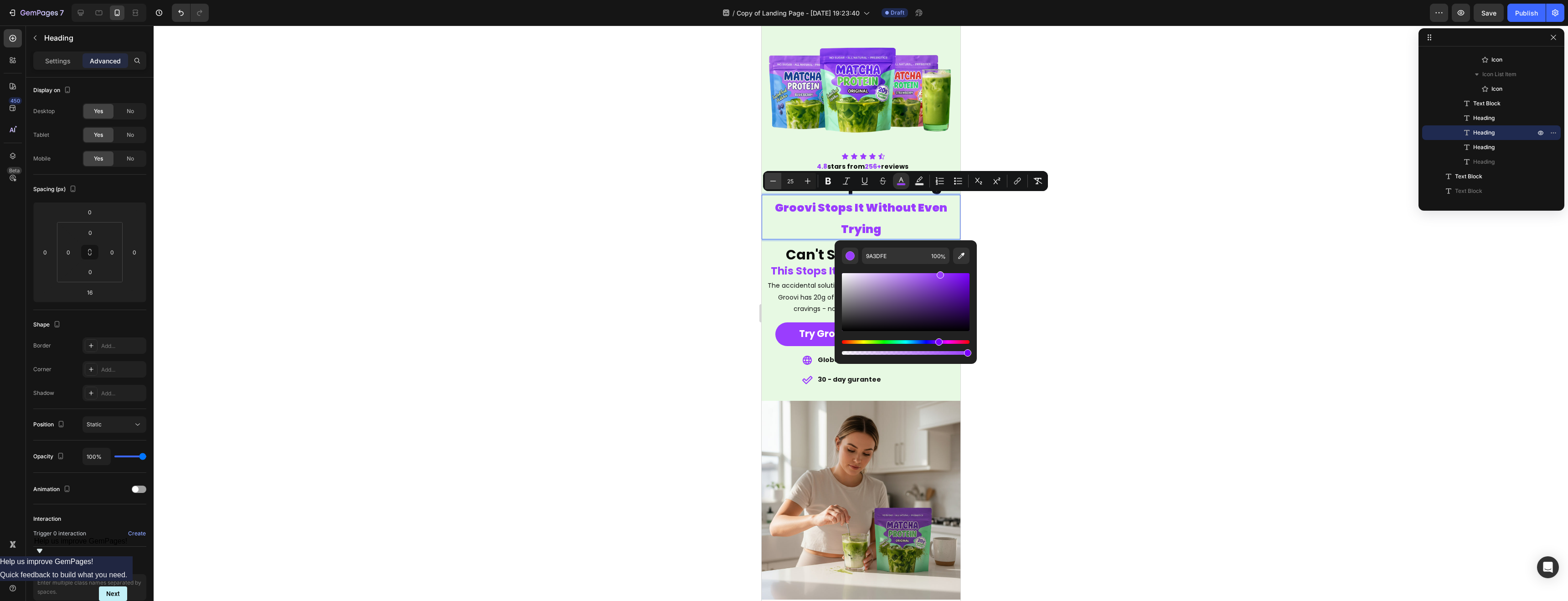
click at [770, 183] on icon "Editor contextual toolbar" at bounding box center [773, 181] width 9 height 9
type input "23"
click at [1037, 241] on div at bounding box center [861, 314] width 1415 height 576
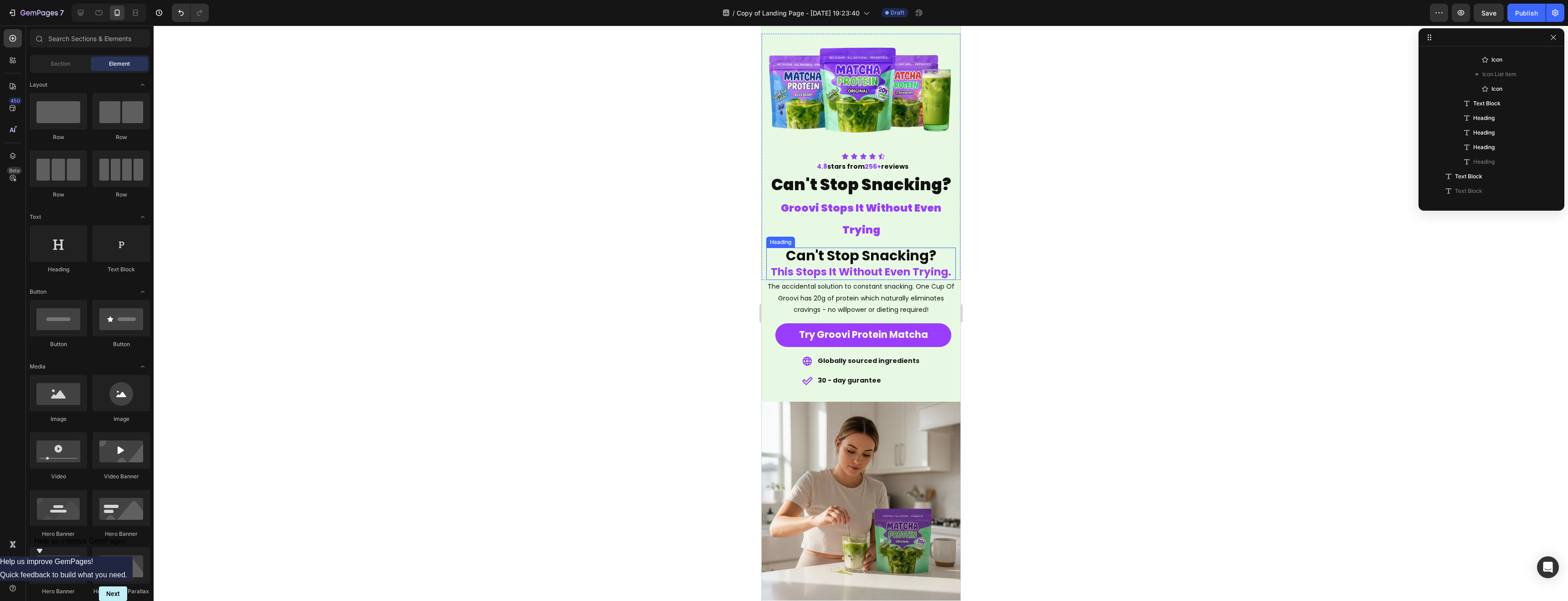
click at [1035, 241] on div at bounding box center [861, 314] width 1415 height 576
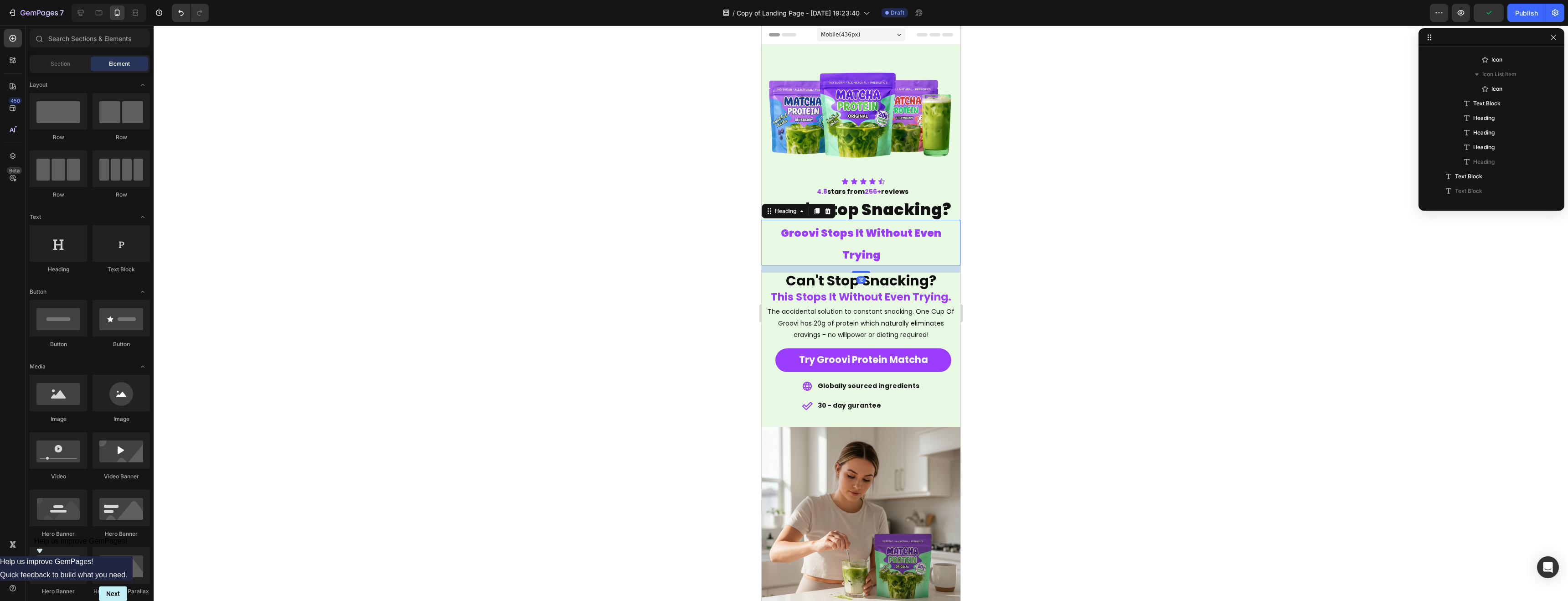
click at [848, 235] on span "Groovi Stops It Without Even Trying" at bounding box center [861, 244] width 161 height 37
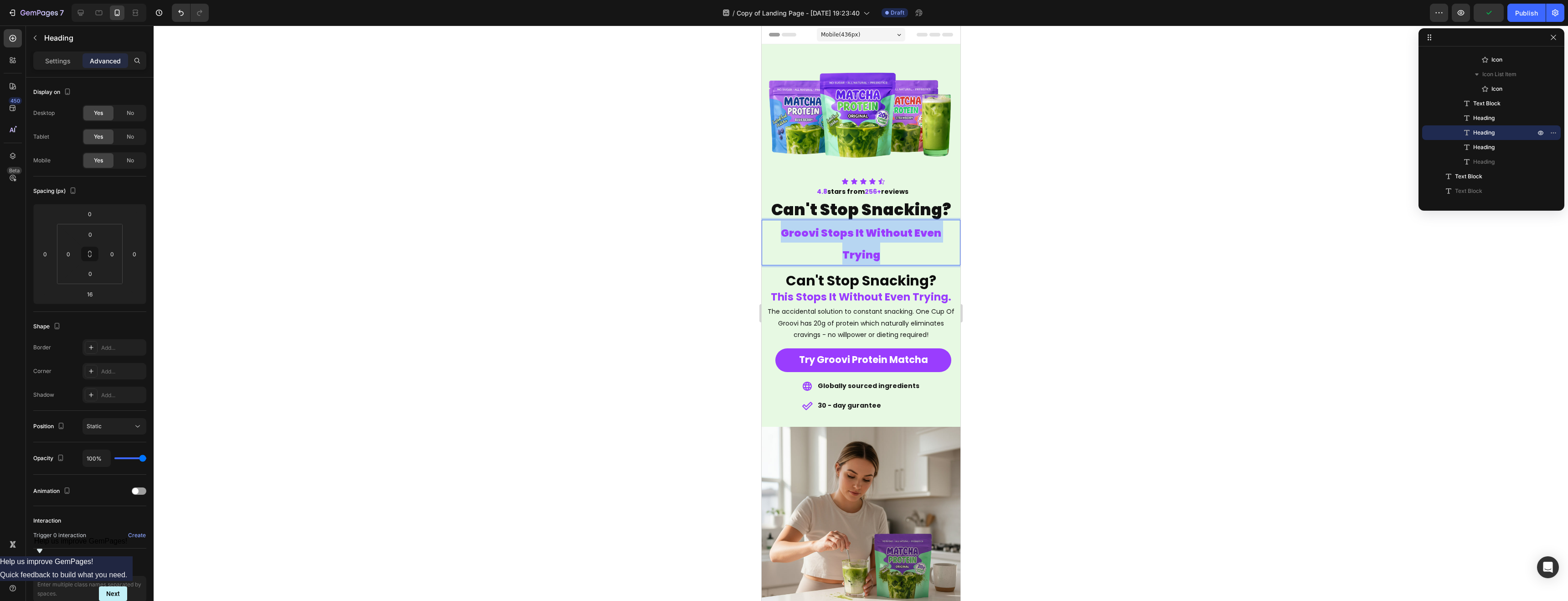
click at [848, 234] on span "Groovi Stops It Without Even Trying" at bounding box center [861, 244] width 161 height 37
click at [847, 235] on span "Groovi Stops It Without Even Trying" at bounding box center [861, 244] width 161 height 37
click at [847, 236] on span "Groovi Stops It Without Even Trying" at bounding box center [861, 244] width 161 height 37
click at [888, 251] on span "Without Even Trying" at bounding box center [861, 254] width 115 height 15
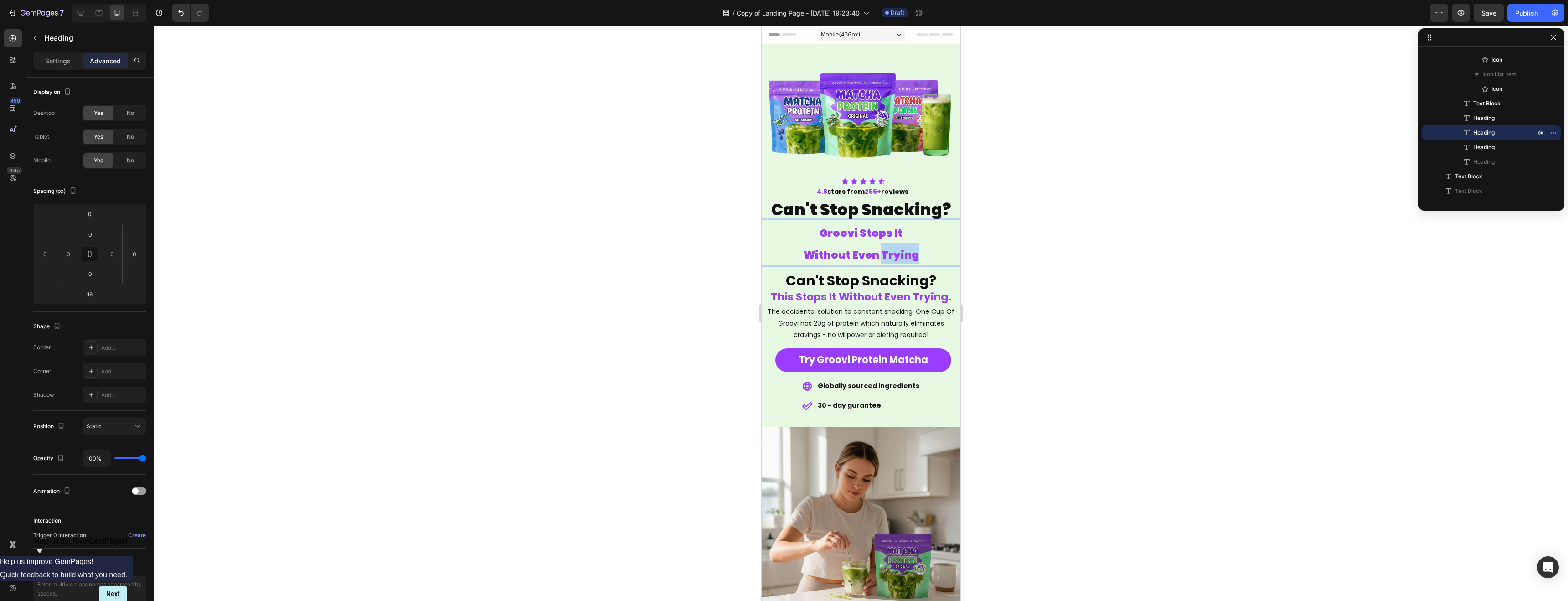
click at [888, 251] on span "Without Even Trying" at bounding box center [861, 254] width 115 height 15
click at [811, 212] on icon "Editor contextual toolbar" at bounding box center [808, 212] width 9 height 9
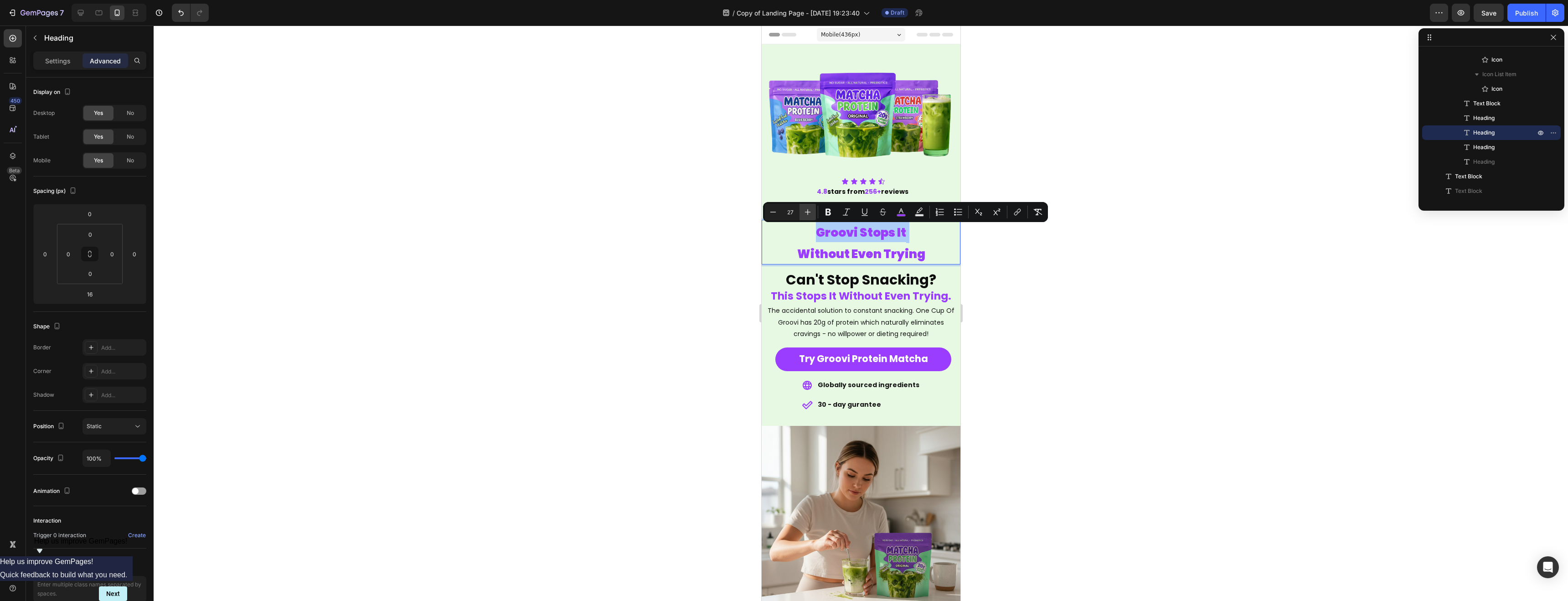
click at [811, 212] on icon "Editor contextual toolbar" at bounding box center [808, 212] width 9 height 9
click at [811, 213] on icon "Editor contextual toolbar" at bounding box center [808, 212] width 9 height 9
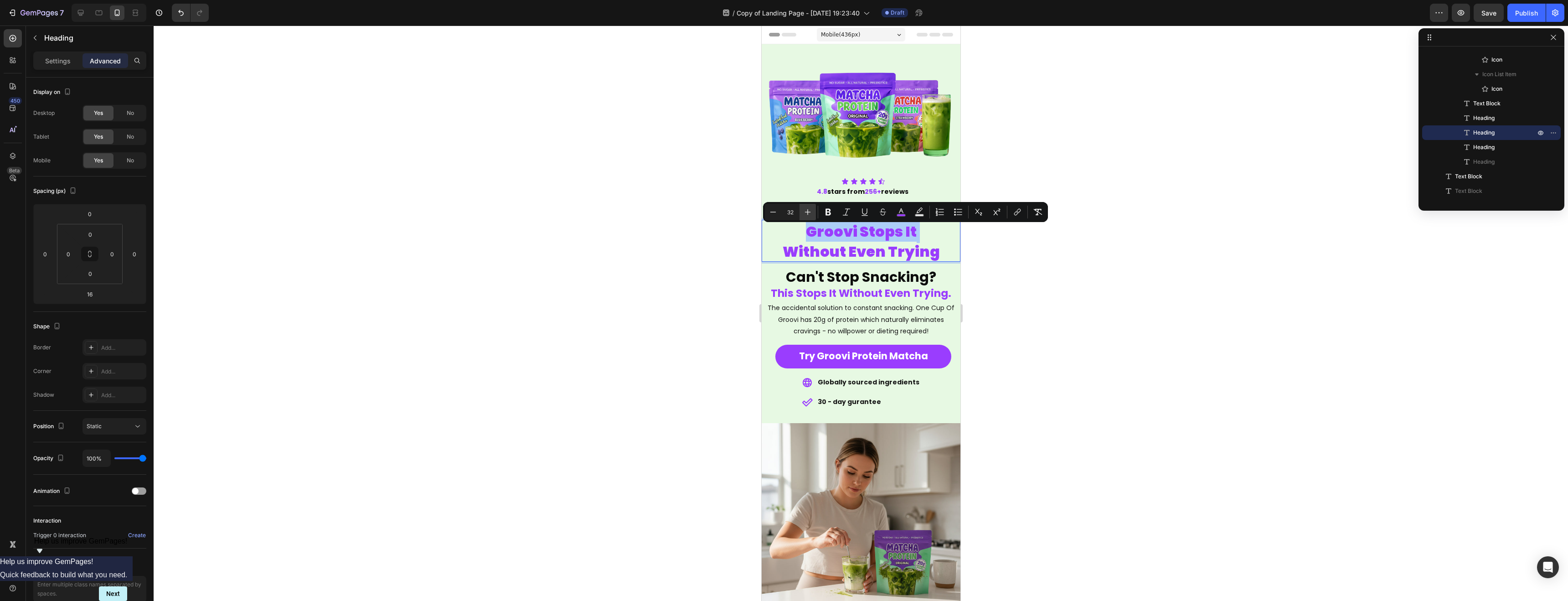
click at [811, 213] on icon "Editor contextual toolbar" at bounding box center [808, 212] width 9 height 9
click at [811, 213] on icon "Editor contextual toolbar" at bounding box center [808, 212] width 9 height 9
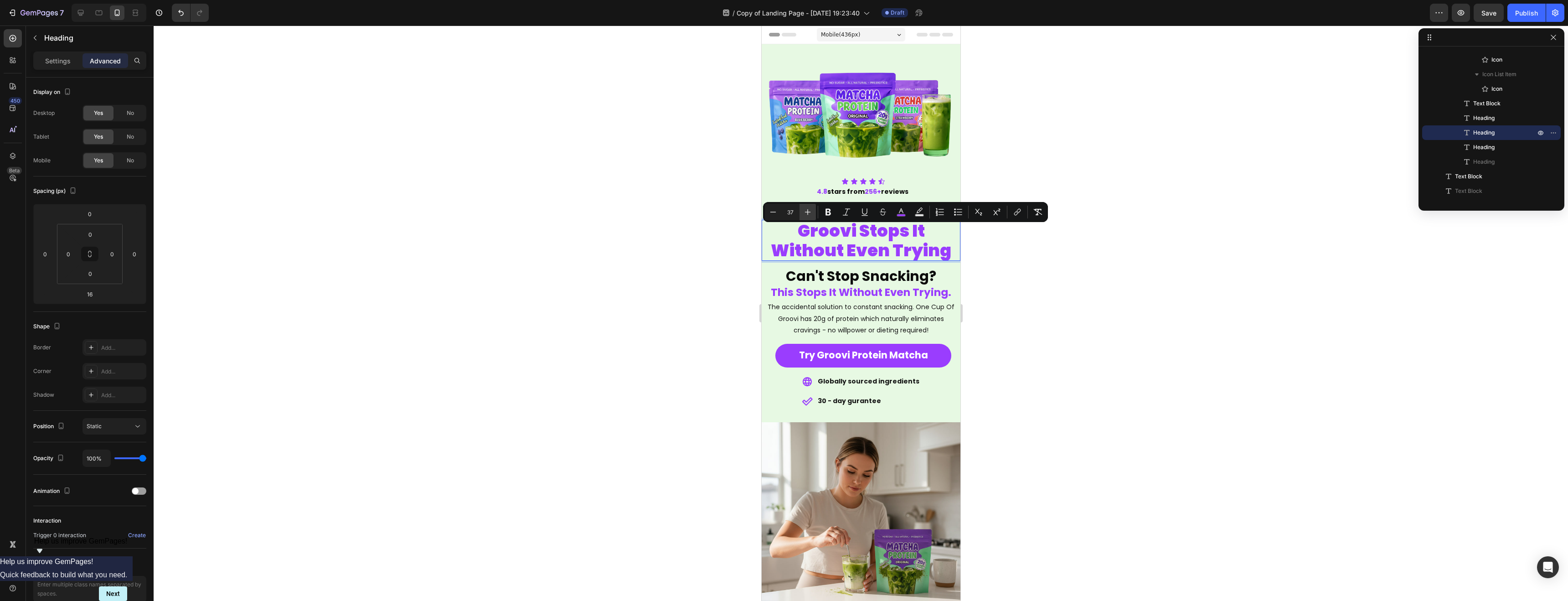
click at [811, 213] on icon "Editor contextual toolbar" at bounding box center [808, 212] width 9 height 9
type input "39"
click at [1019, 251] on div at bounding box center [861, 314] width 1415 height 576
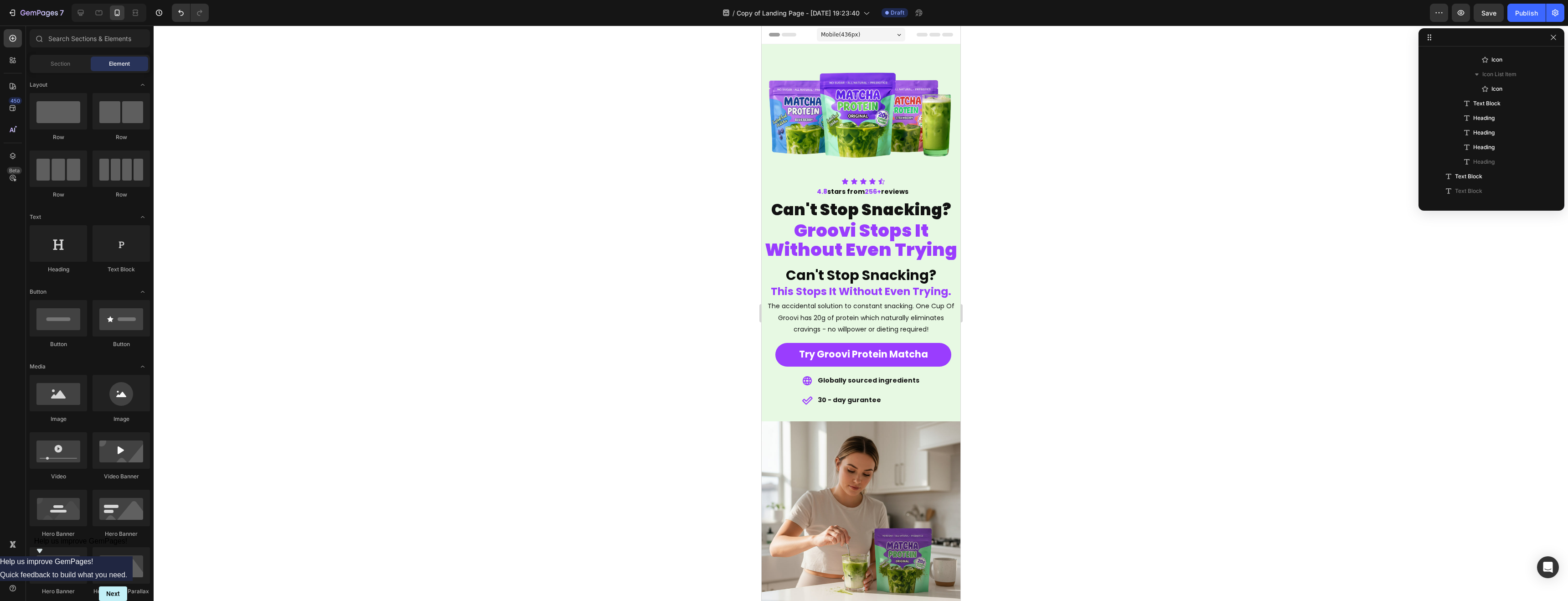
click at [1016, 251] on div at bounding box center [861, 314] width 1415 height 576
click at [835, 214] on span "Can't Stop Snacking?" at bounding box center [860, 209] width 180 height 23
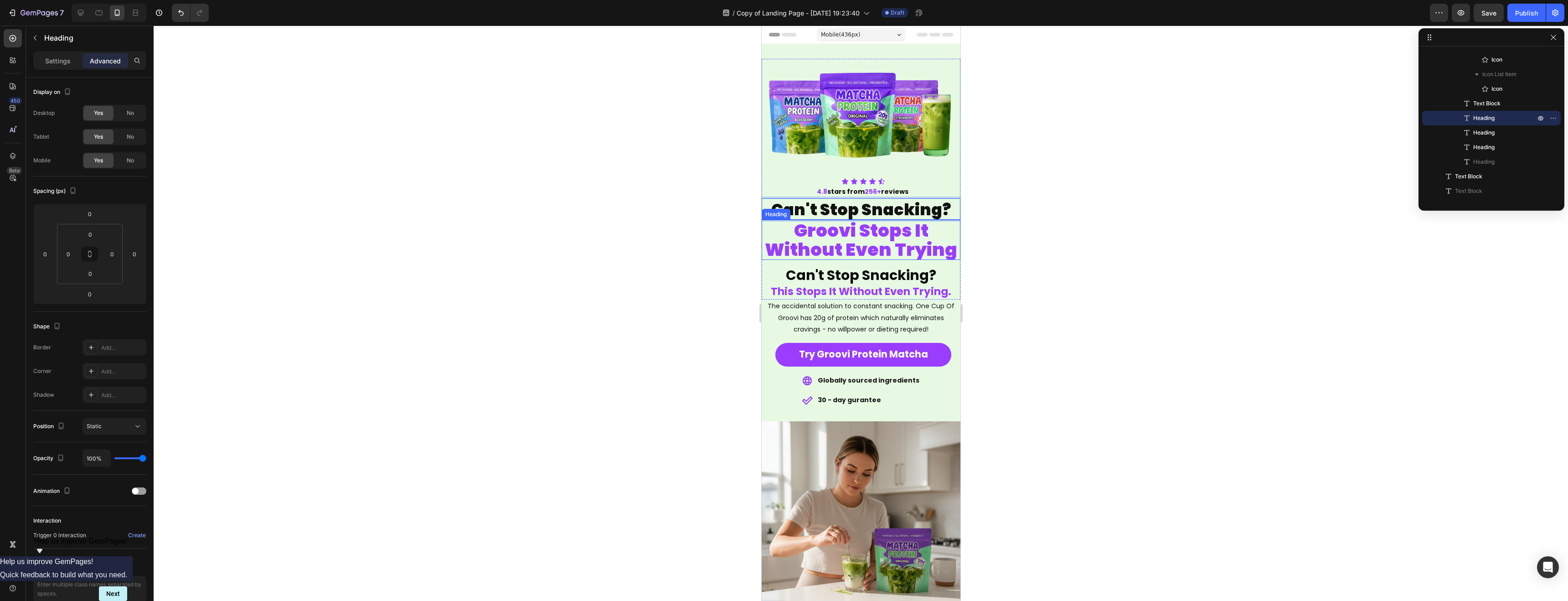
click at [1054, 276] on div at bounding box center [861, 314] width 1415 height 576
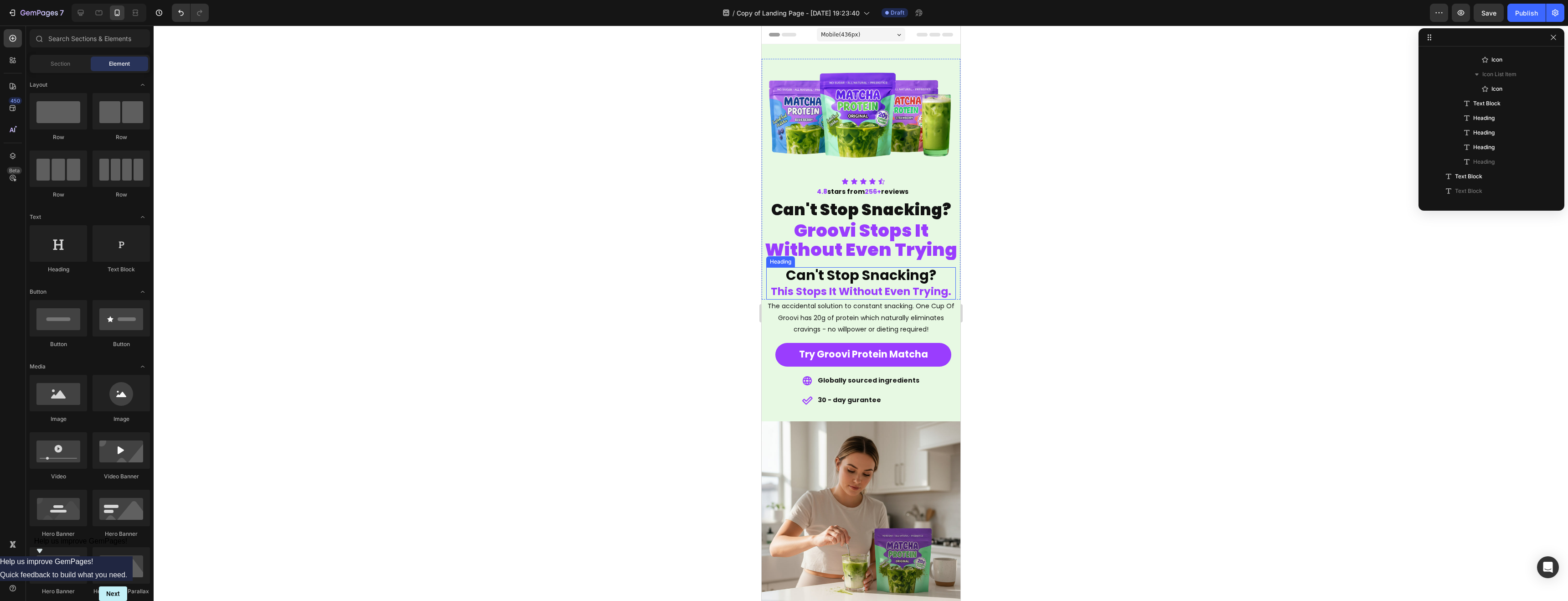
click at [785, 265] on div "Heading" at bounding box center [780, 261] width 29 height 11
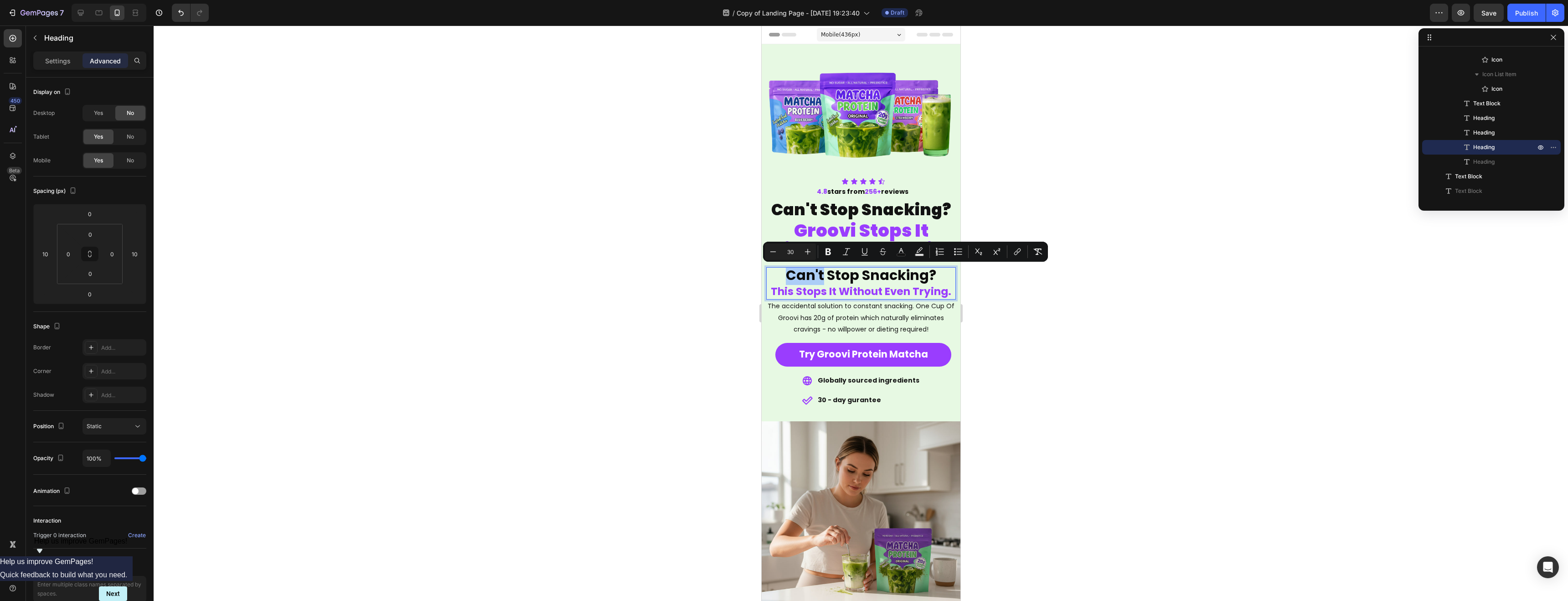
click at [704, 277] on div at bounding box center [861, 314] width 1415 height 576
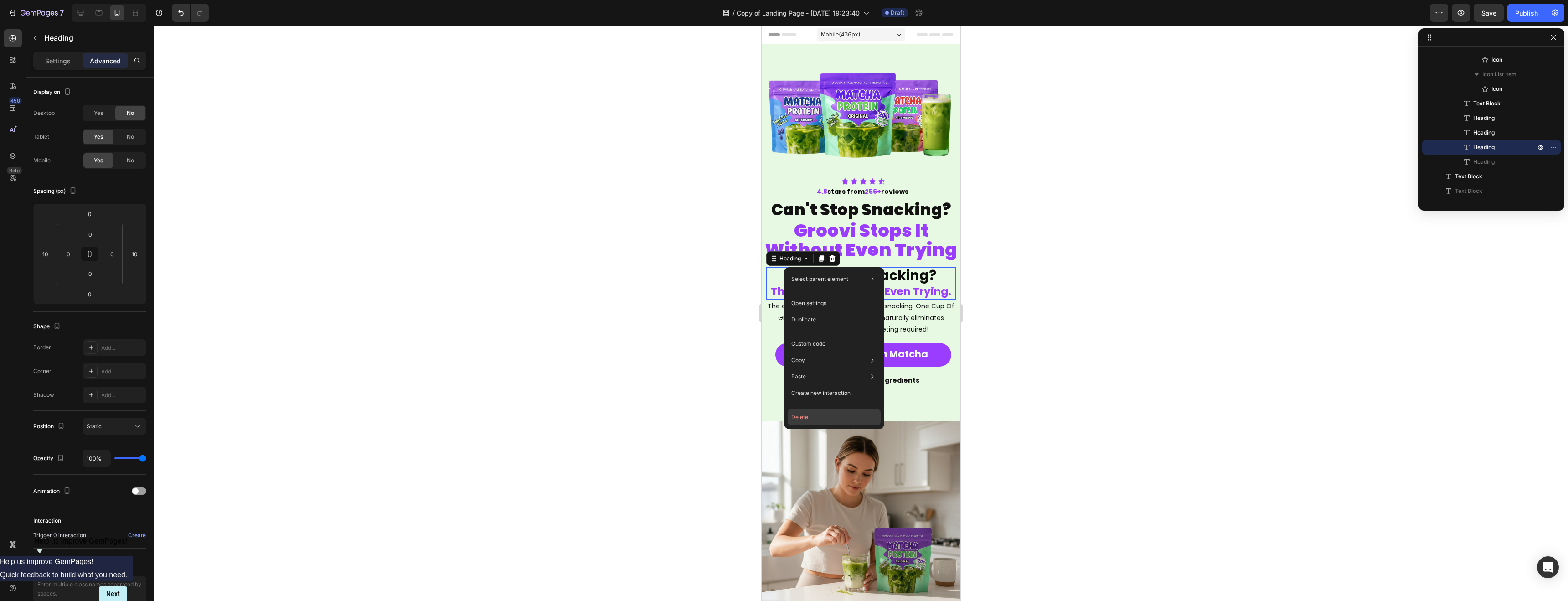
click at [804, 413] on button "Delete" at bounding box center [834, 417] width 93 height 16
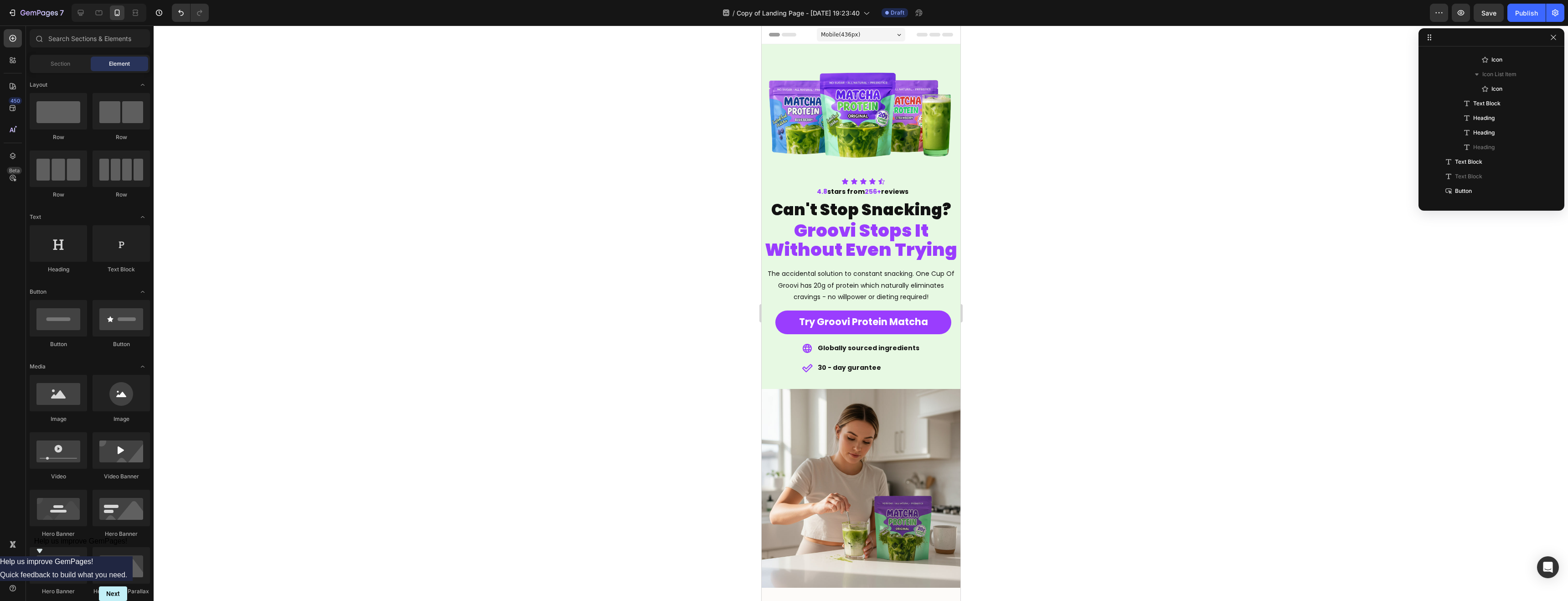
click at [701, 292] on div at bounding box center [861, 314] width 1415 height 576
click at [701, 293] on div at bounding box center [861, 314] width 1415 height 576
click at [954, 250] on span "Without Even Trying" at bounding box center [860, 250] width 193 height 25
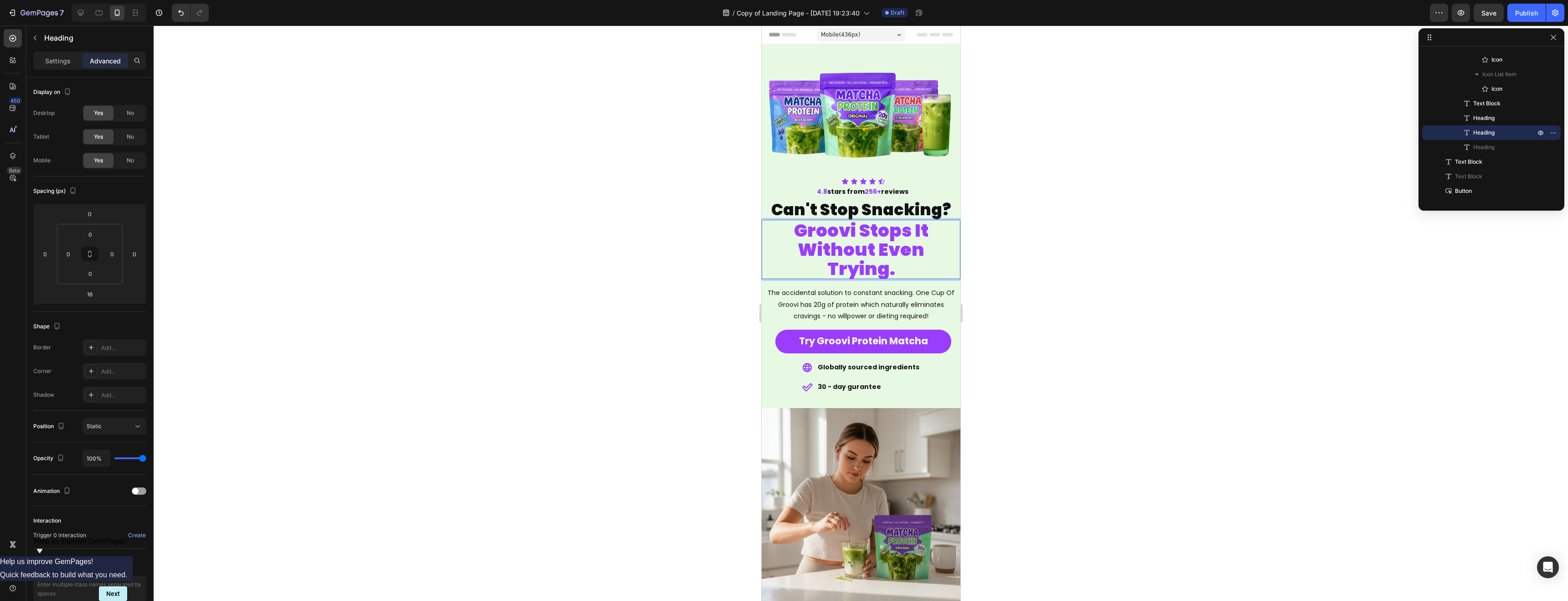
click at [1024, 244] on div at bounding box center [861, 314] width 1415 height 576
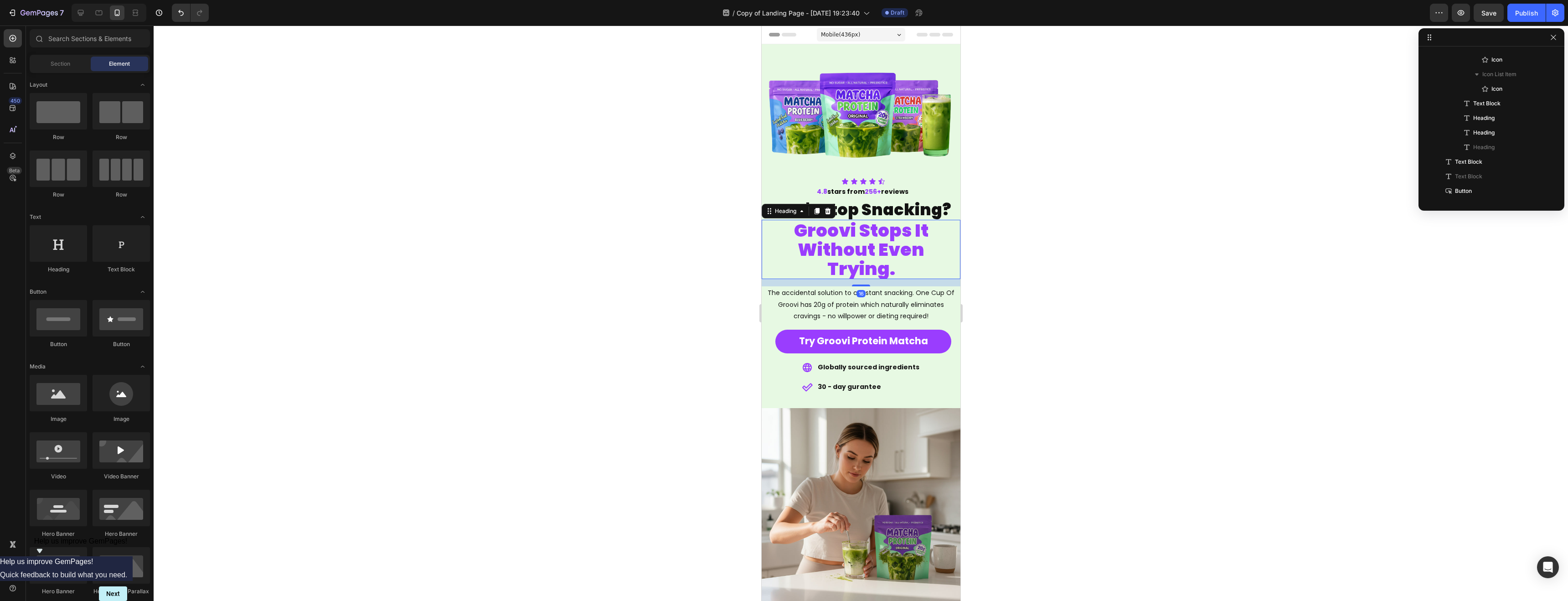
click at [854, 233] on span "Groovi Stops It" at bounding box center [861, 230] width 134 height 25
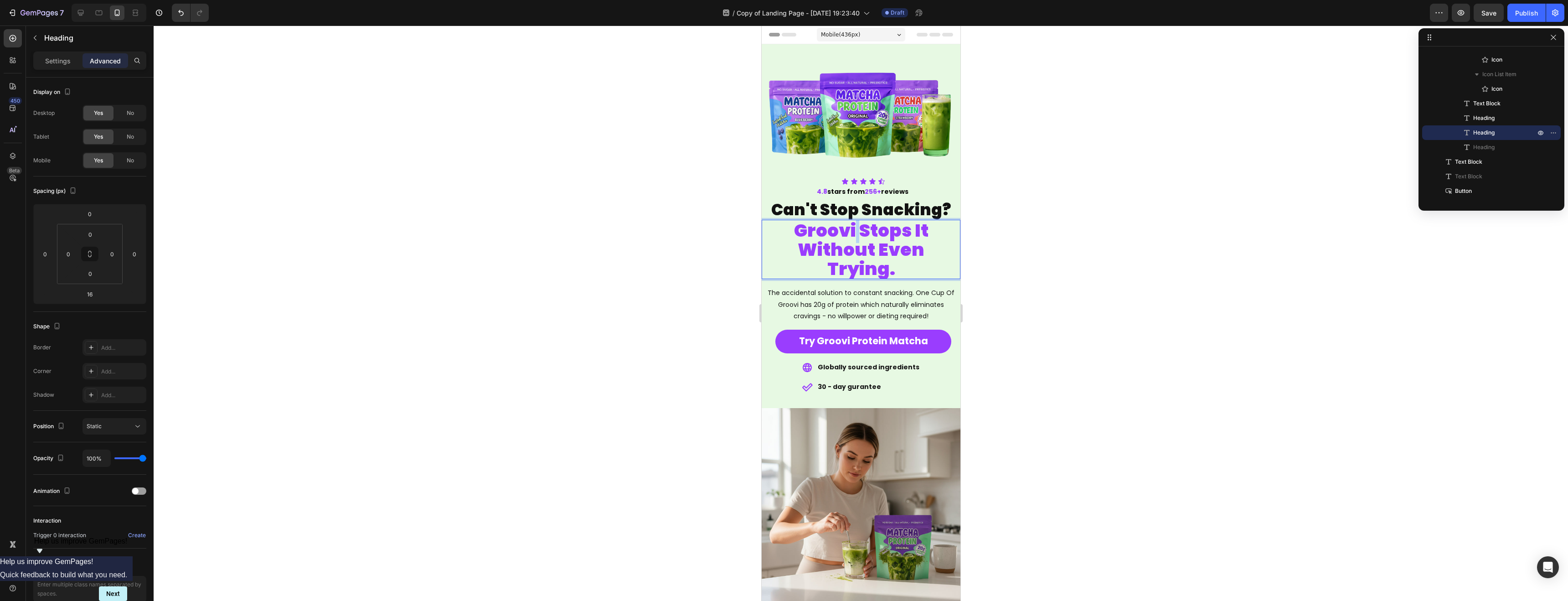
click at [854, 233] on span "Groovi Stops It" at bounding box center [861, 230] width 134 height 25
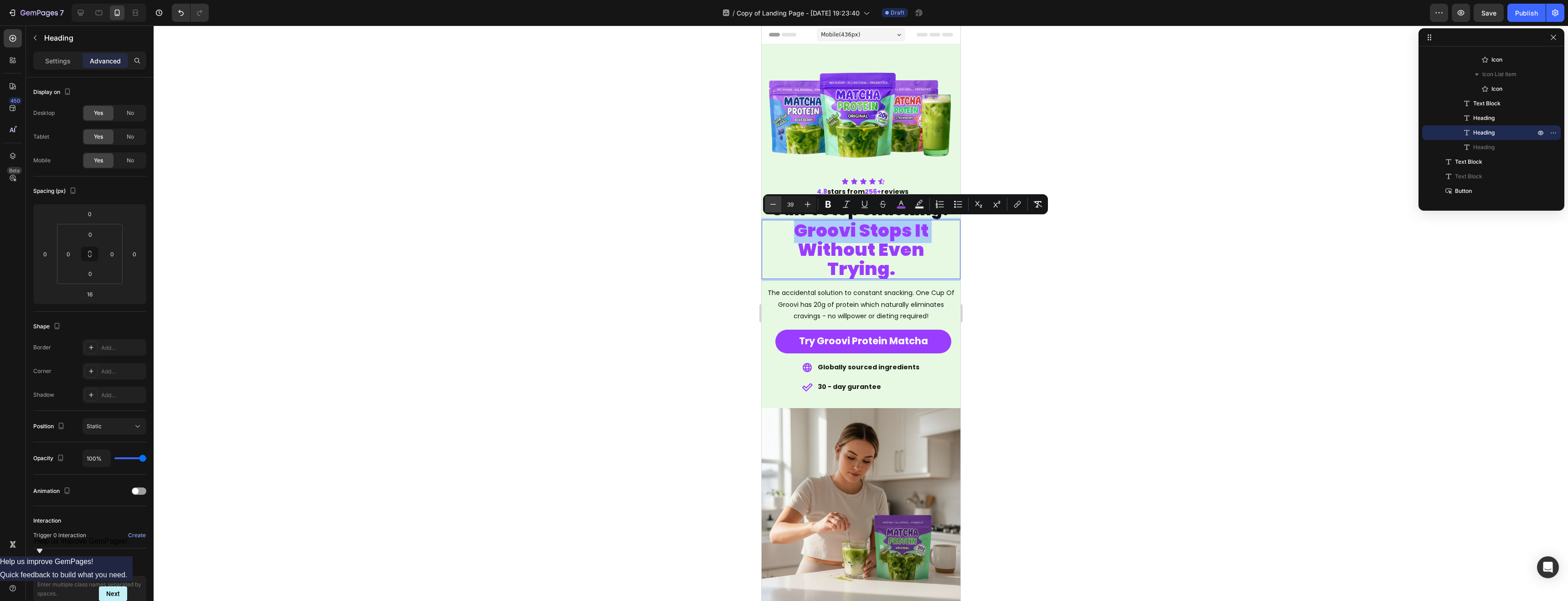
click at [771, 205] on icon "Editor contextual toolbar" at bounding box center [773, 204] width 9 height 9
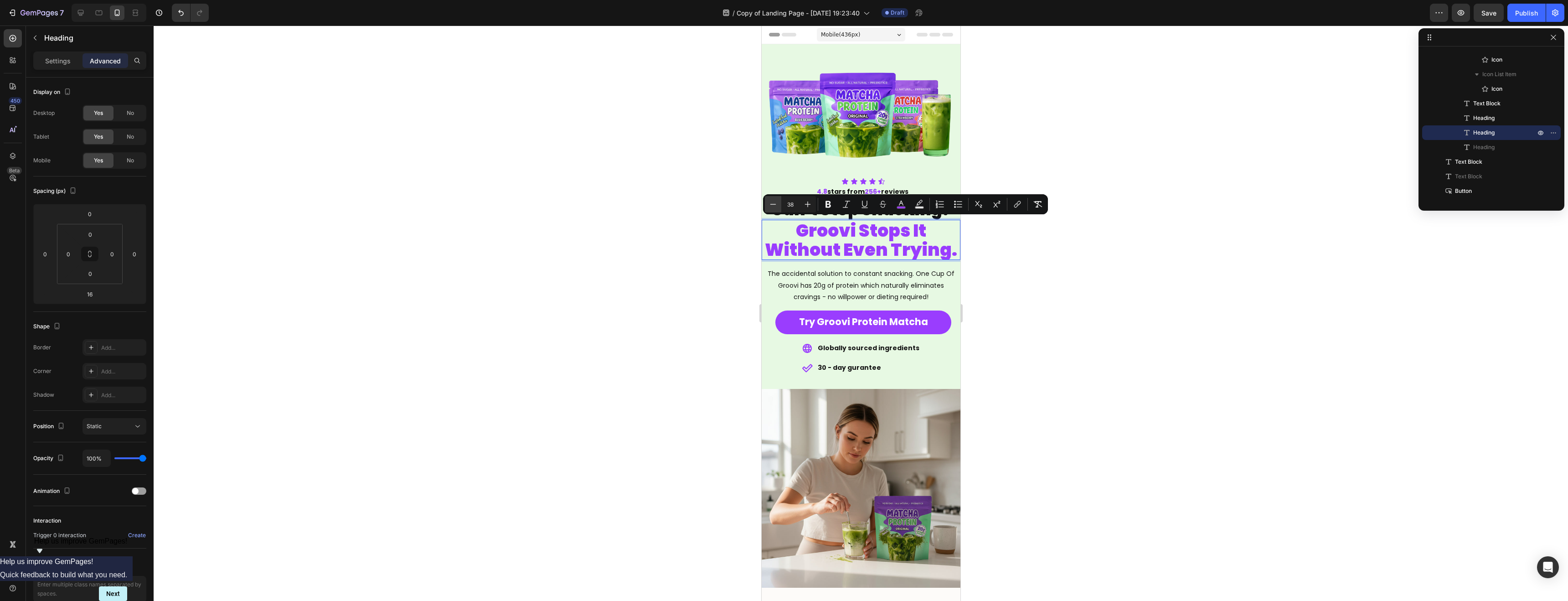
click at [771, 205] on icon "Editor contextual toolbar" at bounding box center [773, 204] width 9 height 9
type input "37"
click at [1034, 253] on div at bounding box center [861, 314] width 1415 height 576
click at [1034, 253] on div at bounding box center [861, 314] width 1415 height 576
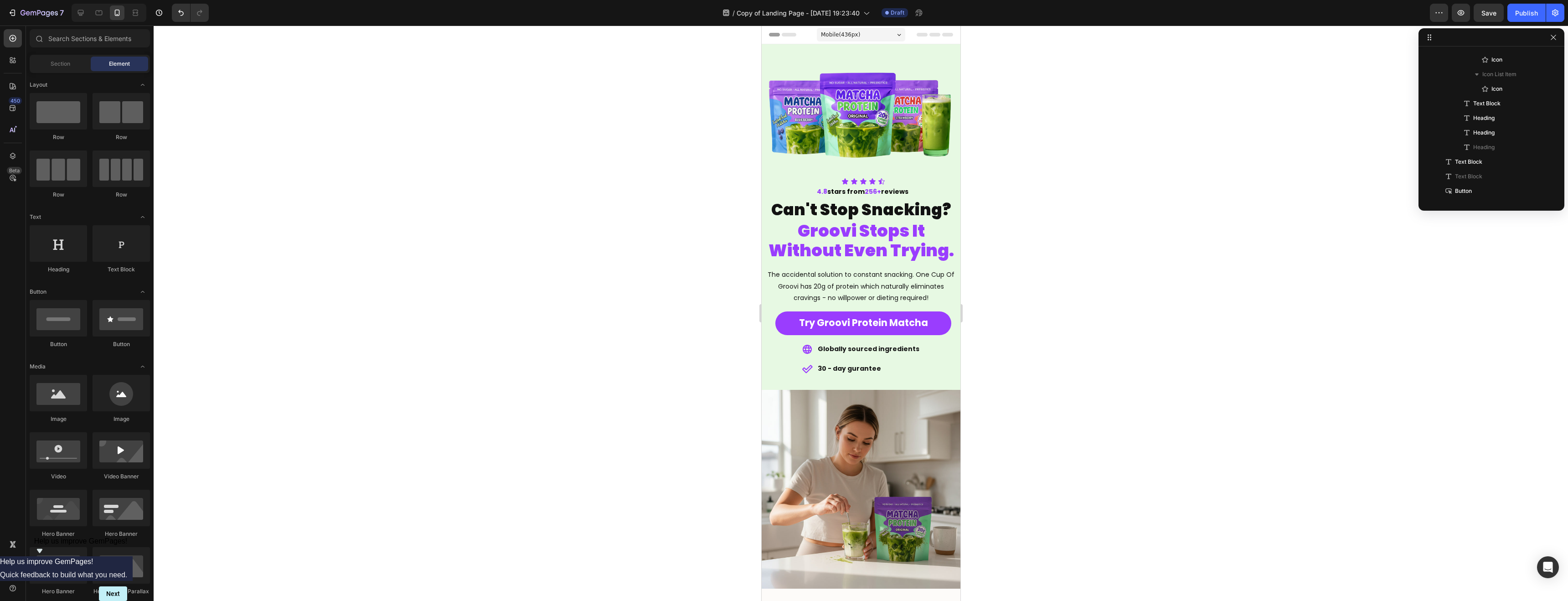
click at [1034, 253] on div at bounding box center [861, 314] width 1415 height 576
click at [857, 212] on span "Can't Stop Snacking?" at bounding box center [860, 209] width 180 height 23
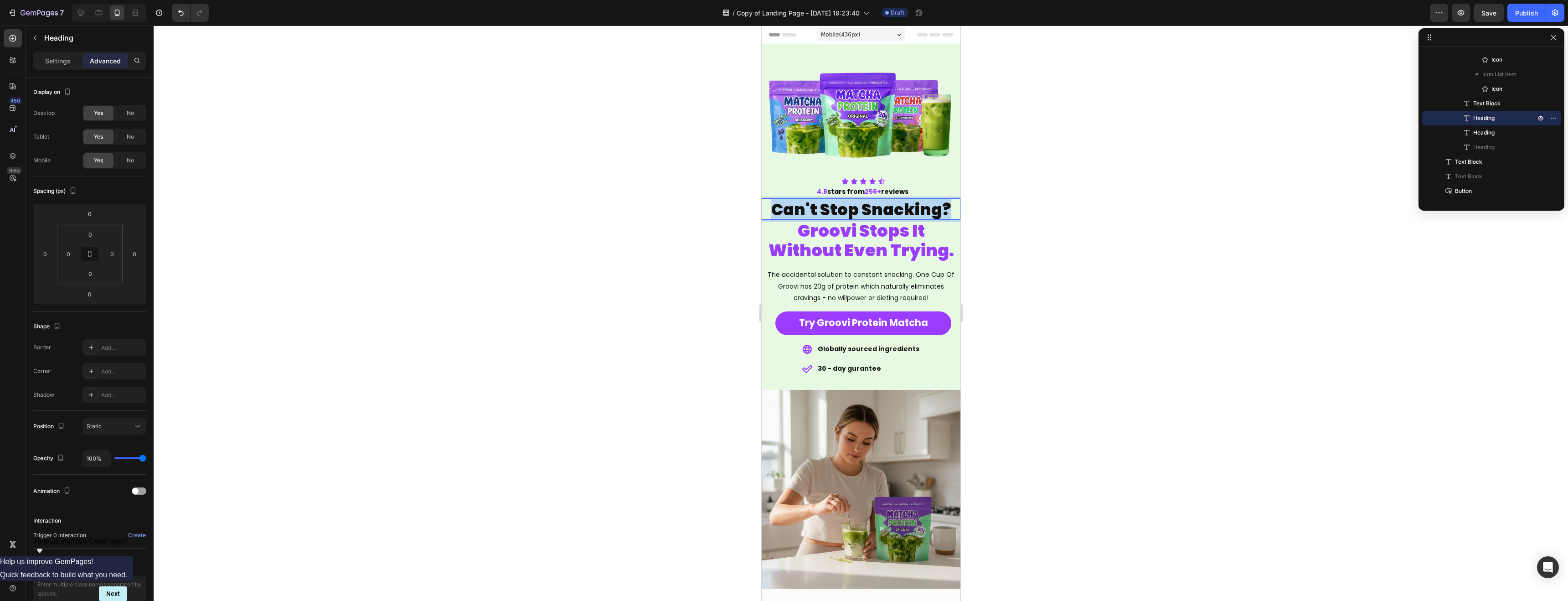
click at [857, 212] on span "Can't Stop Snacking?" at bounding box center [860, 209] width 180 height 23
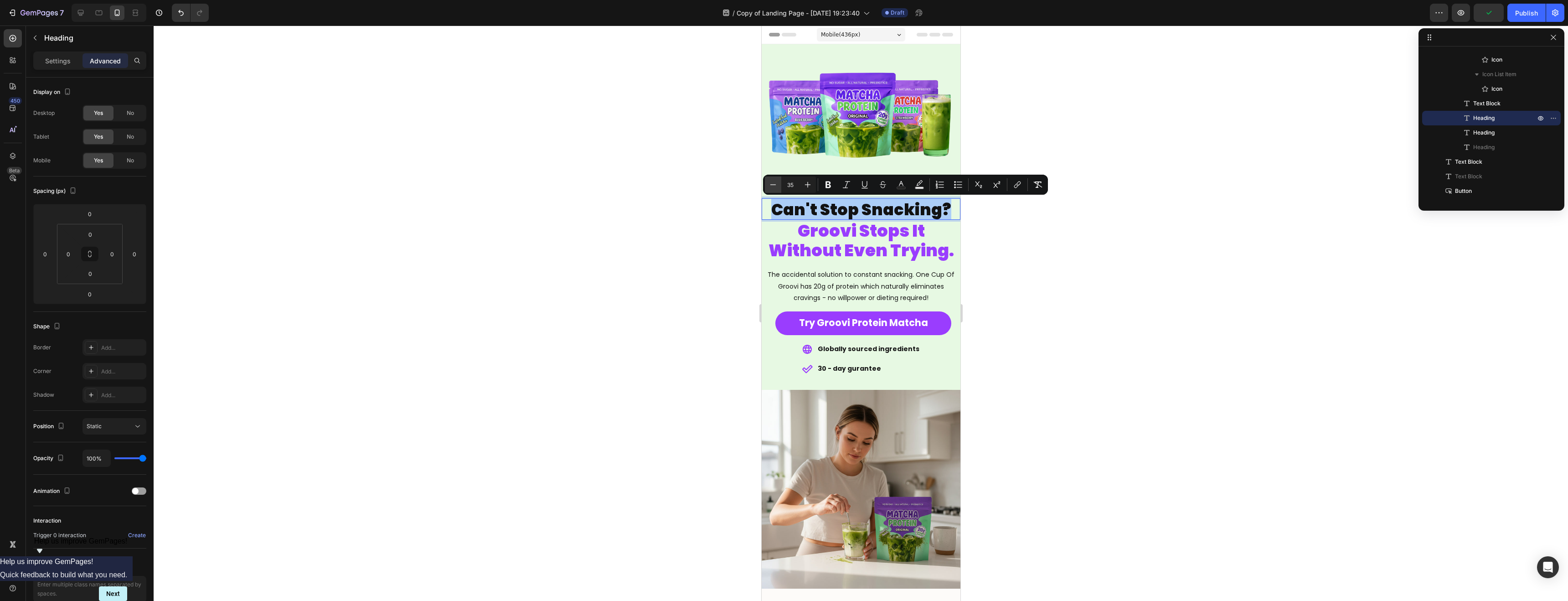
click at [775, 187] on icon "Editor contextual toolbar" at bounding box center [773, 185] width 9 height 9
type input "32"
drag, startPoint x: 174, startPoint y: 208, endPoint x: 1038, endPoint y: 248, distance: 864.9
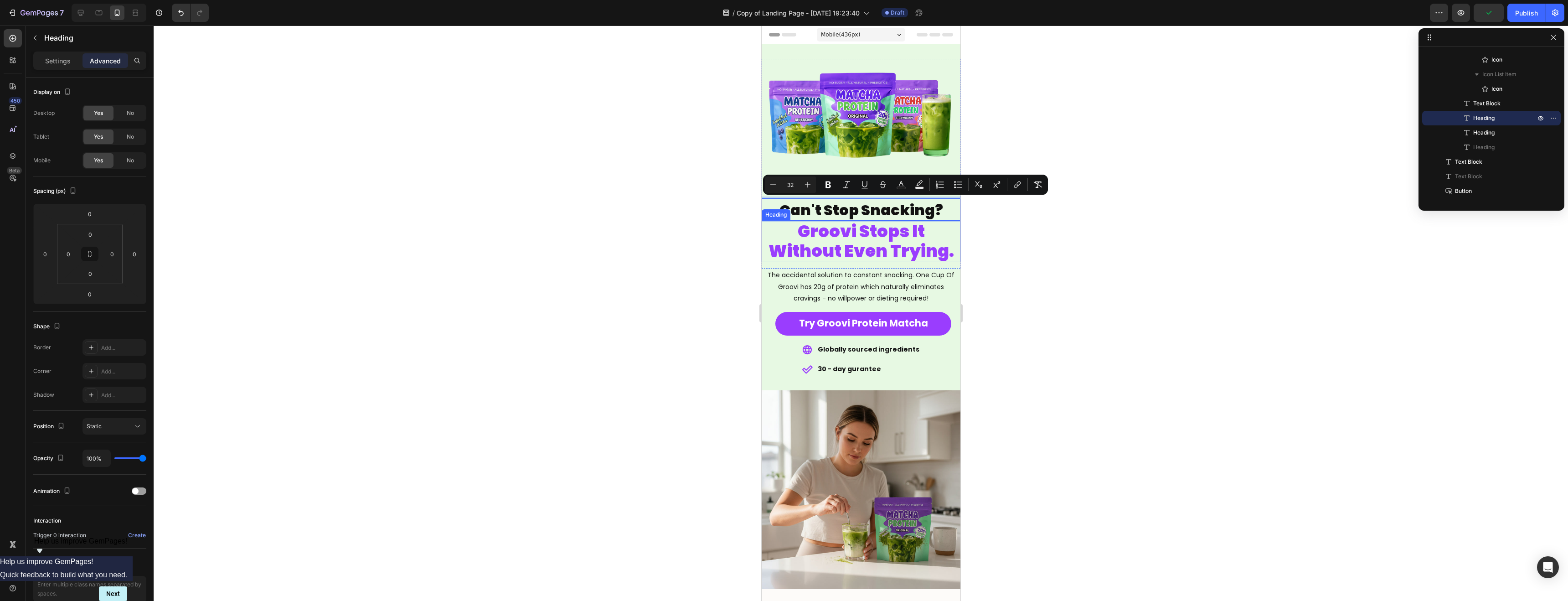
click at [1038, 248] on div at bounding box center [861, 314] width 1415 height 576
click at [1038, 248] on div at bounding box center [861, 314] width 1415 height 576
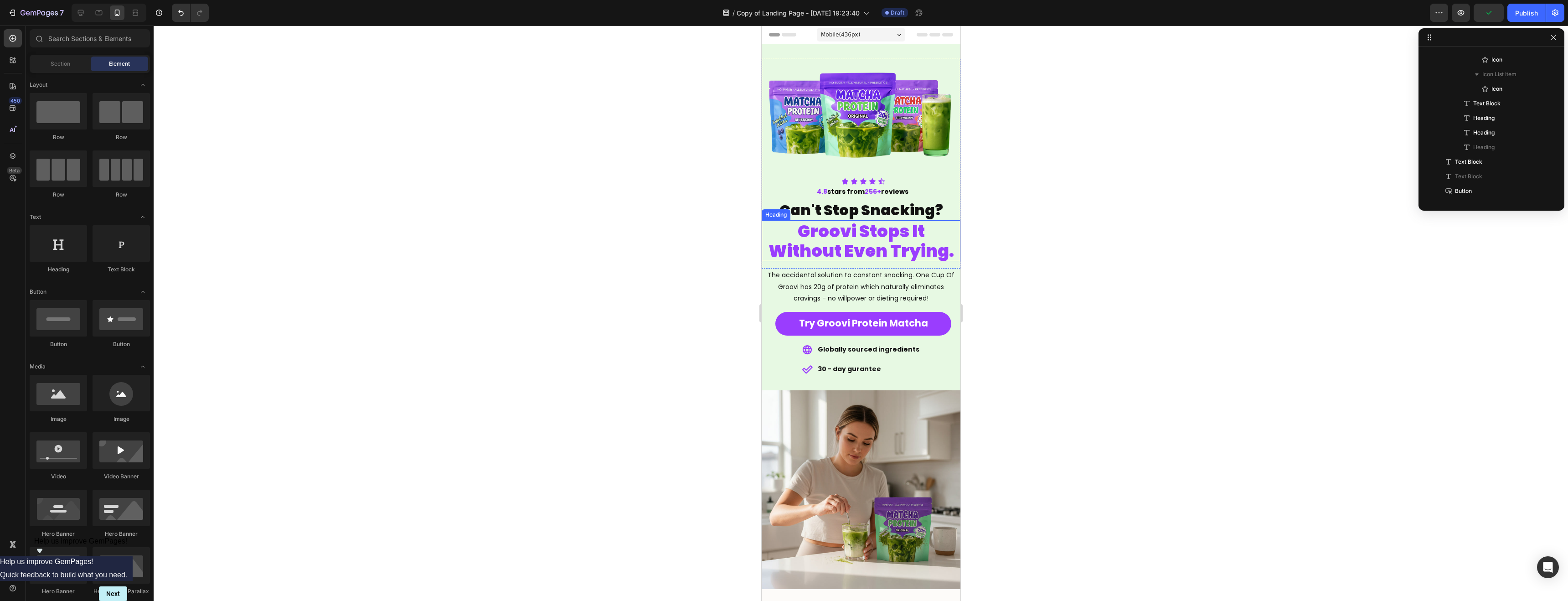
click at [1037, 247] on div at bounding box center [861, 314] width 1415 height 576
drag, startPoint x: 1032, startPoint y: 245, endPoint x: 999, endPoint y: 236, distance: 34.2
click at [1020, 244] on div at bounding box center [861, 314] width 1415 height 576
drag, startPoint x: 883, startPoint y: 206, endPoint x: 945, endPoint y: 210, distance: 62.1
click at [882, 206] on span "Can't Stop Snacking?" at bounding box center [861, 210] width 164 height 20
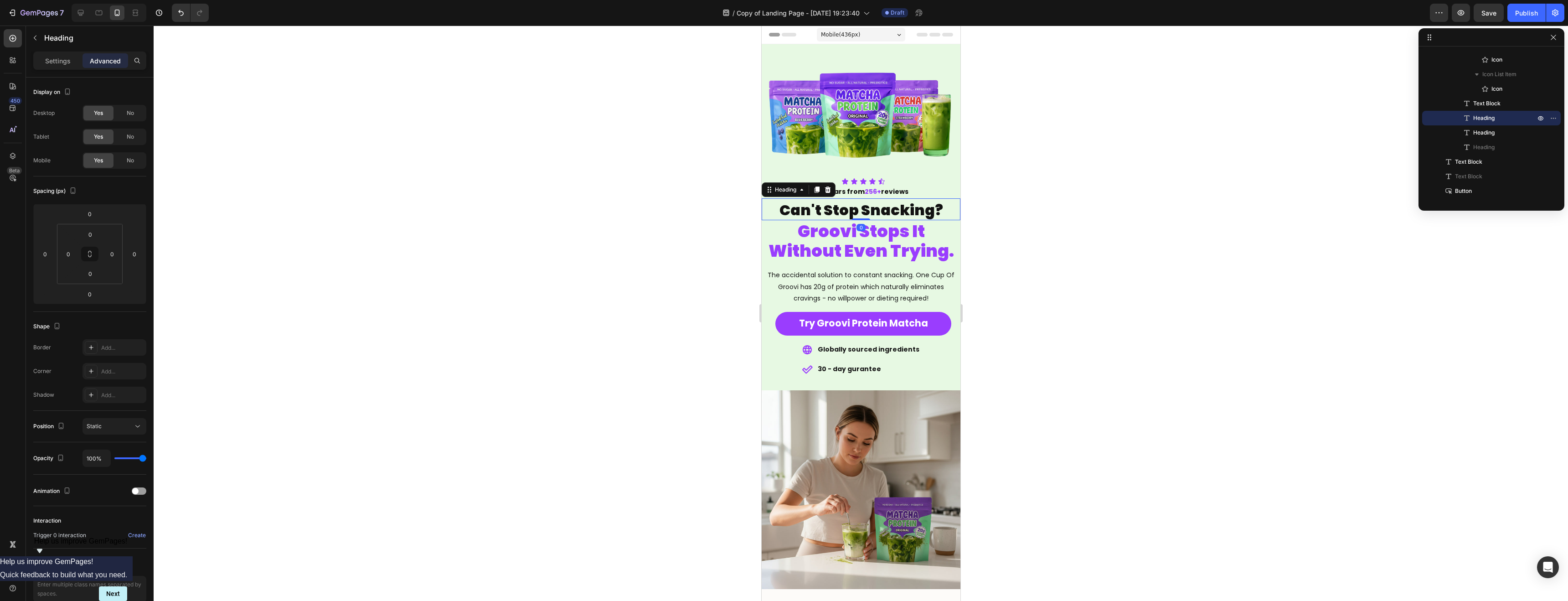
click at [1052, 214] on div at bounding box center [861, 314] width 1415 height 576
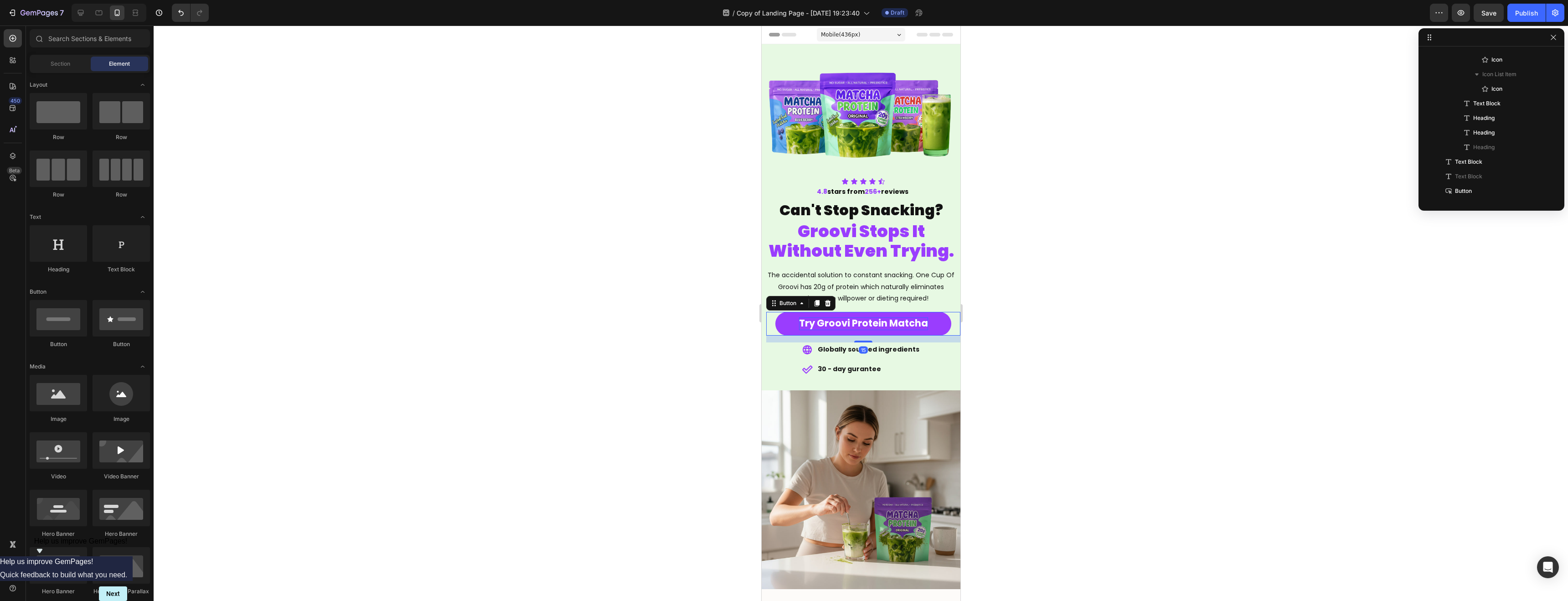
click at [855, 325] on span "Try Groovi Protein Matcha" at bounding box center [863, 323] width 129 height 13
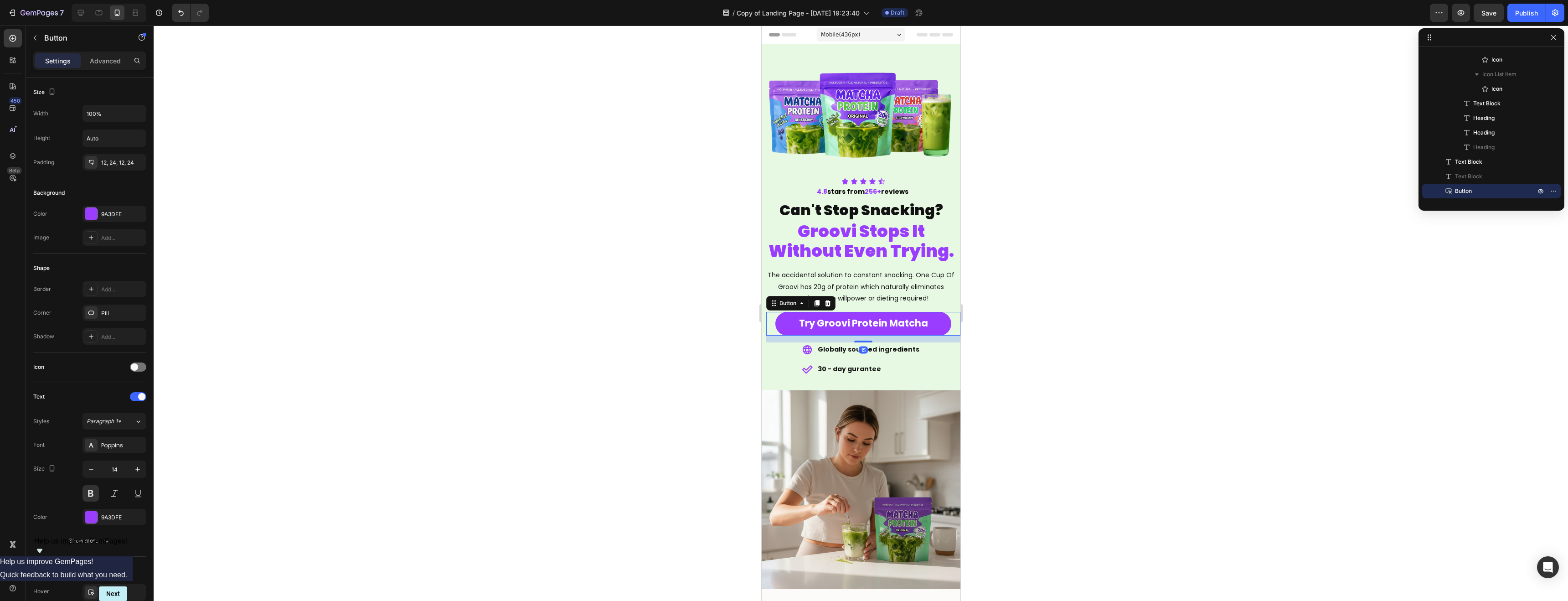
click at [1055, 353] on div at bounding box center [861, 314] width 1415 height 576
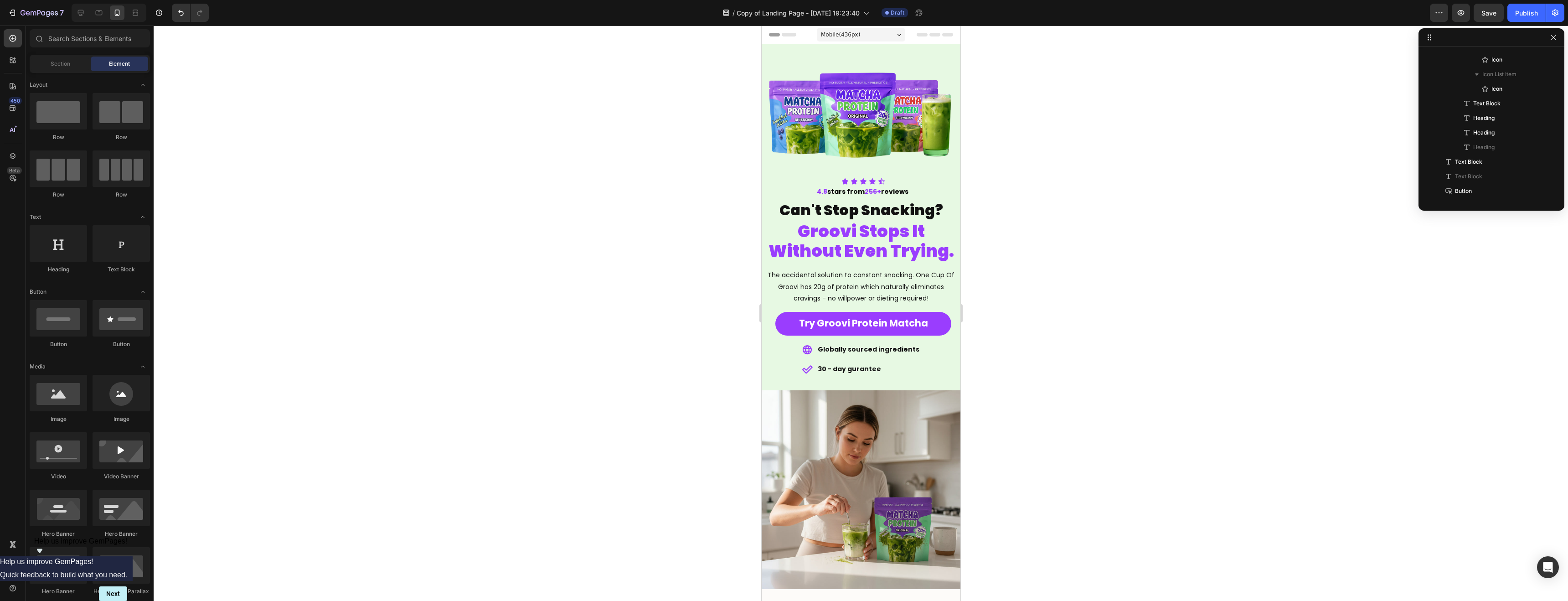
click at [1055, 353] on div at bounding box center [861, 314] width 1415 height 576
click at [1054, 353] on div at bounding box center [861, 314] width 1415 height 576
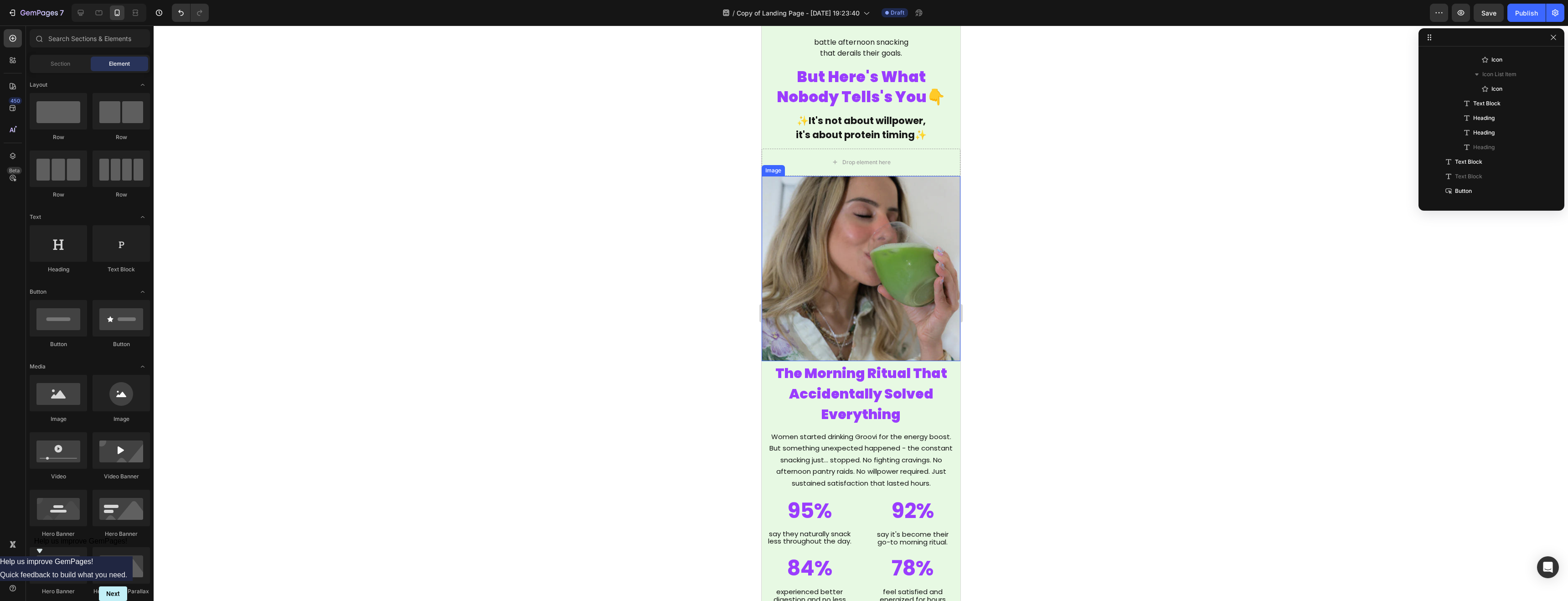
scroll to position [1303, 0]
click at [821, 376] on span "The Morning Ritual That Accidentally Solved Everything" at bounding box center [861, 392] width 172 height 61
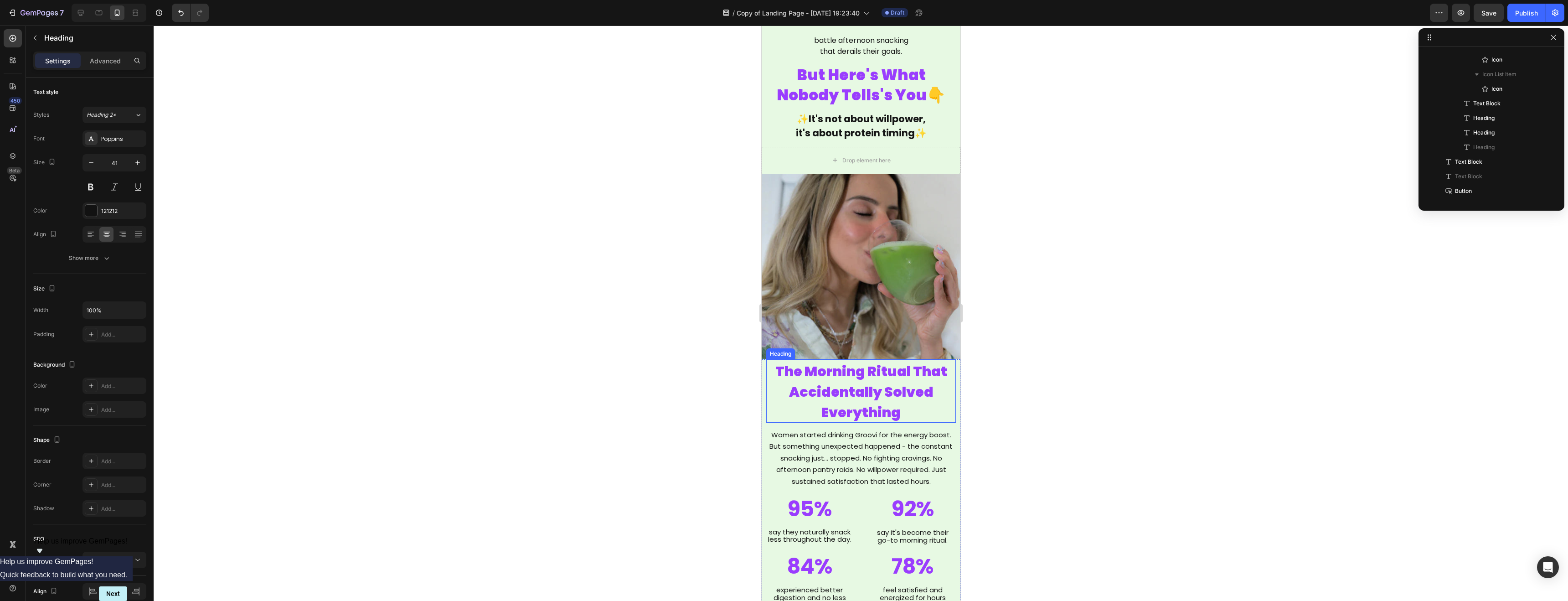
scroll to position [1115, 0]
click at [115, 66] on div "Advanced" at bounding box center [105, 60] width 45 height 15
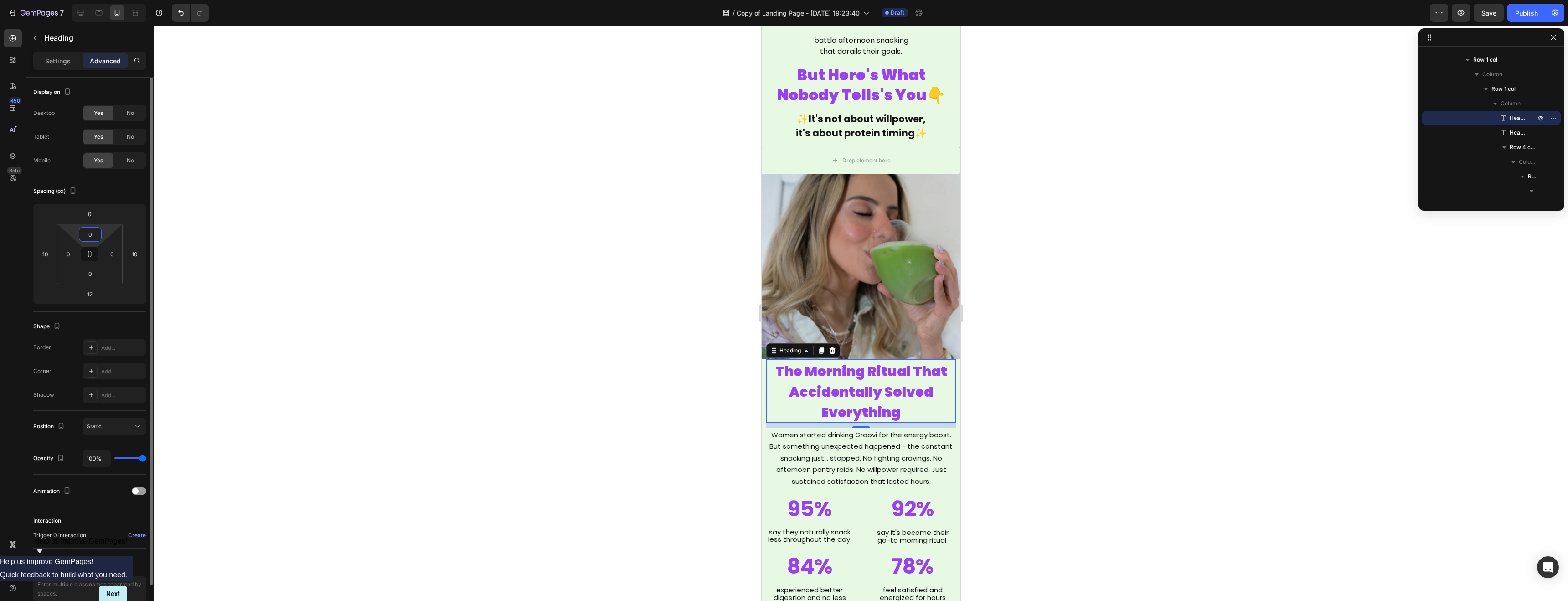
click at [92, 235] on input "0" at bounding box center [90, 235] width 18 height 14
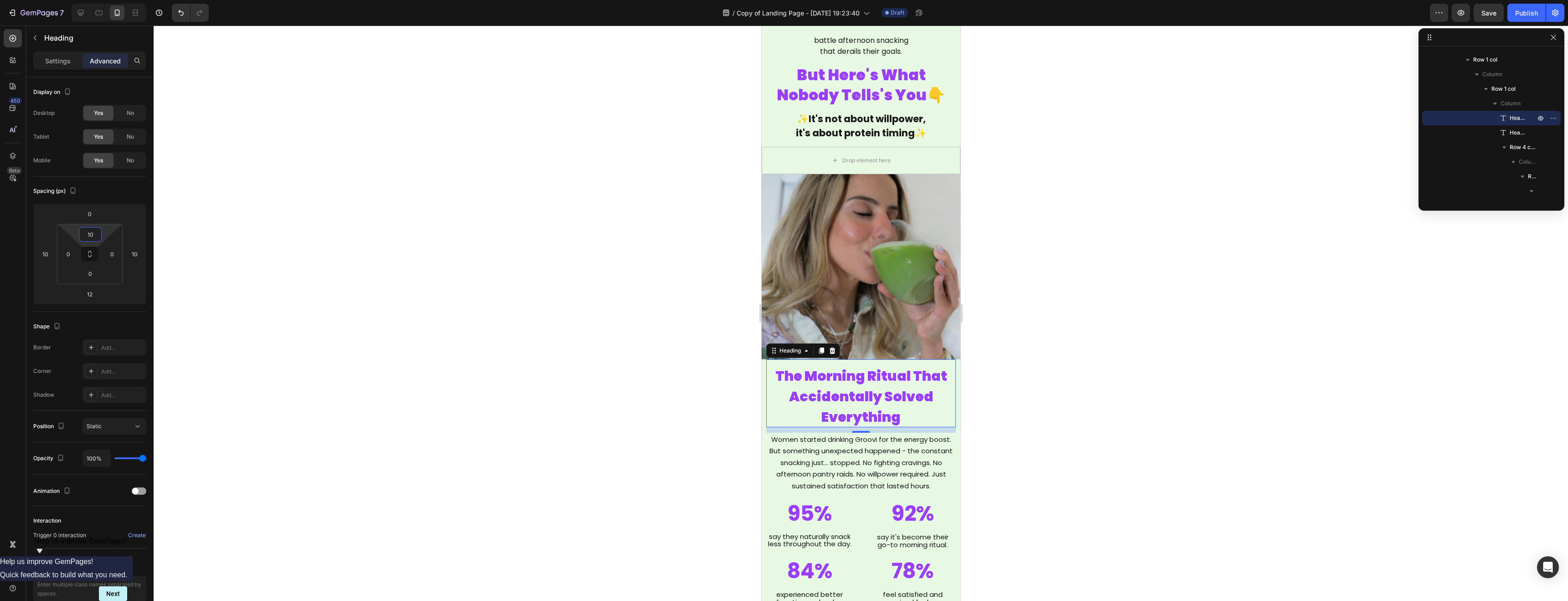
type input "10"
click at [443, 242] on div at bounding box center [861, 314] width 1415 height 576
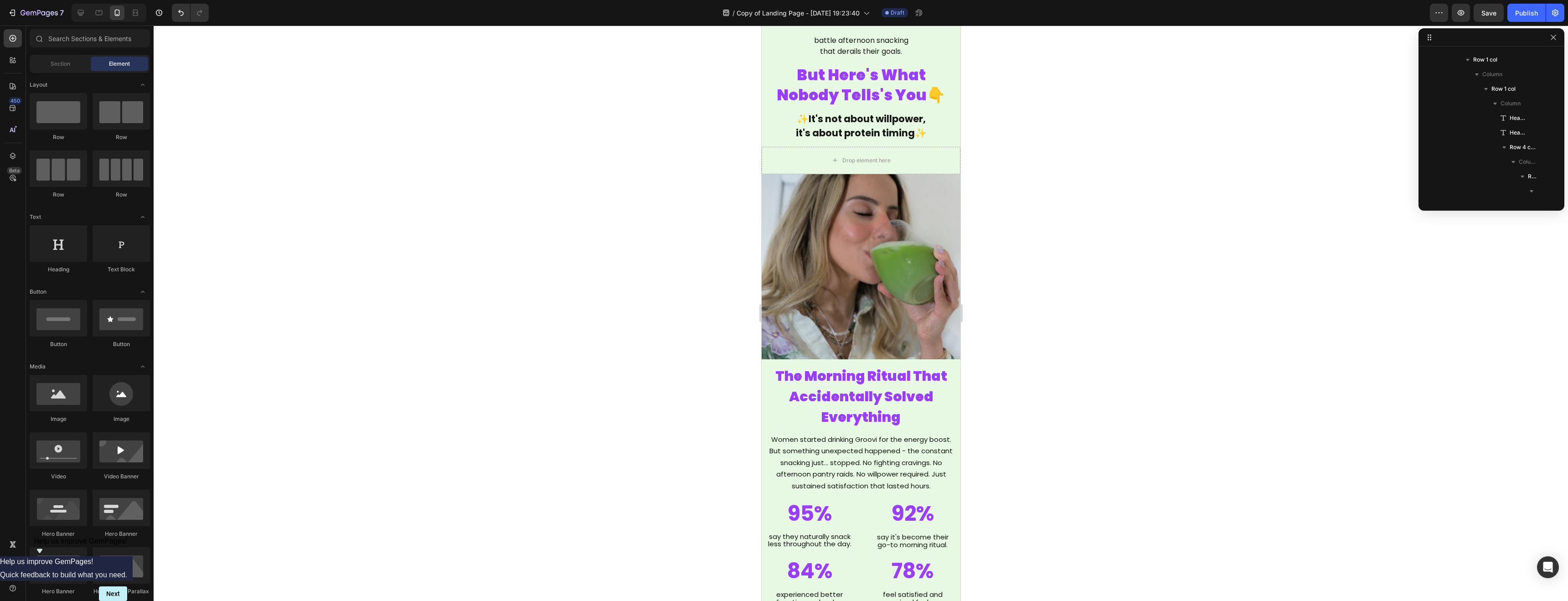
click at [443, 242] on div at bounding box center [861, 314] width 1415 height 576
click at [442, 242] on div at bounding box center [861, 314] width 1415 height 576
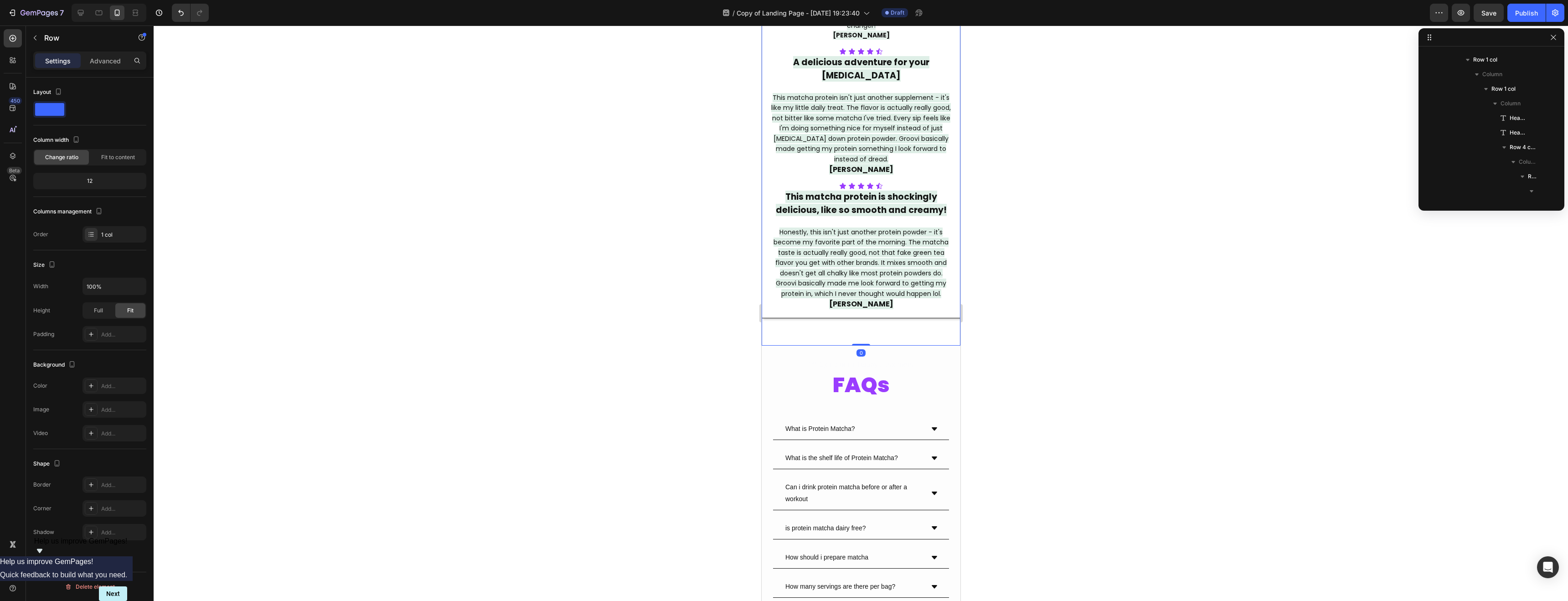
scroll to position [1513, 0]
click at [840, 329] on div "Real Women. Real Results. (All By Accident) Heading TASTE VALUE BENEFITS Ingred…" at bounding box center [860, 77] width 199 height 536
click at [101, 58] on p "Advanced" at bounding box center [105, 61] width 31 height 9
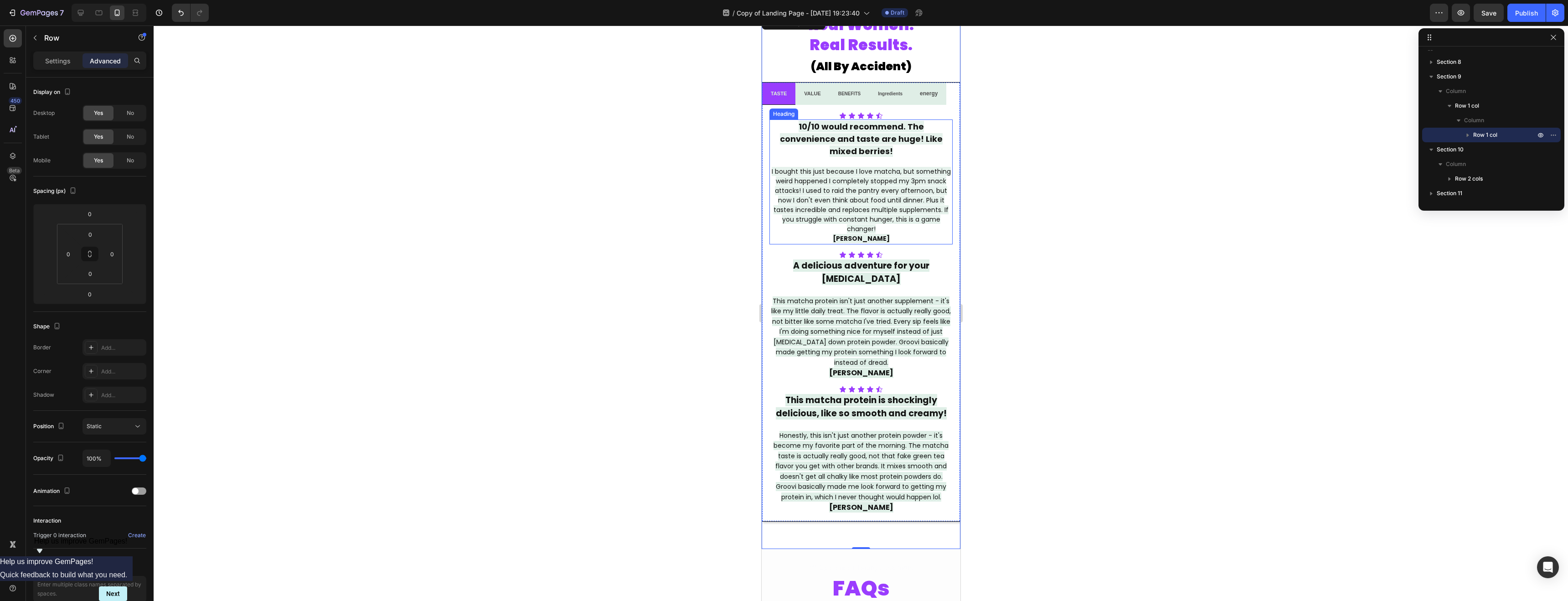
scroll to position [2436, 0]
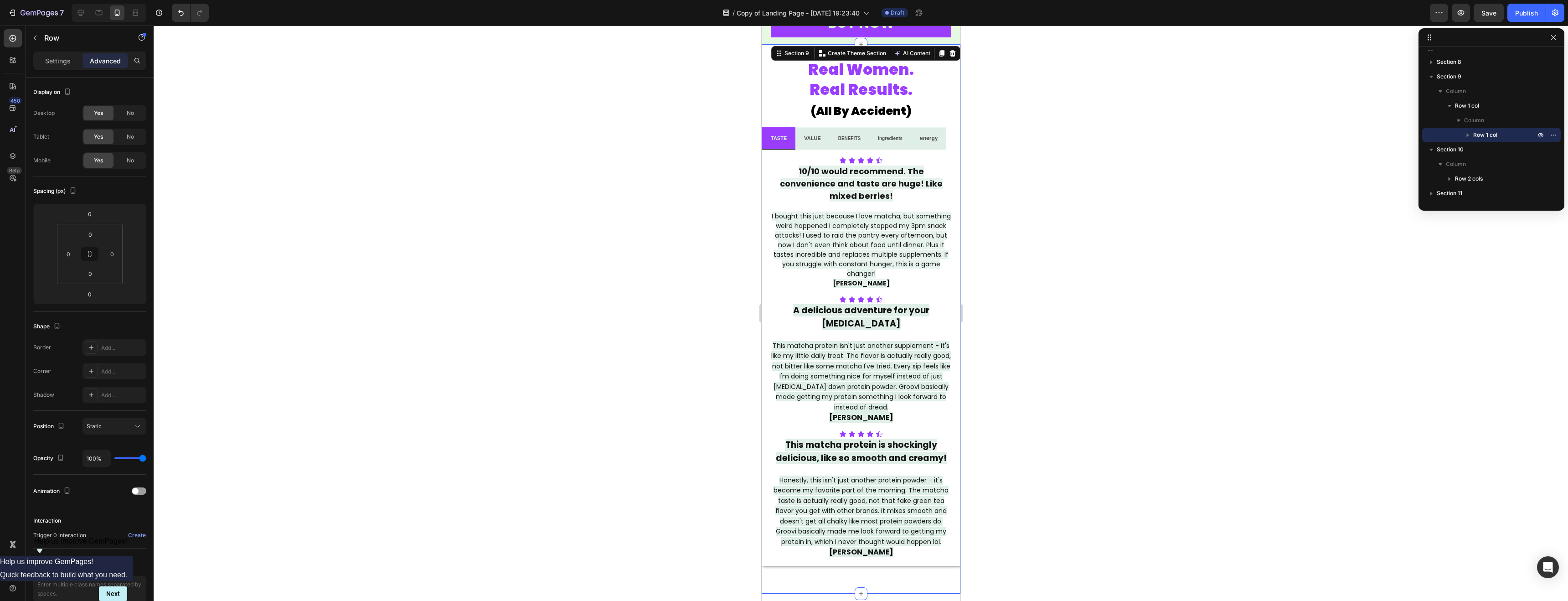
click at [916, 51] on div "Real Women. Real Results. (All By Accident) Heading TASTE VALUE BENEFITS Ingred…" at bounding box center [860, 319] width 199 height 549
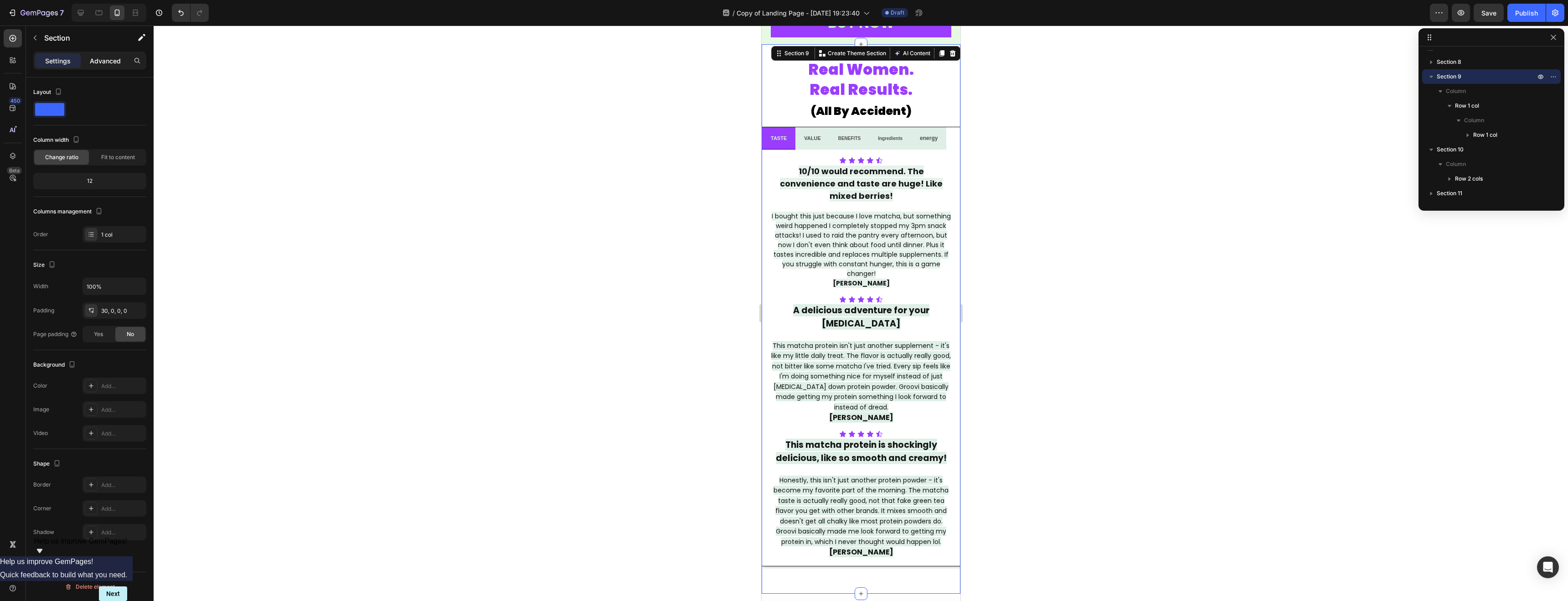
click at [98, 65] on p "Advanced" at bounding box center [105, 61] width 31 height 9
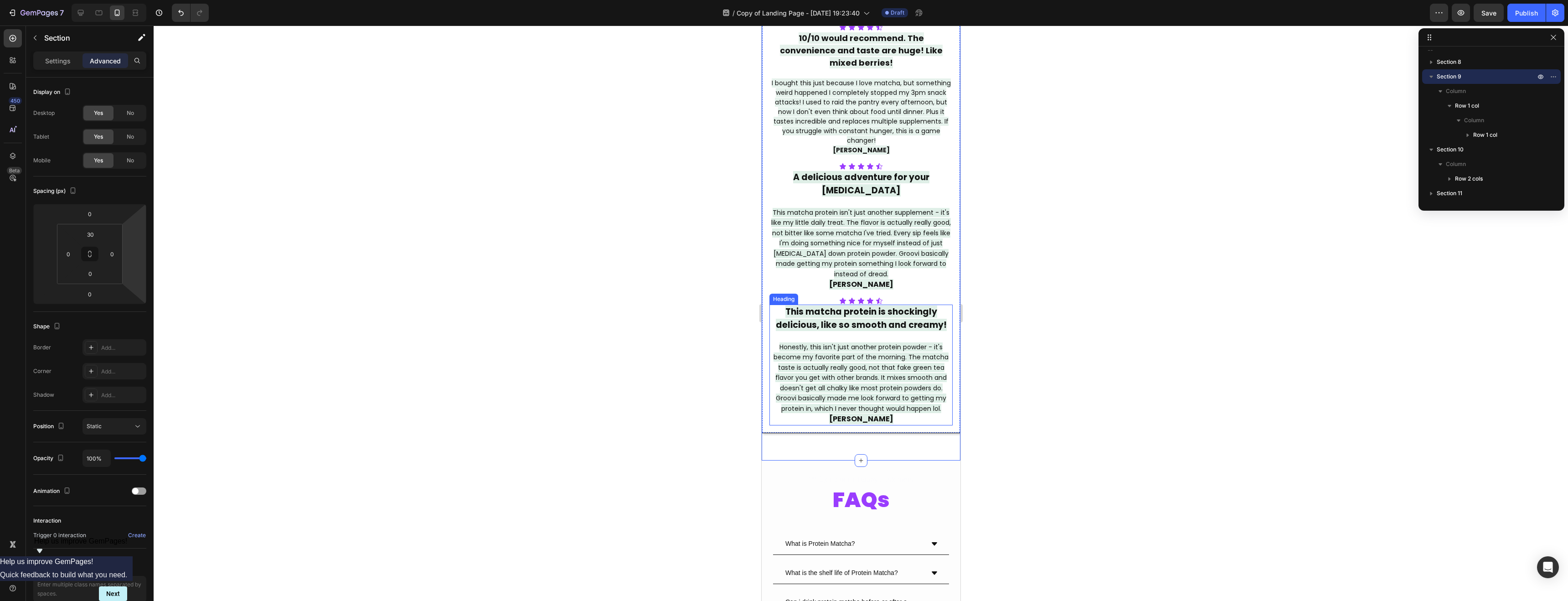
scroll to position [2571, 0]
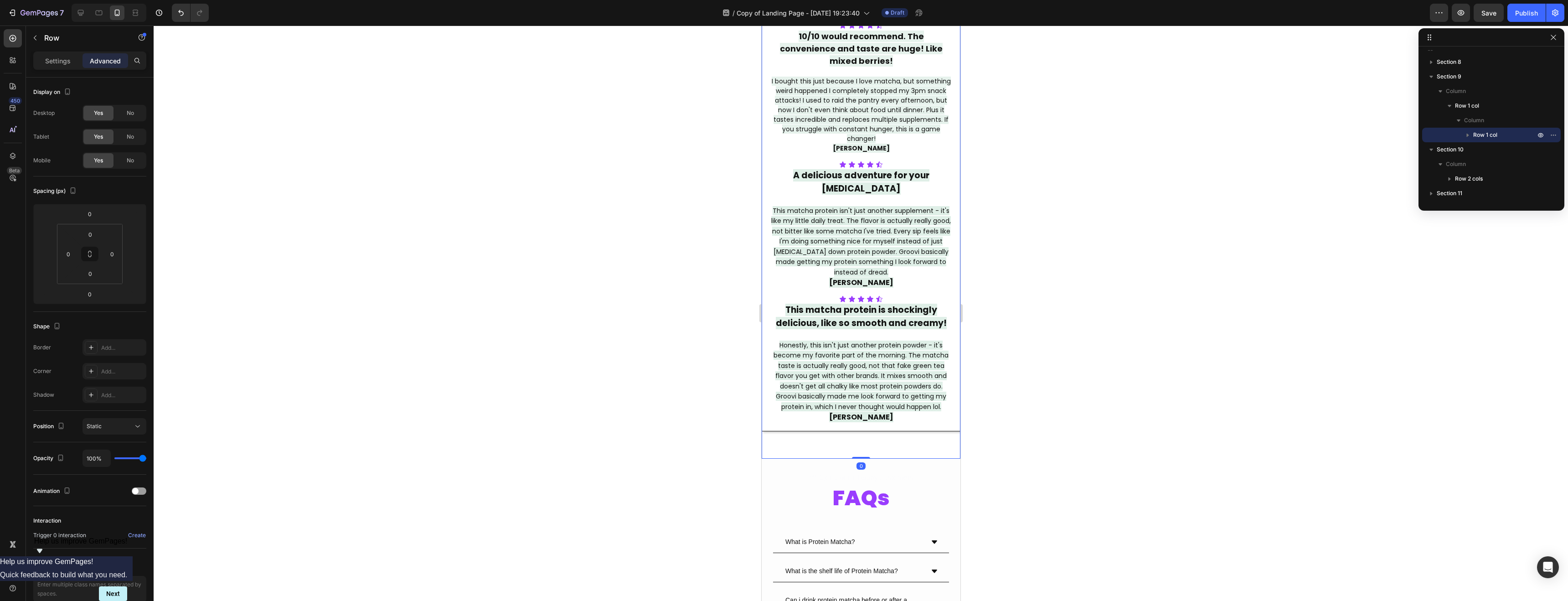
click at [800, 443] on div "Real Women. Real Results. (All By Accident) Heading TASTE VALUE BENEFITS Ingred…" at bounding box center [860, 190] width 199 height 536
click at [830, 411] on div "Icon Icon Icon Icon Icon Icon List 10/10 would recommend. The convenience and t…" at bounding box center [861, 223] width 198 height 417
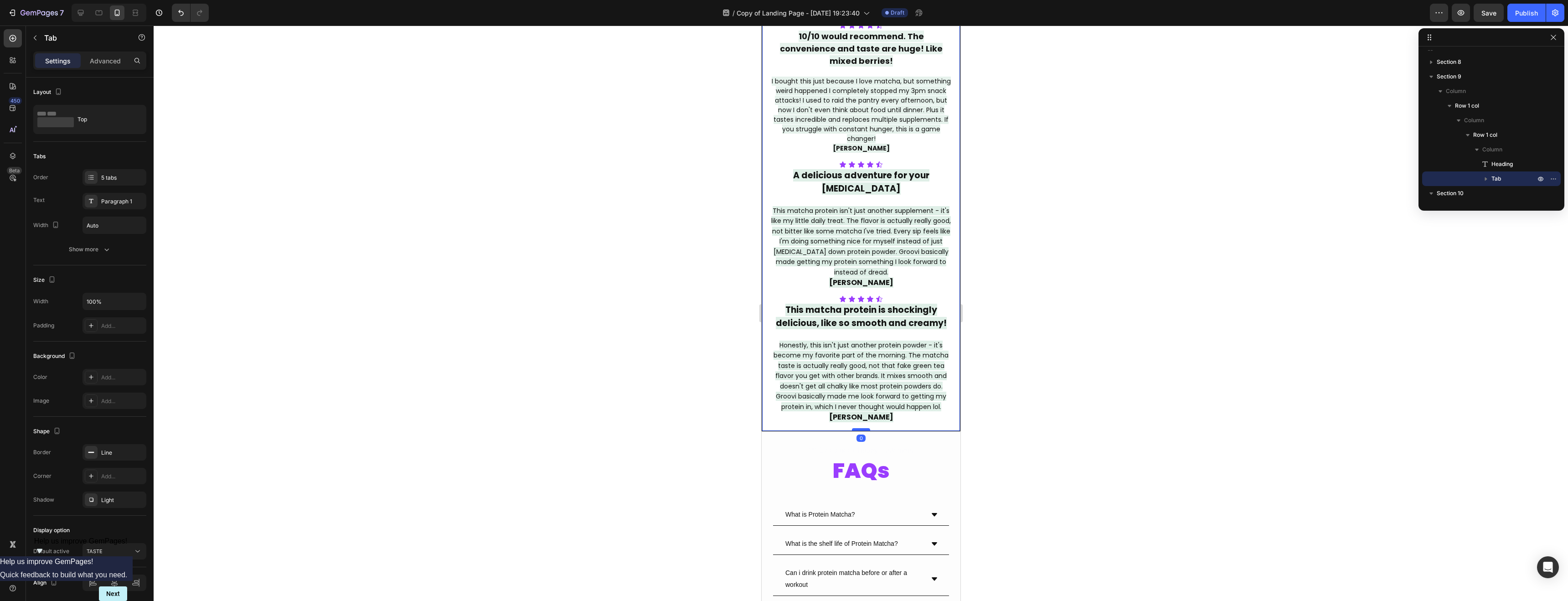
drag, startPoint x: 854, startPoint y: 445, endPoint x: 855, endPoint y: 417, distance: 28.0
click at [855, 429] on div at bounding box center [860, 430] width 18 height 3
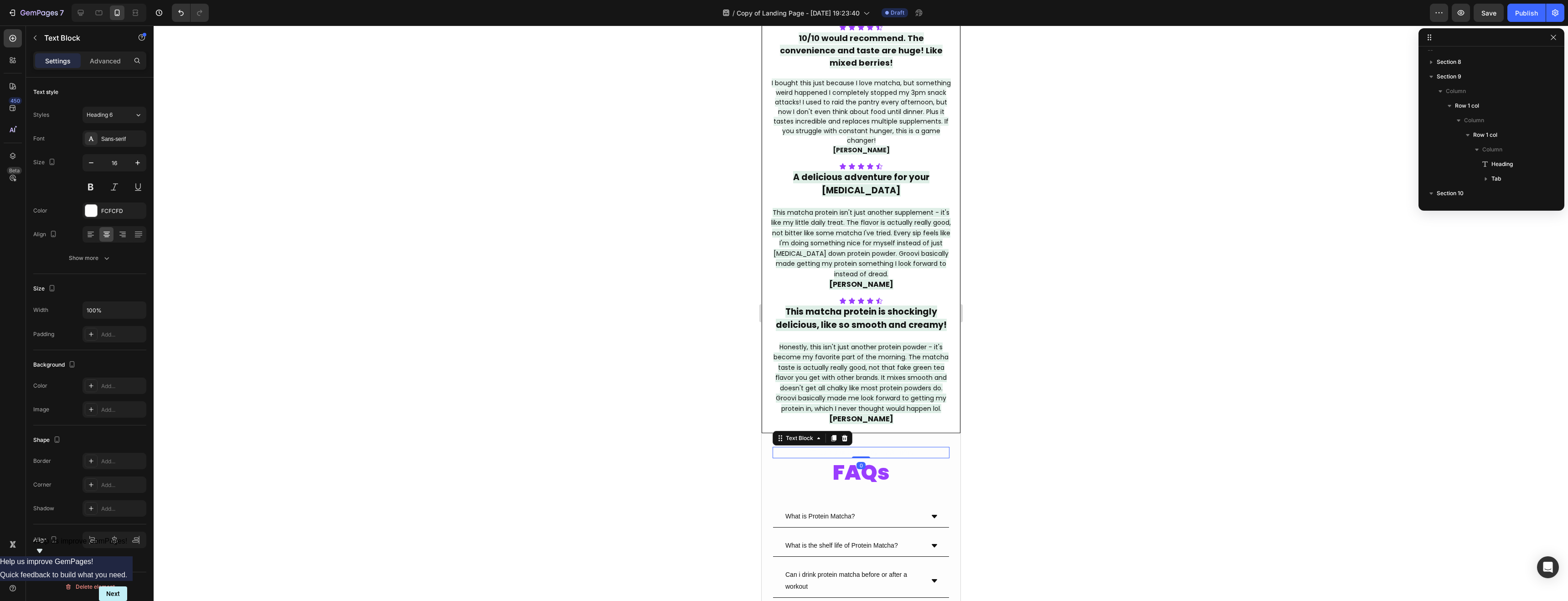
click at [827, 447] on div "*** 1,ooo,ooo+ happy customers" at bounding box center [860, 453] width 177 height 12
click at [846, 436] on icon at bounding box center [845, 439] width 6 height 6
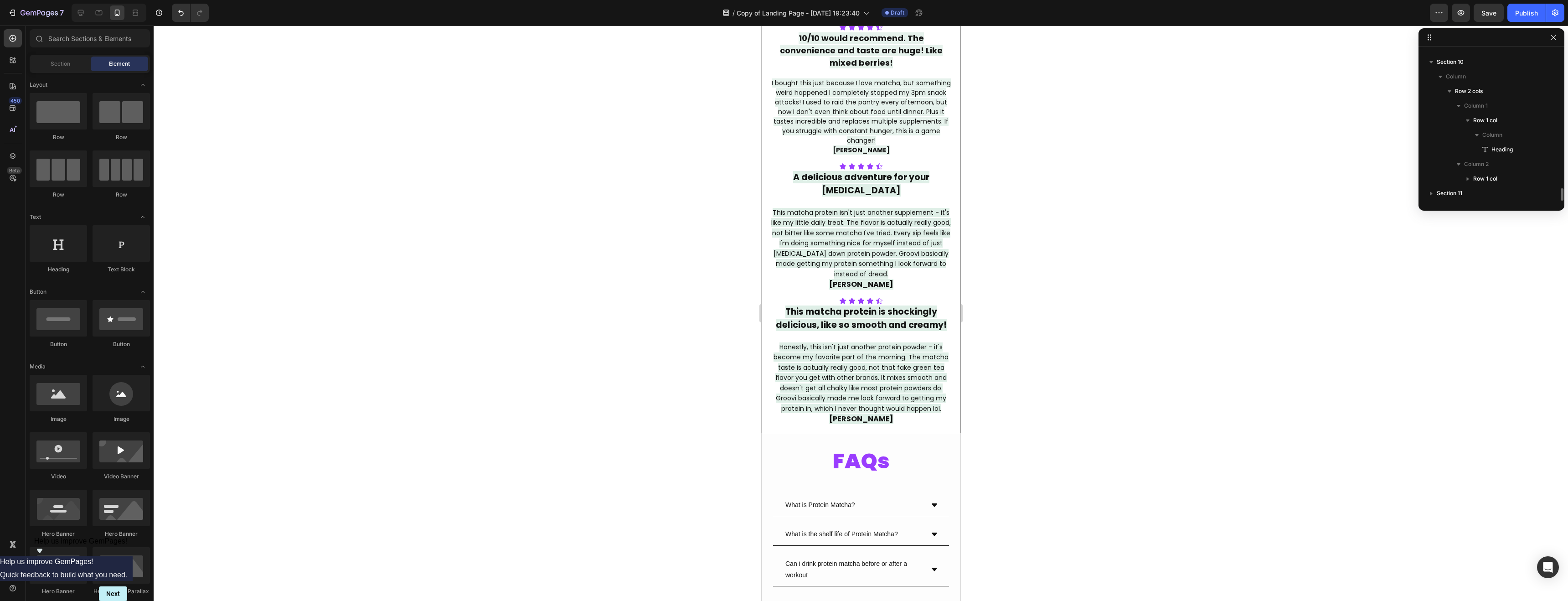
scroll to position [1645, 0]
click at [1041, 456] on div at bounding box center [861, 314] width 1415 height 576
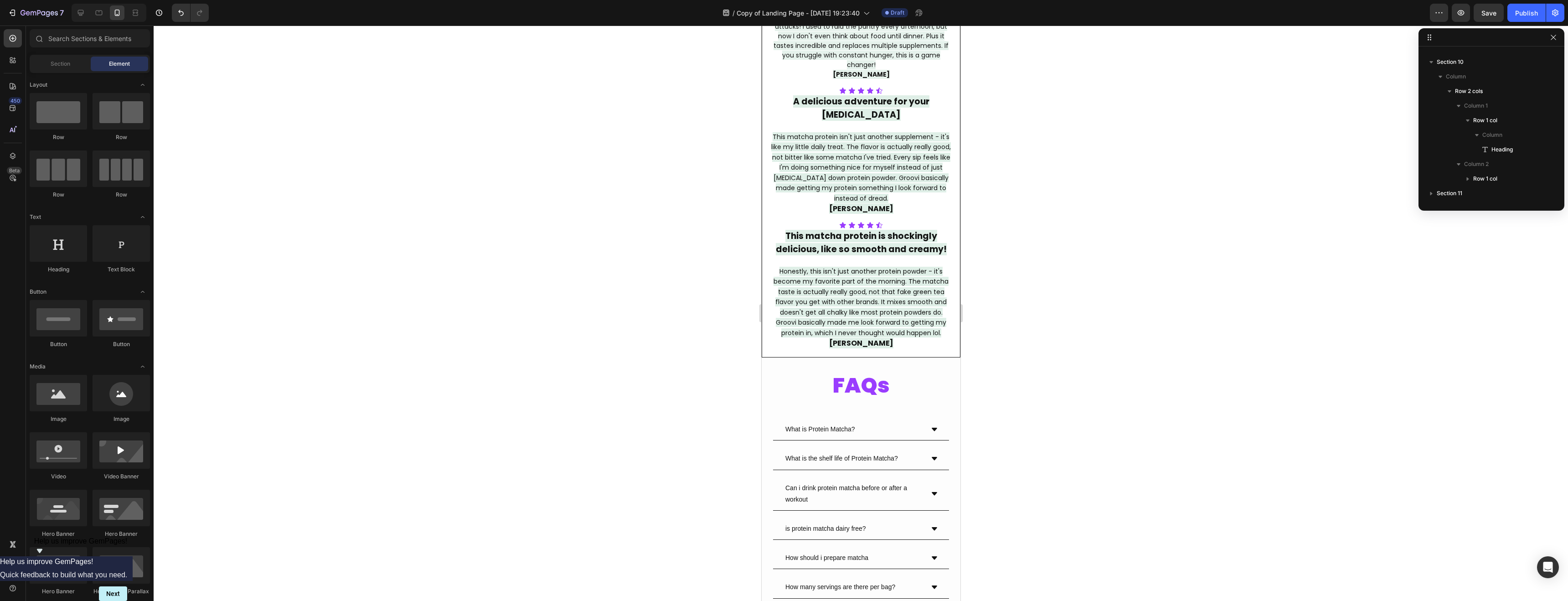
scroll to position [2646, 0]
click at [1059, 385] on div at bounding box center [861, 314] width 1415 height 576
click at [804, 375] on h2 "FAQs" at bounding box center [860, 385] width 177 height 29
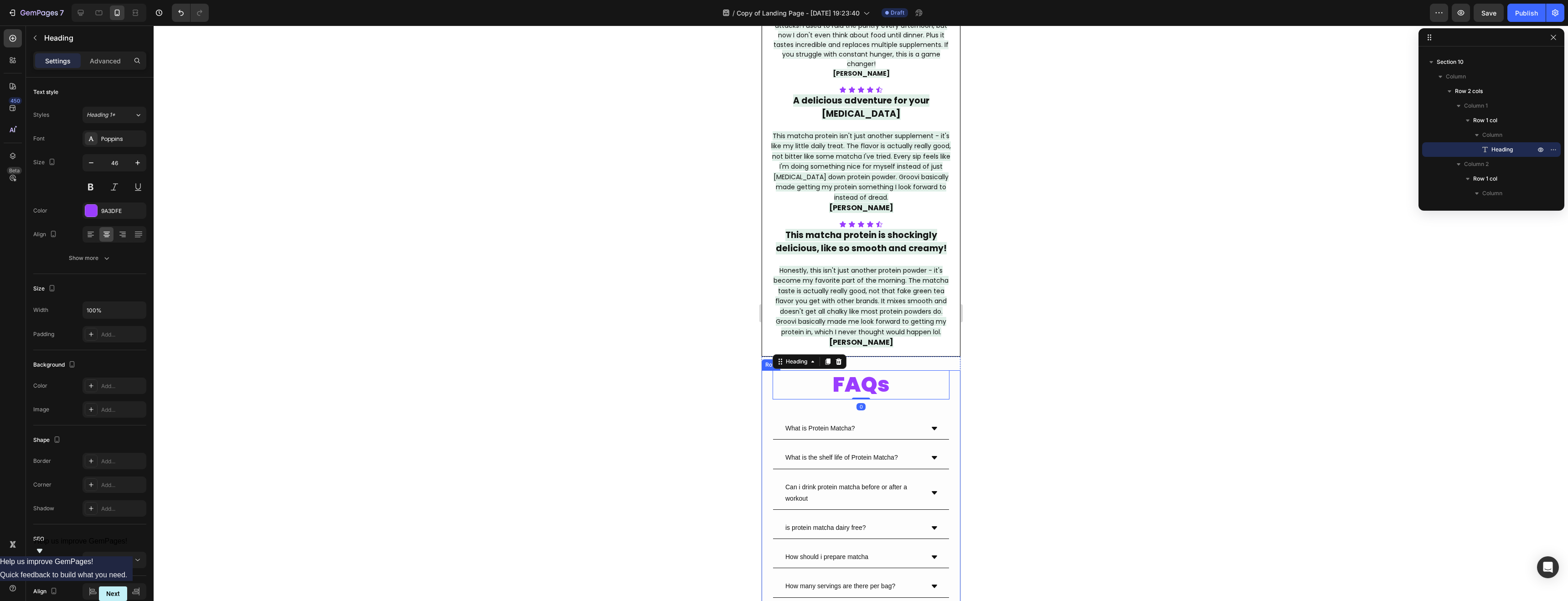
click at [698, 363] on div at bounding box center [861, 314] width 1415 height 576
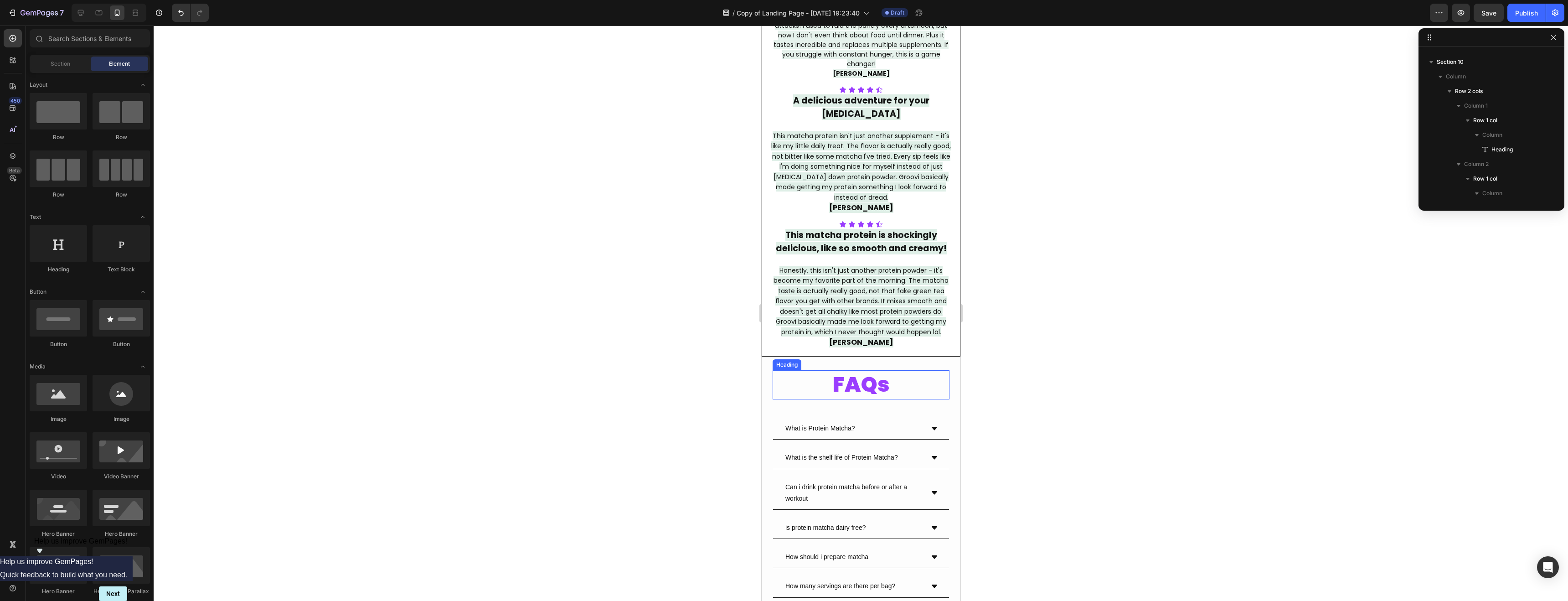
click at [1015, 376] on div at bounding box center [861, 314] width 1415 height 576
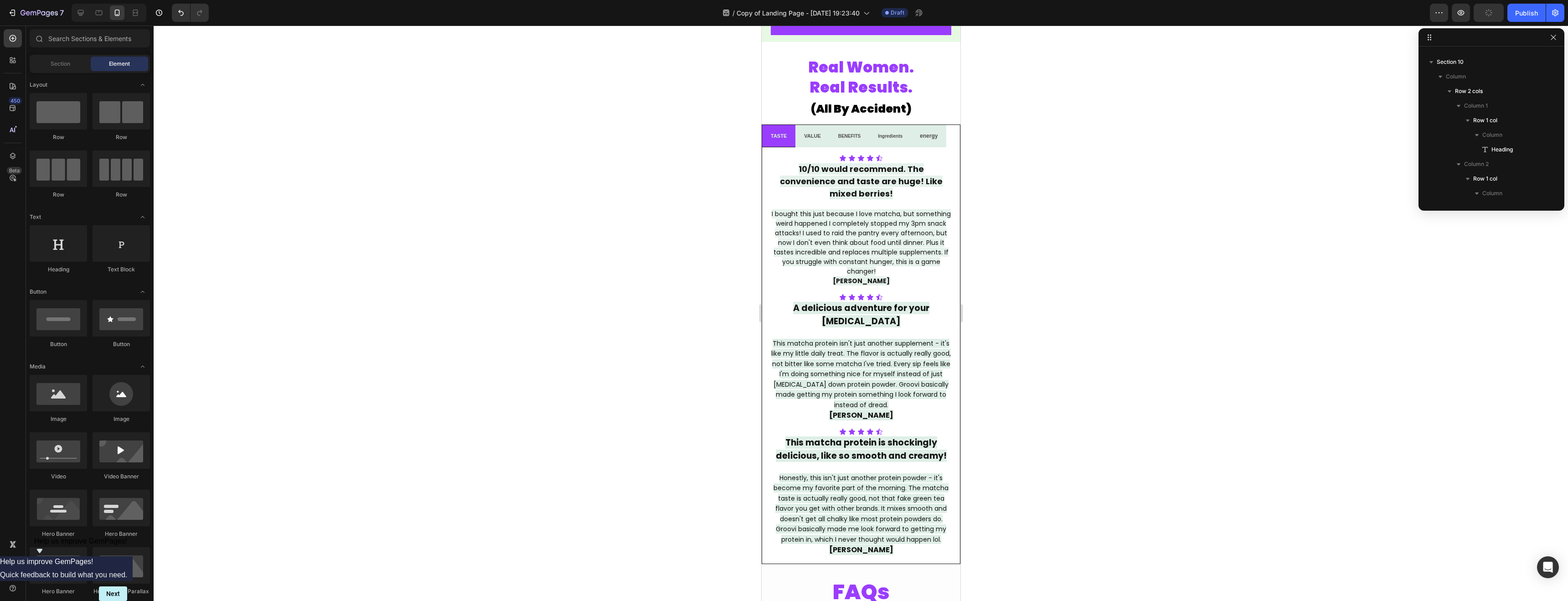
scroll to position [2424, 0]
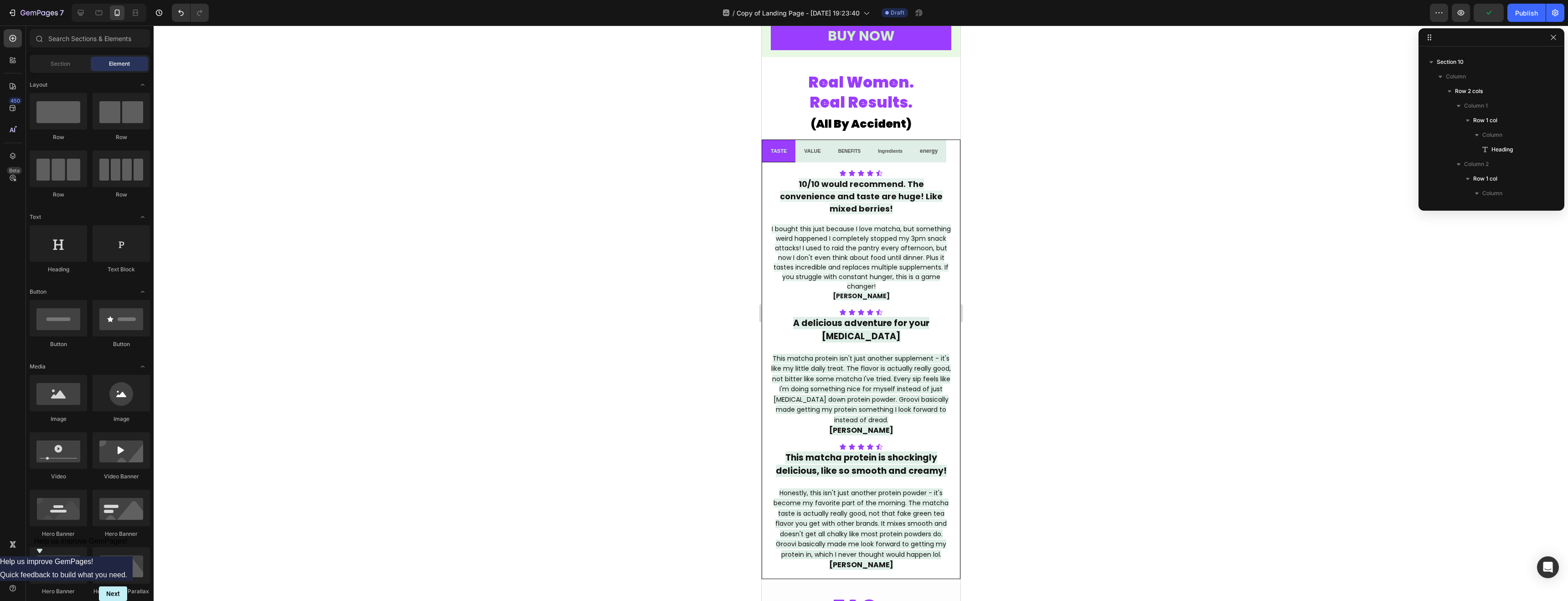
click at [1092, 357] on div at bounding box center [861, 314] width 1415 height 576
click at [875, 102] on span "Real Results." at bounding box center [860, 101] width 103 height 21
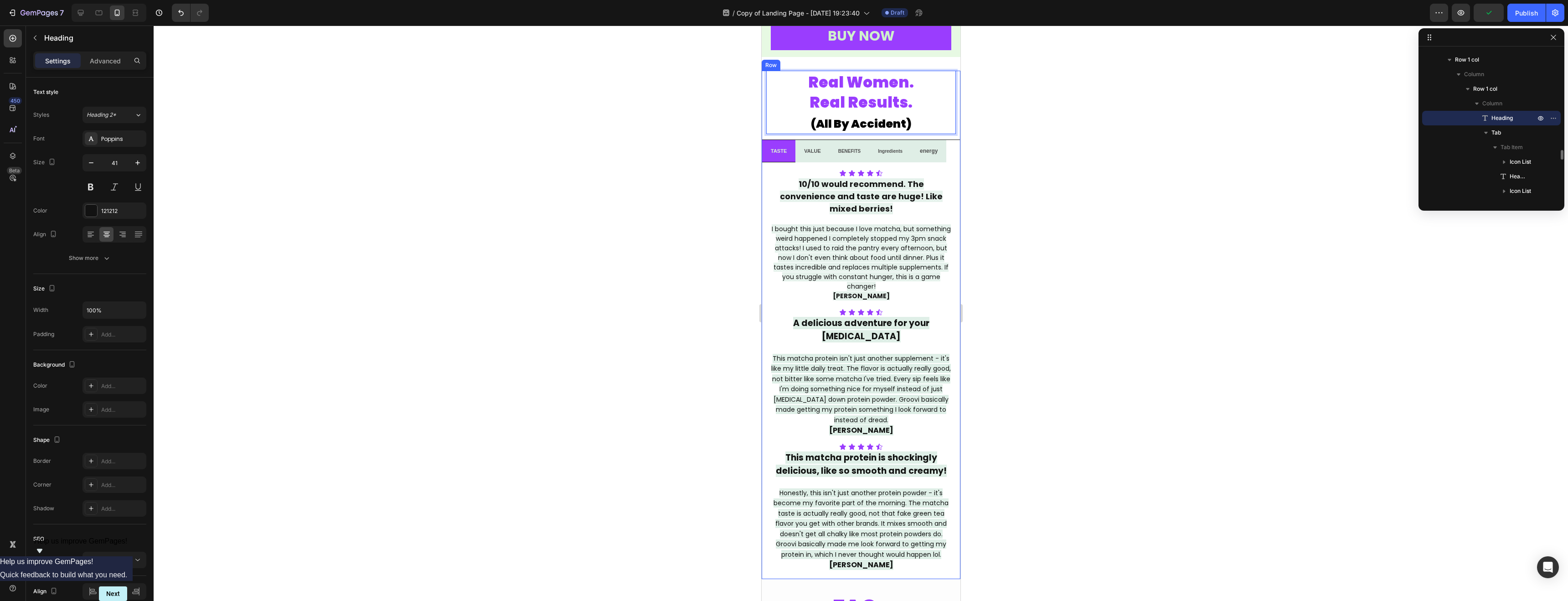
click at [1051, 158] on div at bounding box center [861, 314] width 1415 height 576
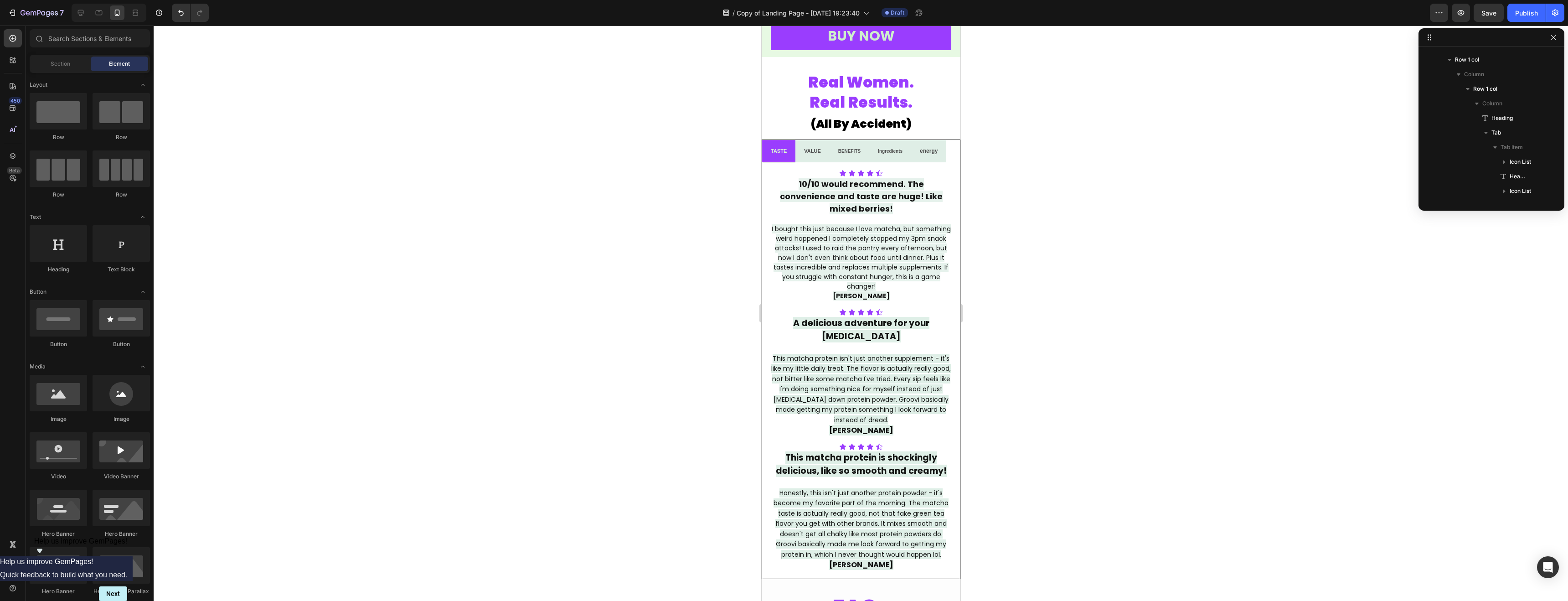
click at [1050, 158] on div at bounding box center [861, 314] width 1415 height 576
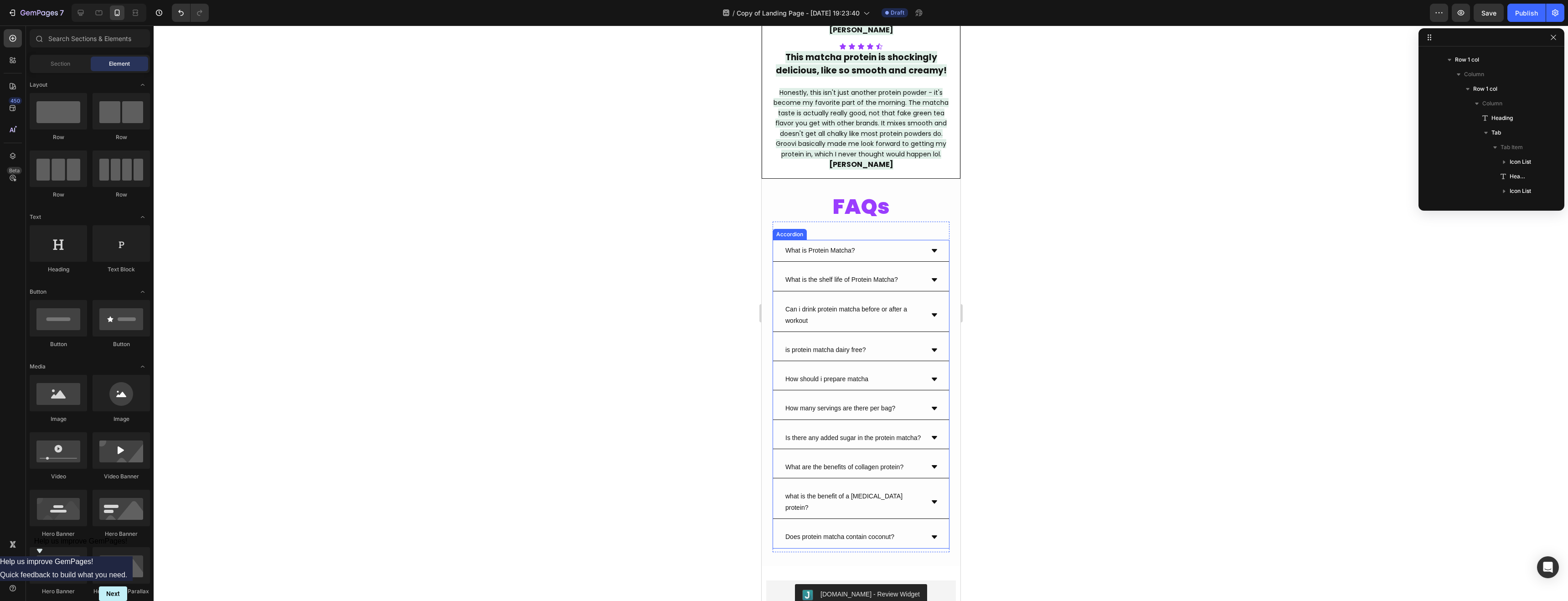
scroll to position [2827, 0]
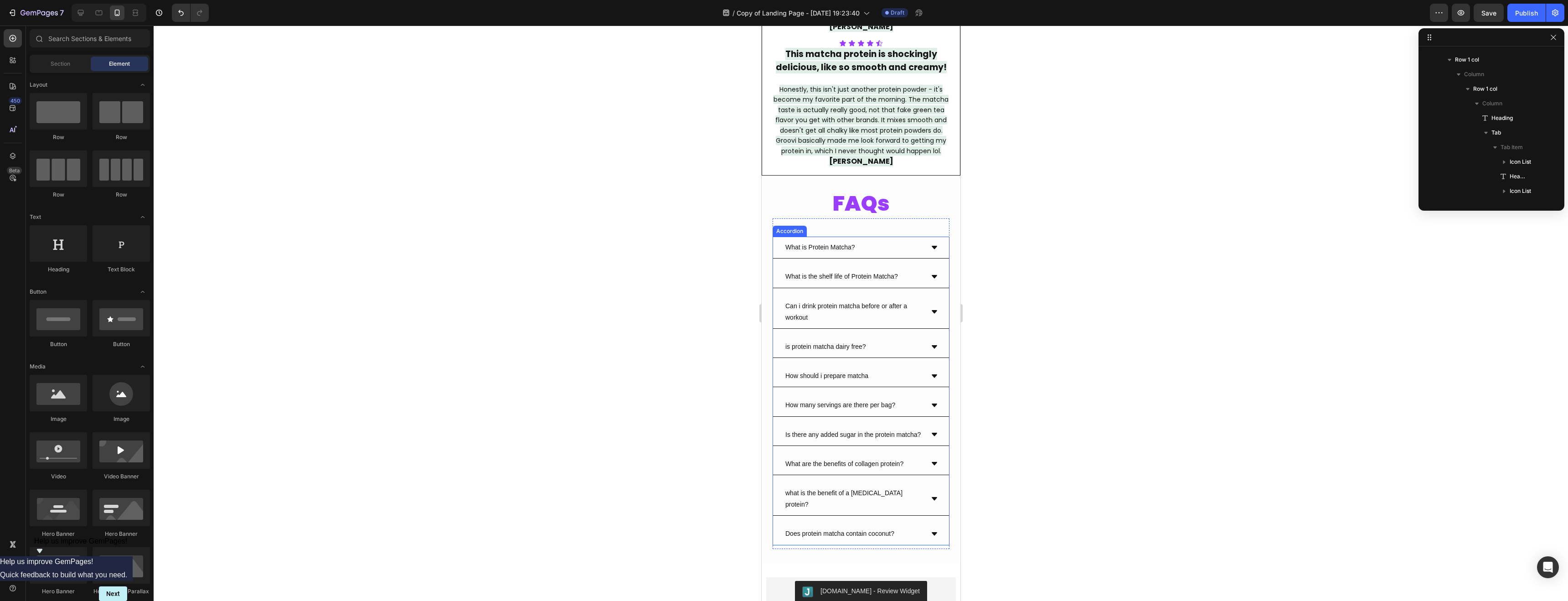
click at [828, 242] on p "What is Protein Matcha?" at bounding box center [819, 247] width 69 height 12
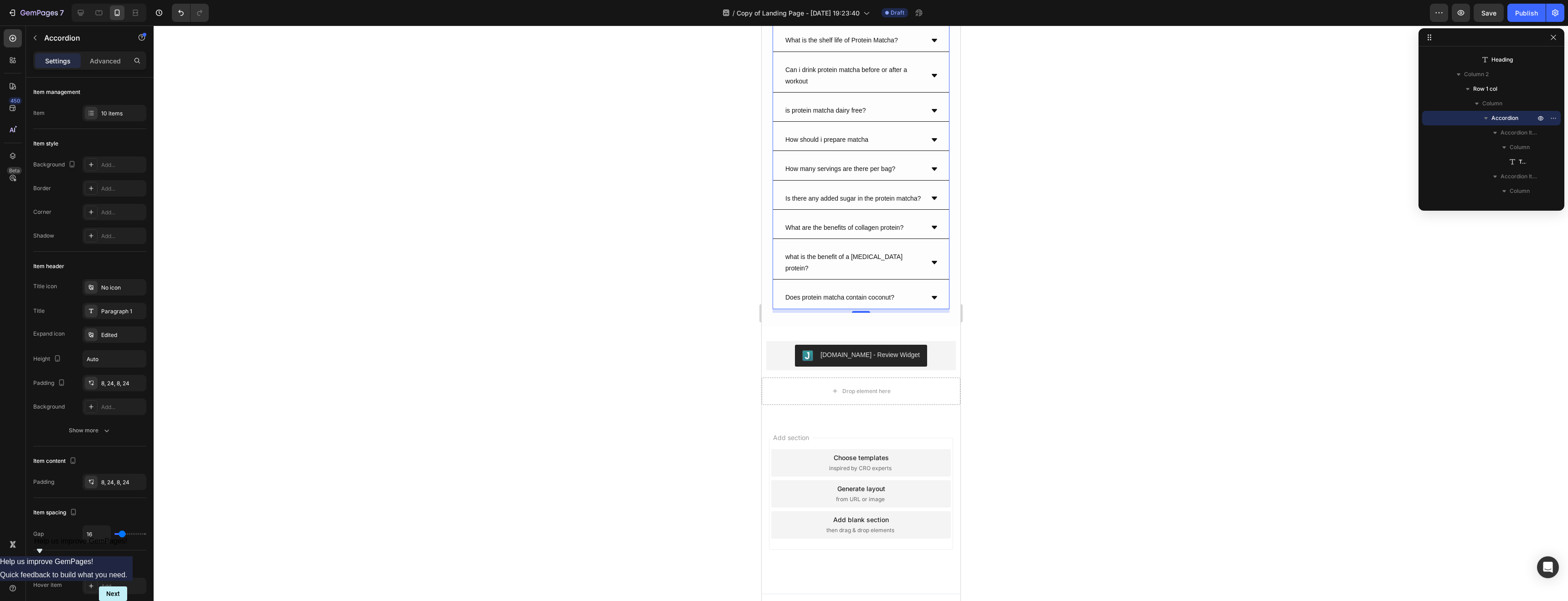
scroll to position [3049, 0]
click at [1487, 10] on span "Save" at bounding box center [1488, 13] width 15 height 8
click at [1553, 37] on icon "button" at bounding box center [1553, 37] width 5 height 5
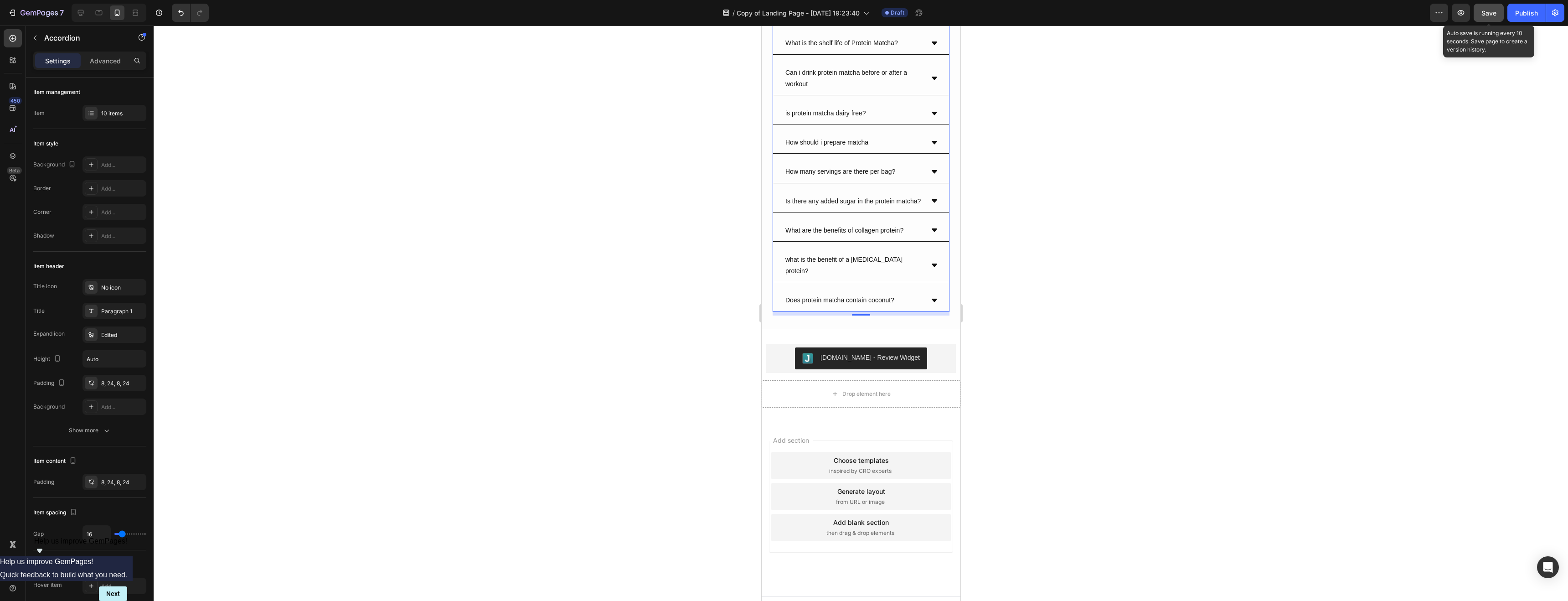
click at [1492, 13] on span "Save" at bounding box center [1488, 13] width 15 height 8
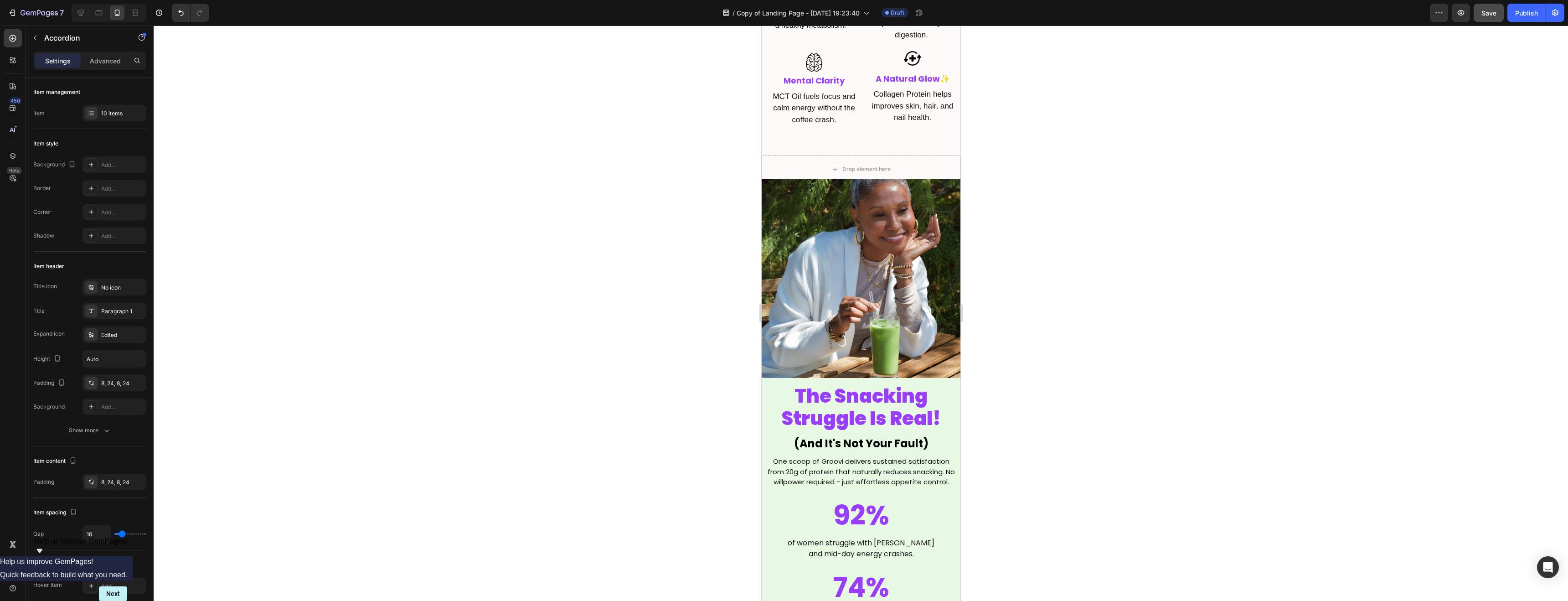
scroll to position [705, 0]
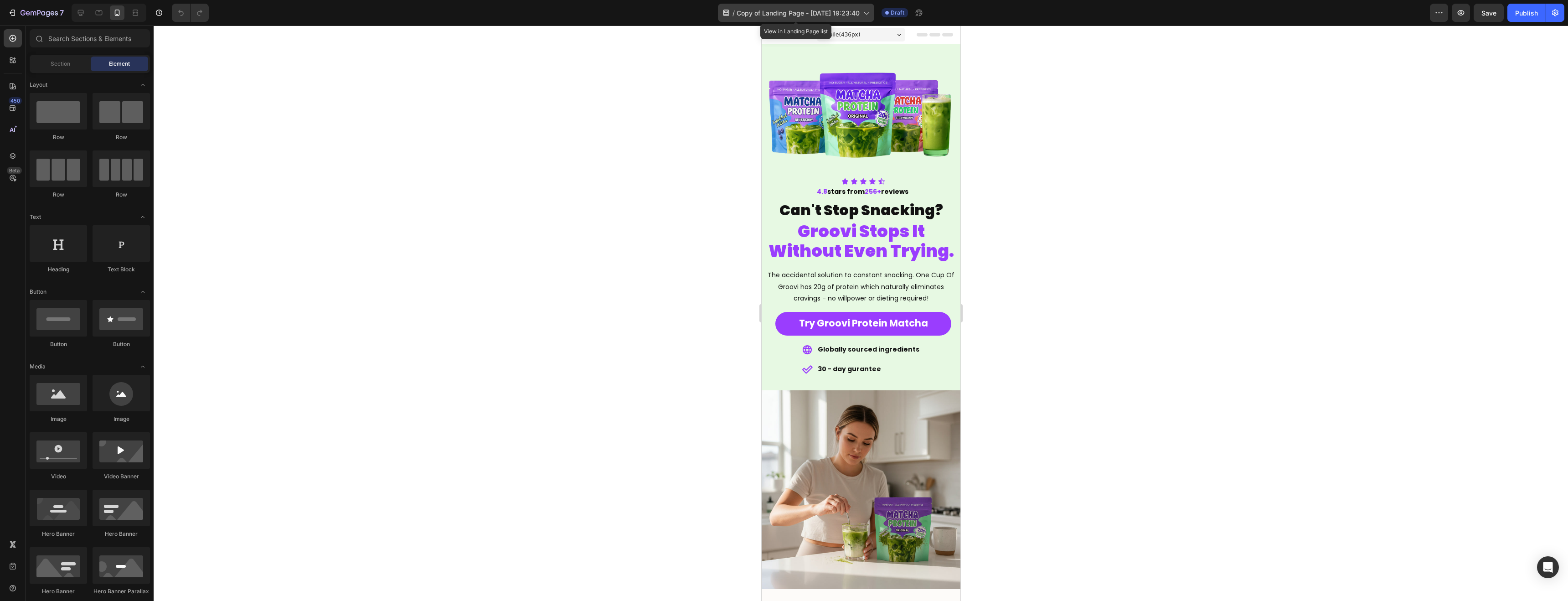
click at [864, 16] on icon at bounding box center [867, 13] width 9 height 9
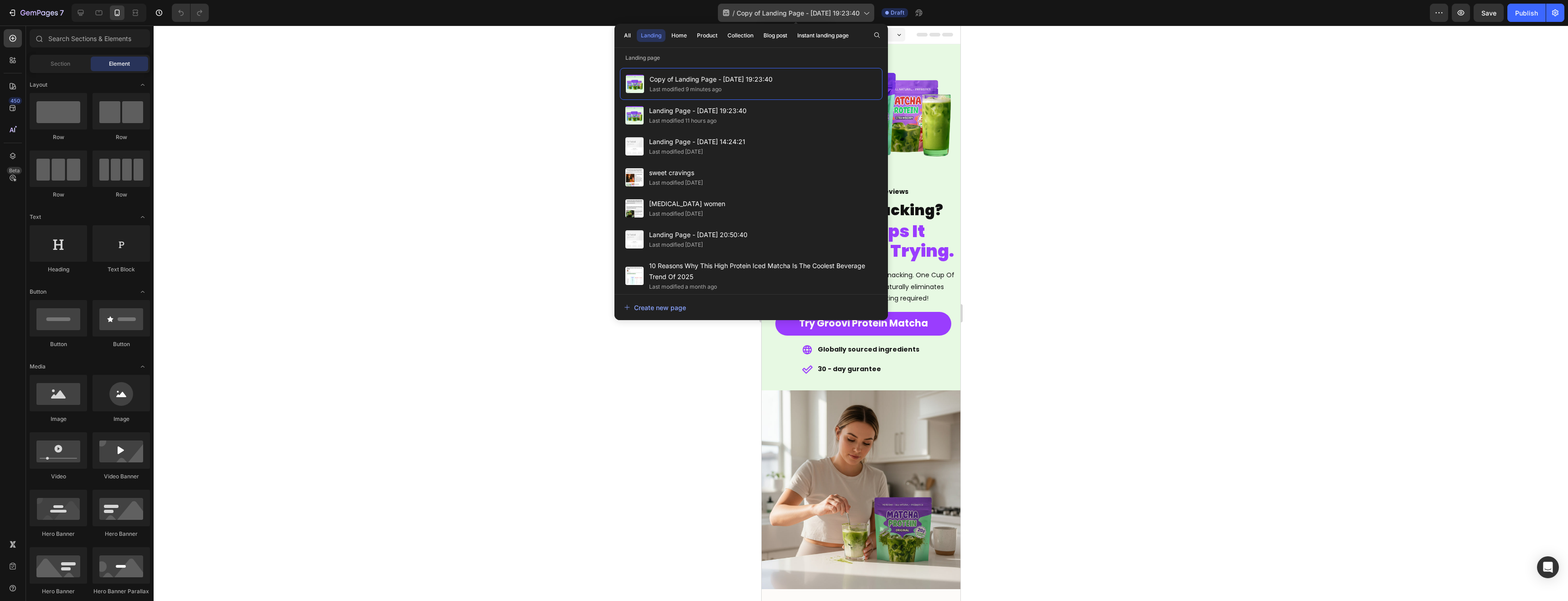
click at [864, 16] on icon at bounding box center [867, 13] width 9 height 9
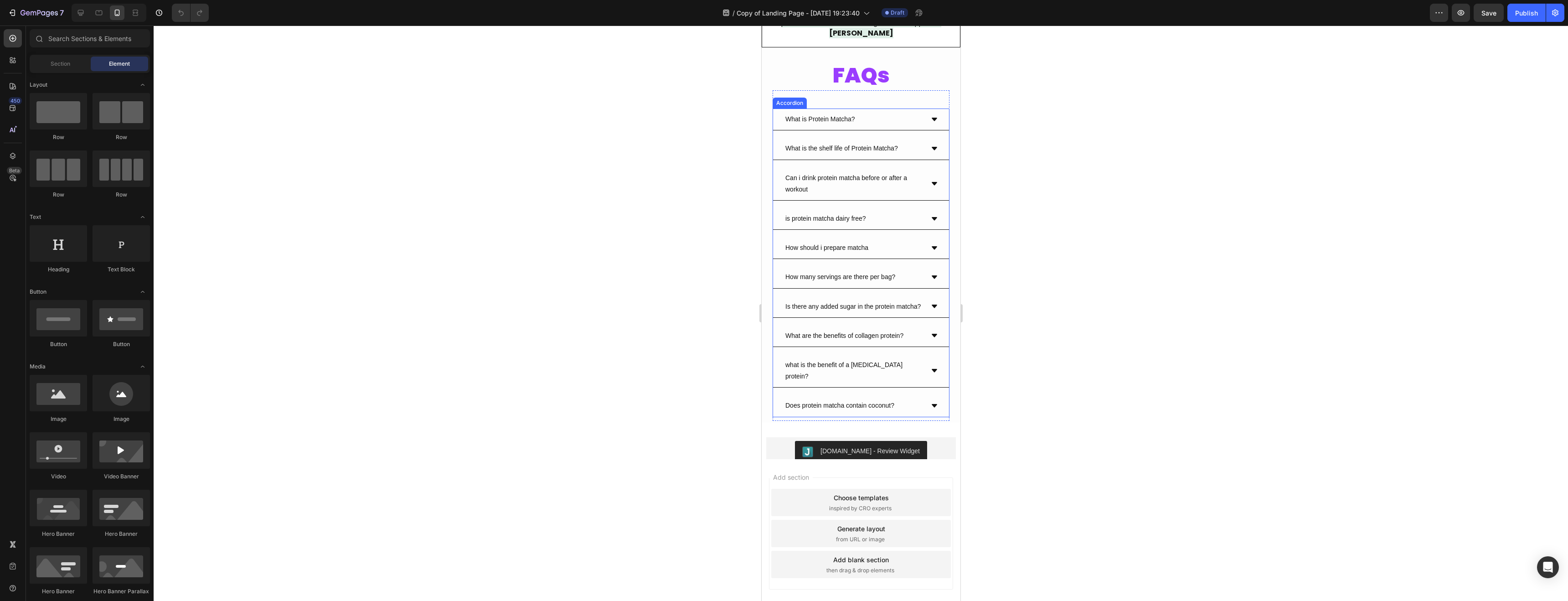
scroll to position [2995, 0]
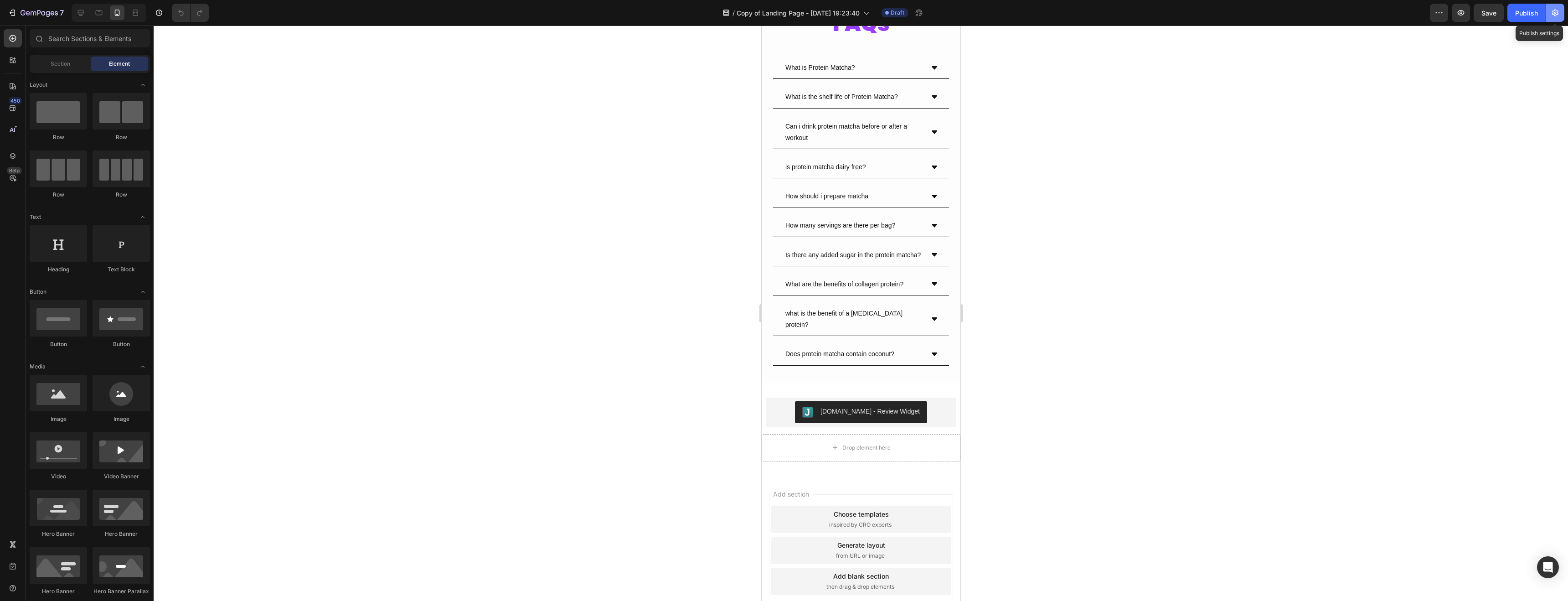
click at [1555, 15] on icon "button" at bounding box center [1556, 12] width 6 height 7
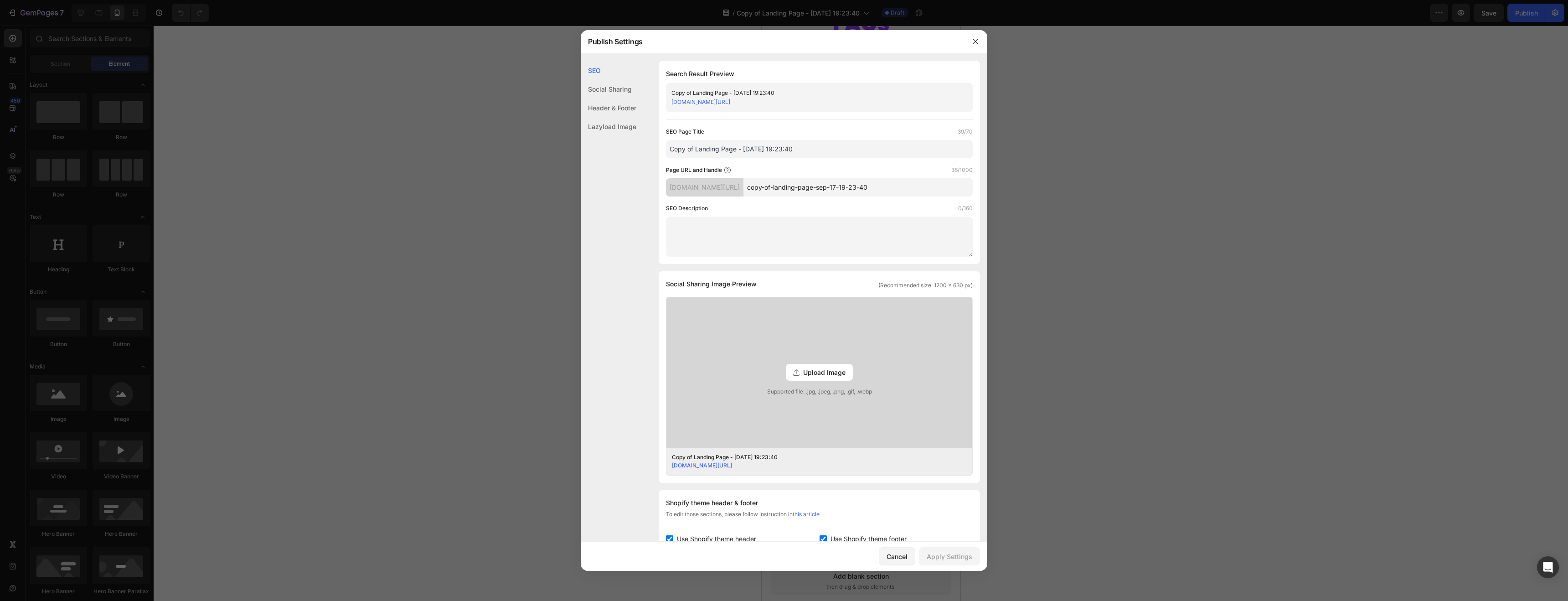
click at [706, 149] on input "Copy of Landing Page - [DATE] 19:23:40" at bounding box center [819, 148] width 307 height 18
type input "C"
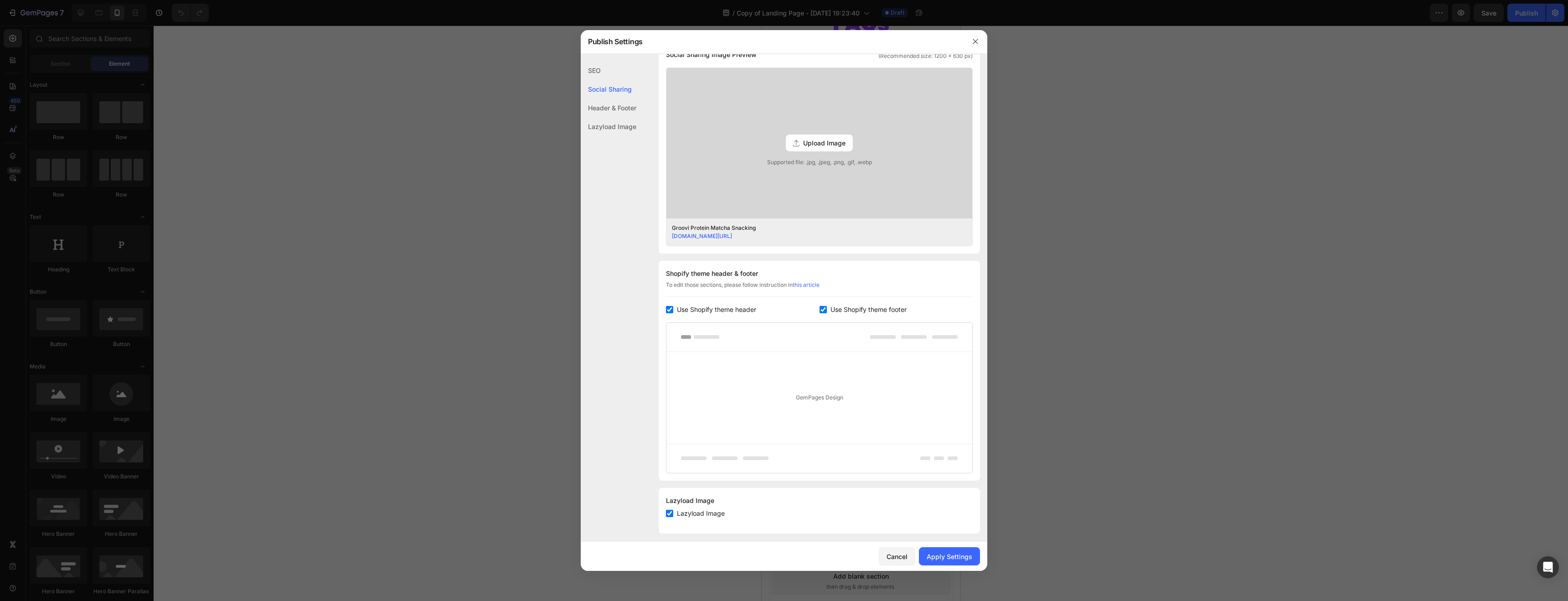
scroll to position [236, 0]
type input "Groovi Protein Matcha Snacking"
click at [955, 552] on div "Apply Settings" at bounding box center [949, 557] width 45 height 9
click at [978, 42] on button "button" at bounding box center [975, 41] width 15 height 15
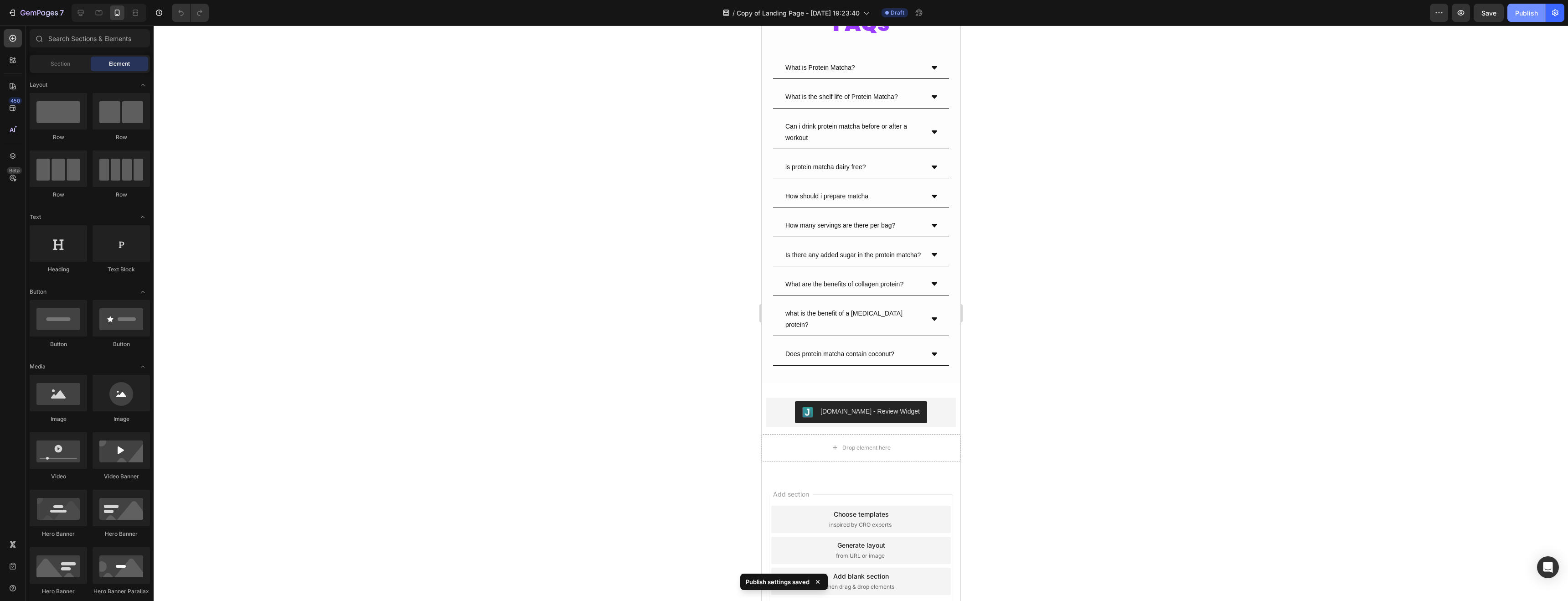
click at [1524, 14] on div "Publish" at bounding box center [1527, 13] width 23 height 9
click at [38, 15] on icon "button" at bounding box center [39, 13] width 37 height 8
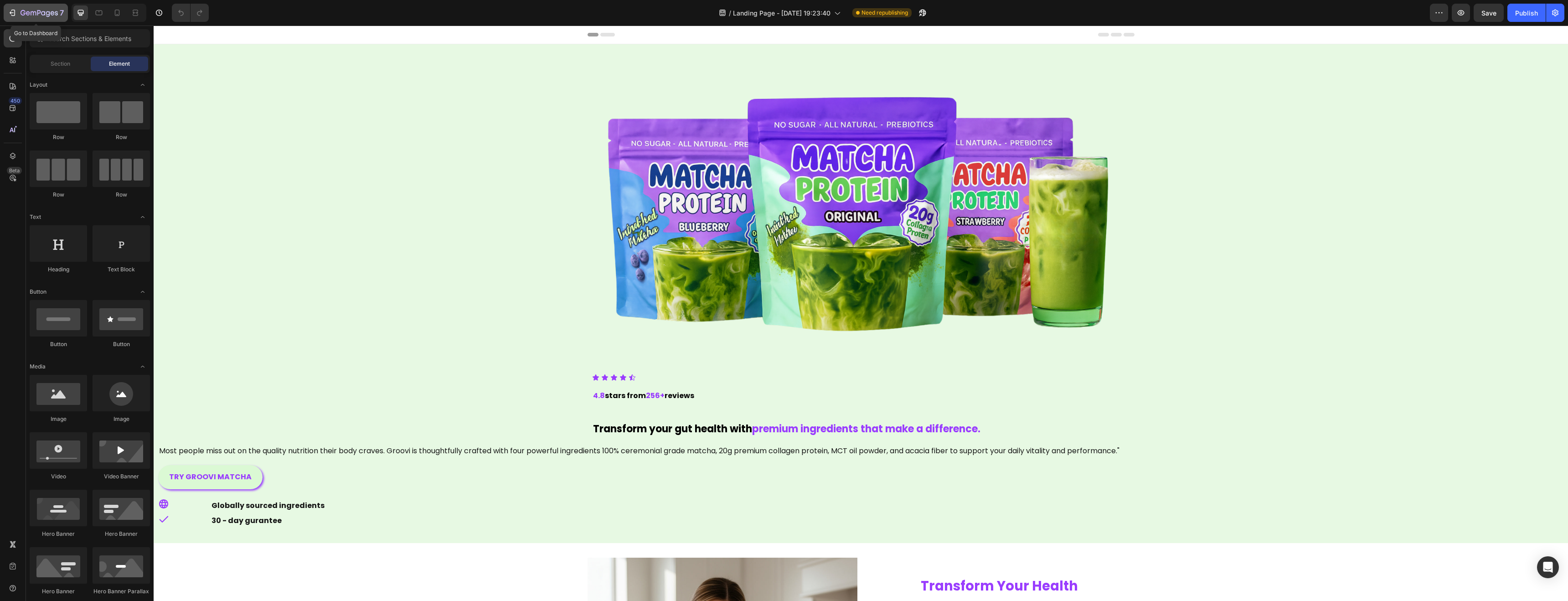
click at [18, 9] on div "7" at bounding box center [36, 12] width 56 height 11
click at [118, 13] on icon at bounding box center [117, 13] width 9 height 9
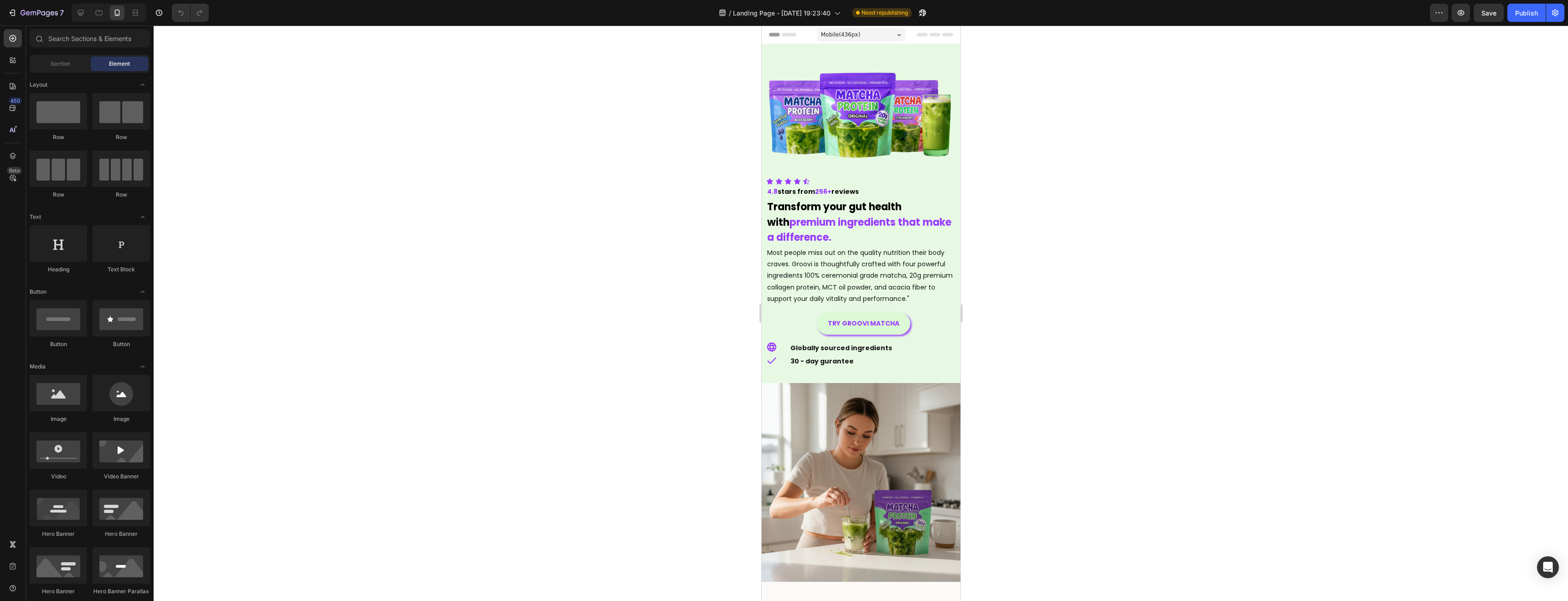
drag, startPoint x: 930, startPoint y: 15, endPoint x: 1473, endPoint y: 8, distance: 543.0
click at [1403, 10] on div "/ Landing Page - [DATE] 19:23:40 Need republishing" at bounding box center [823, 12] width 1214 height 18
click at [1441, 10] on icon "button" at bounding box center [1439, 13] width 9 height 9
click at [26, 12] on icon "button" at bounding box center [39, 13] width 37 height 8
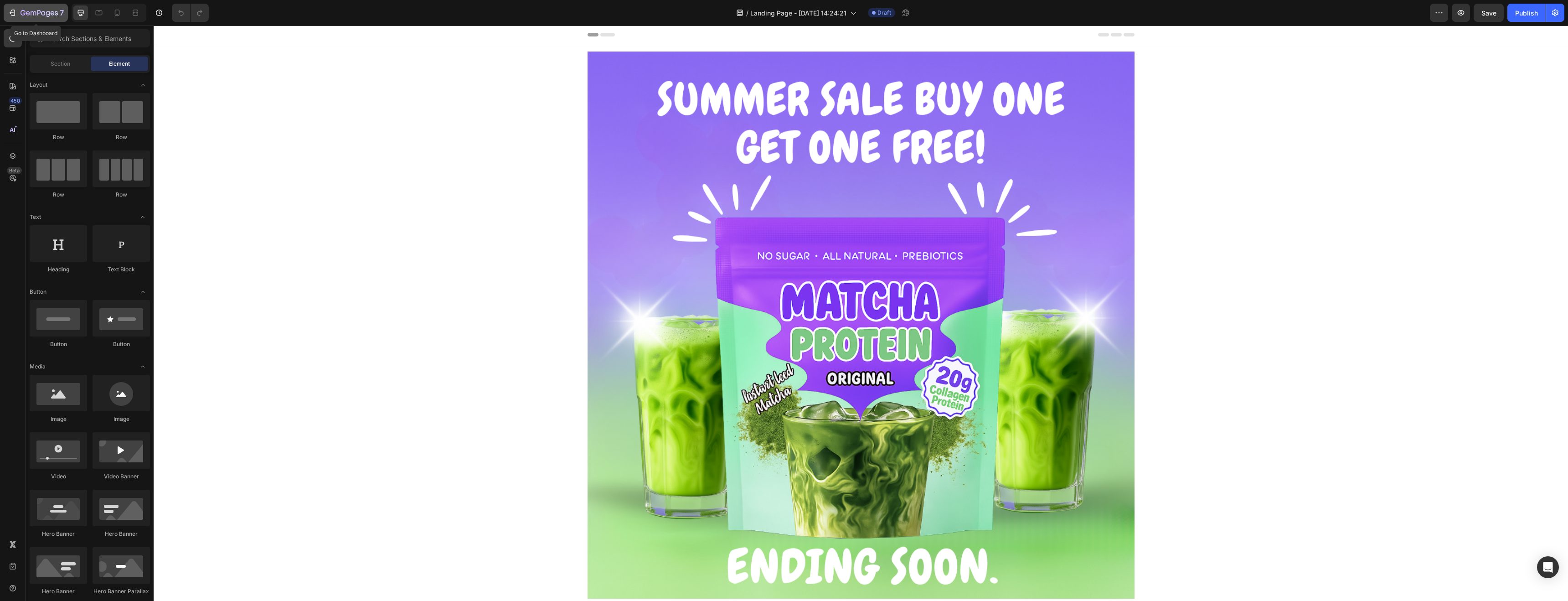
click at [30, 17] on icon "button" at bounding box center [39, 13] width 37 height 8
